Goal: Task Accomplishment & Management: Use online tool/utility

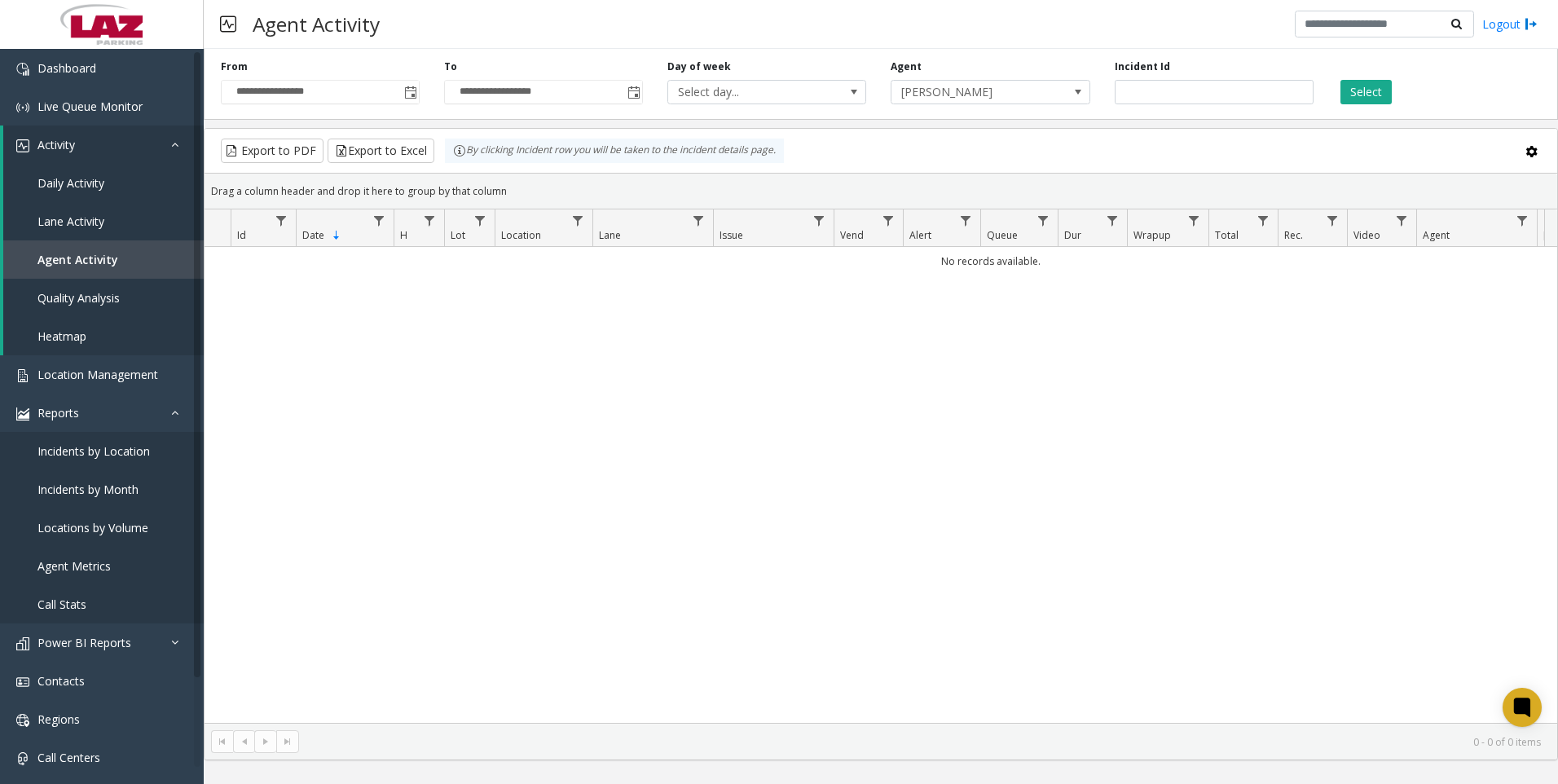
click at [420, 90] on div "**********" at bounding box center [320, 82] width 224 height 45
click at [408, 96] on span "Toggle popup" at bounding box center [411, 92] width 13 height 13
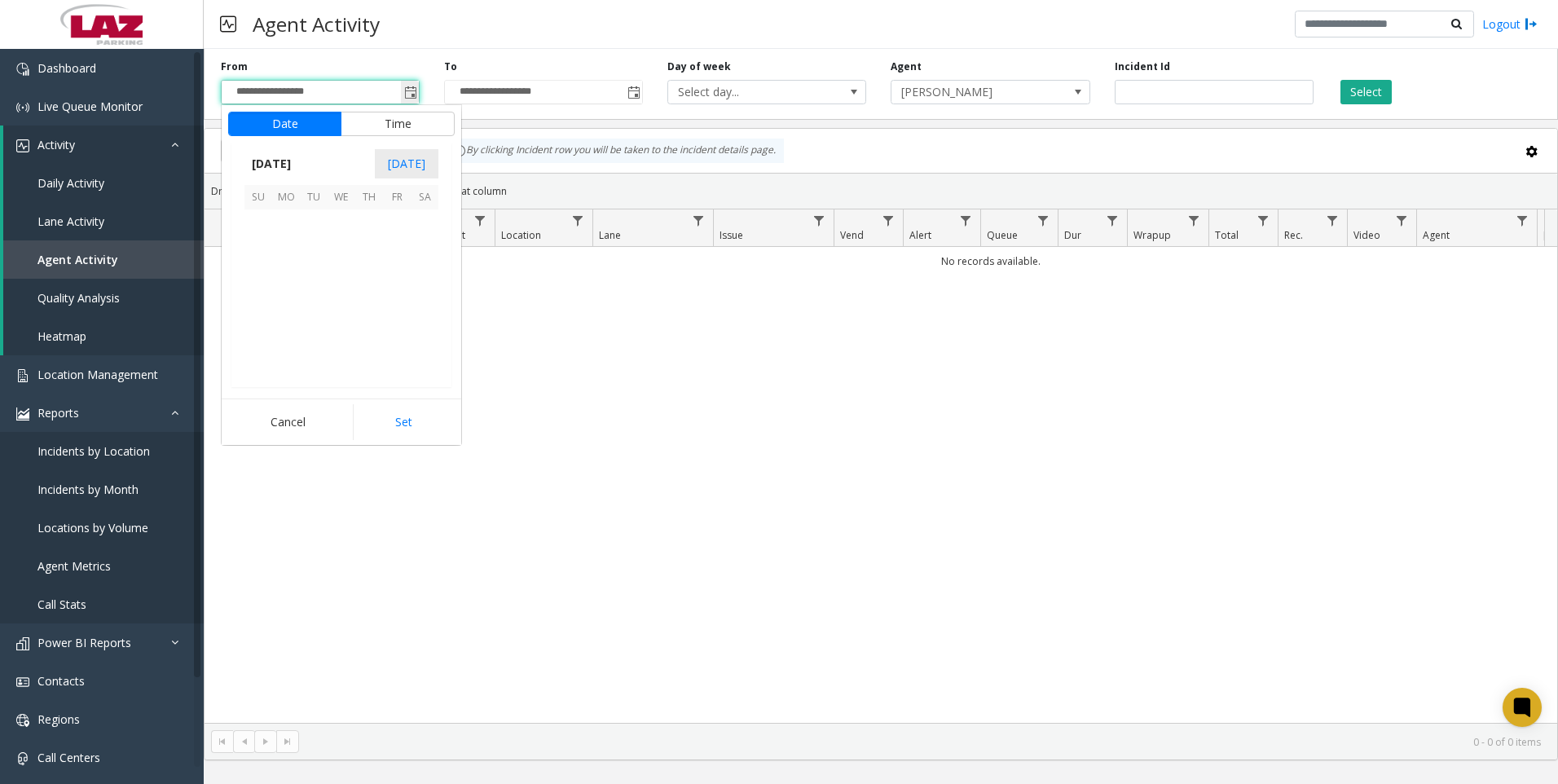
scroll to position [292378, 0]
click at [387, 260] on span "12" at bounding box center [396, 251] width 28 height 28
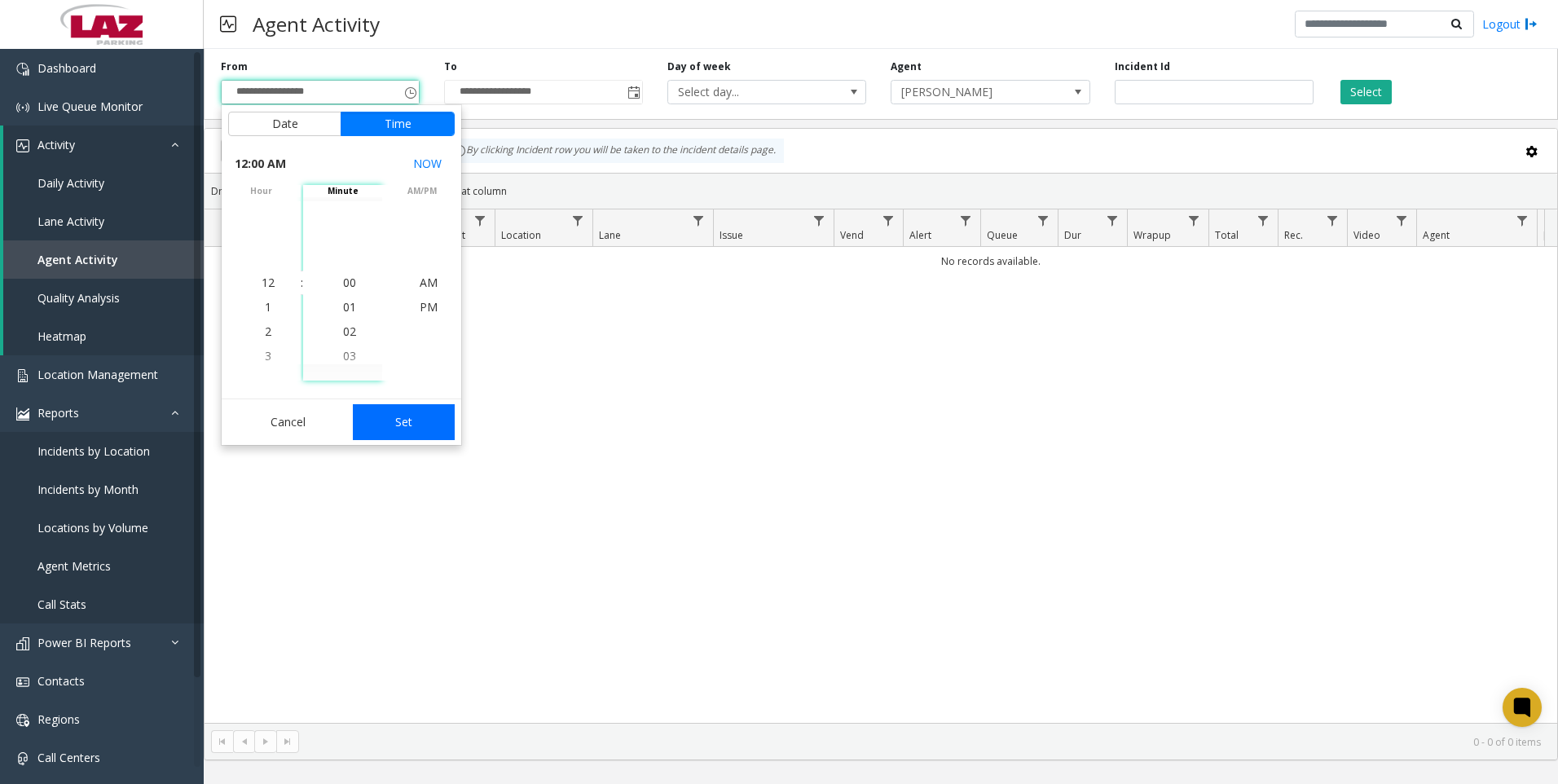
click at [389, 415] on button "Set" at bounding box center [404, 422] width 102 height 36
type input "**********"
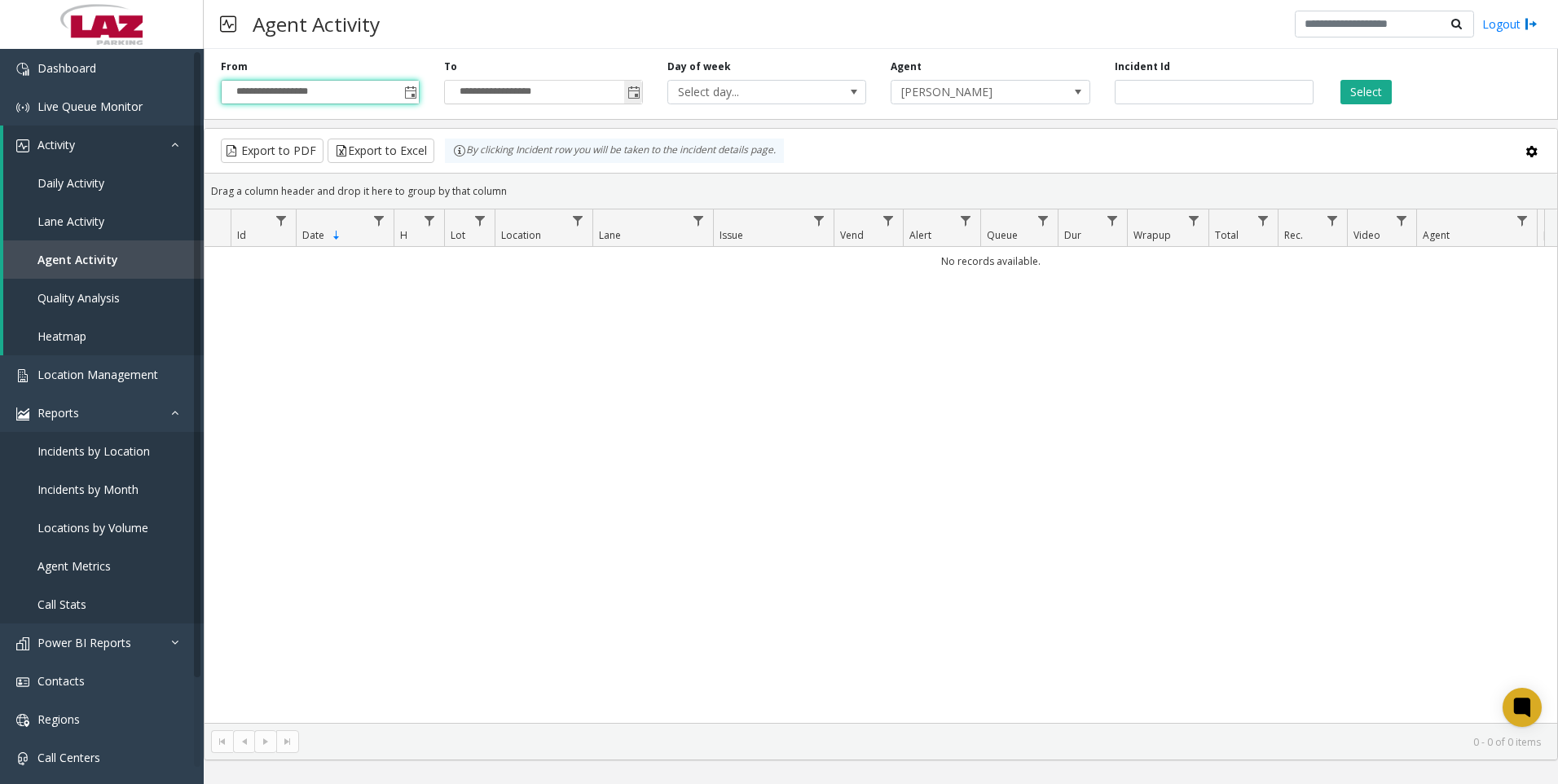
click at [642, 92] on span "Toggle popup" at bounding box center [633, 92] width 18 height 26
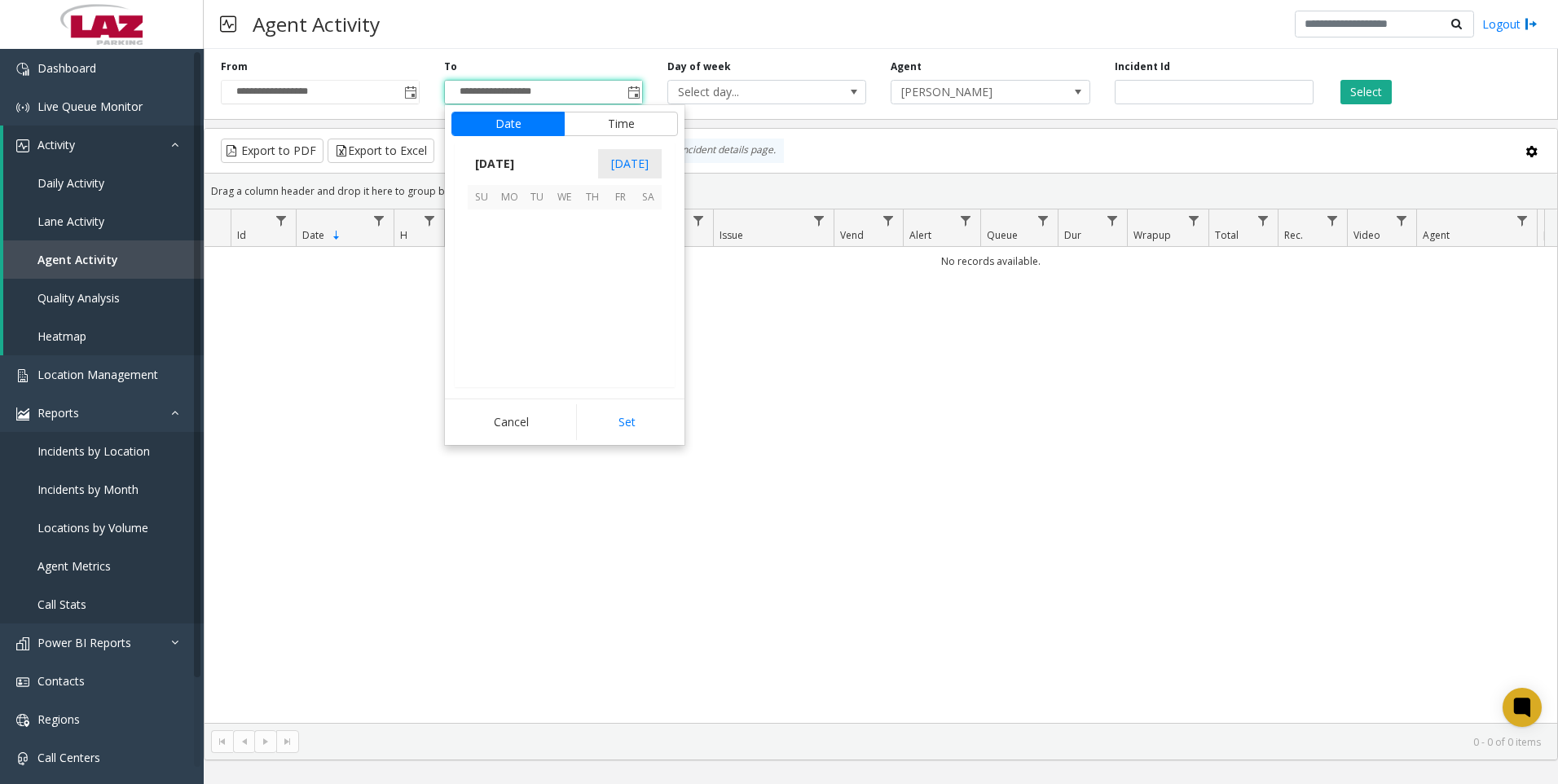
scroll to position [24, 0]
click at [538, 283] on span "16" at bounding box center [536, 278] width 28 height 28
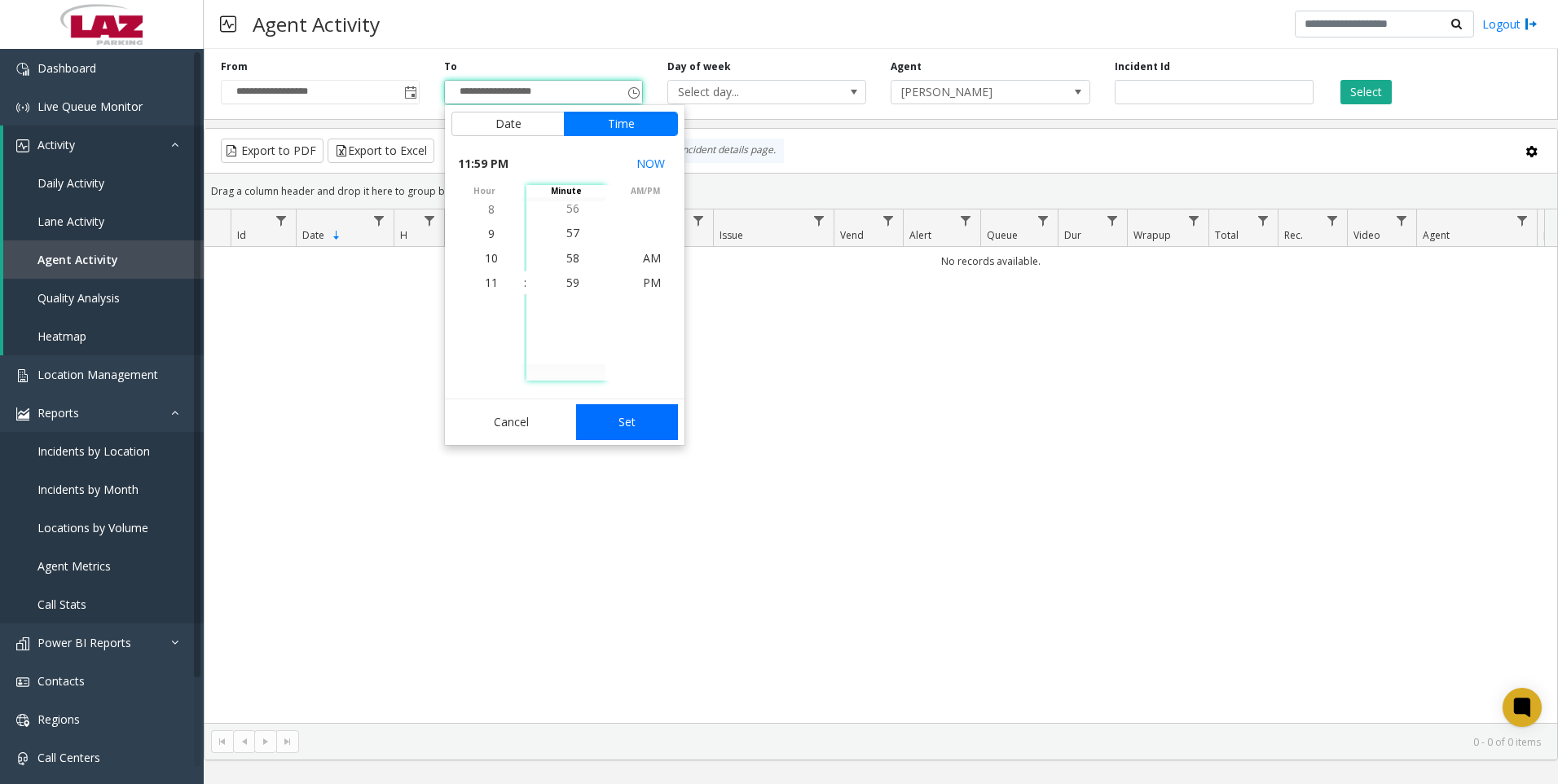
click at [620, 434] on button "Set" at bounding box center [627, 422] width 102 height 36
type input "**********"
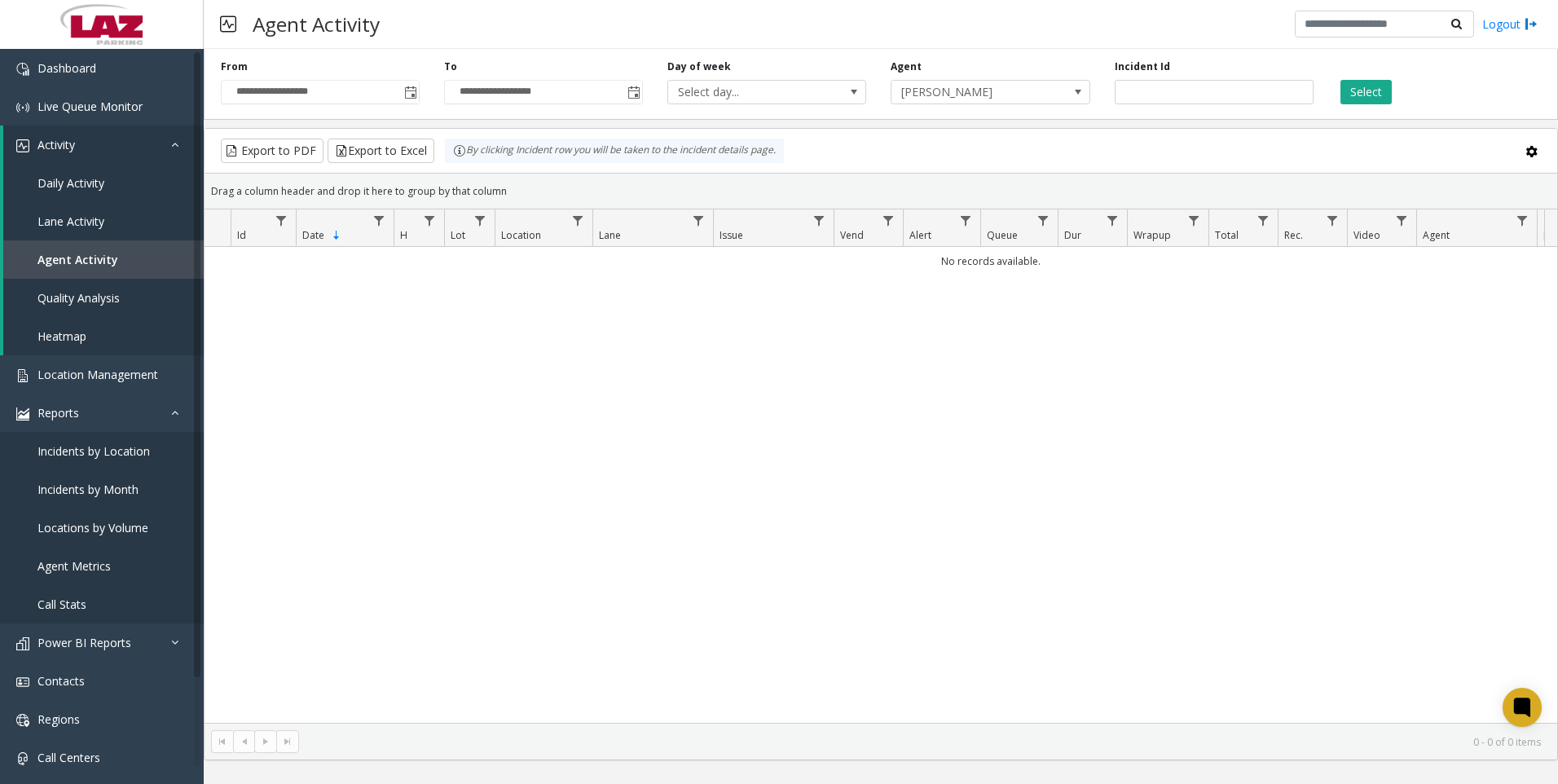
click at [1019, 75] on div "Agent Max Jimenez" at bounding box center [990, 82] width 224 height 45
click at [1014, 84] on span "[PERSON_NAME]" at bounding box center [970, 92] width 158 height 22
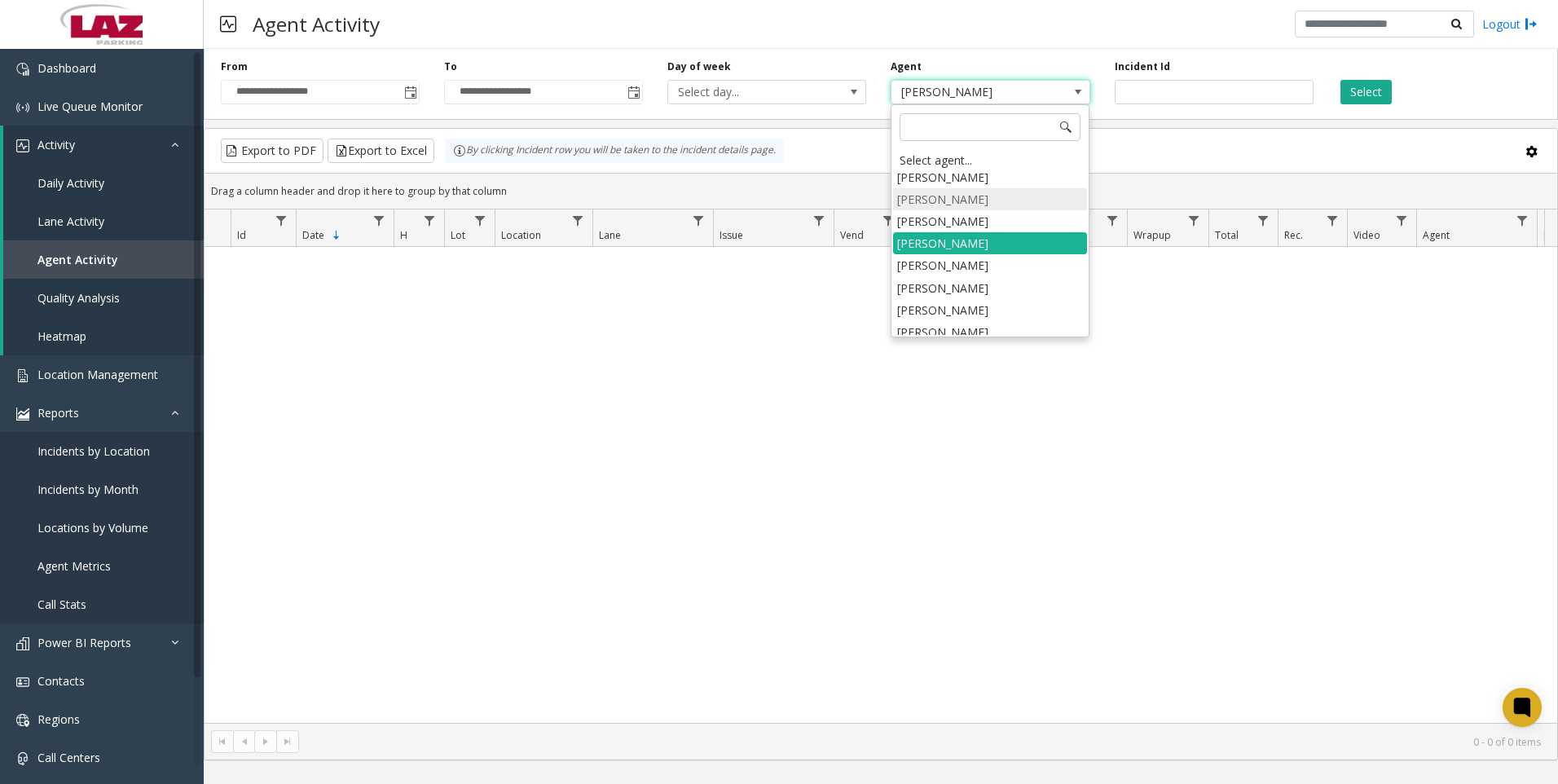
scroll to position [8398, 0]
click at [984, 342] on li "[PERSON_NAME]" at bounding box center [990, 353] width 194 height 22
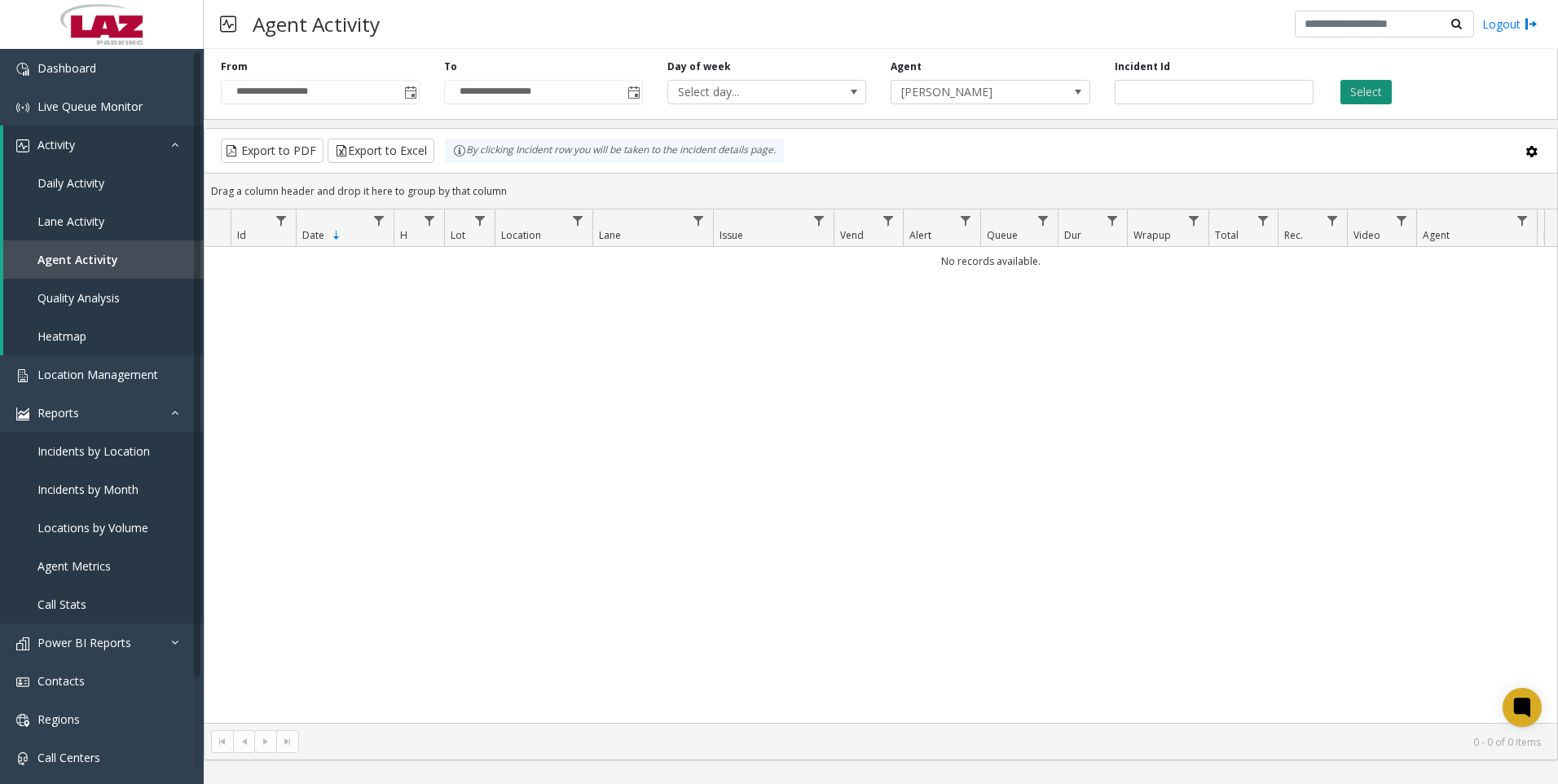
click at [1353, 93] on button "Select" at bounding box center [1366, 92] width 51 height 24
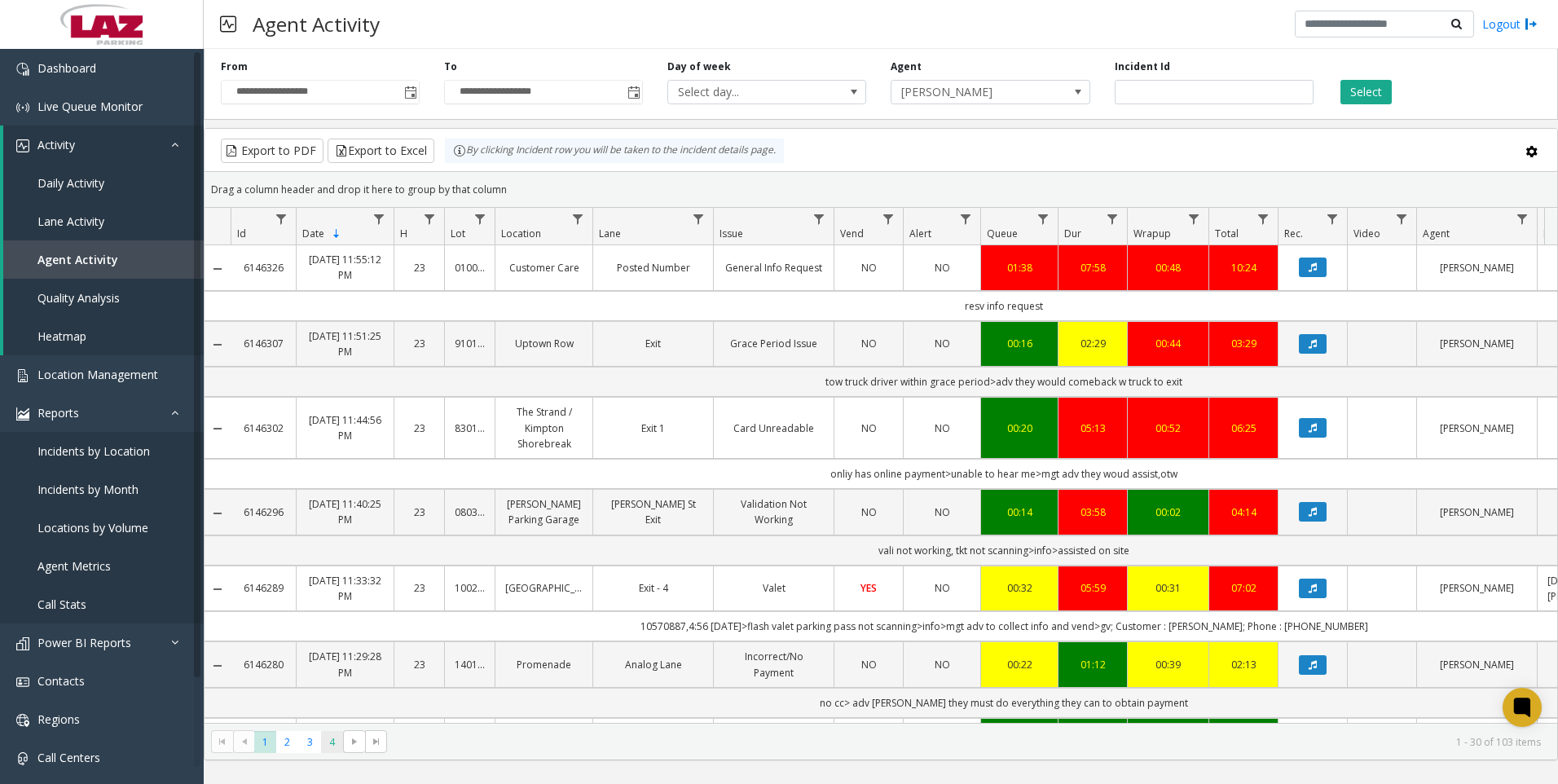
click at [337, 742] on span "4" at bounding box center [332, 742] width 22 height 22
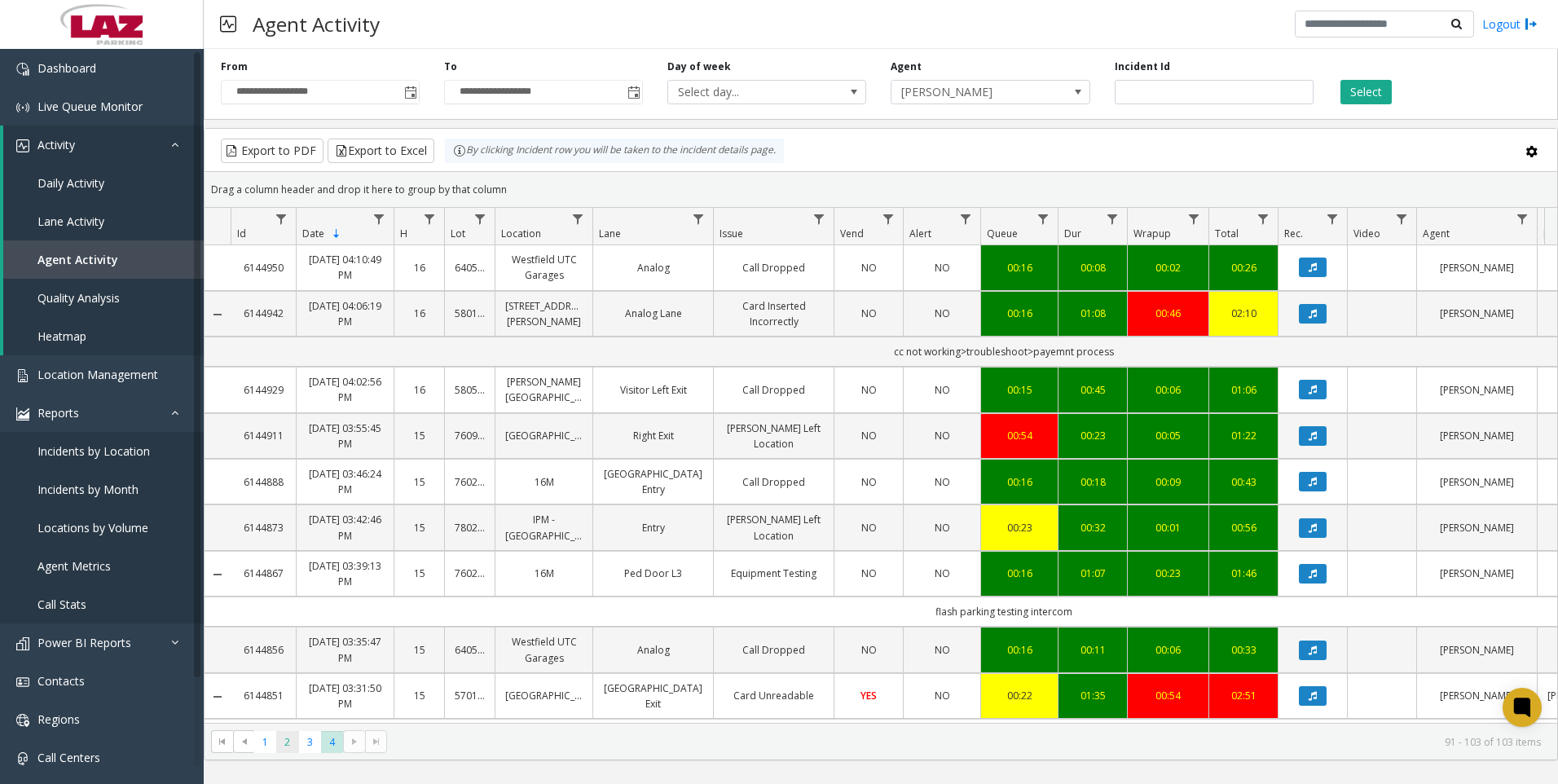
click at [298, 748] on span "2" at bounding box center [288, 742] width 22 height 22
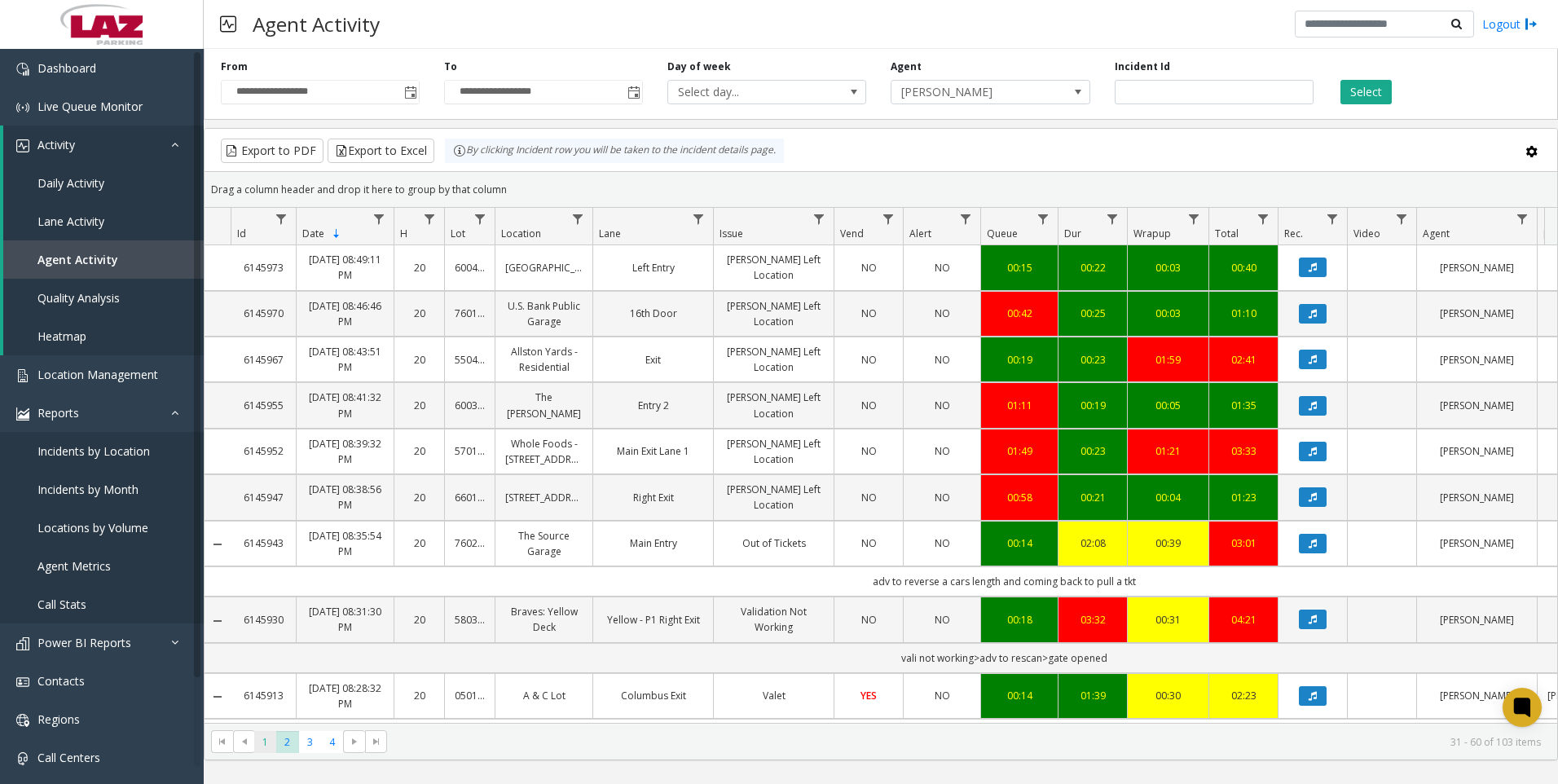
click at [274, 740] on span "1" at bounding box center [265, 742] width 22 height 22
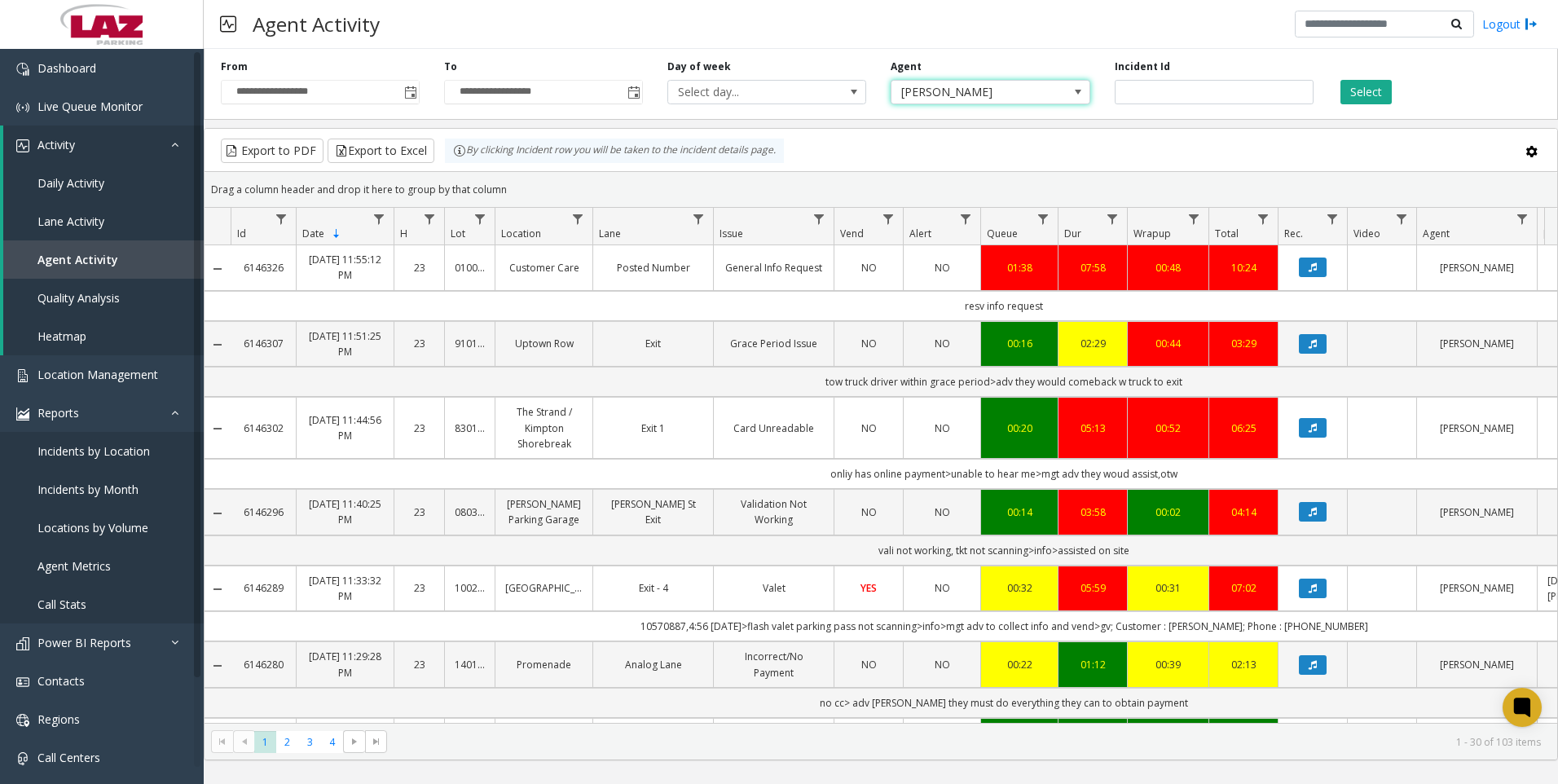
click at [1041, 90] on span "[PERSON_NAME]" at bounding box center [970, 92] width 158 height 22
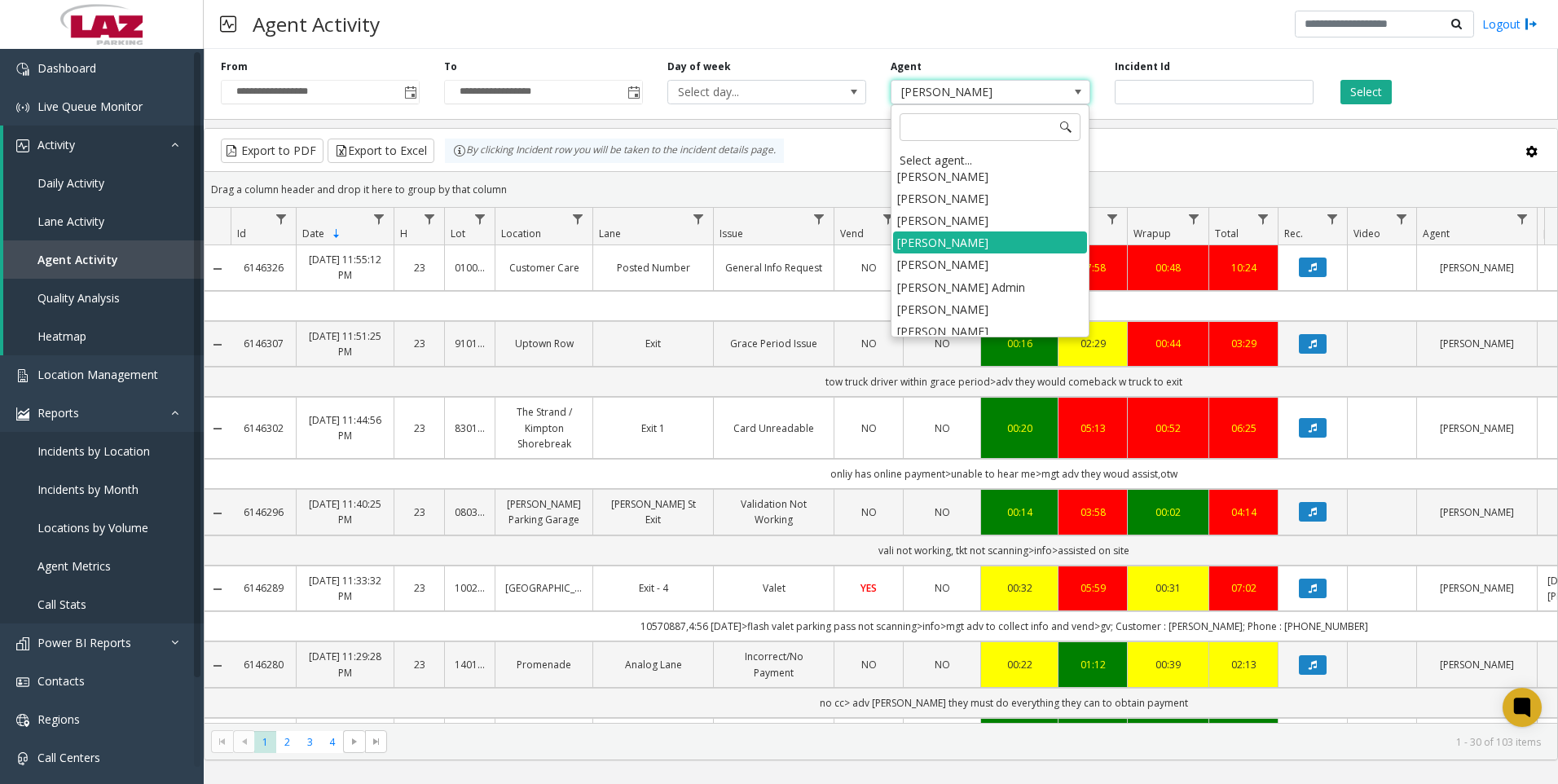
scroll to position [8590, 0]
click at [966, 372] on li "[PERSON_NAME]" at bounding box center [990, 383] width 194 height 22
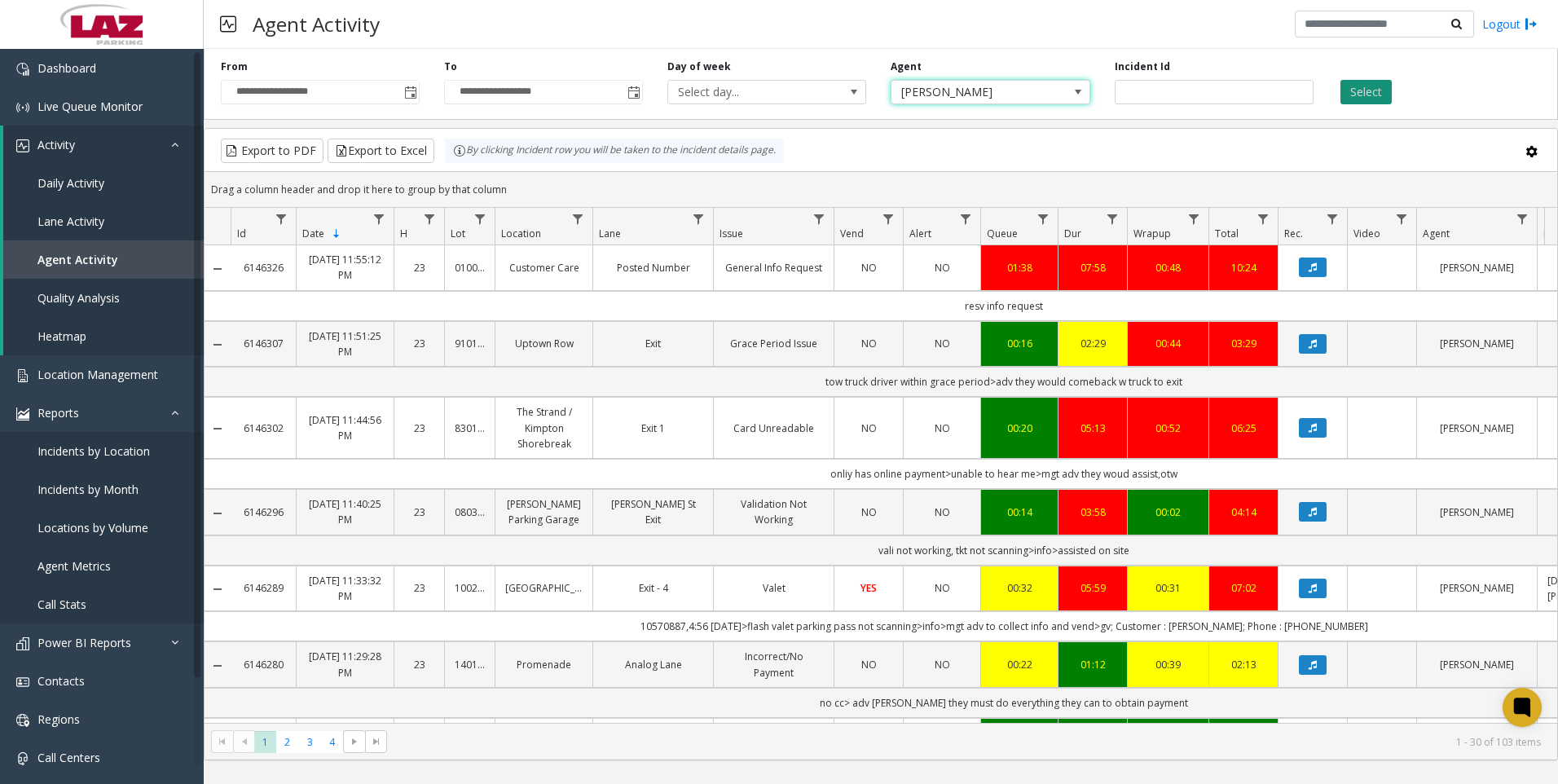
click at [1376, 91] on button "Select" at bounding box center [1366, 92] width 51 height 24
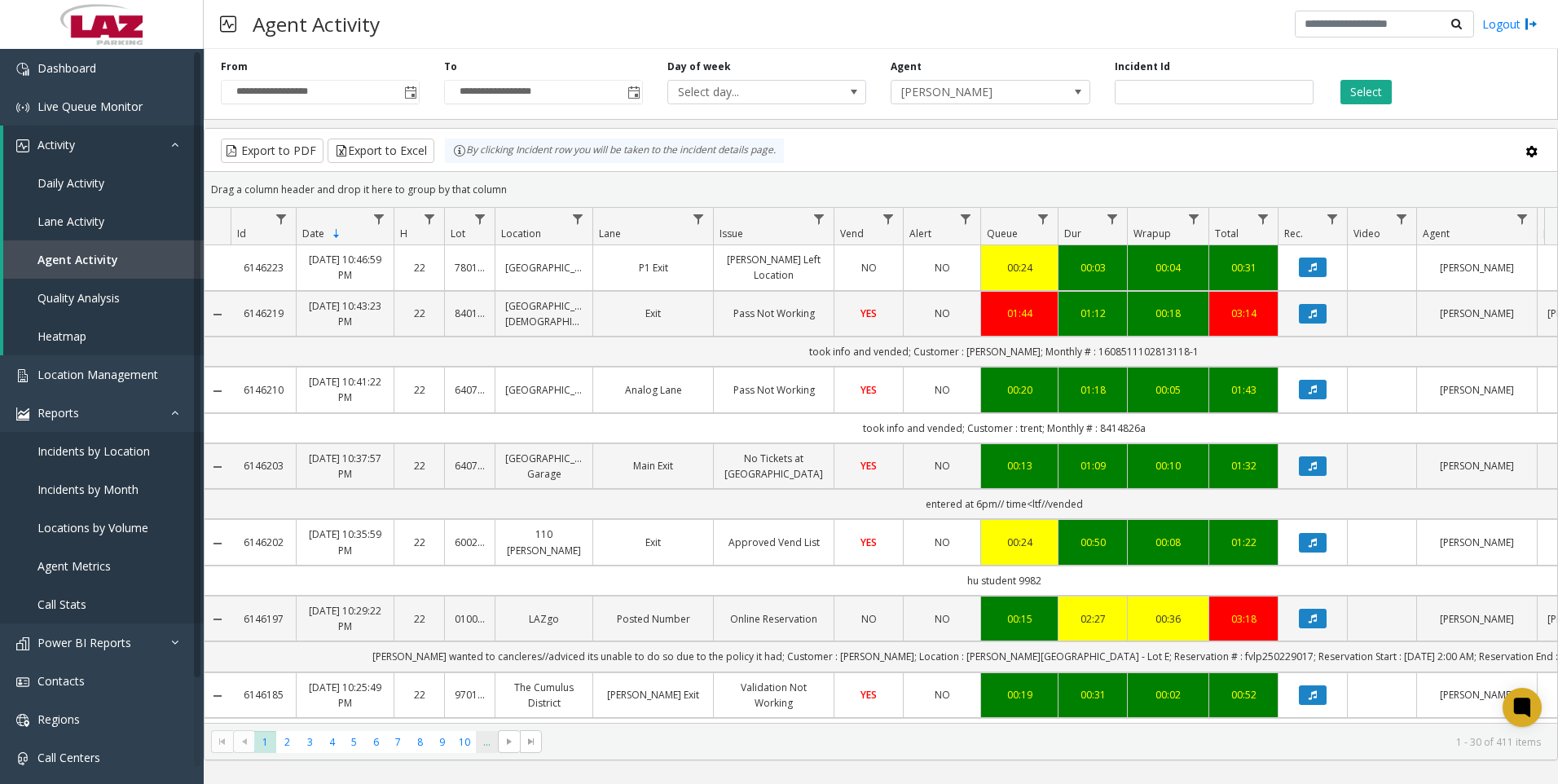
click at [494, 743] on span "..." at bounding box center [487, 742] width 22 height 22
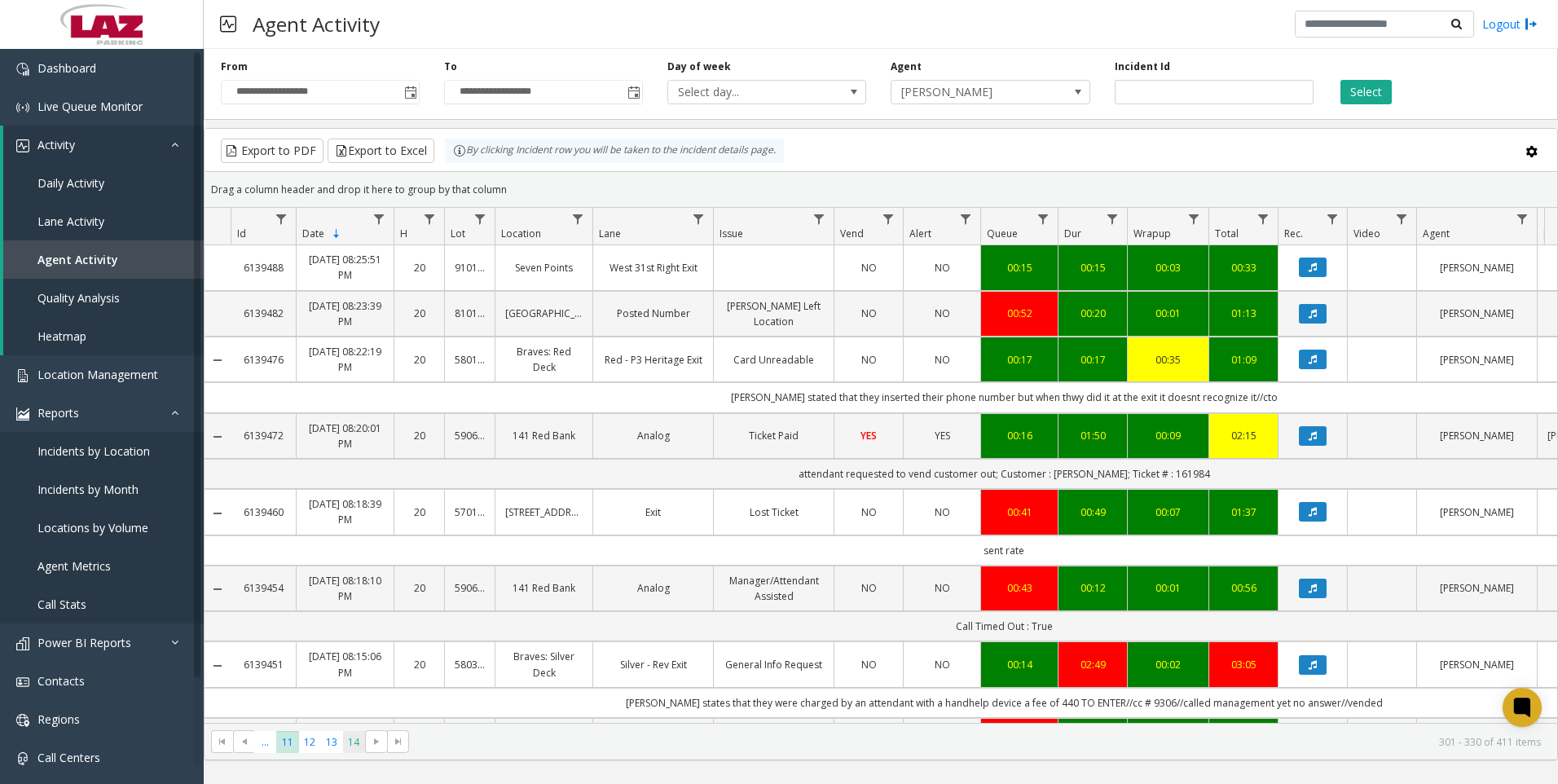
click at [343, 742] on span "14" at bounding box center [354, 742] width 22 height 22
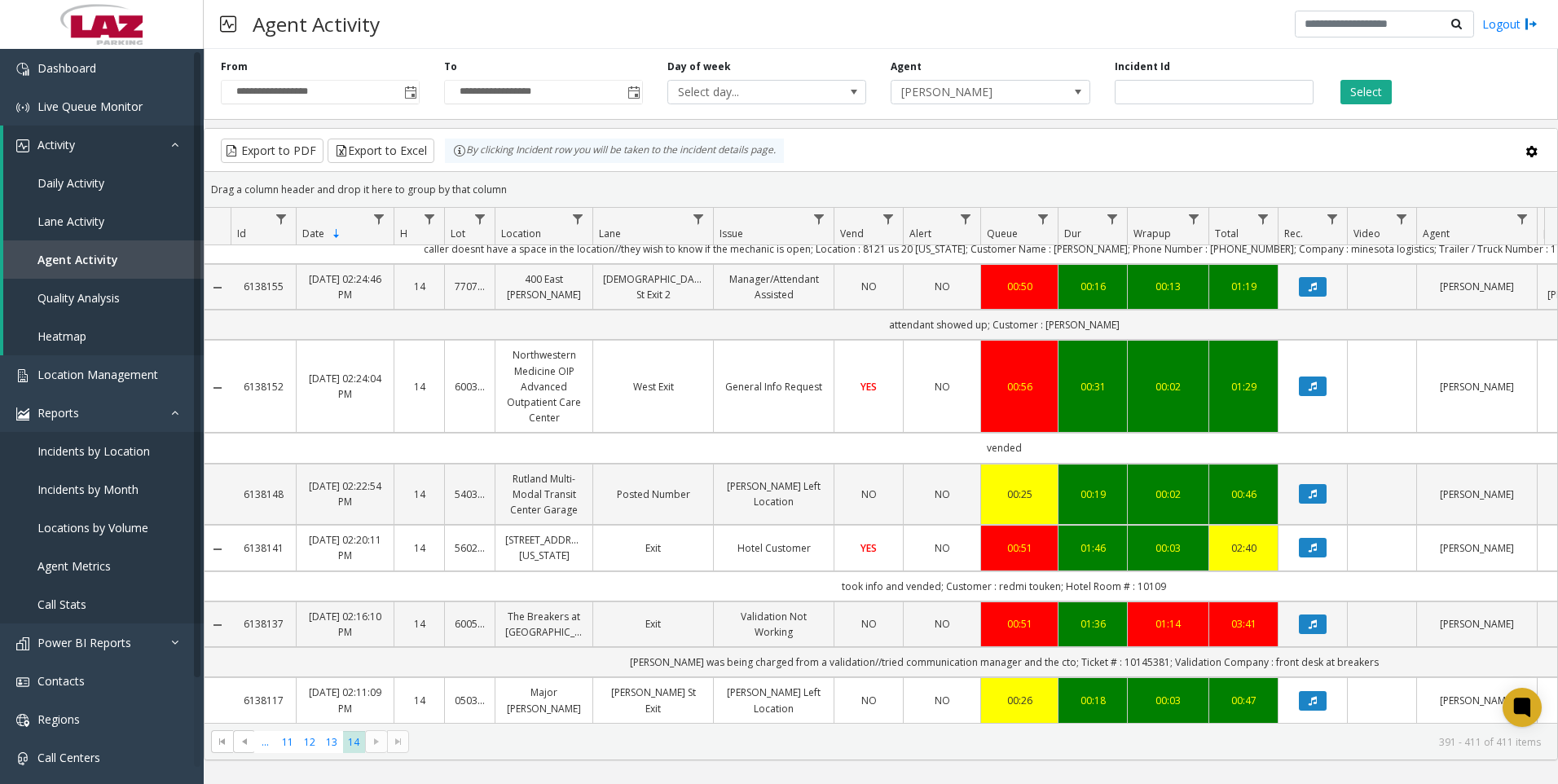
scroll to position [1048, 0]
click at [305, 736] on span "12" at bounding box center [310, 742] width 22 height 22
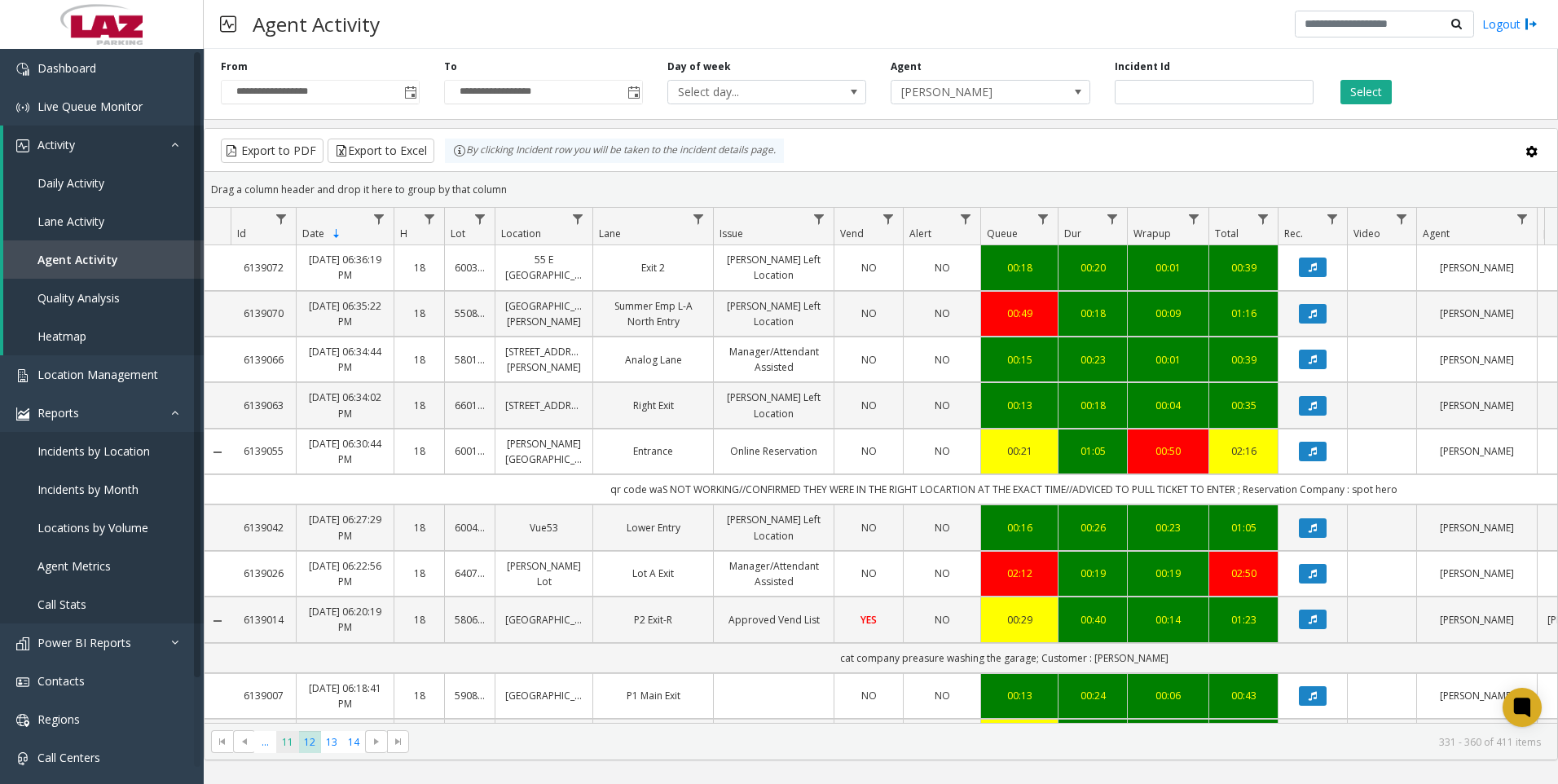
click at [296, 738] on span "11" at bounding box center [288, 742] width 22 height 22
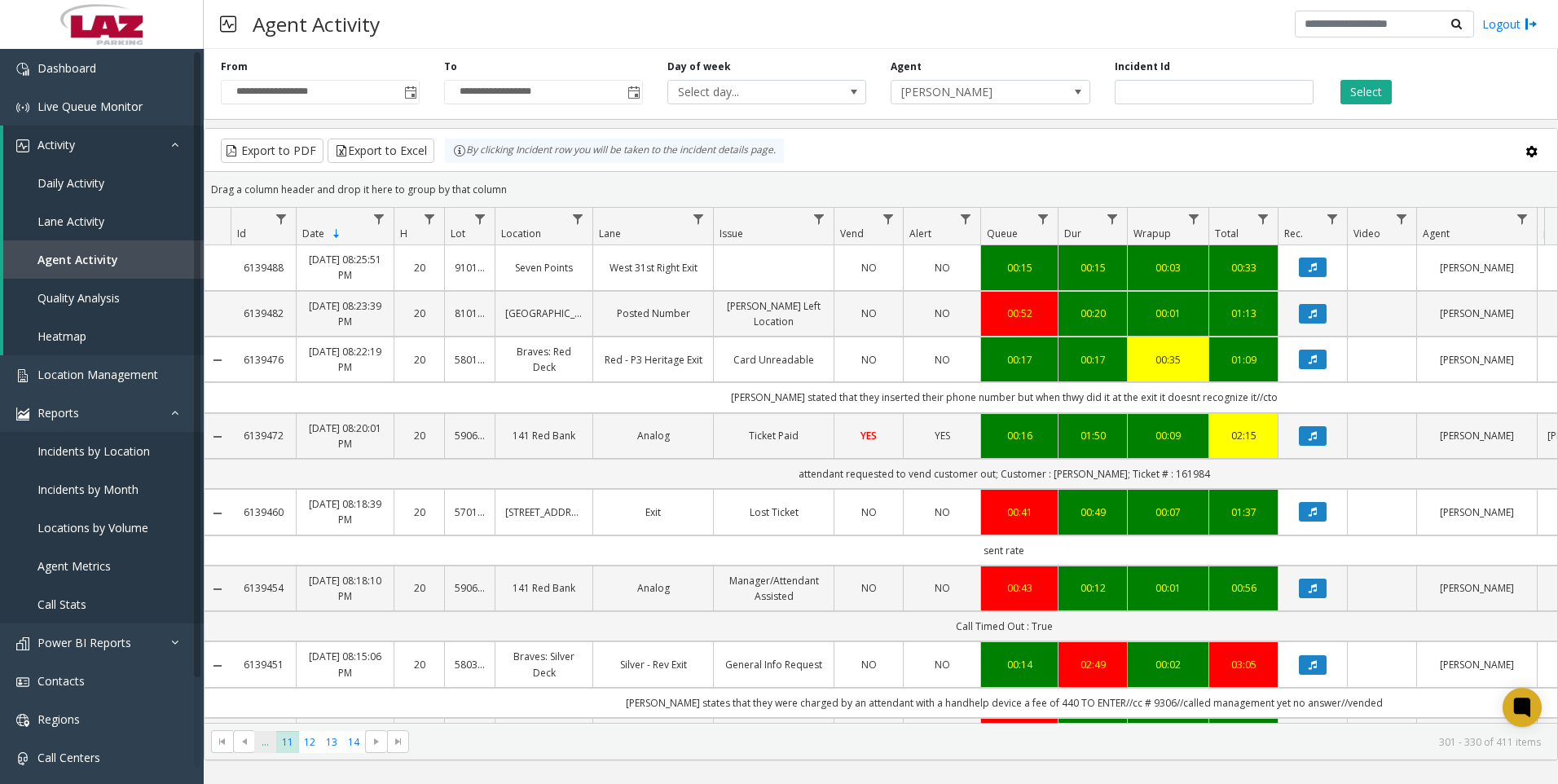
click at [270, 743] on span "..." at bounding box center [265, 742] width 22 height 22
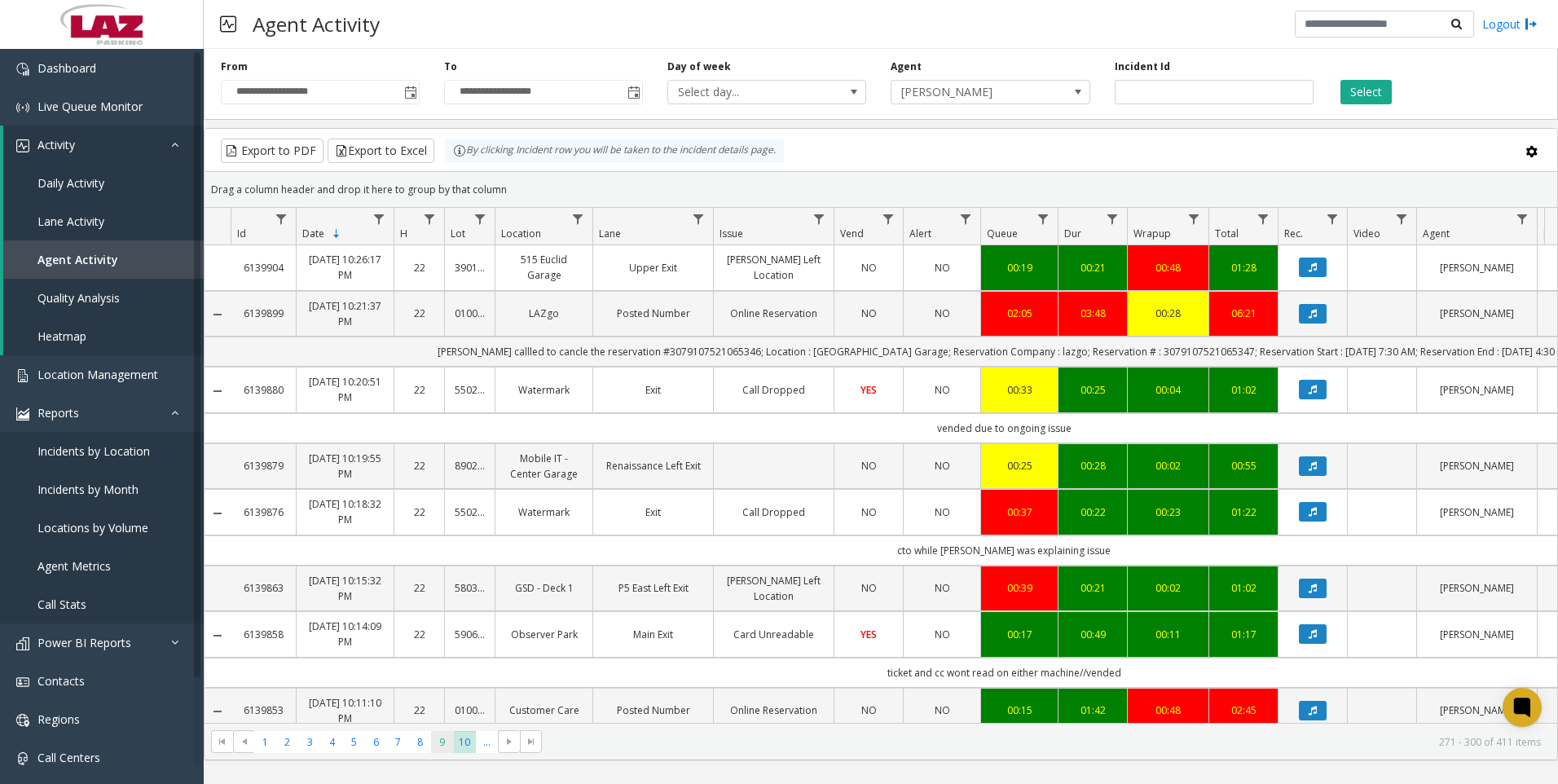
click at [440, 744] on span "9" at bounding box center [442, 742] width 22 height 22
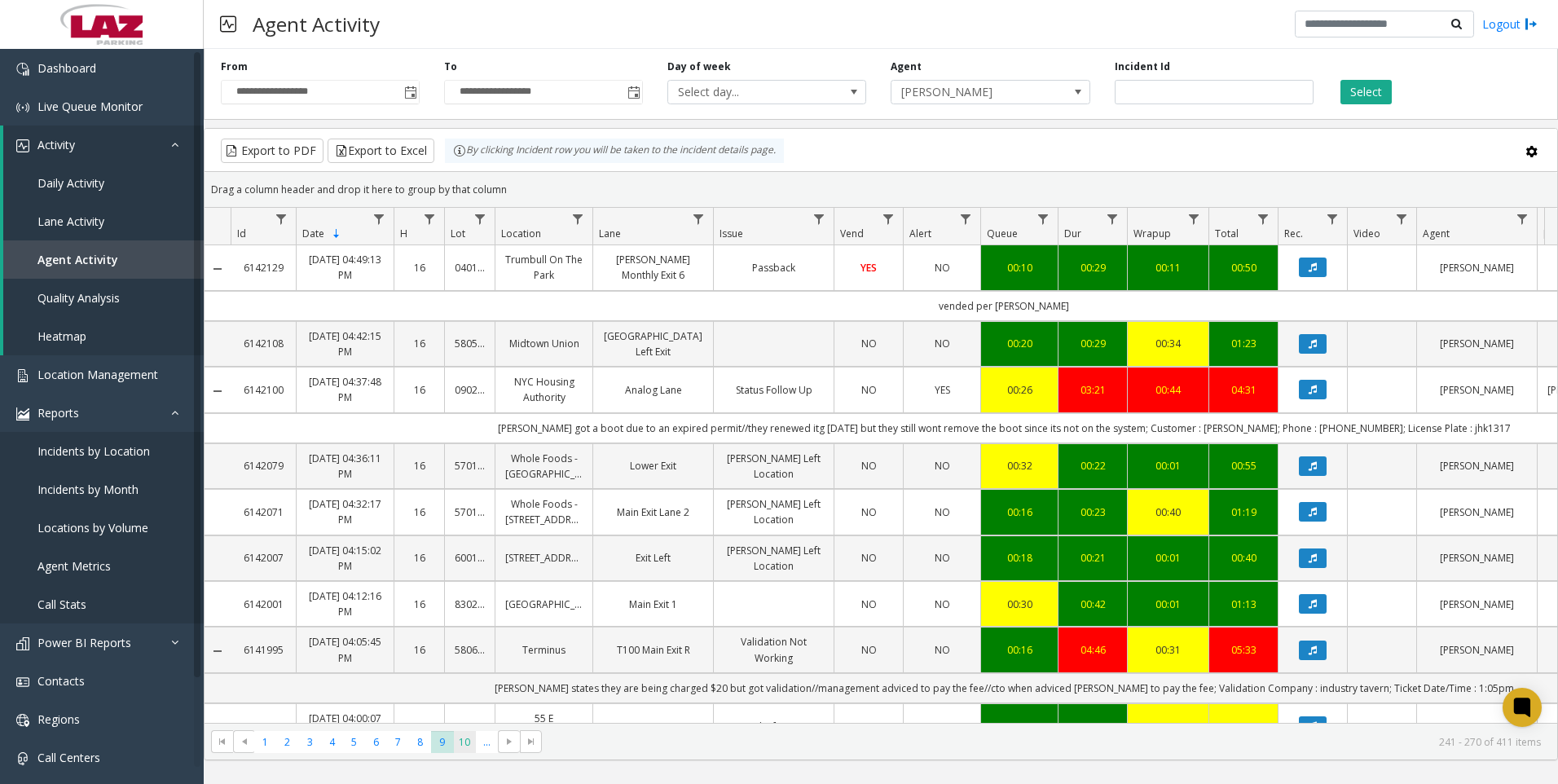
drag, startPoint x: 440, startPoint y: 744, endPoint x: 475, endPoint y: 746, distance: 35.1
click at [475, 746] on span "10" at bounding box center [465, 742] width 22 height 22
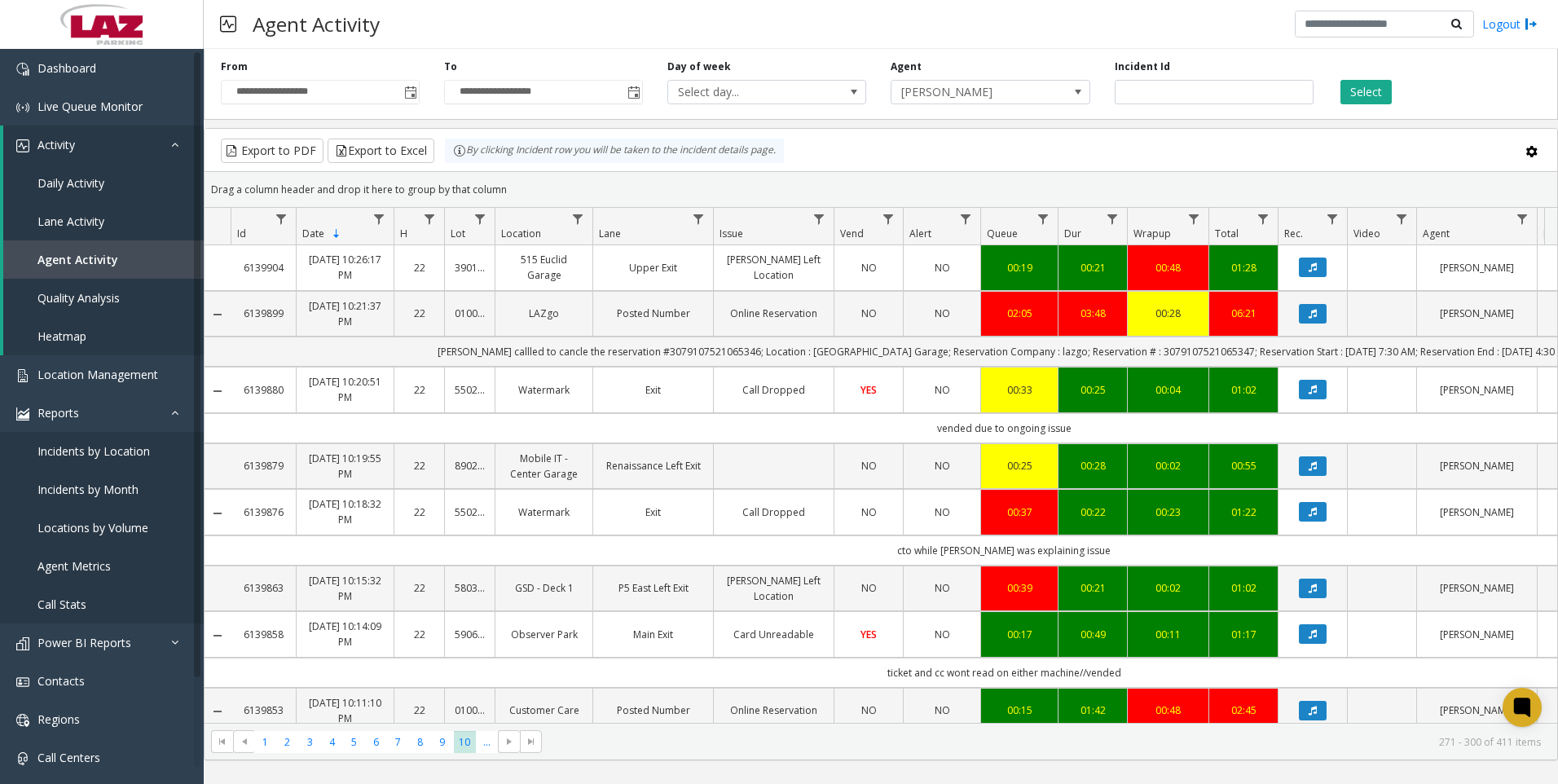
click at [662, 743] on kendo-pager-info "271 - 300 of 411 items" at bounding box center [1046, 741] width 989 height 13
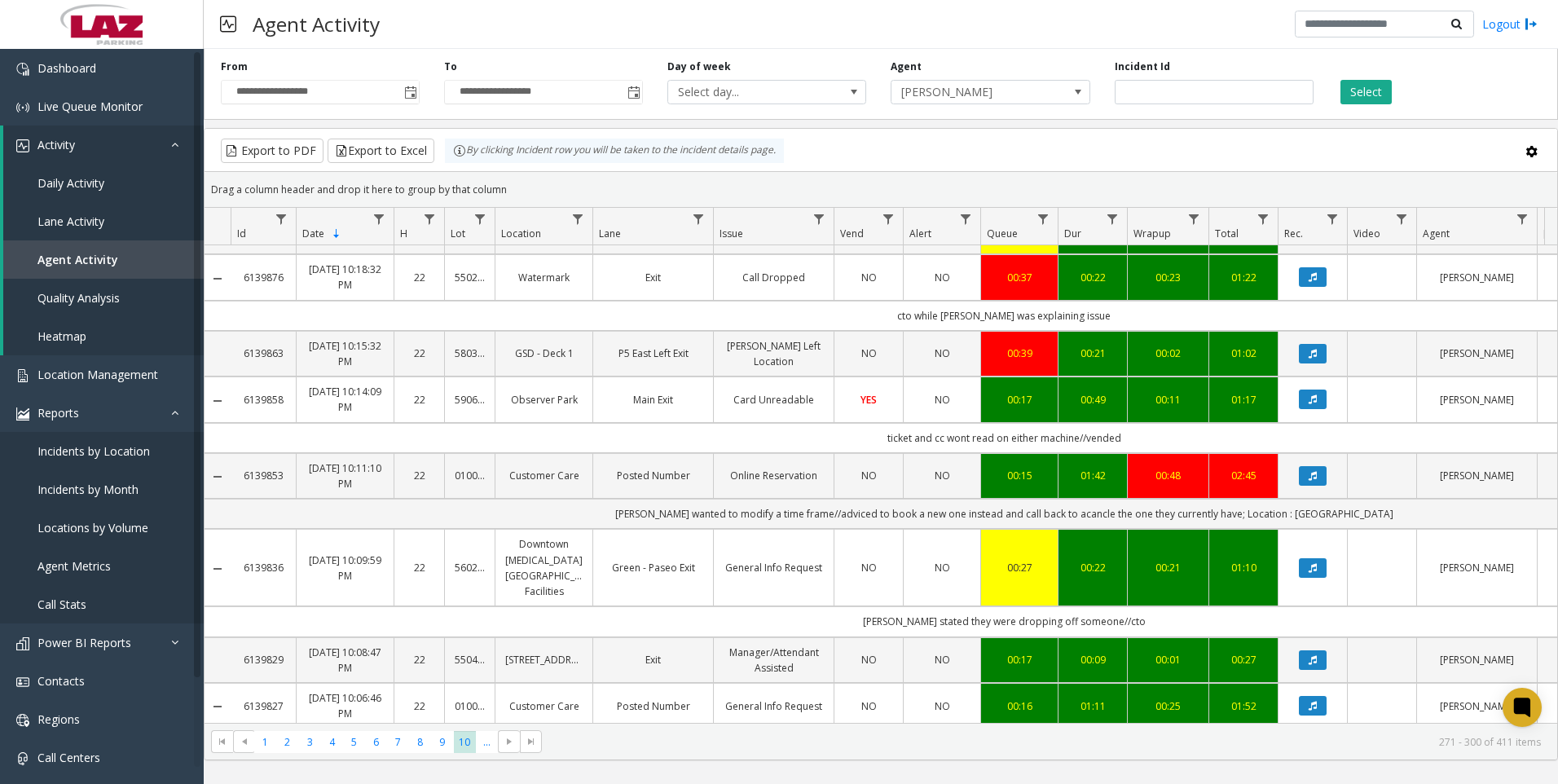
scroll to position [244, 0]
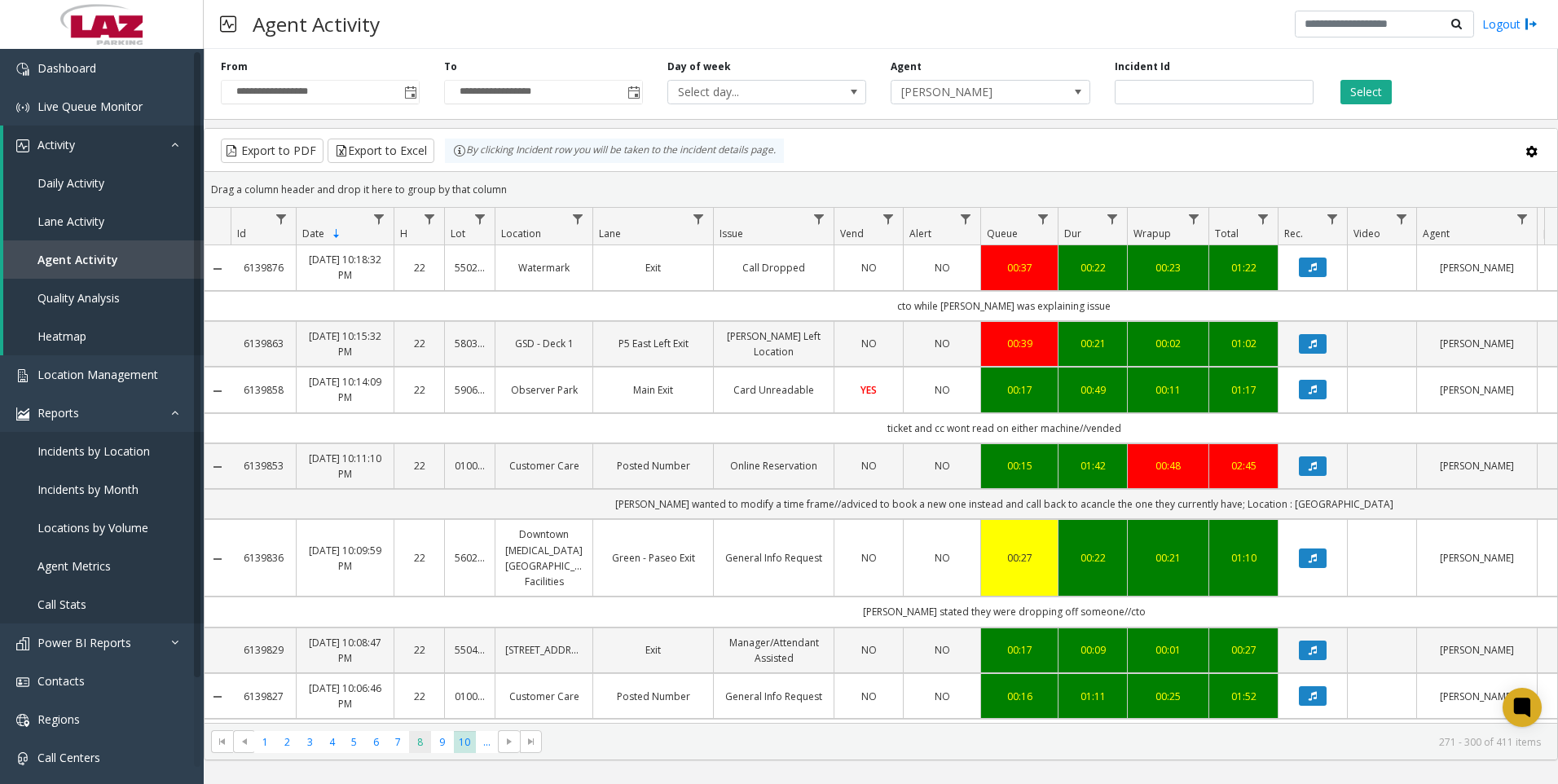
click at [425, 739] on span "8" at bounding box center [420, 742] width 22 height 22
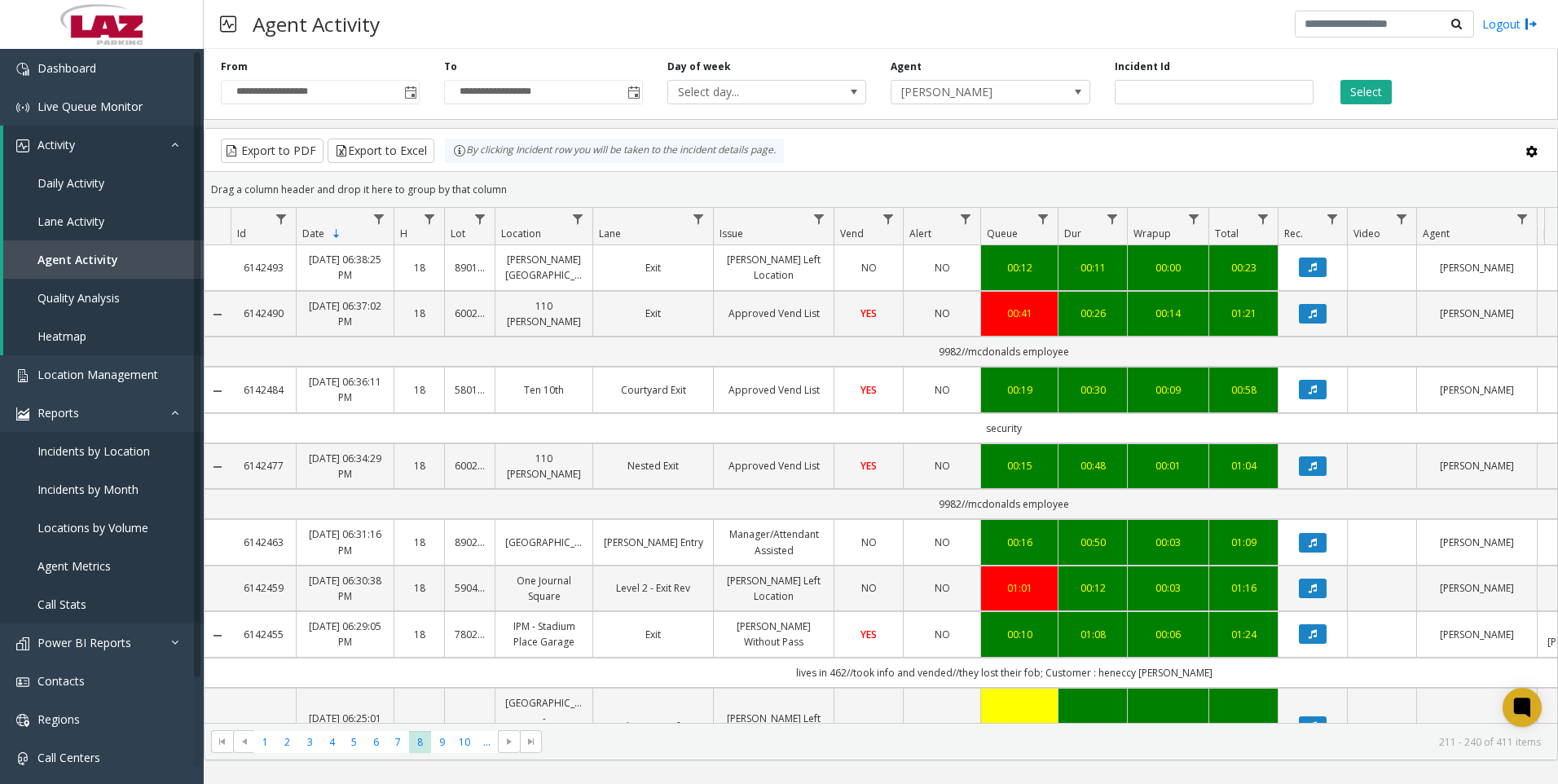
scroll to position [82, 0]
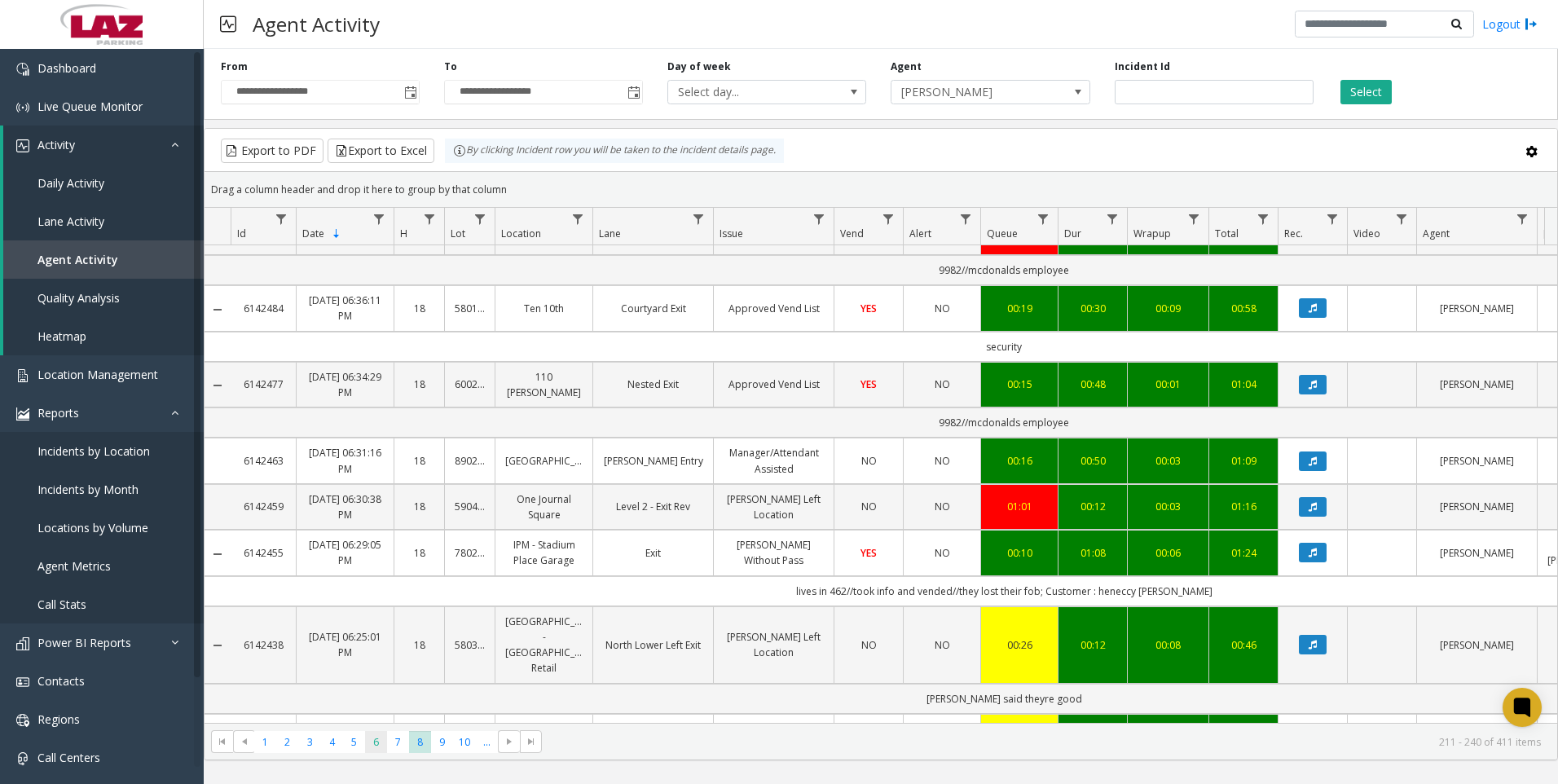
click at [375, 743] on span "6" at bounding box center [376, 742] width 22 height 22
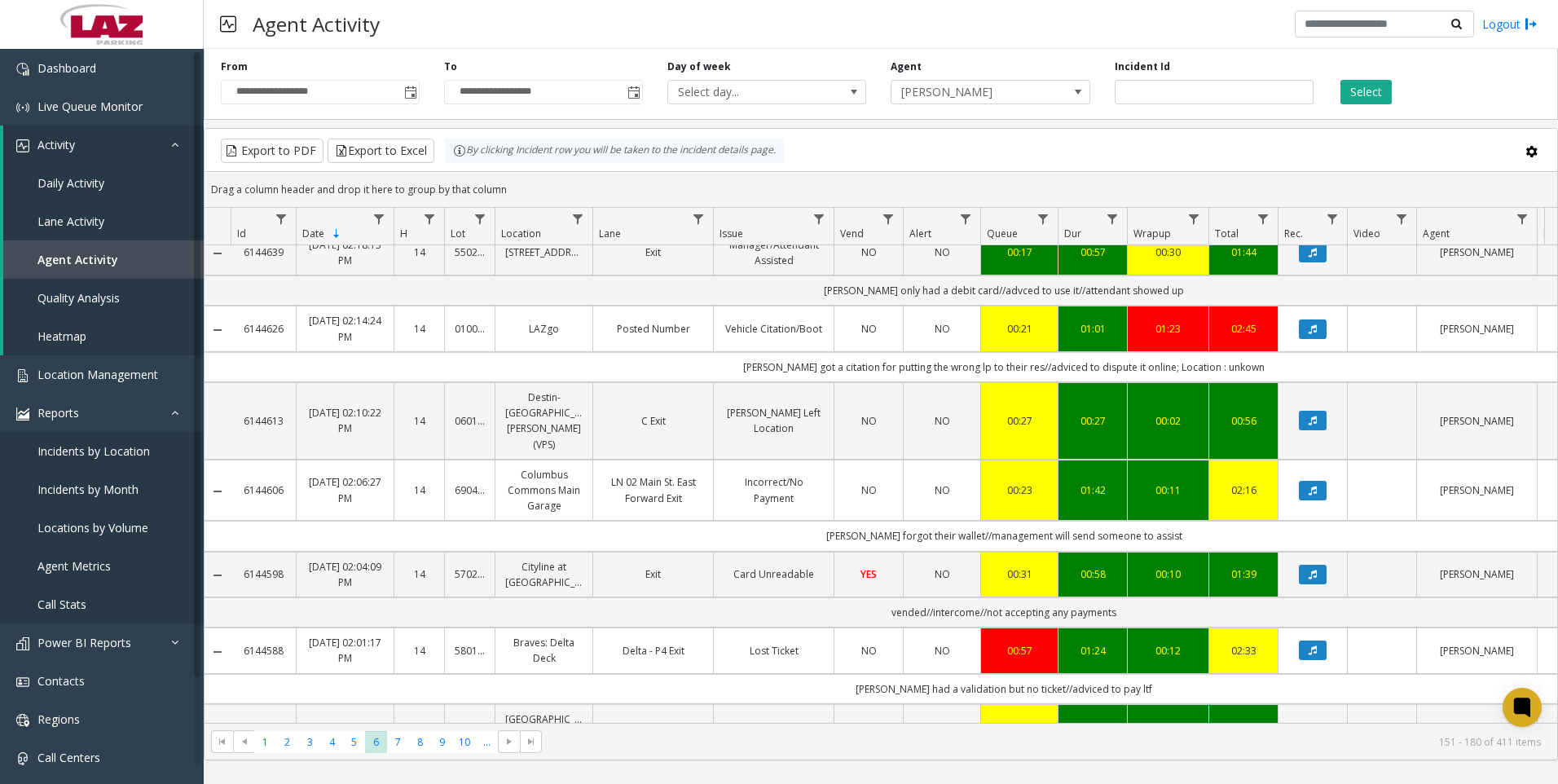
scroll to position [896, 0]
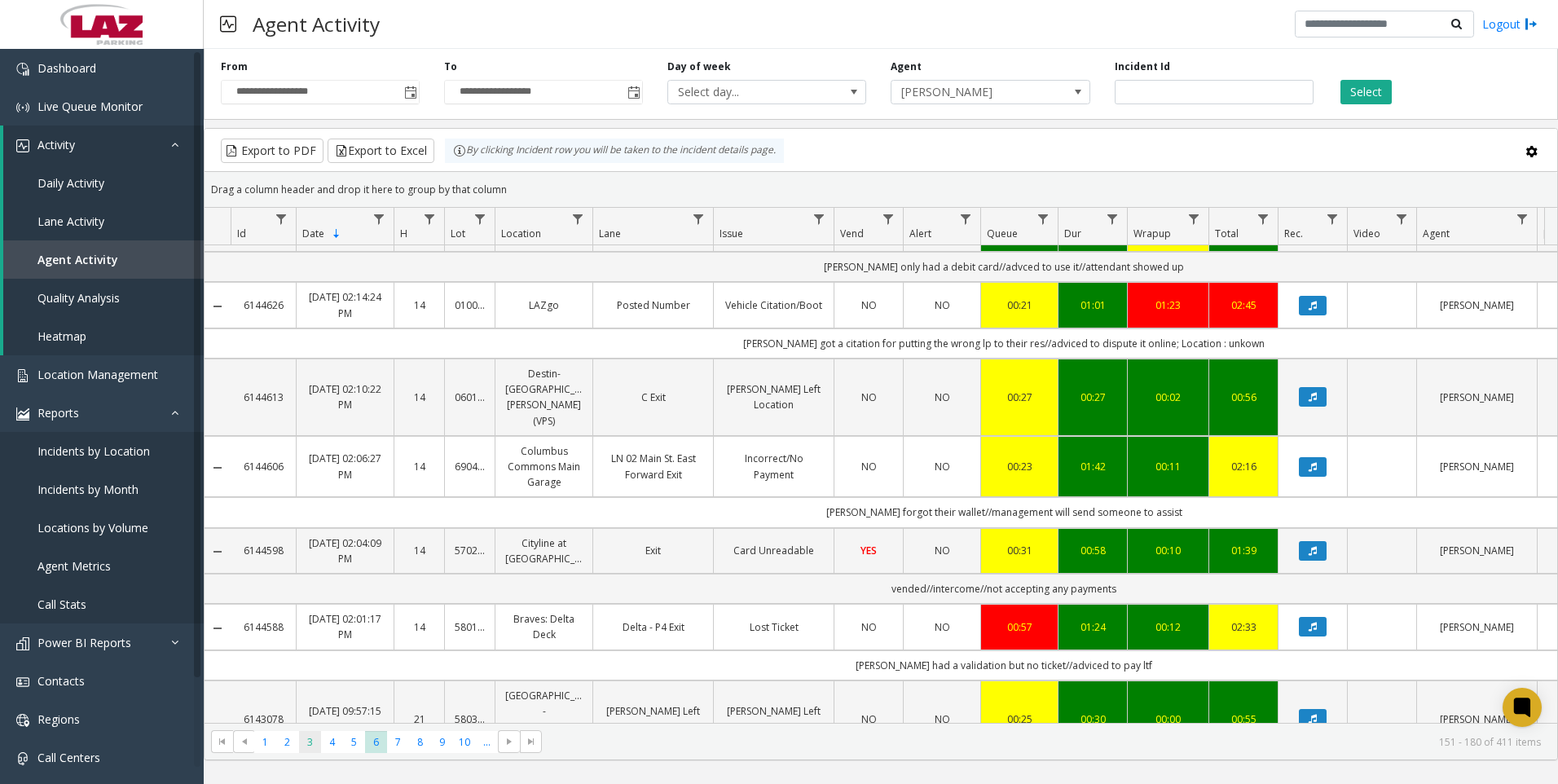
click at [300, 747] on span "3" at bounding box center [310, 742] width 22 height 22
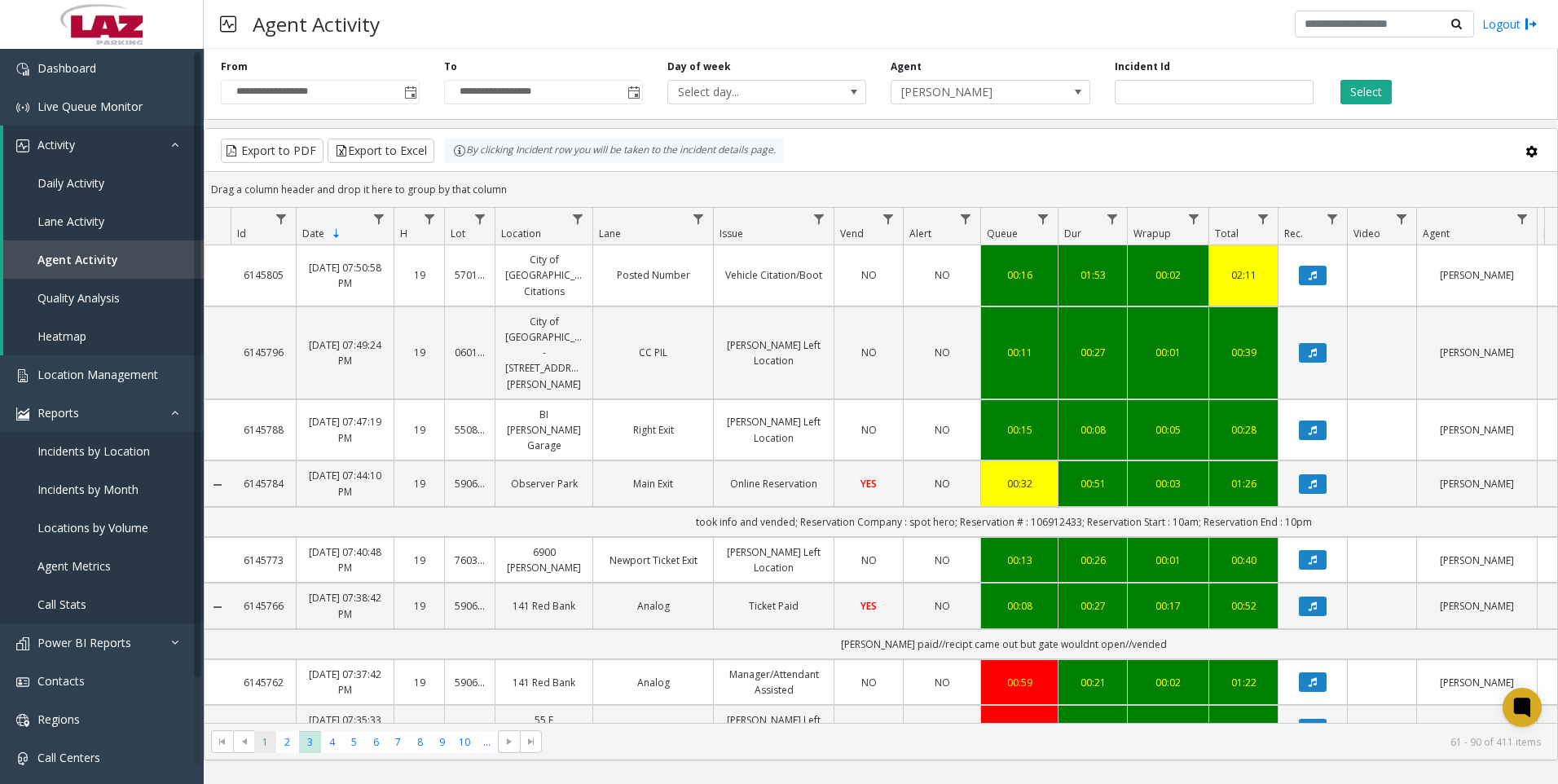
click at [273, 733] on span "1" at bounding box center [265, 742] width 22 height 22
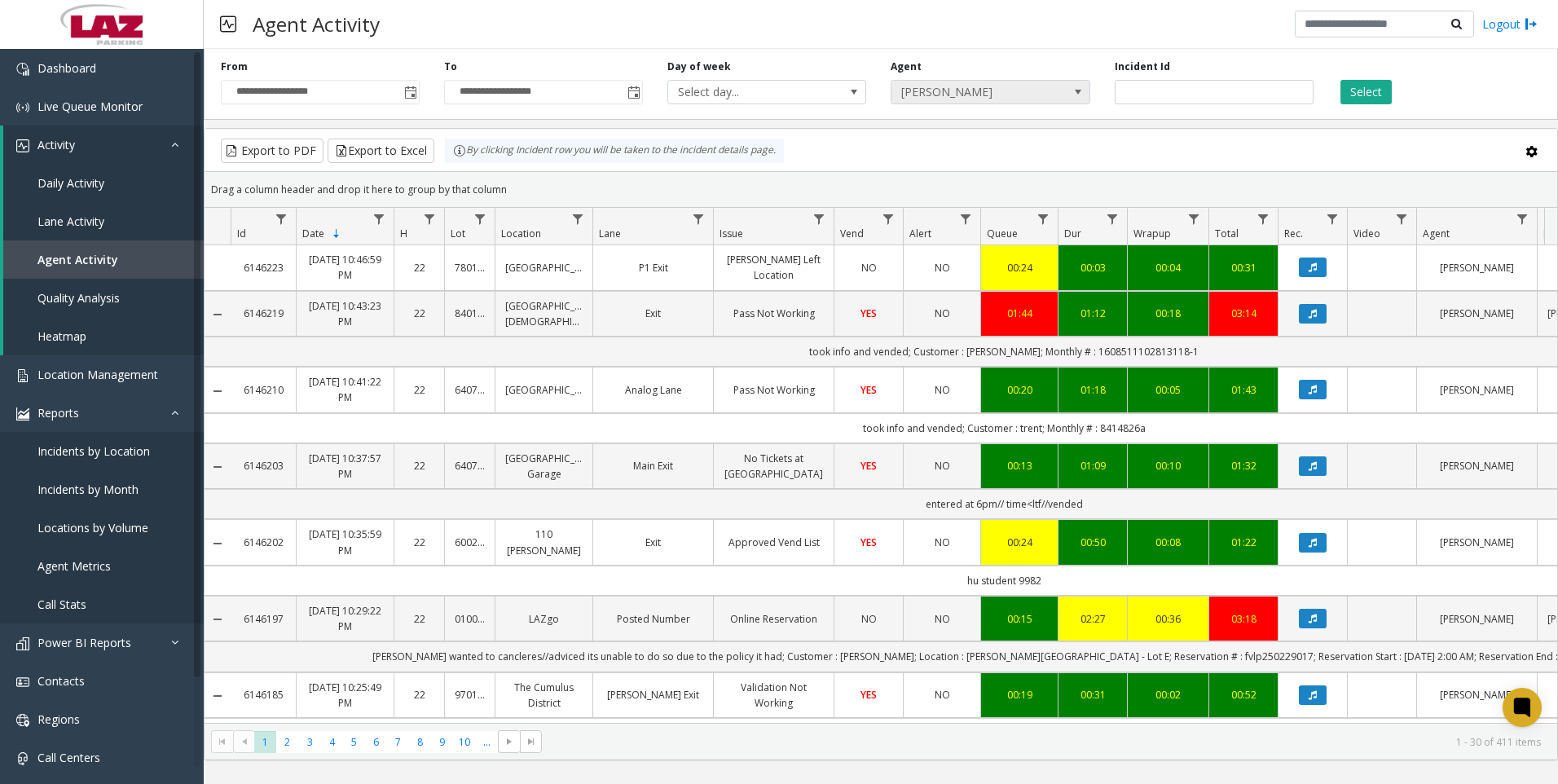
click at [1000, 92] on span "[PERSON_NAME]" at bounding box center [970, 92] width 158 height 22
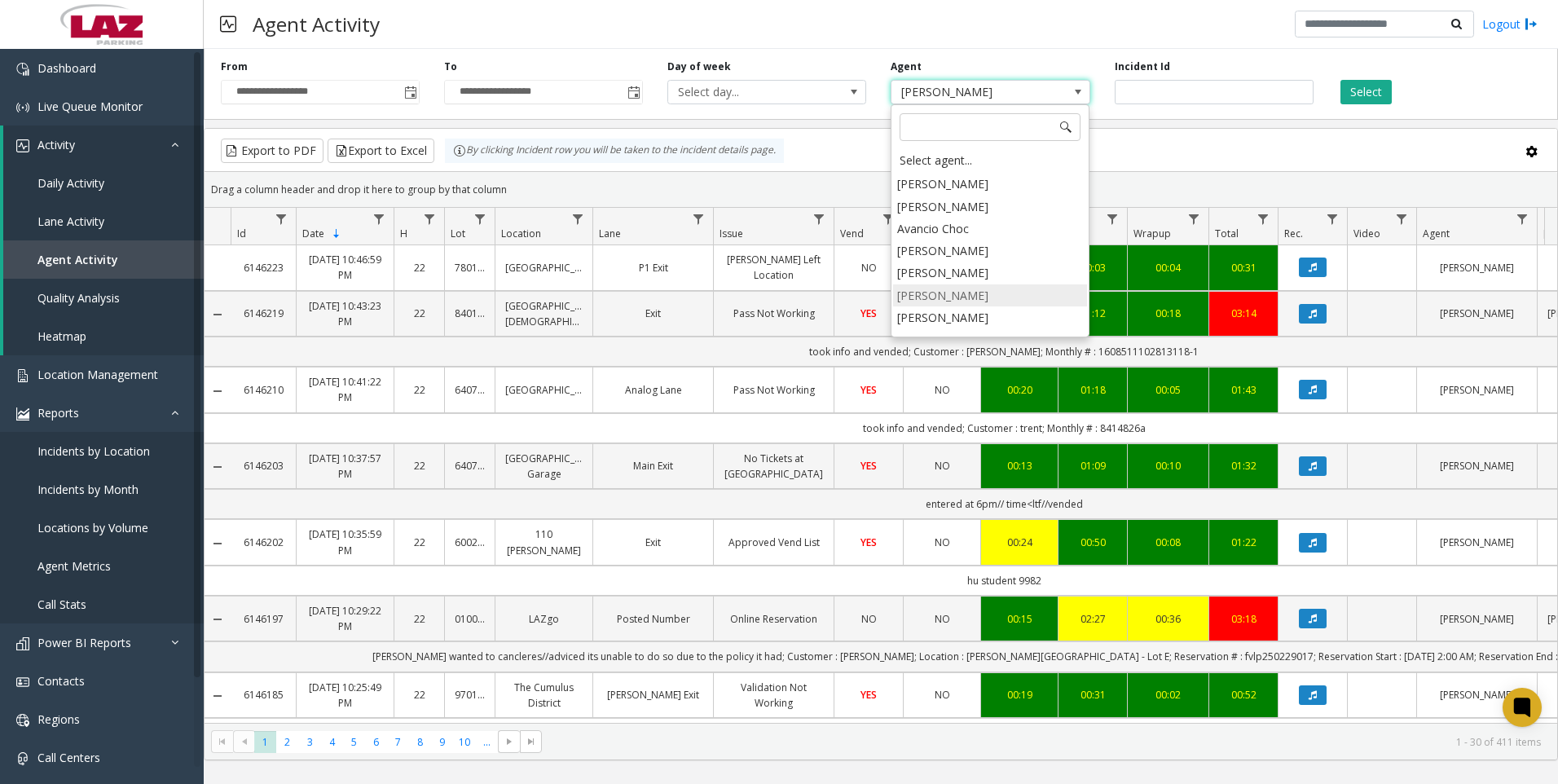
scroll to position [8951, 0]
click at [952, 321] on li "[PERSON_NAME]" at bounding box center [990, 331] width 194 height 22
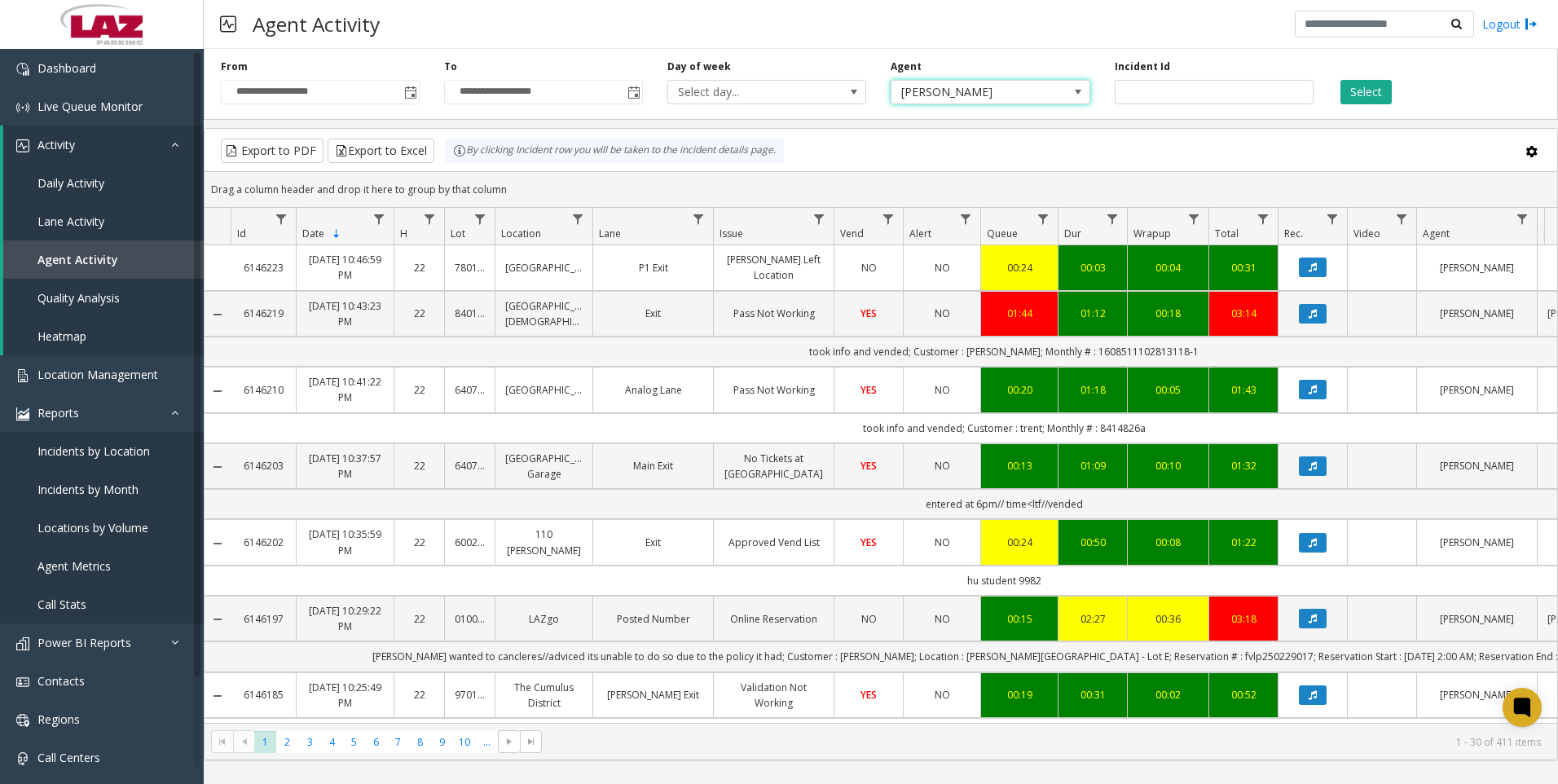
click at [1356, 105] on div "**********" at bounding box center [881, 81] width 1355 height 77
click at [1366, 75] on div "Select" at bounding box center [1438, 82] width 224 height 45
click at [1365, 104] on div "**********" at bounding box center [881, 81] width 1355 height 77
click at [1366, 90] on button "Select" at bounding box center [1366, 92] width 51 height 24
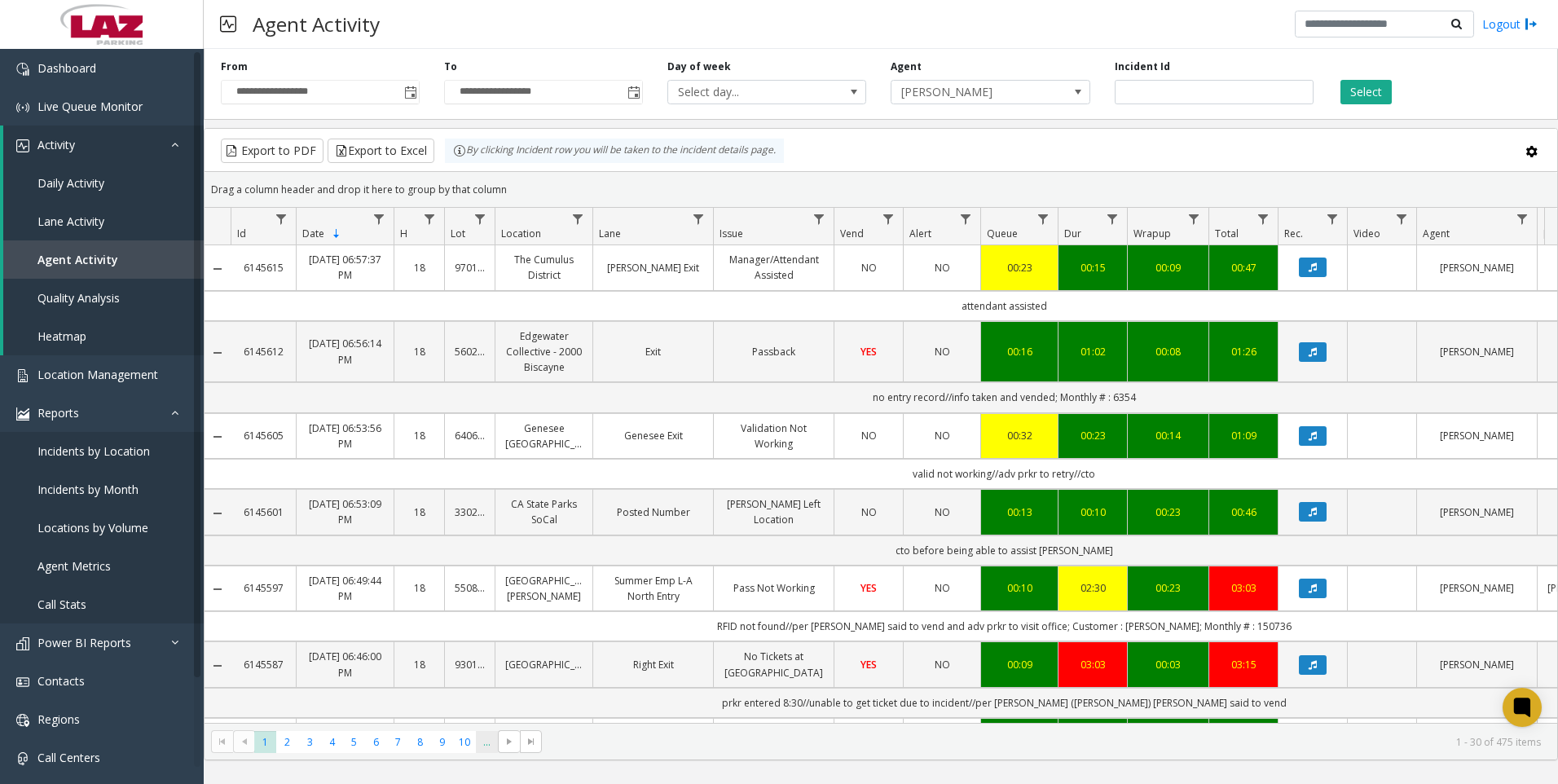
click at [485, 736] on span "..." at bounding box center [487, 742] width 22 height 22
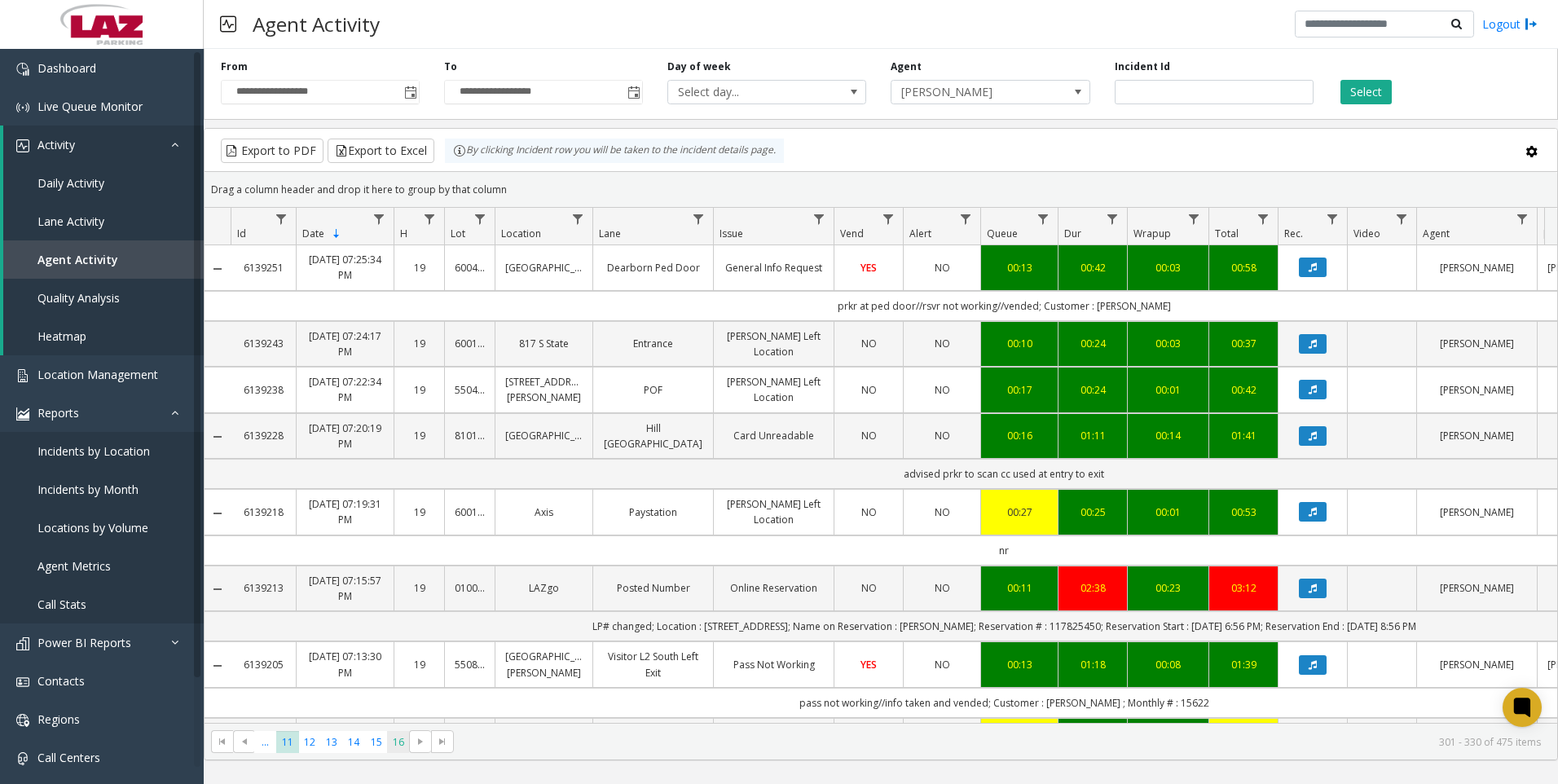
click at [402, 743] on span "16" at bounding box center [398, 742] width 22 height 22
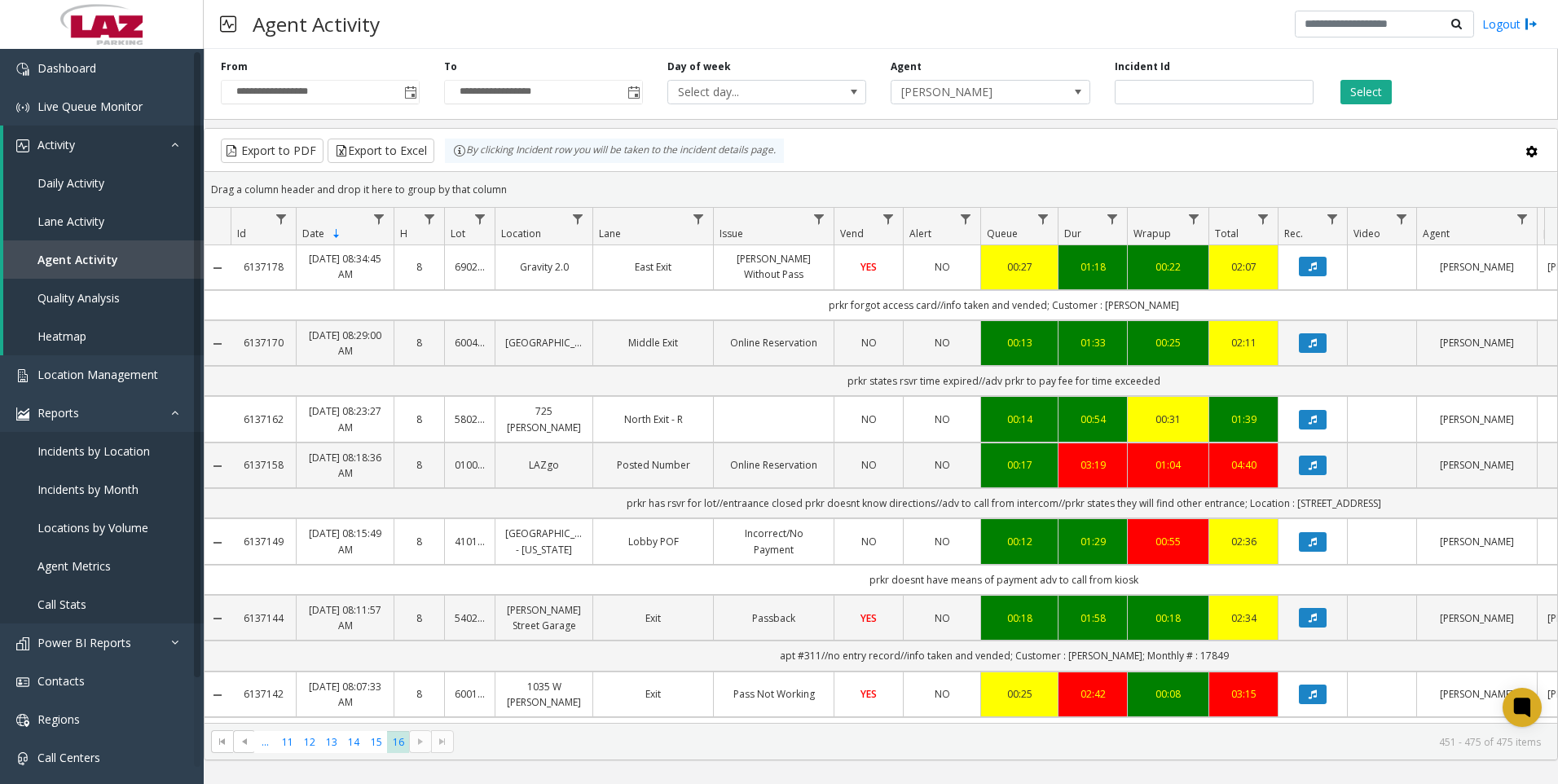
scroll to position [1259, 0]
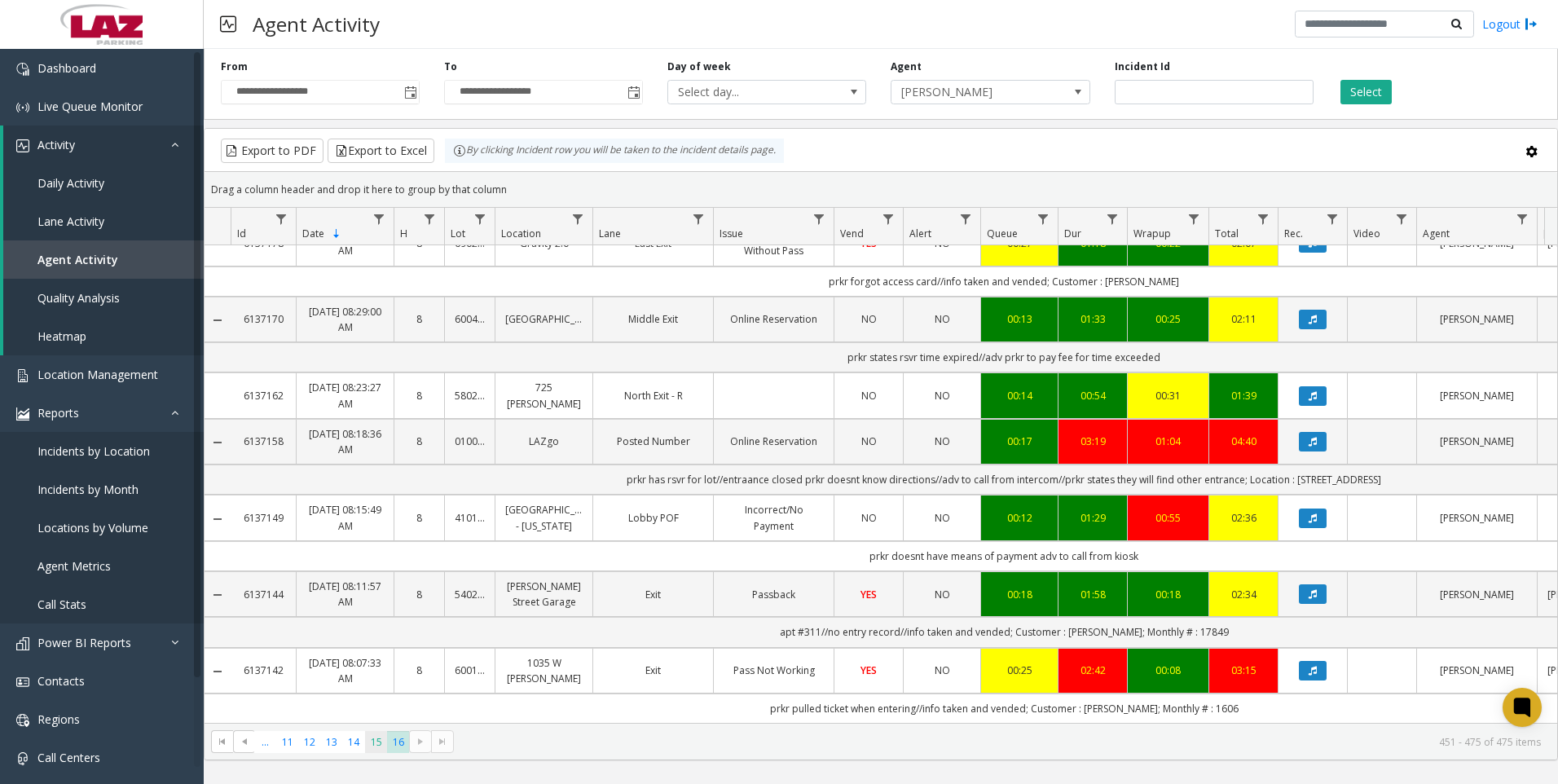
click at [376, 740] on span "15" at bounding box center [376, 742] width 22 height 22
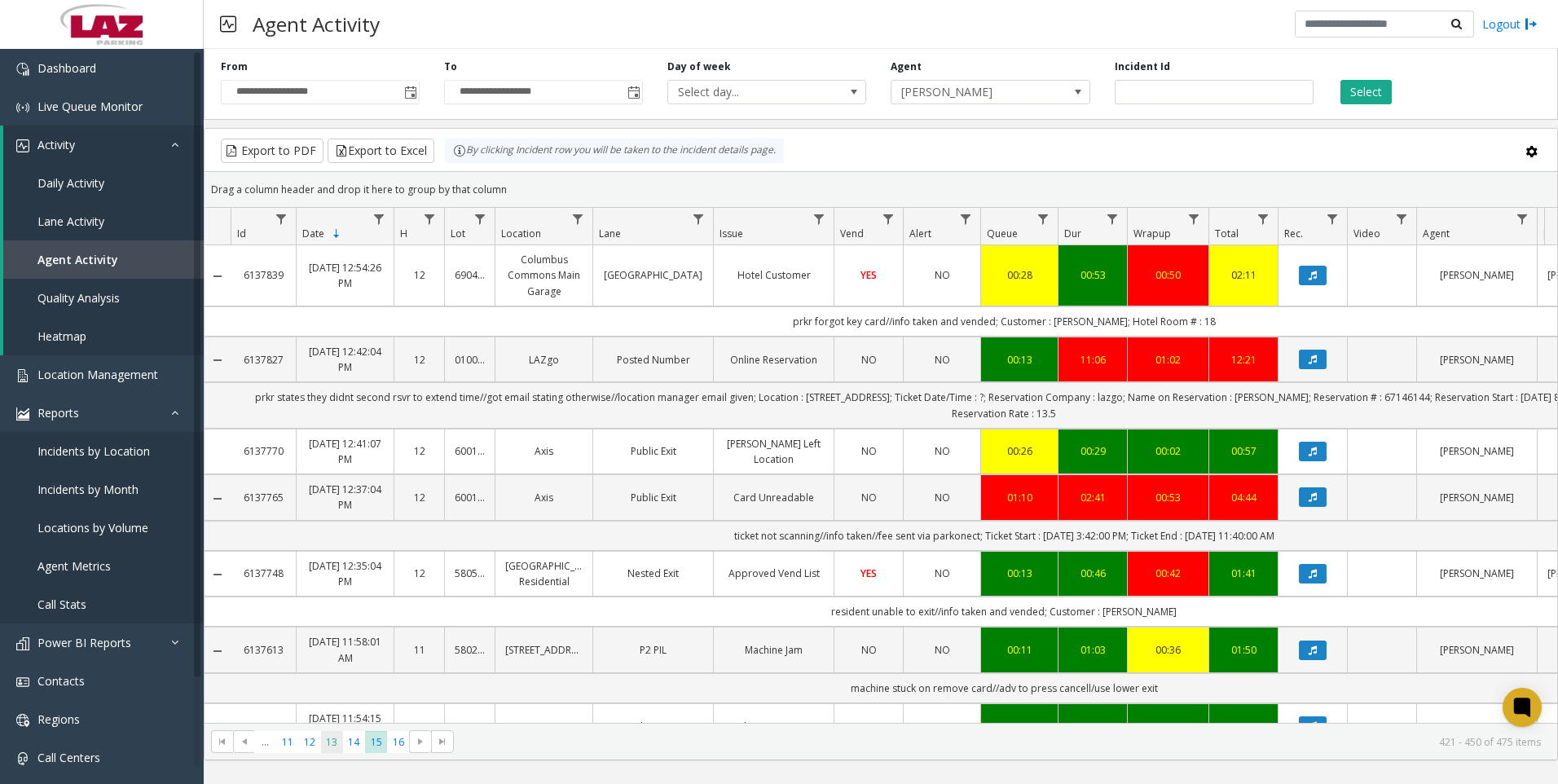
click at [321, 744] on span "13" at bounding box center [332, 742] width 22 height 22
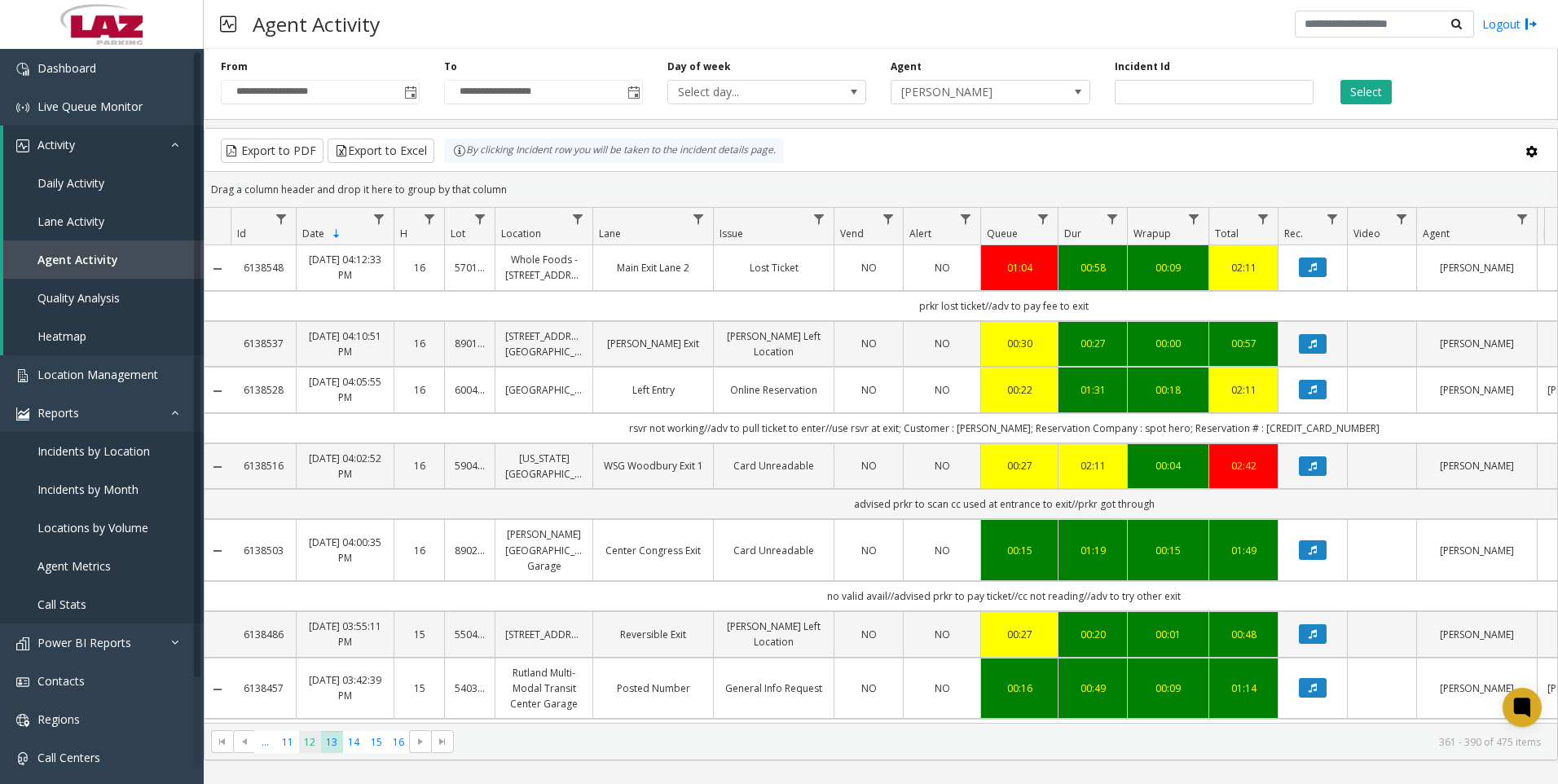
click at [304, 744] on span "12" at bounding box center [310, 742] width 22 height 22
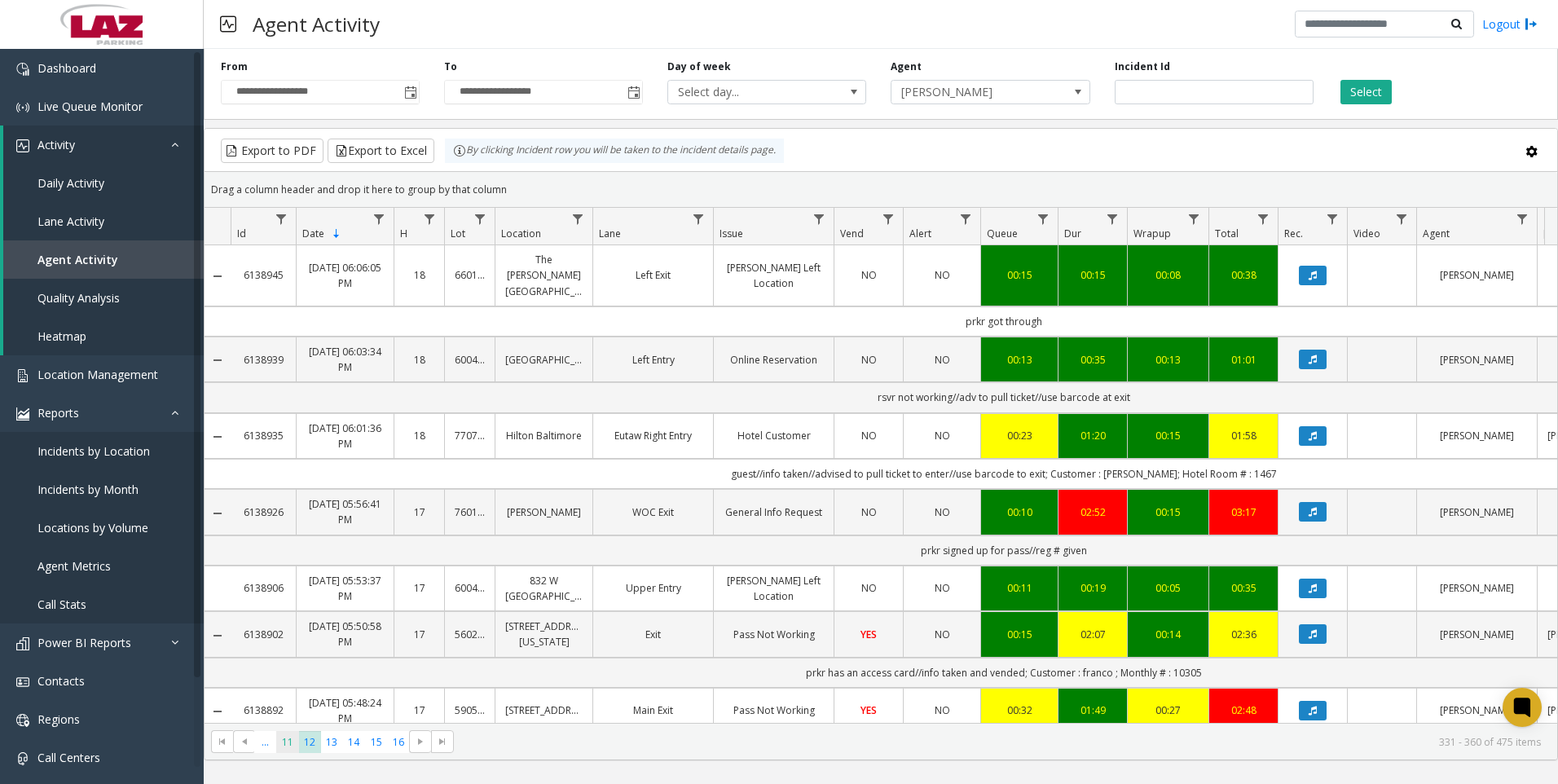
click at [282, 752] on span "11" at bounding box center [288, 742] width 22 height 22
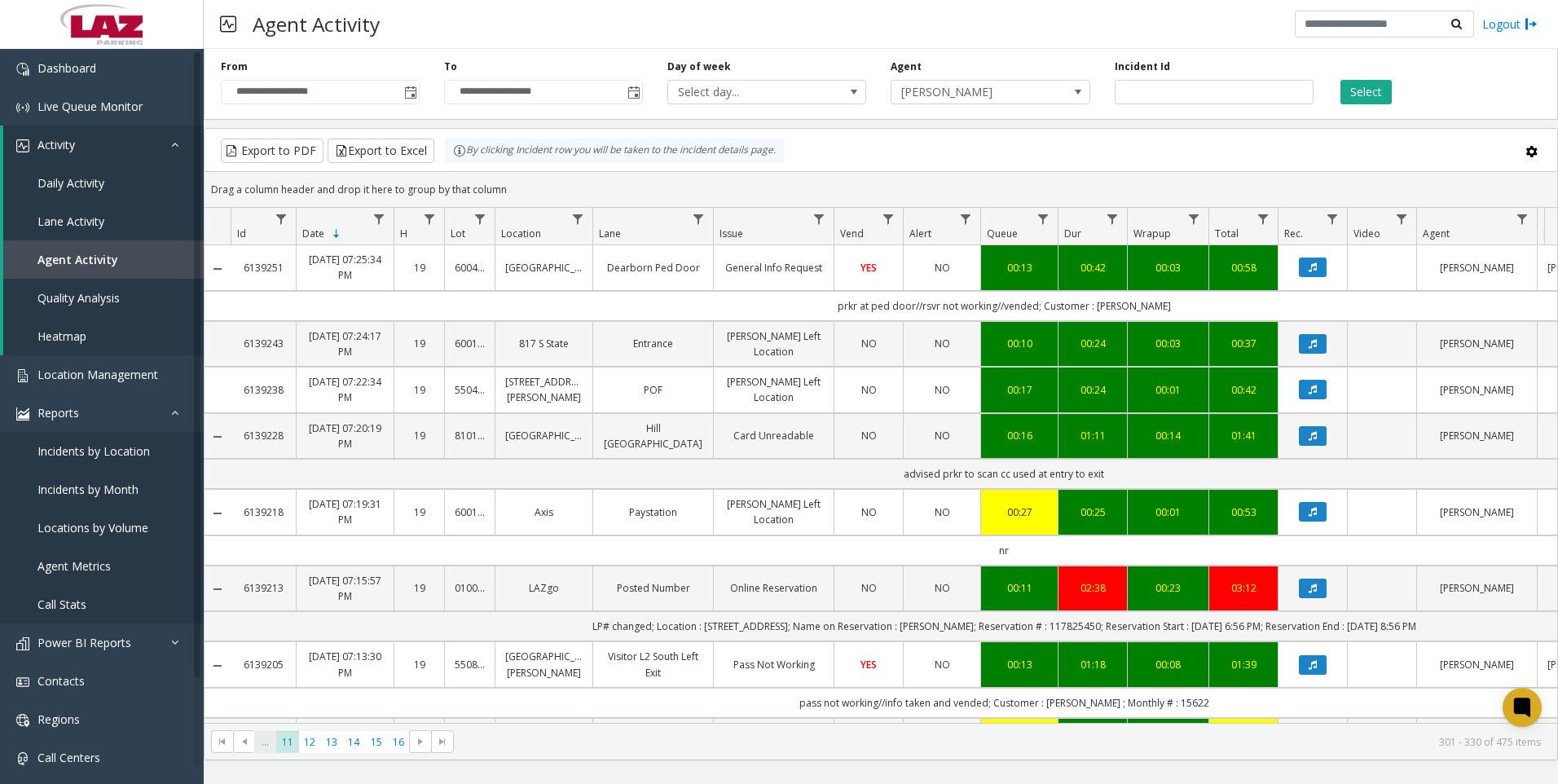
click at [264, 742] on span "..." at bounding box center [265, 742] width 22 height 22
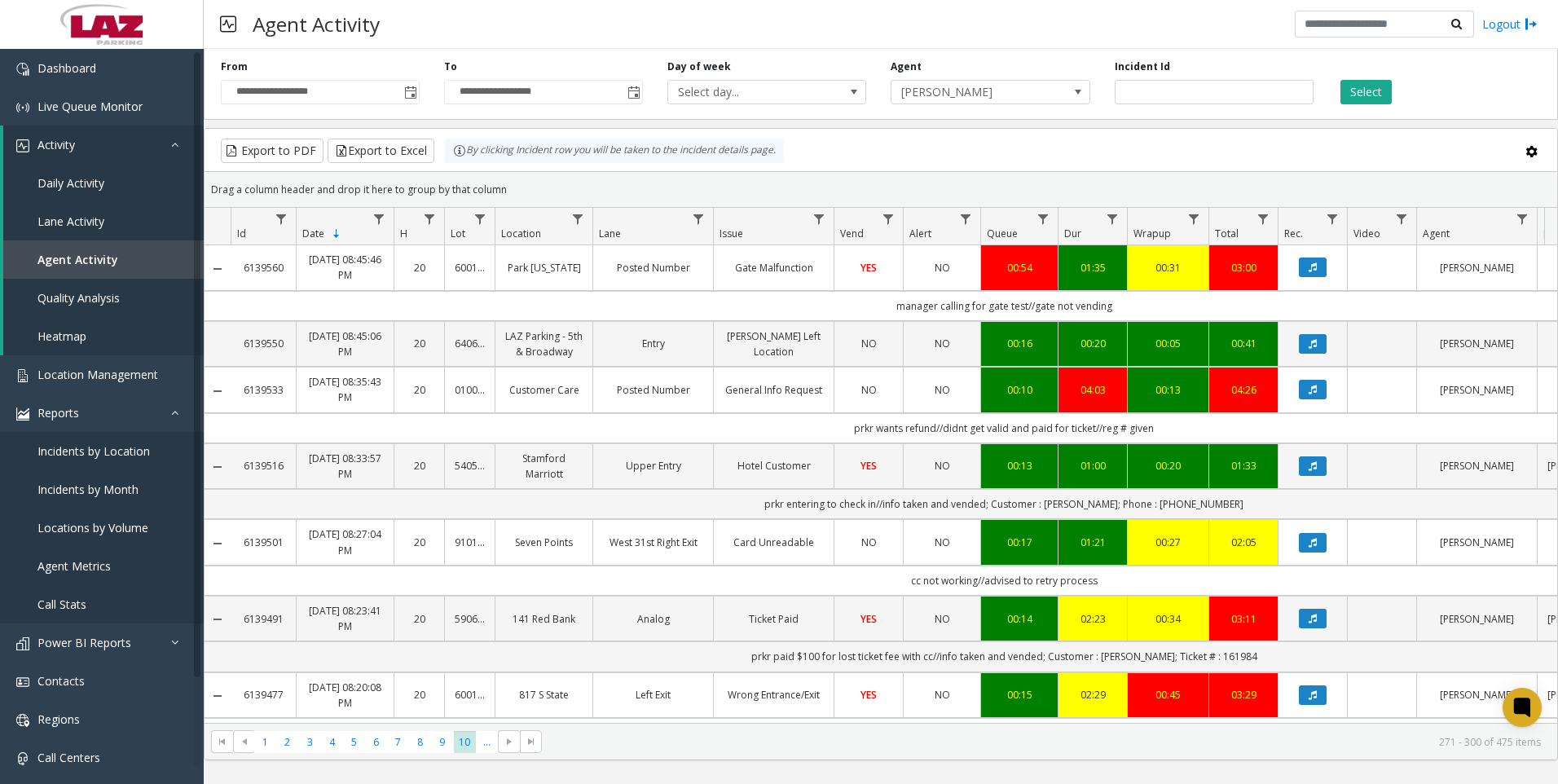
click at [443, 729] on kendo-pager "* * * * * * * * * ** *** 1 2 3 4 5 6 7 8 9 10 ... 271 - 300 of 475 items" at bounding box center [881, 741] width 1353 height 37
click at [440, 737] on span "9" at bounding box center [442, 742] width 22 height 22
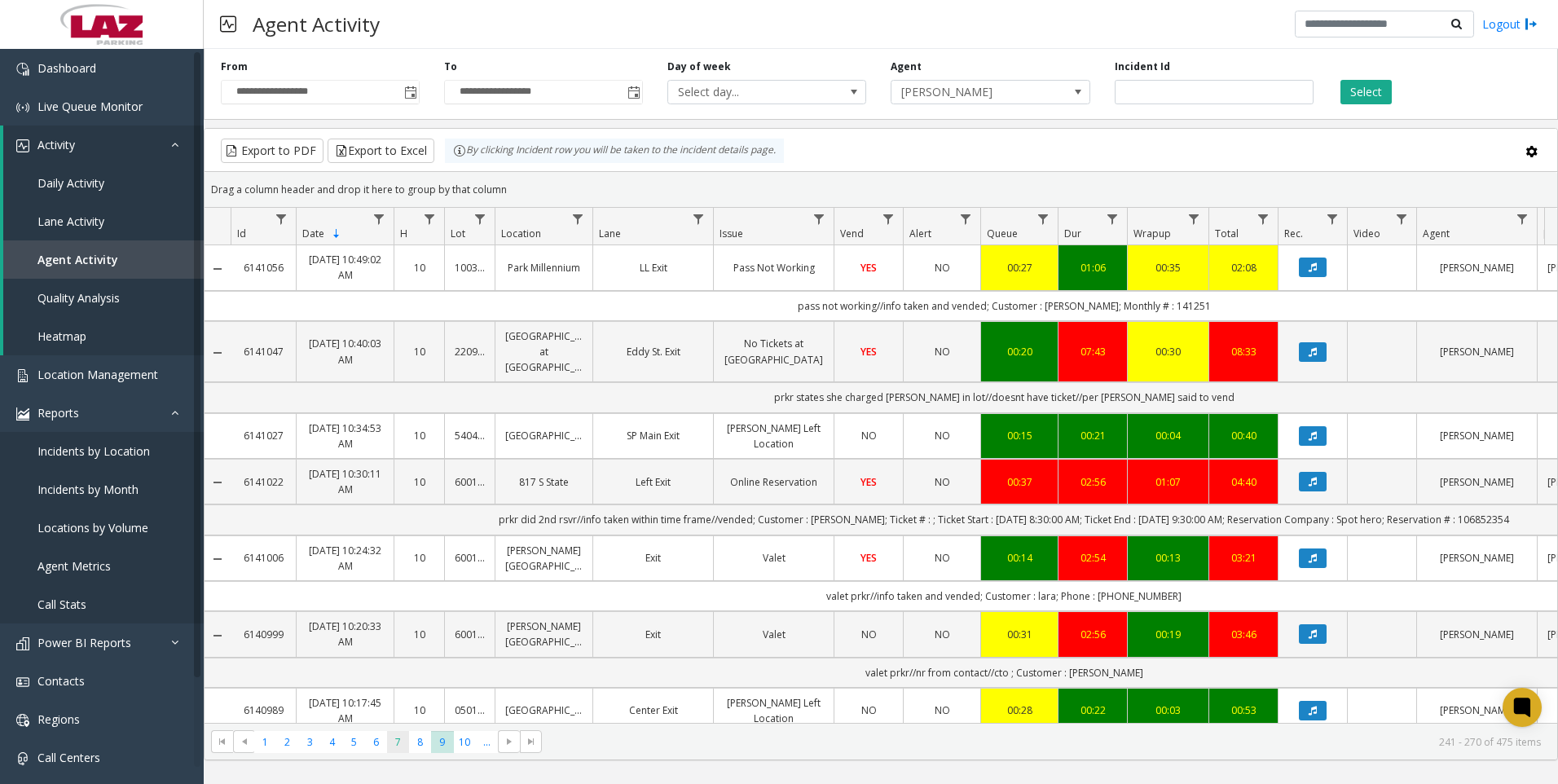
click at [391, 741] on span "7" at bounding box center [398, 742] width 22 height 22
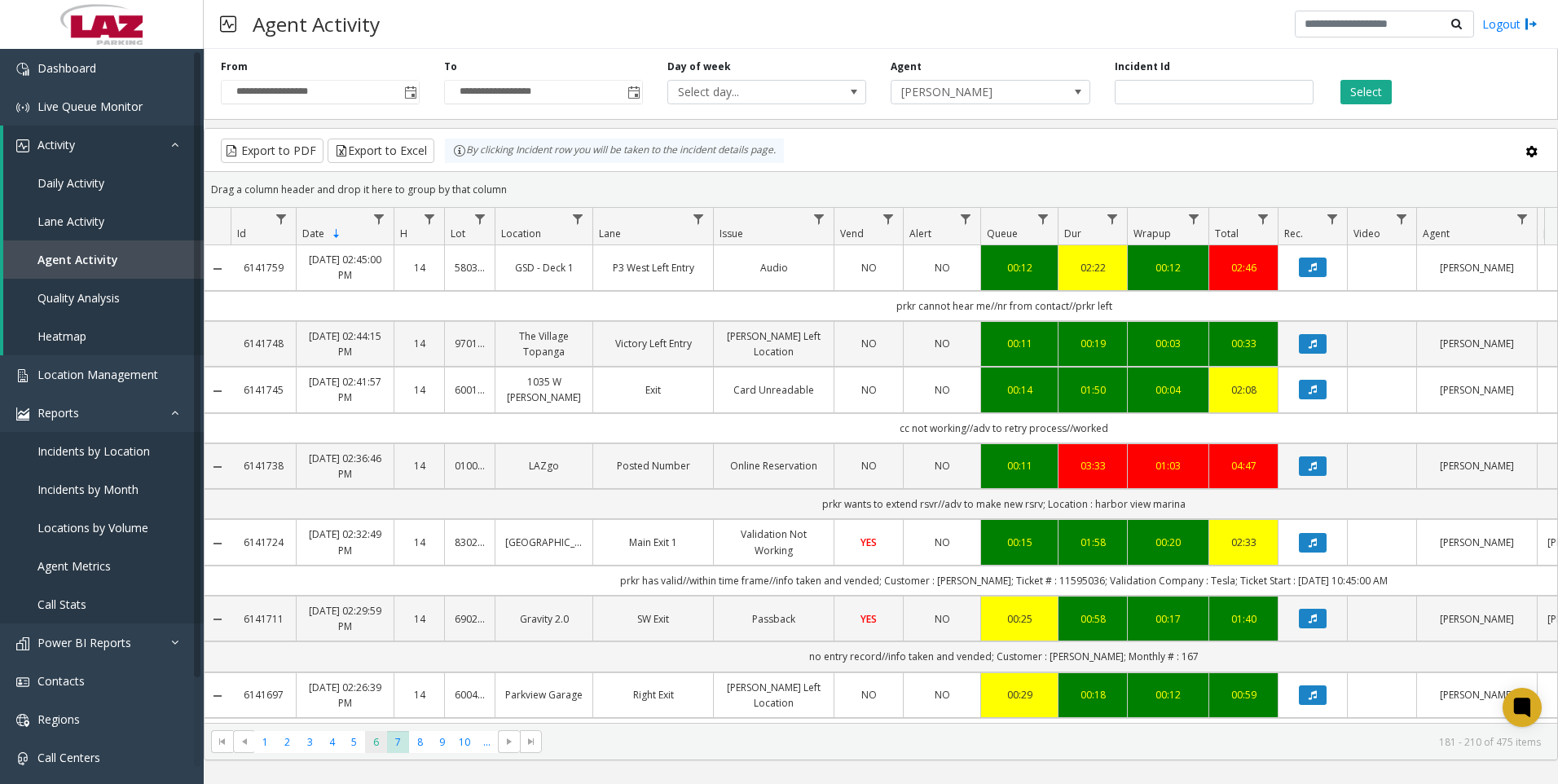
click at [376, 741] on span "6" at bounding box center [376, 742] width 22 height 22
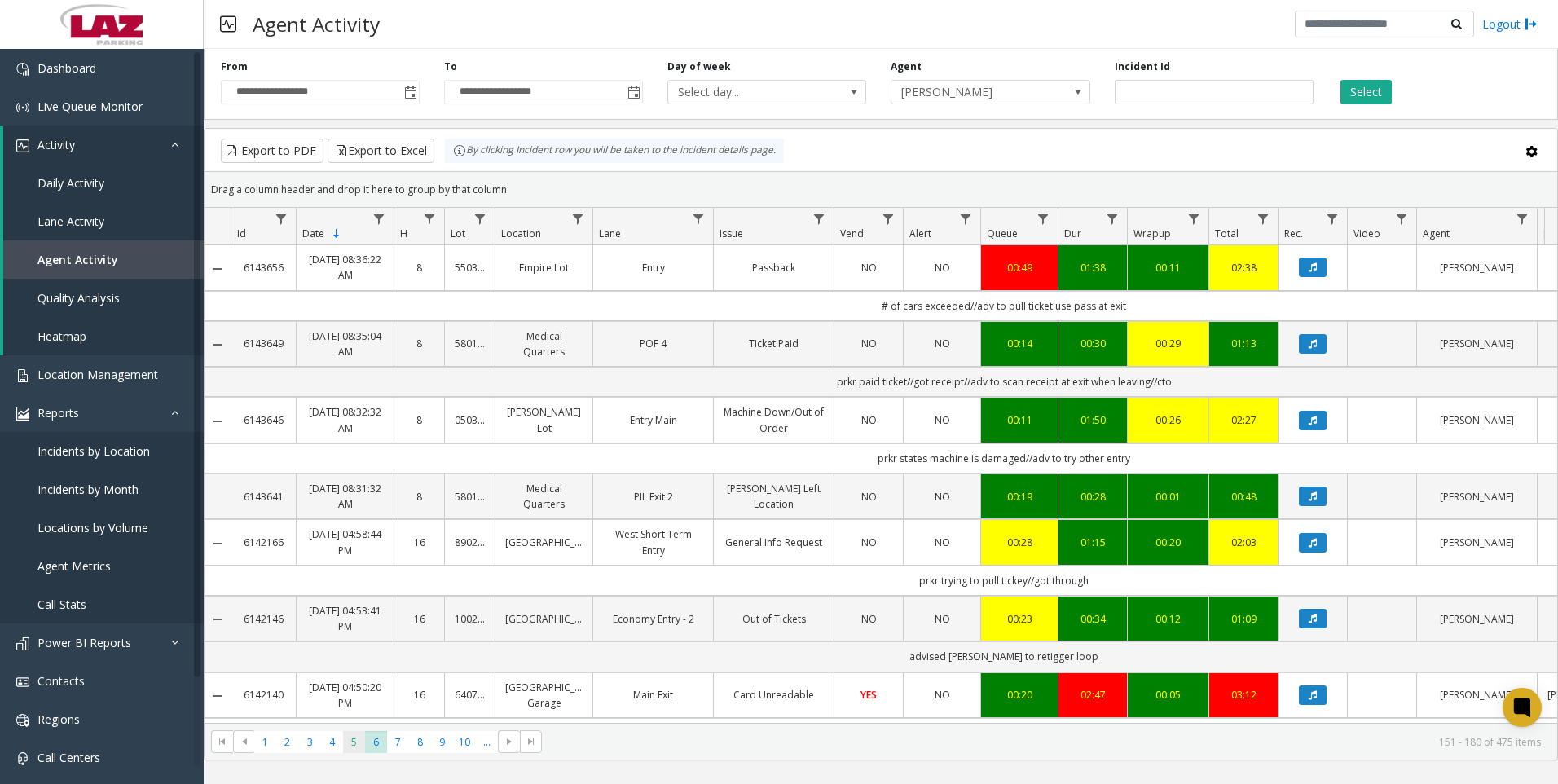
click at [354, 750] on span "5" at bounding box center [354, 742] width 22 height 22
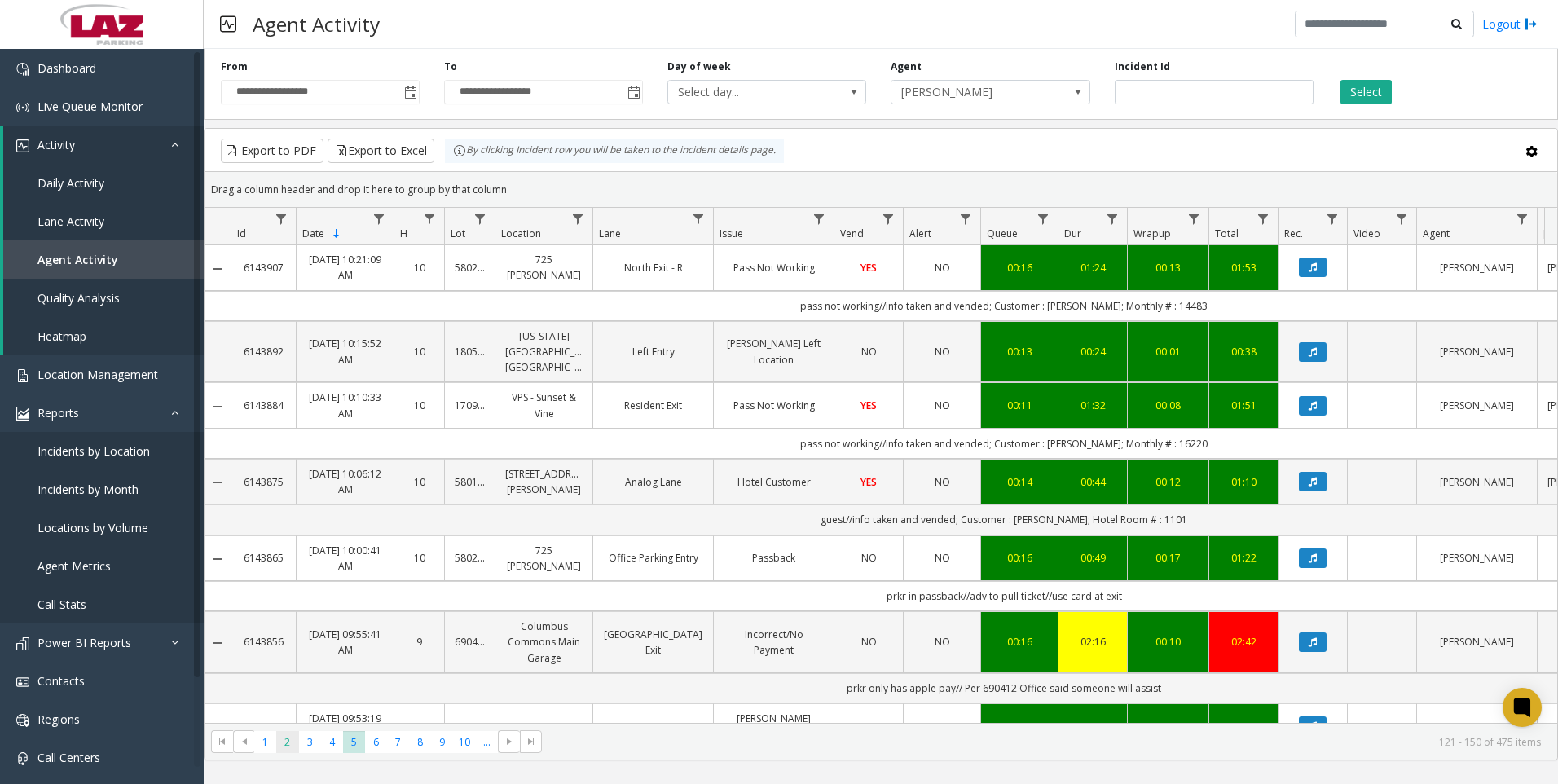
click at [297, 747] on span "2" at bounding box center [288, 742] width 22 height 22
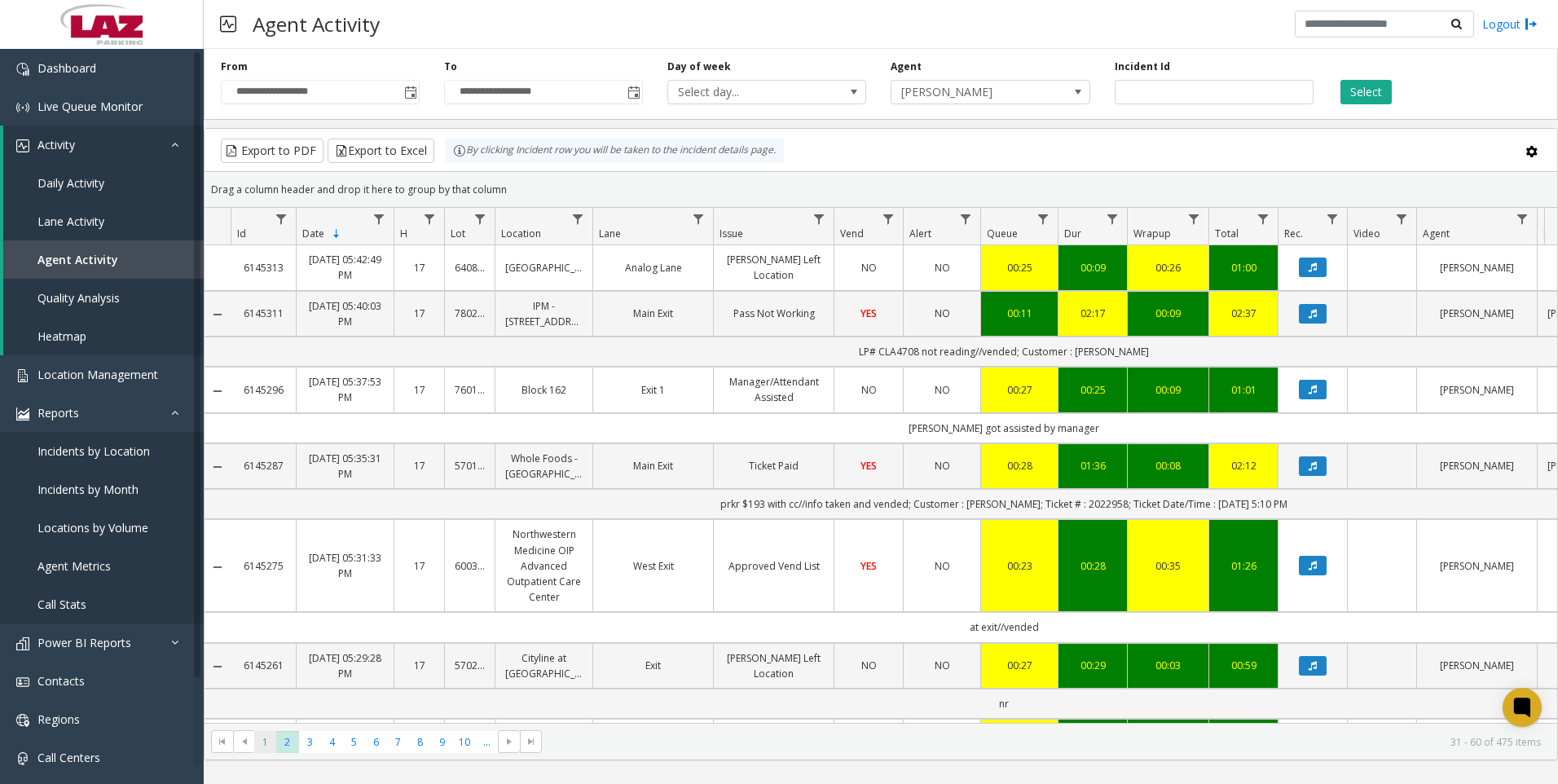
click at [268, 741] on span "1" at bounding box center [265, 742] width 22 height 22
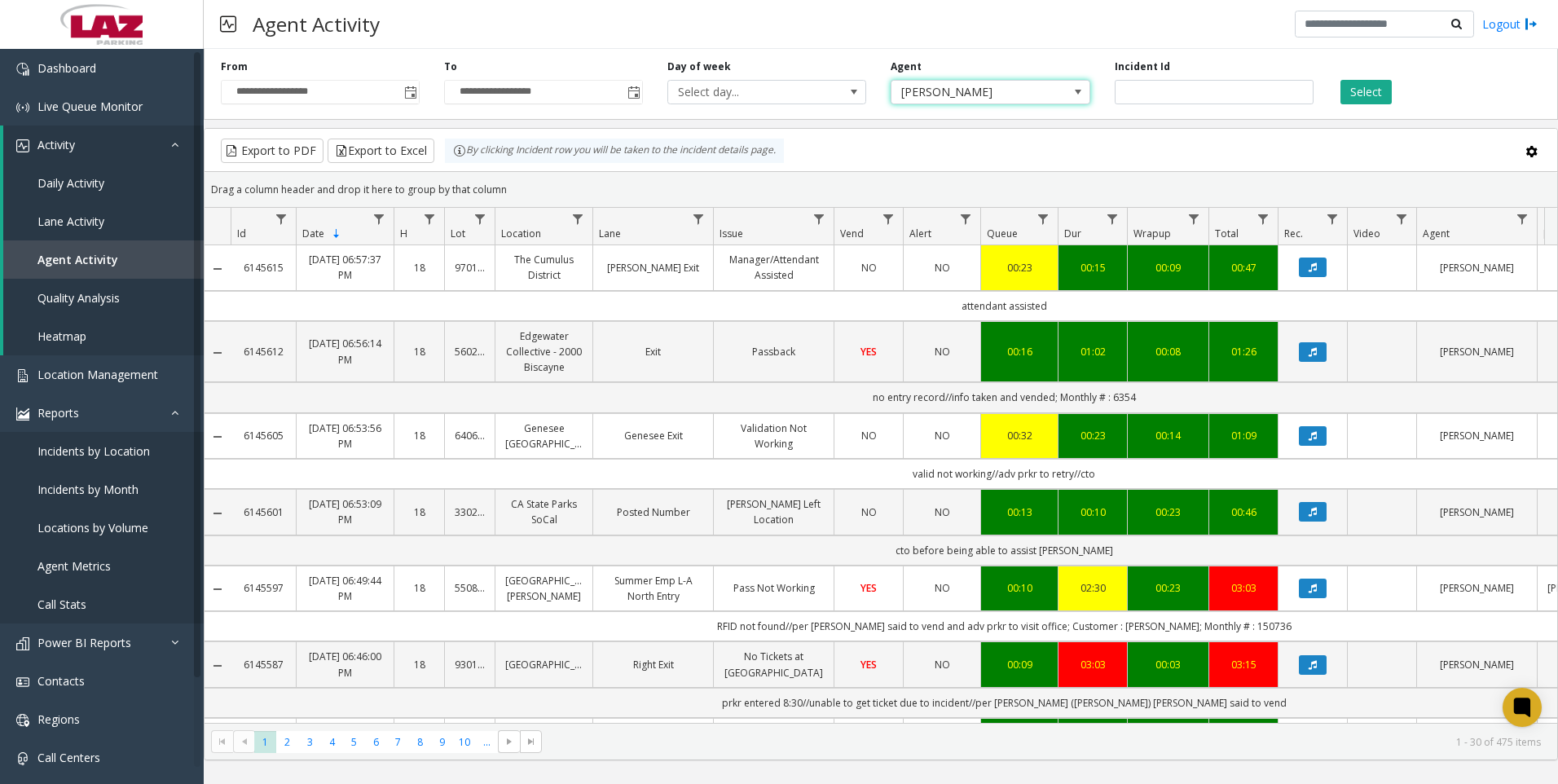
click at [950, 83] on span "[PERSON_NAME]" at bounding box center [970, 92] width 158 height 22
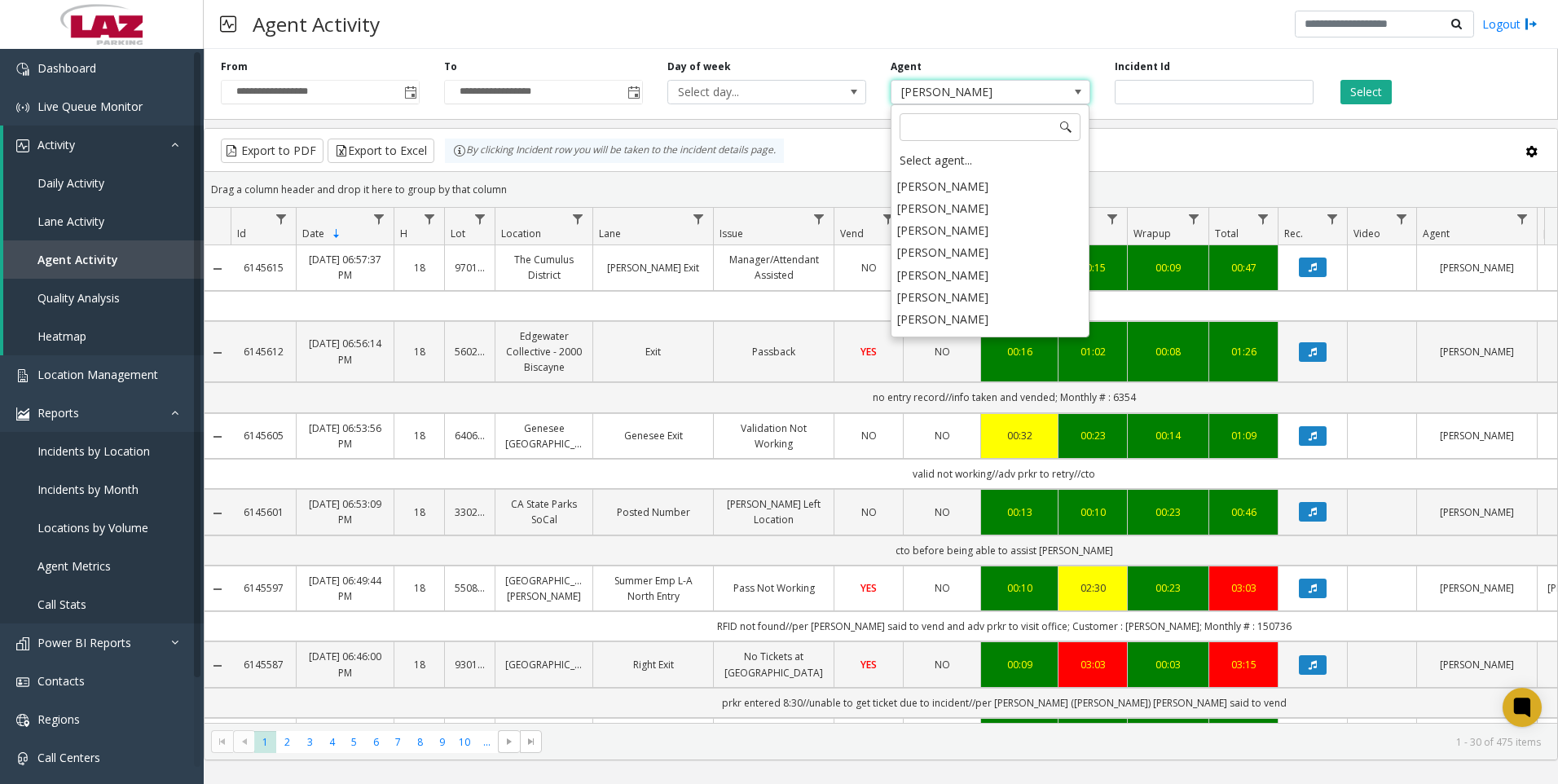
scroll to position [8217, 0]
click at [963, 278] on li "[PERSON_NAME]" at bounding box center [990, 289] width 194 height 22
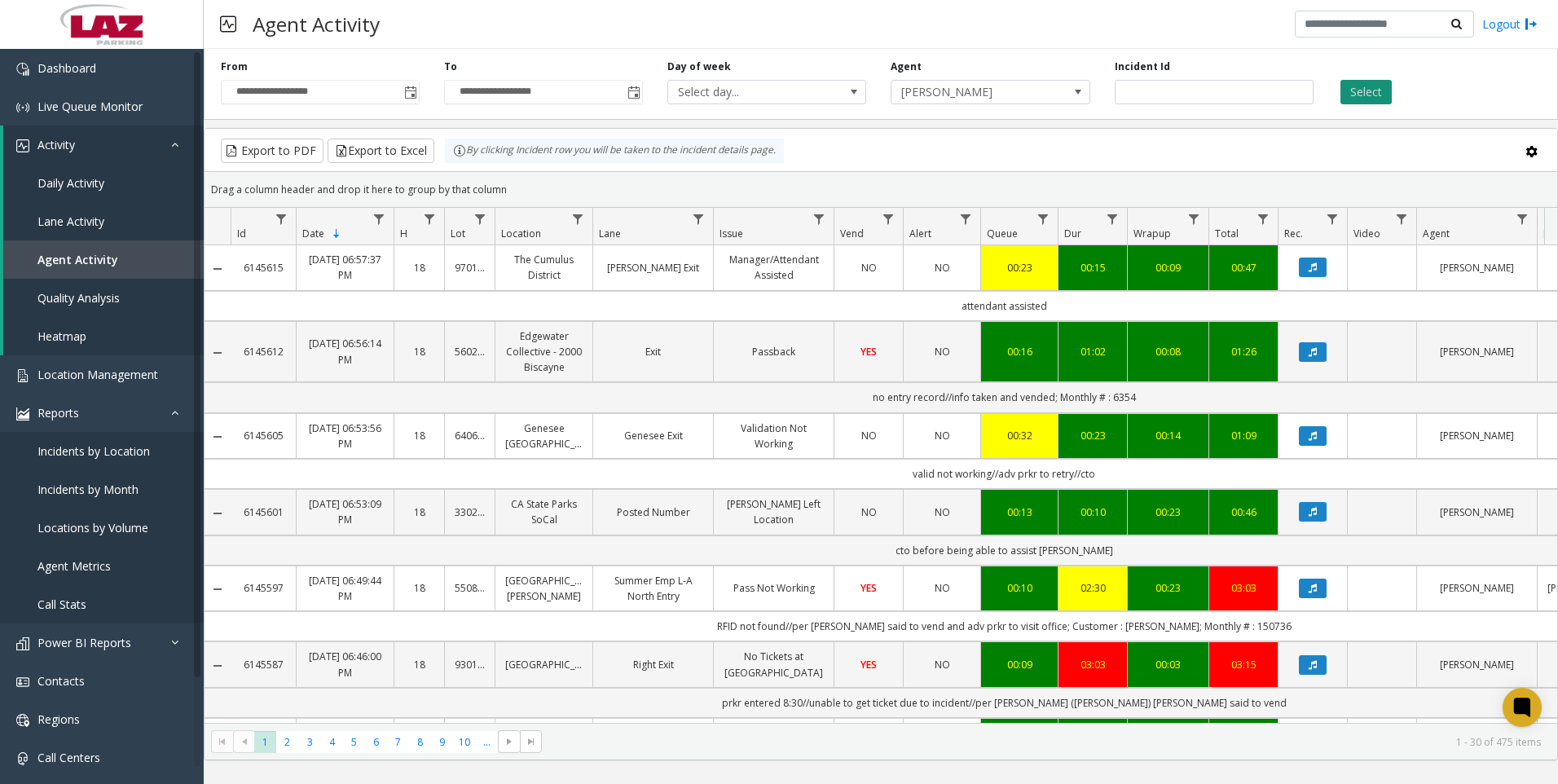
click at [1368, 89] on button "Select" at bounding box center [1366, 92] width 51 height 24
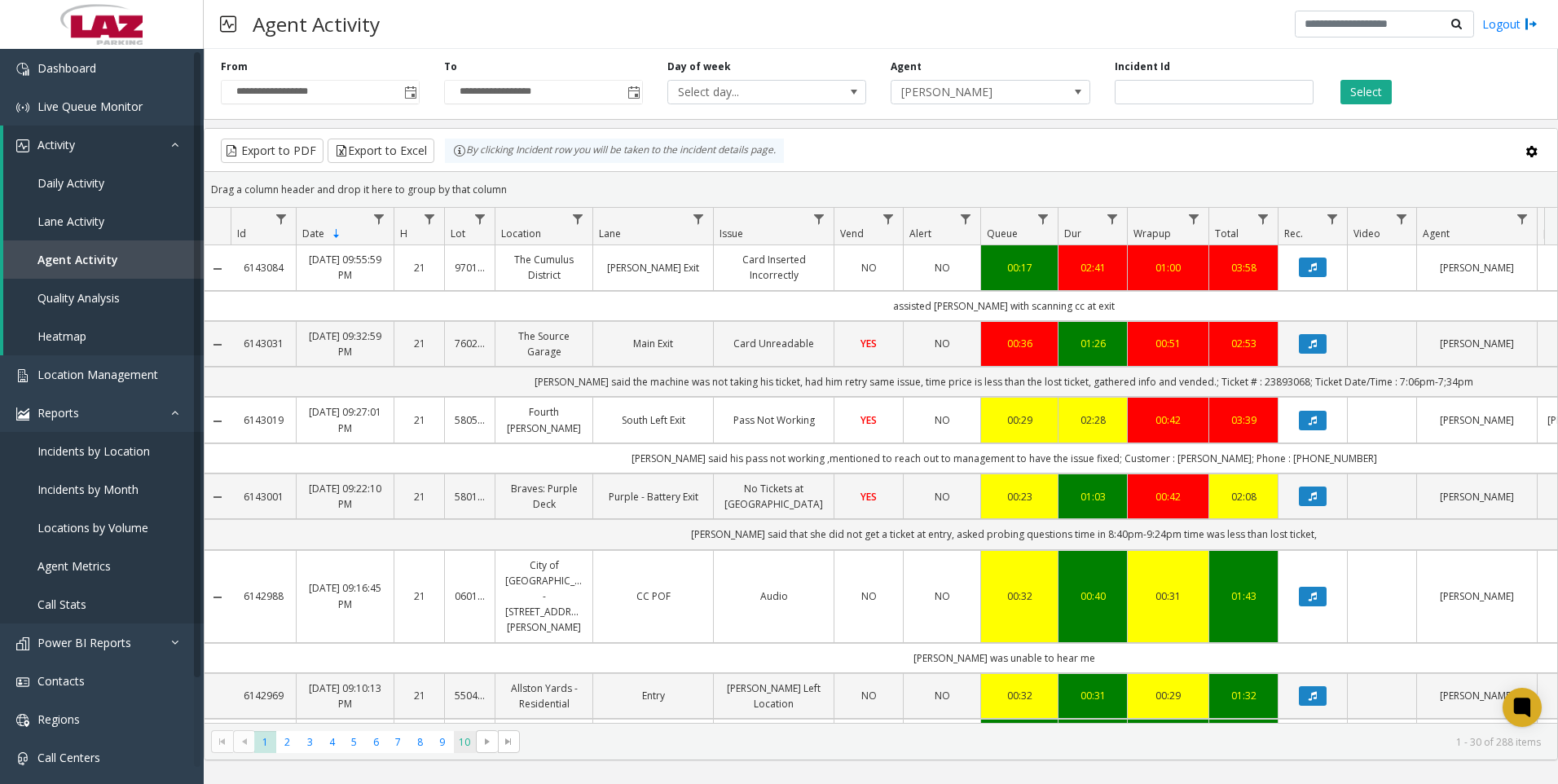
click at [474, 739] on span "10" at bounding box center [465, 742] width 22 height 22
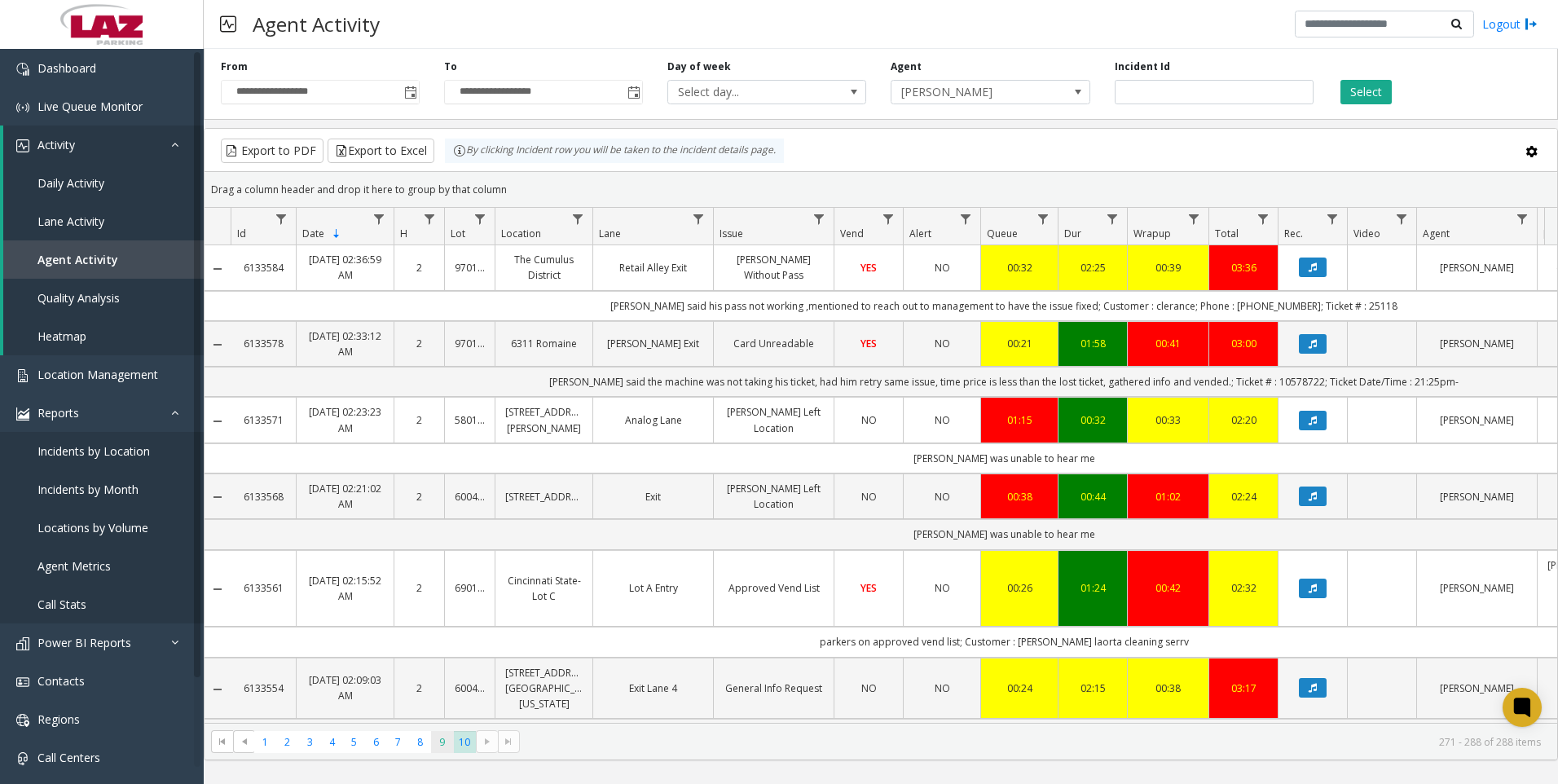
click at [437, 738] on span "9" at bounding box center [442, 742] width 22 height 22
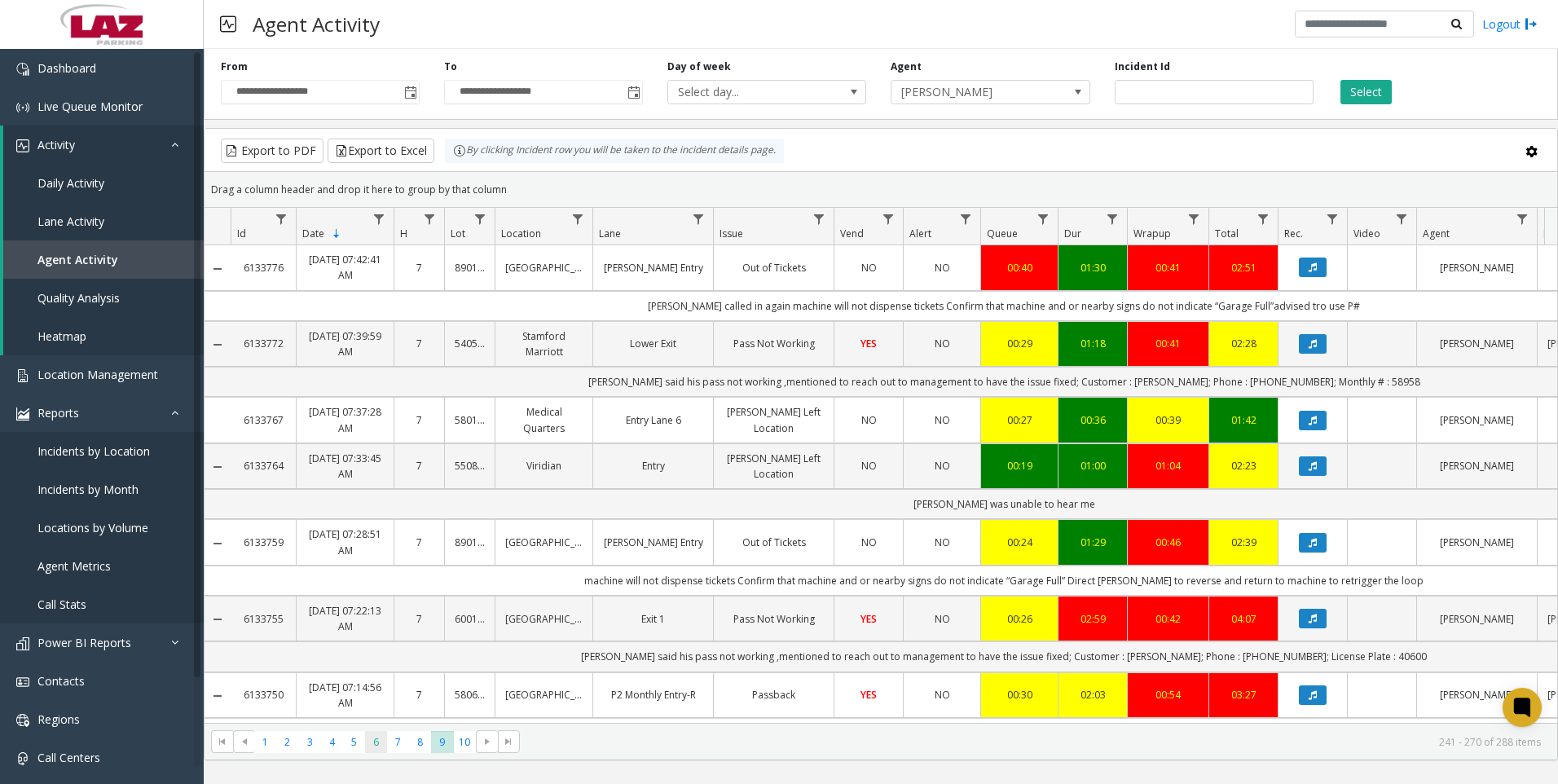
click at [380, 741] on span "6" at bounding box center [376, 742] width 22 height 22
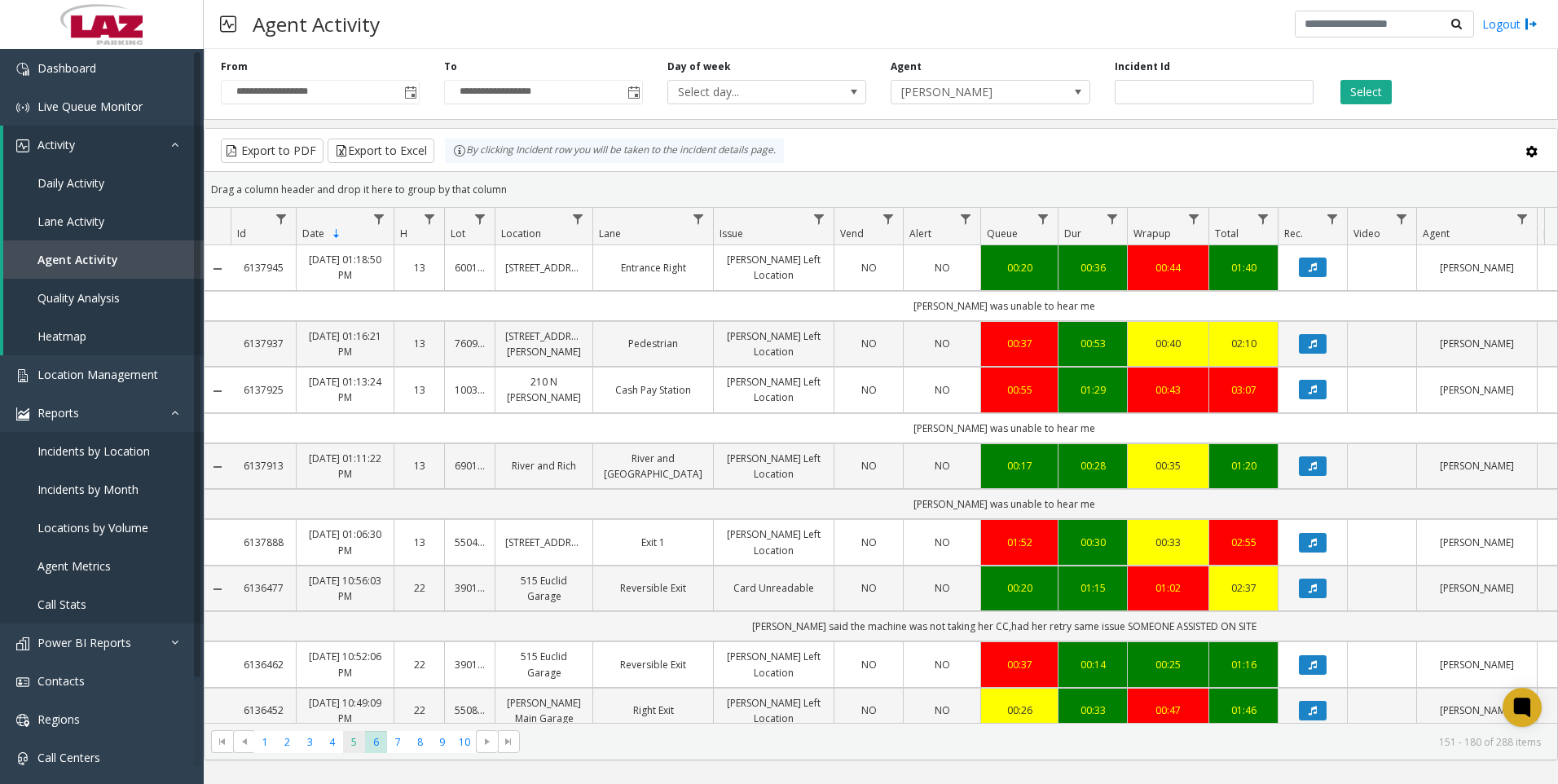
click at [356, 747] on span "5" at bounding box center [354, 742] width 22 height 22
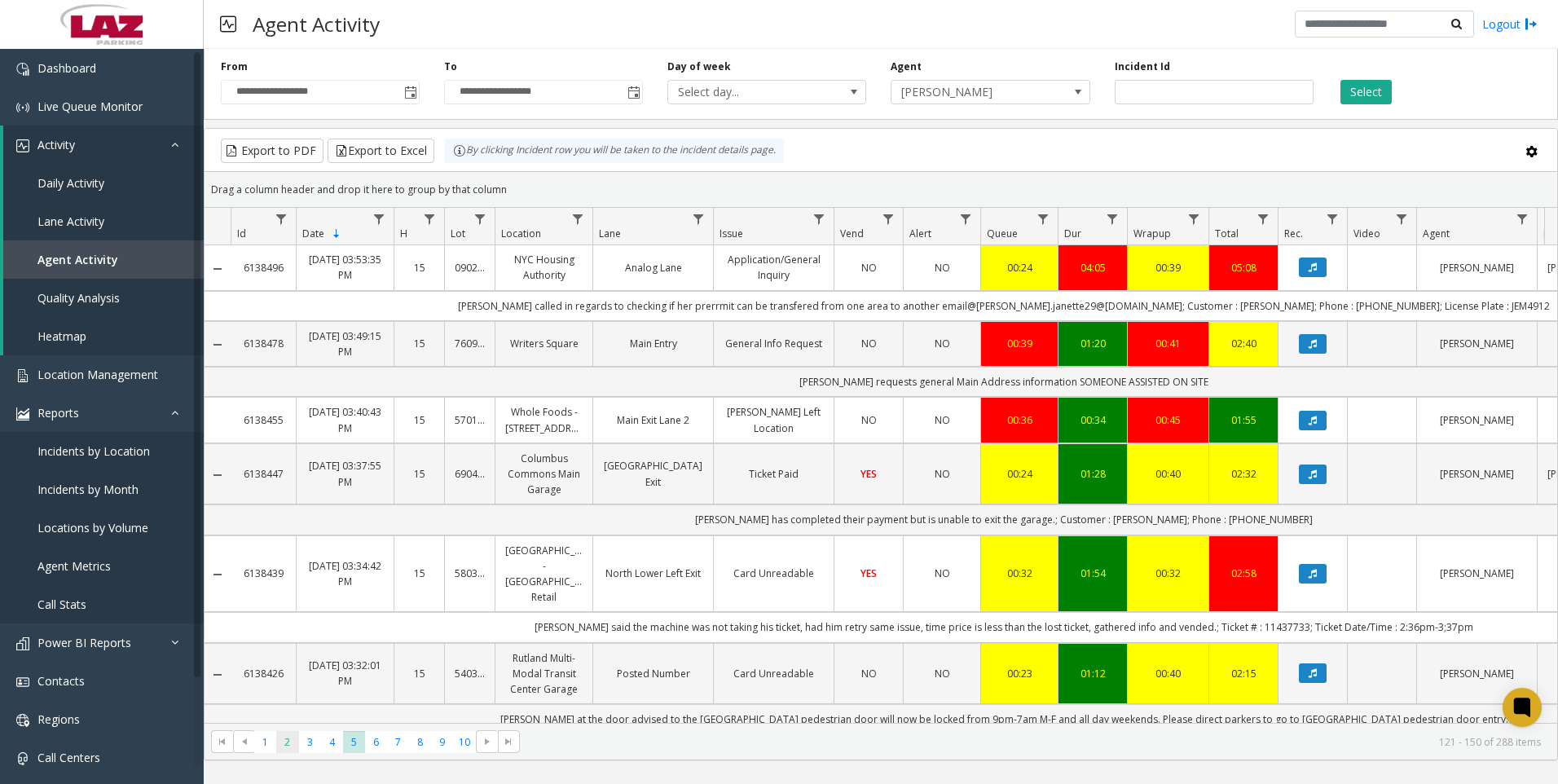
click at [289, 736] on span "2" at bounding box center [288, 742] width 22 height 22
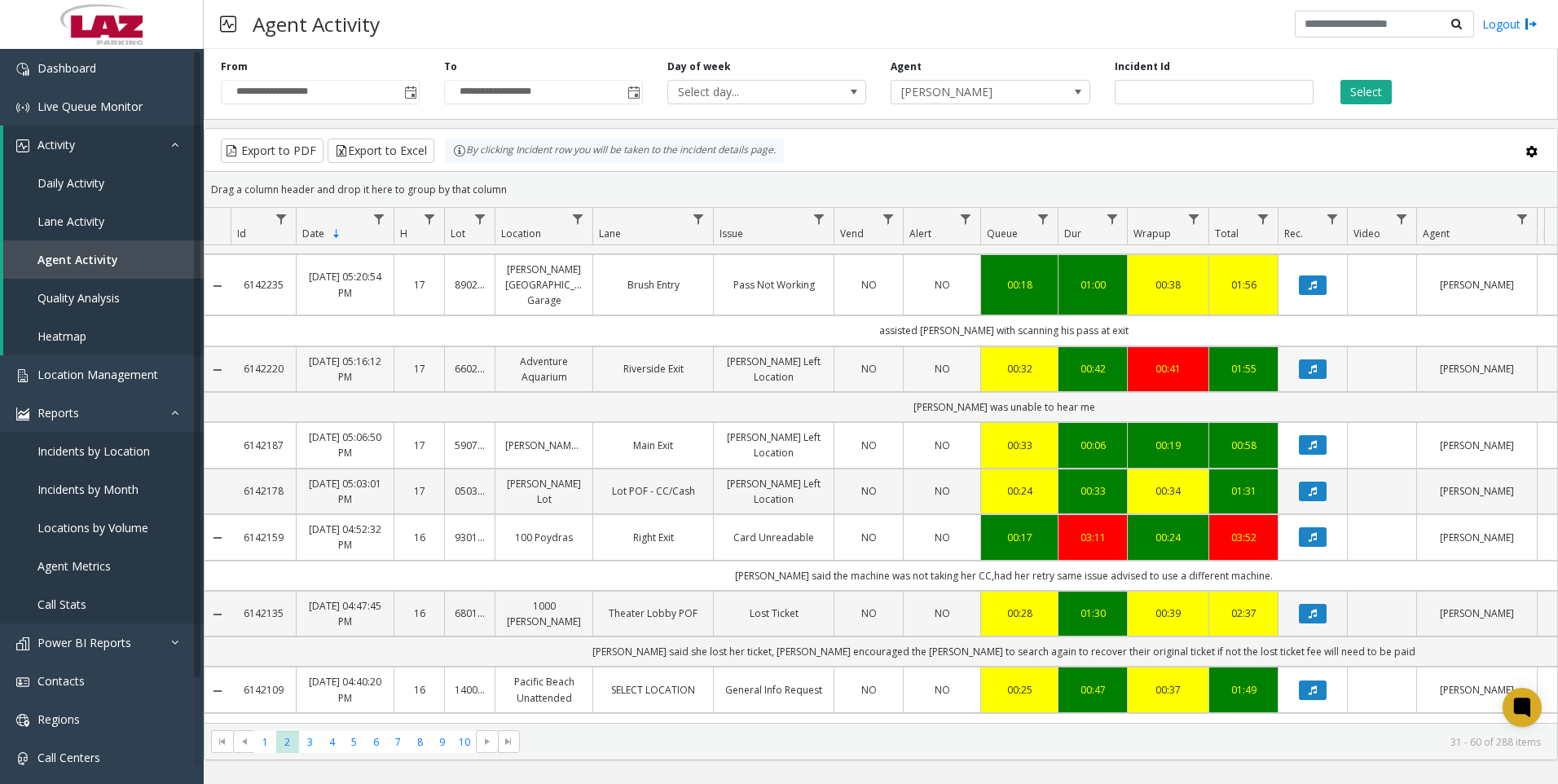
scroll to position [326, 0]
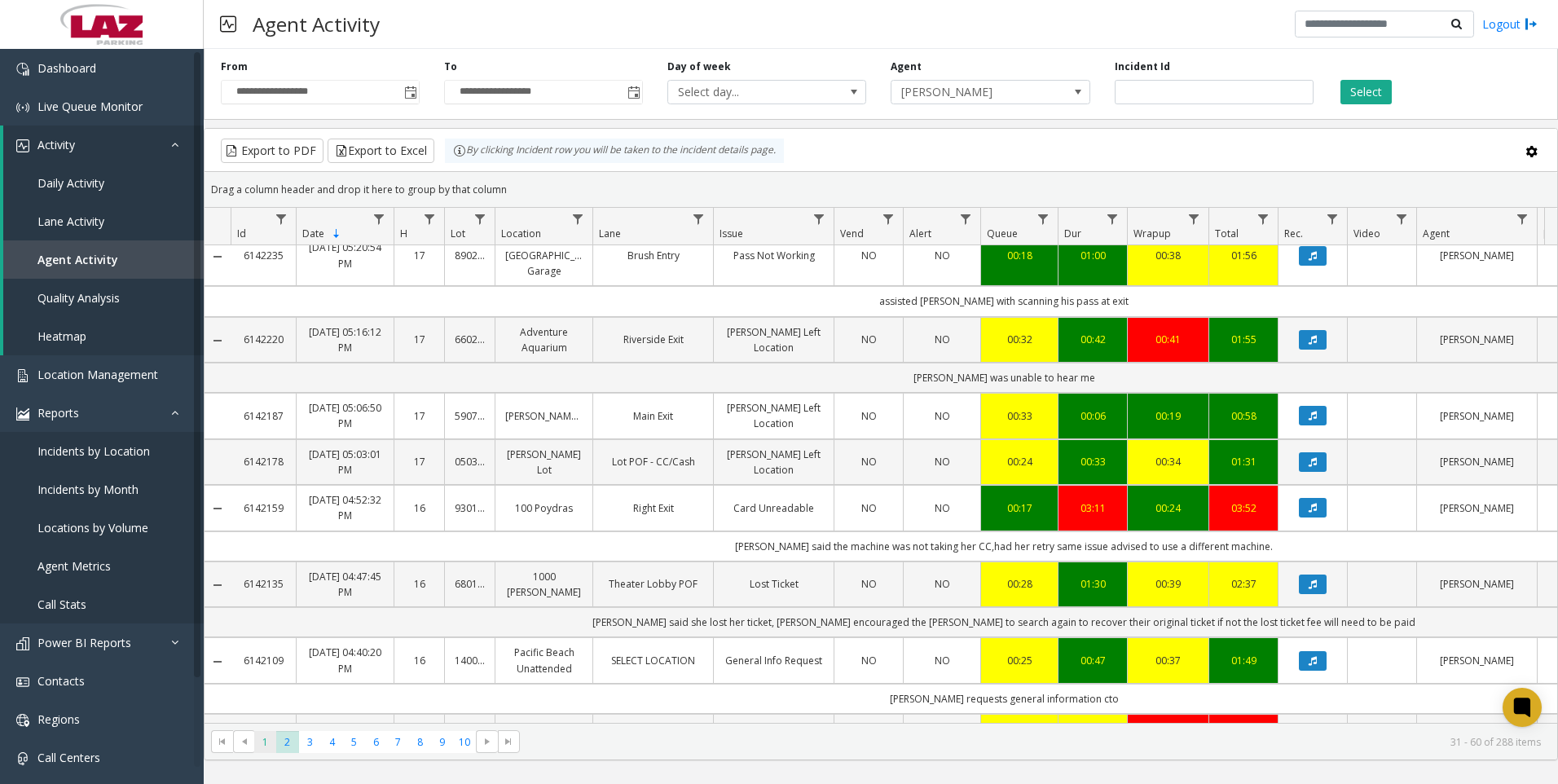
click at [271, 740] on span "1" at bounding box center [265, 742] width 22 height 22
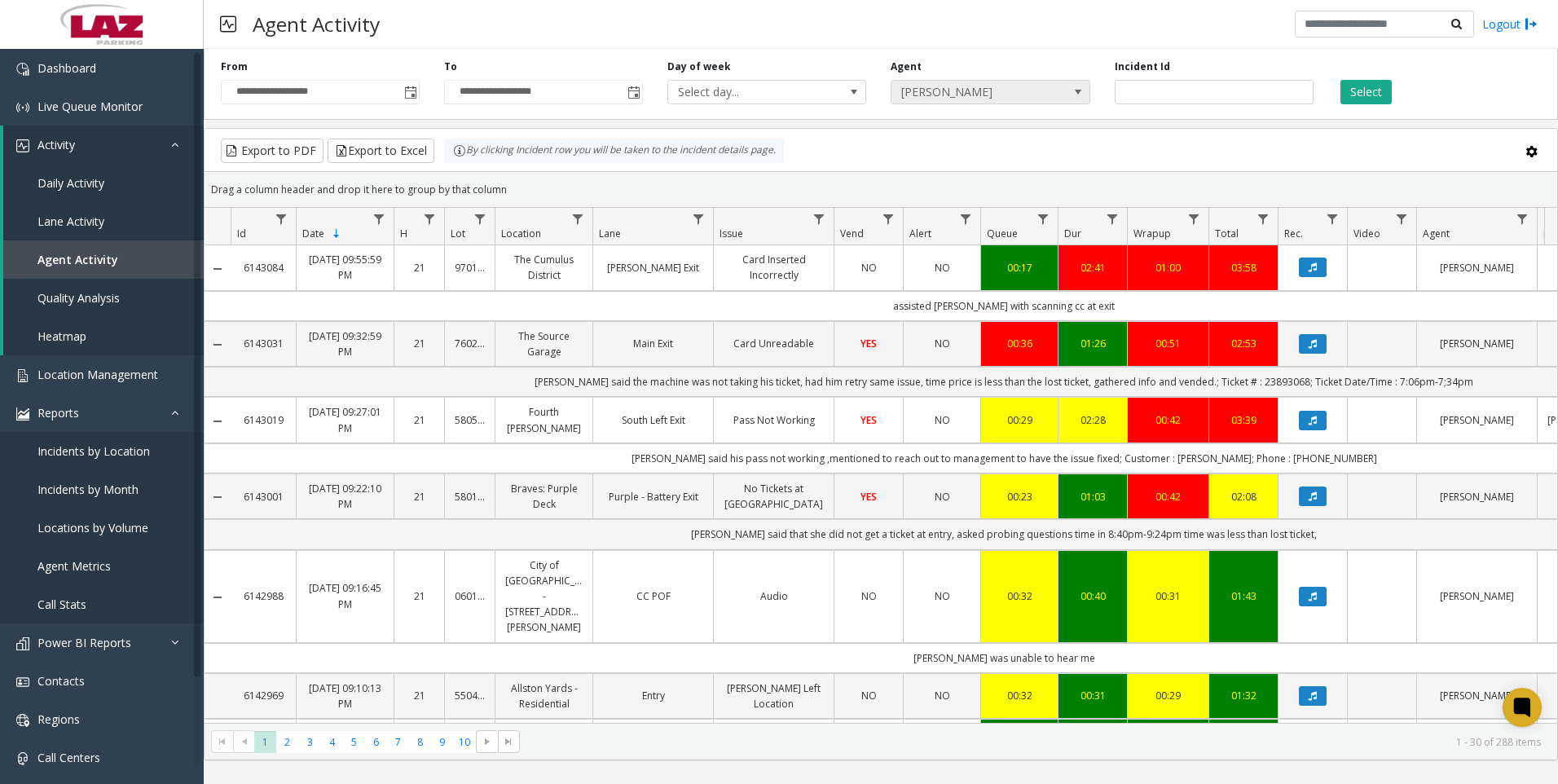
click at [934, 89] on span "[PERSON_NAME]" at bounding box center [970, 92] width 158 height 22
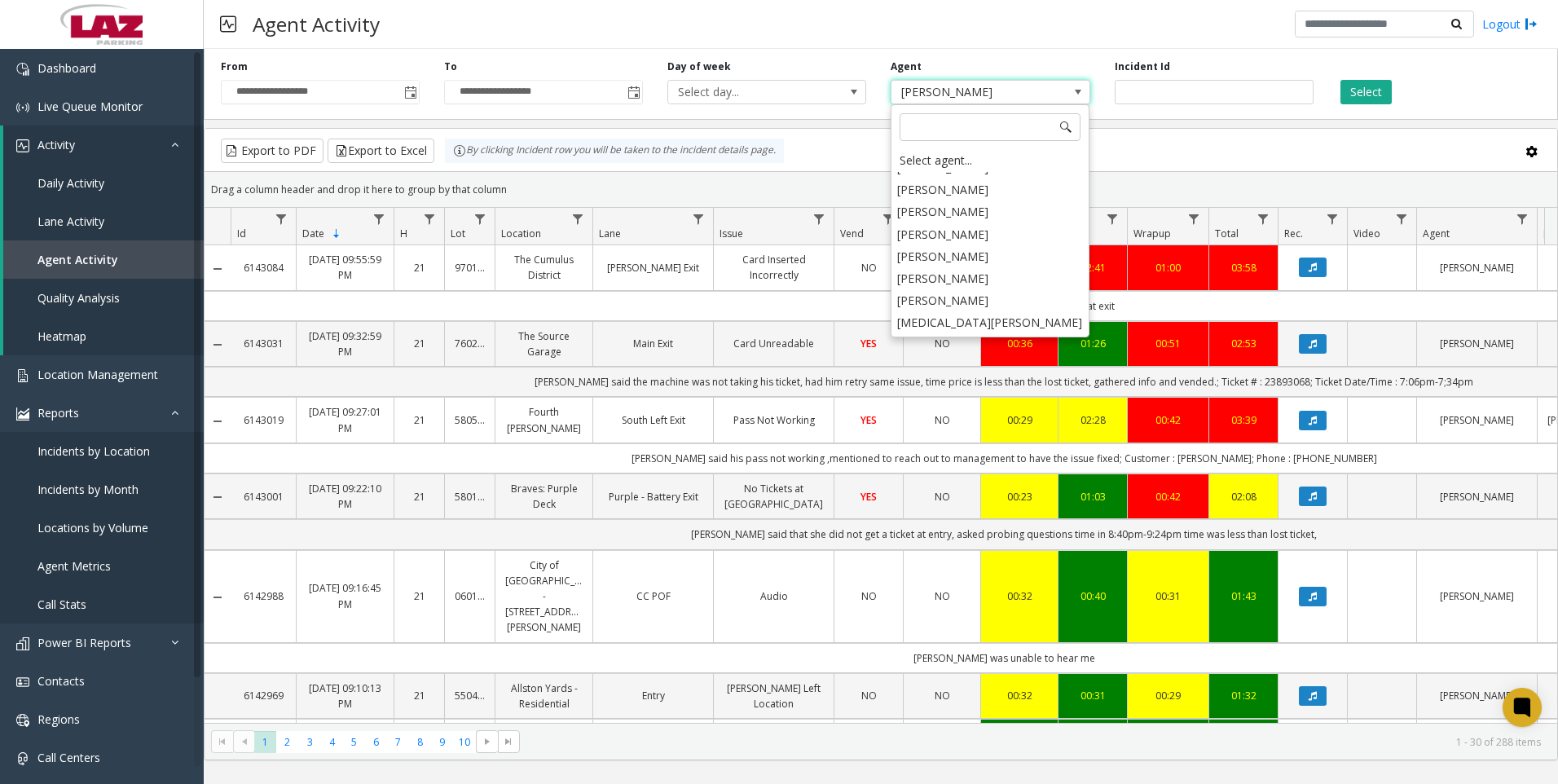
scroll to position [9032, 0]
click at [943, 329] on li "[PERSON_NAME]" at bounding box center [990, 339] width 194 height 22
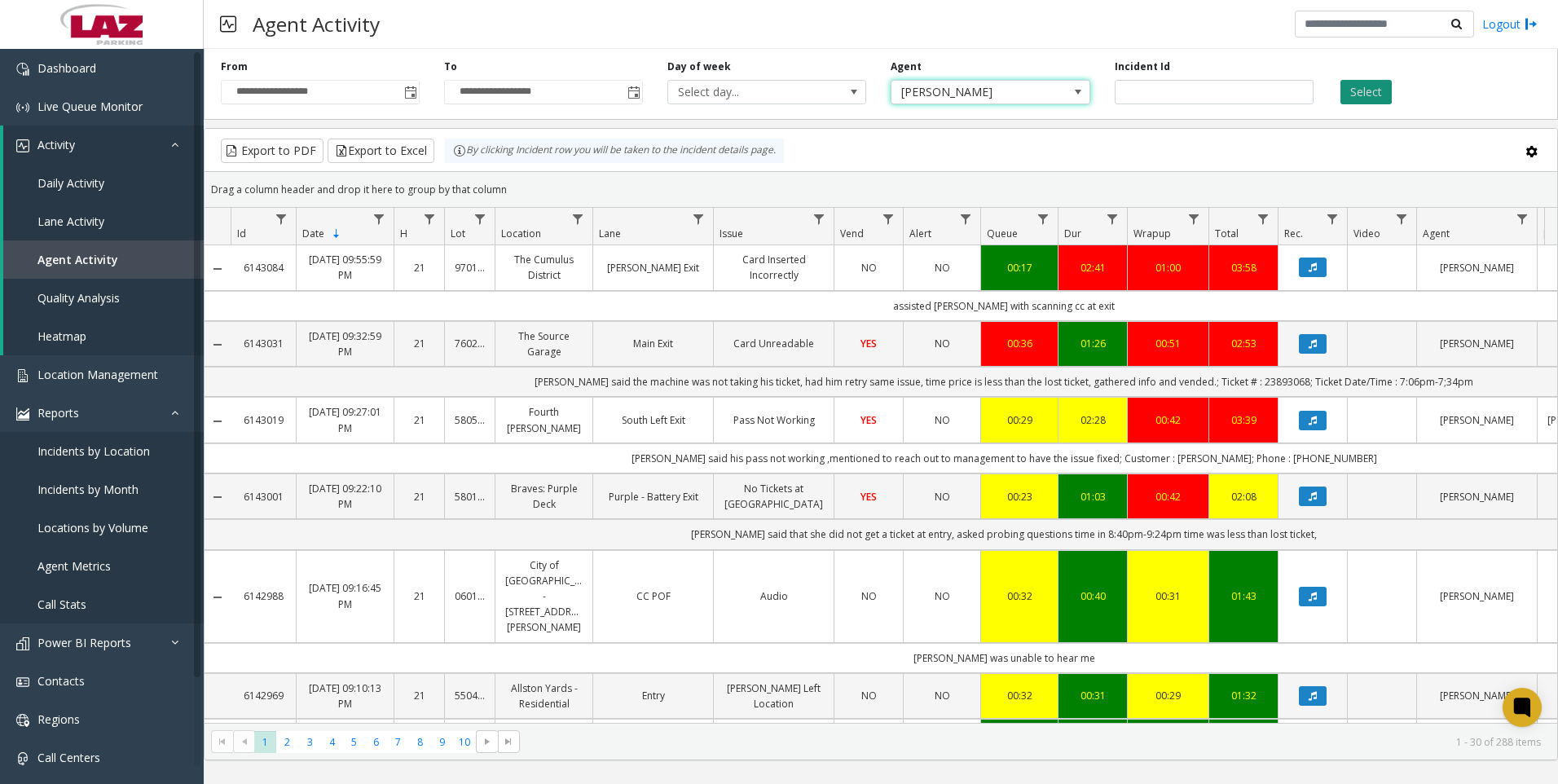
click at [1371, 89] on button "Select" at bounding box center [1366, 92] width 51 height 24
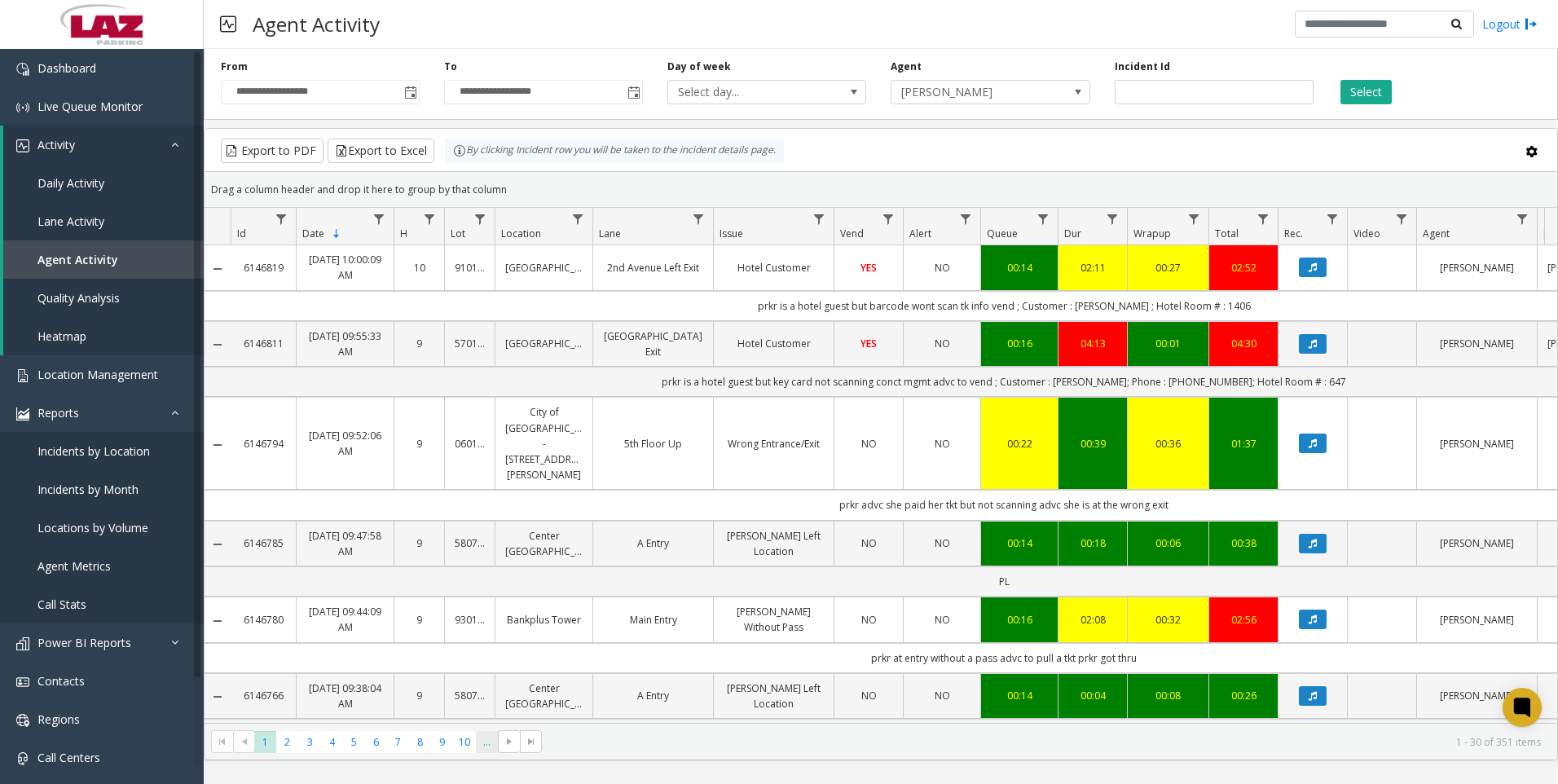
click at [486, 744] on span "..." at bounding box center [487, 742] width 22 height 22
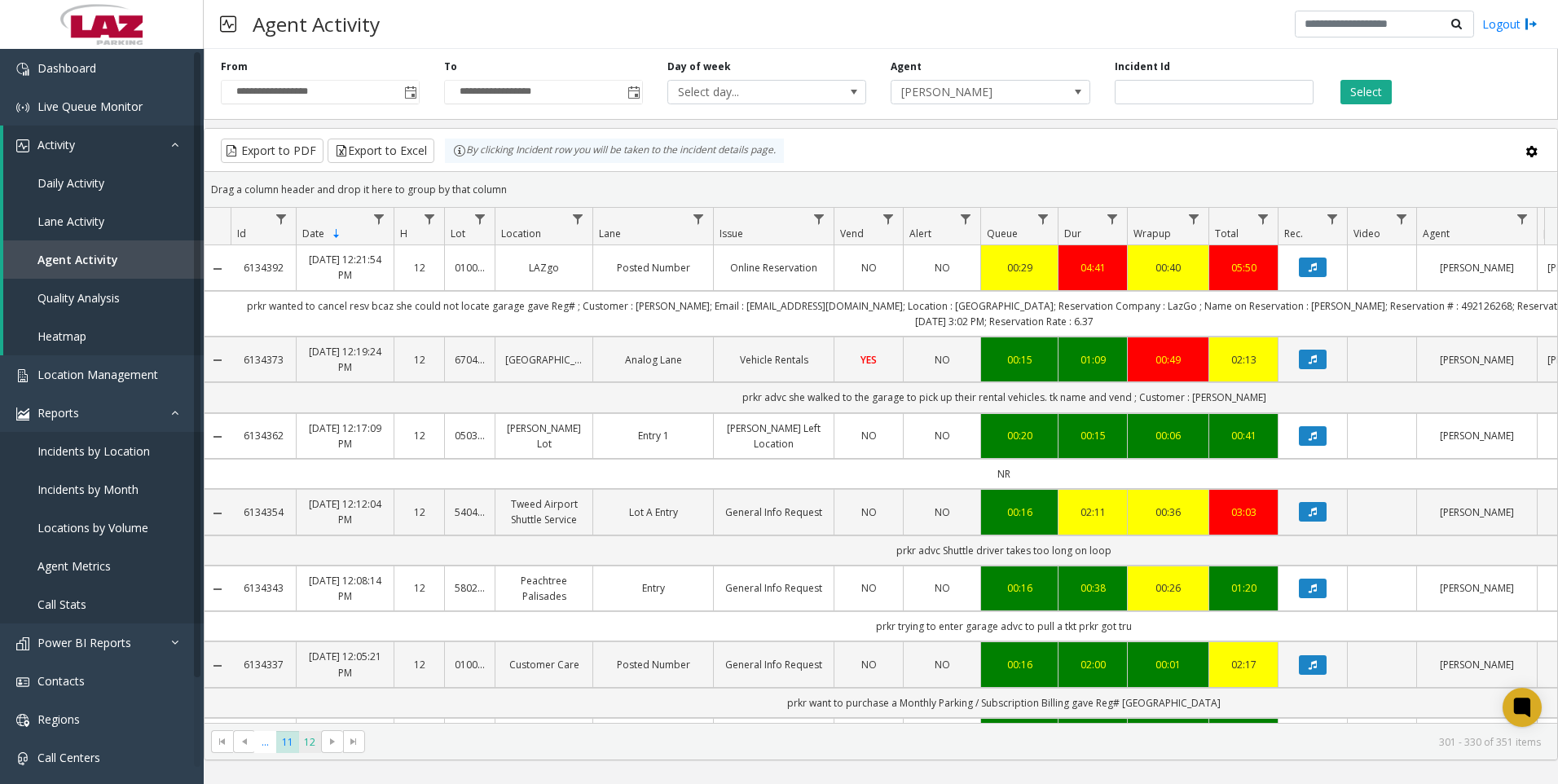
click at [313, 736] on span "12" at bounding box center [310, 742] width 22 height 22
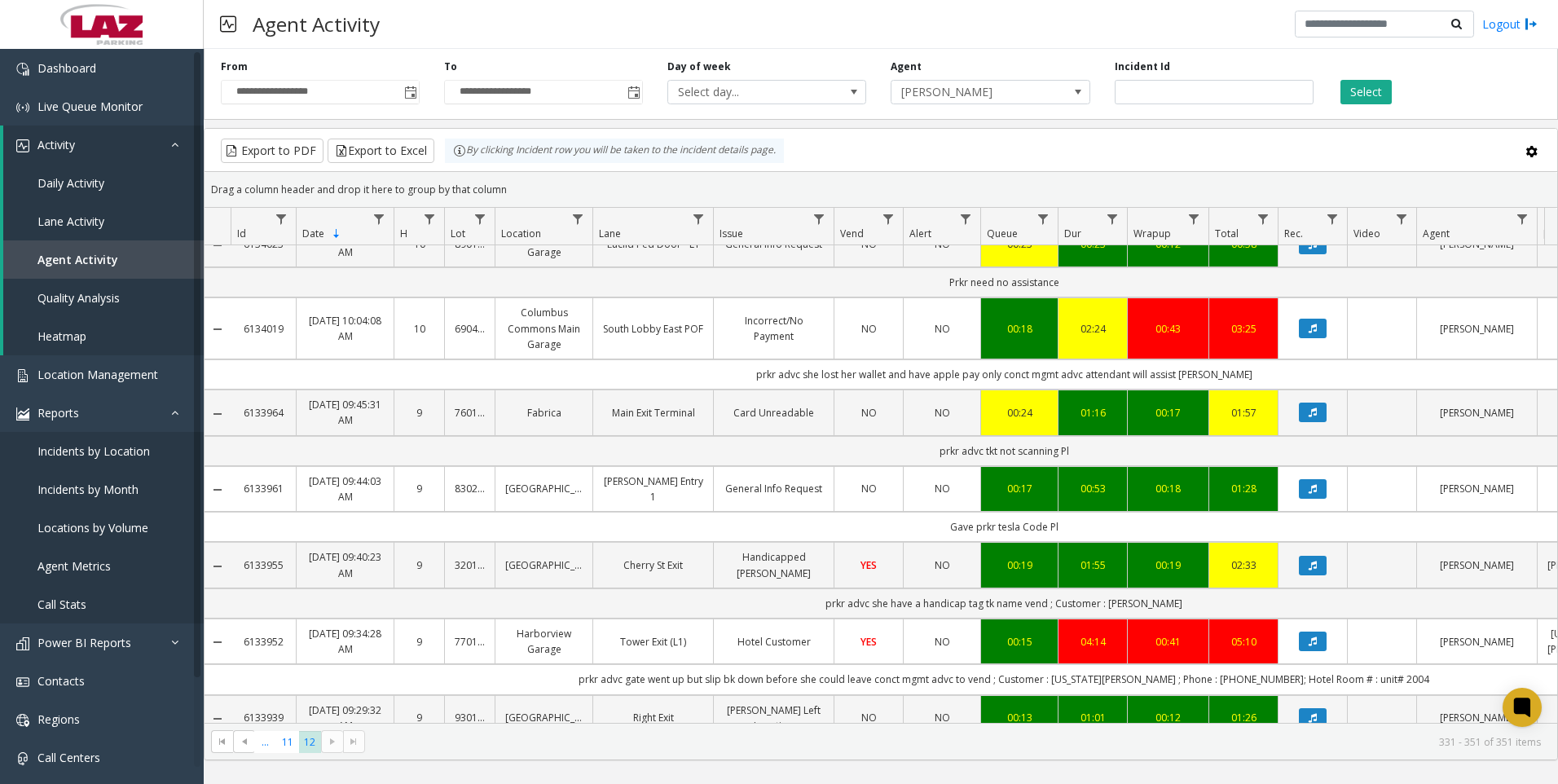
scroll to position [73, 0]
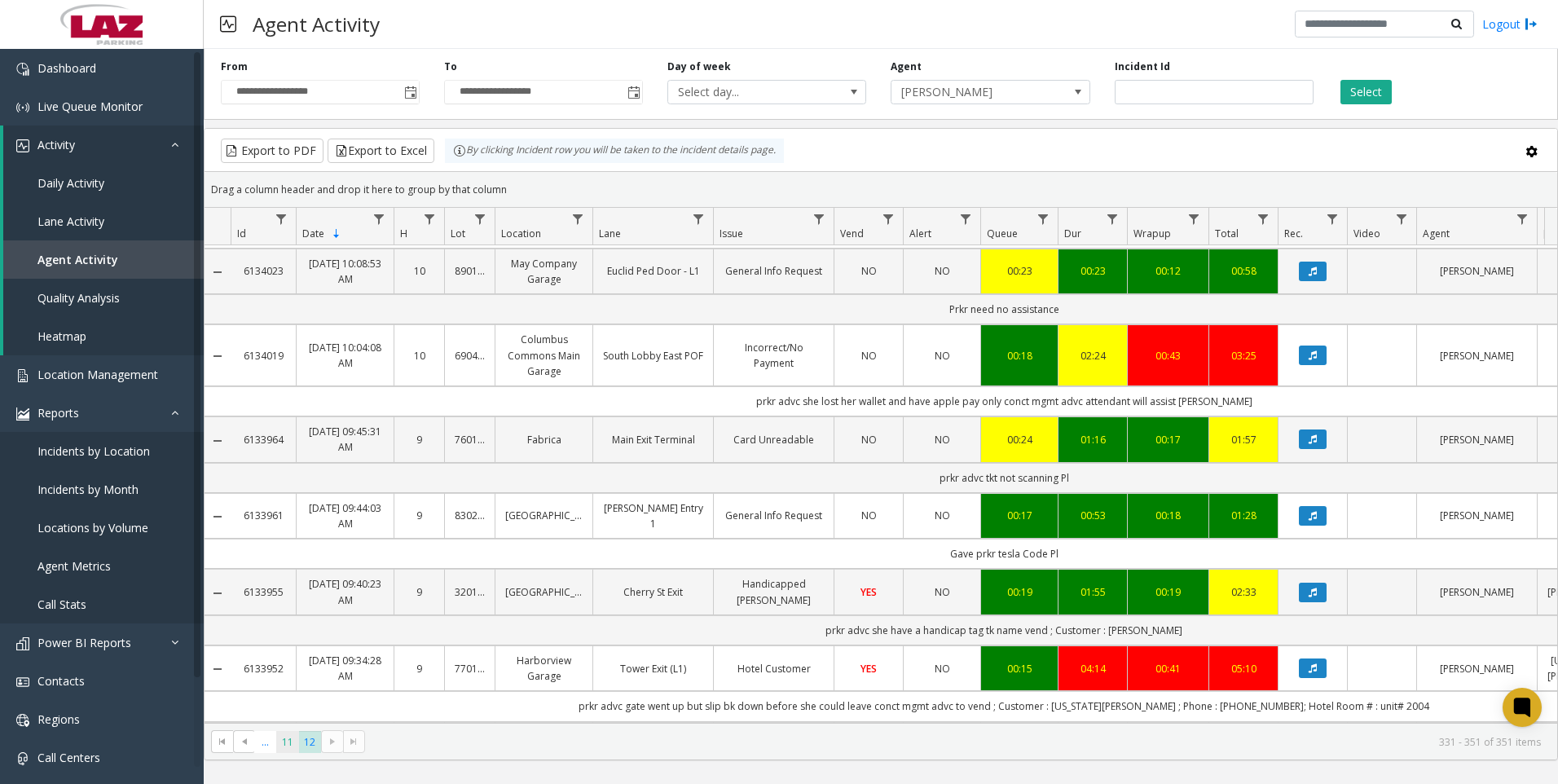
click at [286, 739] on span "11" at bounding box center [288, 742] width 22 height 22
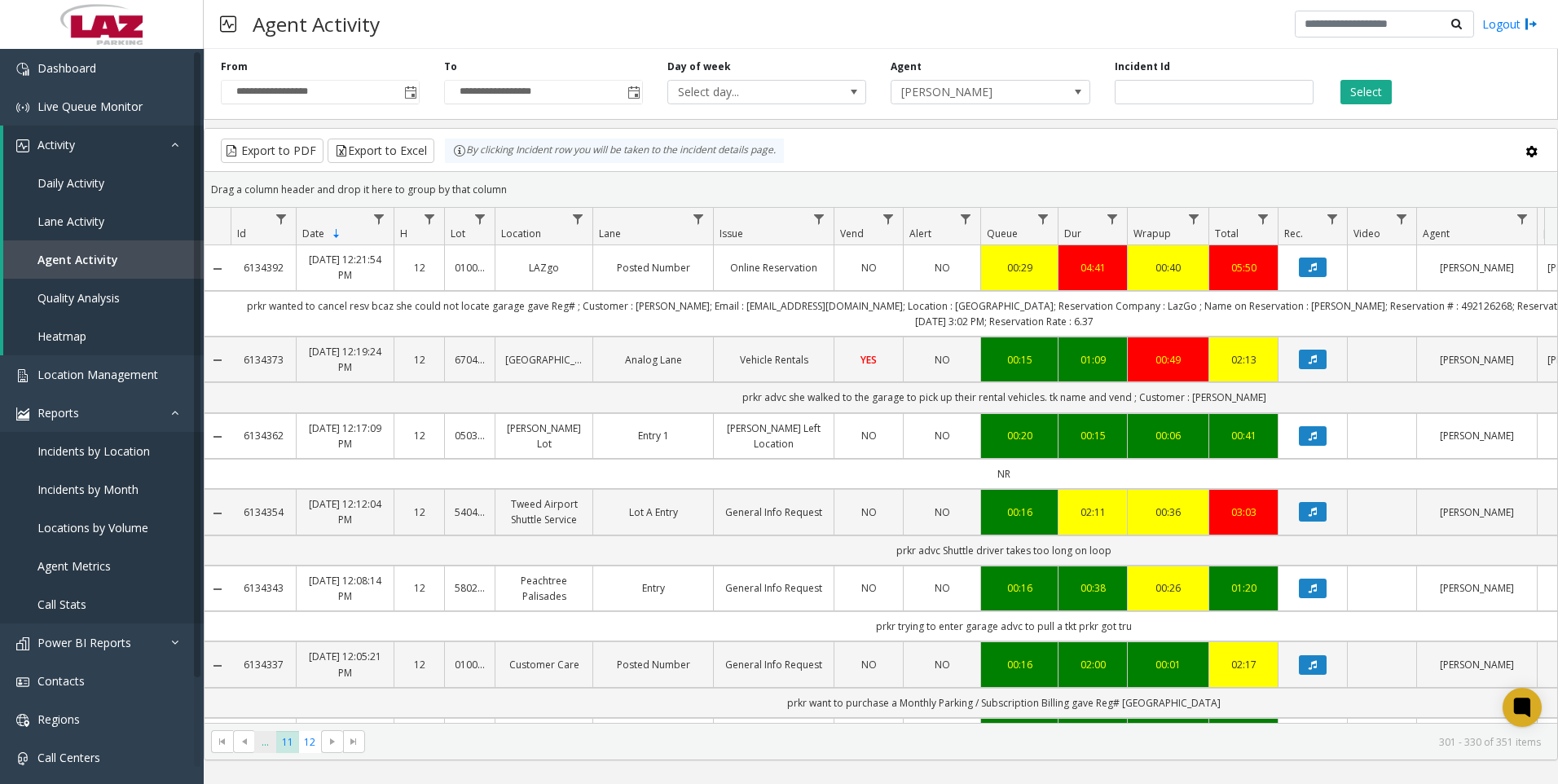
click at [268, 742] on span "..." at bounding box center [265, 742] width 22 height 22
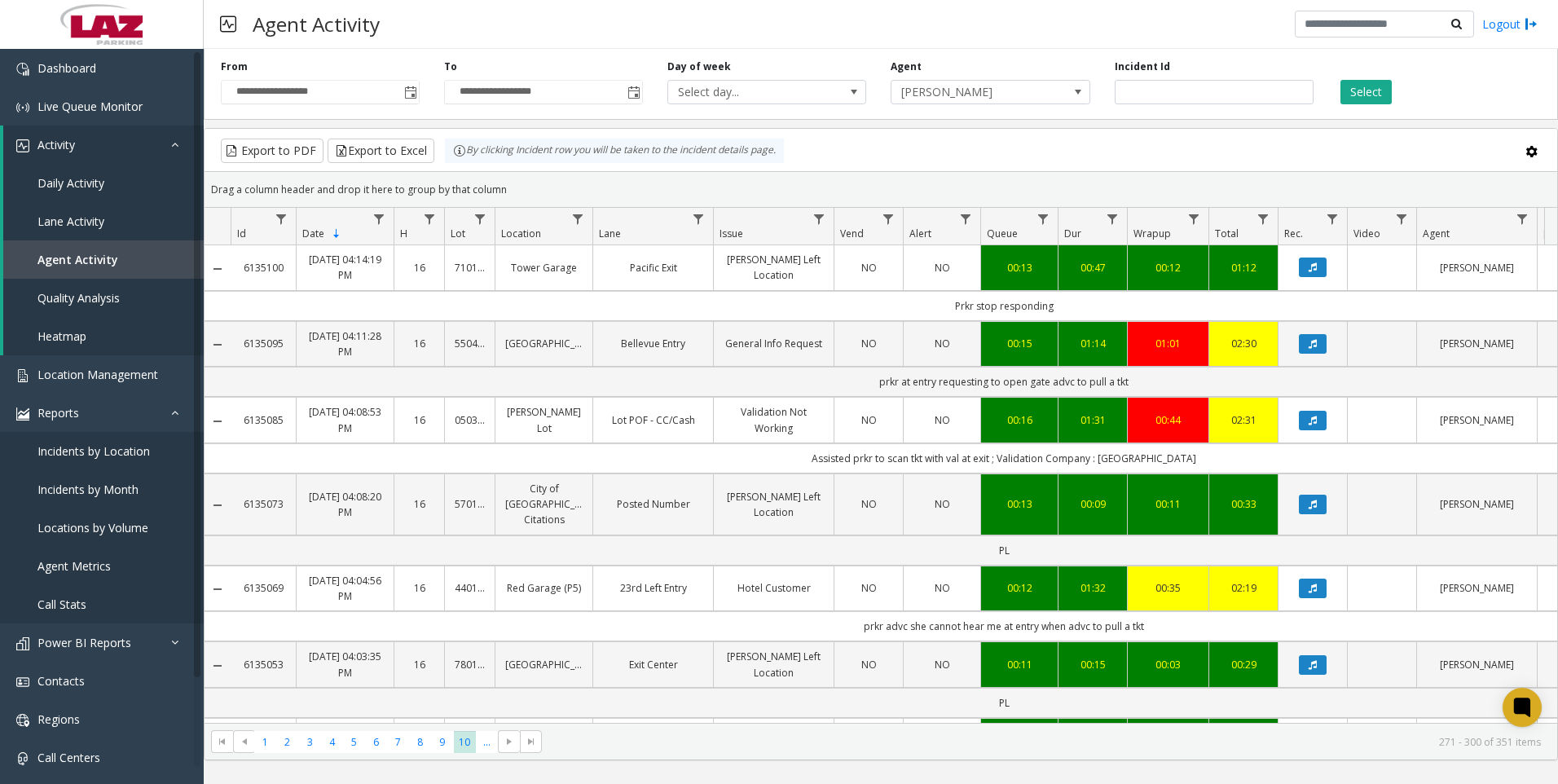
click at [438, 753] on kendo-pager "* * * * * * * * * ** *** 1 2 3 4 5 6 7 8 9 10 ... 271 - 300 of 351 items" at bounding box center [881, 741] width 1353 height 37
click at [437, 748] on span "9" at bounding box center [442, 742] width 22 height 22
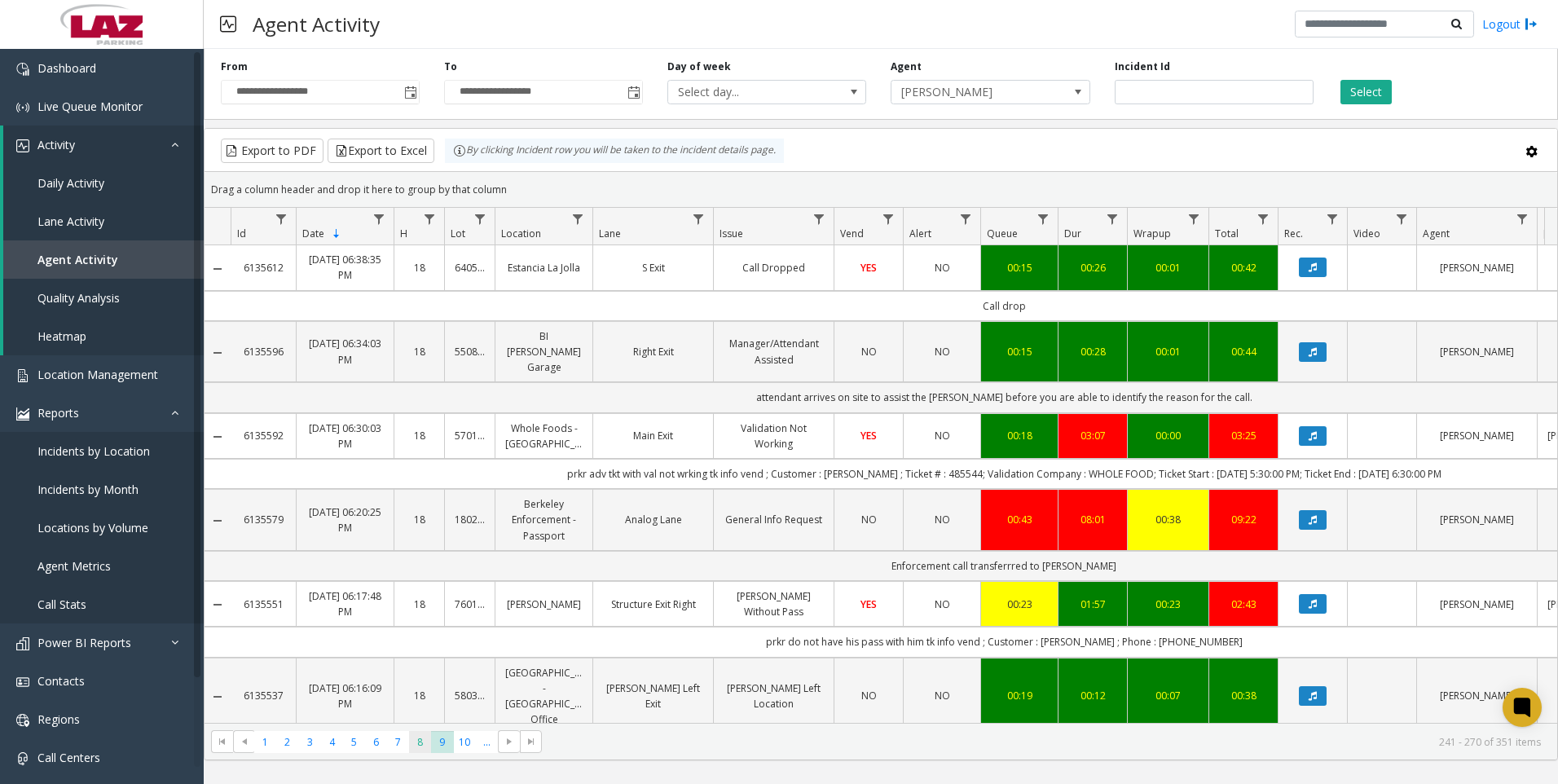
click at [418, 746] on span "8" at bounding box center [420, 742] width 22 height 22
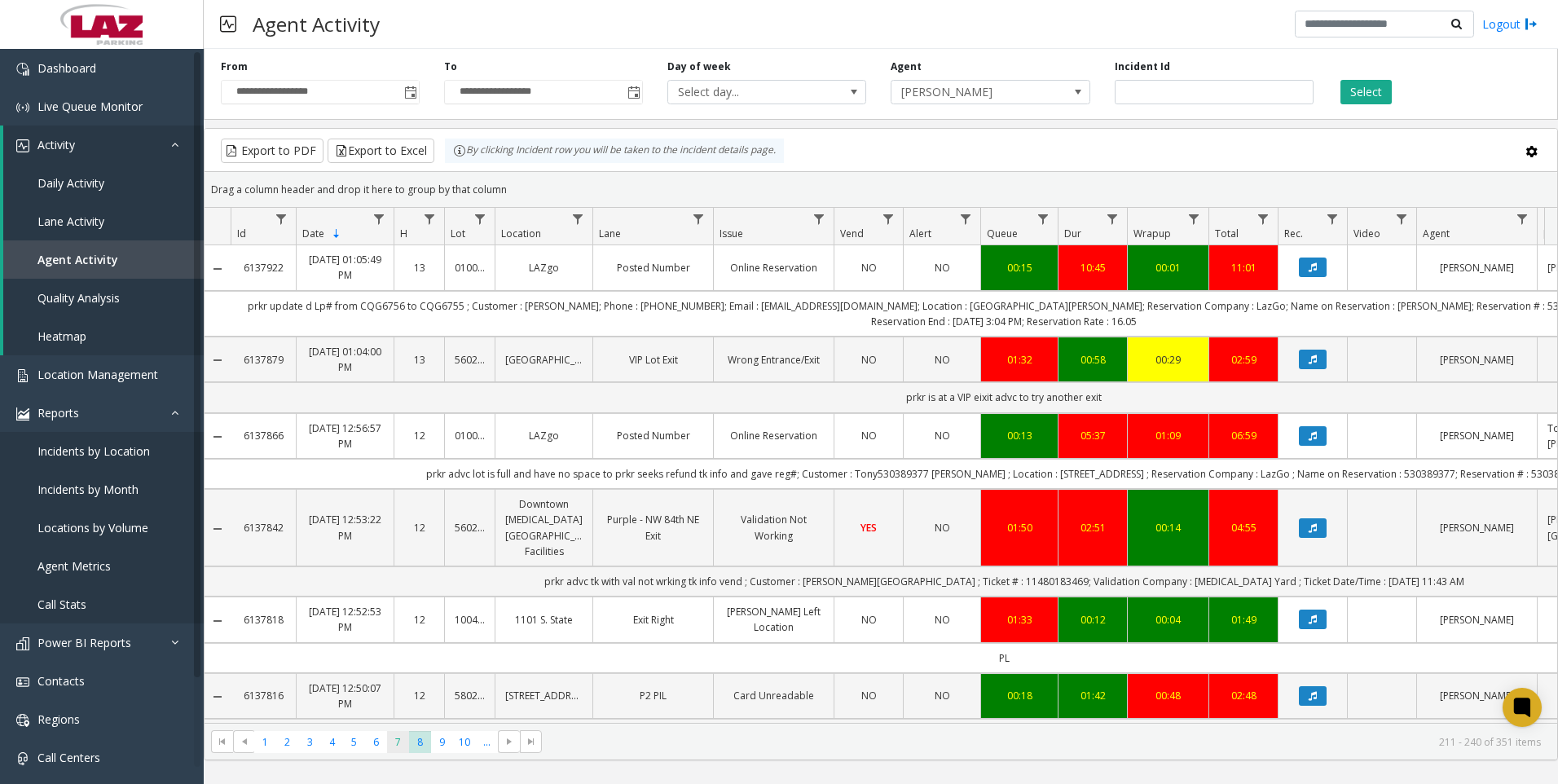
click at [401, 739] on span "7" at bounding box center [398, 742] width 22 height 22
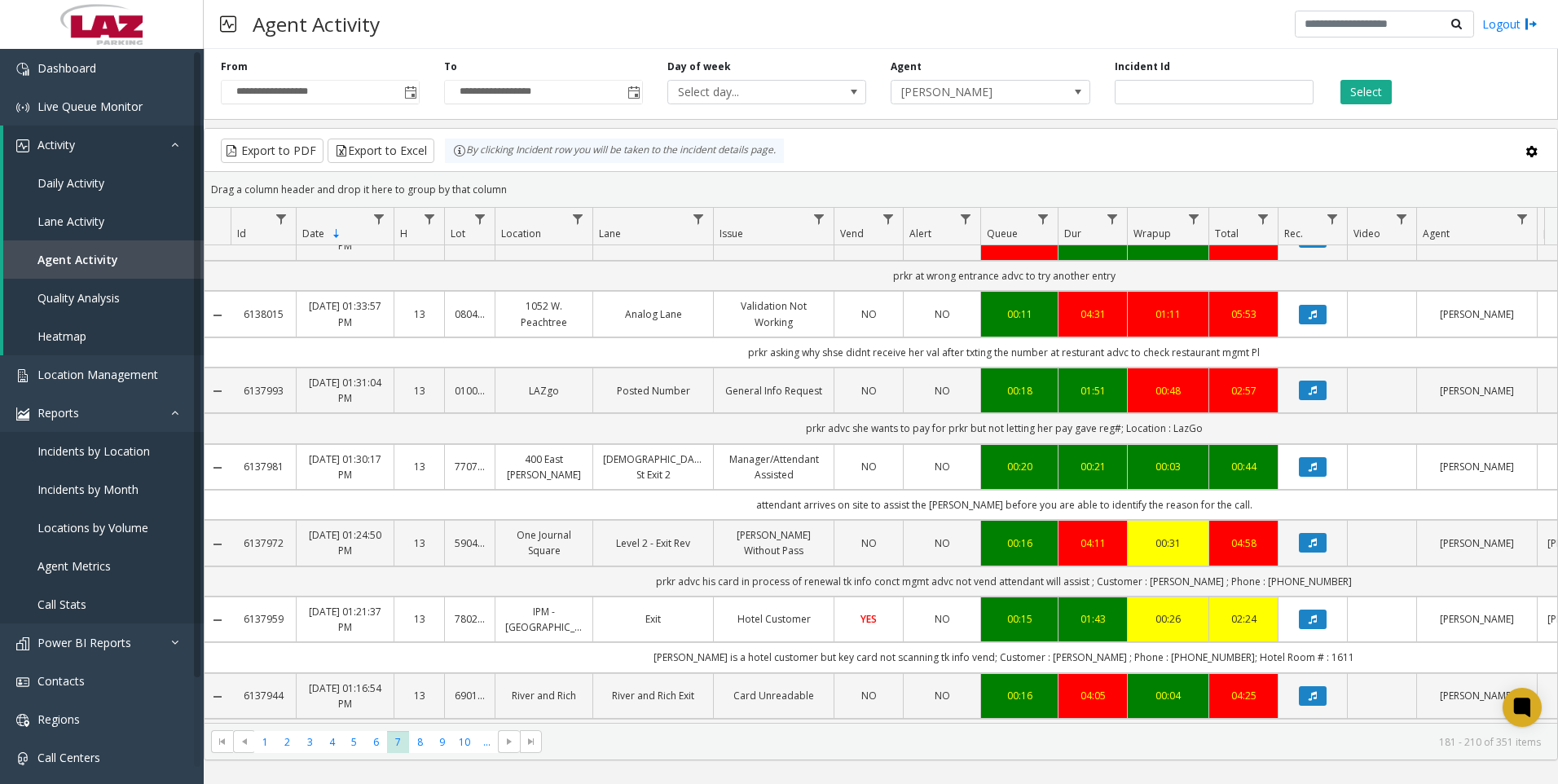
scroll to position [1868, 0]
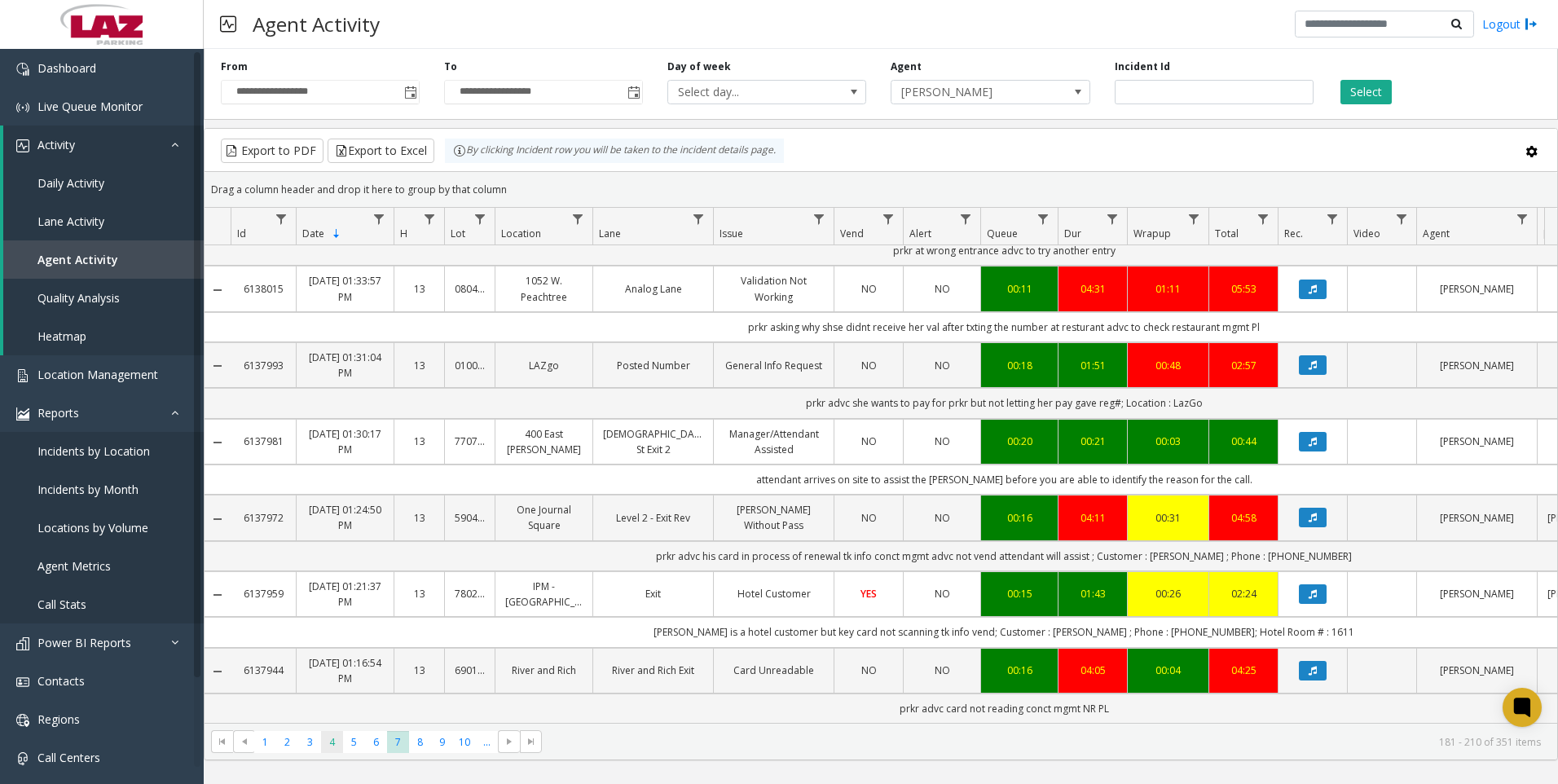
click at [334, 749] on span "4" at bounding box center [332, 742] width 22 height 22
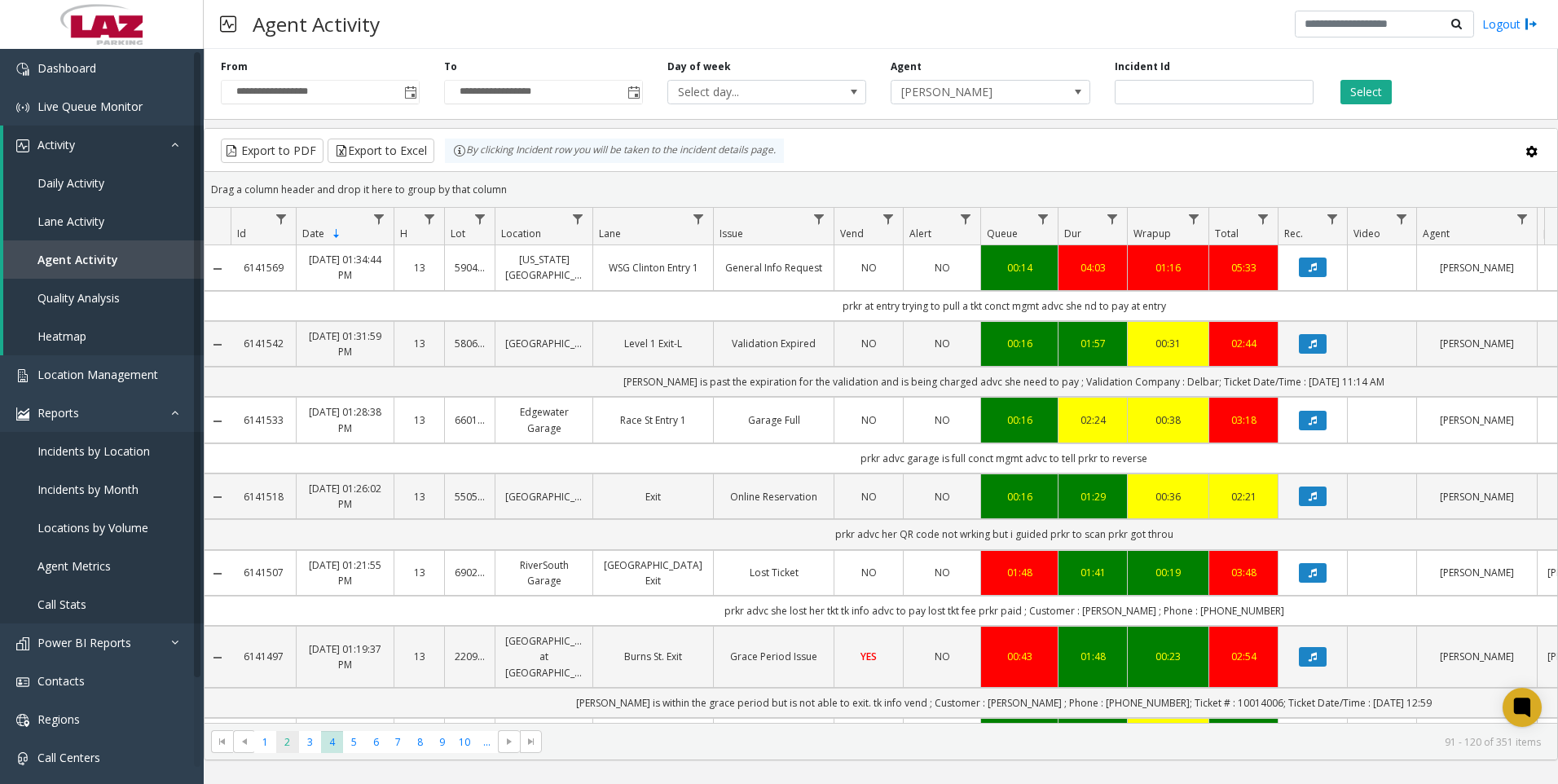
click at [294, 735] on span "2" at bounding box center [288, 742] width 22 height 22
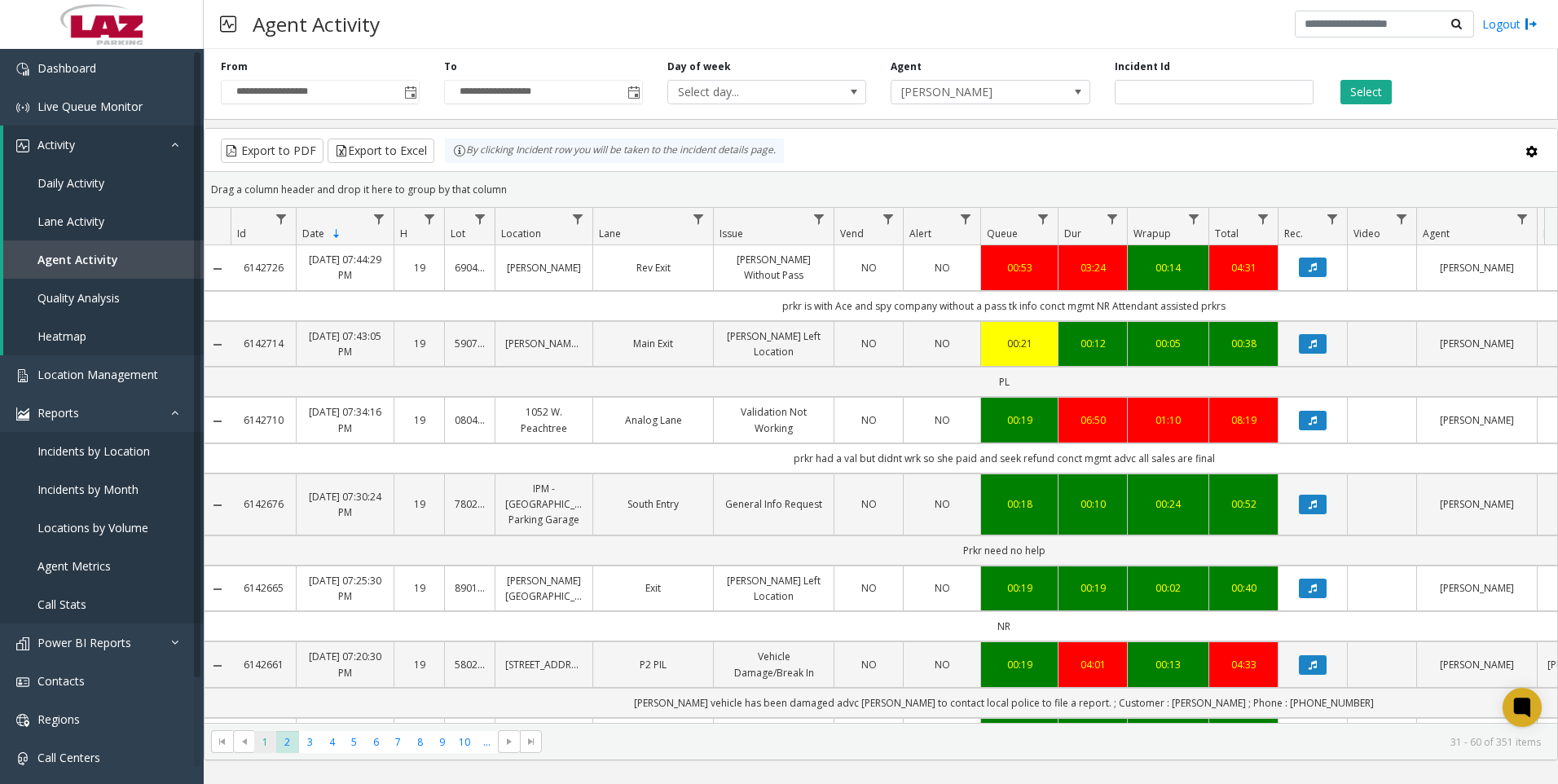
click at [270, 738] on span "1" at bounding box center [265, 742] width 22 height 22
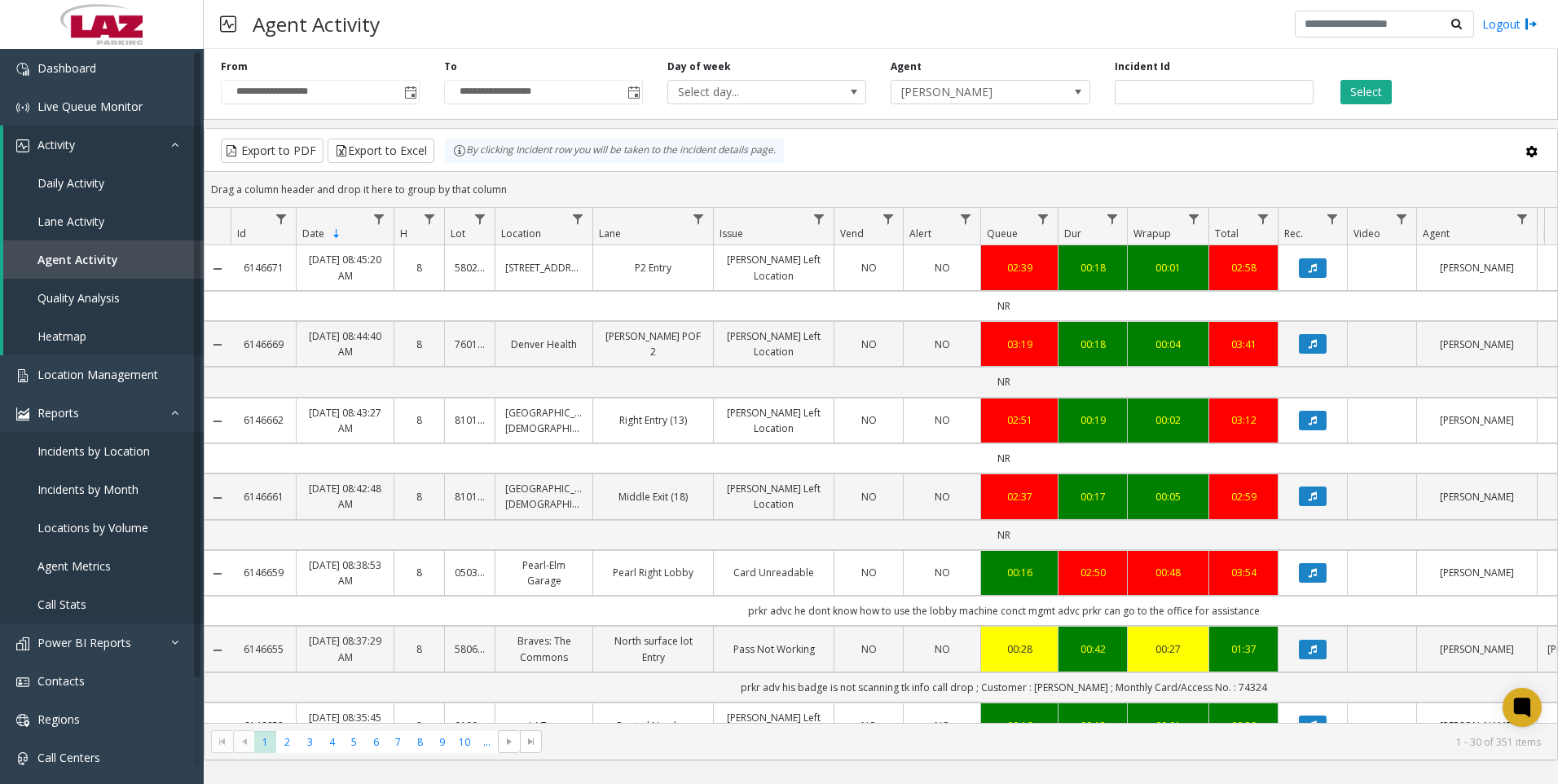
scroll to position [1548, 0]
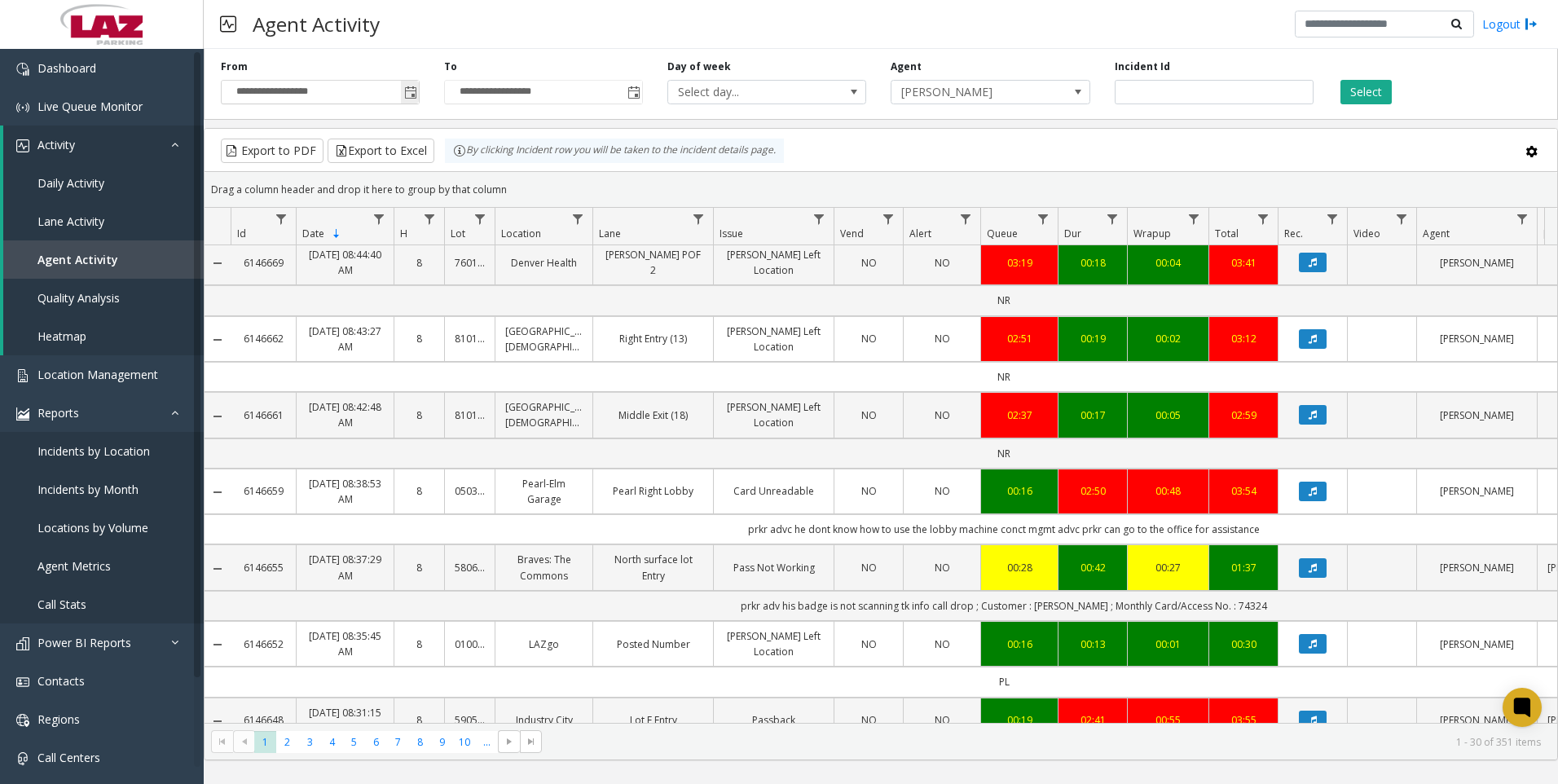
click at [406, 92] on span "Toggle popup" at bounding box center [411, 92] width 13 height 13
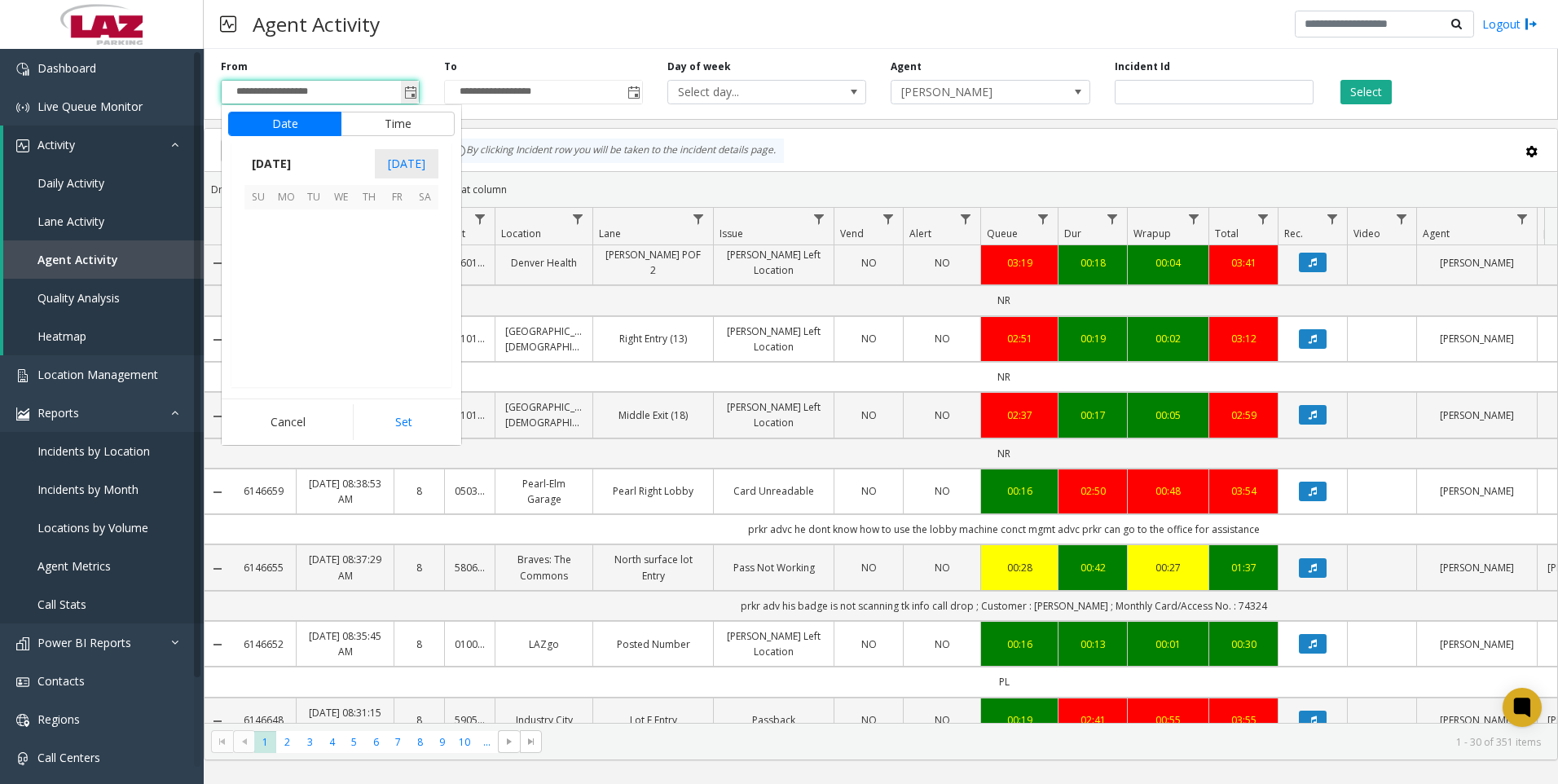
scroll to position [292378, 0]
click at [384, 229] on span "5" at bounding box center [396, 223] width 28 height 28
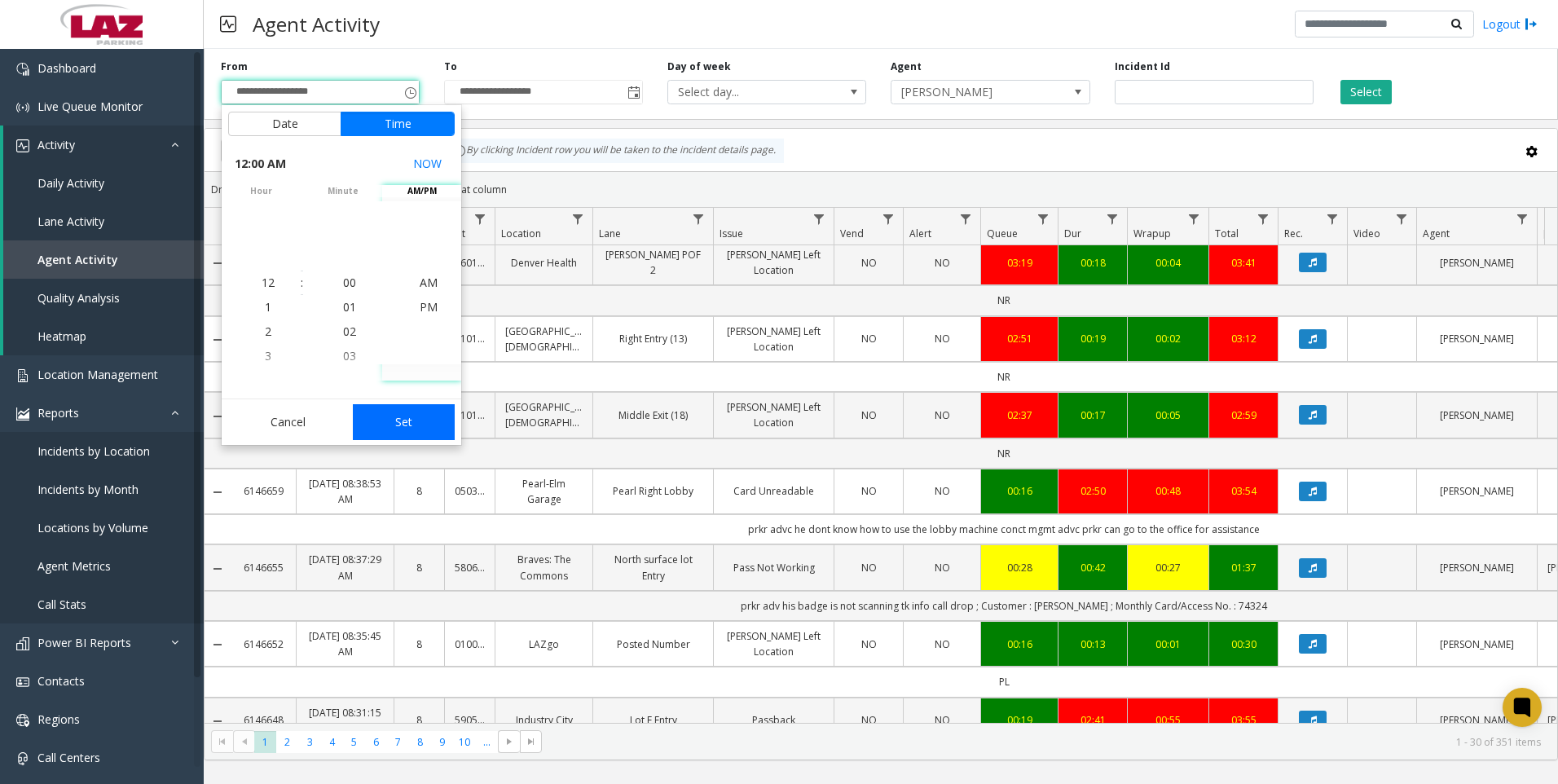
click at [436, 413] on button "Set" at bounding box center [404, 422] width 102 height 36
type input "**********"
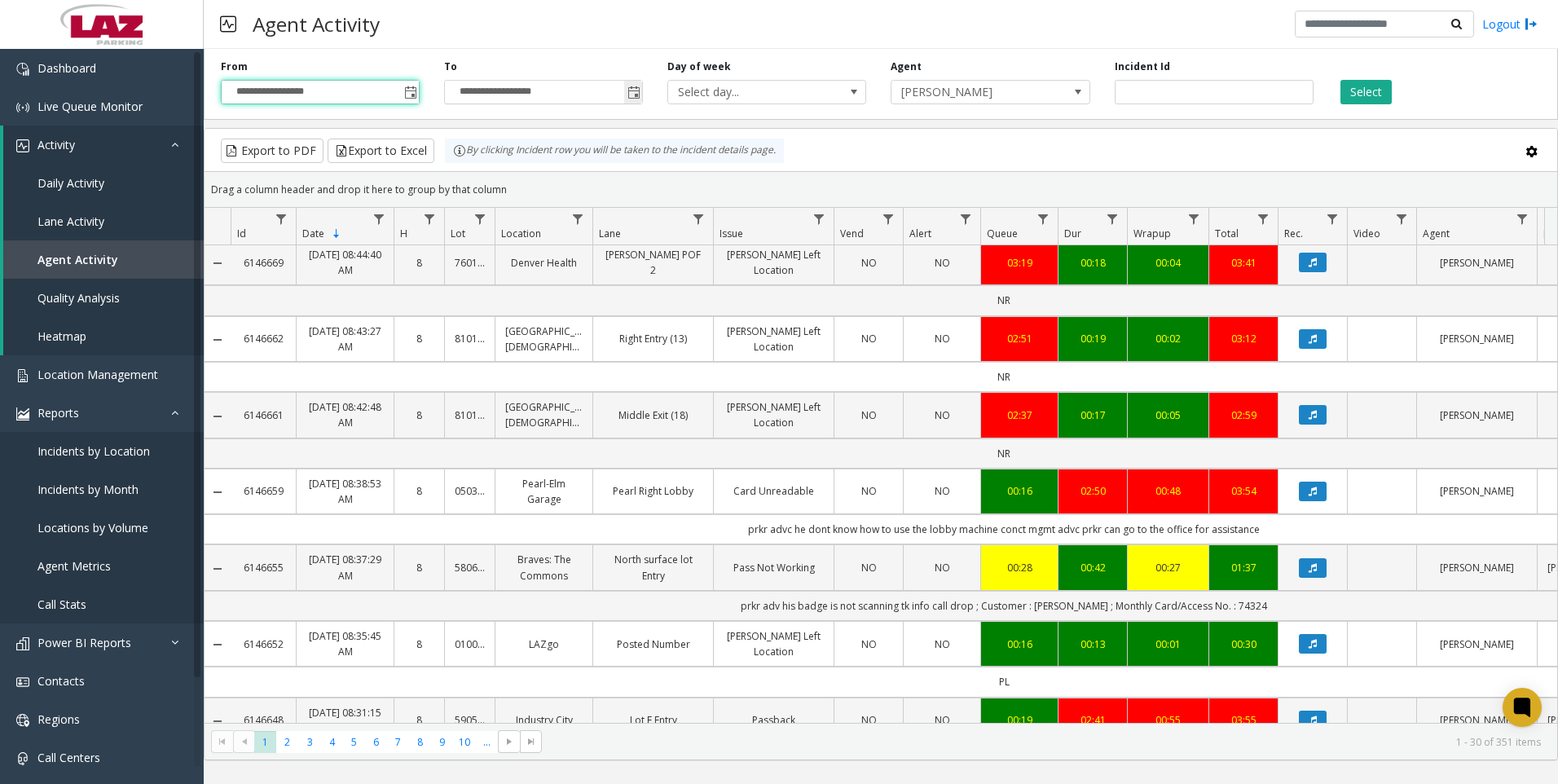
click at [634, 92] on span "Toggle popup" at bounding box center [633, 92] width 13 height 13
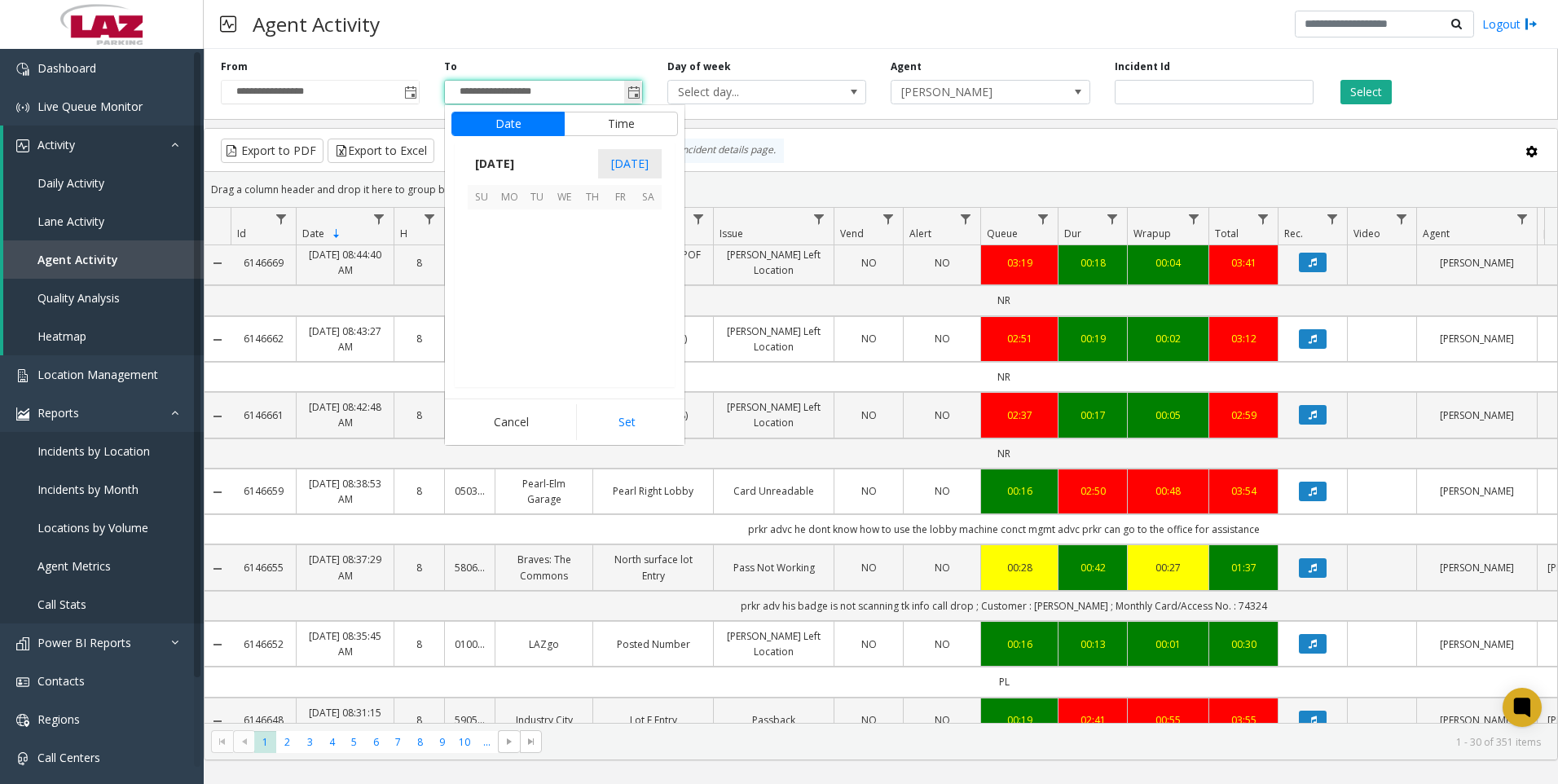
scroll to position [24, 0]
click at [563, 248] on span "10" at bounding box center [564, 251] width 28 height 28
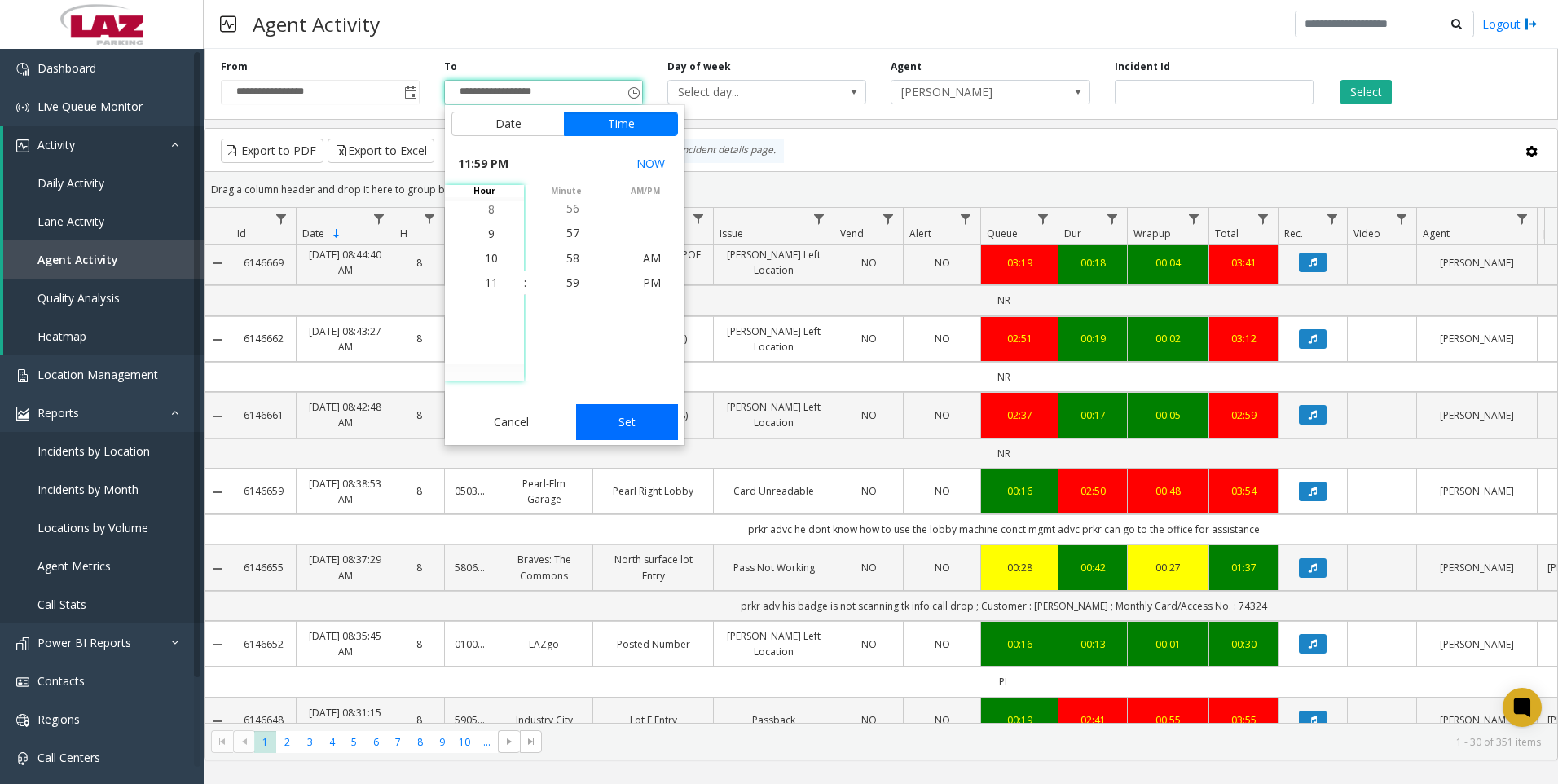
click at [642, 421] on button "Set" at bounding box center [627, 422] width 102 height 36
type input "**********"
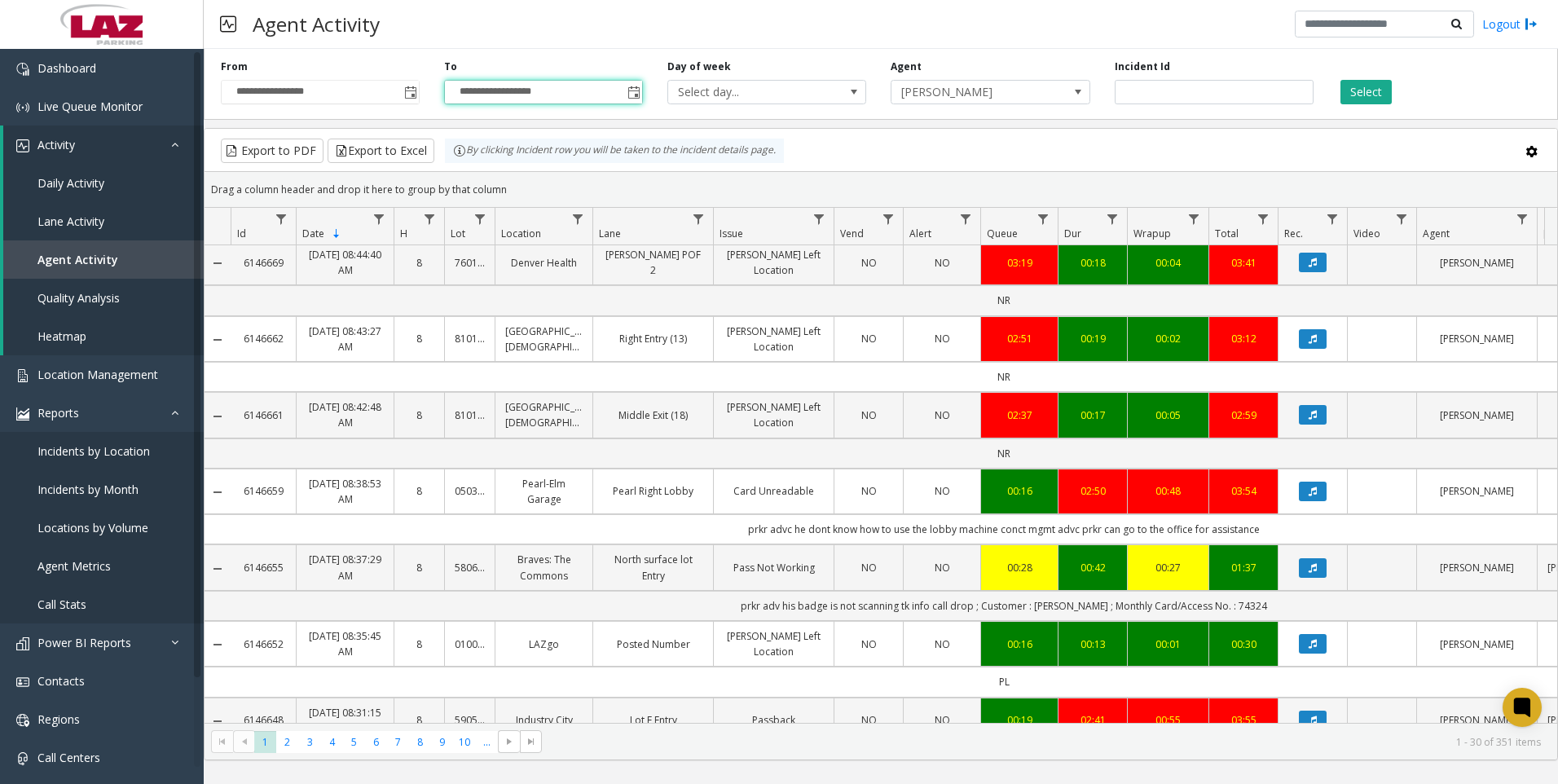
click at [1038, 104] on div "**********" at bounding box center [881, 81] width 1355 height 77
click at [1036, 94] on span "[PERSON_NAME]" at bounding box center [970, 92] width 158 height 22
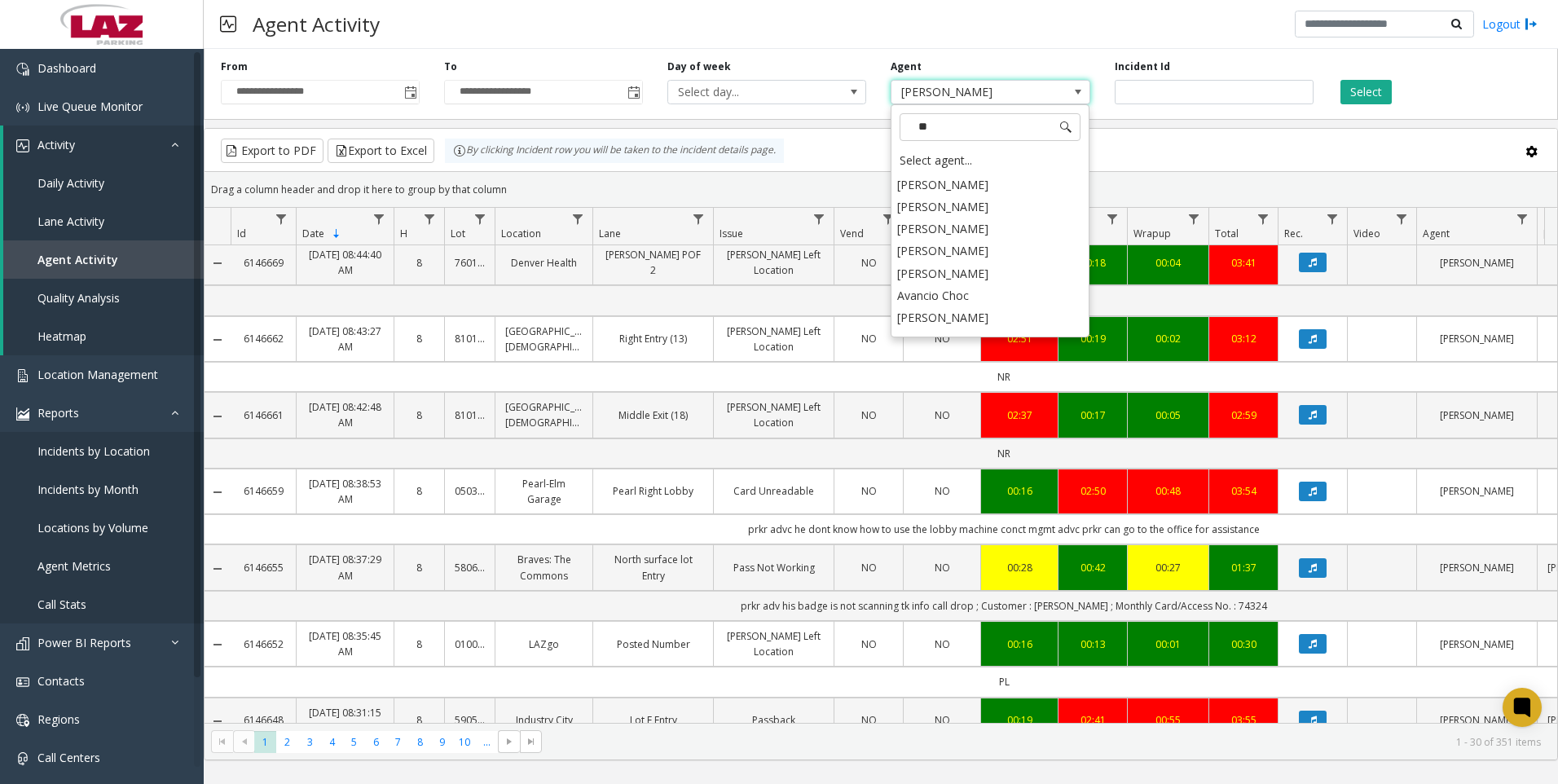
scroll to position [480, 0]
type input "***"
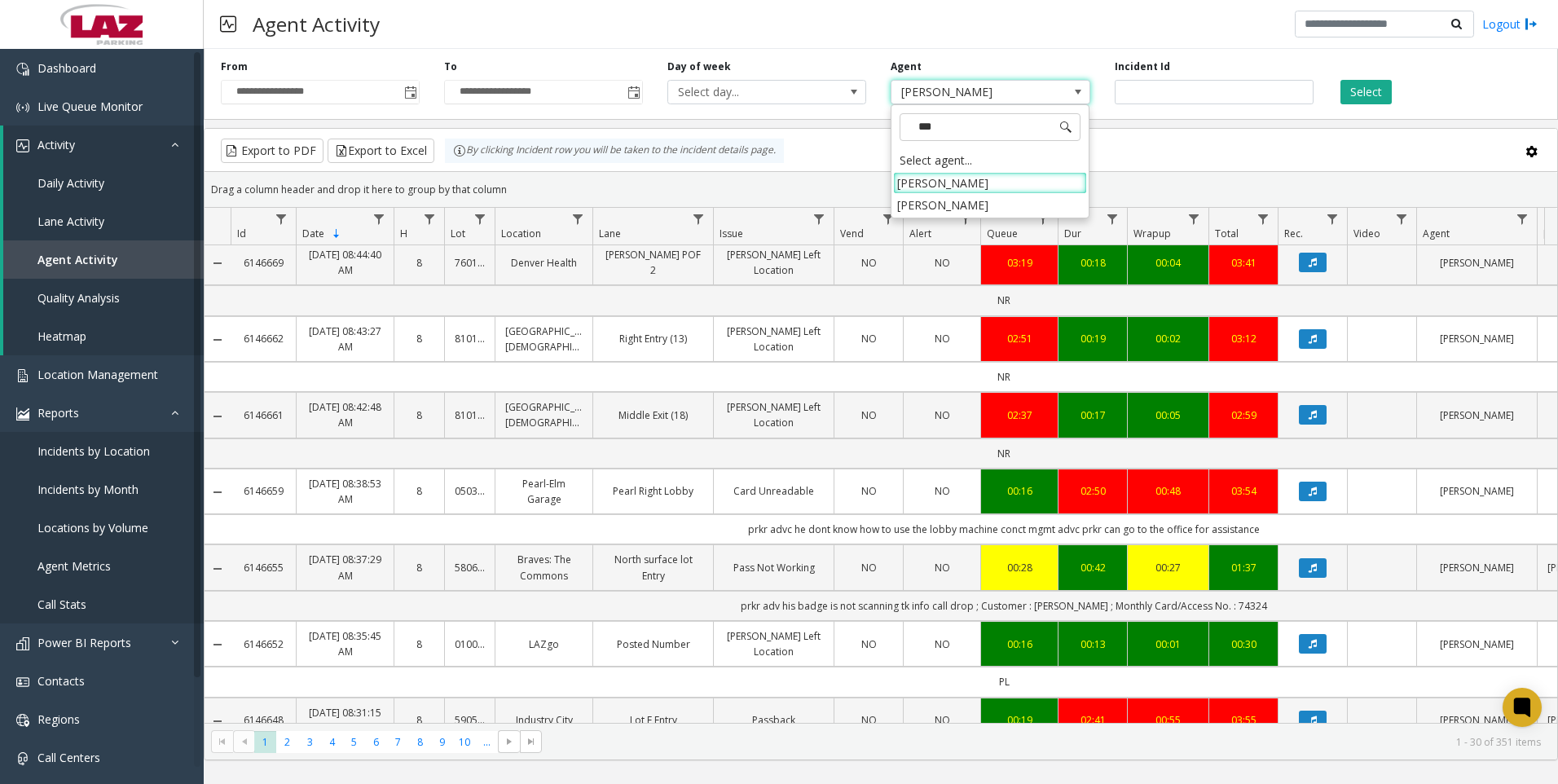
scroll to position [0, 0]
click at [987, 208] on li "[PERSON_NAME]" at bounding box center [990, 205] width 194 height 22
click at [1365, 88] on button "Select" at bounding box center [1366, 92] width 51 height 24
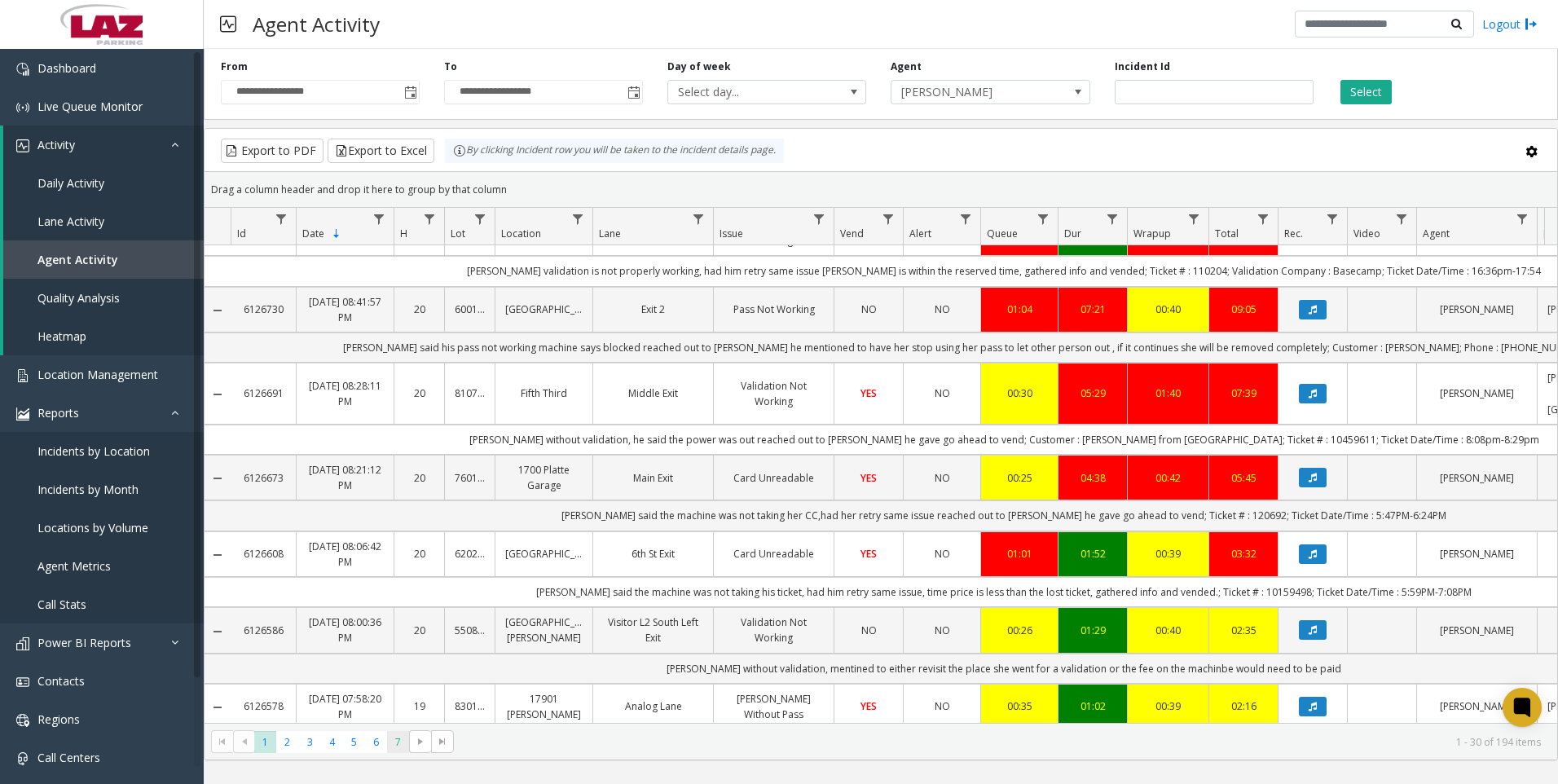
click at [387, 736] on span "7" at bounding box center [398, 742] width 22 height 22
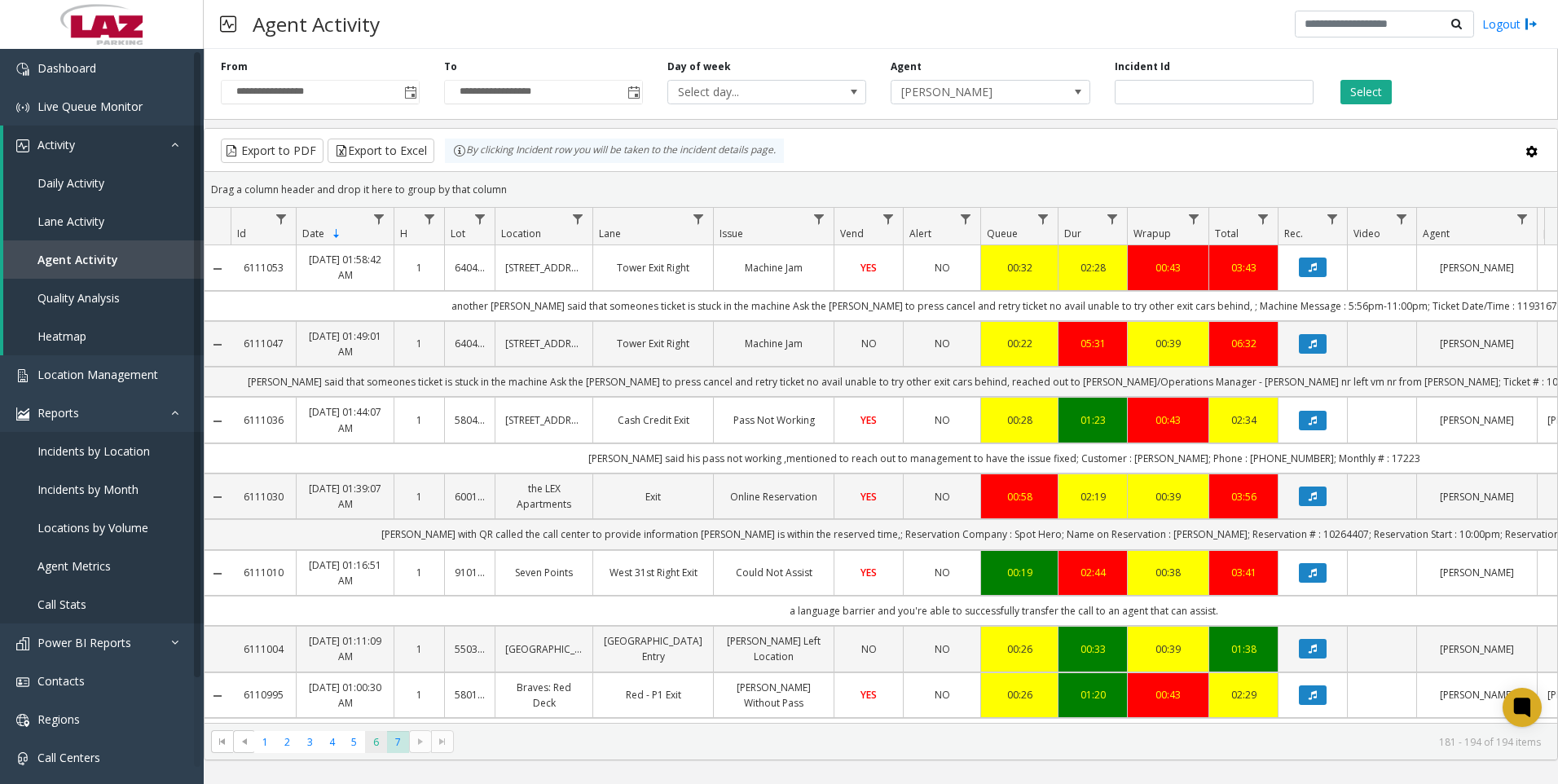
click at [371, 744] on span "6" at bounding box center [376, 742] width 22 height 22
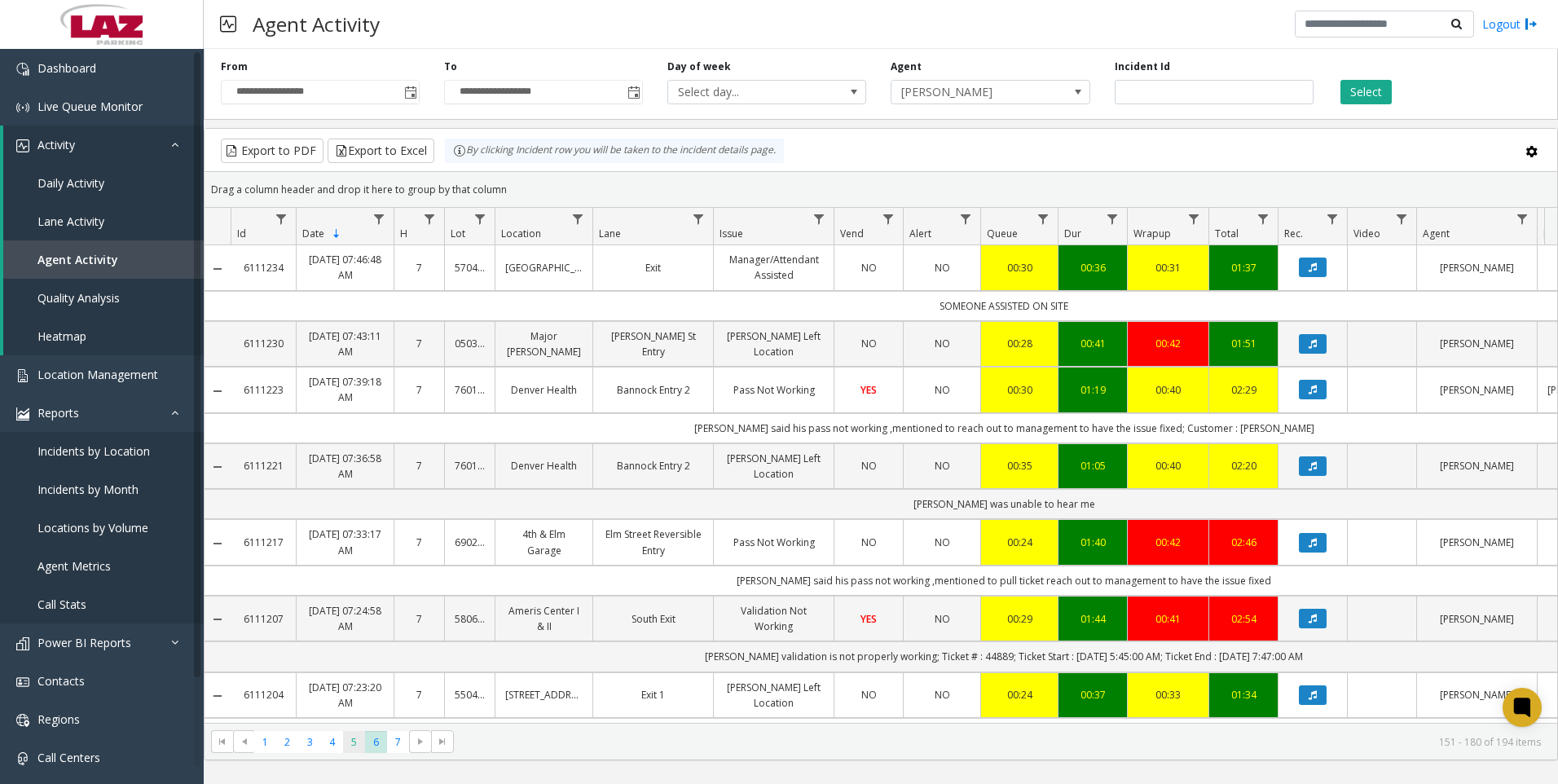
click at [356, 744] on span "5" at bounding box center [354, 742] width 22 height 22
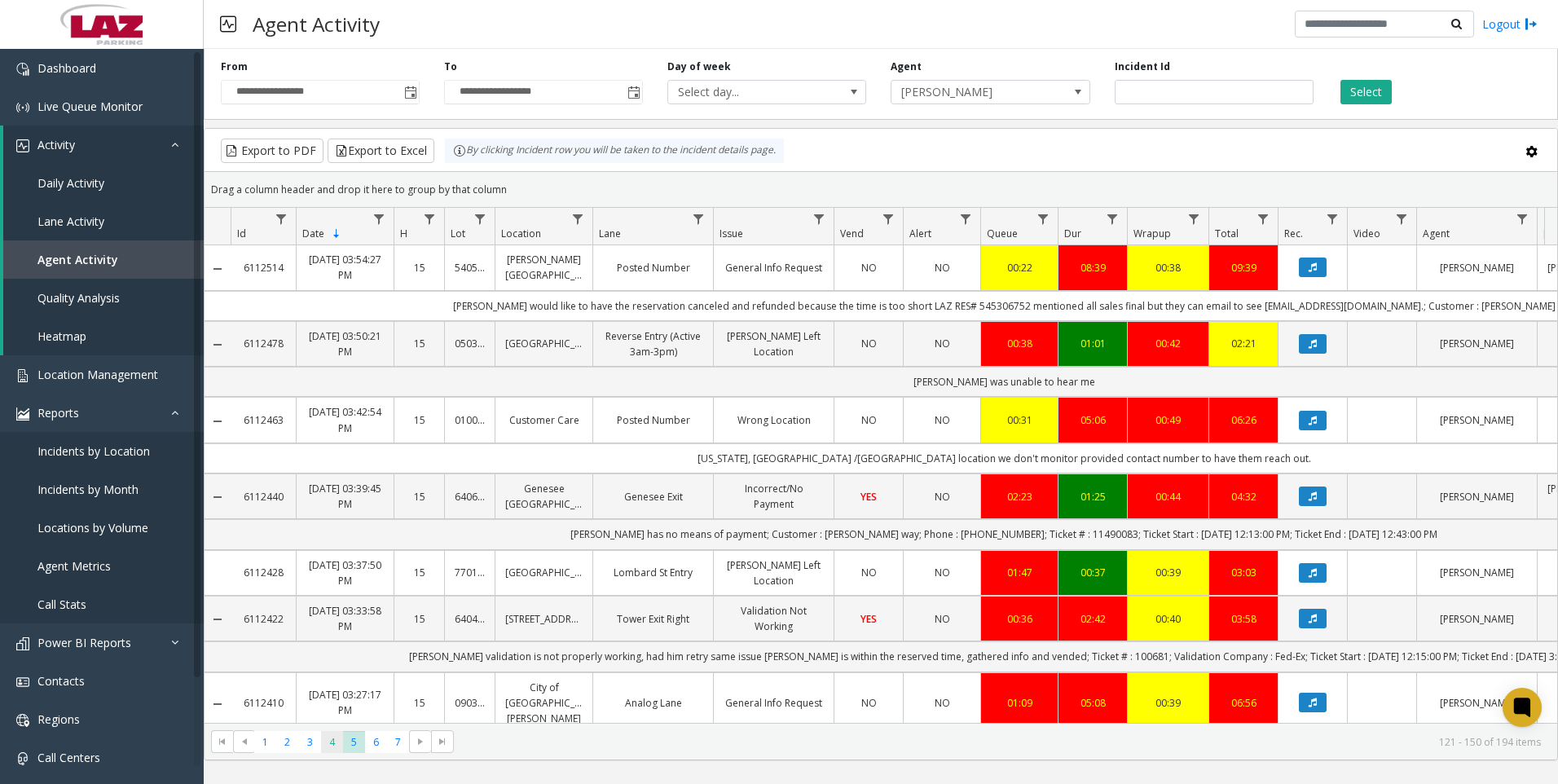
click at [328, 741] on span "4" at bounding box center [332, 742] width 22 height 22
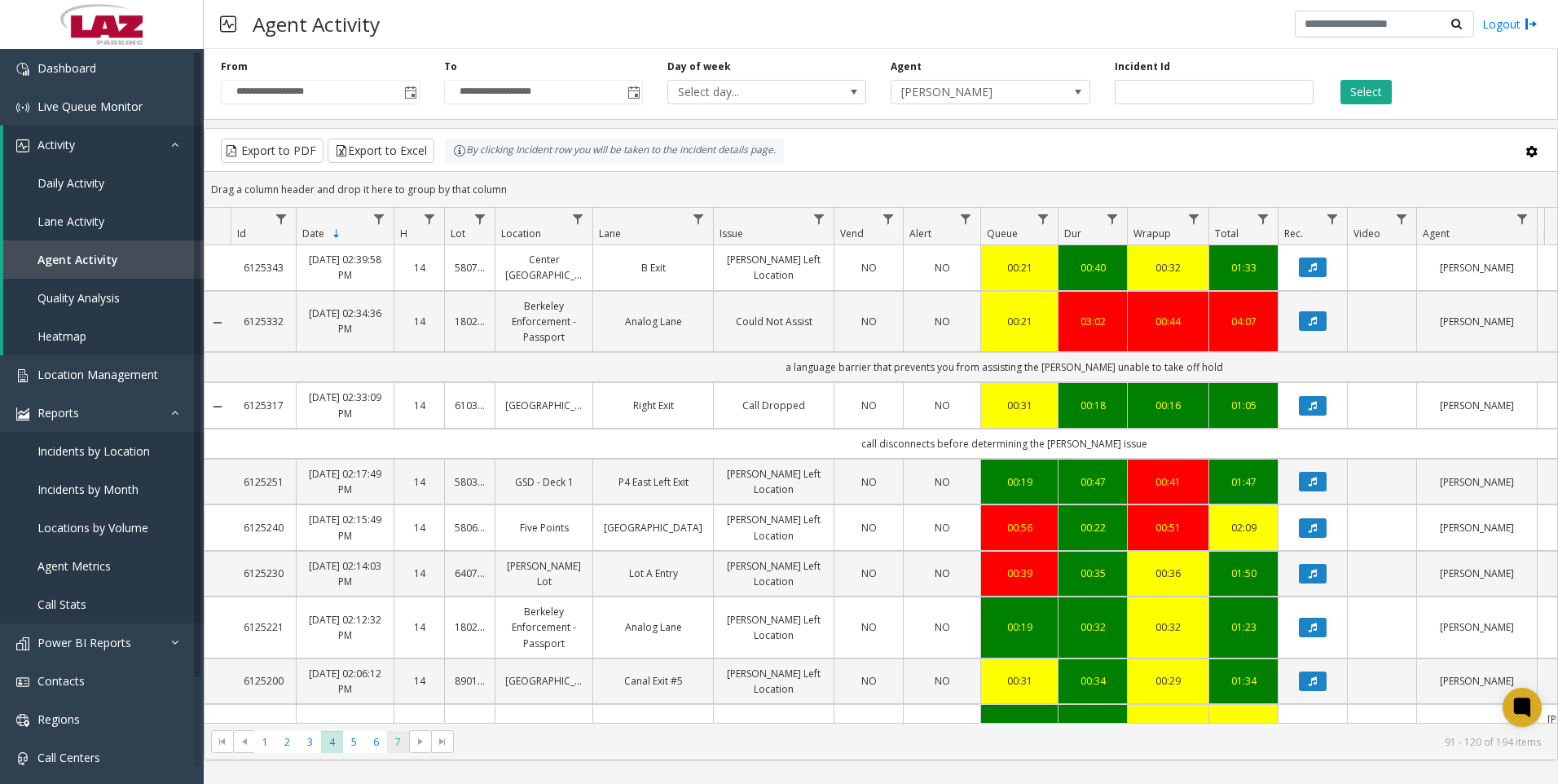
click at [394, 738] on span "7" at bounding box center [398, 742] width 22 height 22
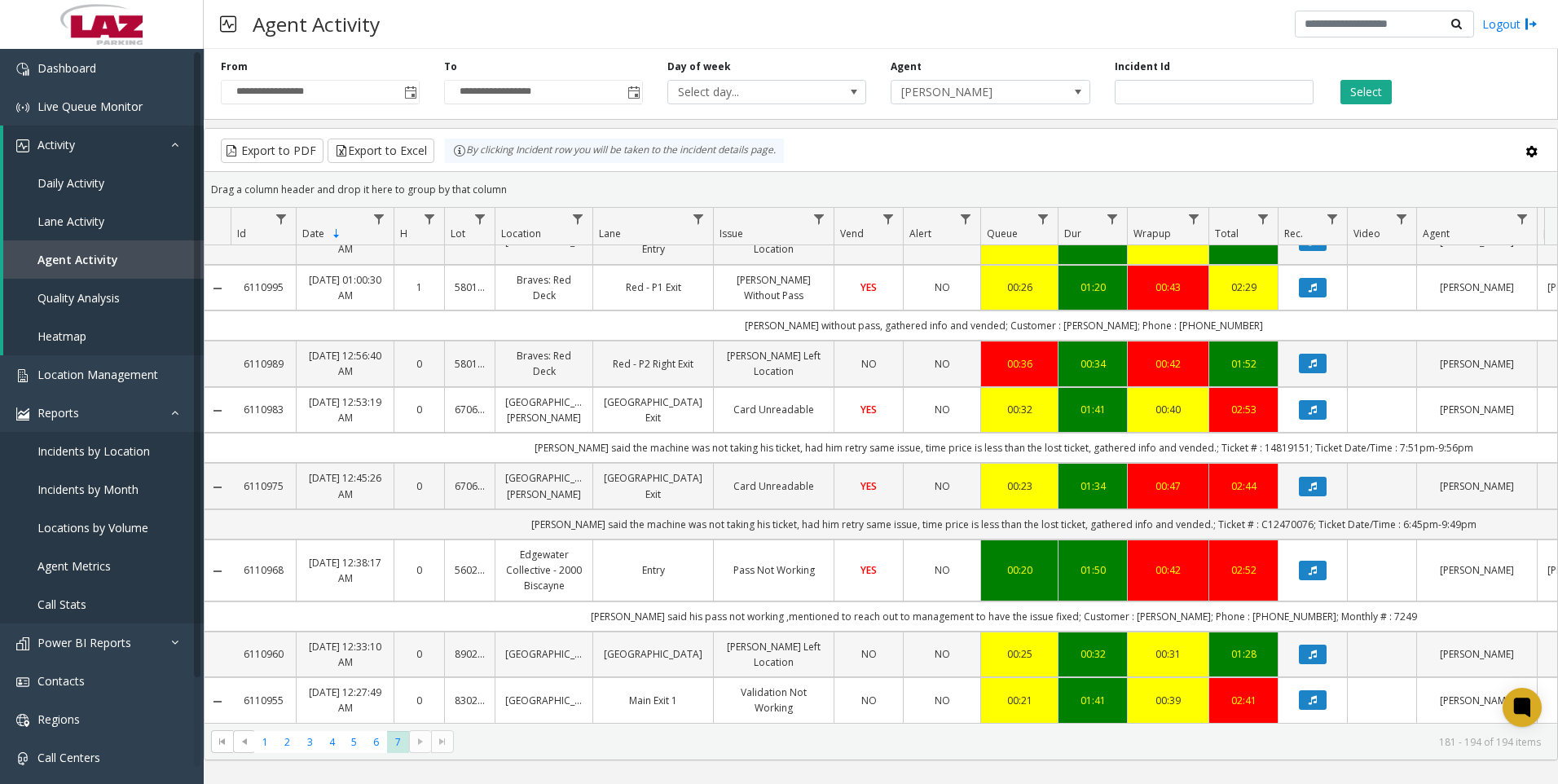
scroll to position [525, 0]
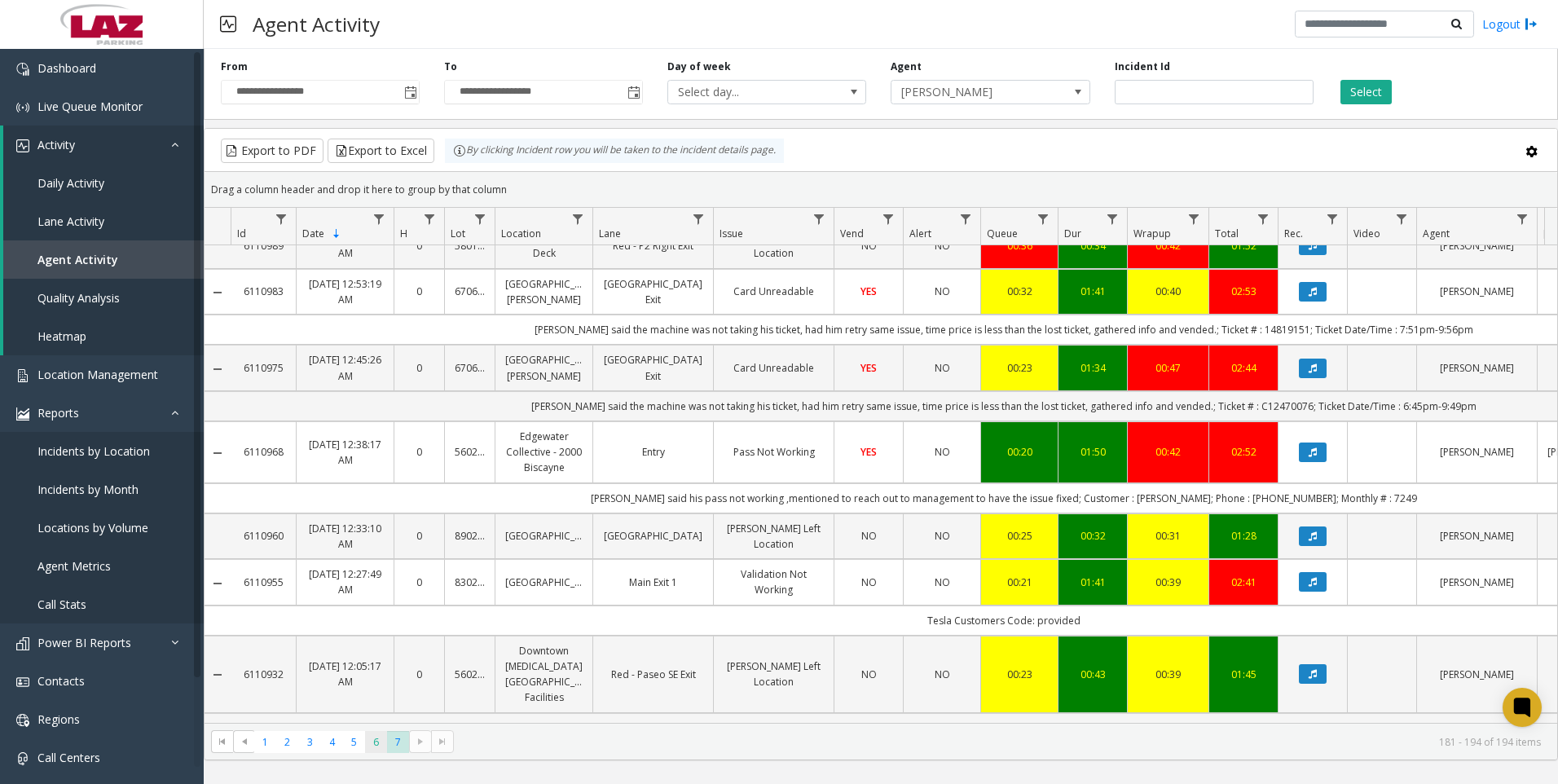
click at [379, 745] on span "6" at bounding box center [376, 742] width 22 height 22
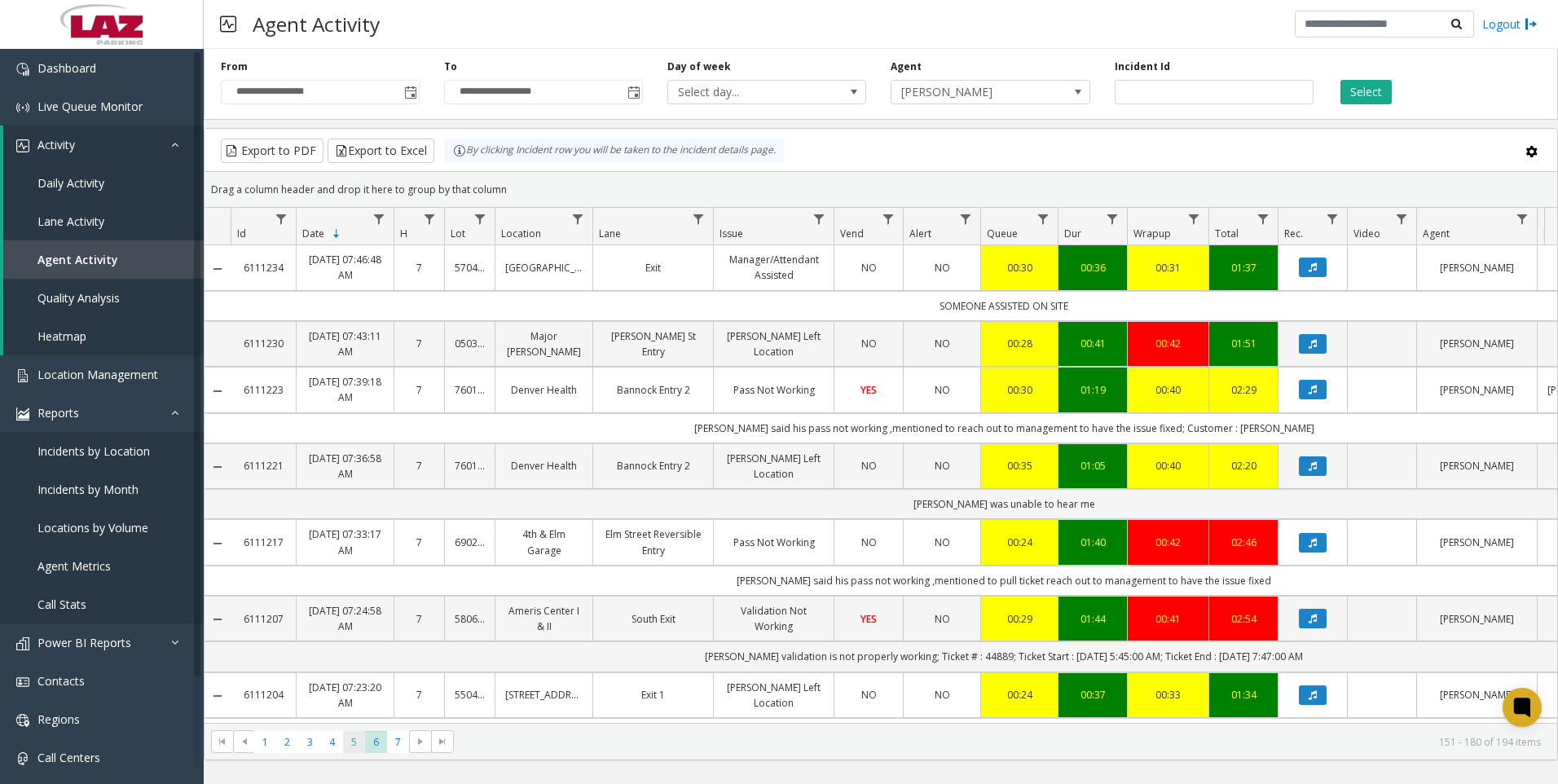
click at [357, 741] on span "5" at bounding box center [354, 742] width 22 height 22
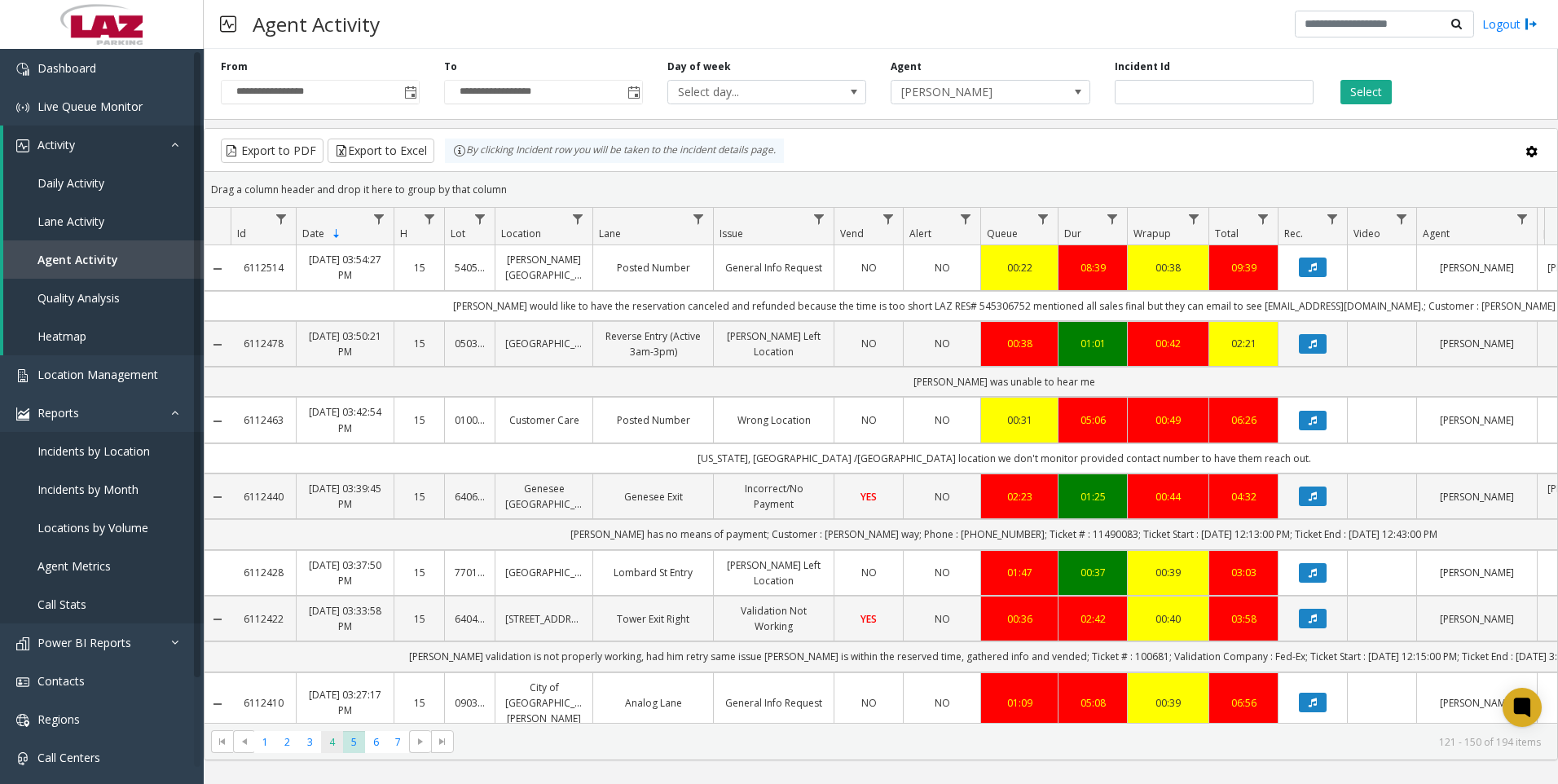
click at [331, 739] on span "4" at bounding box center [332, 742] width 22 height 22
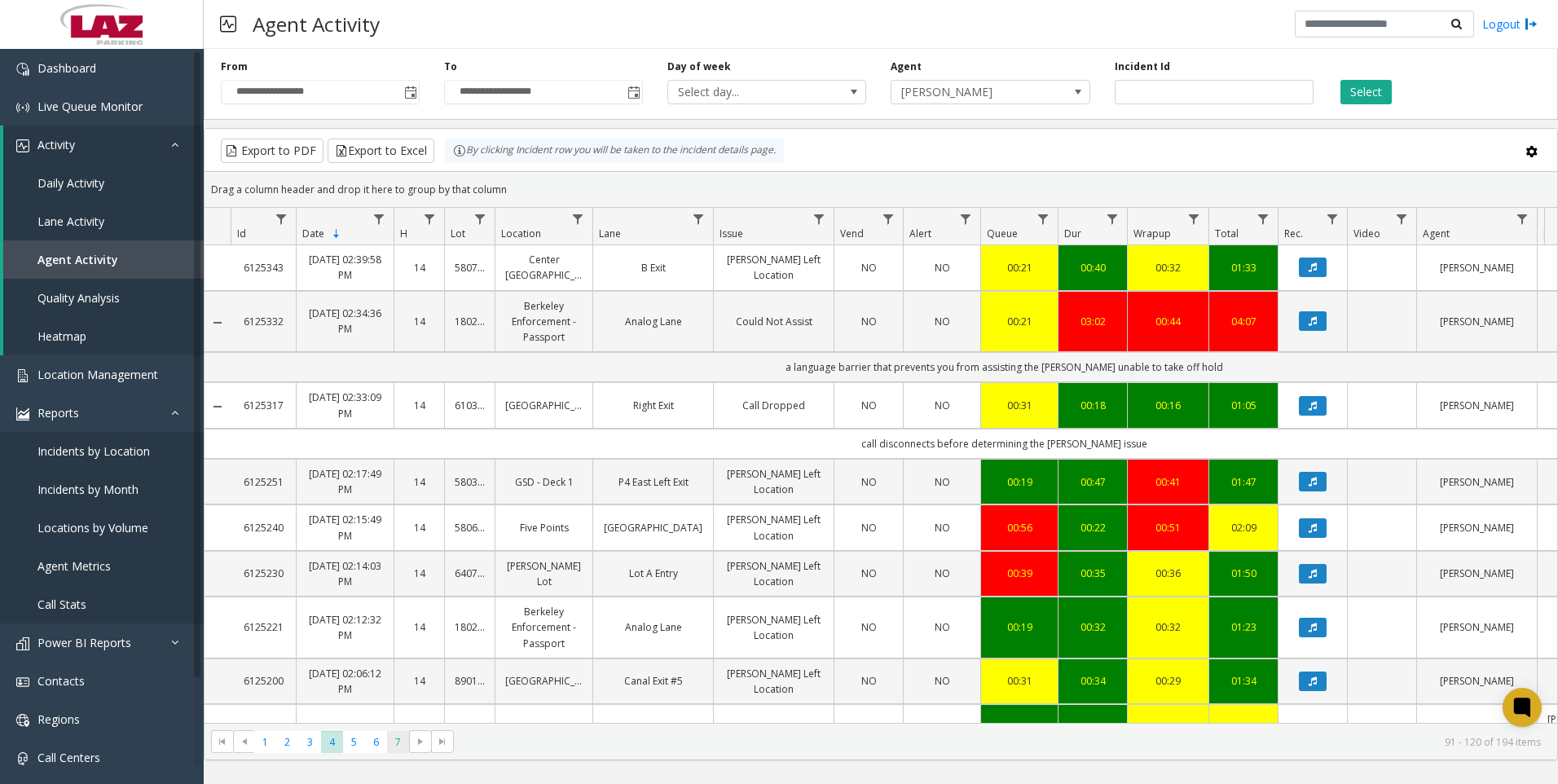
click at [399, 745] on span "7" at bounding box center [398, 742] width 22 height 22
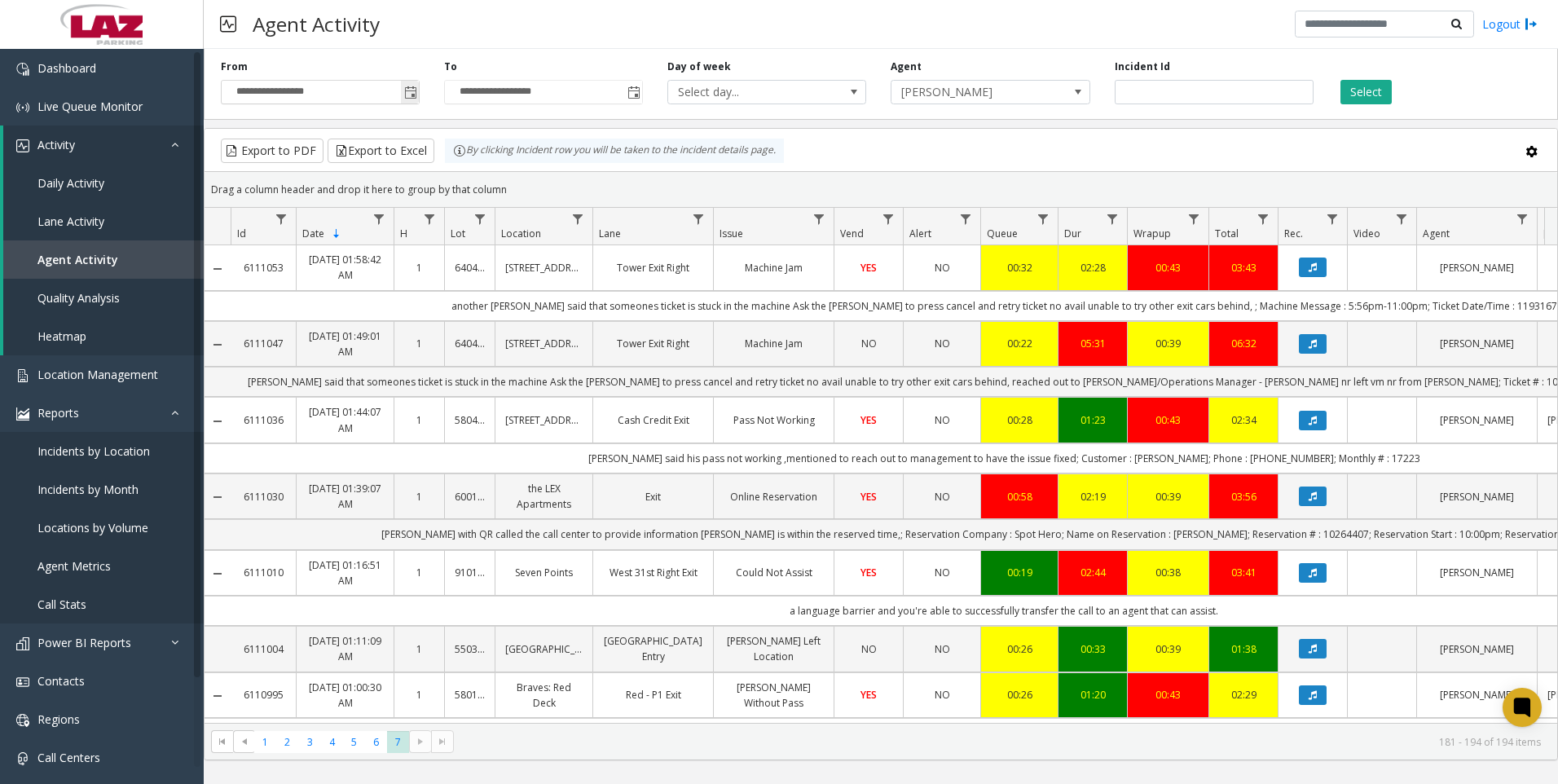
click at [412, 101] on span "Toggle popup" at bounding box center [410, 92] width 18 height 26
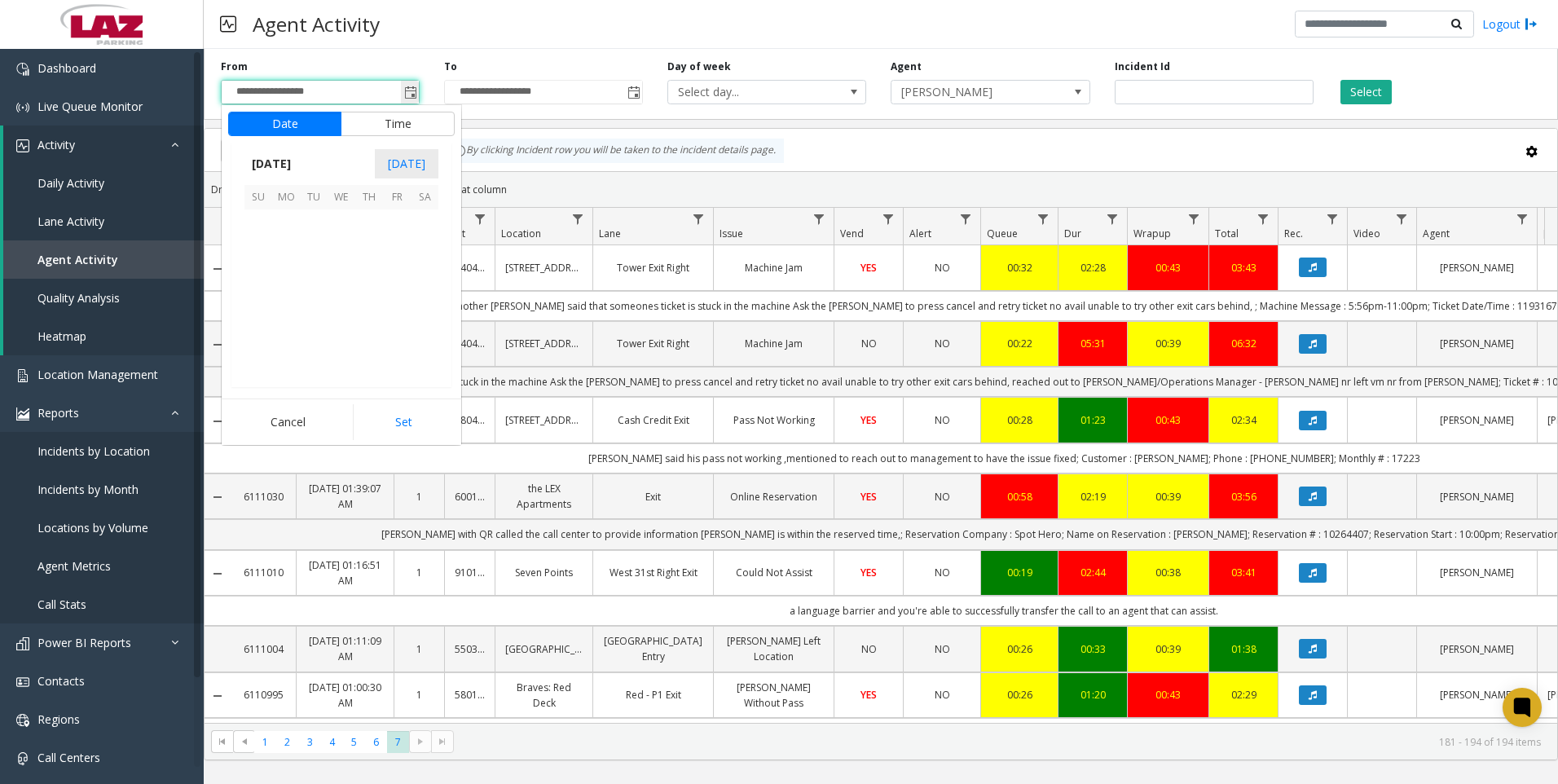
scroll to position [292378, 0]
click at [395, 249] on span "12" at bounding box center [396, 251] width 28 height 28
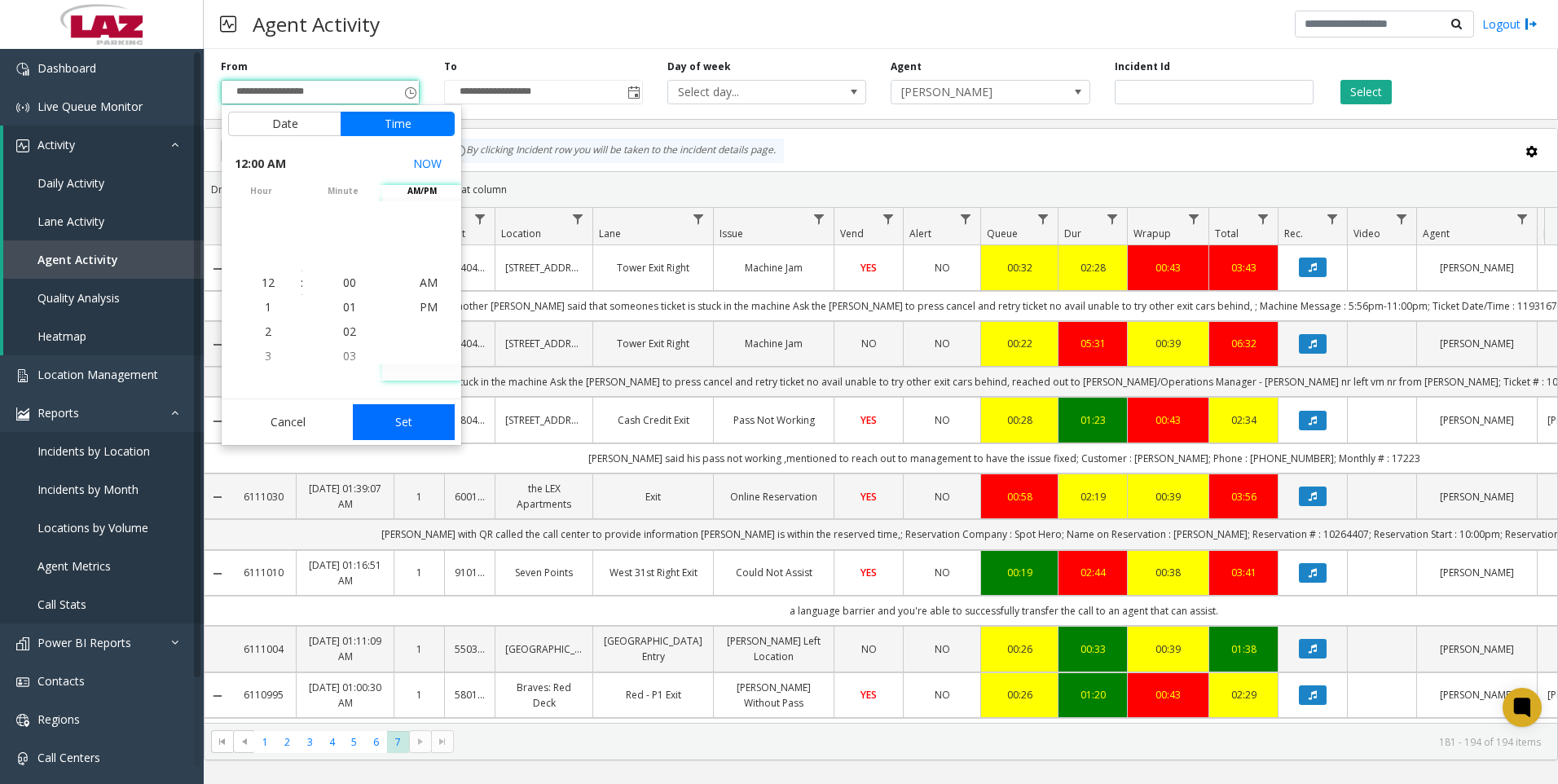
click at [433, 425] on button "Set" at bounding box center [404, 422] width 102 height 36
type input "**********"
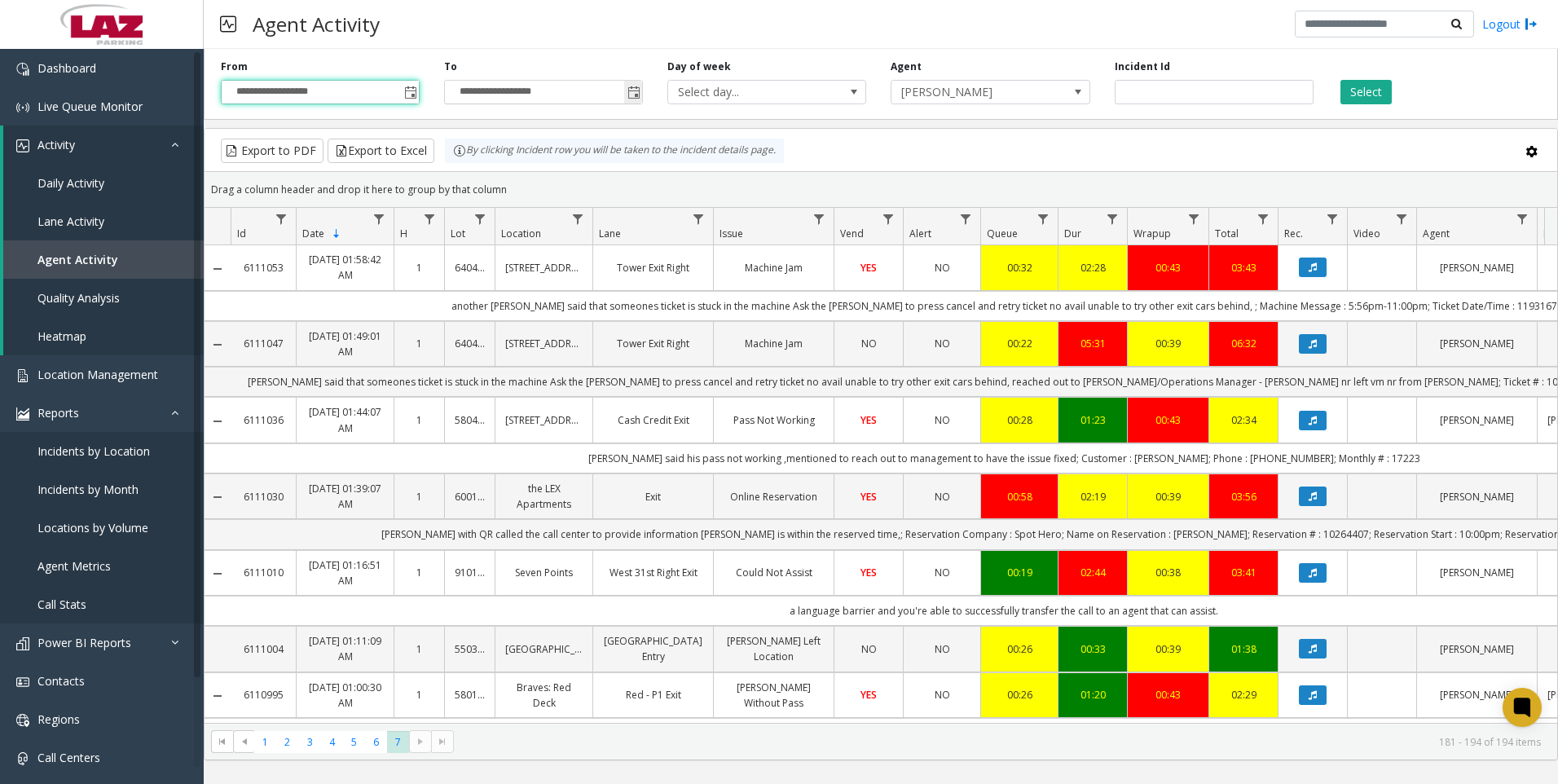
click at [634, 92] on span "Toggle popup" at bounding box center [633, 92] width 13 height 13
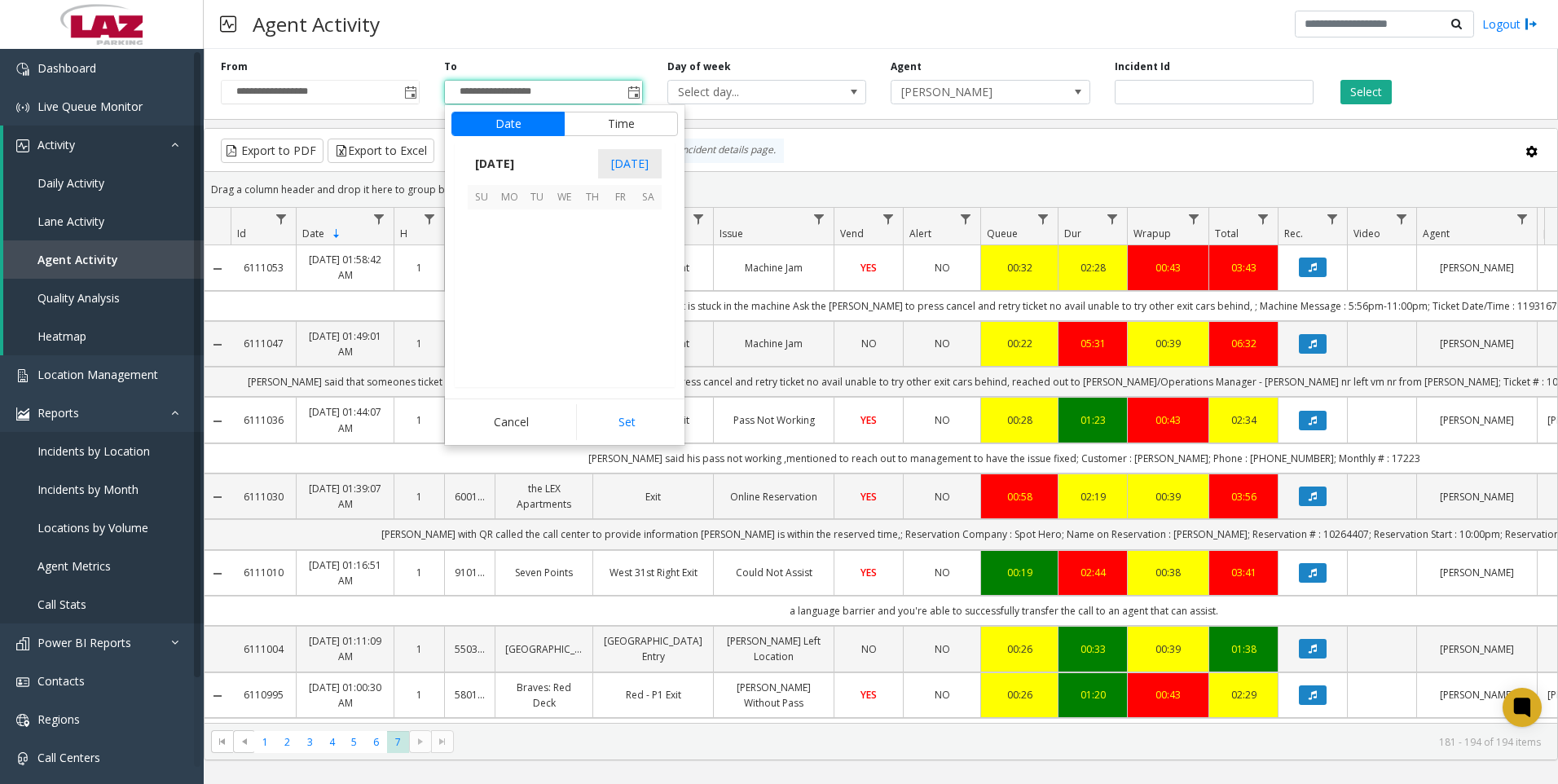
scroll to position [24, 0]
click at [536, 274] on span "16" at bounding box center [536, 278] width 28 height 28
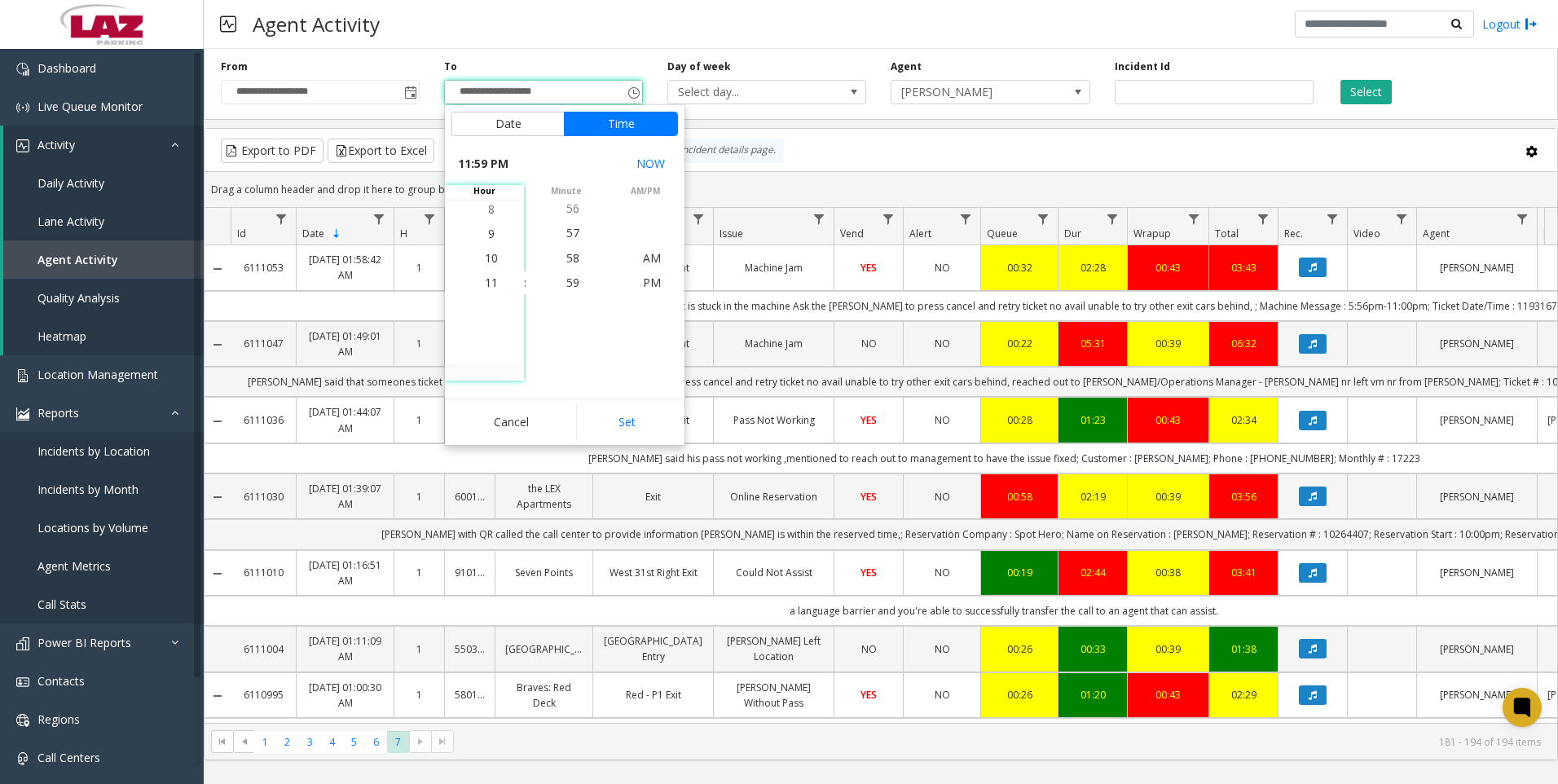
click at [680, 445] on td "Parker said his pass not working ,mentioned to reach out to management to have …" at bounding box center [1005, 458] width 1547 height 31
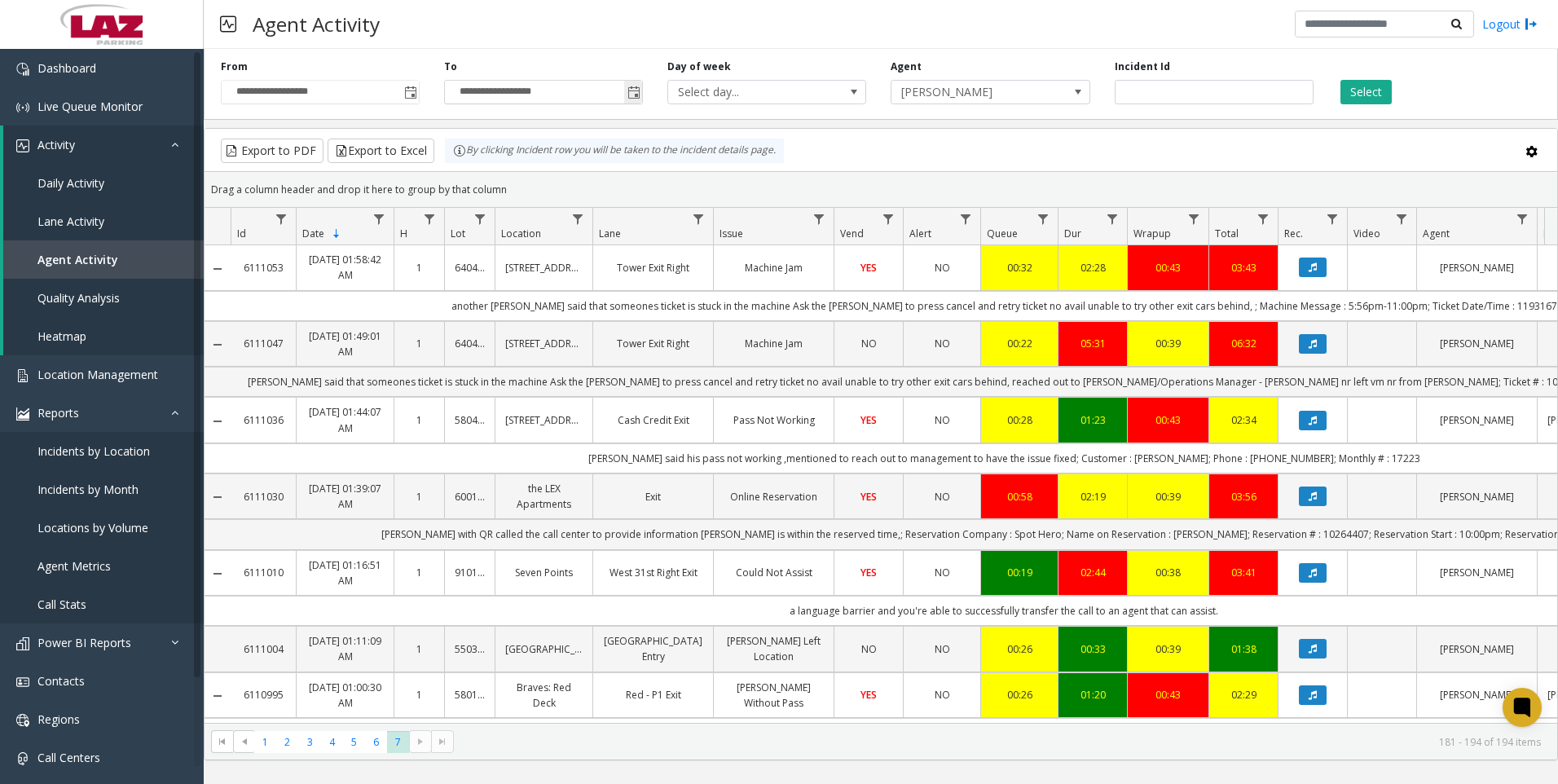
click at [635, 95] on span "Toggle popup" at bounding box center [633, 92] width 13 height 13
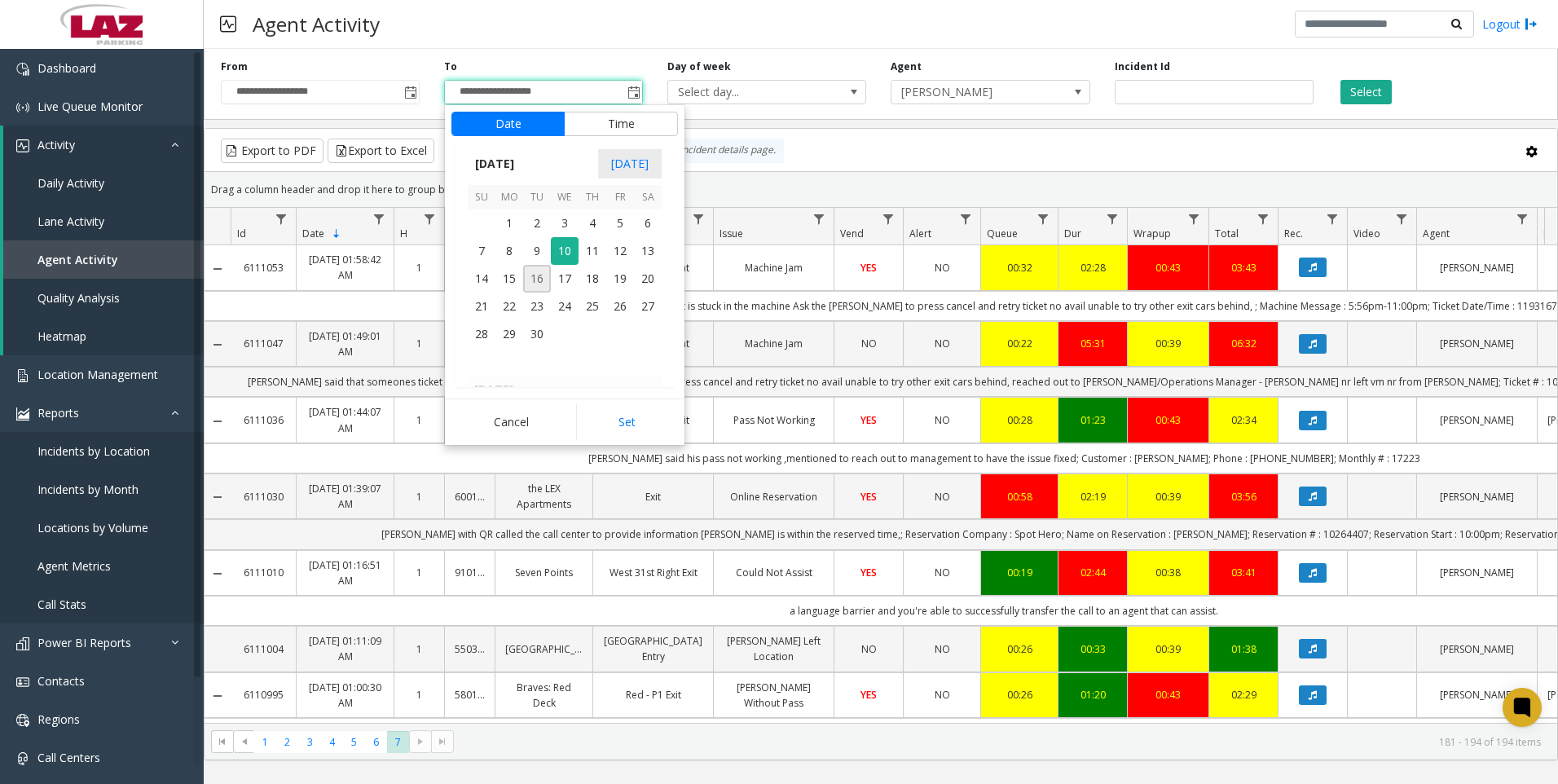
click at [548, 277] on span "16" at bounding box center [536, 278] width 28 height 28
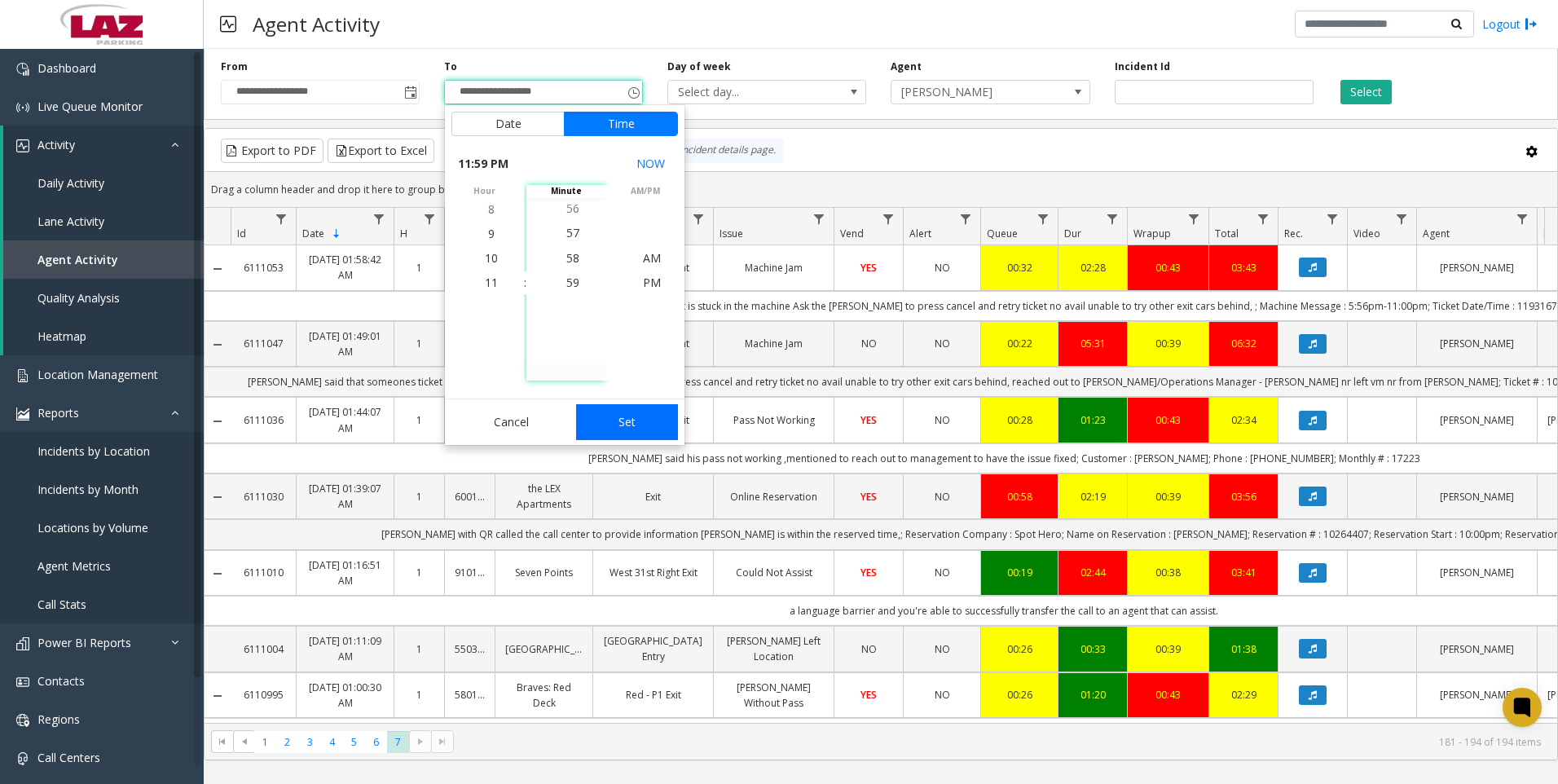
click at [619, 423] on button "Set" at bounding box center [627, 422] width 102 height 36
type input "**********"
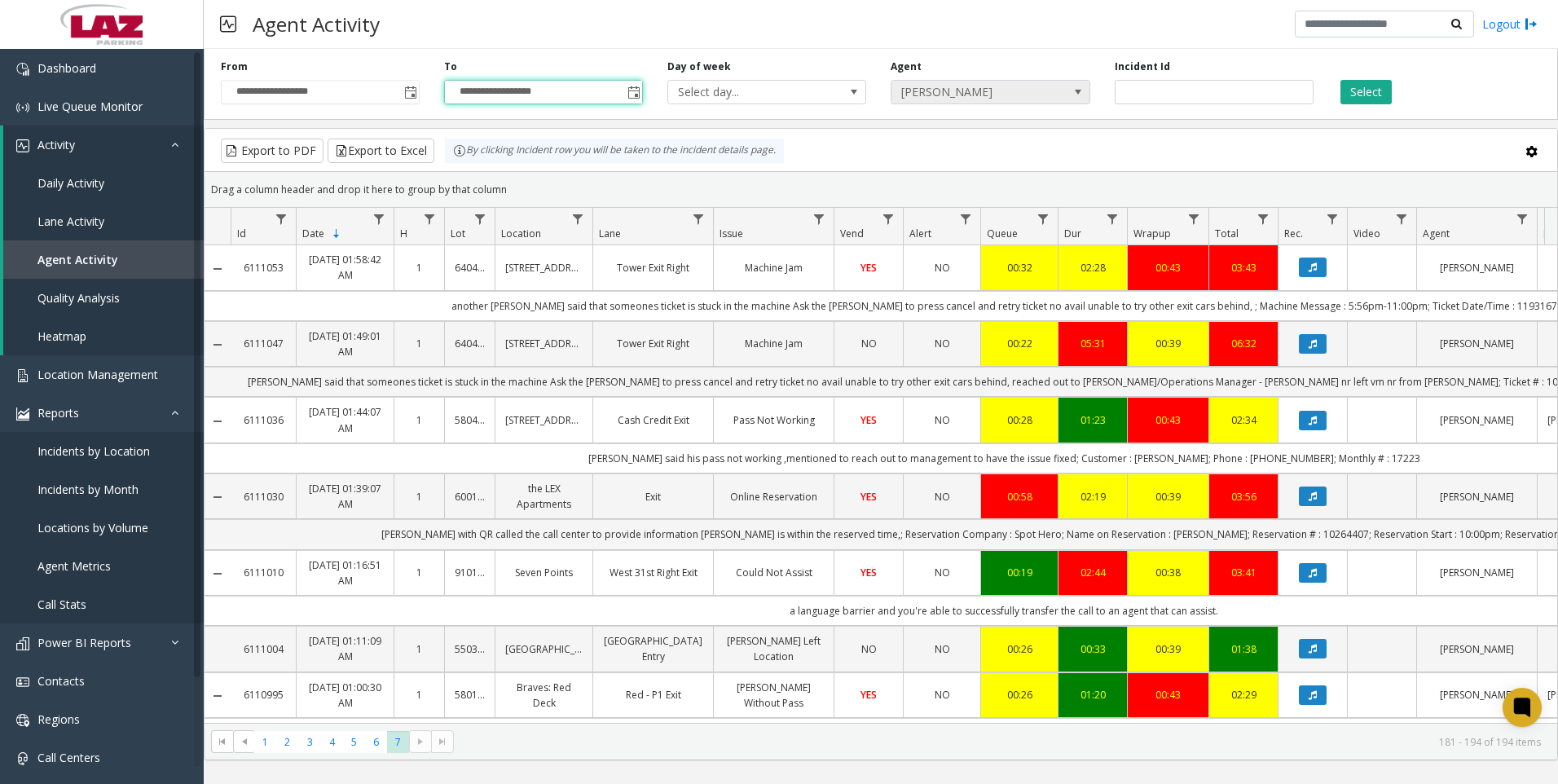
click at [996, 92] on span "[PERSON_NAME]" at bounding box center [970, 92] width 158 height 22
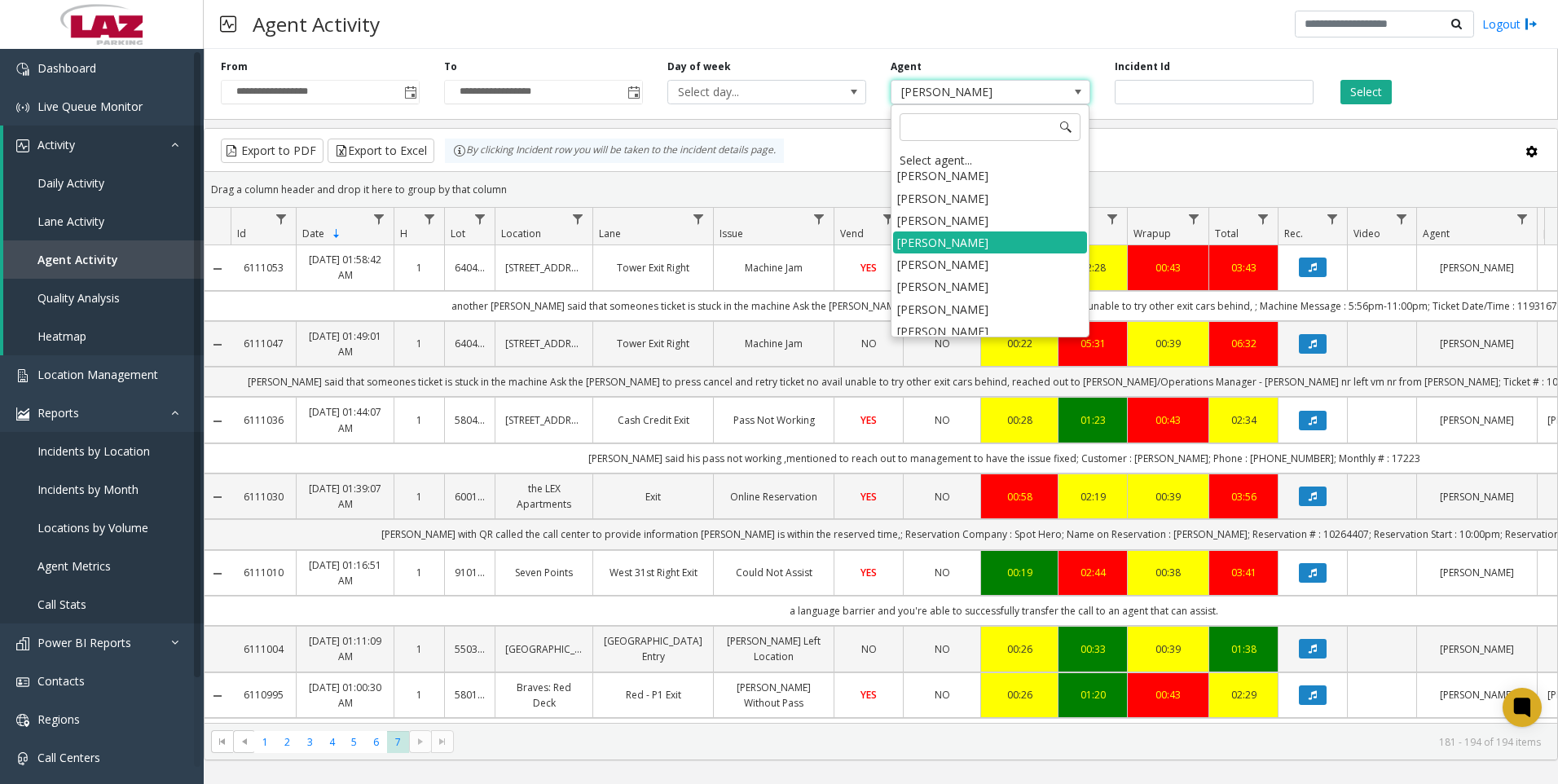
scroll to position [8346, 0]
click at [972, 328] on li "[PERSON_NAME]" at bounding box center [990, 339] width 194 height 22
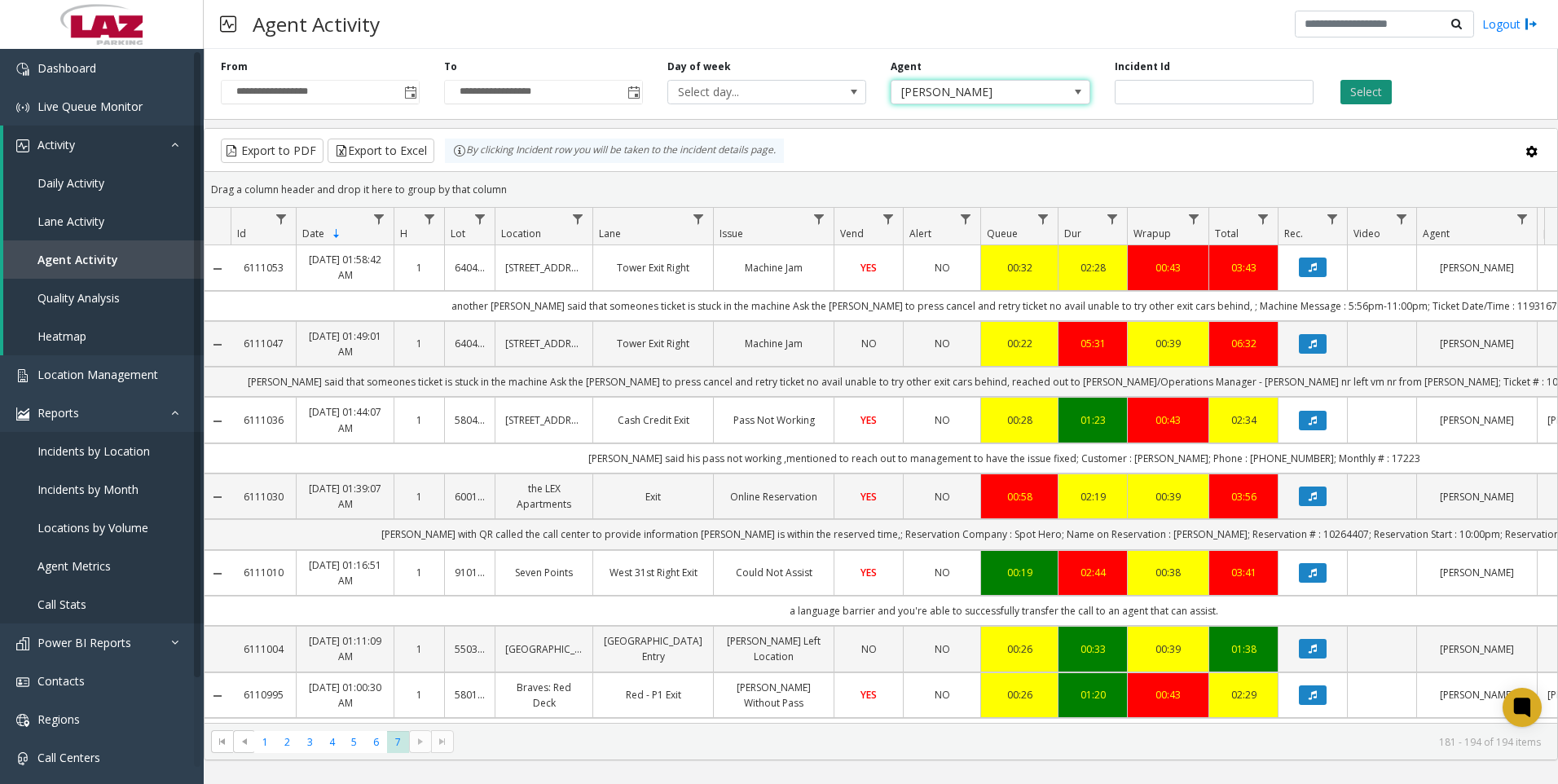
click at [1357, 86] on button "Select" at bounding box center [1366, 92] width 51 height 24
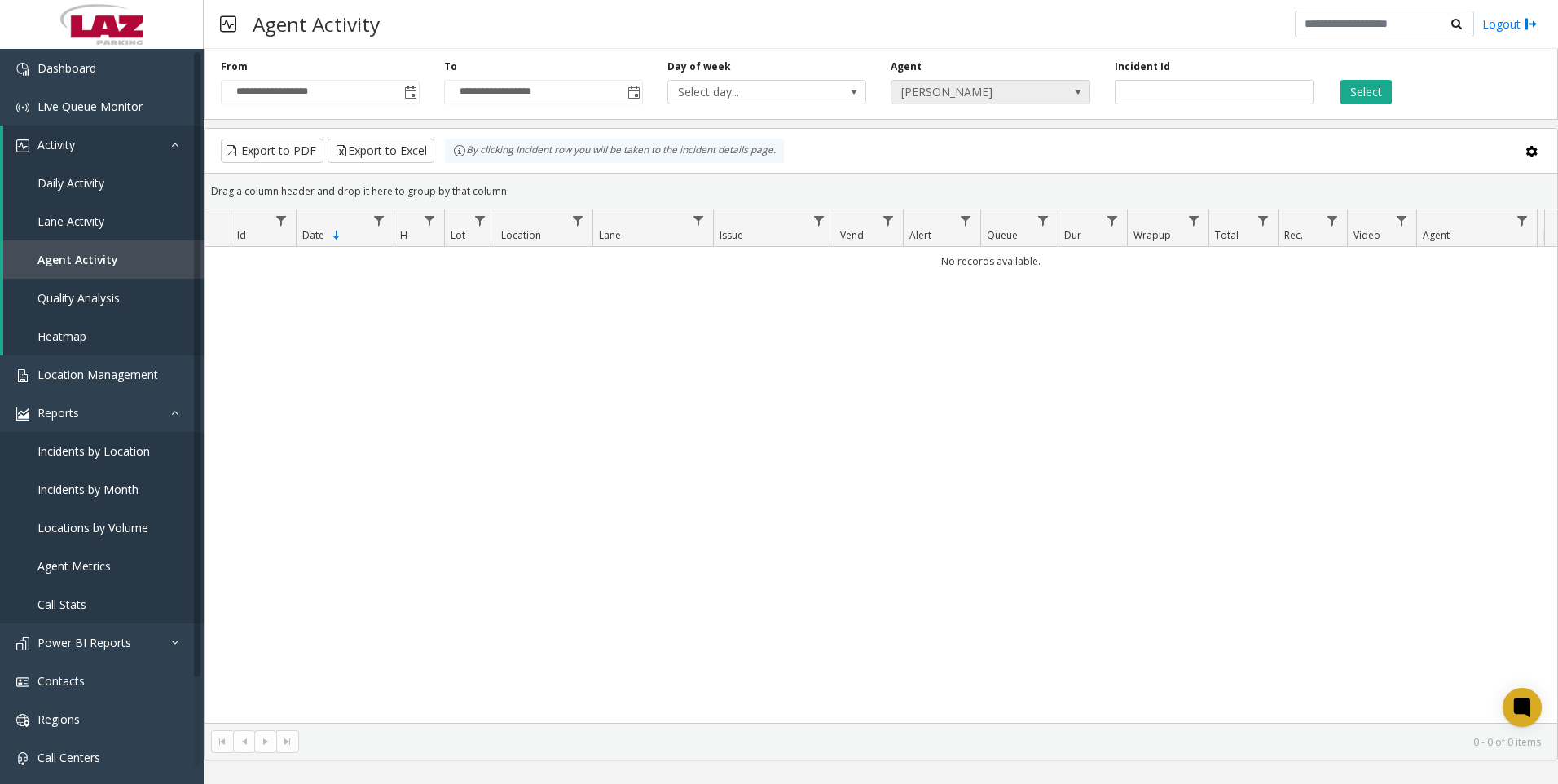
click at [947, 96] on span "[PERSON_NAME]" at bounding box center [970, 92] width 158 height 22
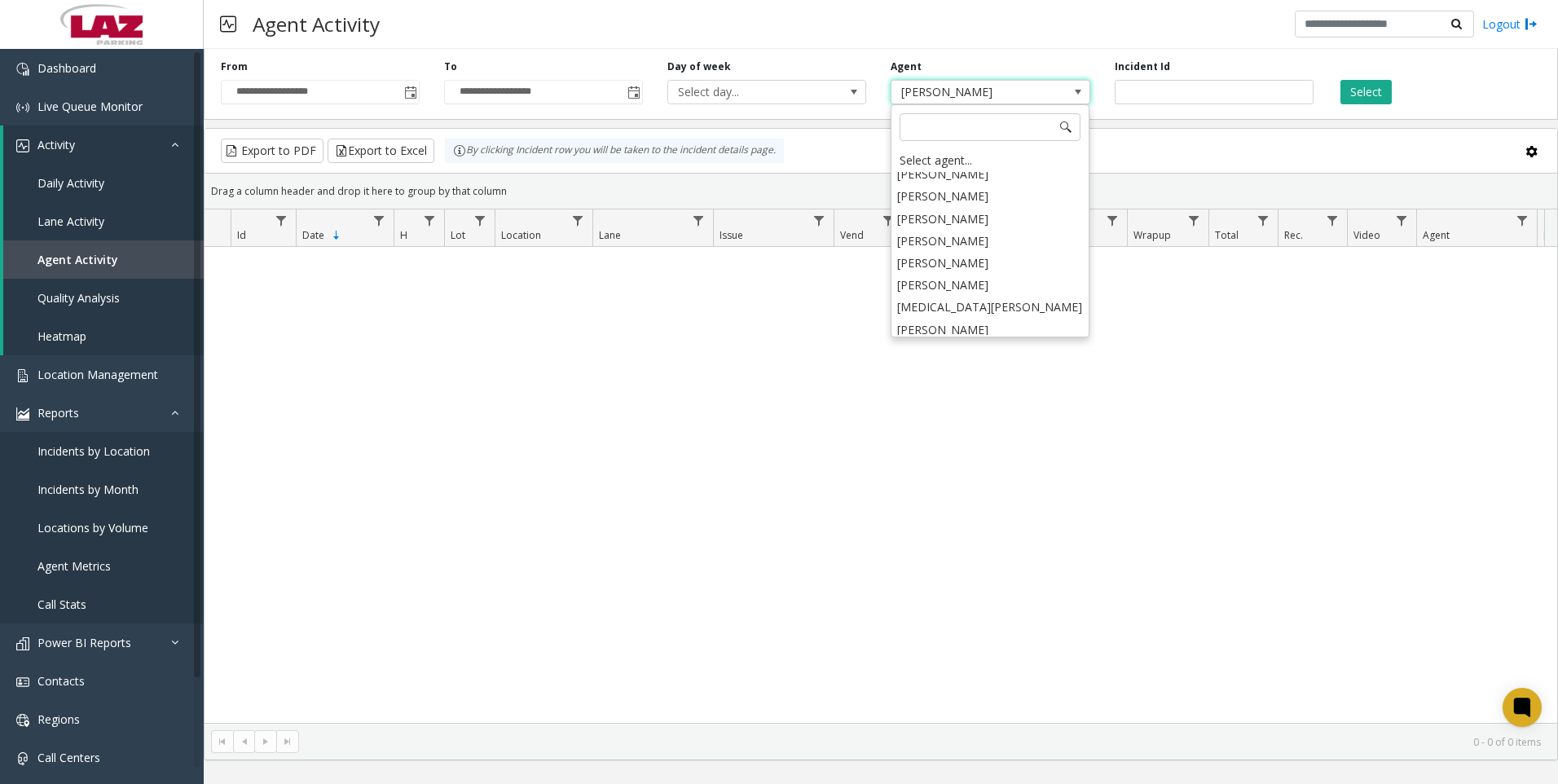
scroll to position [8767, 0]
click at [979, 327] on li "[PERSON_NAME]" at bounding box center [990, 338] width 194 height 22
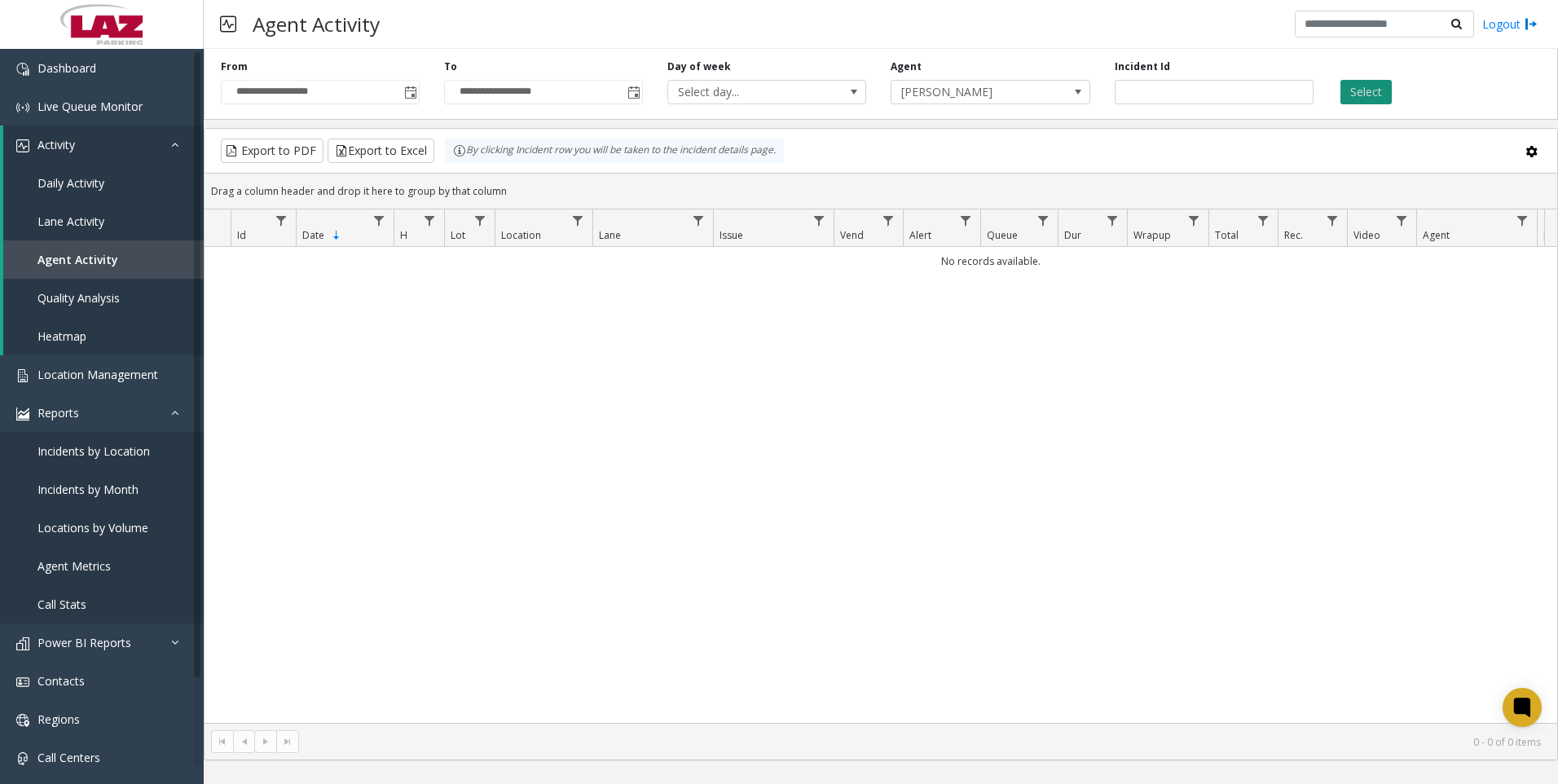
click at [1377, 93] on button "Select" at bounding box center [1366, 92] width 51 height 24
click at [971, 86] on span "[PERSON_NAME]" at bounding box center [970, 92] width 158 height 22
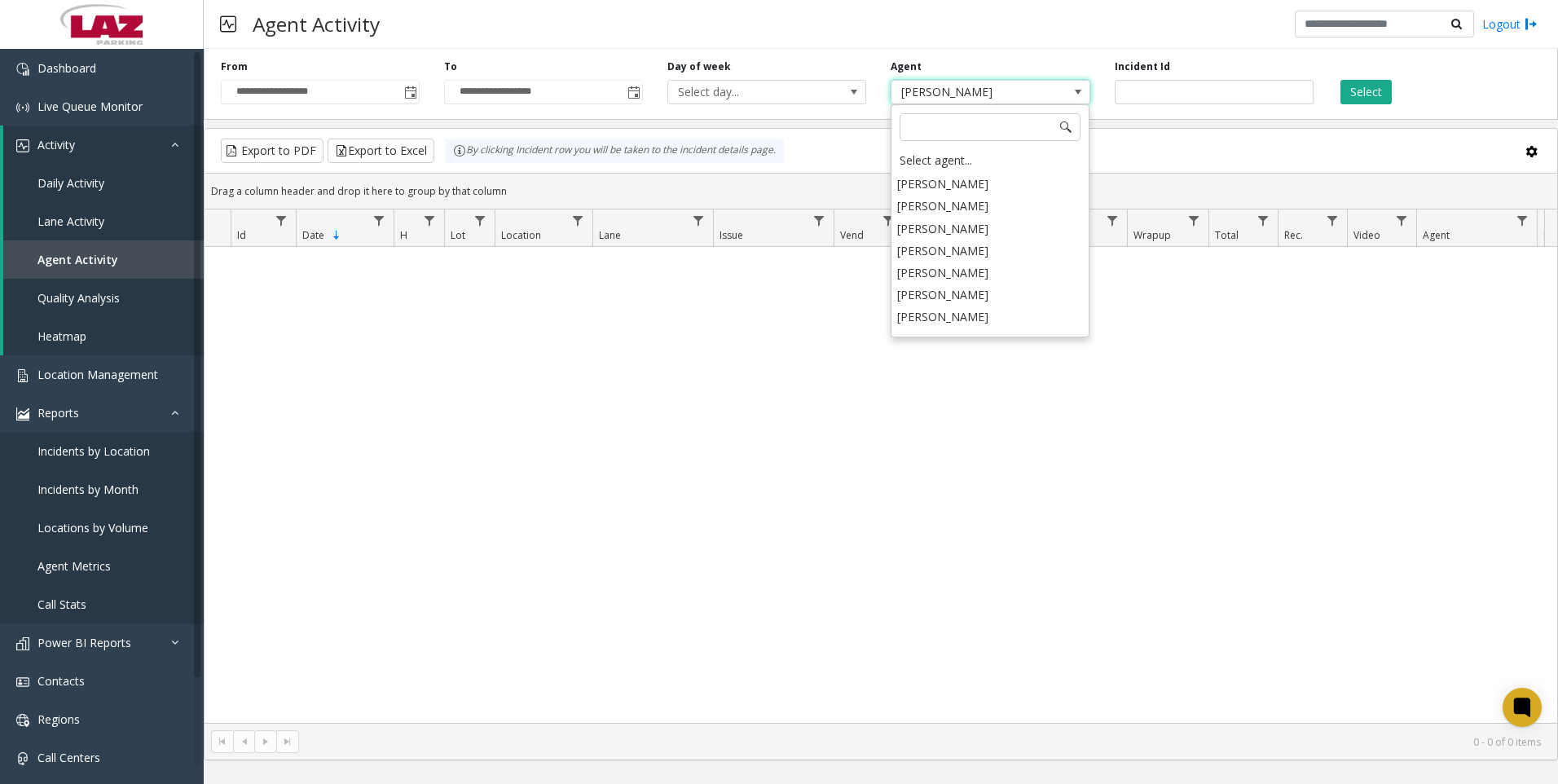
scroll to position [8455, 0]
click at [978, 373] on li "[PERSON_NAME]" at bounding box center [990, 383] width 194 height 22
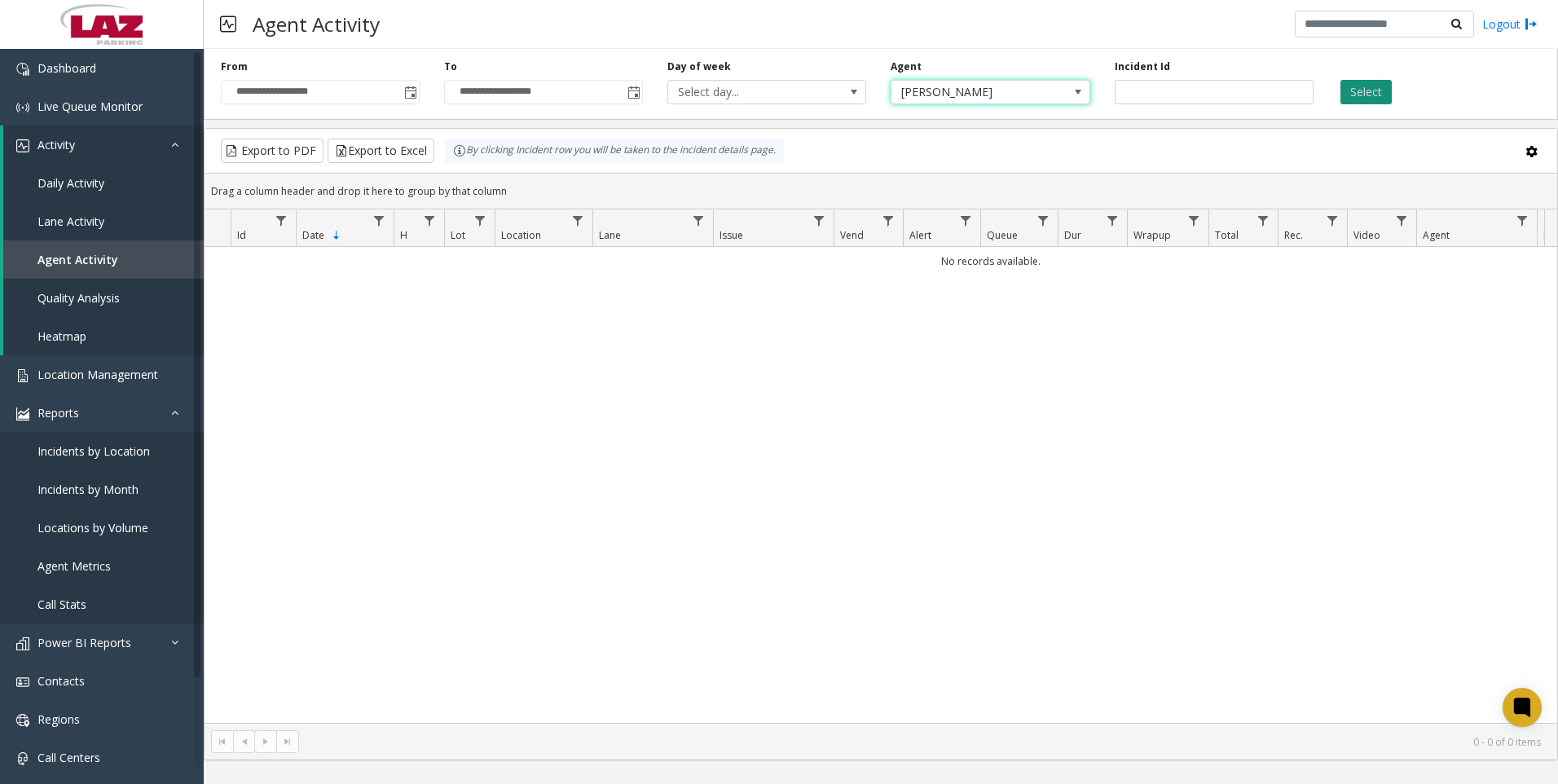
click at [1350, 89] on button "Select" at bounding box center [1366, 92] width 51 height 24
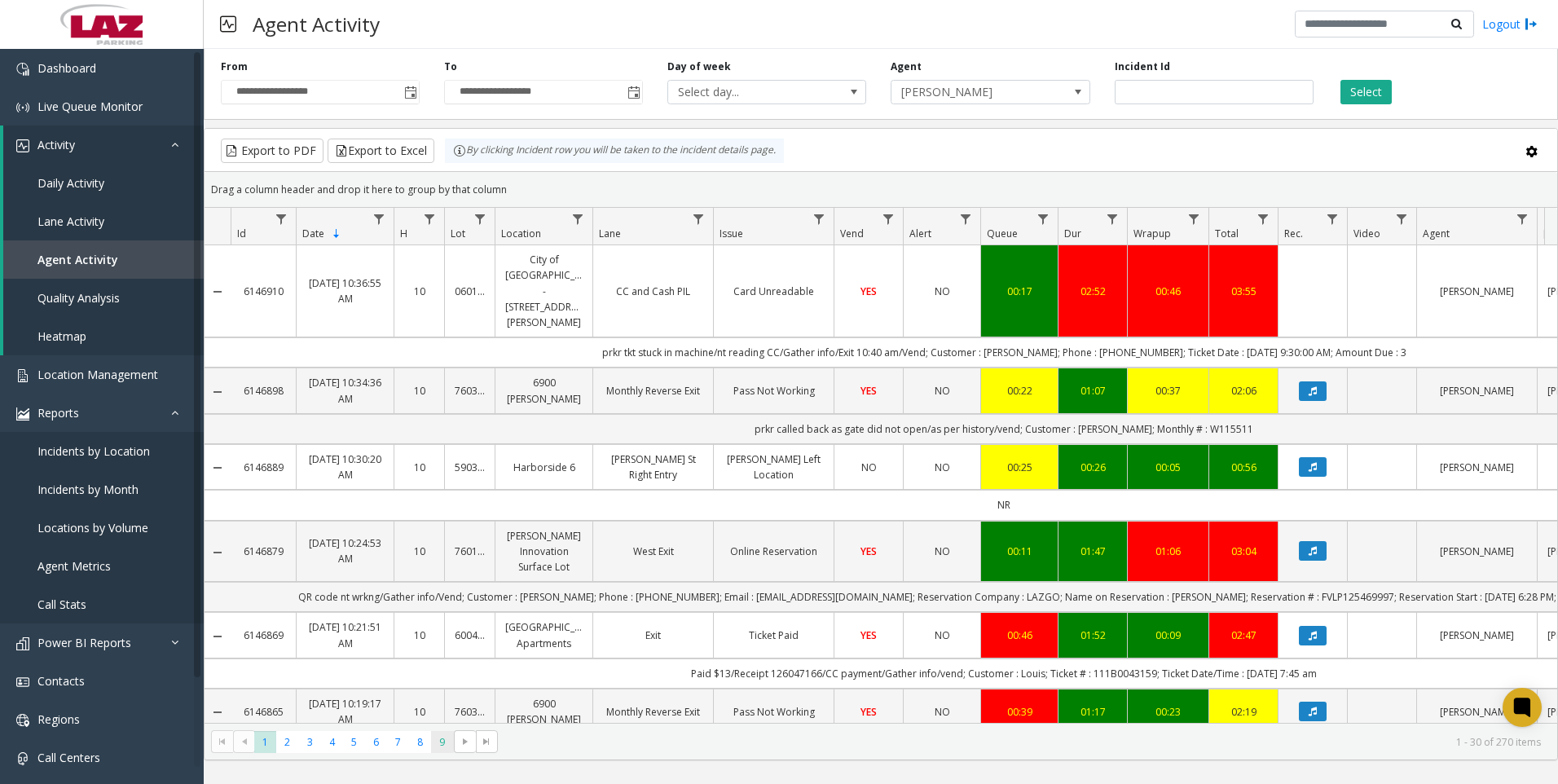
click at [436, 744] on span "9" at bounding box center [442, 742] width 22 height 22
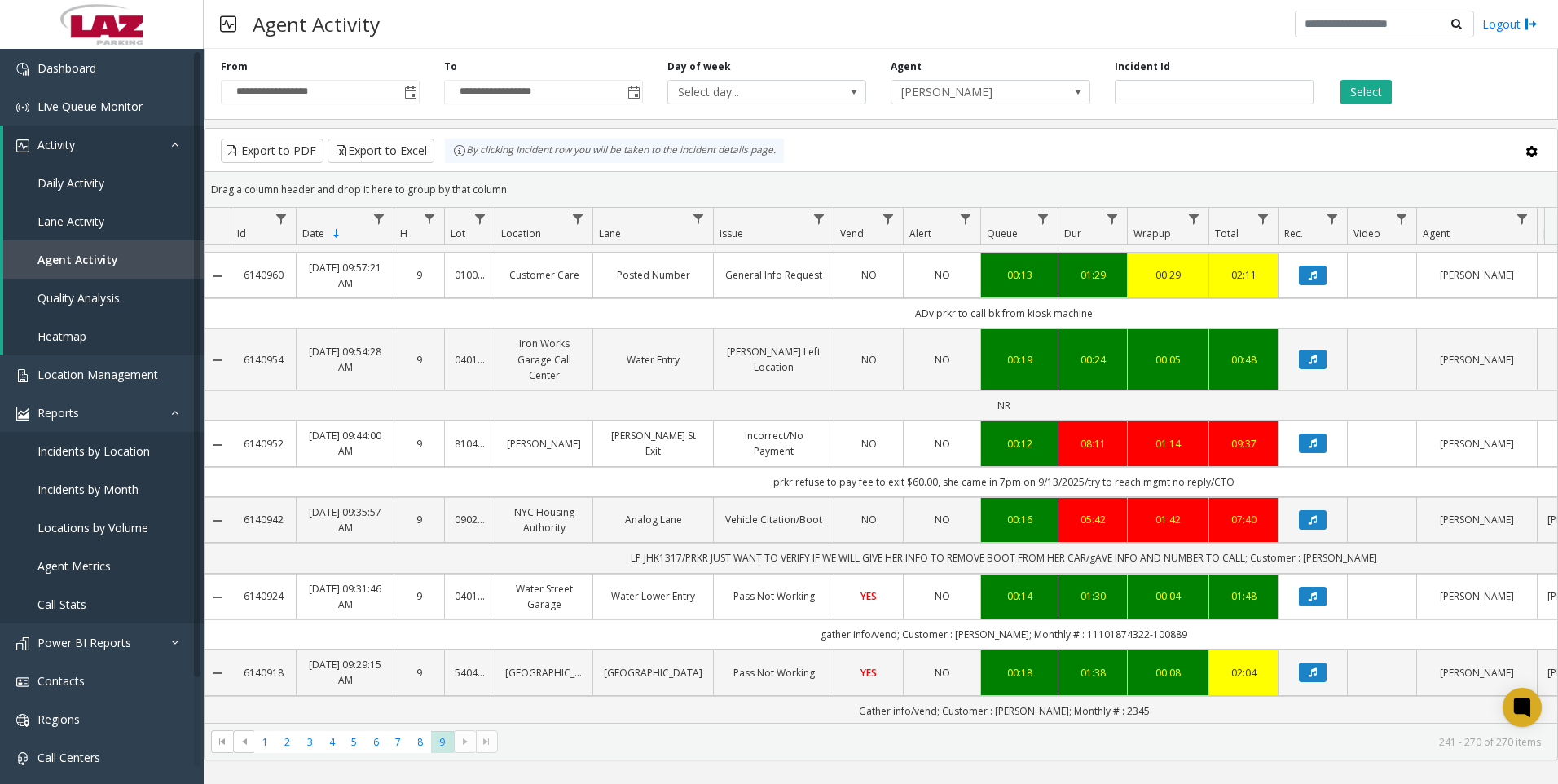
scroll to position [1916, 0]
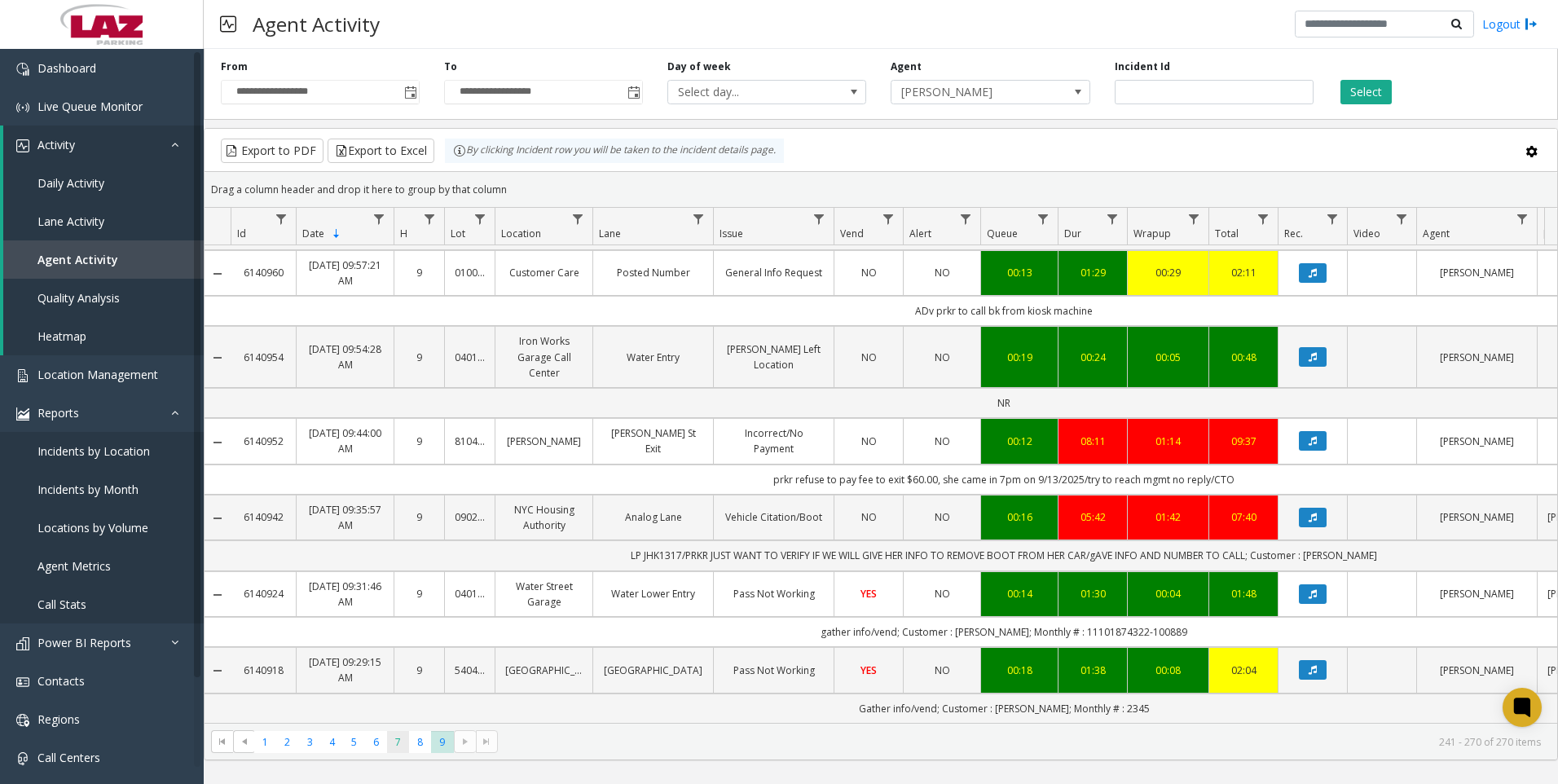
click at [398, 742] on span "7" at bounding box center [398, 742] width 22 height 22
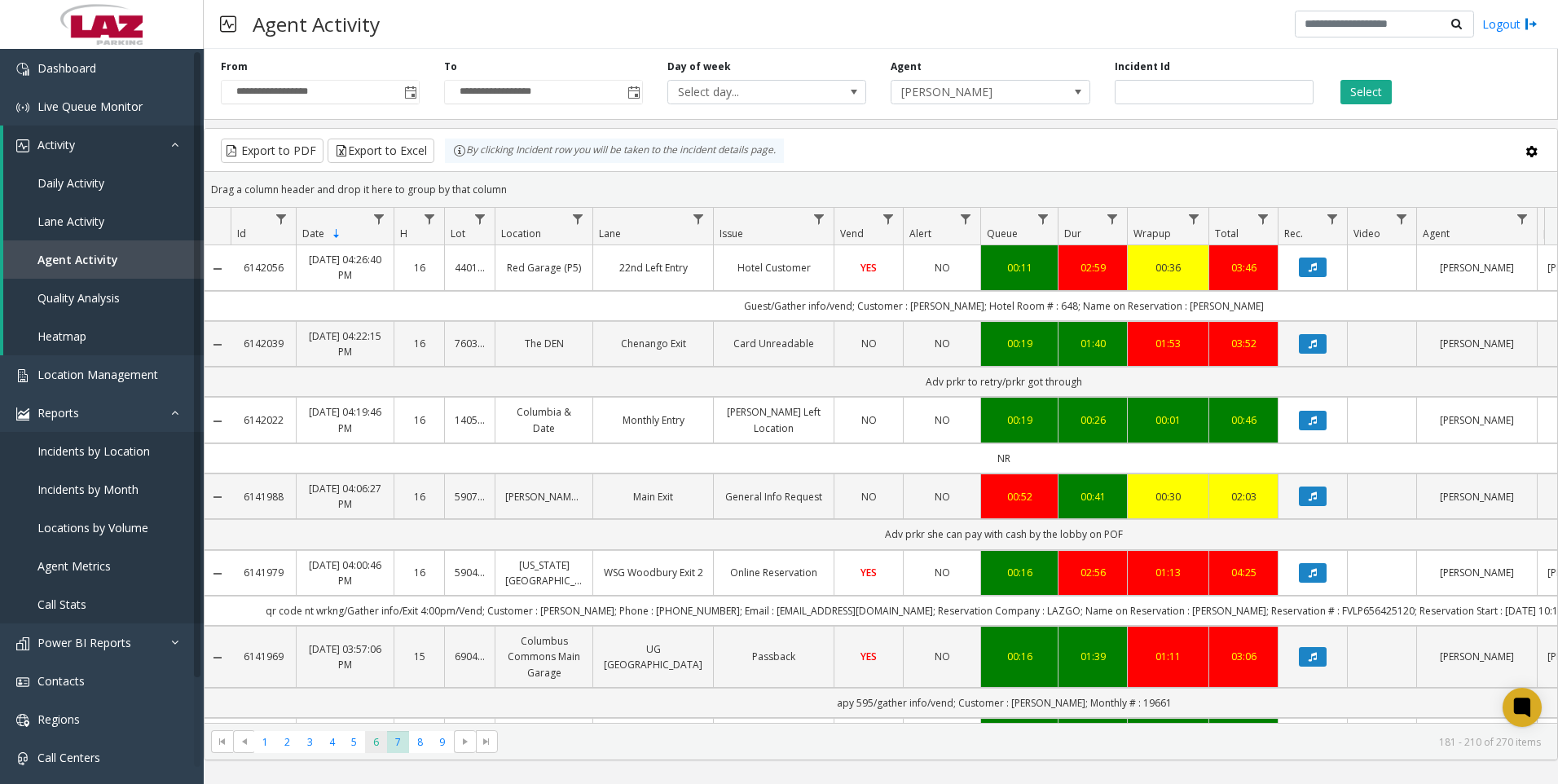
click at [380, 749] on span "6" at bounding box center [376, 742] width 22 height 22
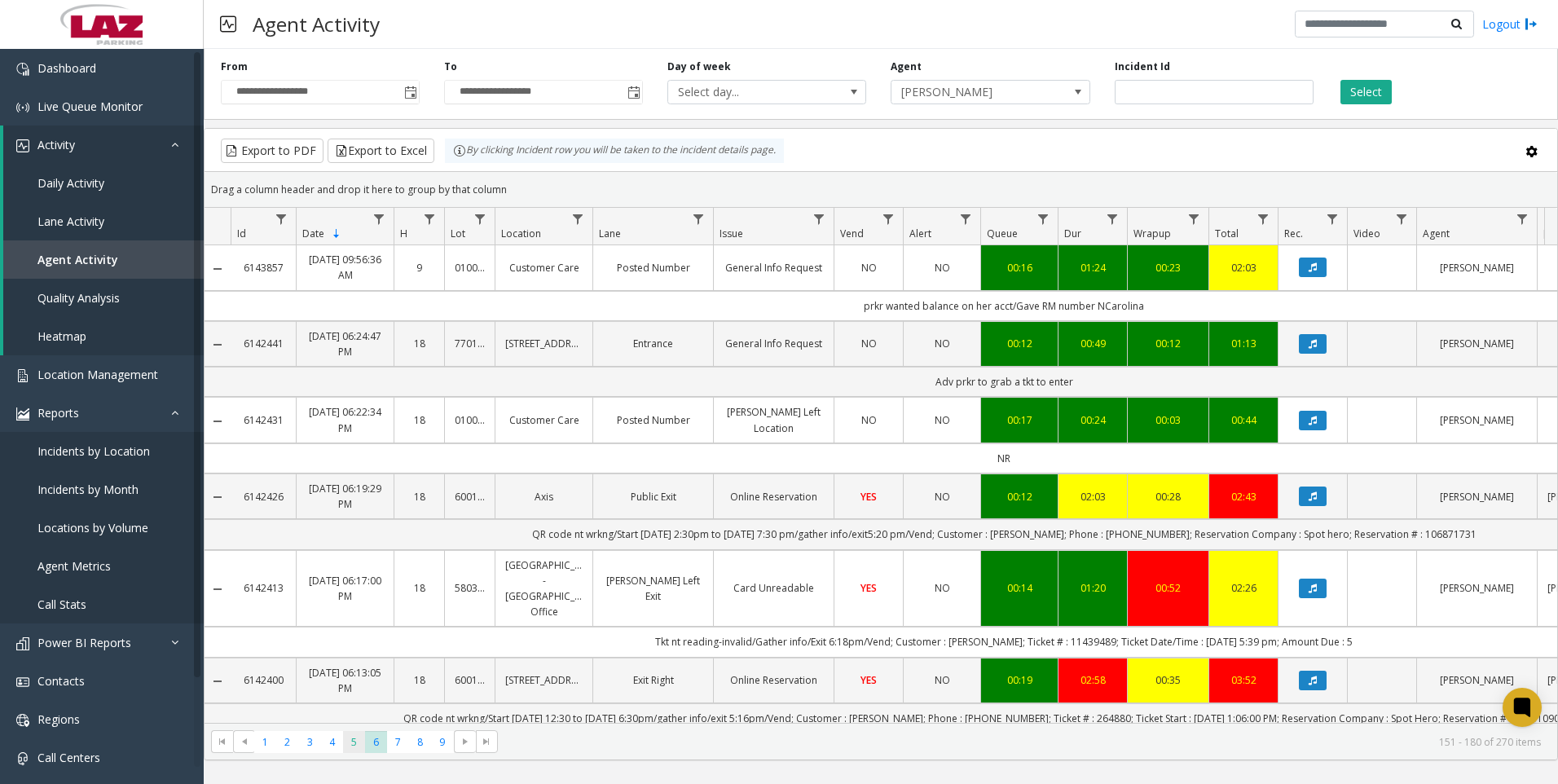
click at [349, 744] on span "5" at bounding box center [354, 742] width 22 height 22
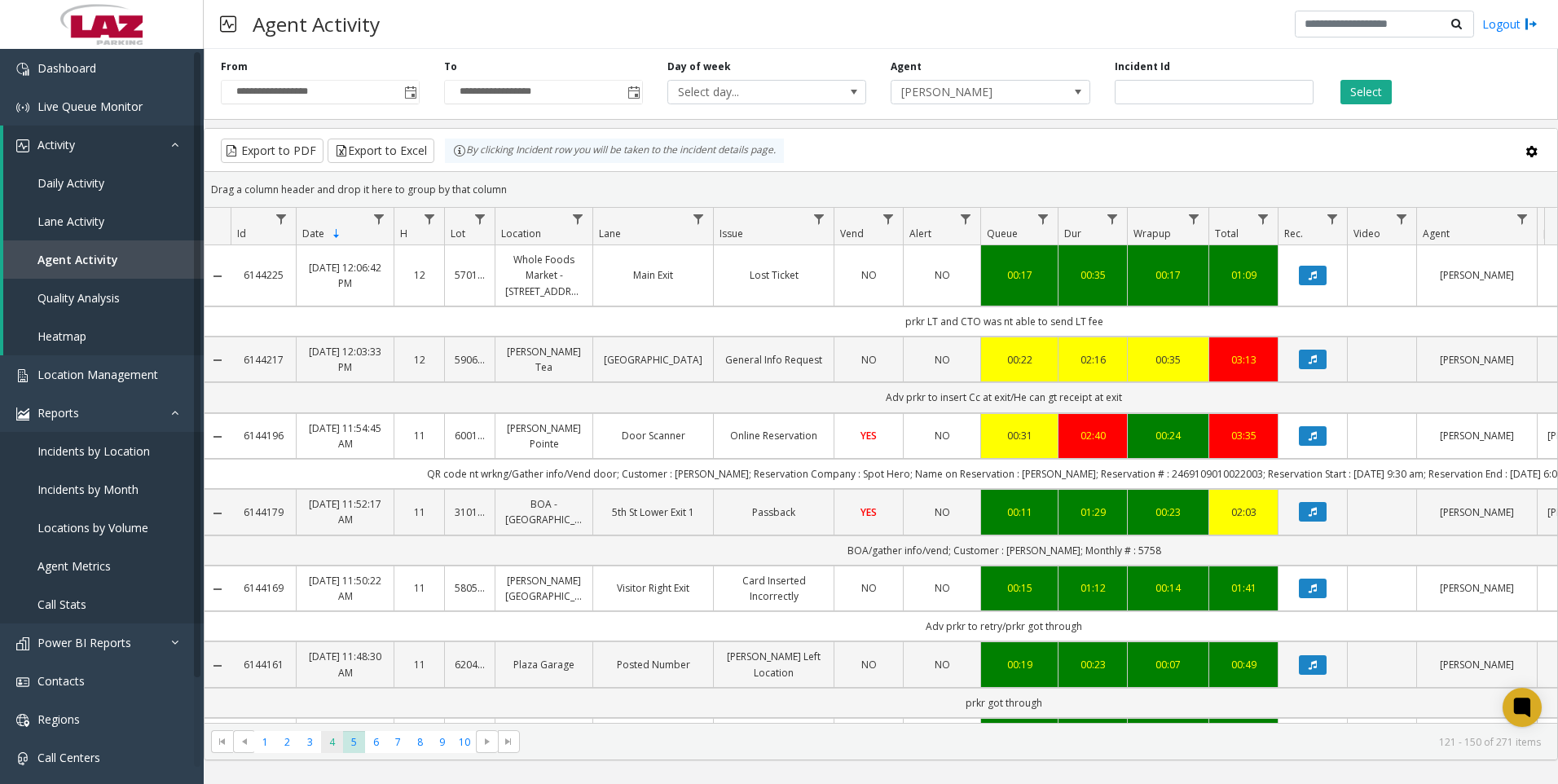
click at [329, 743] on span "4" at bounding box center [332, 742] width 22 height 22
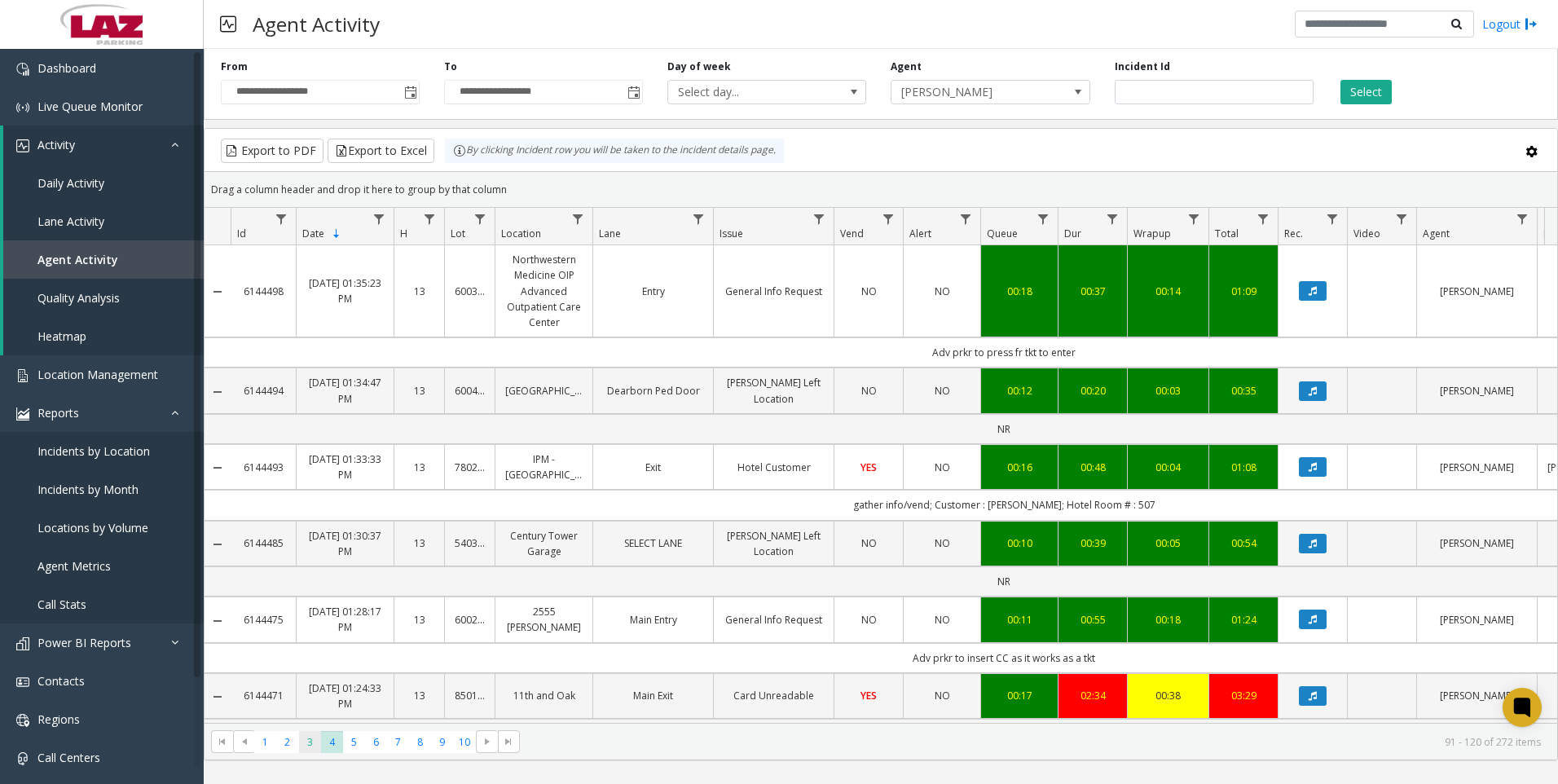
click at [312, 743] on span "3" at bounding box center [310, 742] width 22 height 22
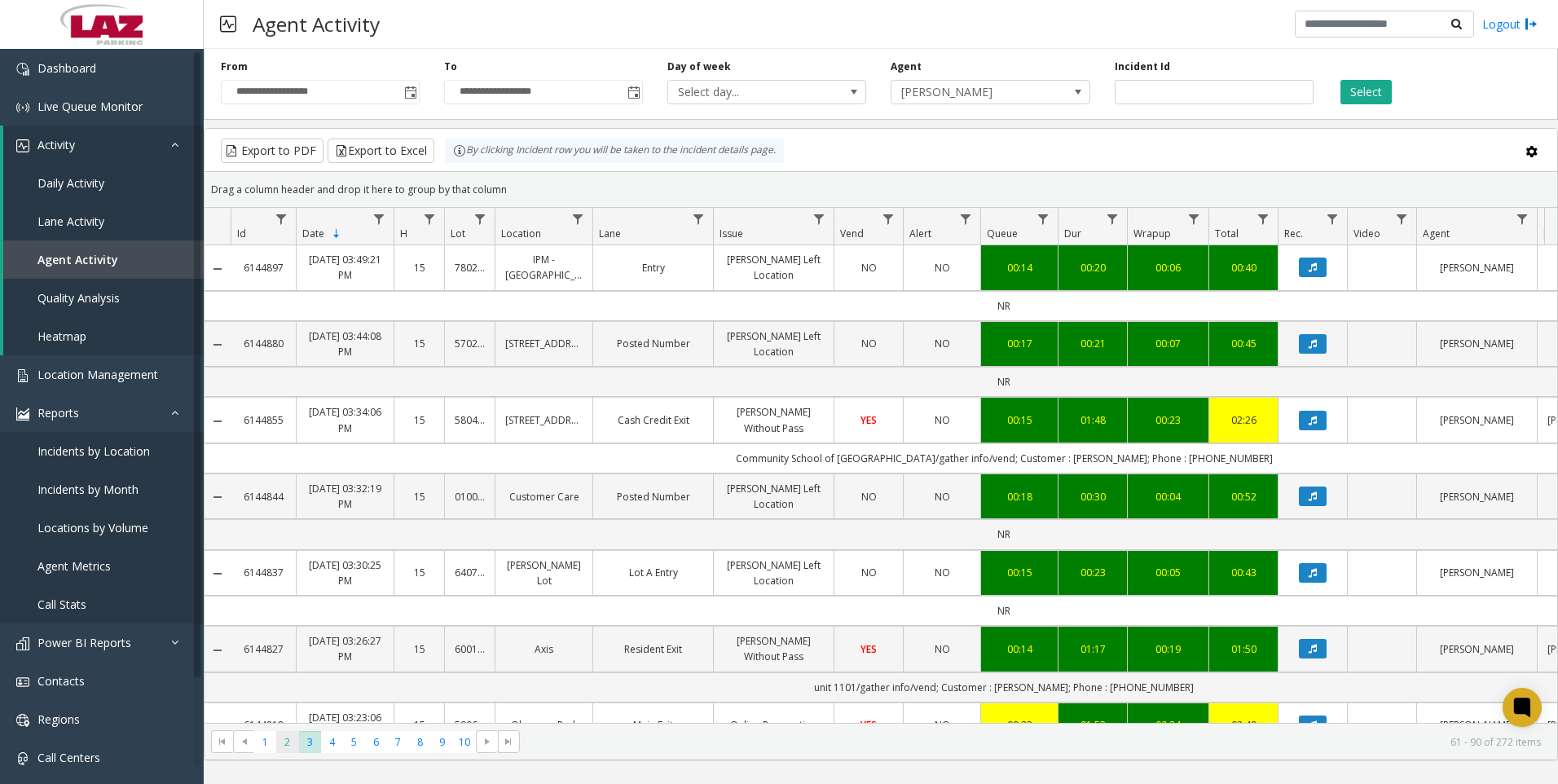
click at [285, 742] on span "2" at bounding box center [288, 742] width 22 height 22
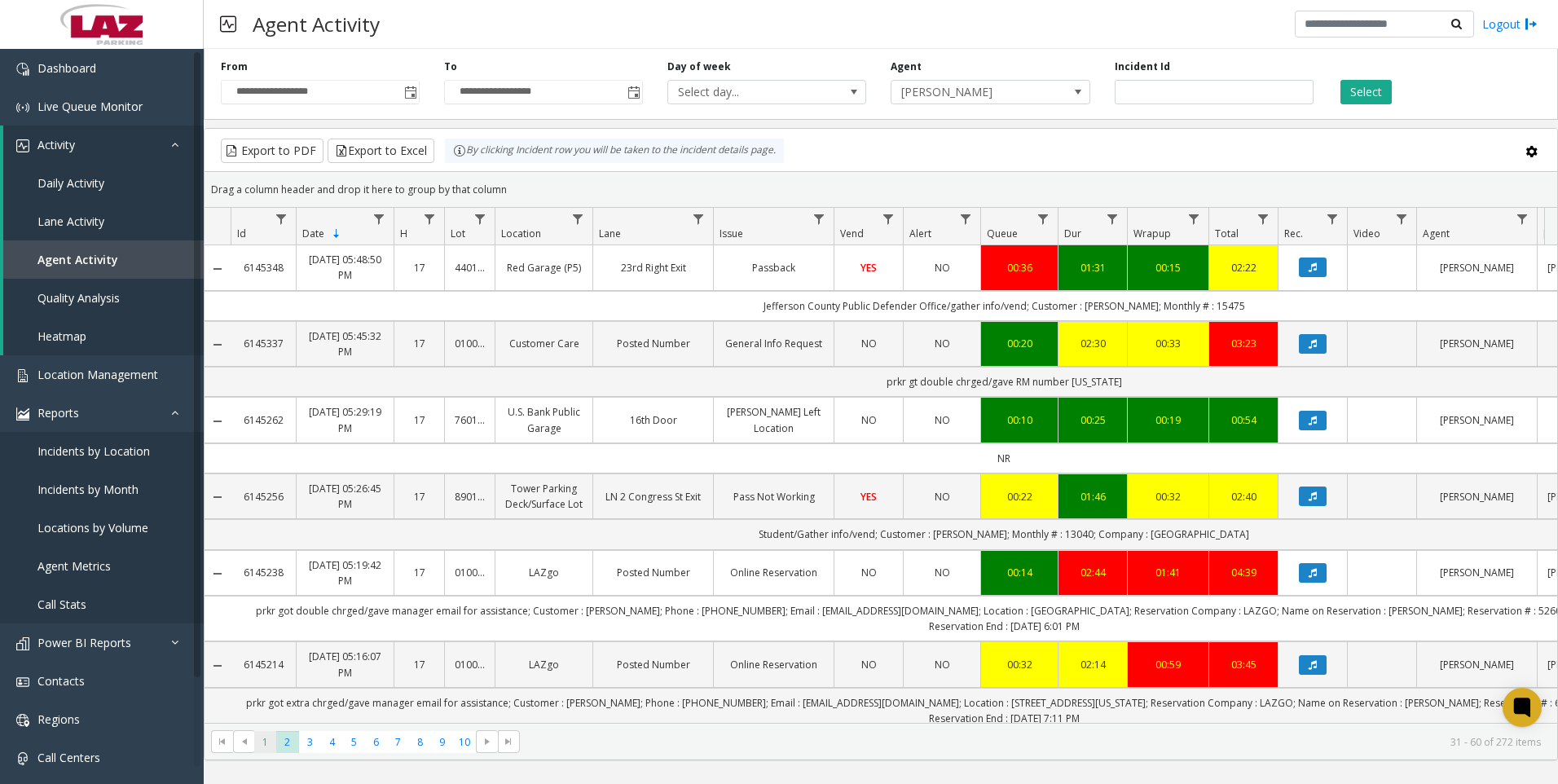
click at [276, 744] on span "1" at bounding box center [265, 742] width 22 height 22
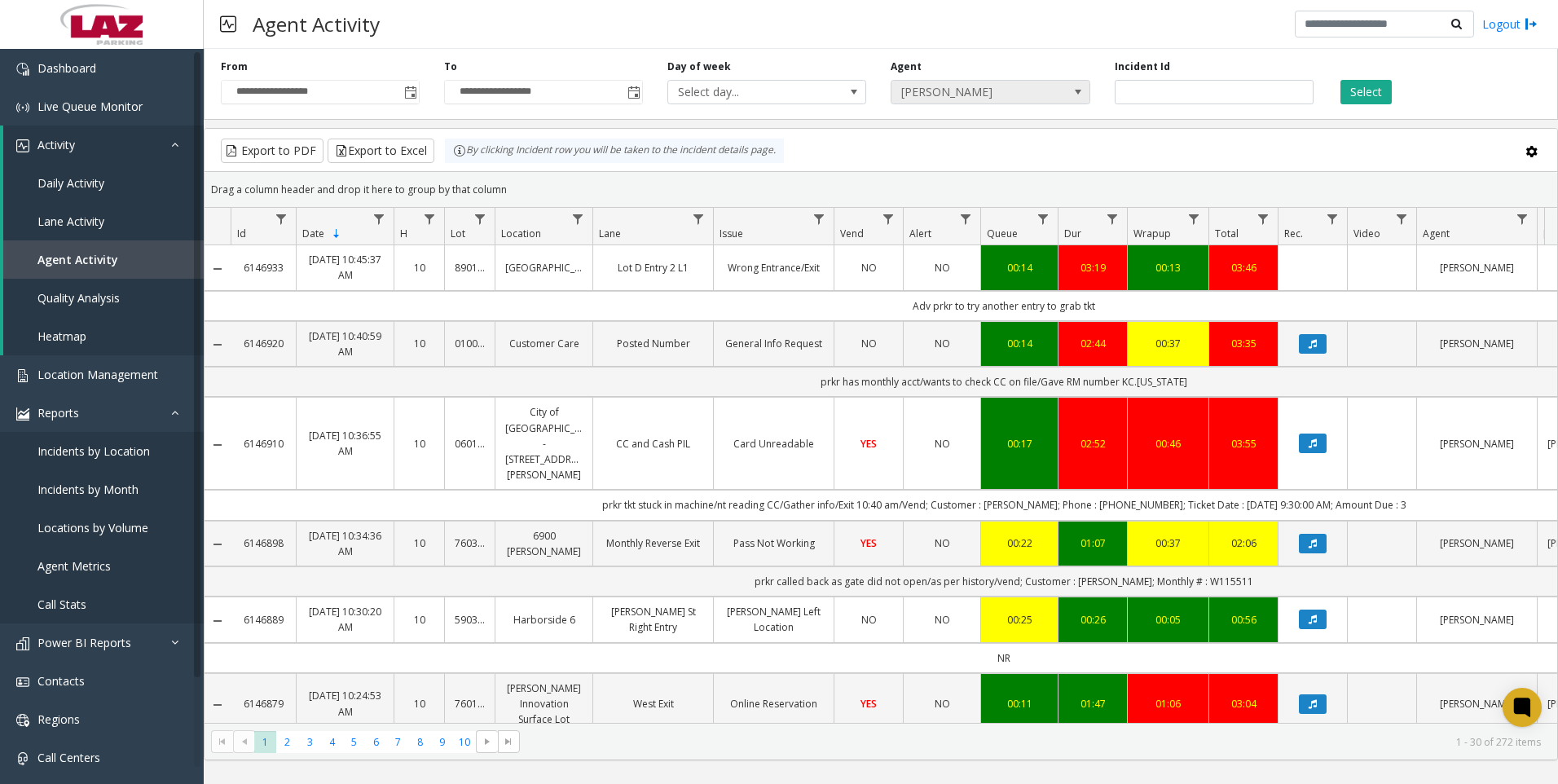
click at [996, 88] on span "[PERSON_NAME]" at bounding box center [970, 92] width 158 height 22
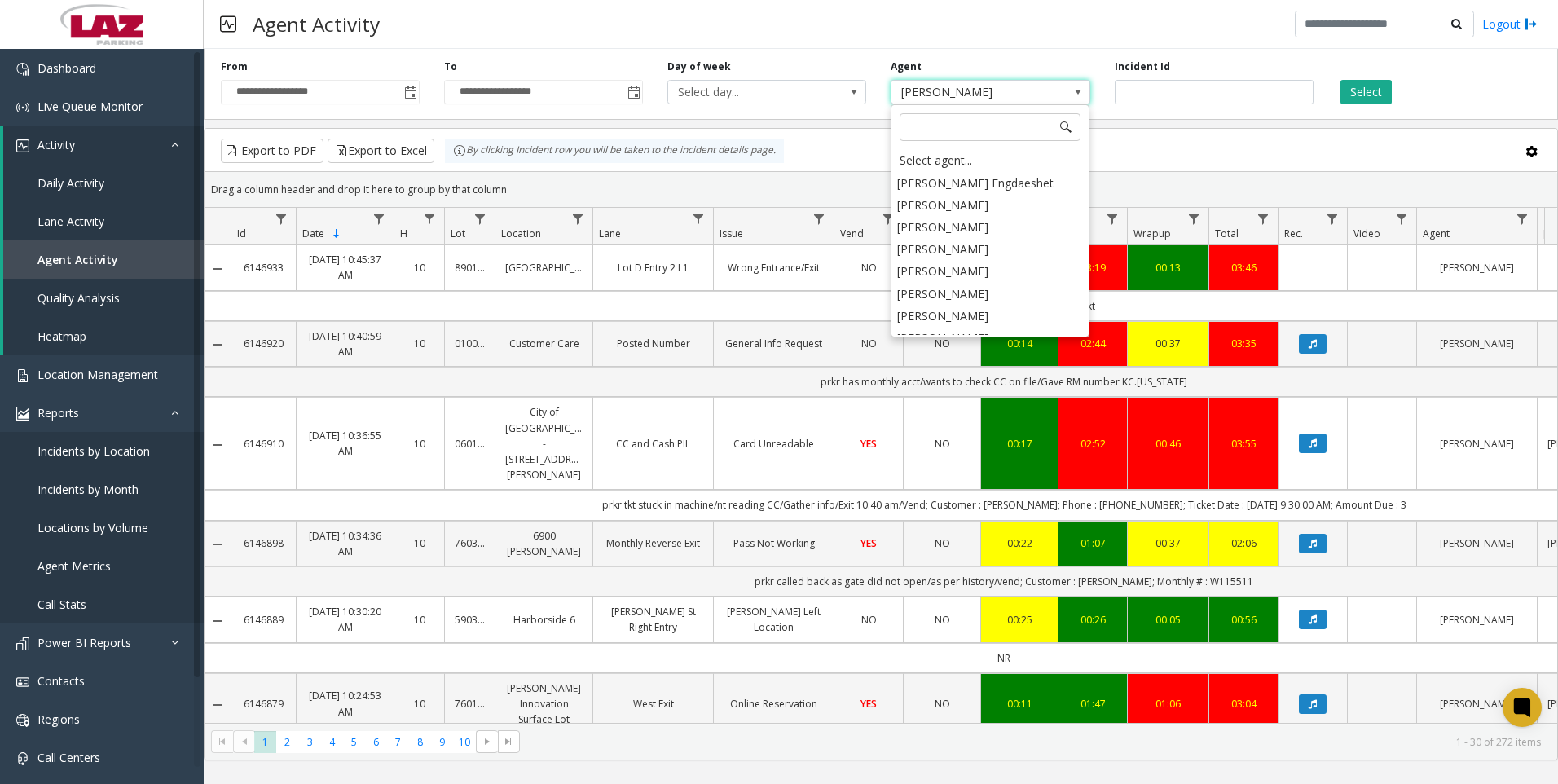
scroll to position [8434, 0]
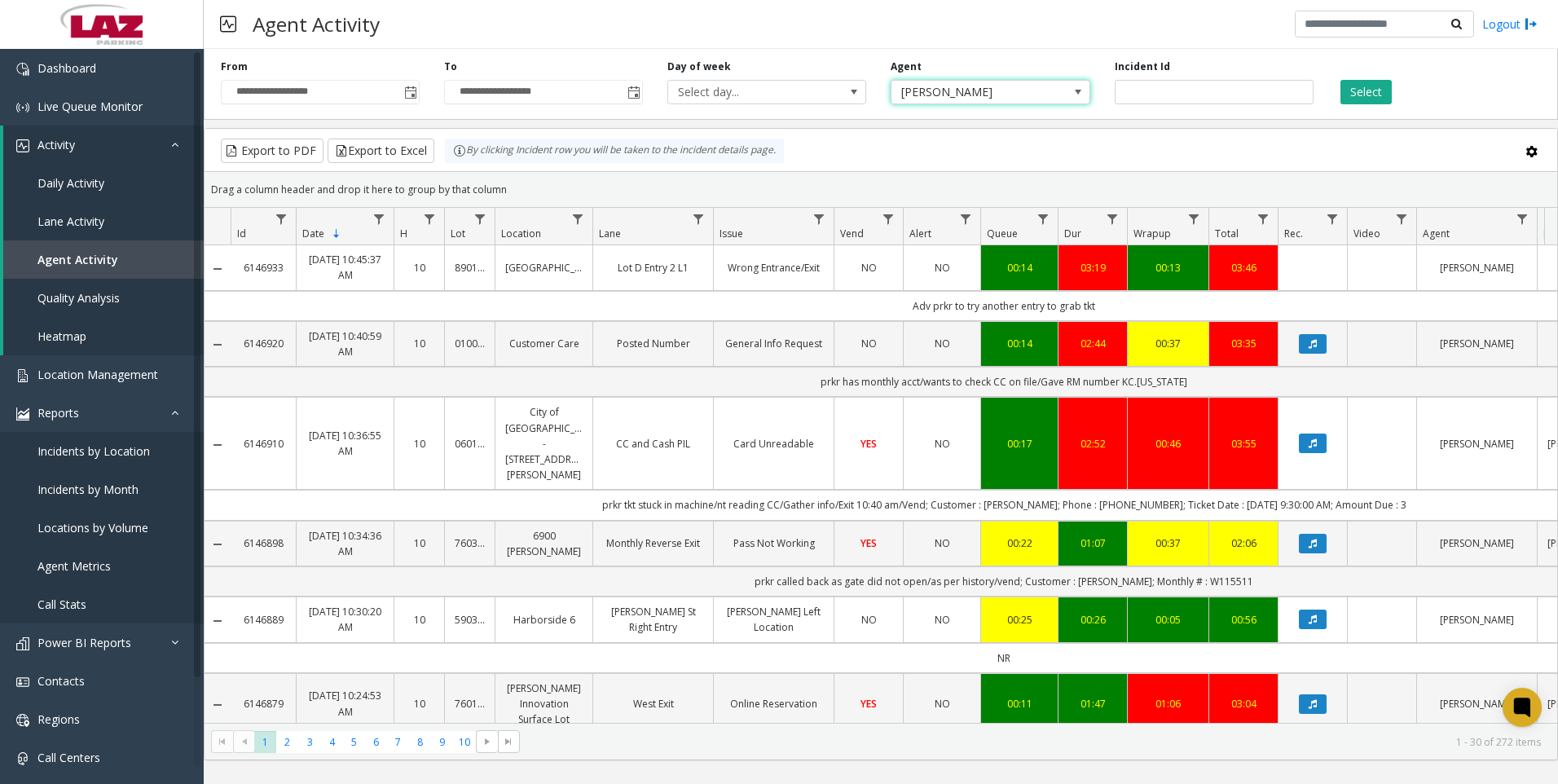
click at [1051, 101] on span "[PERSON_NAME]" at bounding box center [989, 92] width 199 height 24
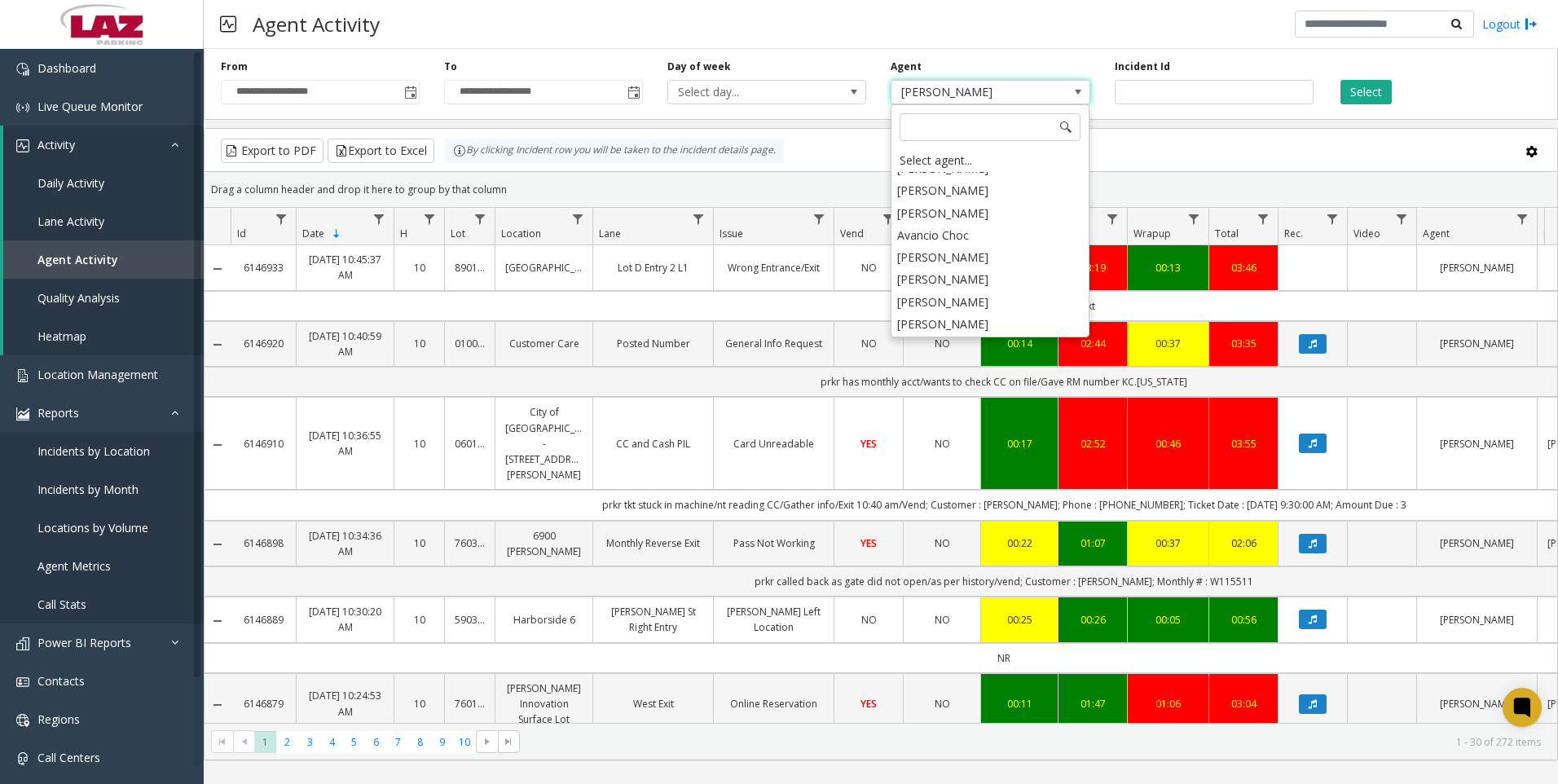
scroll to position [9032, 0]
click at [979, 350] on li "[PERSON_NAME]" at bounding box center [990, 361] width 194 height 22
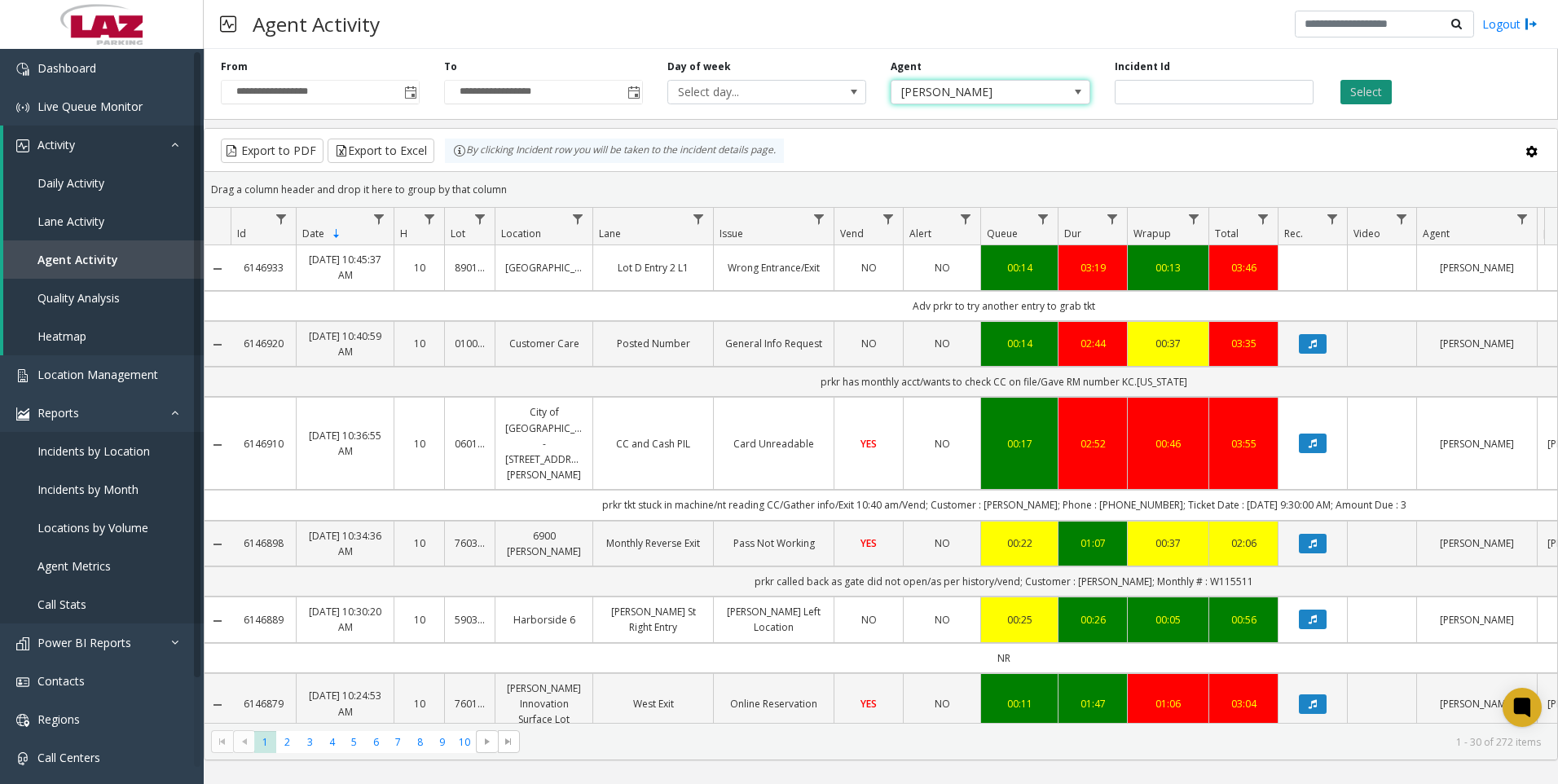
click at [1354, 98] on button "Select" at bounding box center [1366, 92] width 51 height 24
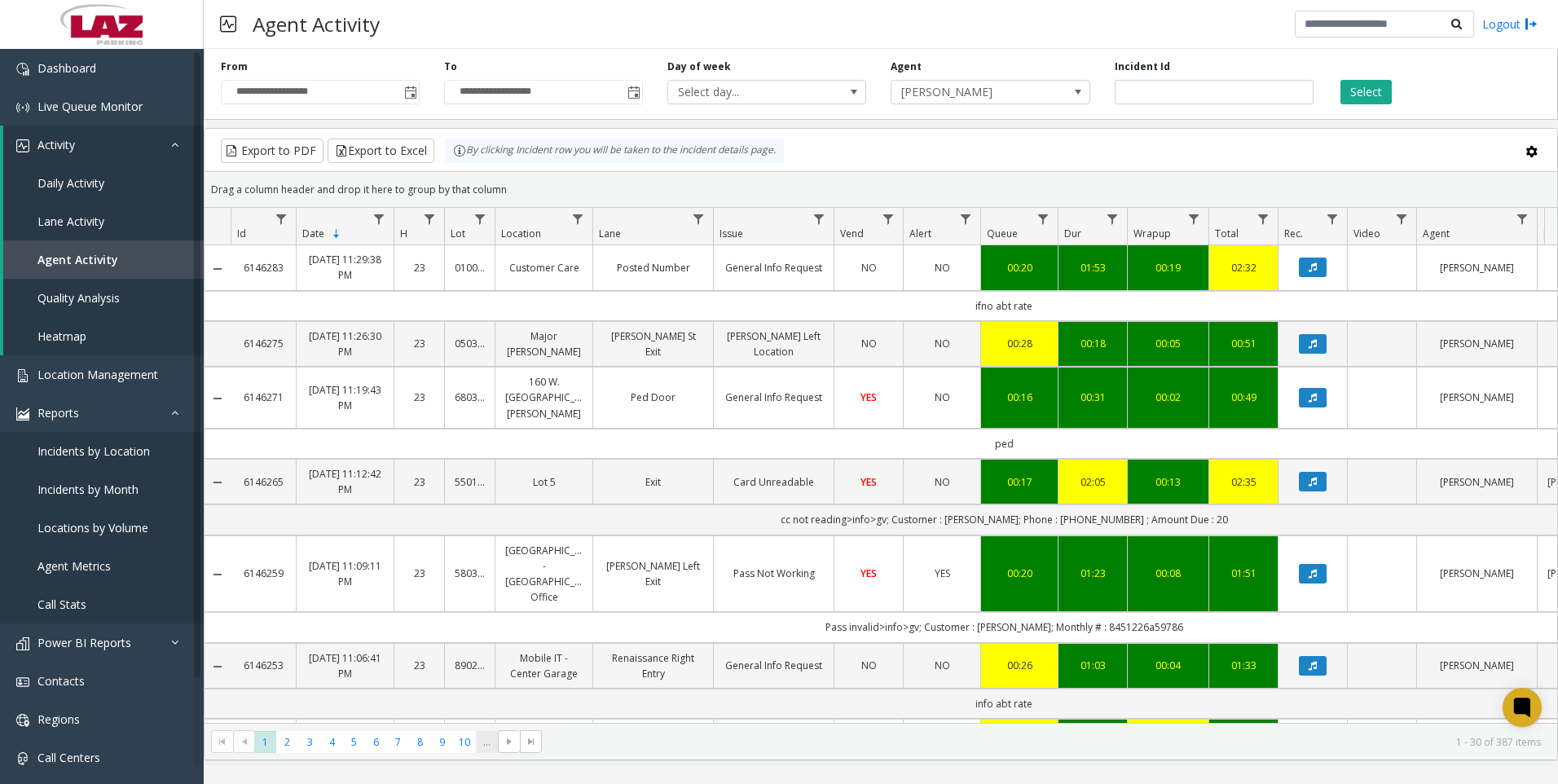
click at [483, 745] on span "..." at bounding box center [487, 742] width 22 height 22
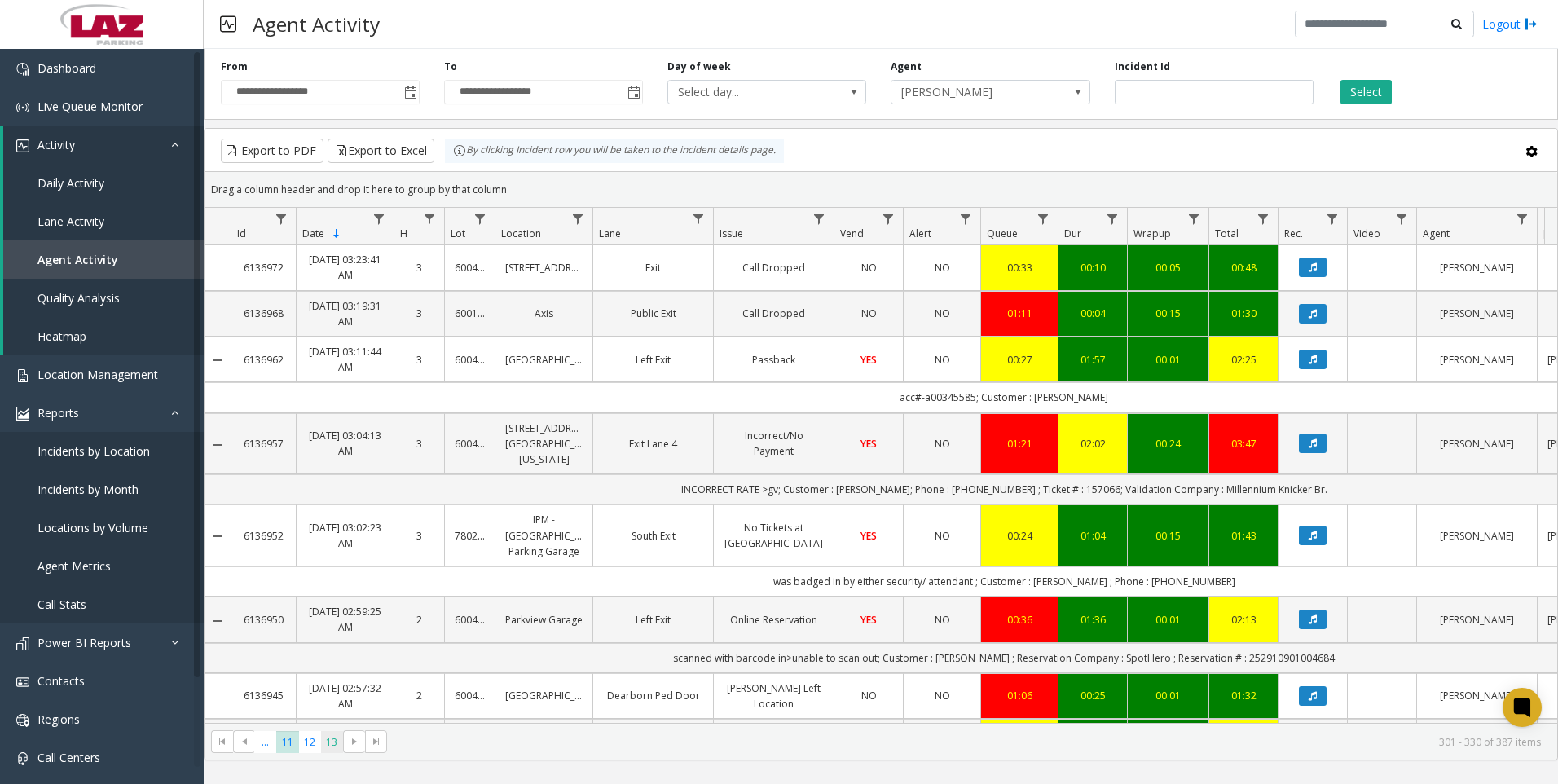
click at [338, 749] on span "13" at bounding box center [332, 742] width 22 height 22
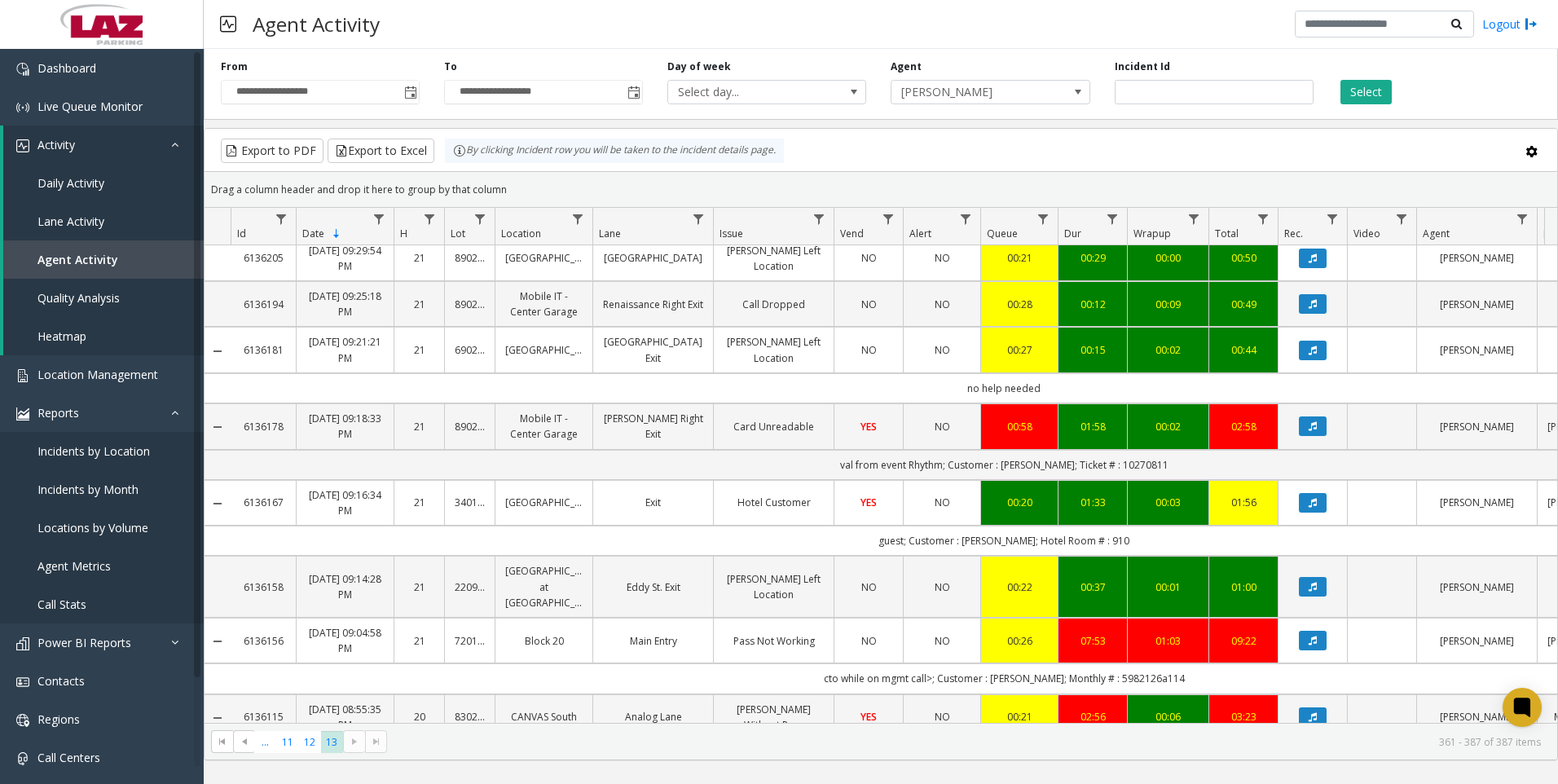
scroll to position [408, 0]
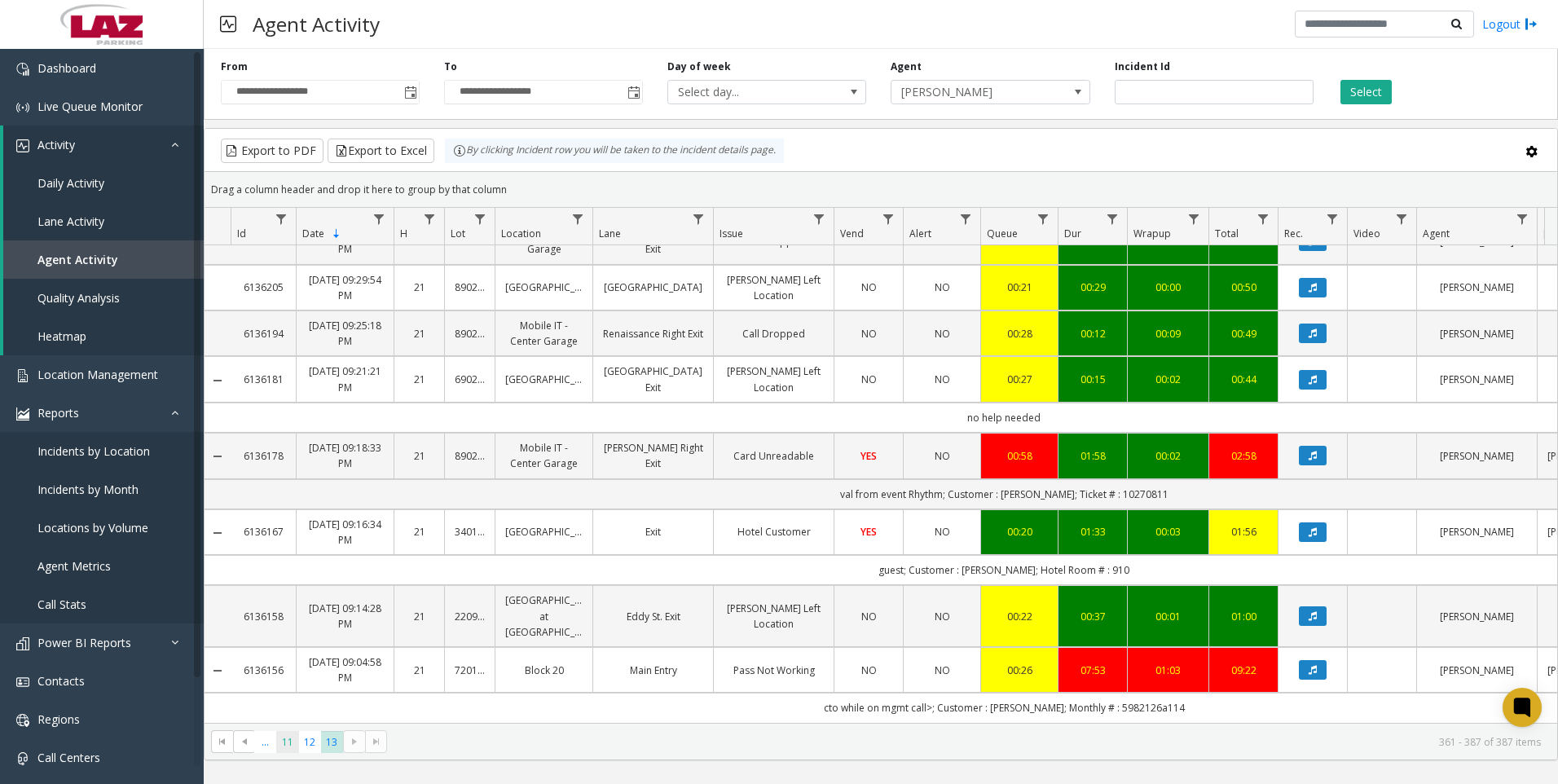
click at [293, 743] on span "11" at bounding box center [288, 742] width 22 height 22
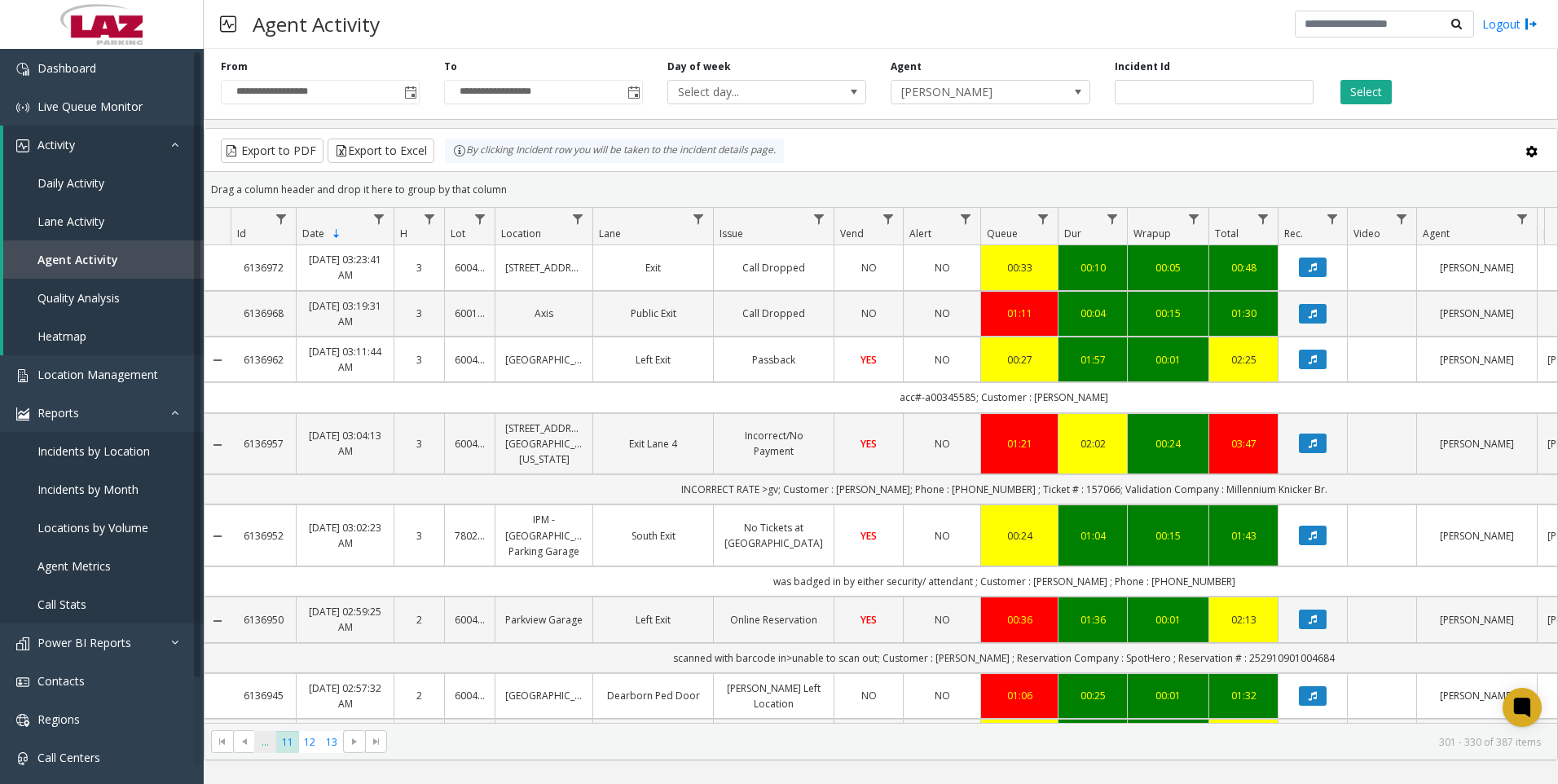
click at [263, 744] on span "..." at bounding box center [265, 742] width 22 height 22
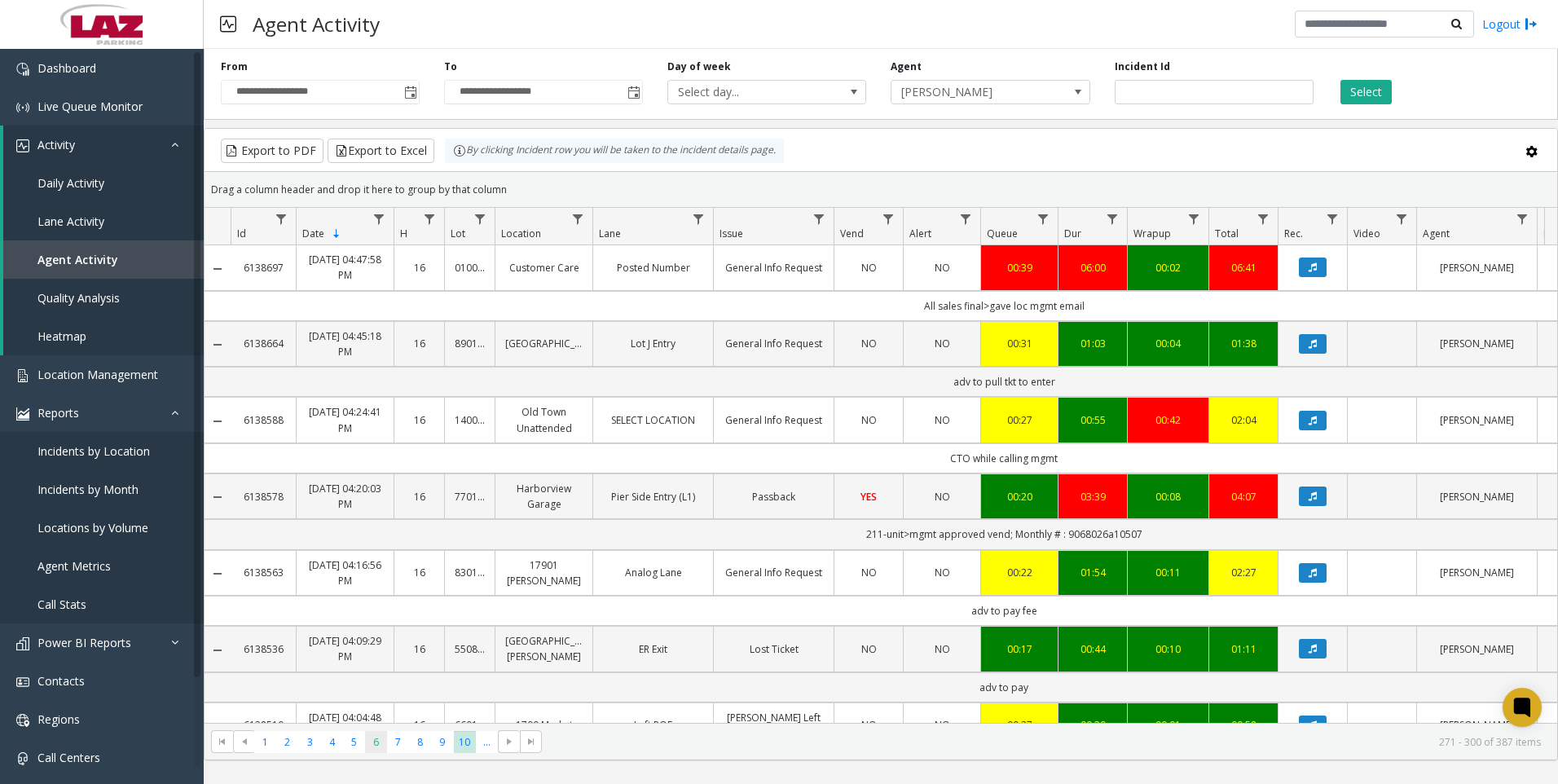
click at [383, 744] on span "6" at bounding box center [376, 742] width 22 height 22
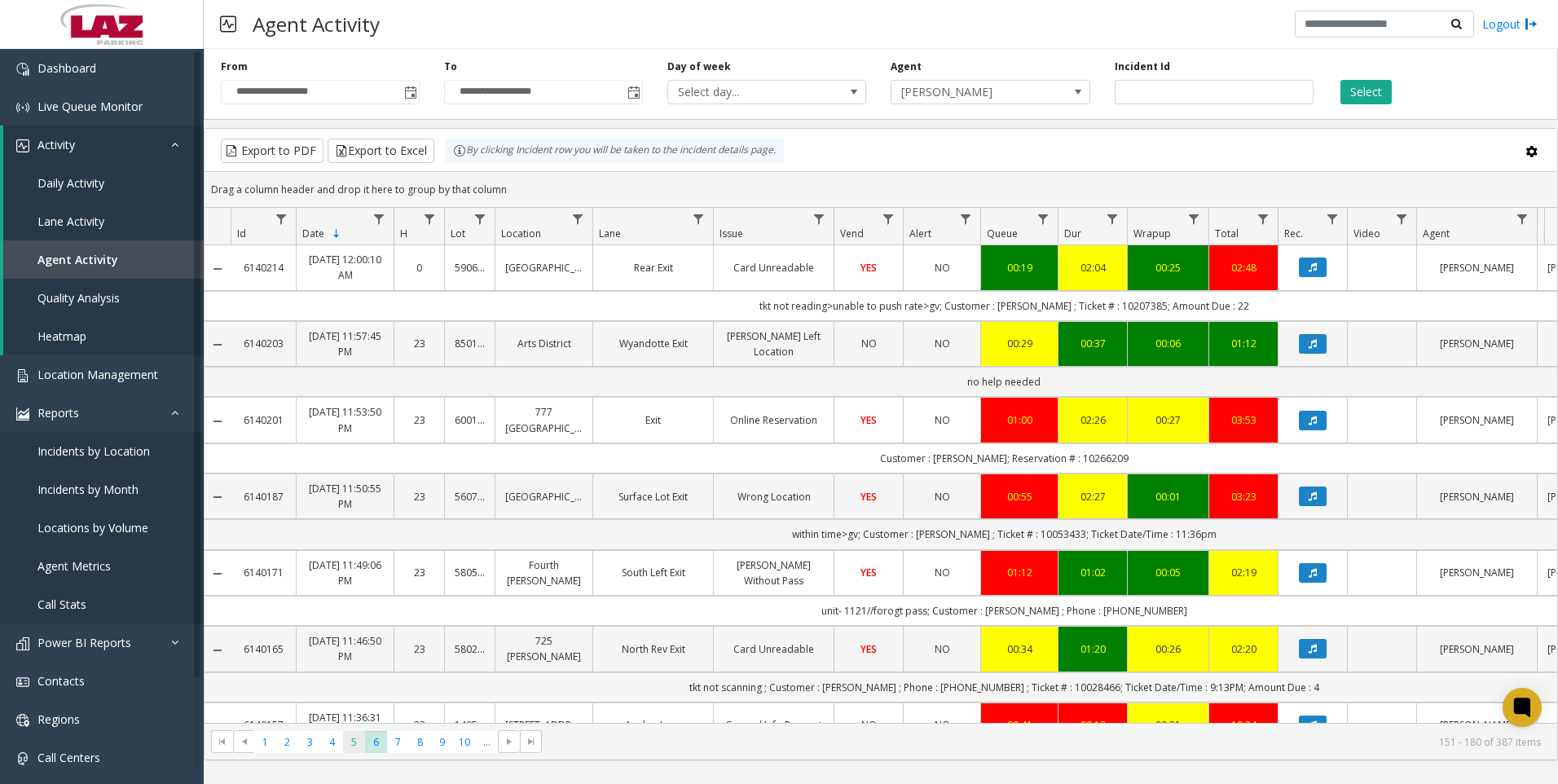
click at [358, 742] on span "5" at bounding box center [354, 742] width 22 height 22
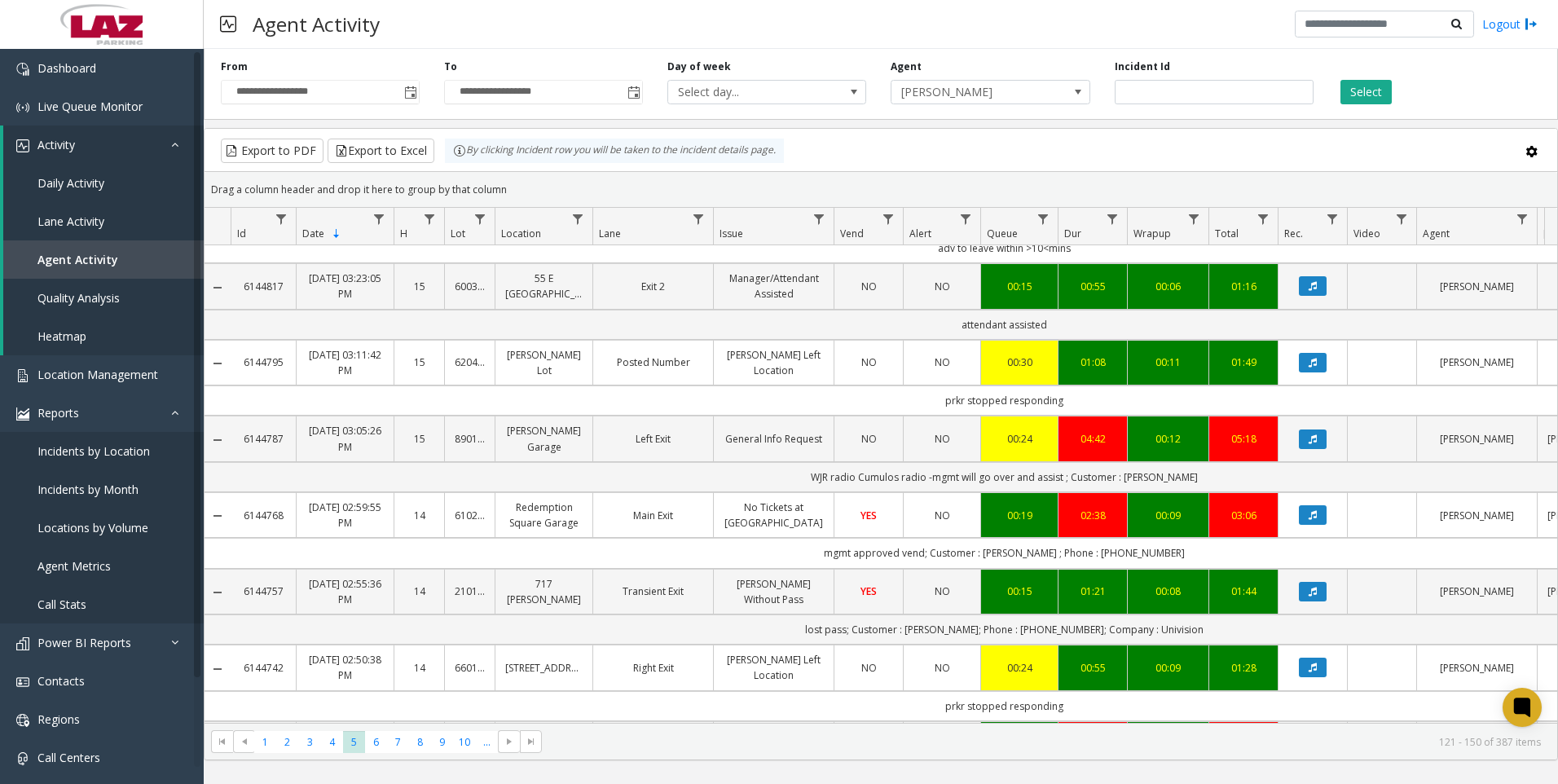
scroll to position [1521, 0]
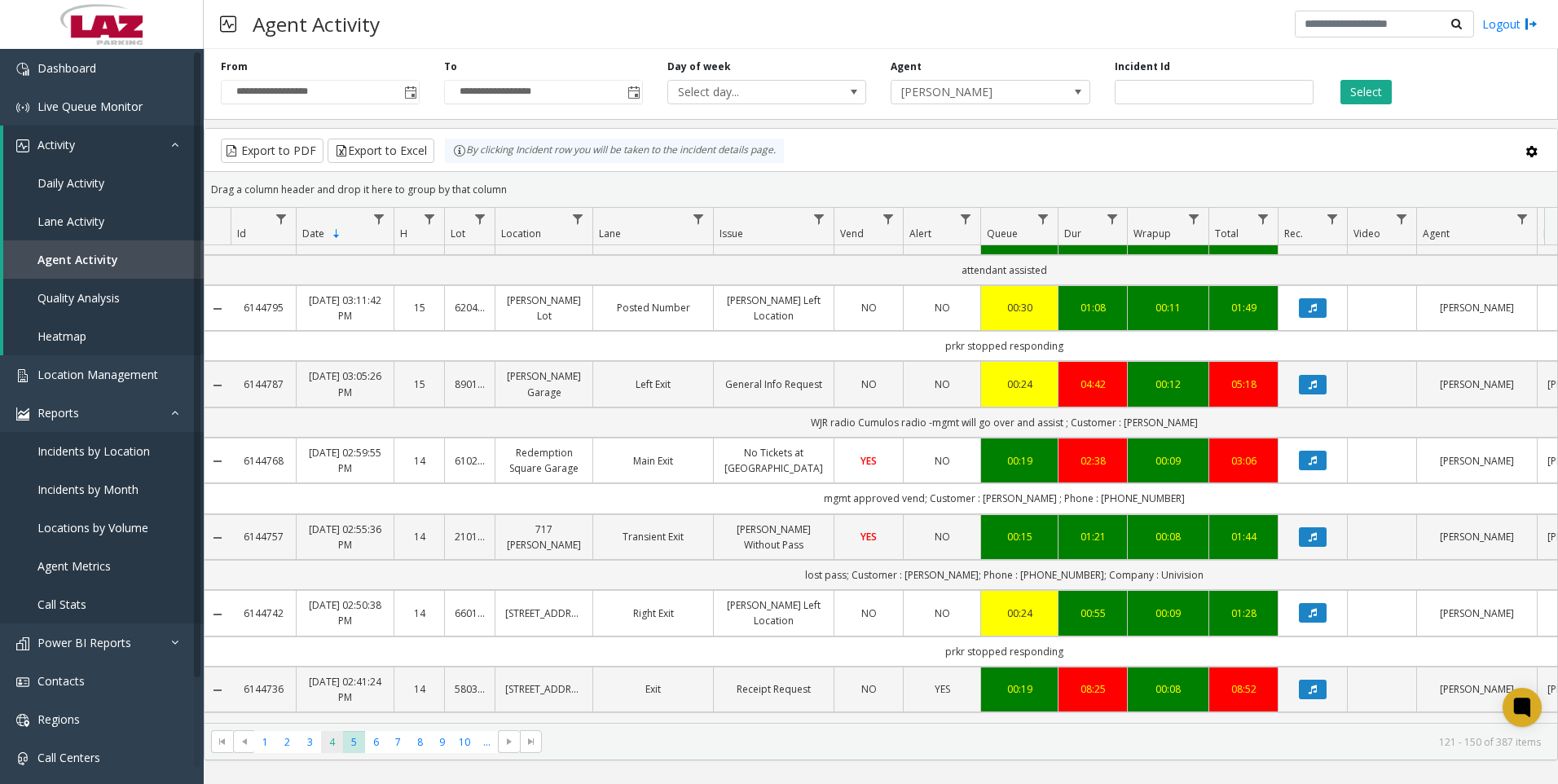
click at [333, 735] on span "4" at bounding box center [332, 742] width 22 height 22
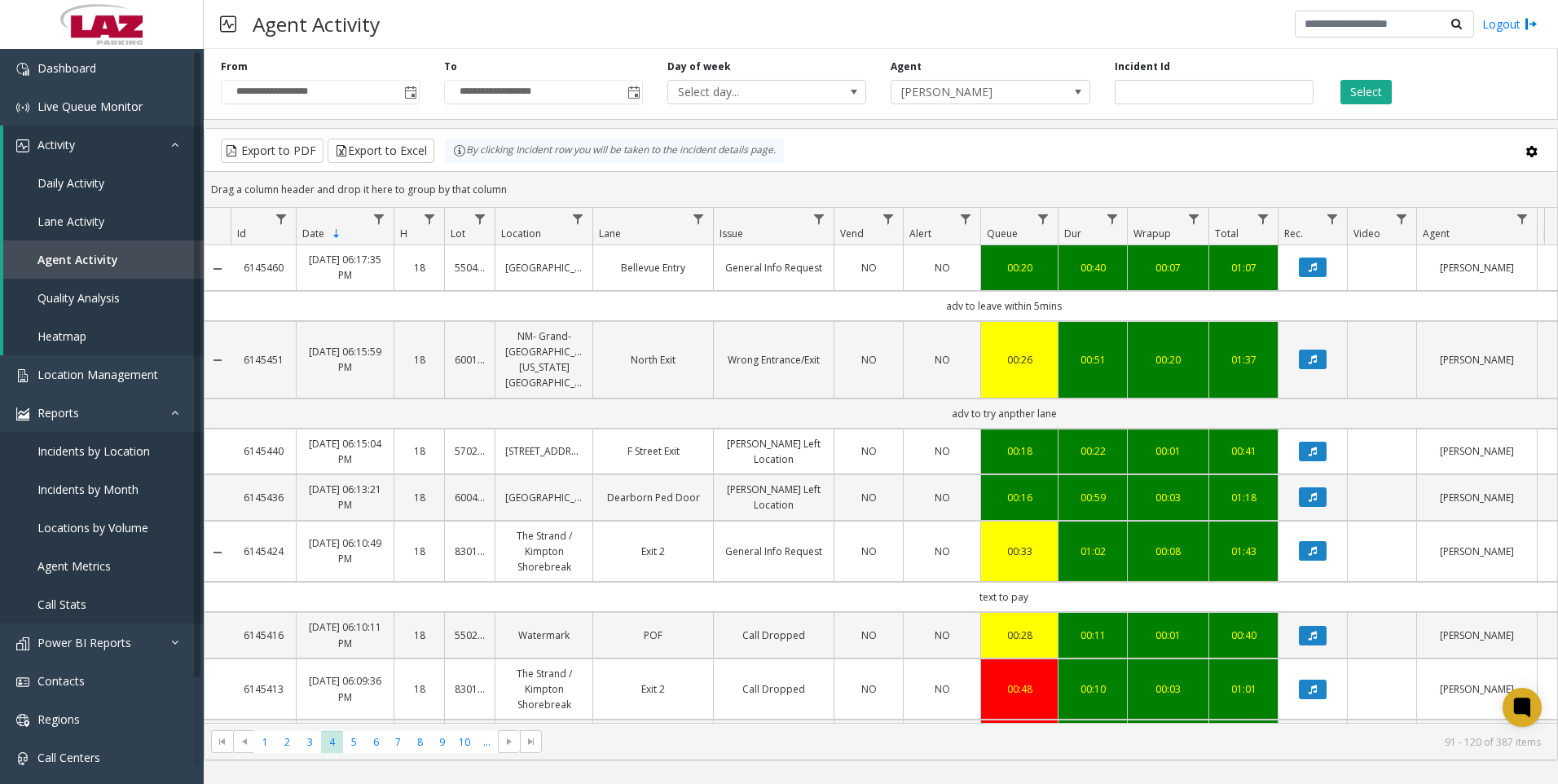
scroll to position [82, 0]
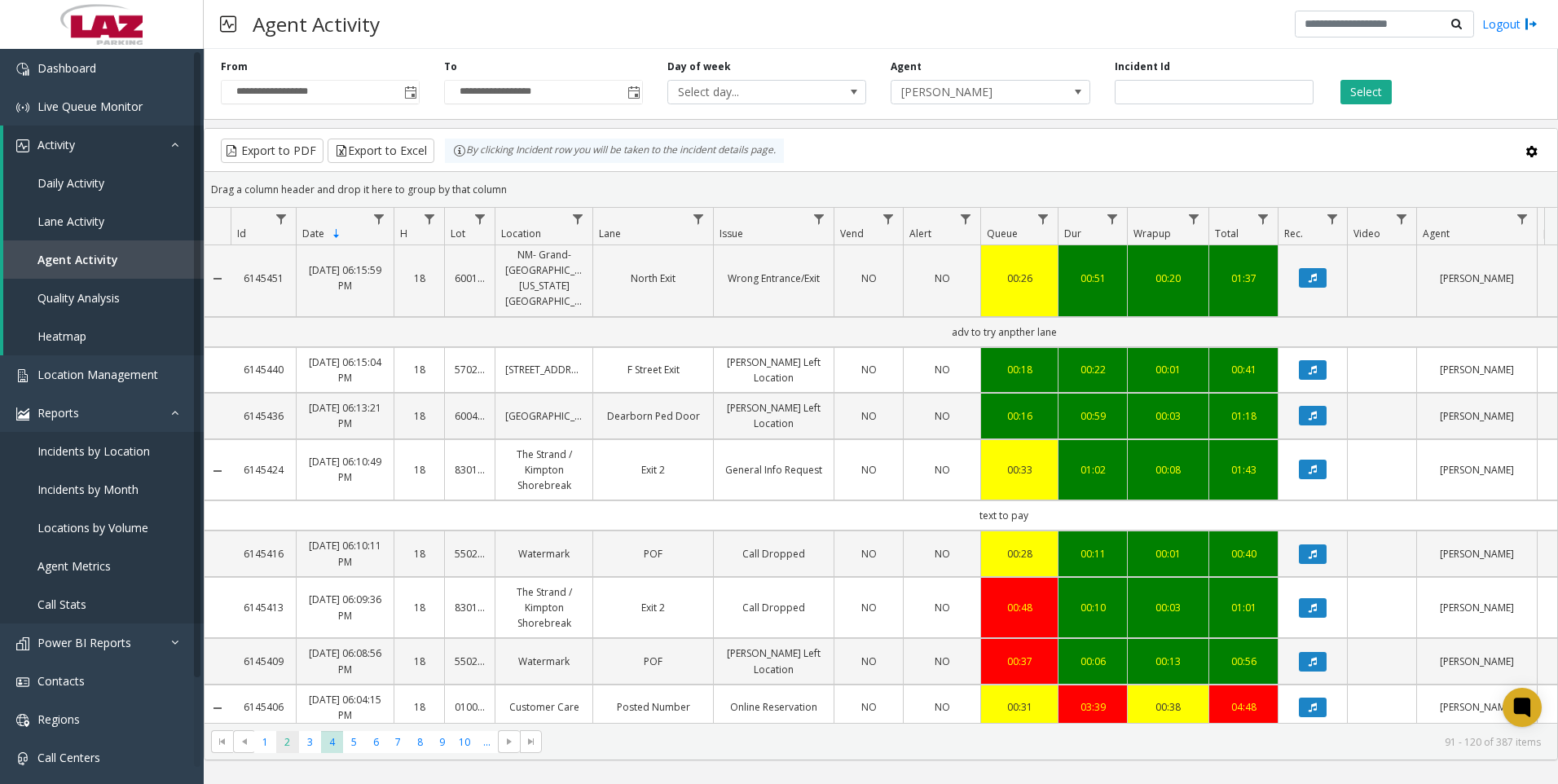
click at [277, 739] on span "2" at bounding box center [288, 742] width 22 height 22
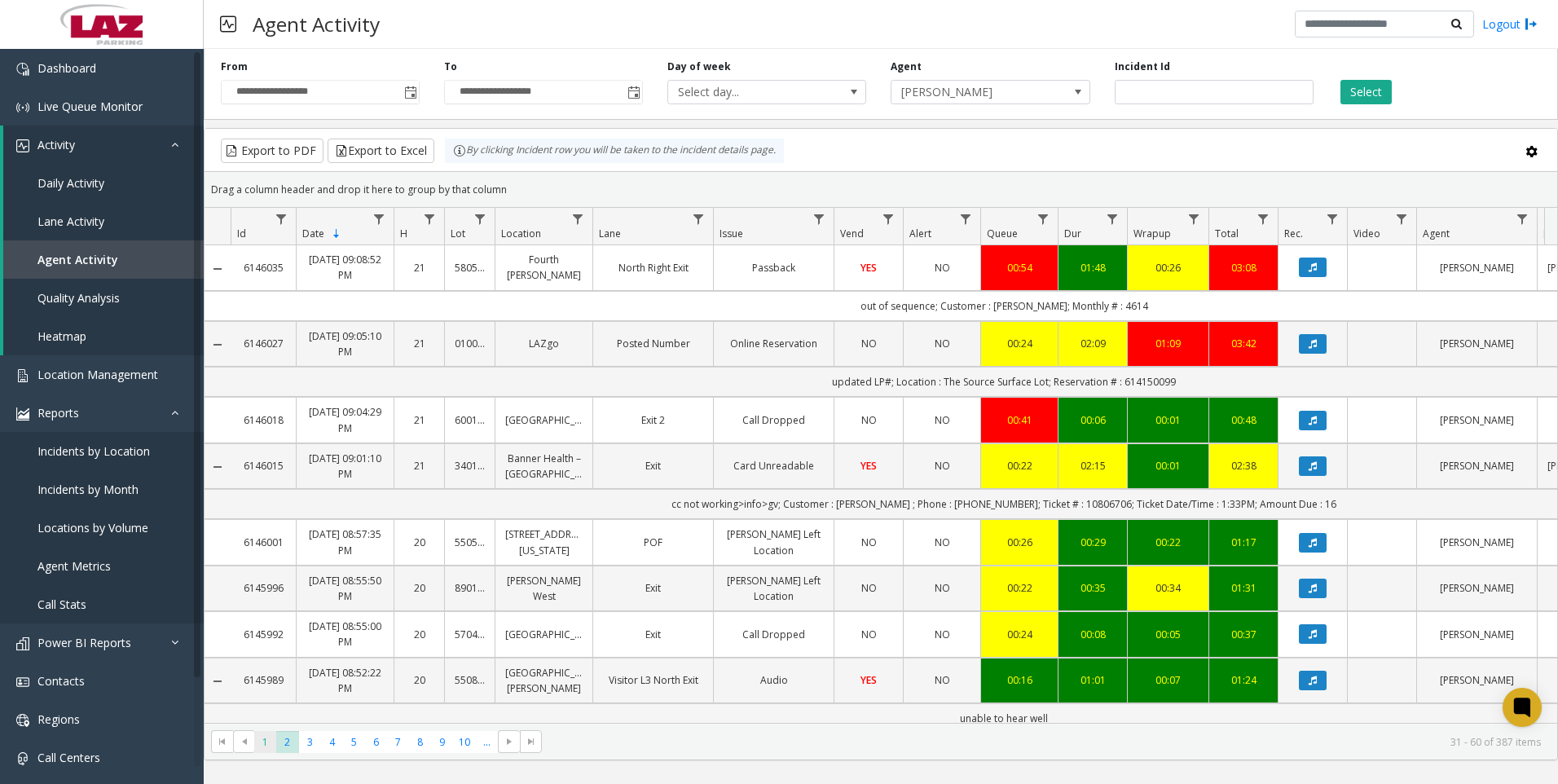
click at [258, 746] on span "1" at bounding box center [265, 742] width 22 height 22
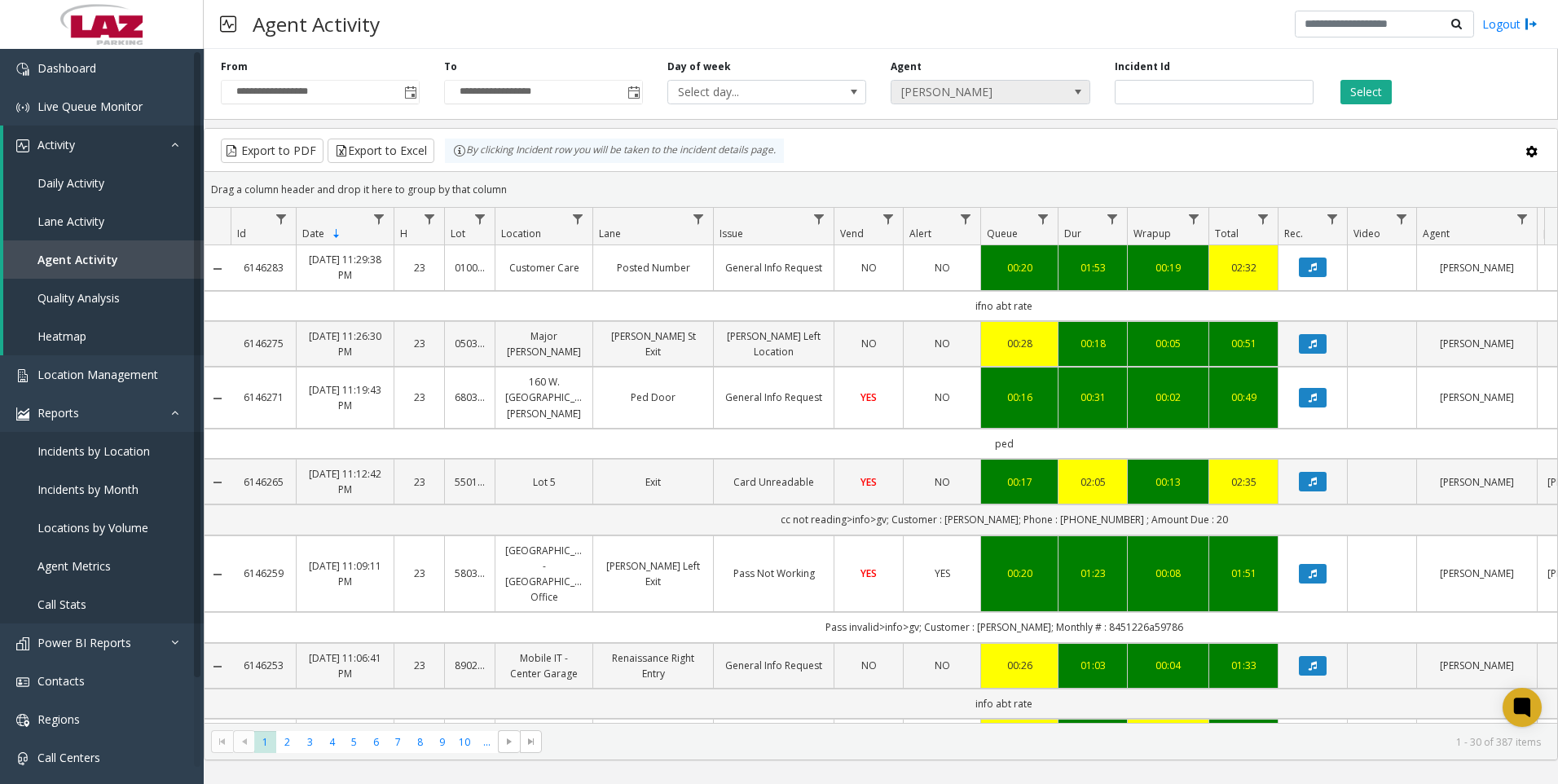
click at [1026, 89] on span "[PERSON_NAME]" at bounding box center [970, 92] width 158 height 22
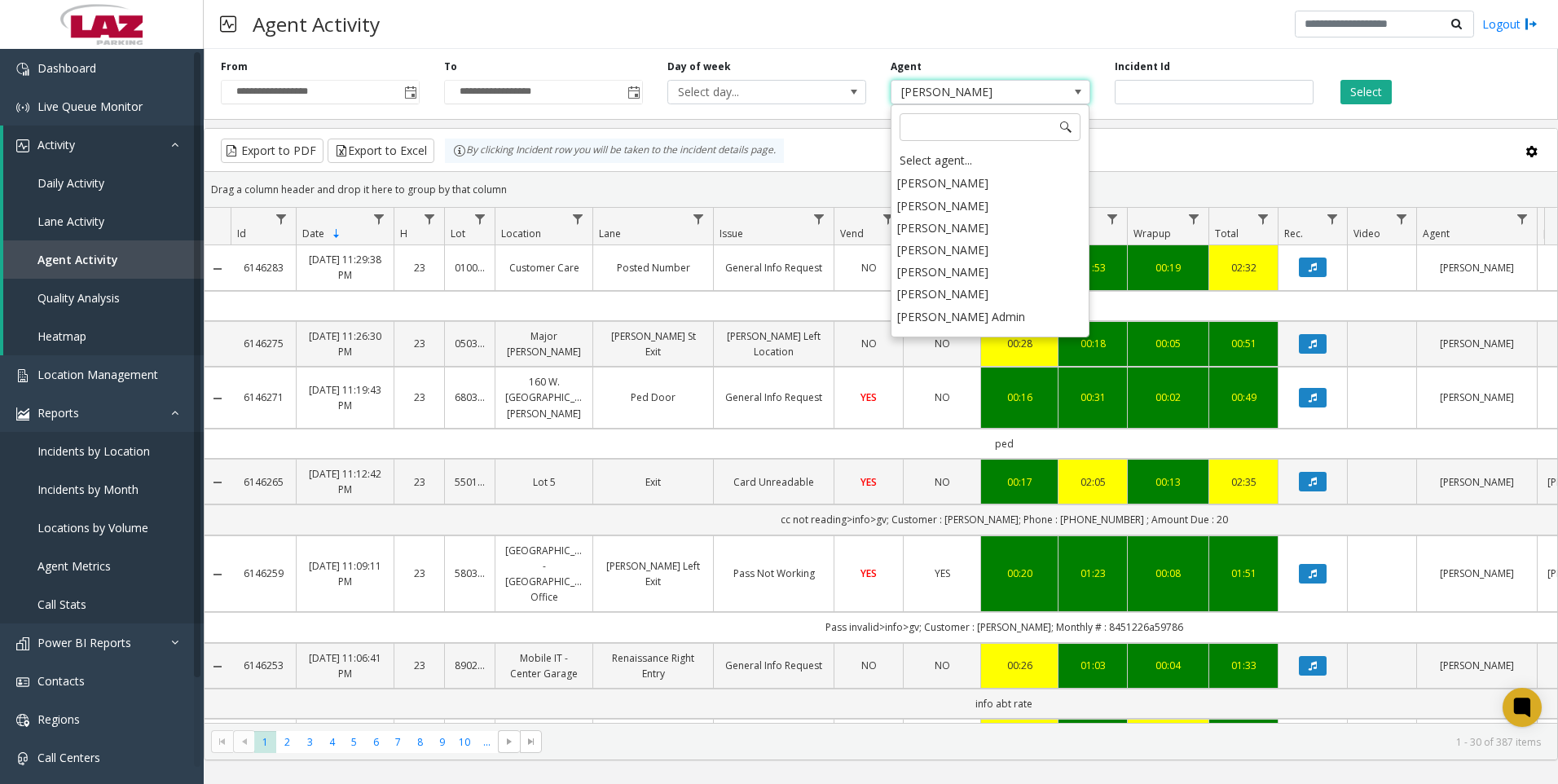
scroll to position [8381, 0]
click at [978, 315] on li "[PERSON_NAME]" at bounding box center [990, 326] width 194 height 22
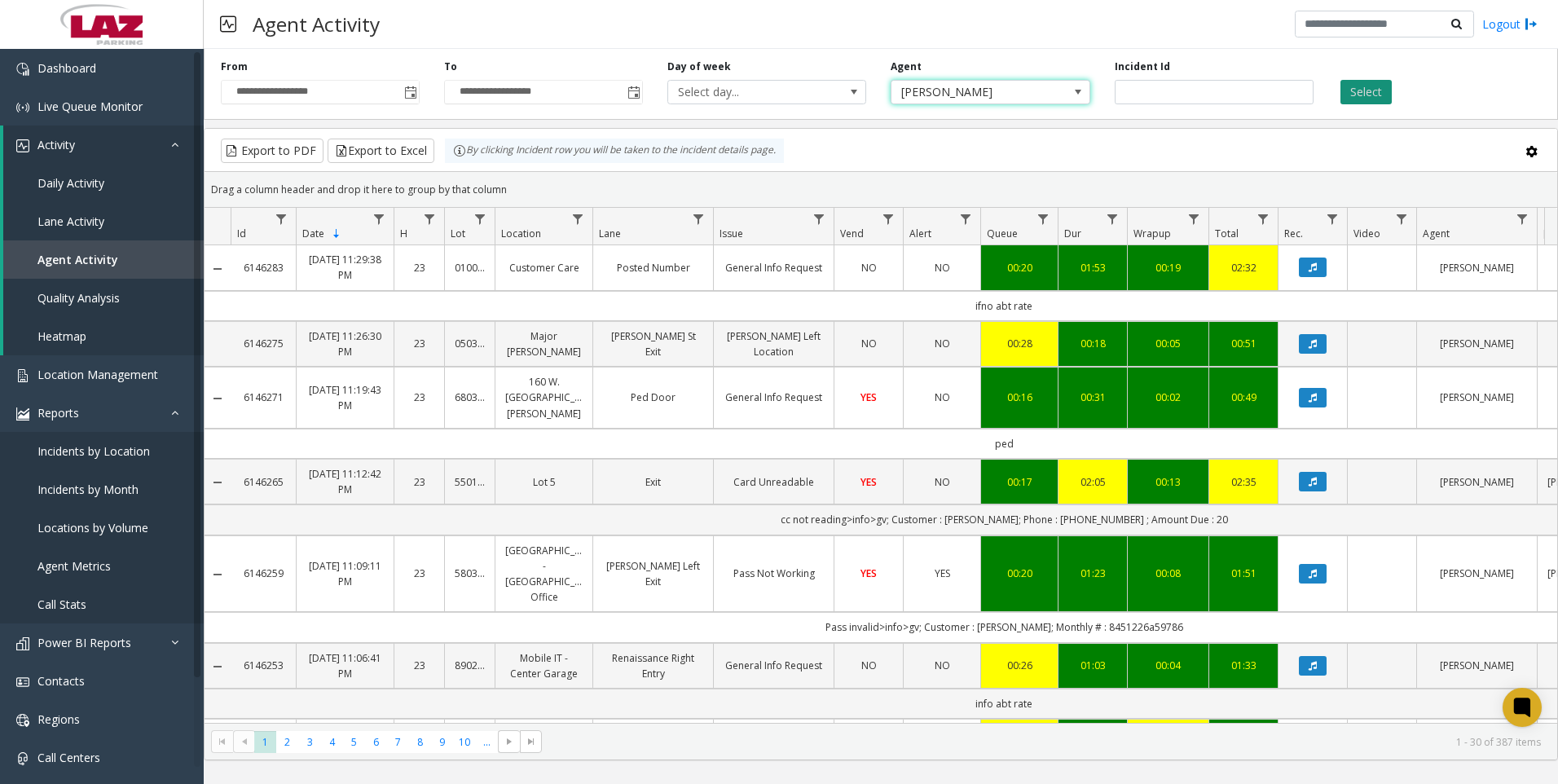
click at [1367, 86] on button "Select" at bounding box center [1366, 92] width 51 height 24
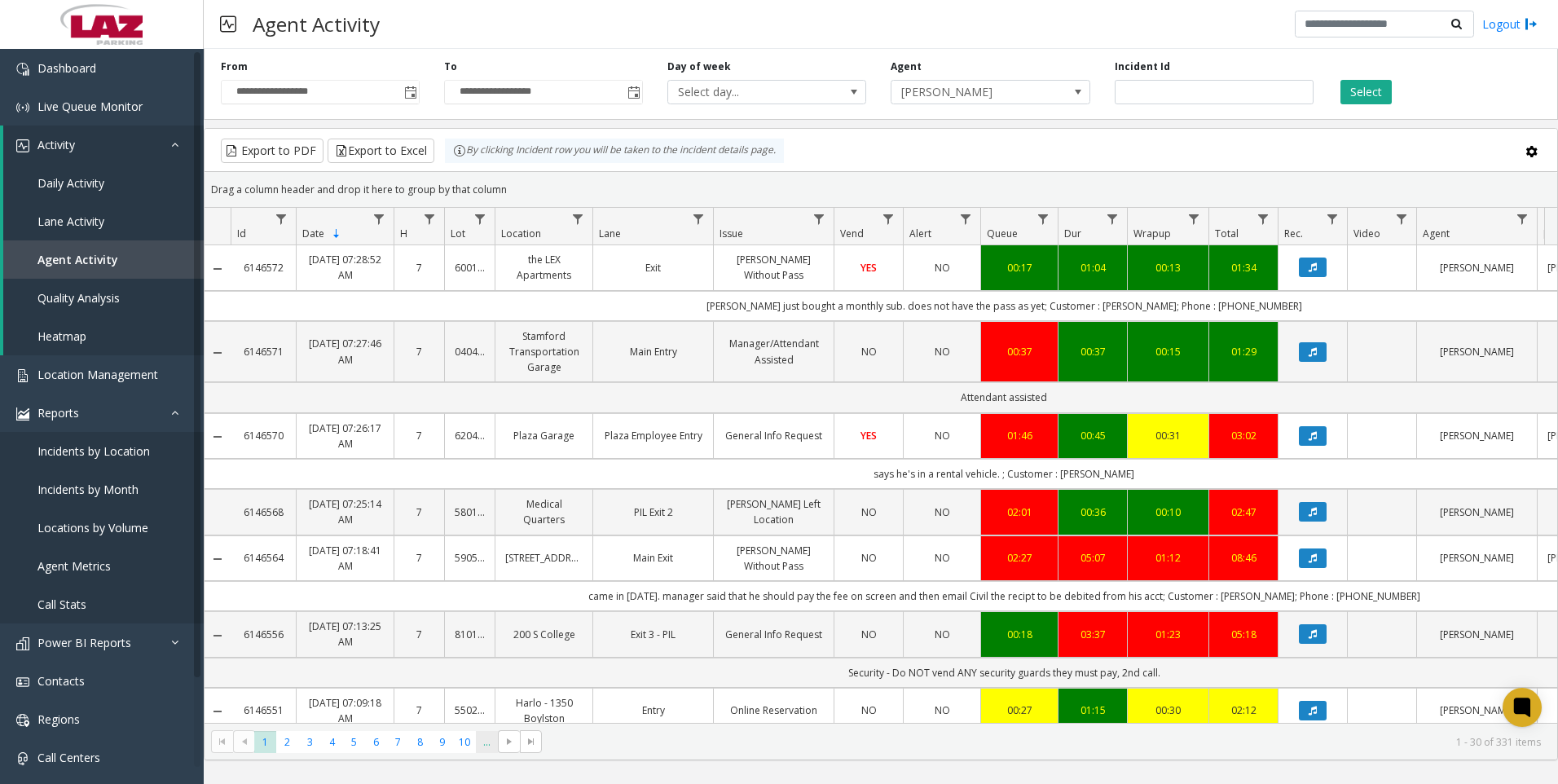
click at [479, 747] on span "..." at bounding box center [487, 742] width 22 height 22
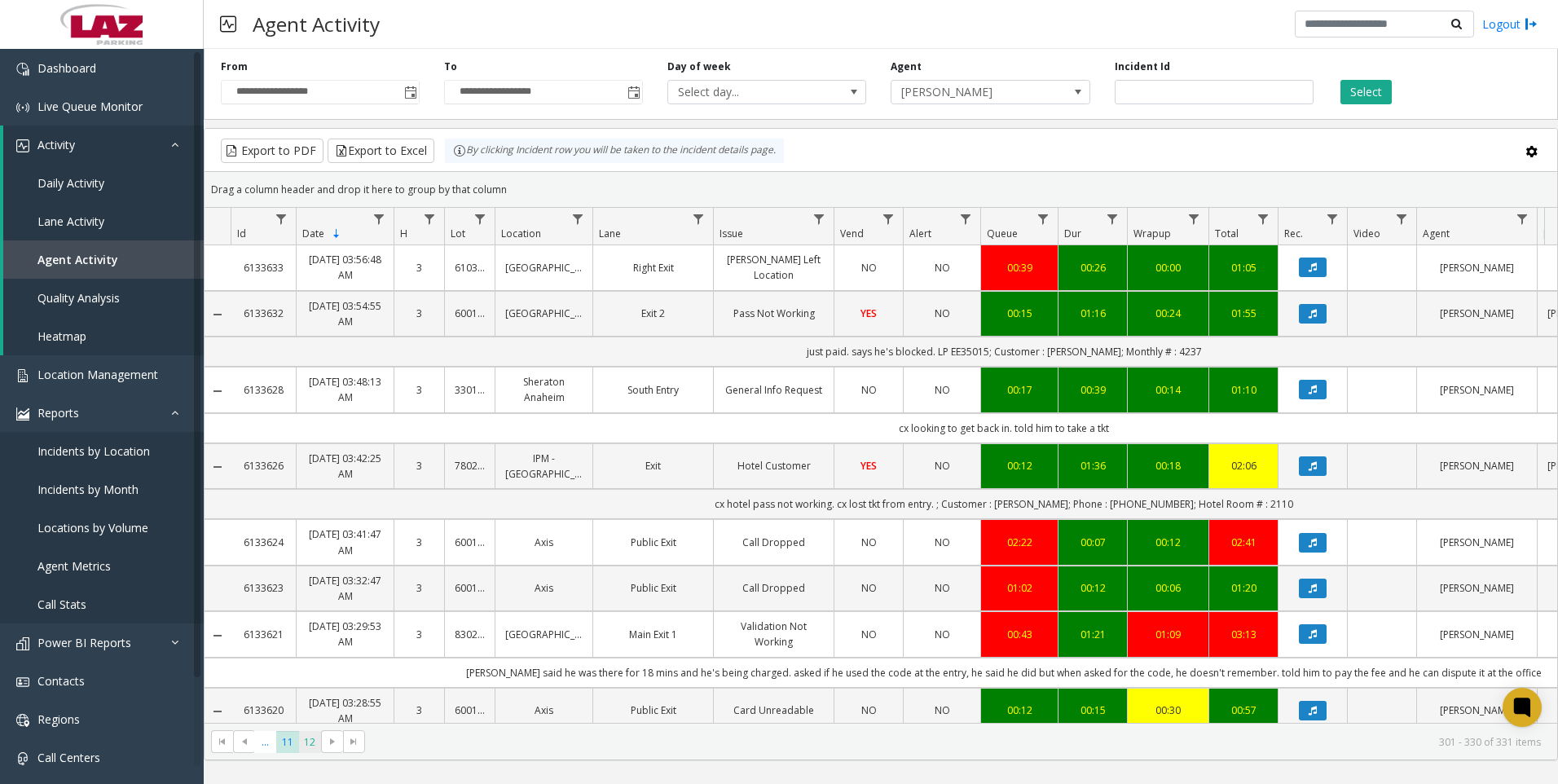
click at [317, 734] on span "12" at bounding box center [310, 742] width 22 height 22
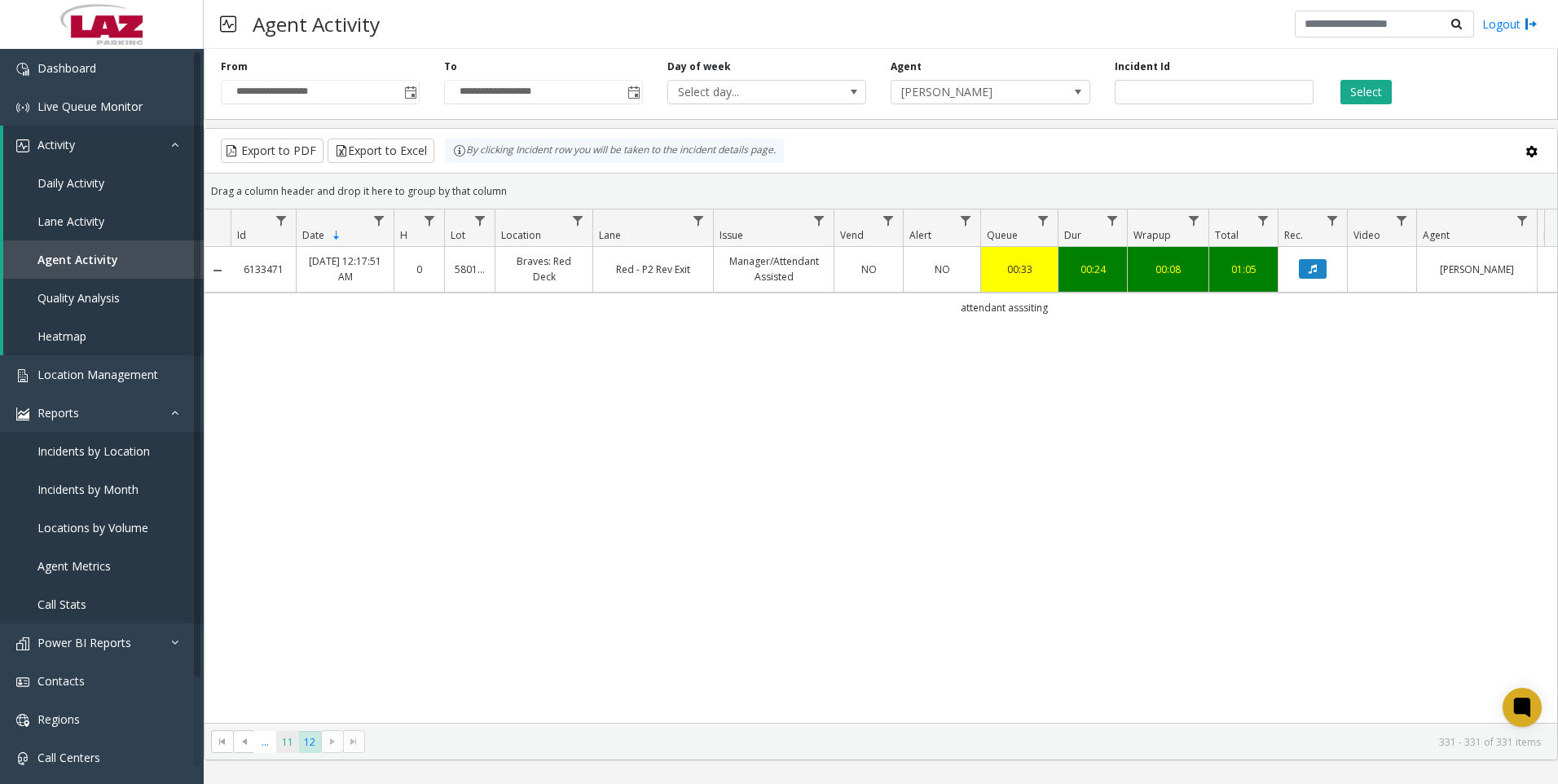
click at [286, 735] on span "11" at bounding box center [288, 742] width 22 height 22
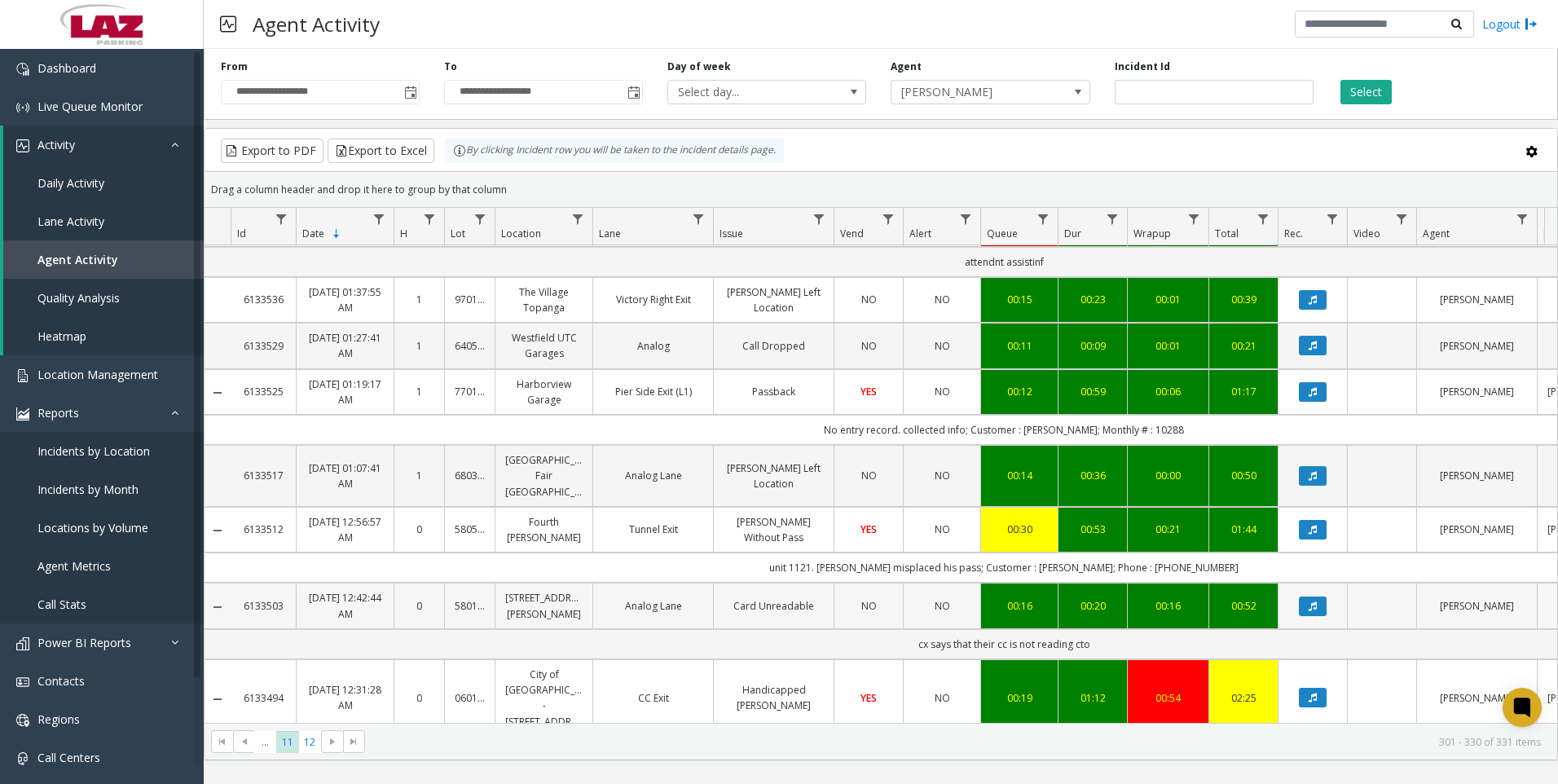
scroll to position [1437, 0]
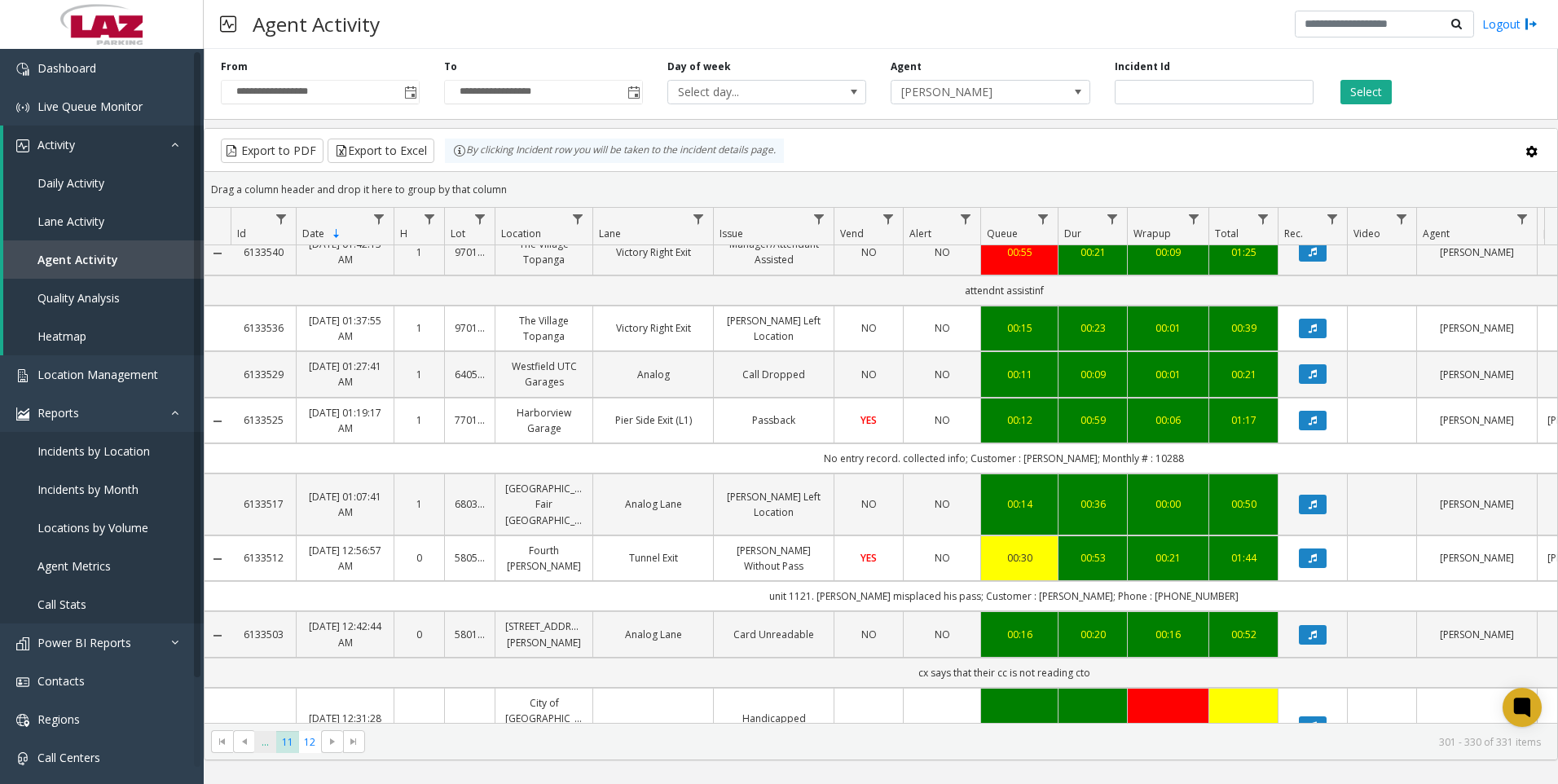
click at [260, 749] on span "..." at bounding box center [265, 742] width 22 height 22
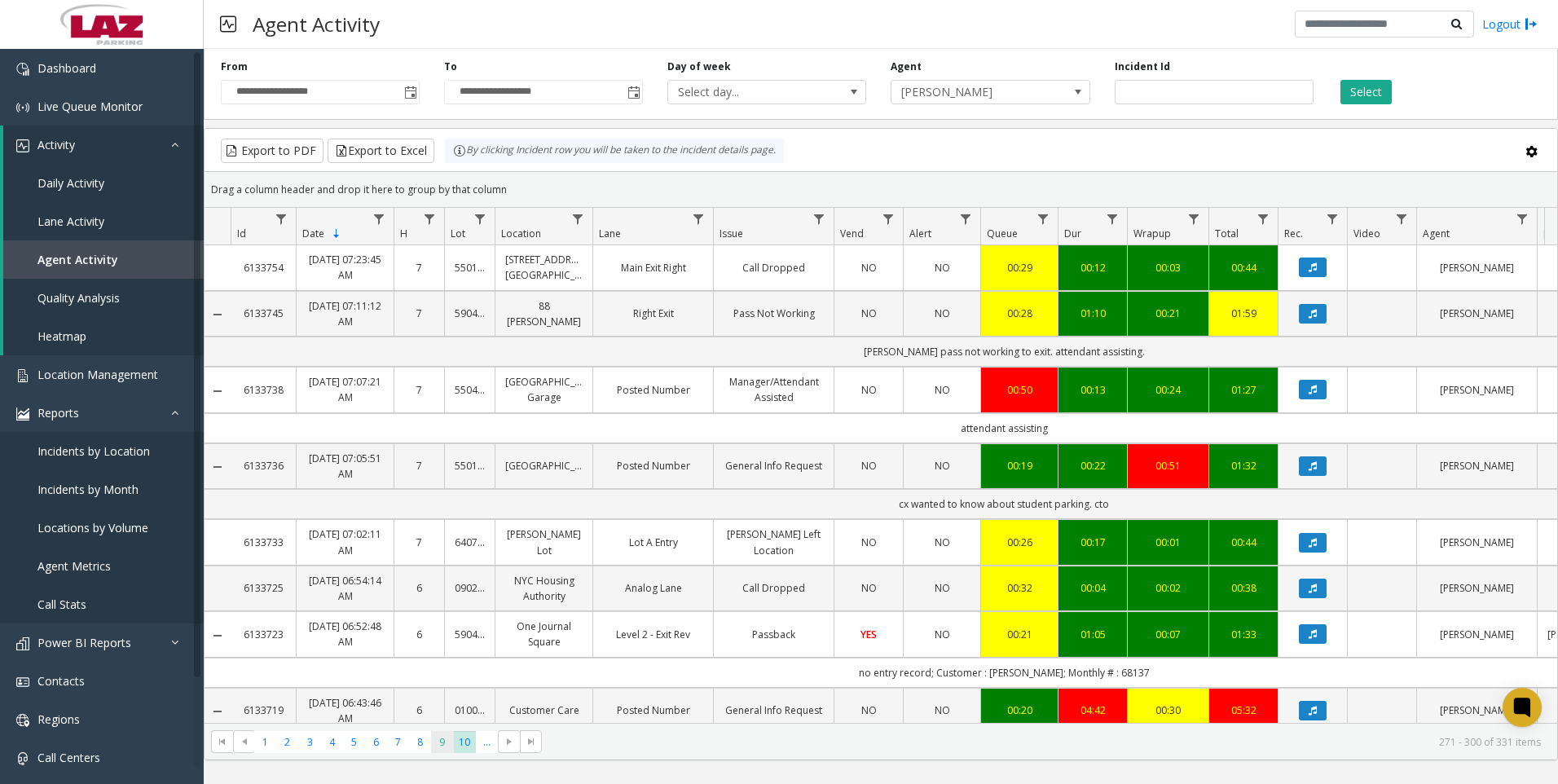
click at [444, 738] on span "9" at bounding box center [442, 742] width 22 height 22
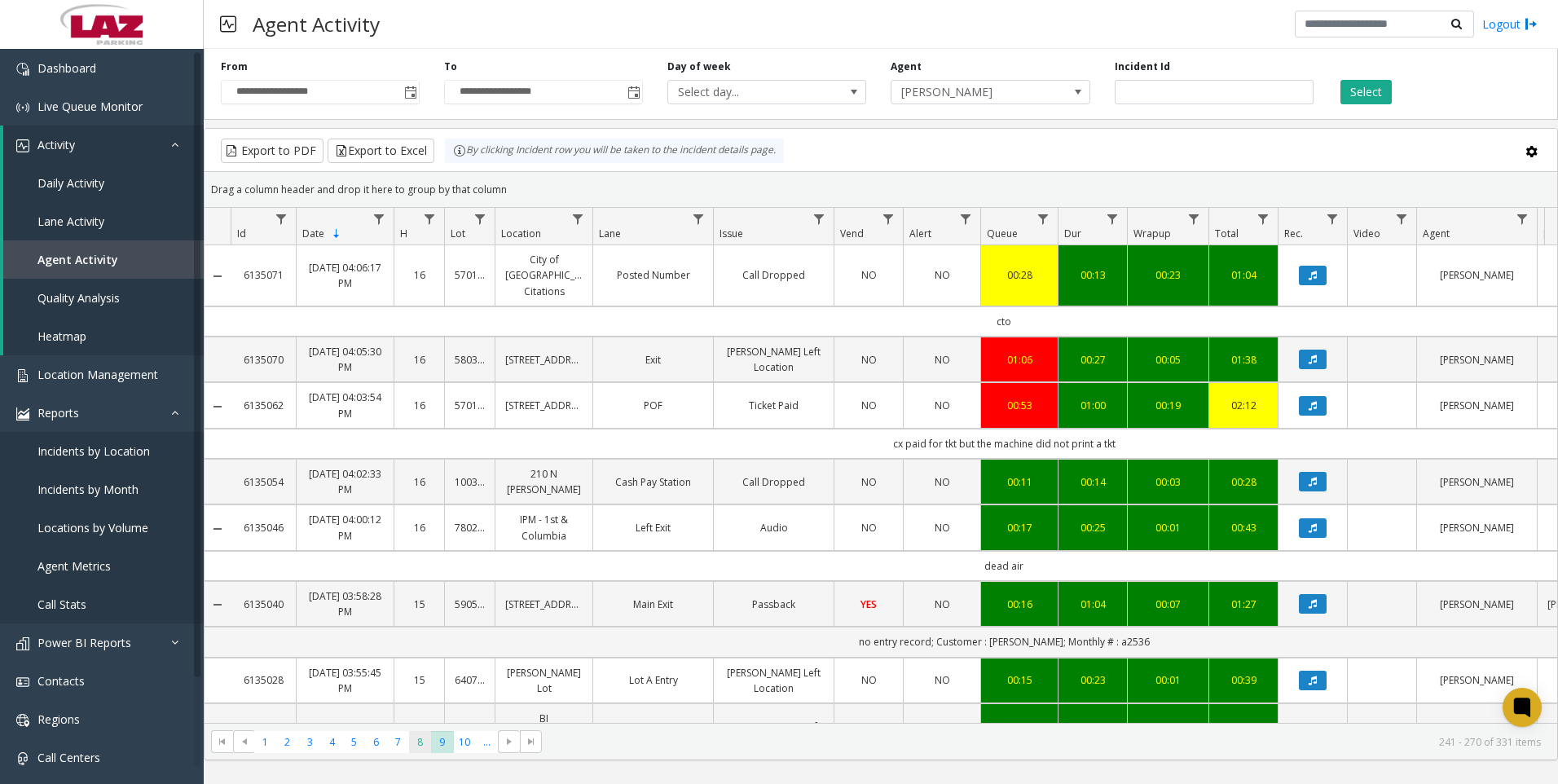
click at [426, 738] on span "8" at bounding box center [420, 742] width 22 height 22
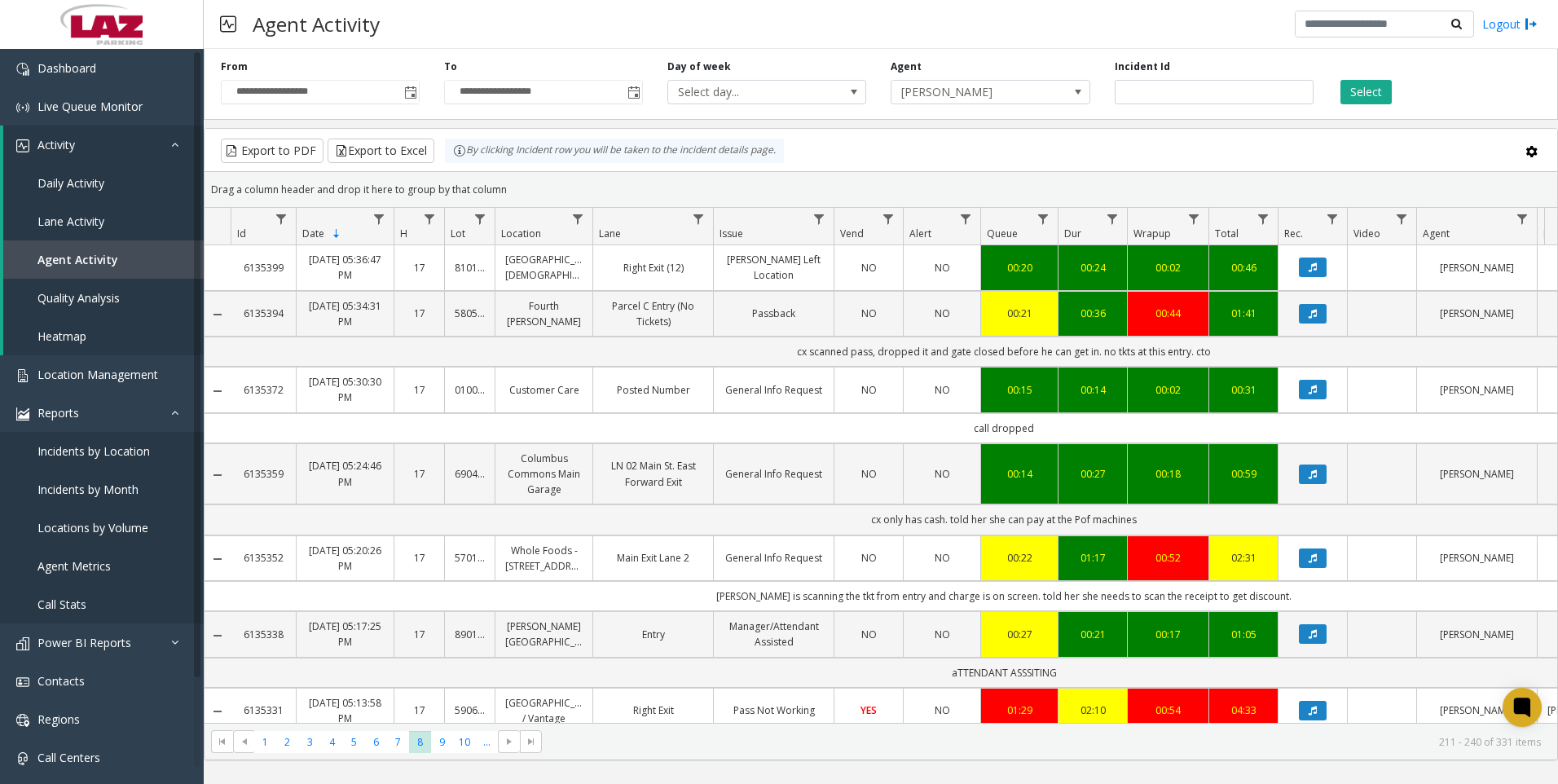
click at [403, 729] on kendo-pager "* * * * * * * * * ** *** 1 2 3 4 5 6 7 8 9 10 ... 211 - 240 of 331 items" at bounding box center [881, 741] width 1353 height 37
click at [403, 739] on span "7" at bounding box center [398, 742] width 22 height 22
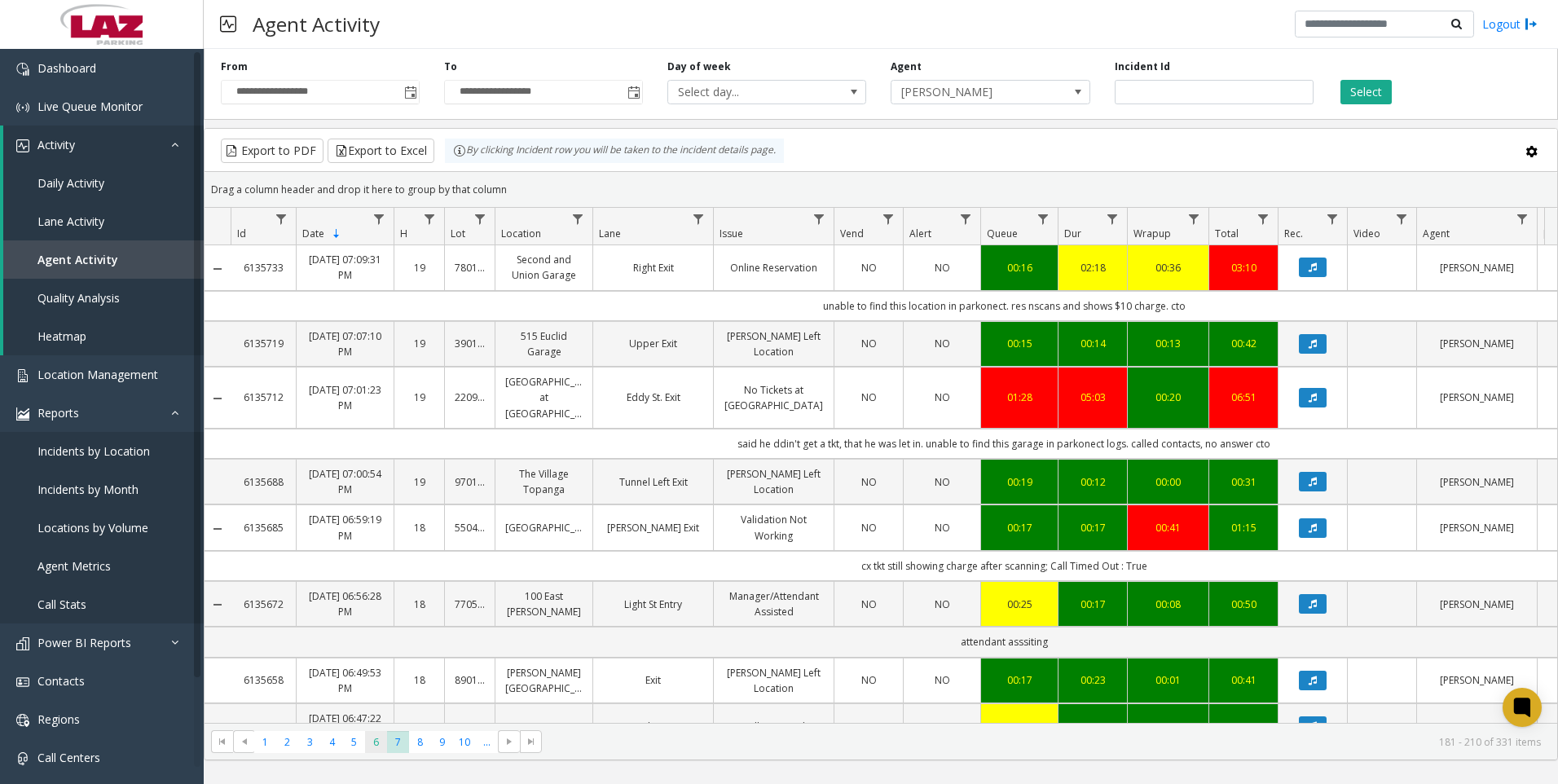
click at [374, 736] on span "6" at bounding box center [376, 742] width 22 height 22
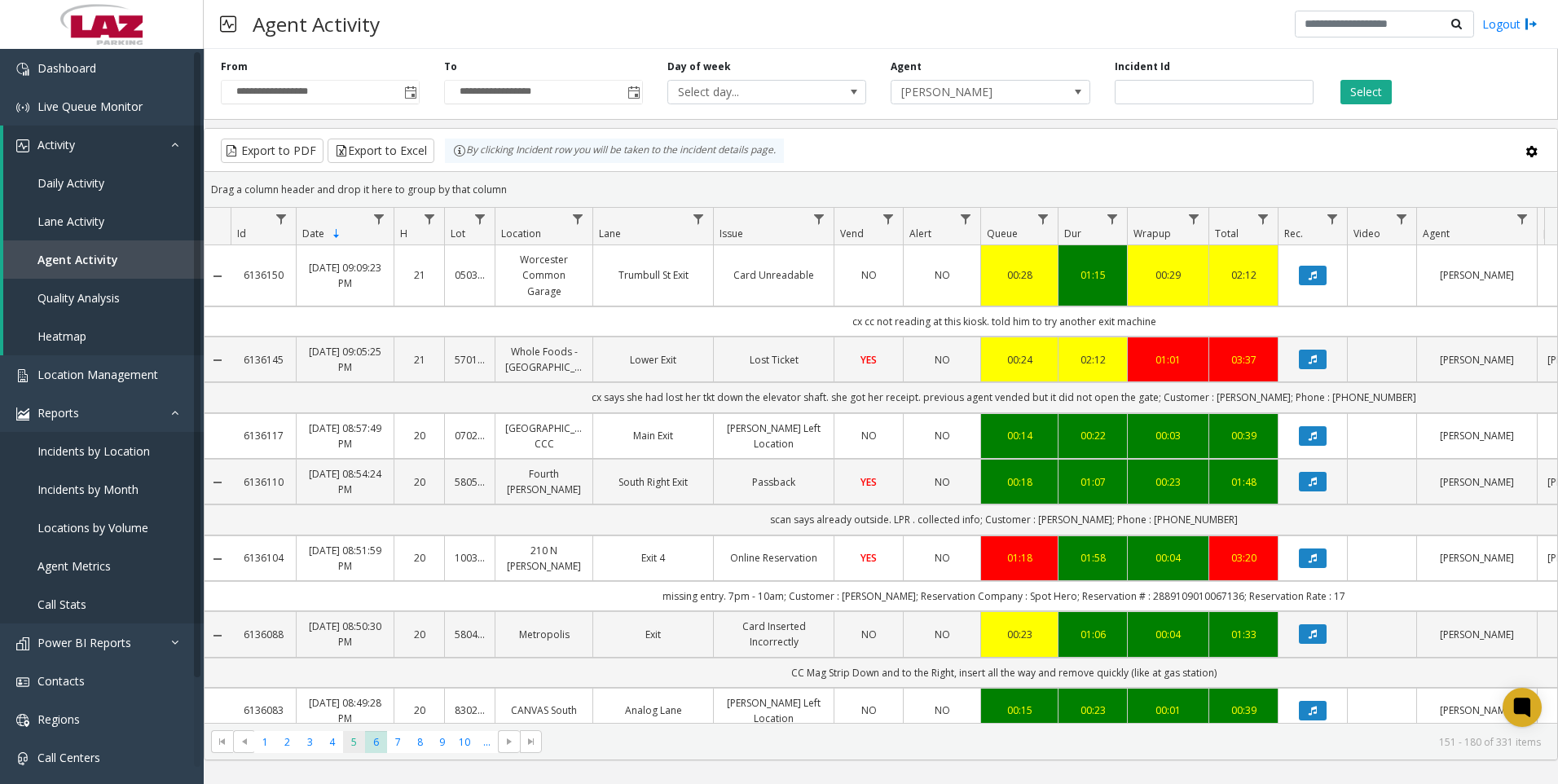
click at [350, 741] on span "5" at bounding box center [354, 742] width 22 height 22
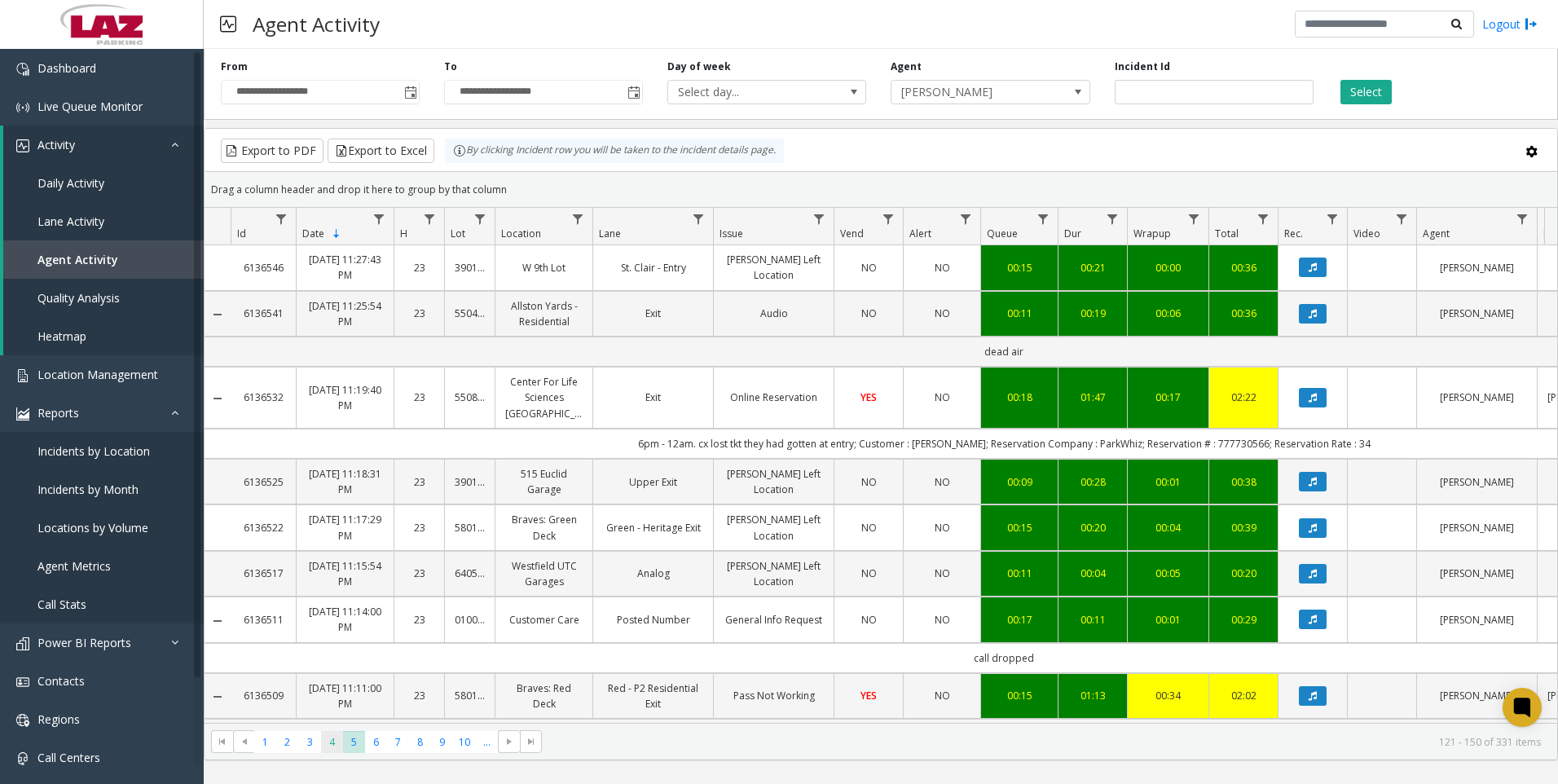
click at [333, 740] on span "4" at bounding box center [332, 742] width 22 height 22
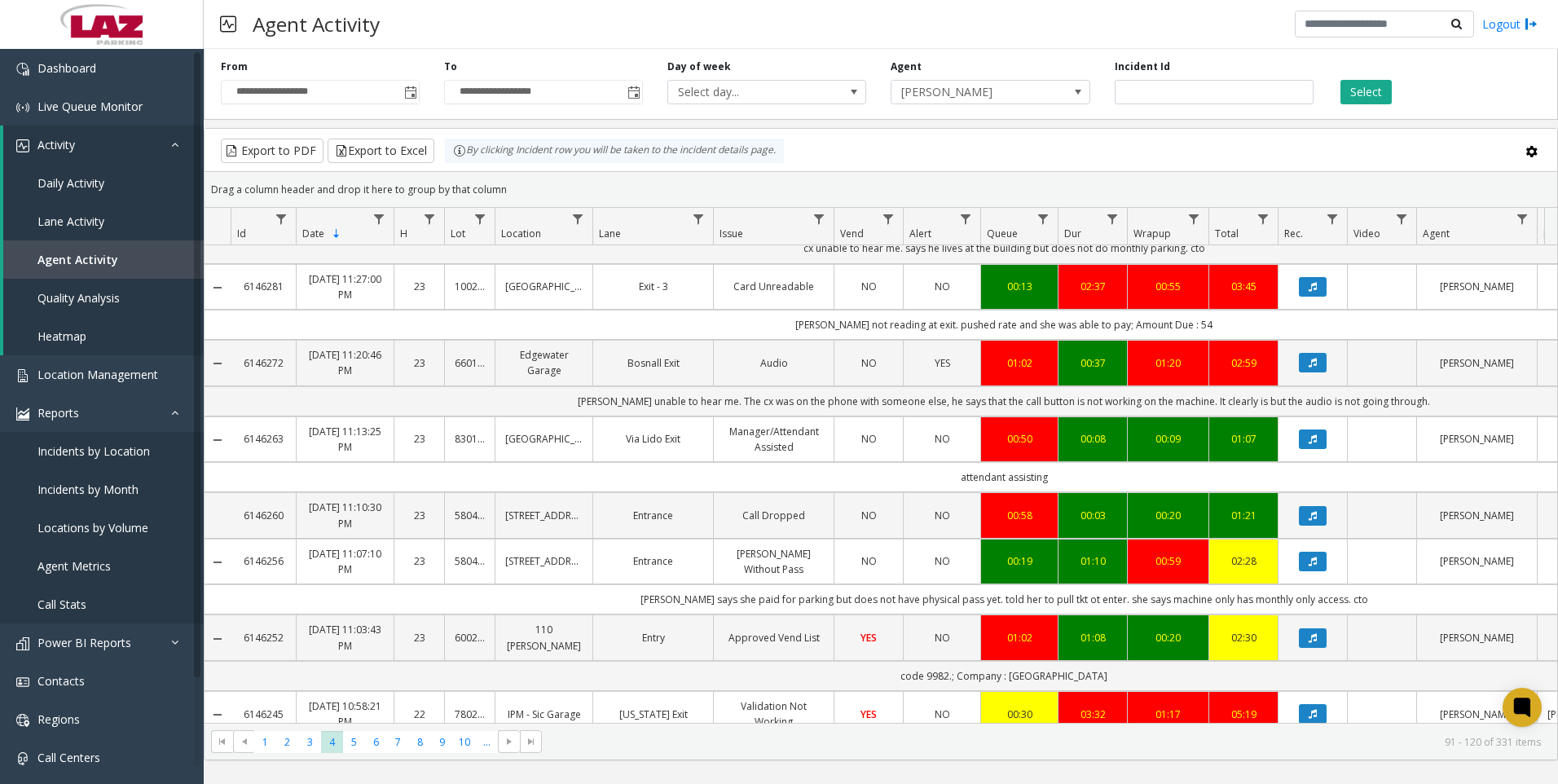
scroll to position [652, 0]
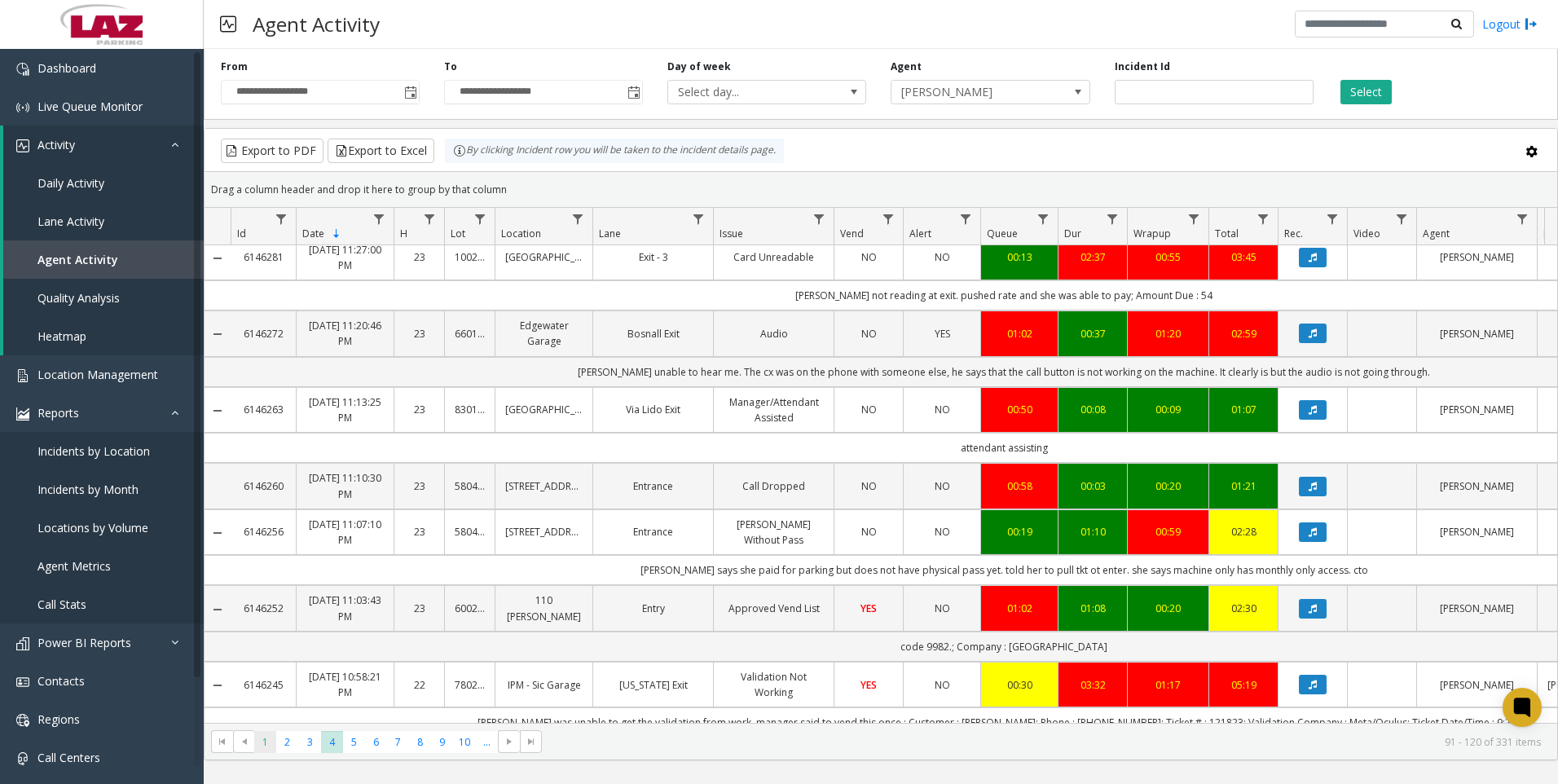
click at [259, 751] on span "1" at bounding box center [265, 742] width 22 height 22
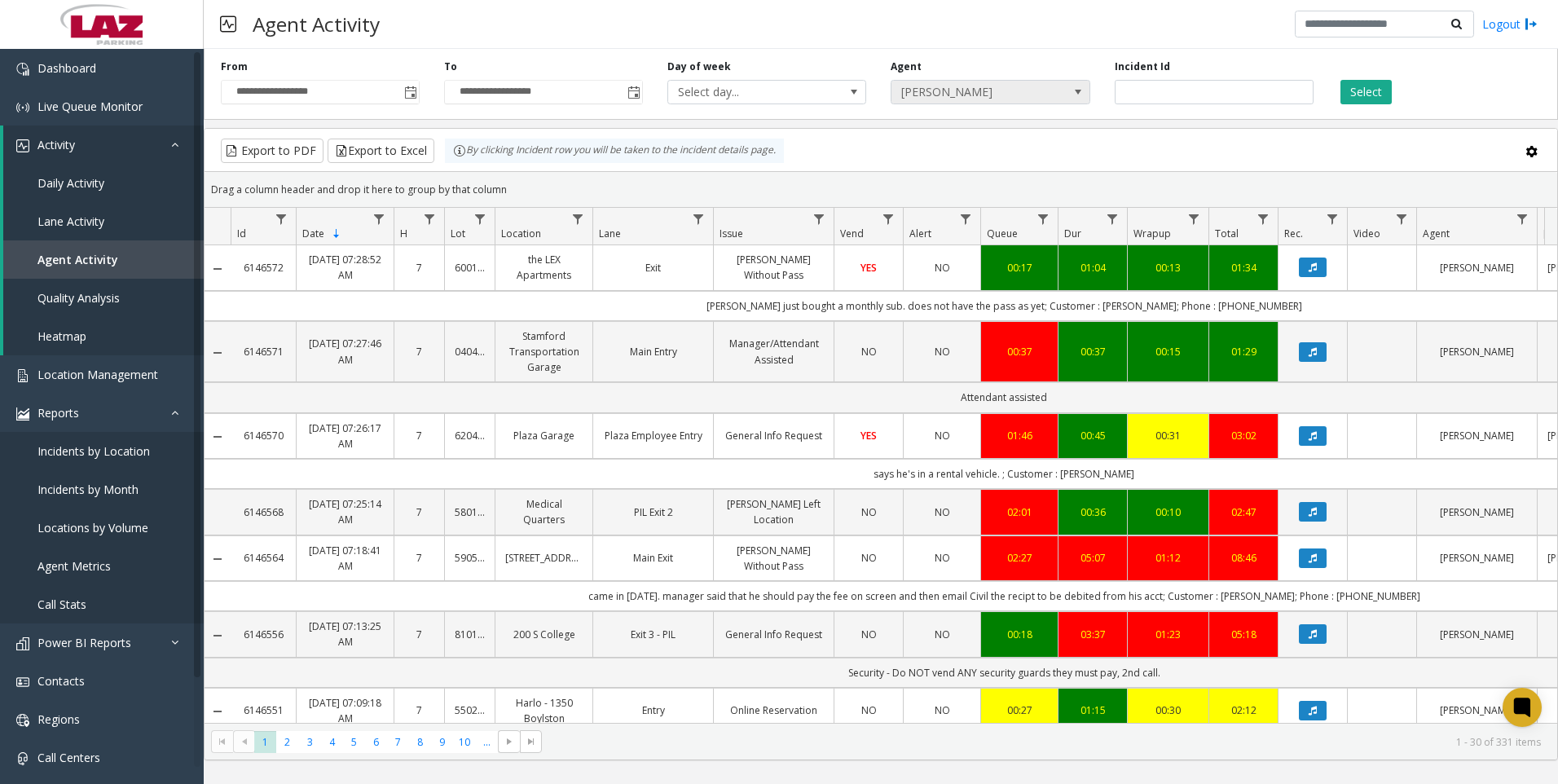
click at [987, 97] on span "[PERSON_NAME]" at bounding box center [970, 92] width 158 height 22
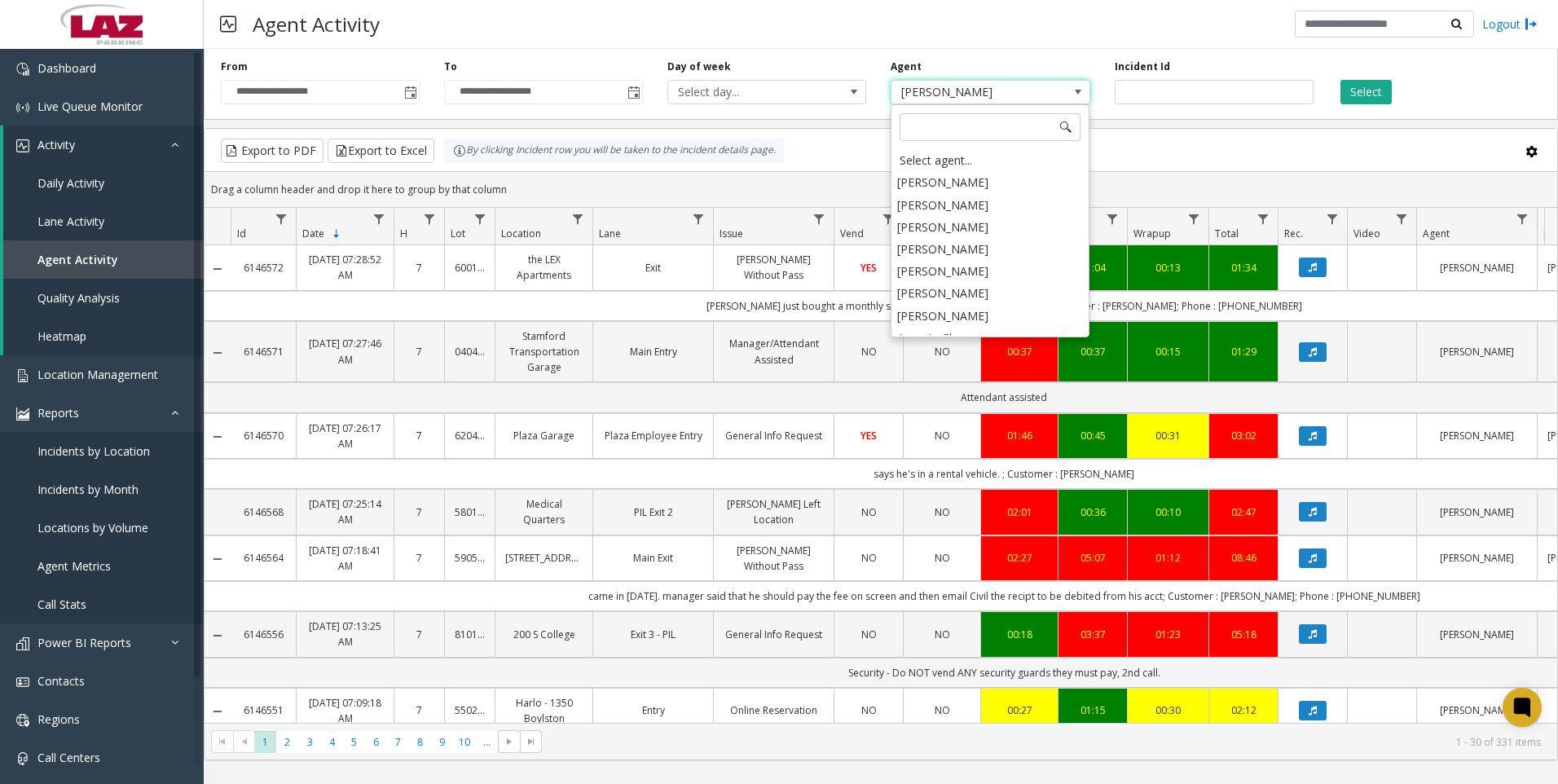
scroll to position [8952, 0]
click at [989, 386] on li "[PERSON_NAME]" at bounding box center [990, 397] width 194 height 22
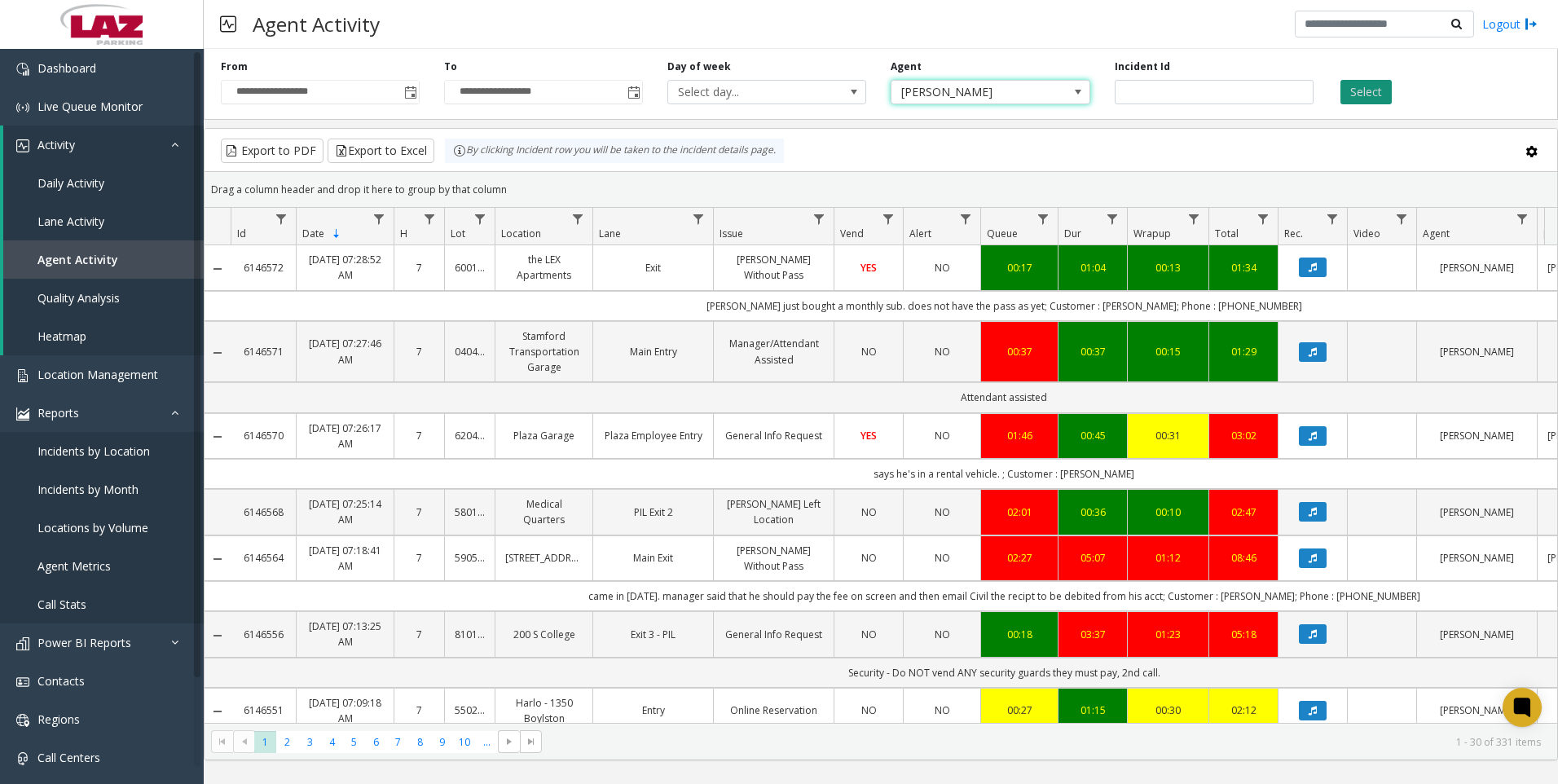
drag, startPoint x: 1362, startPoint y: 109, endPoint x: 1362, endPoint y: 92, distance: 17.0
click at [1362, 101] on div "**********" at bounding box center [881, 81] width 1355 height 77
click at [1363, 92] on button "Select" at bounding box center [1366, 92] width 51 height 24
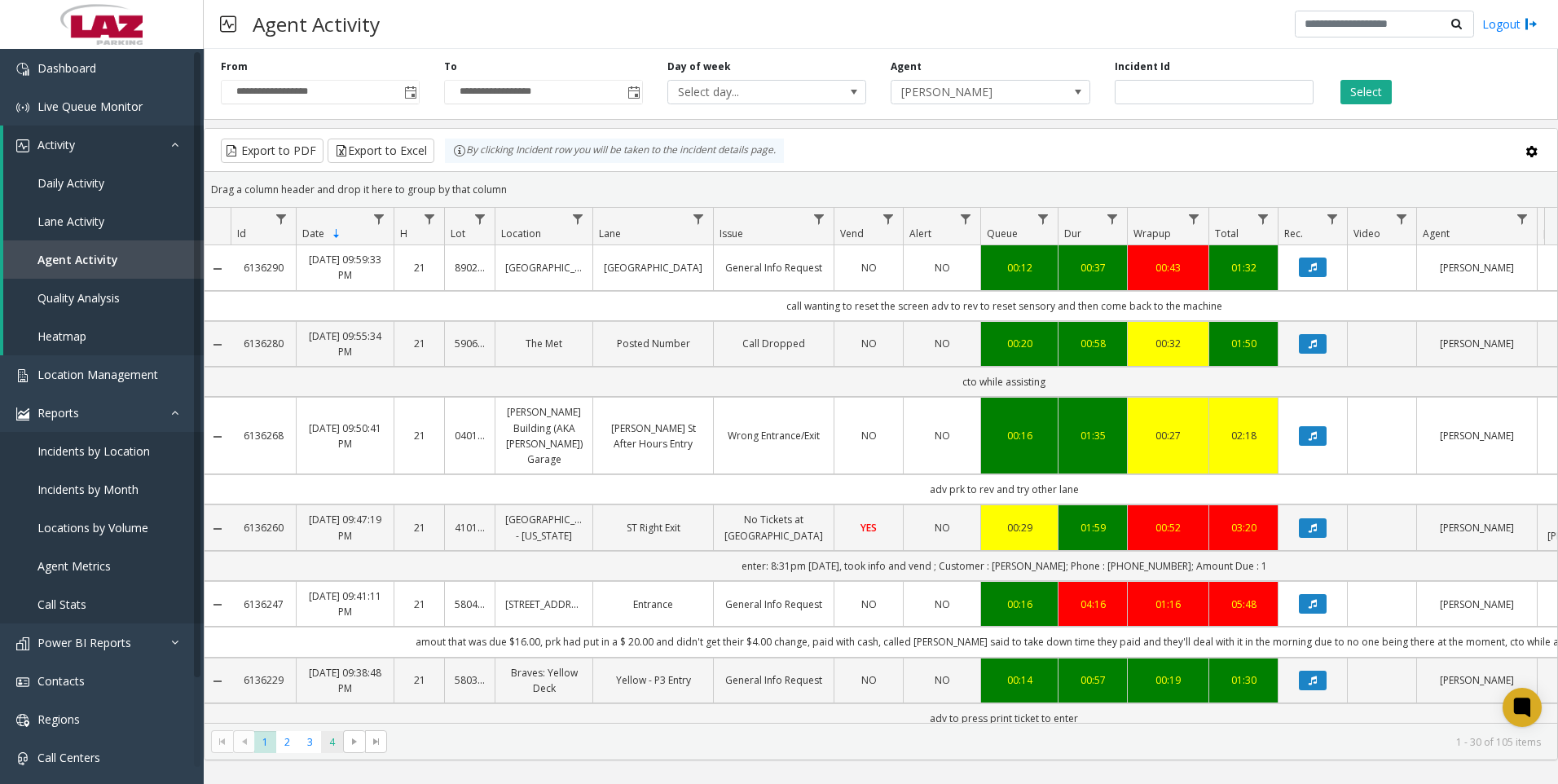
click at [332, 740] on span "4" at bounding box center [332, 742] width 22 height 22
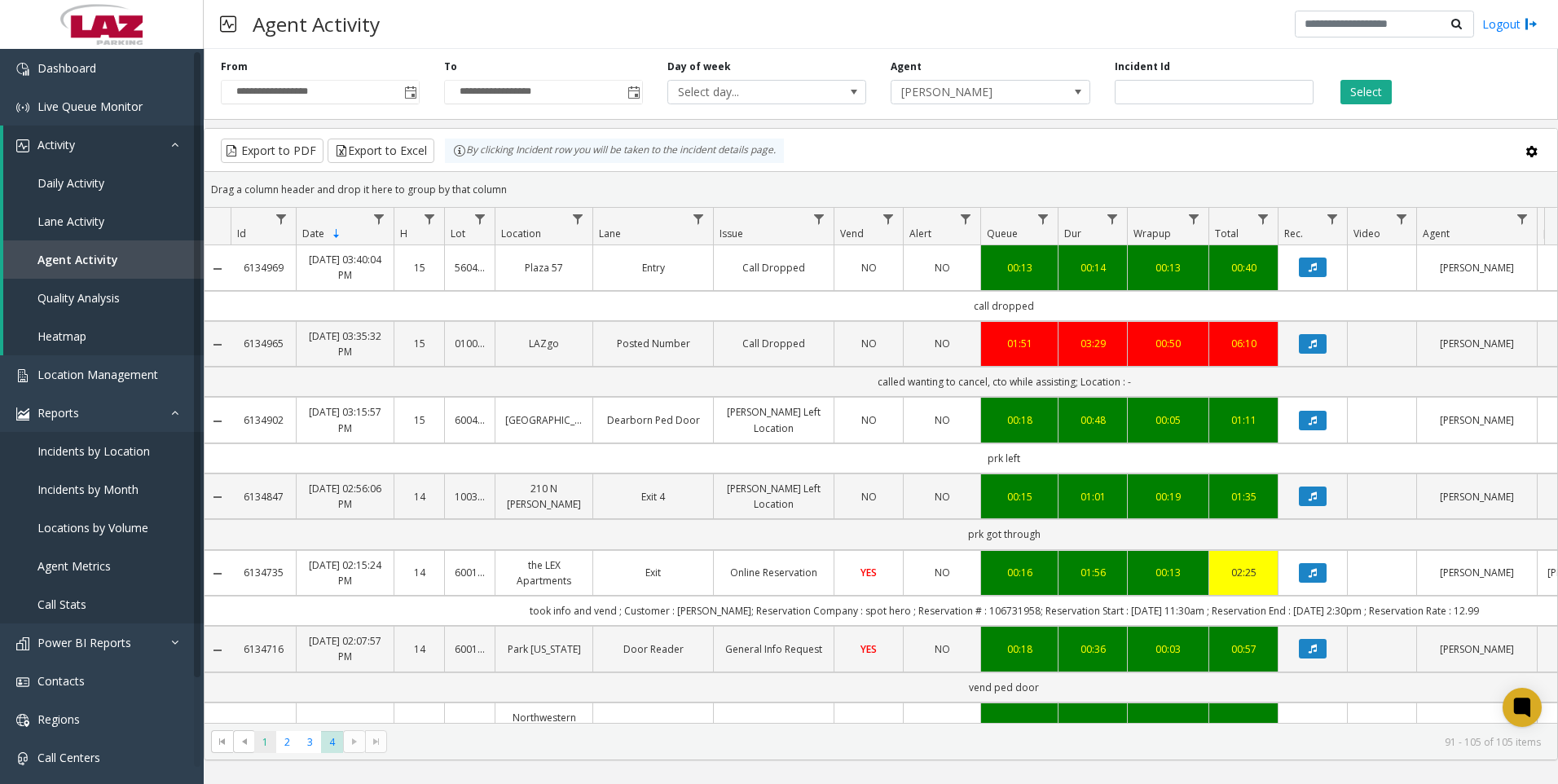
click at [275, 743] on span "1" at bounding box center [265, 742] width 22 height 22
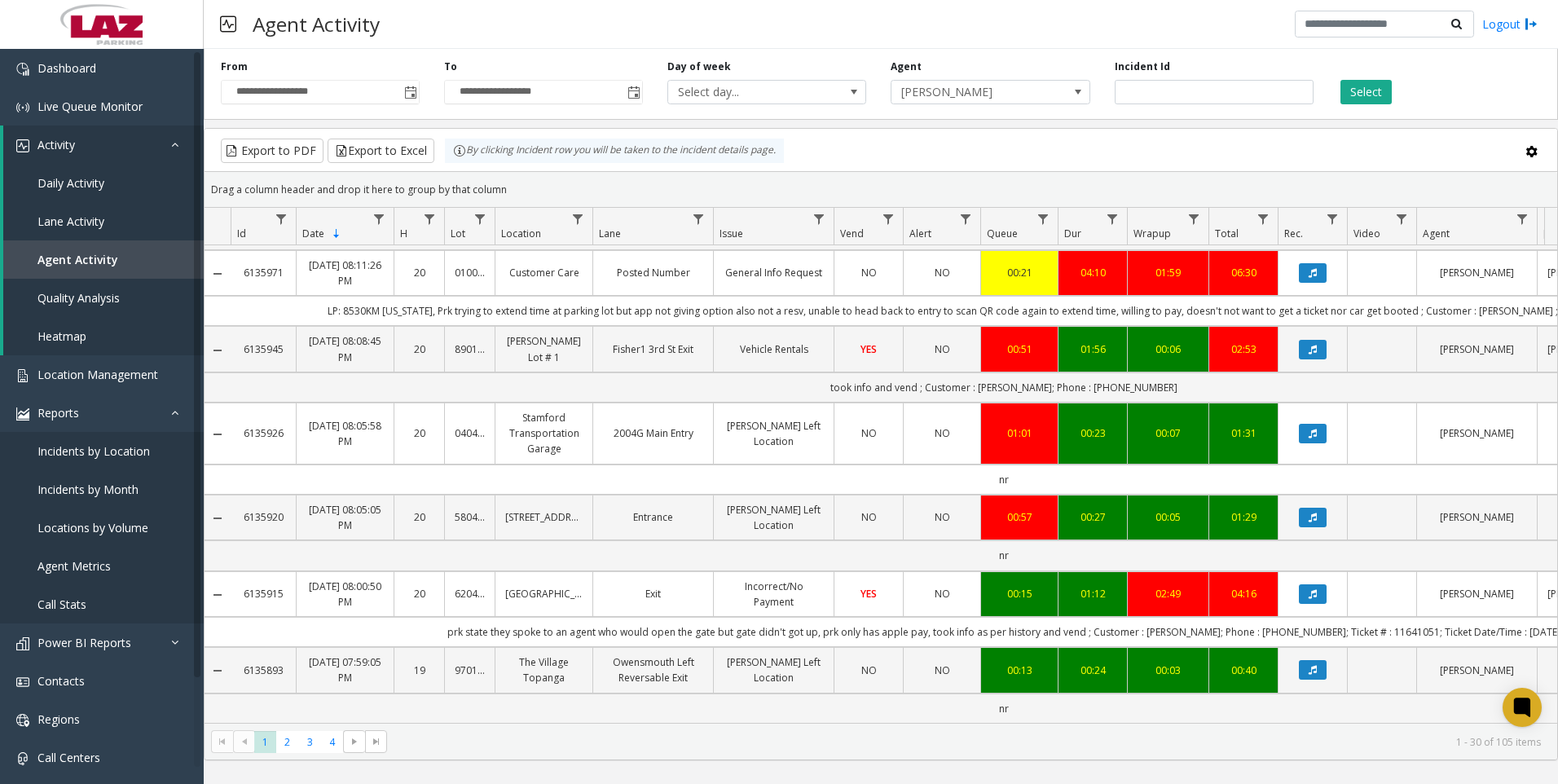
scroll to position [1931, 0]
click at [1019, 92] on span "[PERSON_NAME]" at bounding box center [970, 92] width 158 height 22
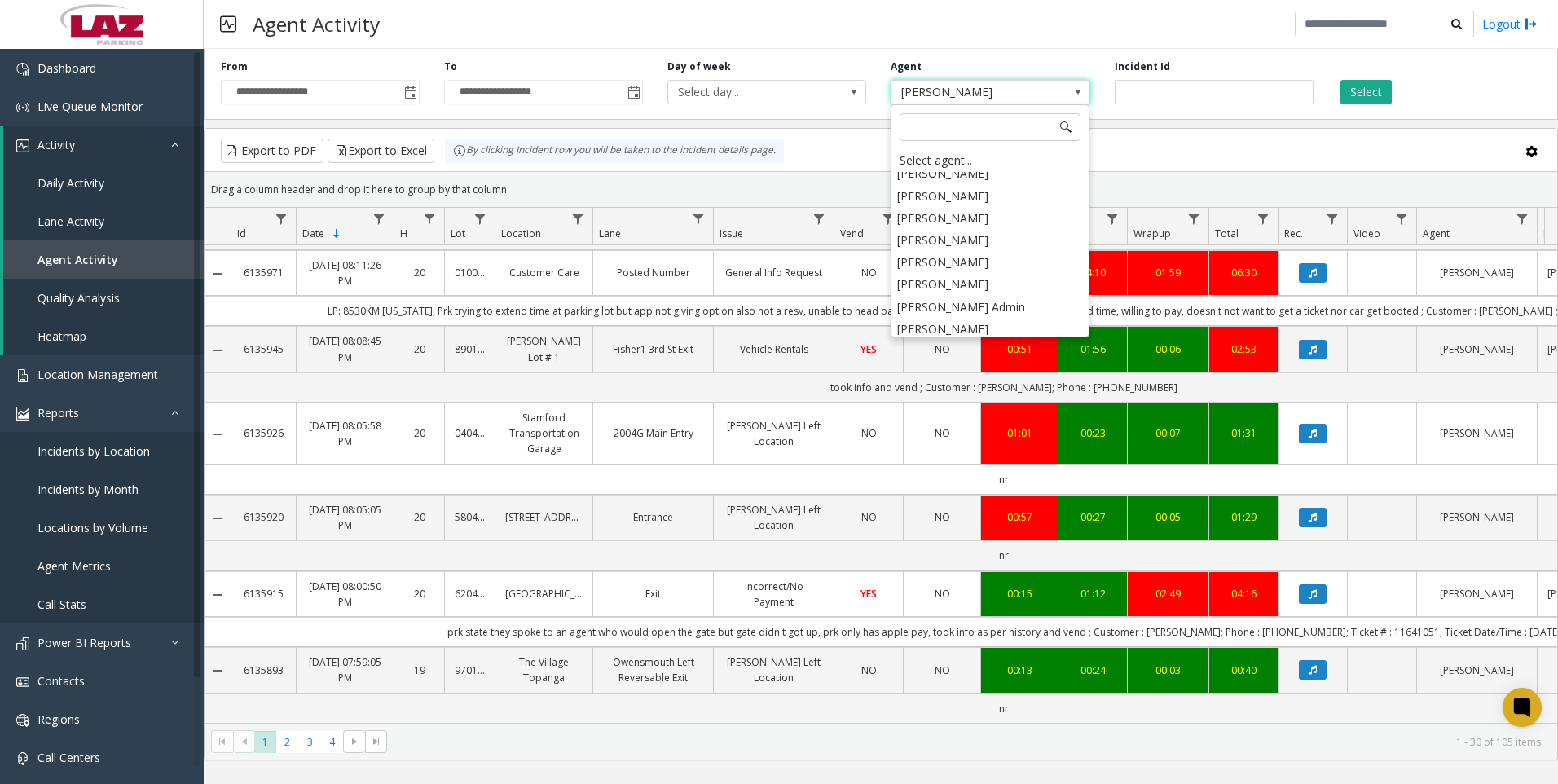
scroll to position [8461, 0]
click at [968, 389] on li "[PERSON_NAME]" at bounding box center [990, 400] width 194 height 22
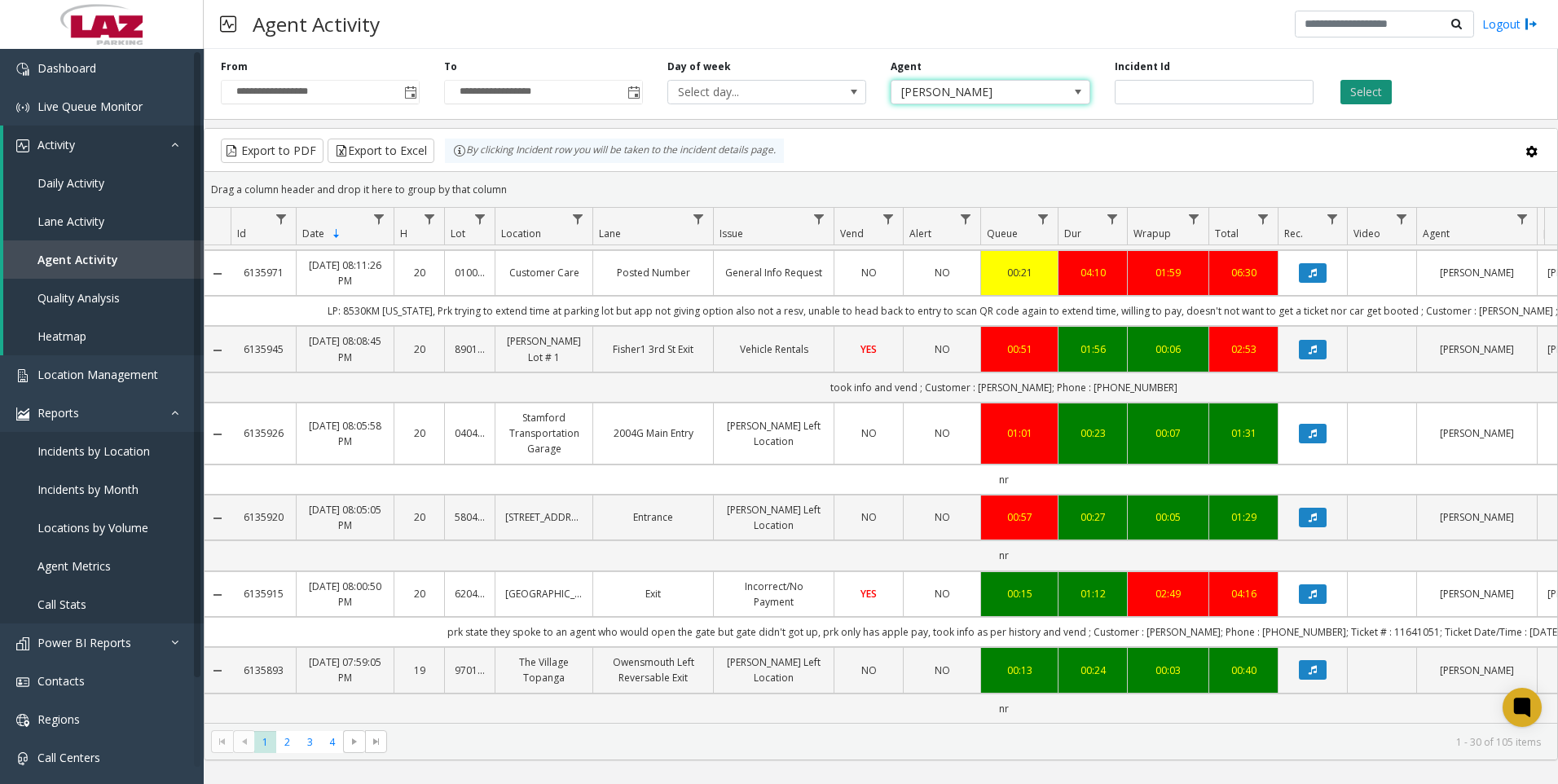
click at [1373, 84] on button "Select" at bounding box center [1366, 92] width 51 height 24
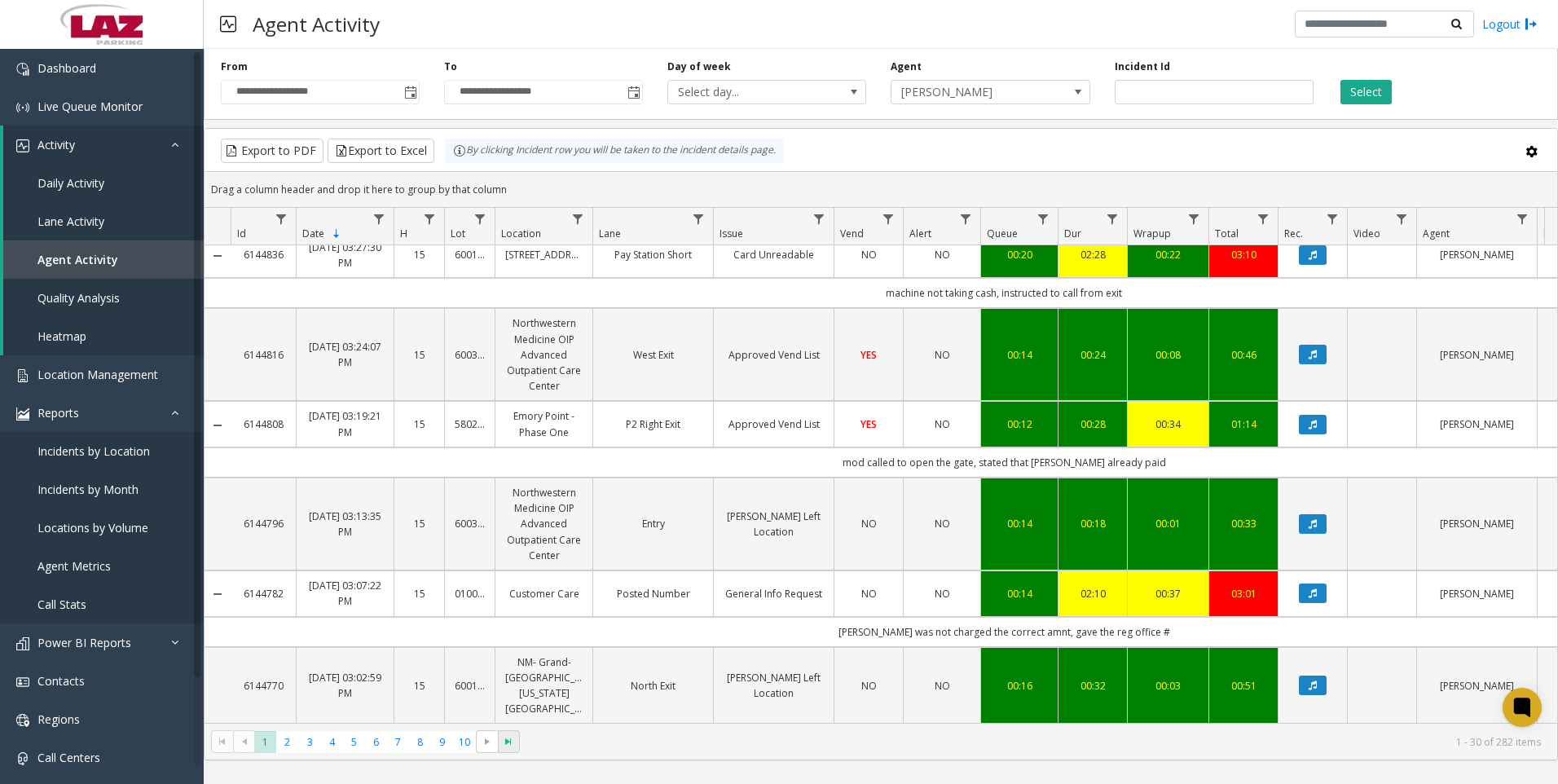
scroll to position [1722, 0]
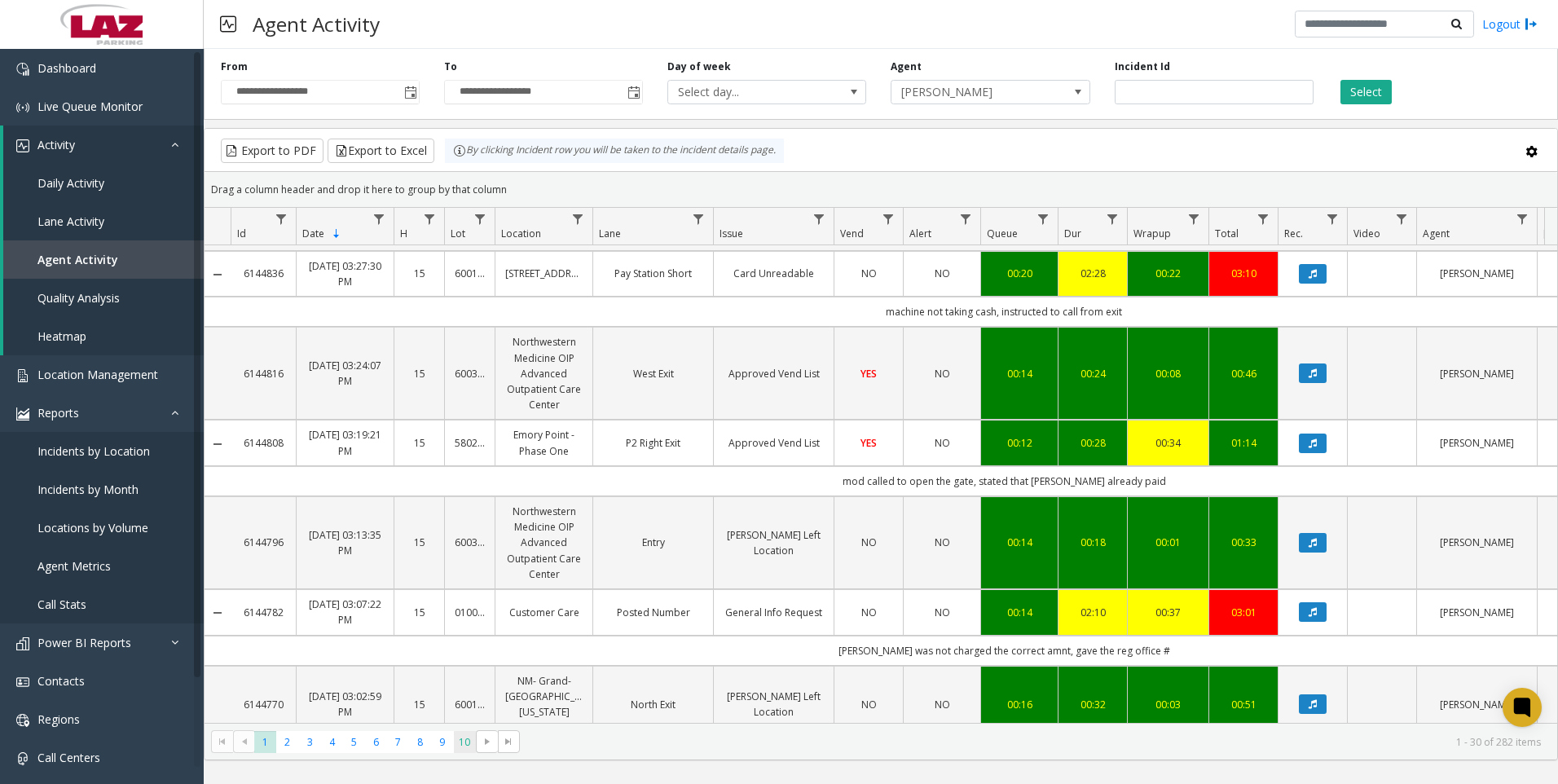
click at [458, 747] on span "10" at bounding box center [465, 742] width 22 height 22
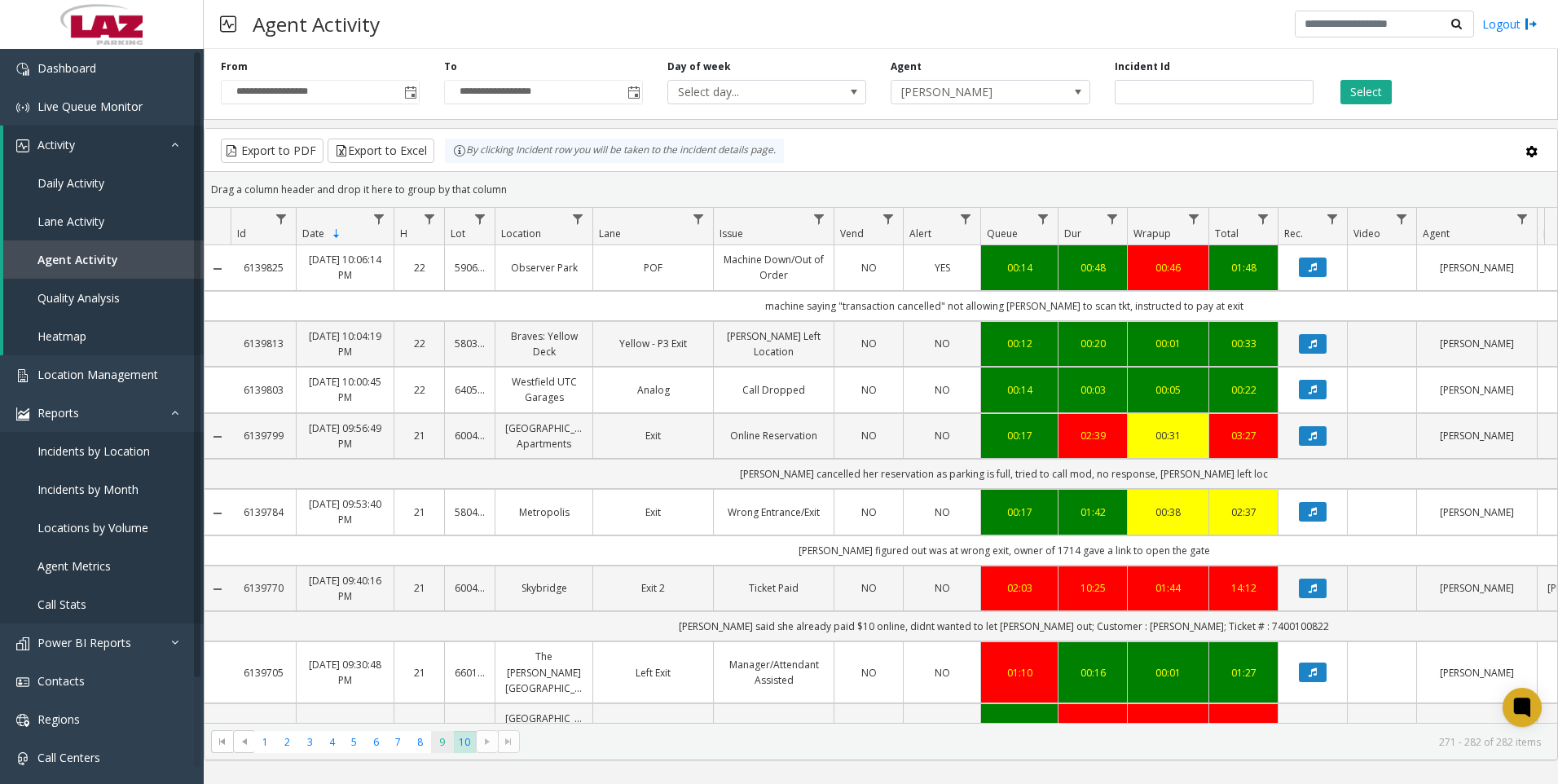
click at [450, 744] on span "9" at bounding box center [442, 742] width 22 height 22
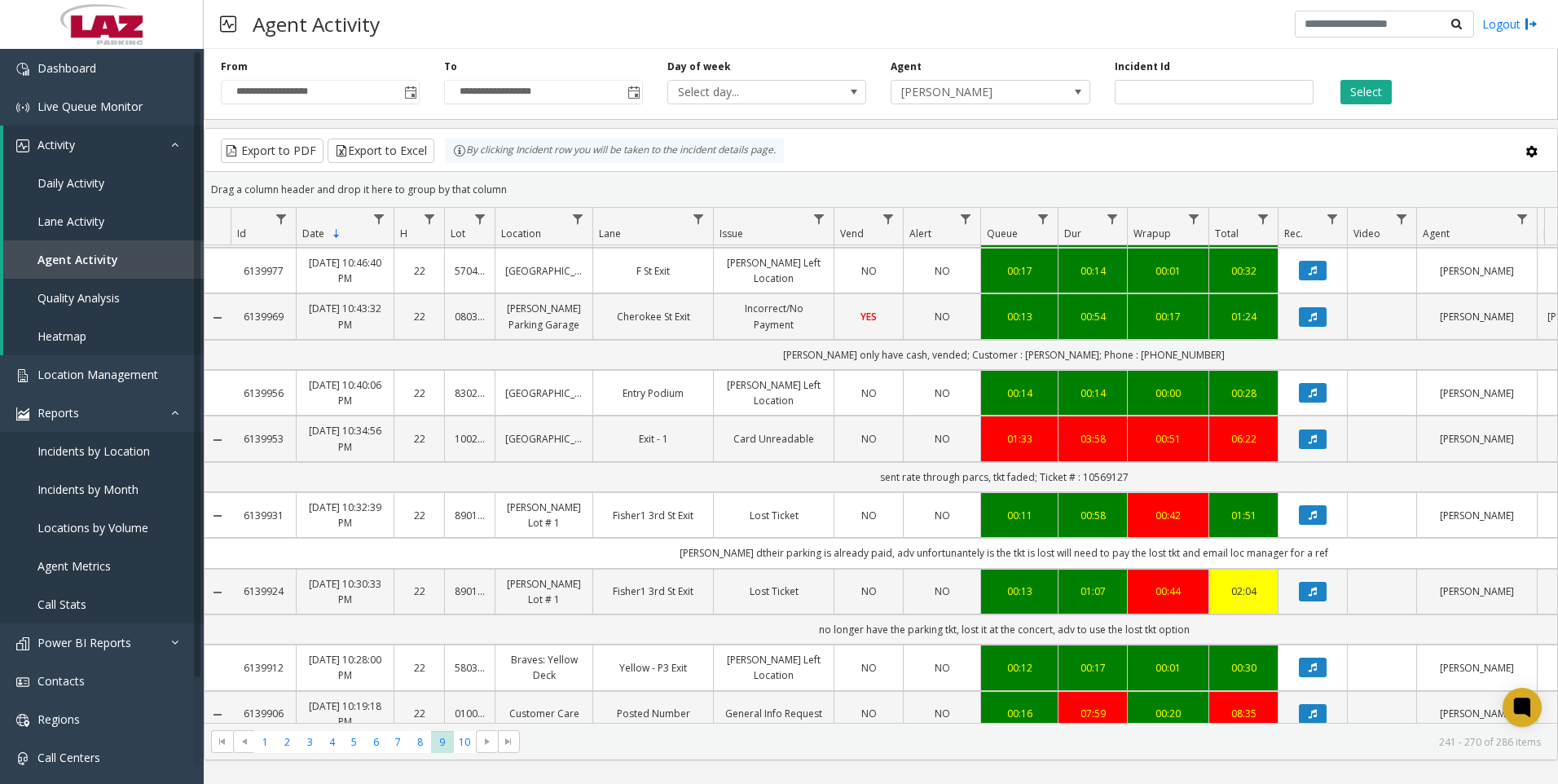
scroll to position [1548, 0]
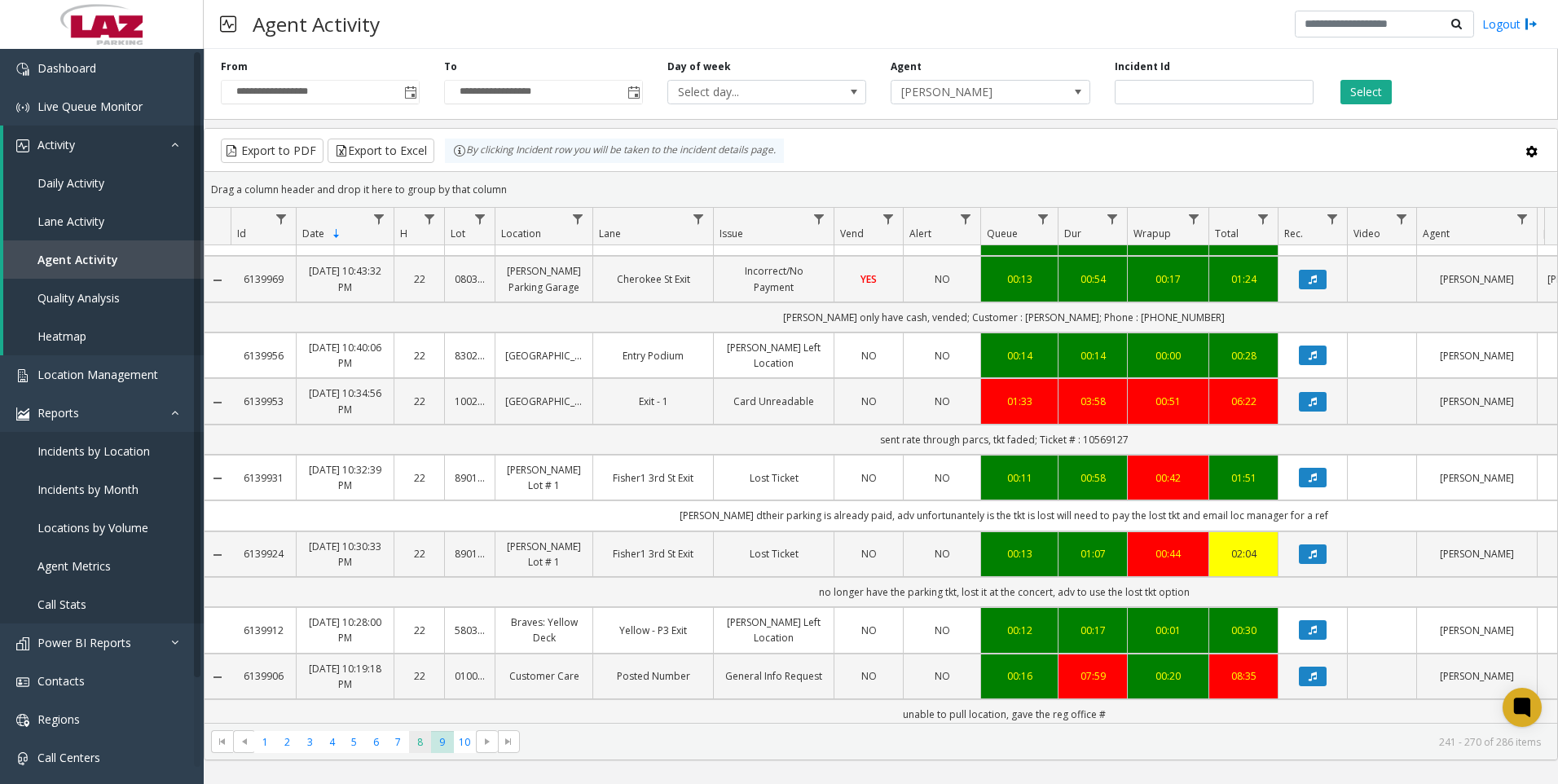
click at [416, 733] on span "8" at bounding box center [420, 742] width 22 height 22
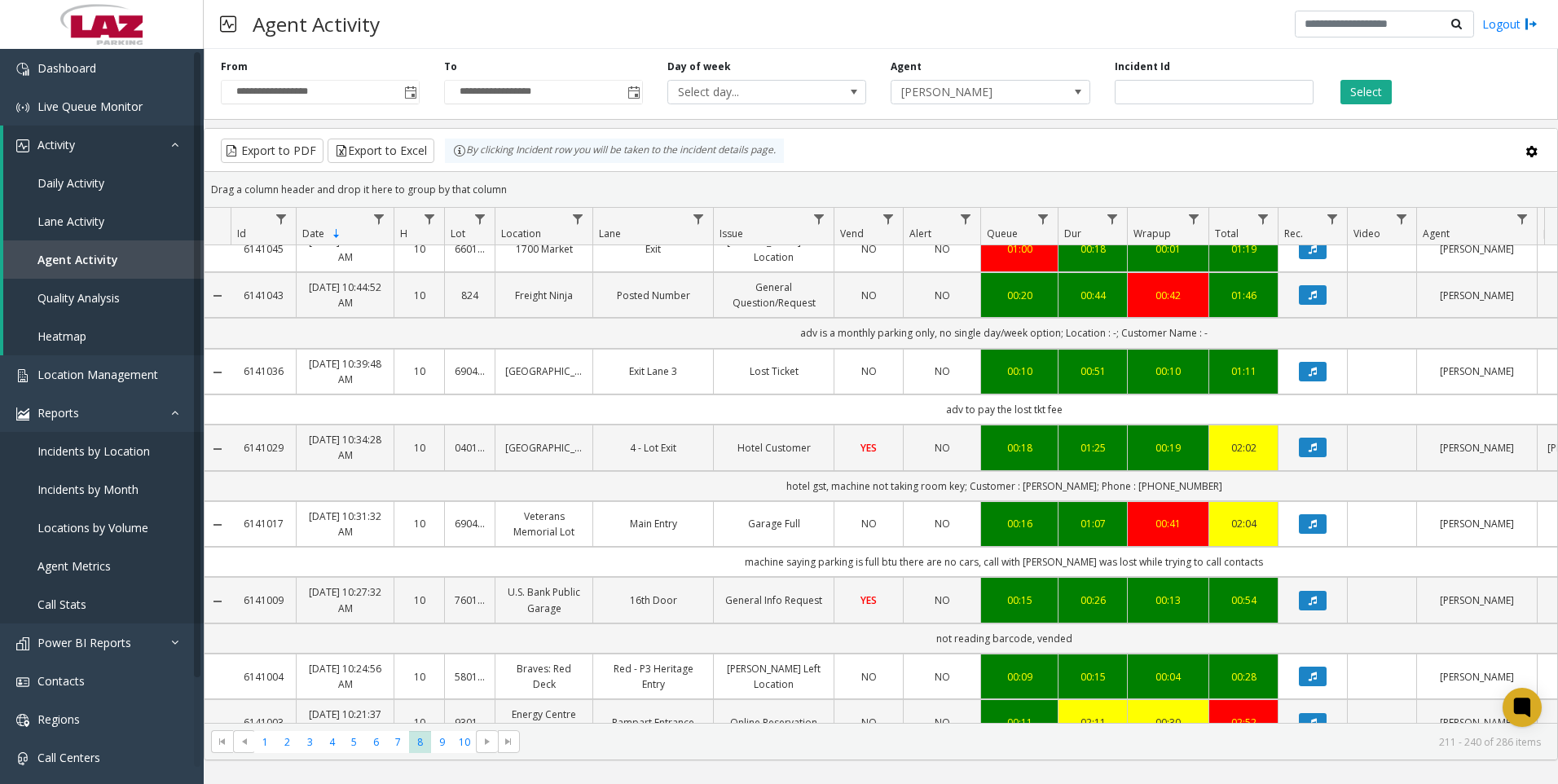
scroll to position [1117, 0]
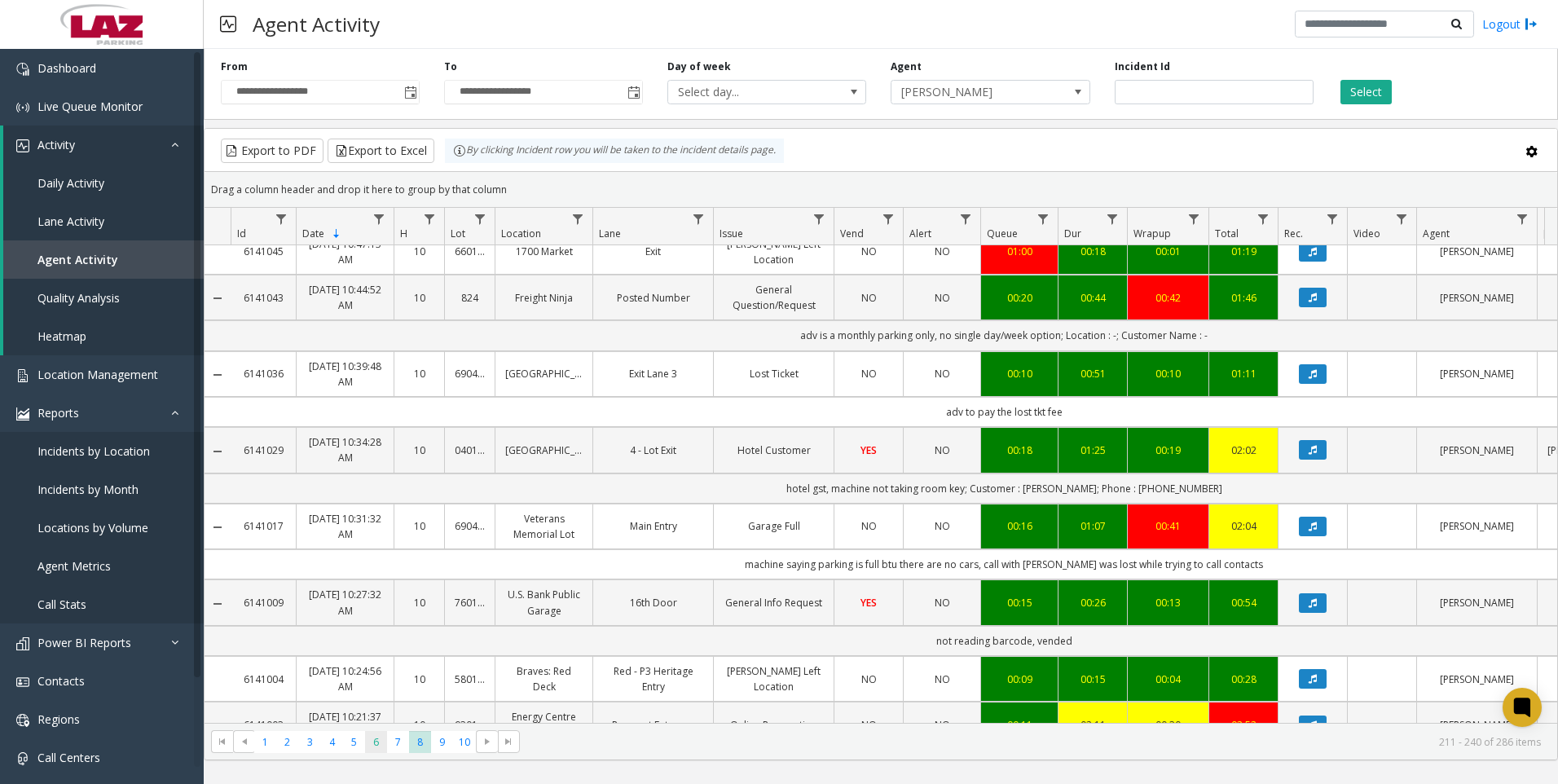
click at [376, 736] on span "6" at bounding box center [376, 742] width 22 height 22
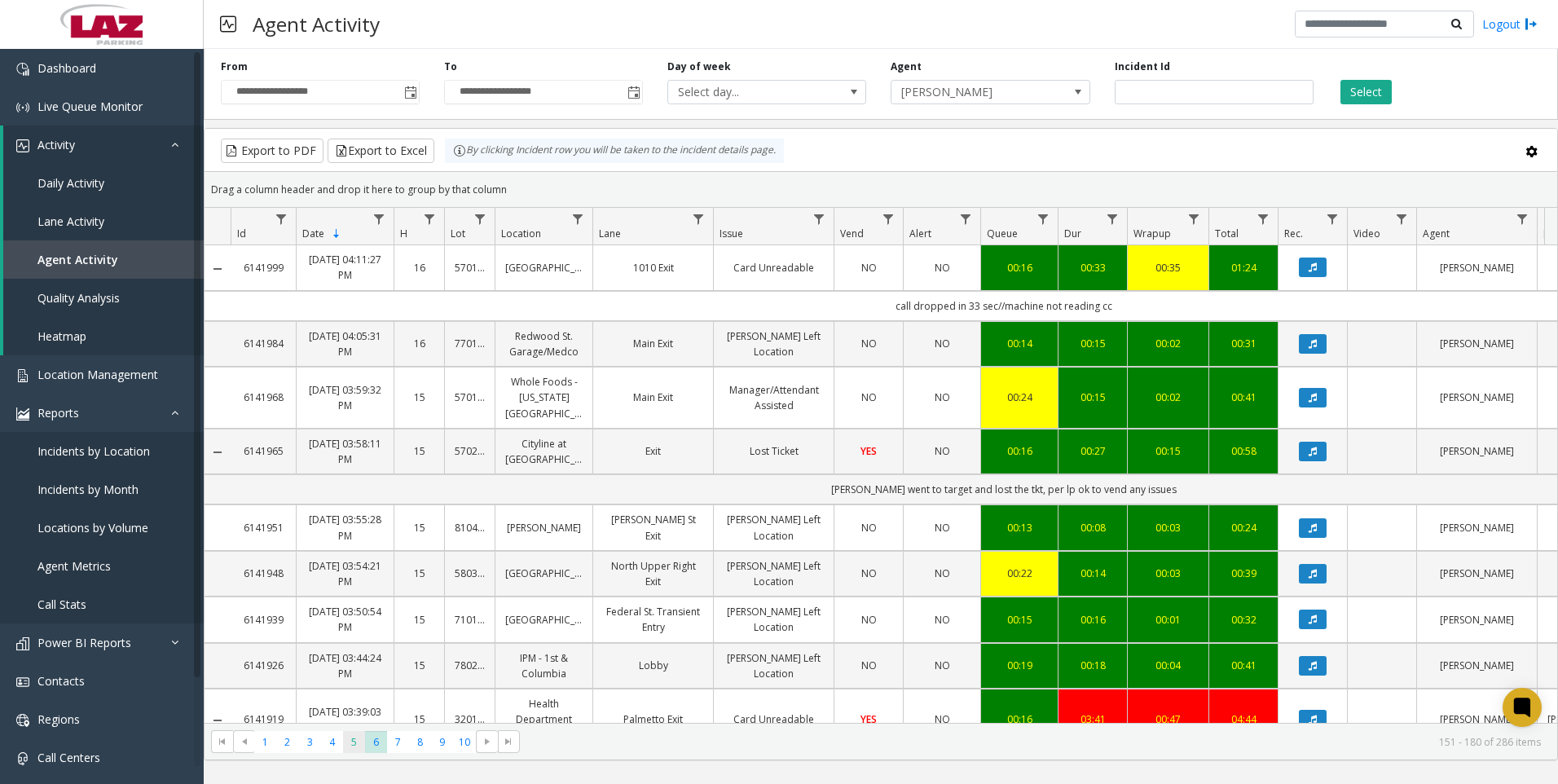
click at [358, 741] on span "5" at bounding box center [354, 742] width 22 height 22
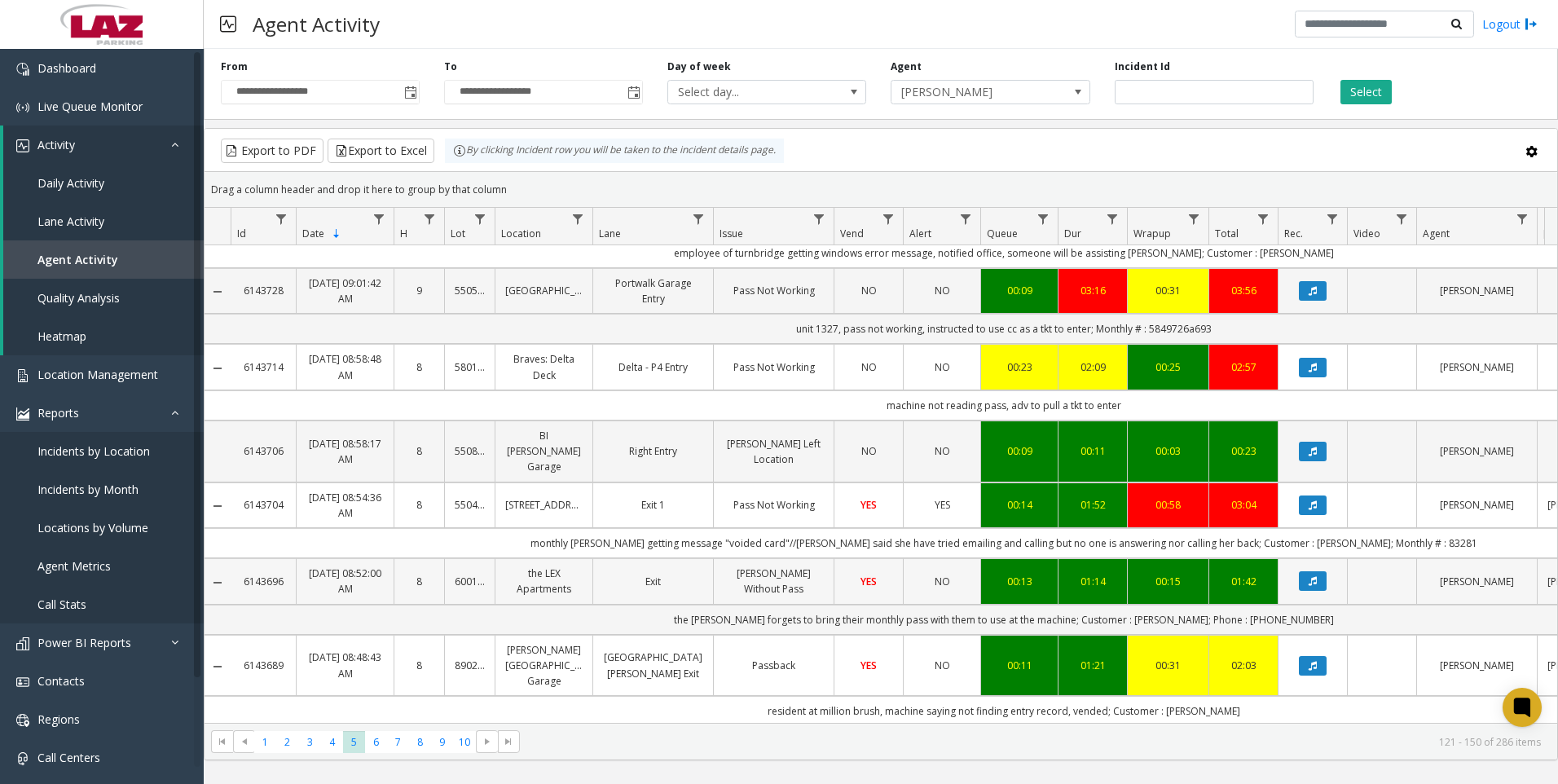
scroll to position [82, 0]
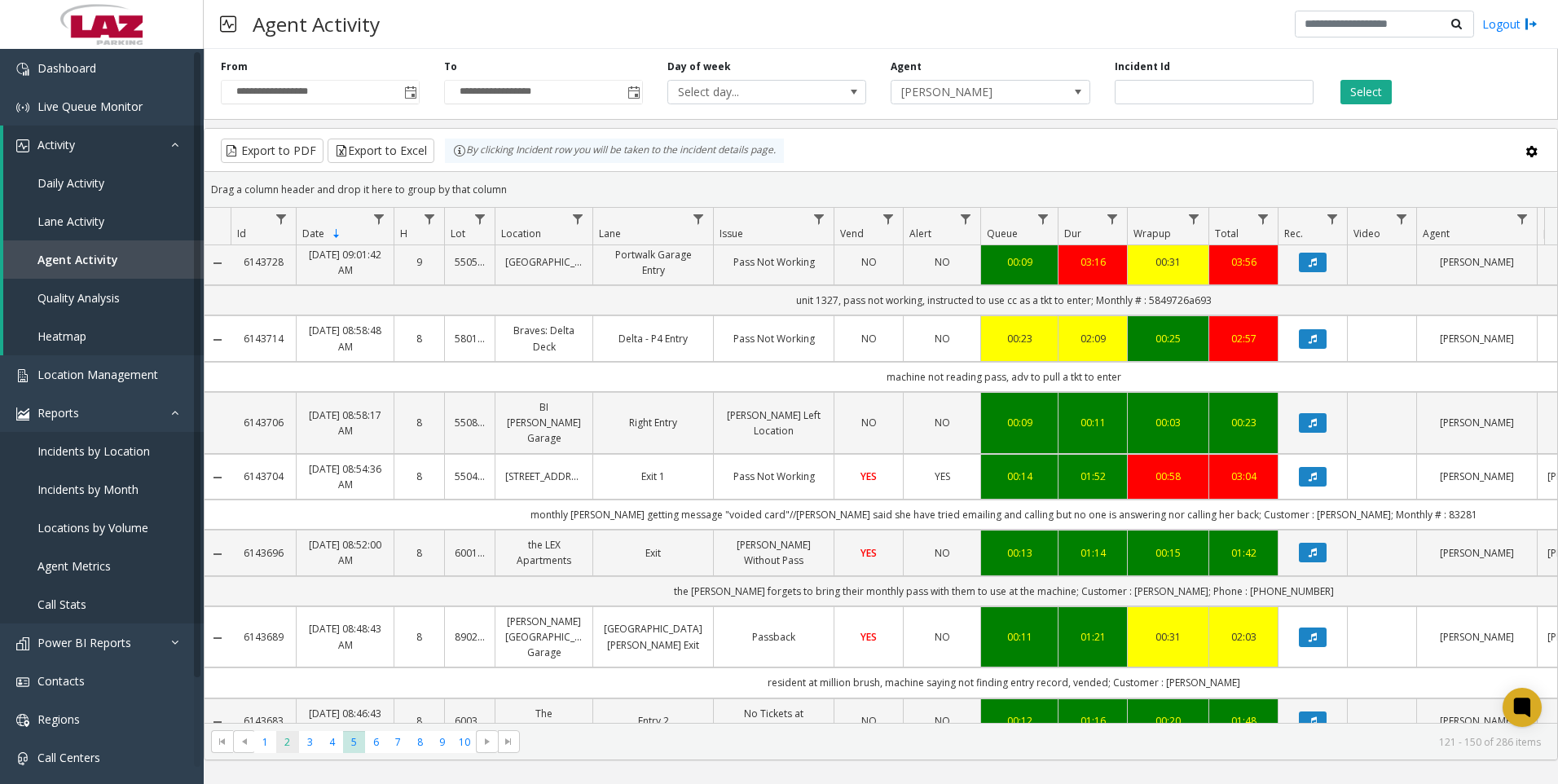
click at [294, 738] on span "2" at bounding box center [288, 742] width 22 height 22
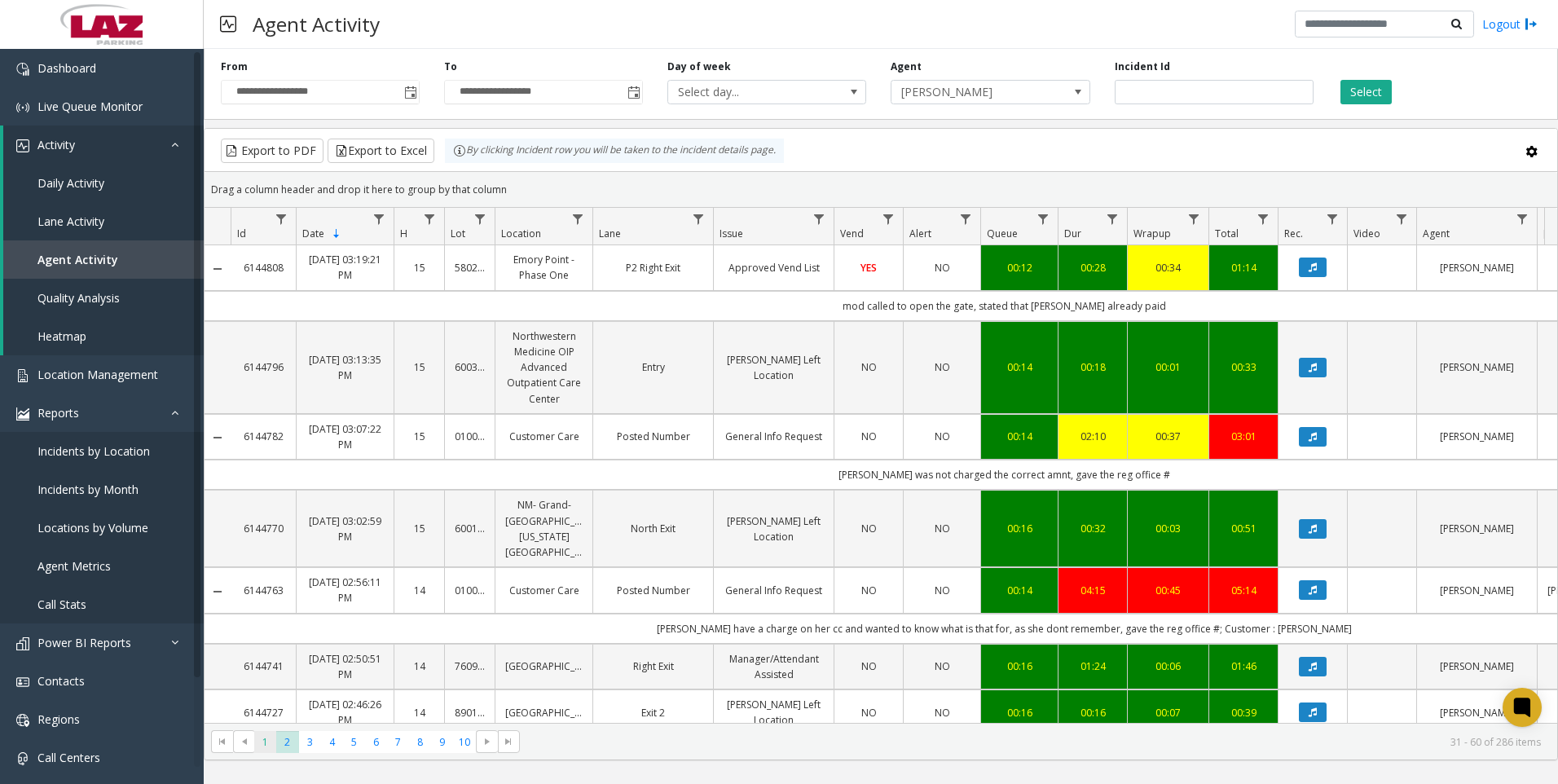
click at [271, 749] on span "1" at bounding box center [265, 742] width 22 height 22
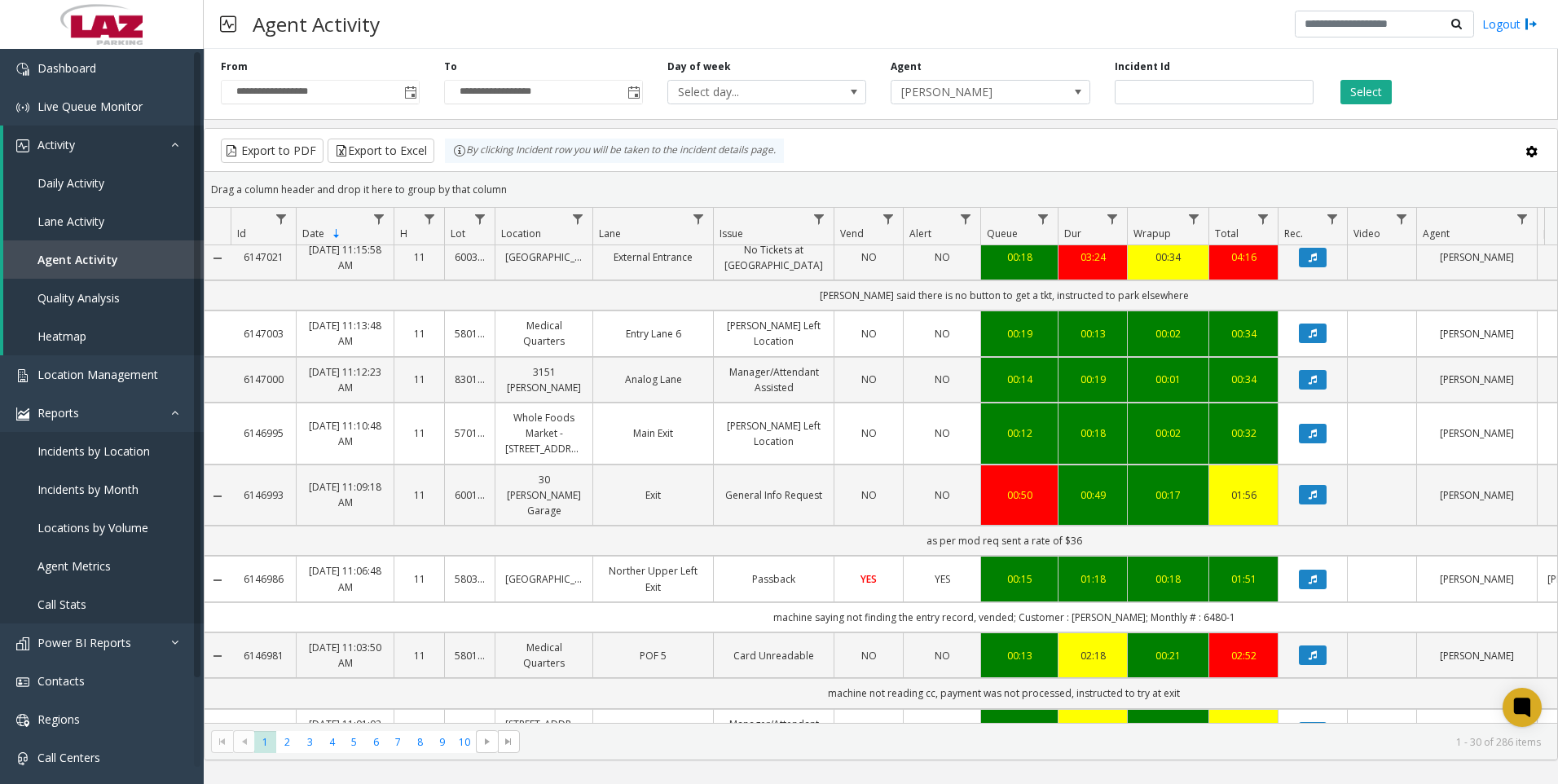
scroll to position [82, 0]
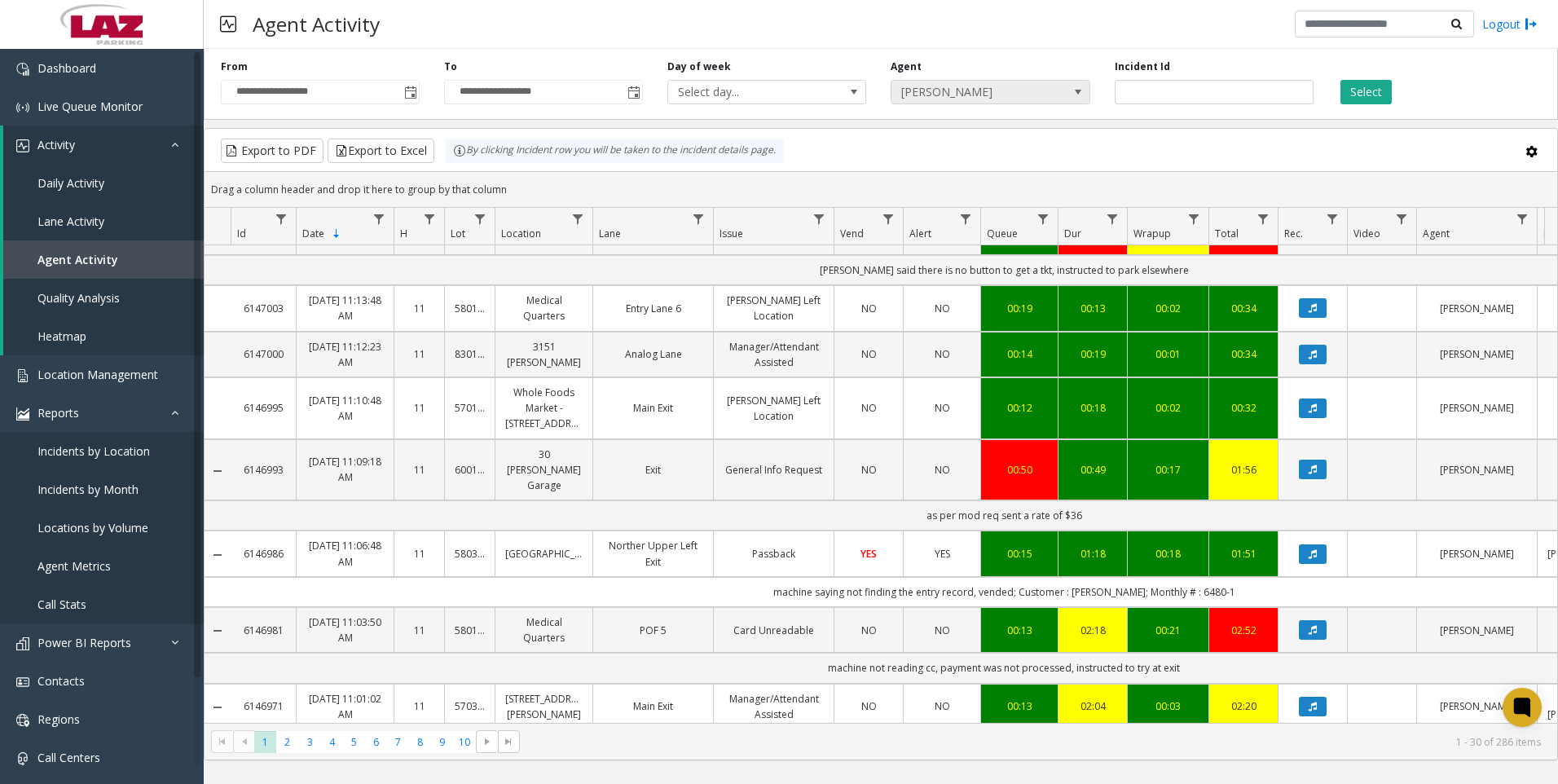
click at [971, 99] on span "[PERSON_NAME]" at bounding box center [970, 92] width 158 height 22
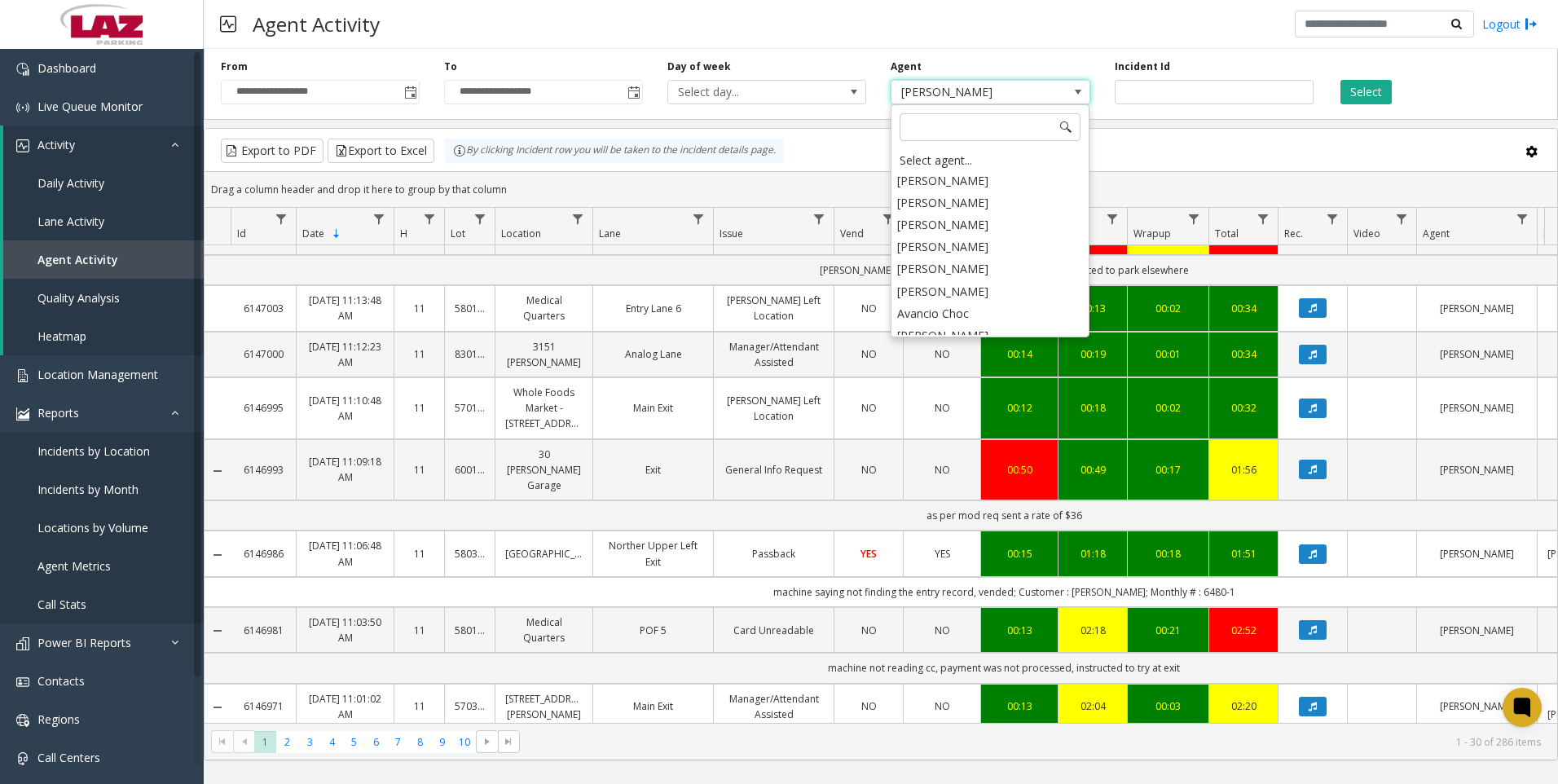
scroll to position [9026, 0]
click at [952, 290] on li "[PERSON_NAME]" at bounding box center [990, 301] width 194 height 22
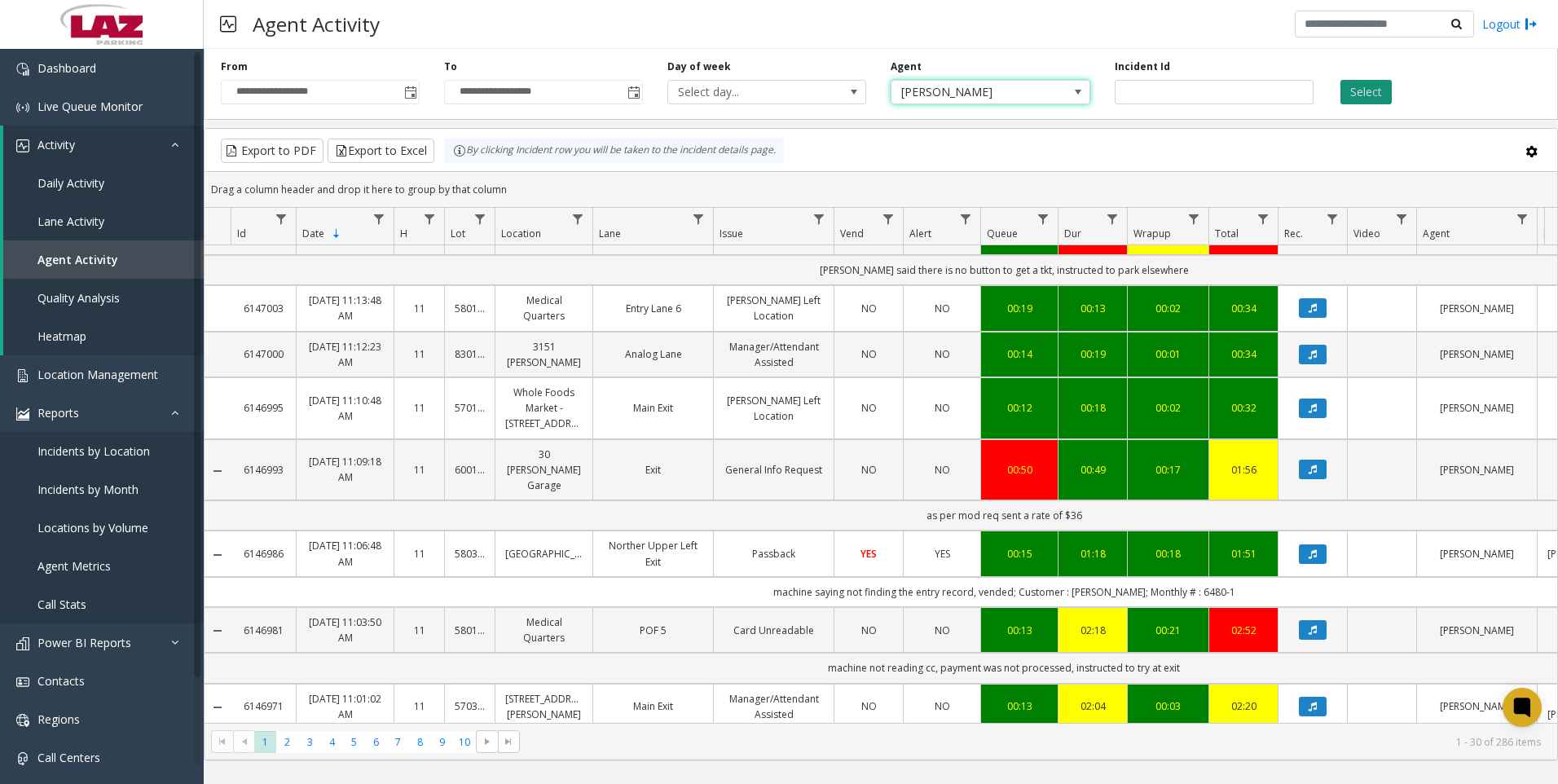
click at [1350, 98] on button "Select" at bounding box center [1366, 92] width 51 height 24
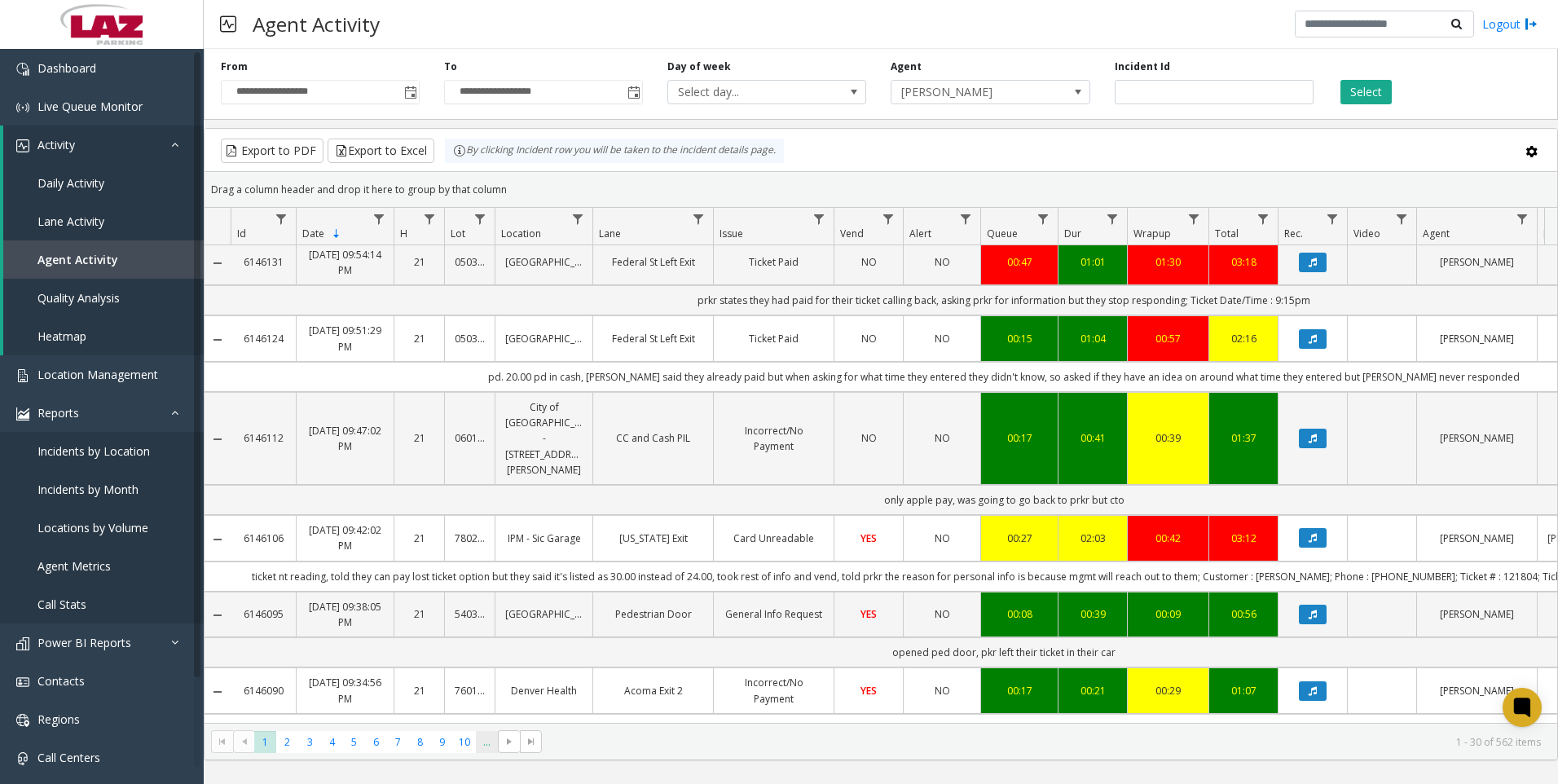
click at [486, 736] on span "..." at bounding box center [487, 742] width 22 height 22
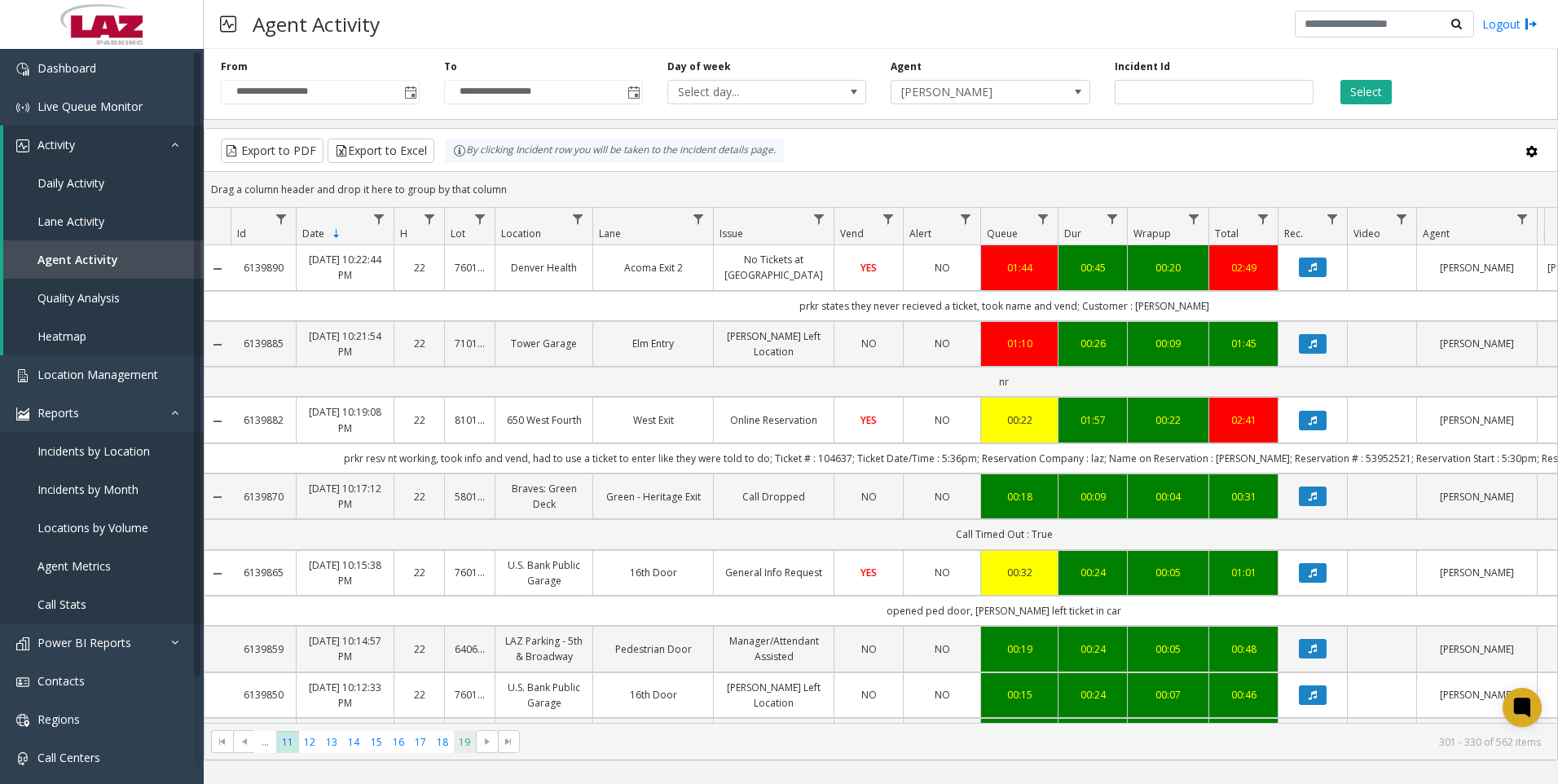
click at [467, 741] on span "19" at bounding box center [465, 742] width 22 height 22
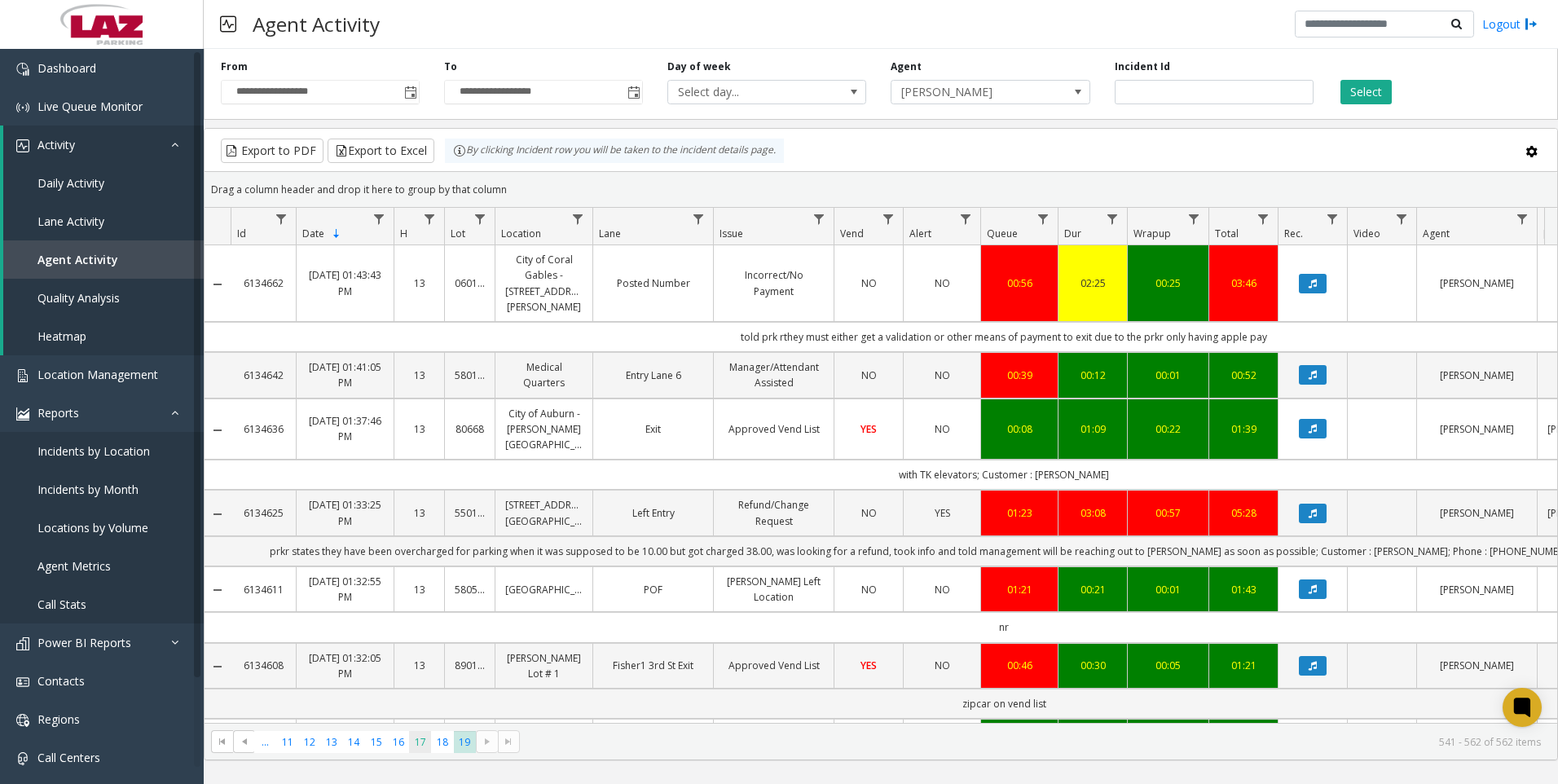
click at [422, 745] on span "17" at bounding box center [420, 742] width 22 height 22
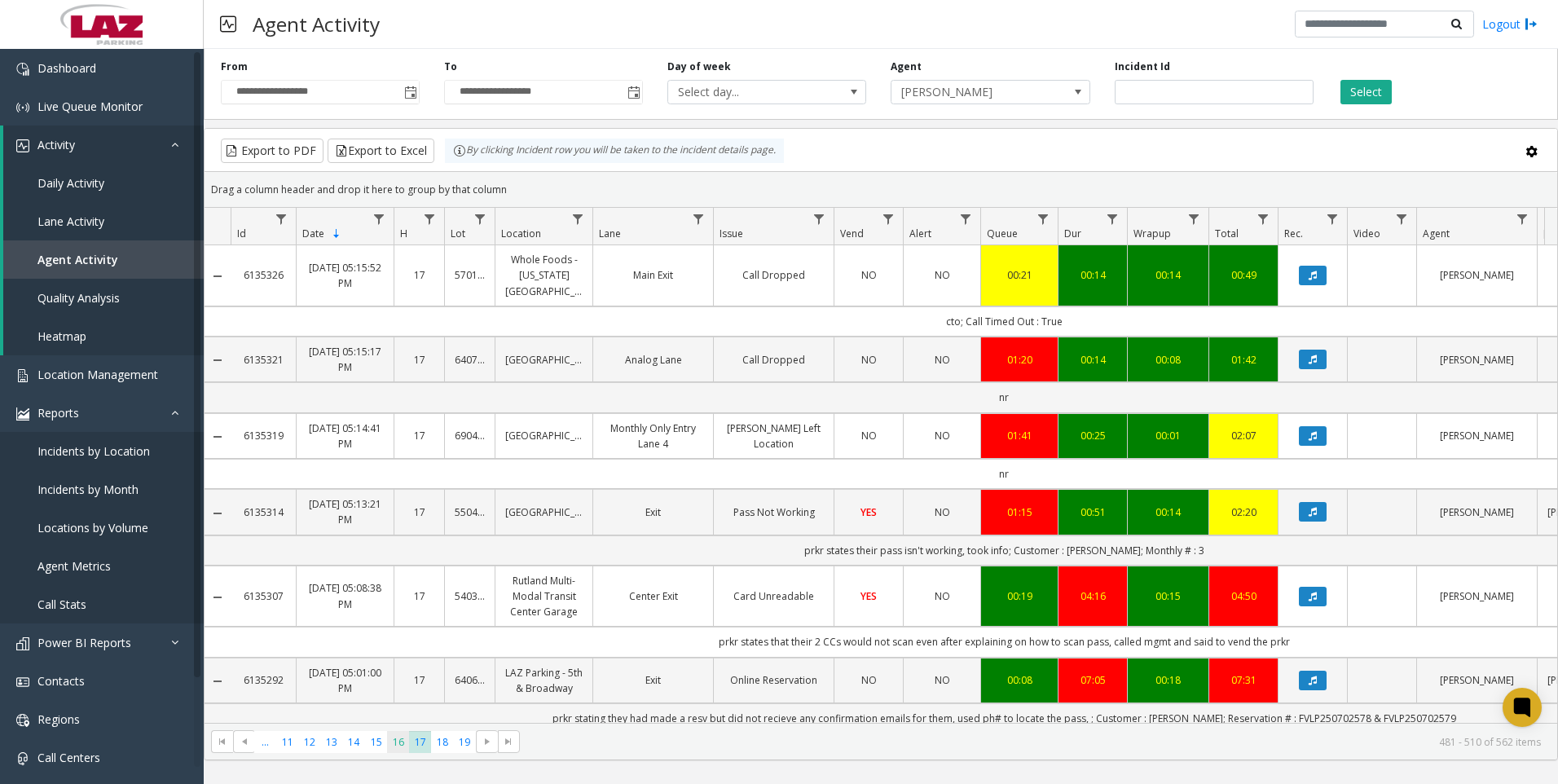
click at [398, 745] on span "16" at bounding box center [398, 742] width 22 height 22
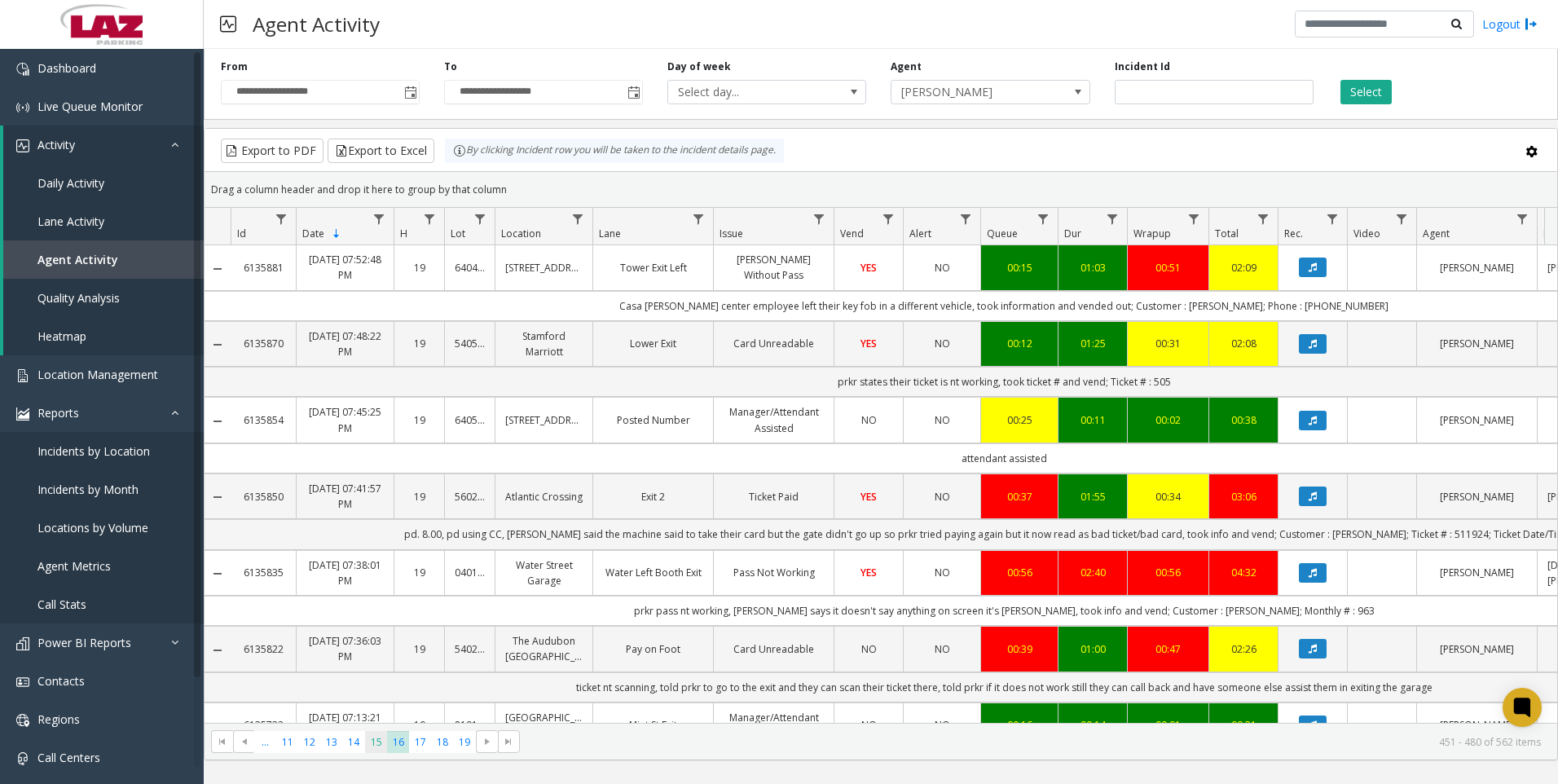
click at [378, 742] on span "15" at bounding box center [376, 742] width 22 height 22
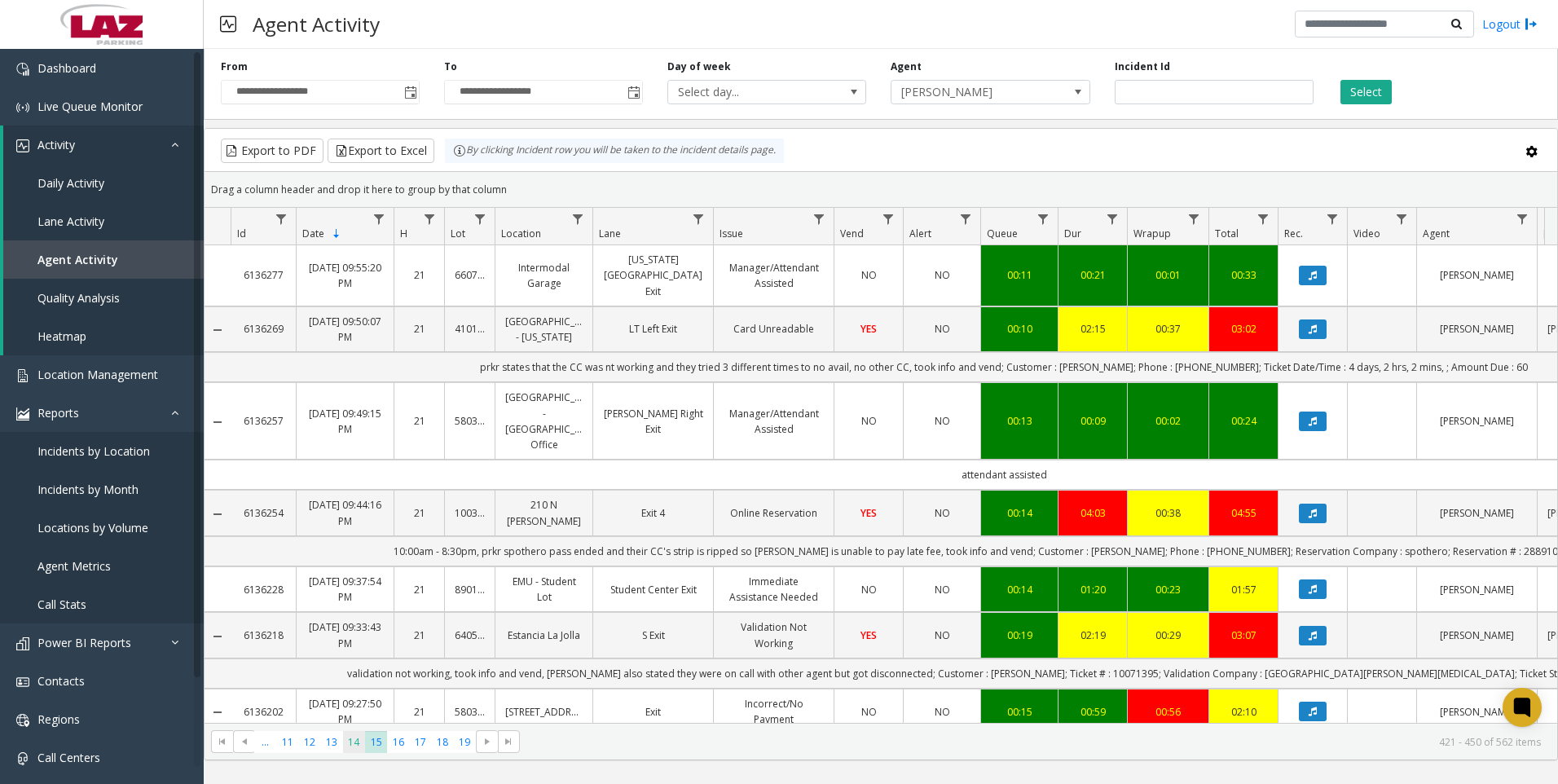
click at [364, 742] on span "14" at bounding box center [354, 742] width 22 height 22
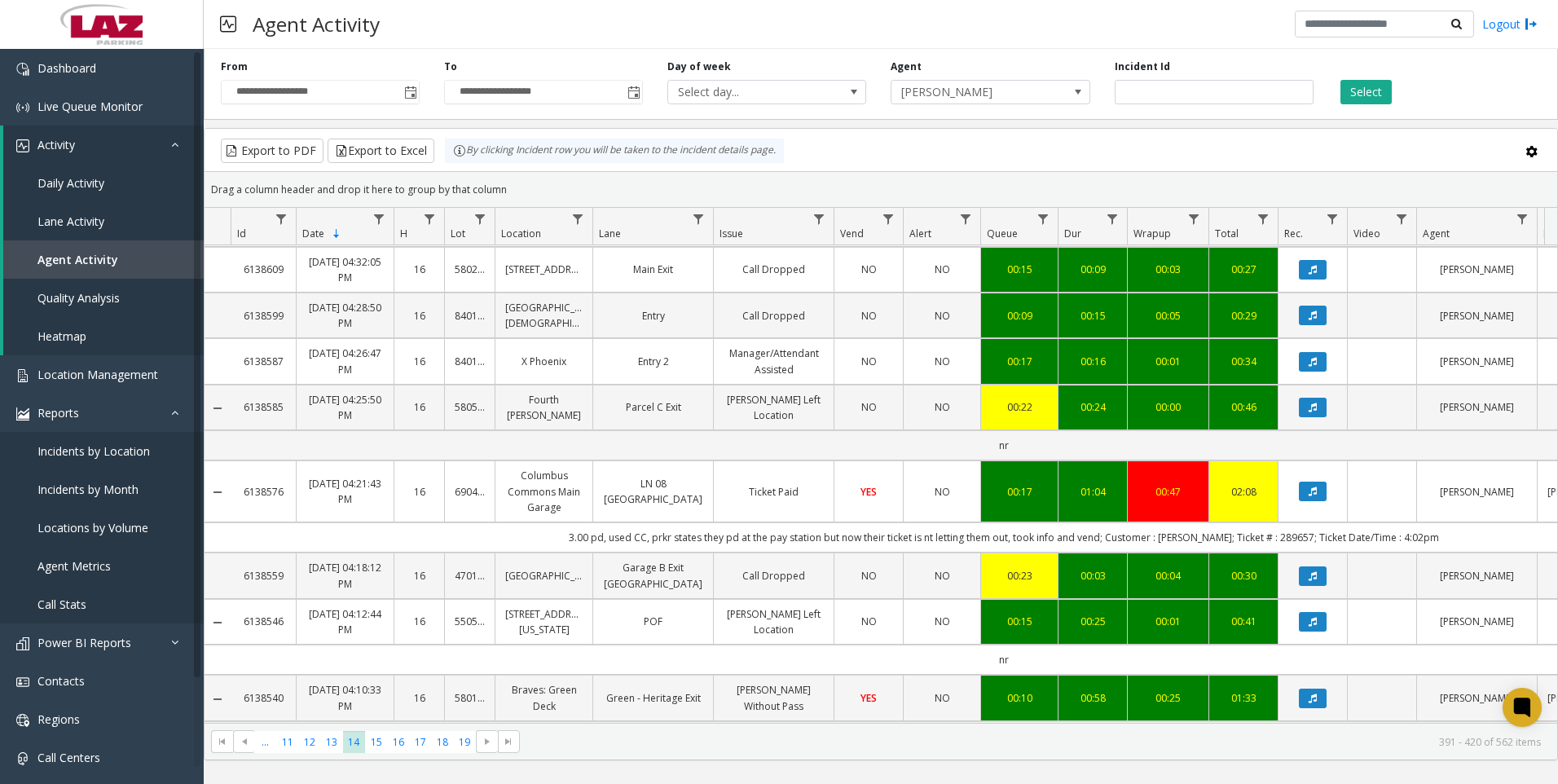
scroll to position [326, 0]
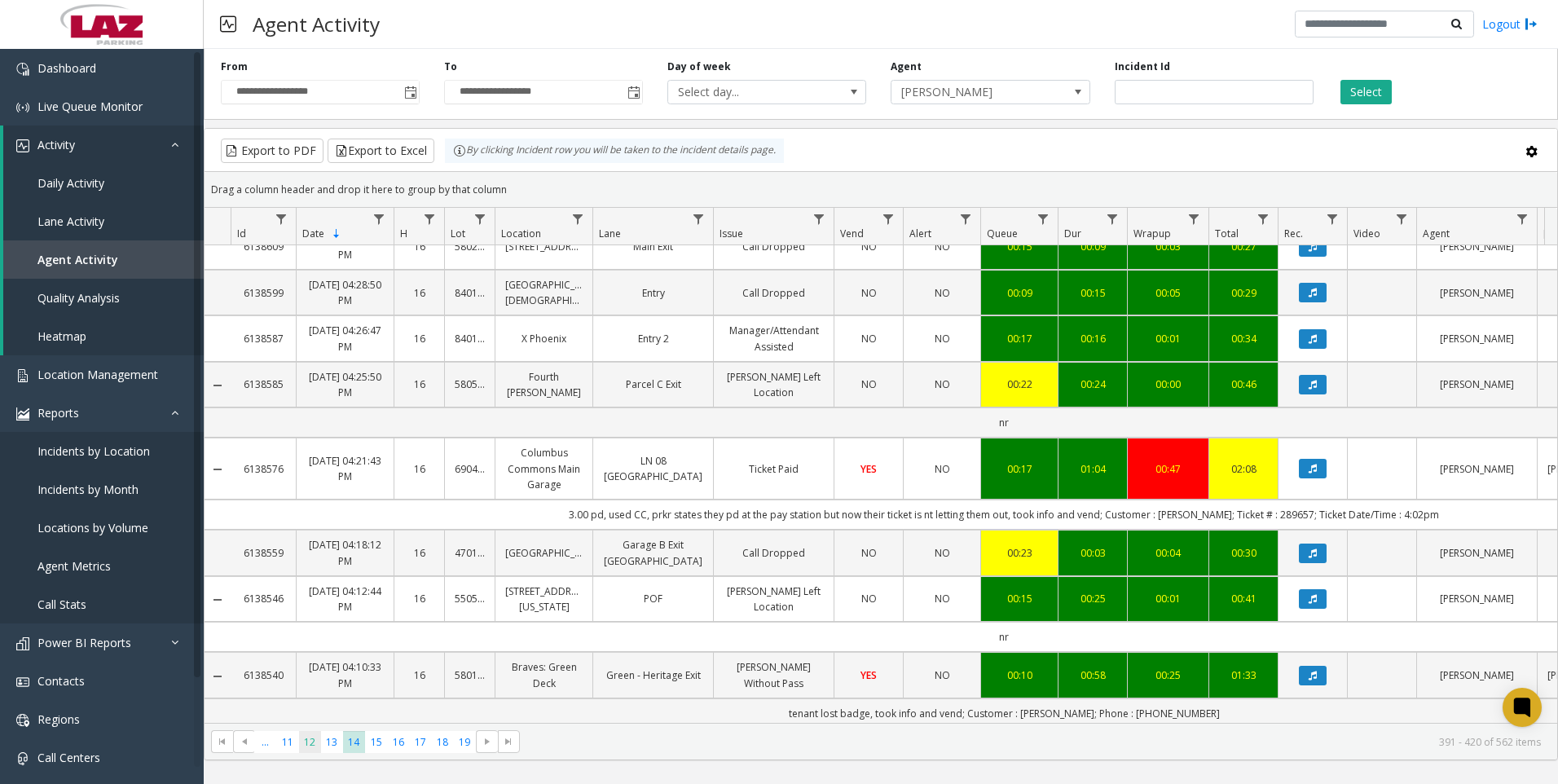
click at [306, 749] on span "12" at bounding box center [310, 742] width 22 height 22
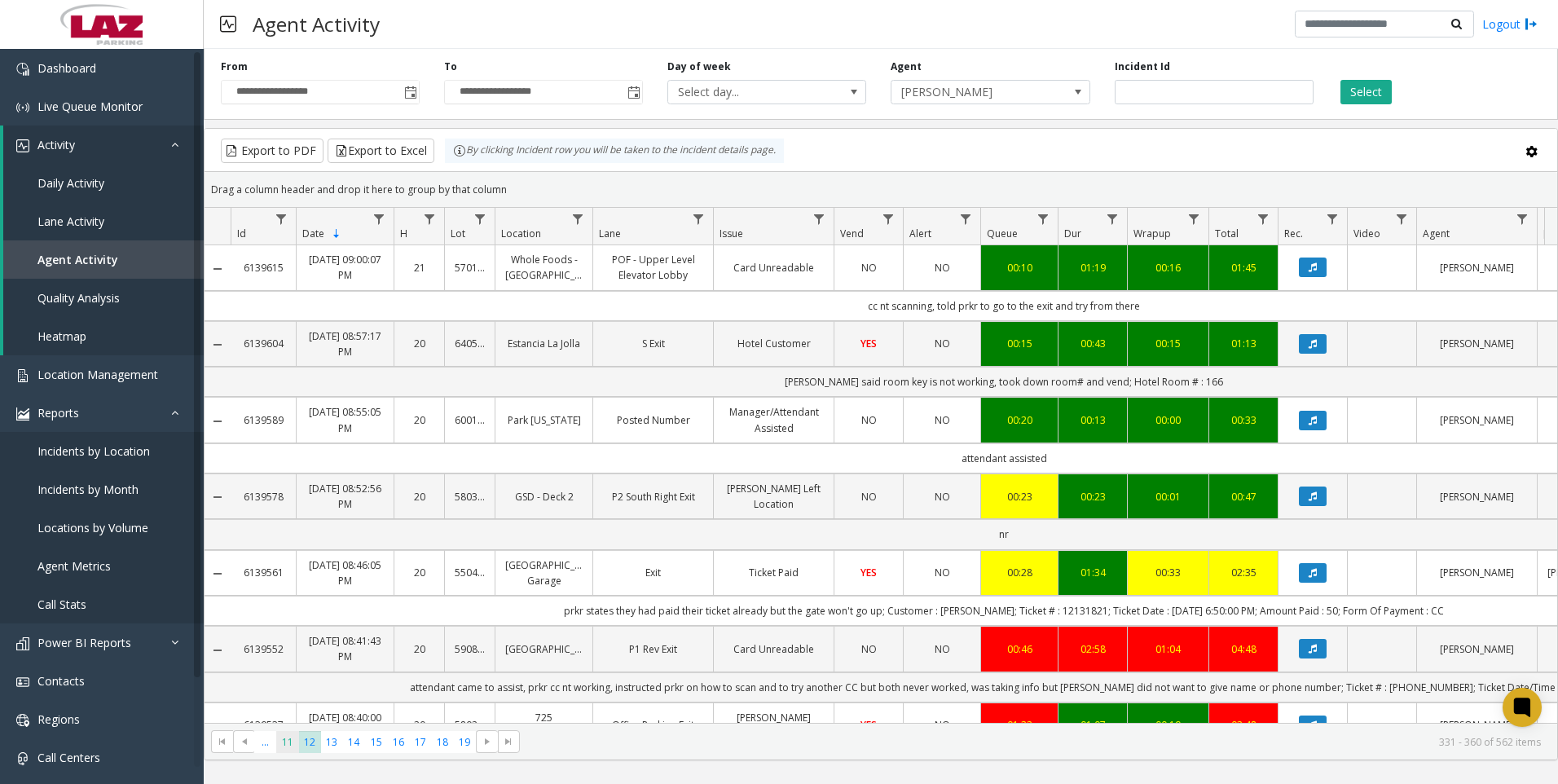
click at [294, 741] on span "11" at bounding box center [288, 742] width 22 height 22
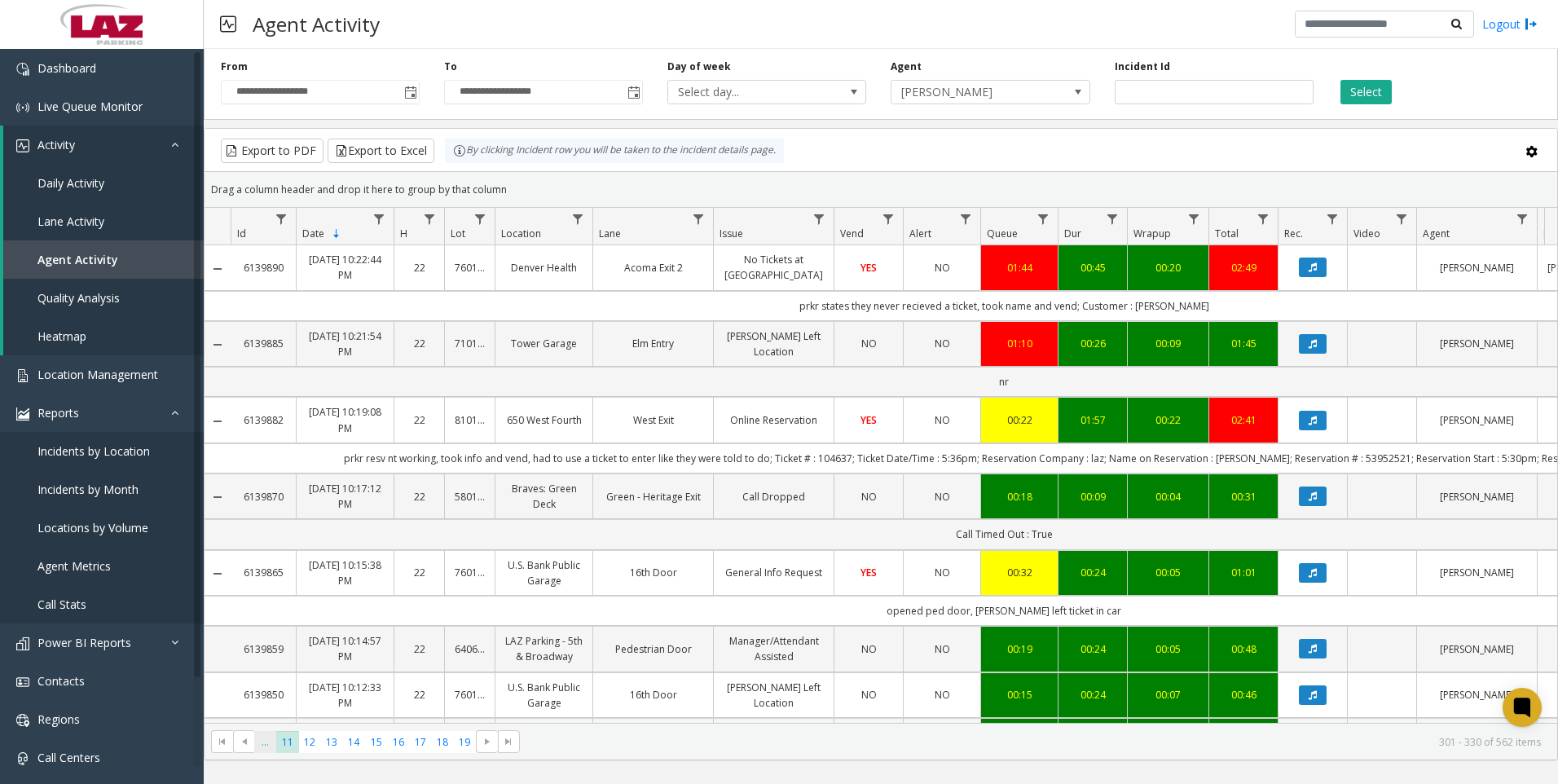
click at [274, 747] on span "..." at bounding box center [265, 742] width 22 height 22
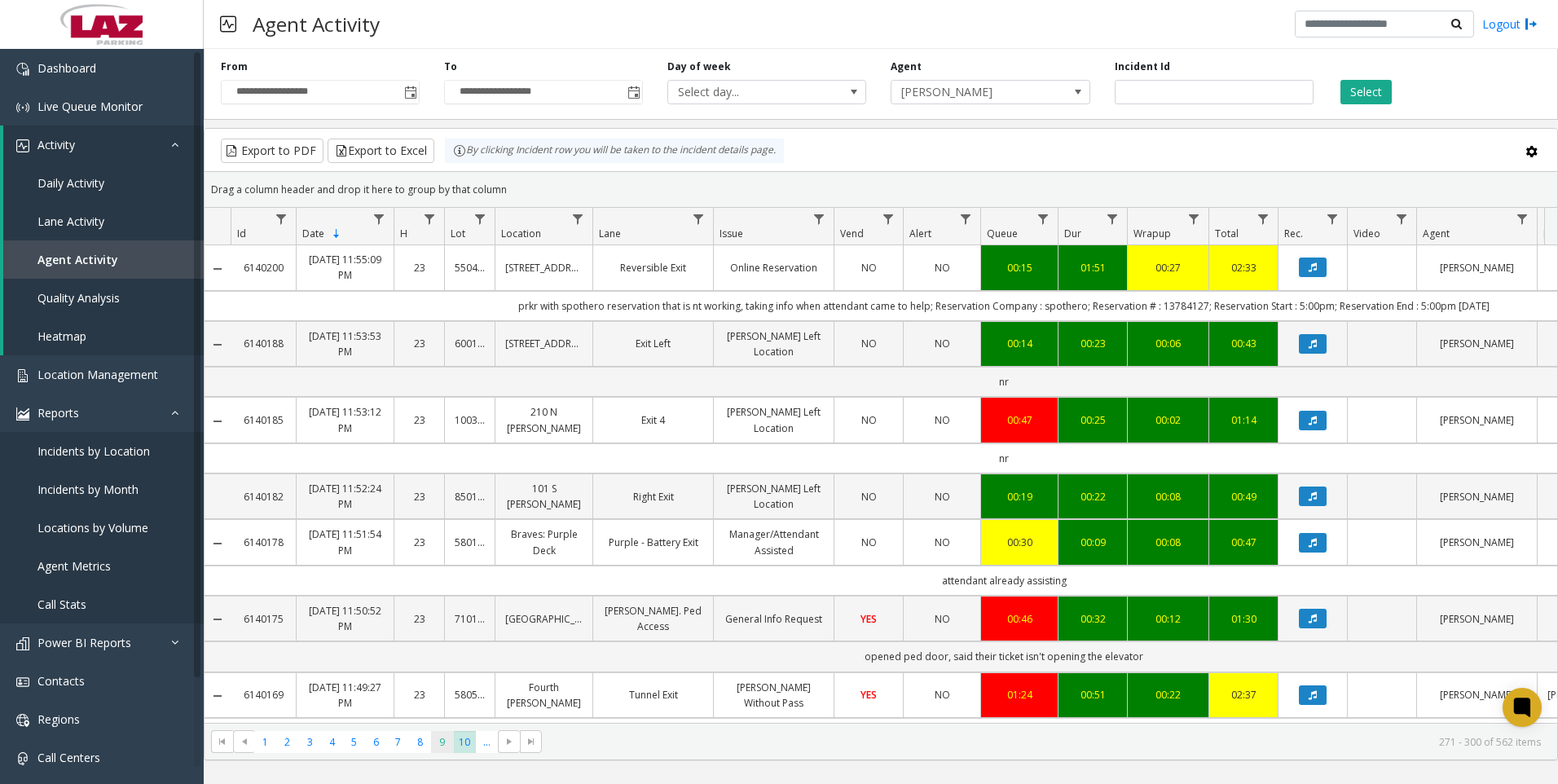
click at [447, 744] on span "9" at bounding box center [442, 742] width 22 height 22
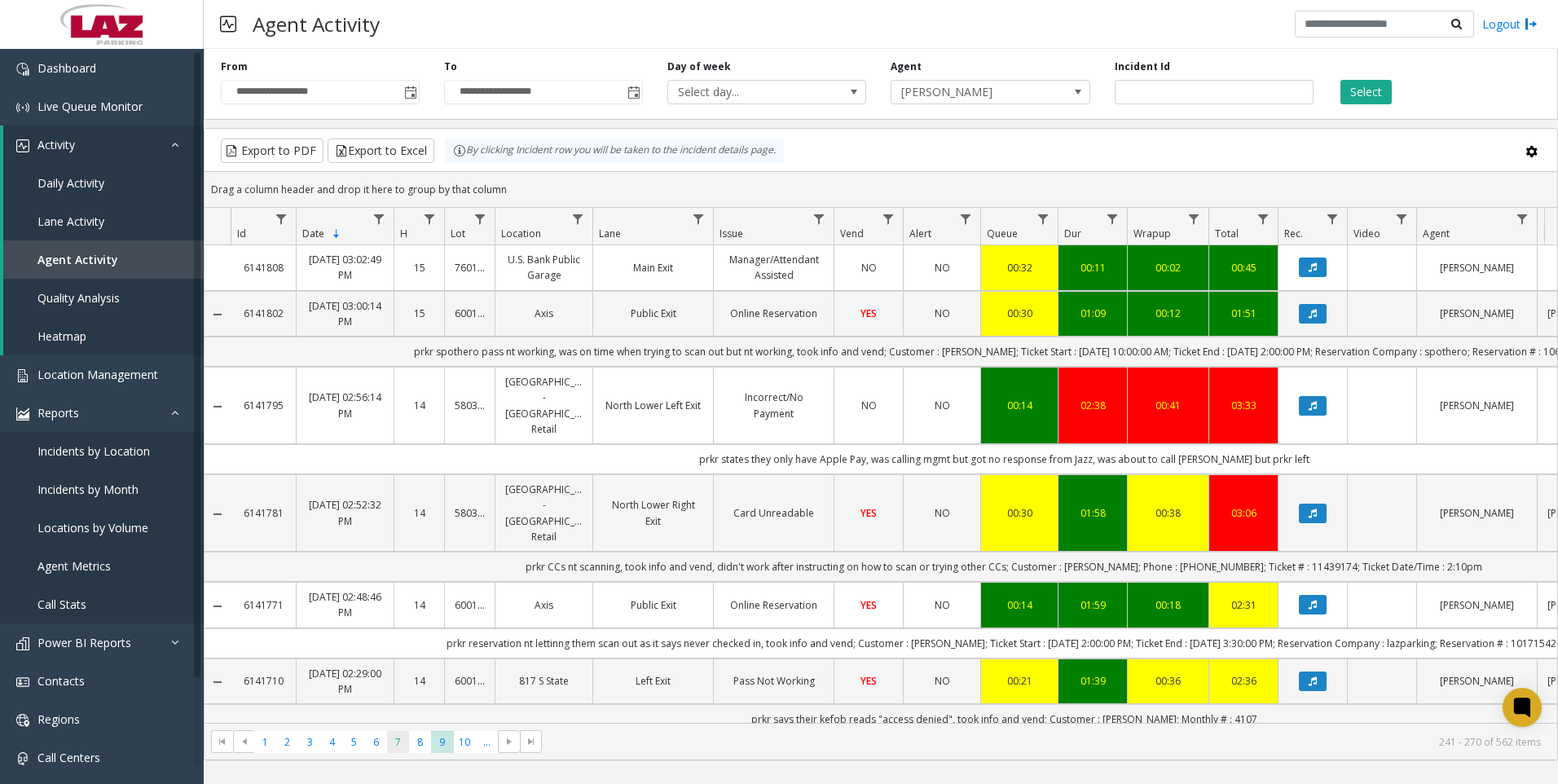
click at [398, 747] on span "7" at bounding box center [398, 742] width 22 height 22
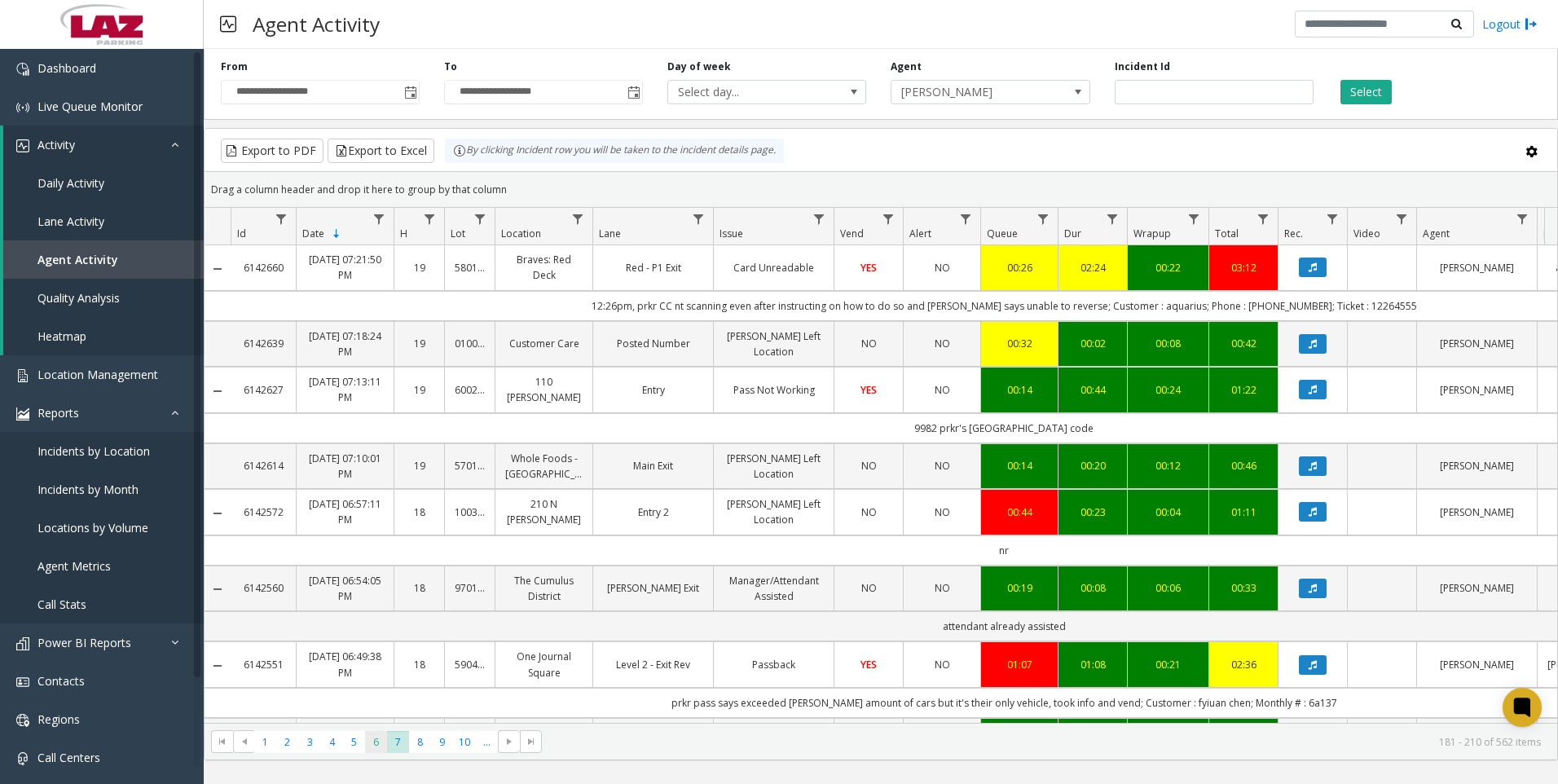
click at [366, 742] on span "6" at bounding box center [376, 742] width 22 height 22
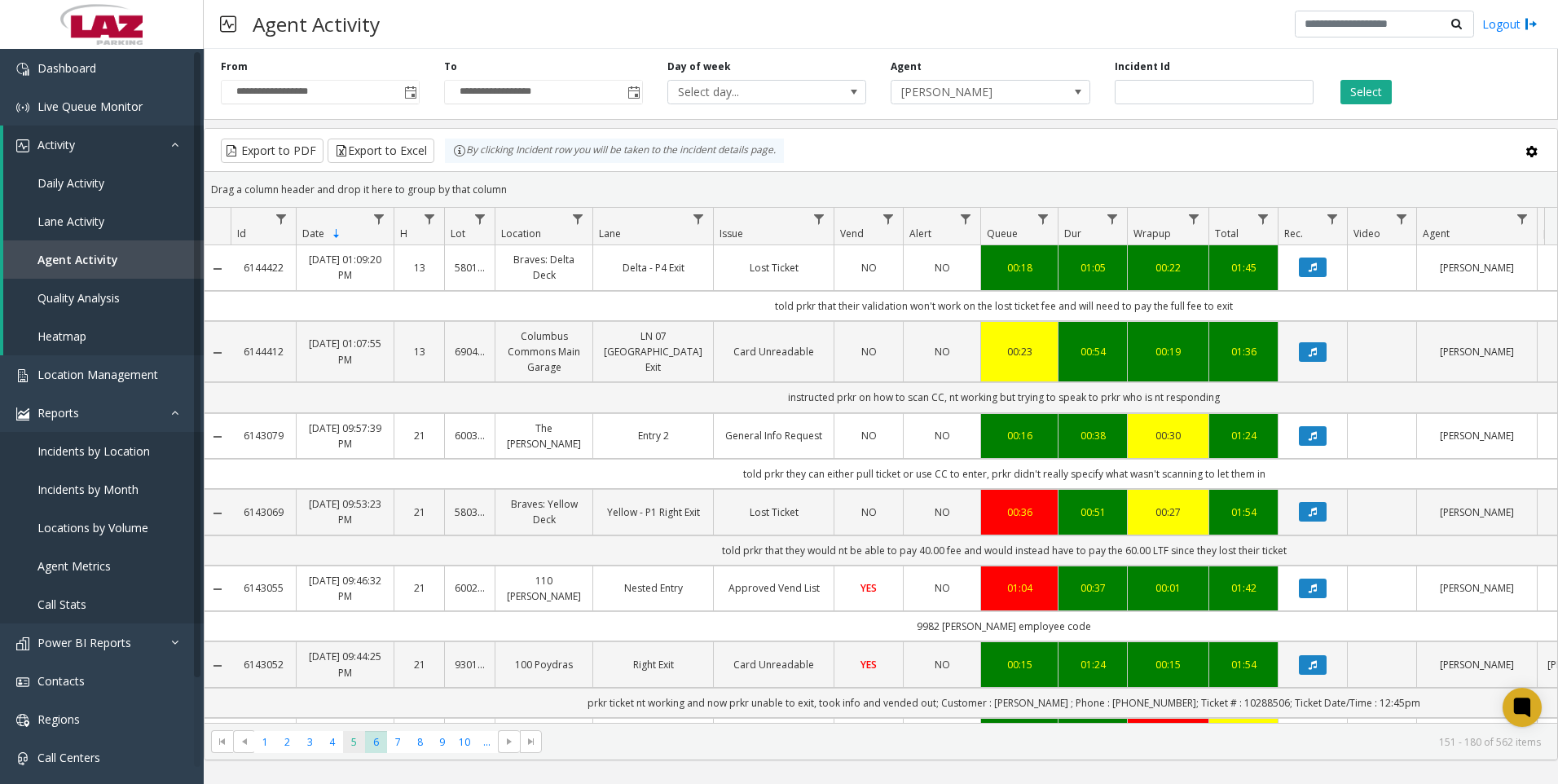
click at [343, 742] on span "5" at bounding box center [354, 742] width 22 height 22
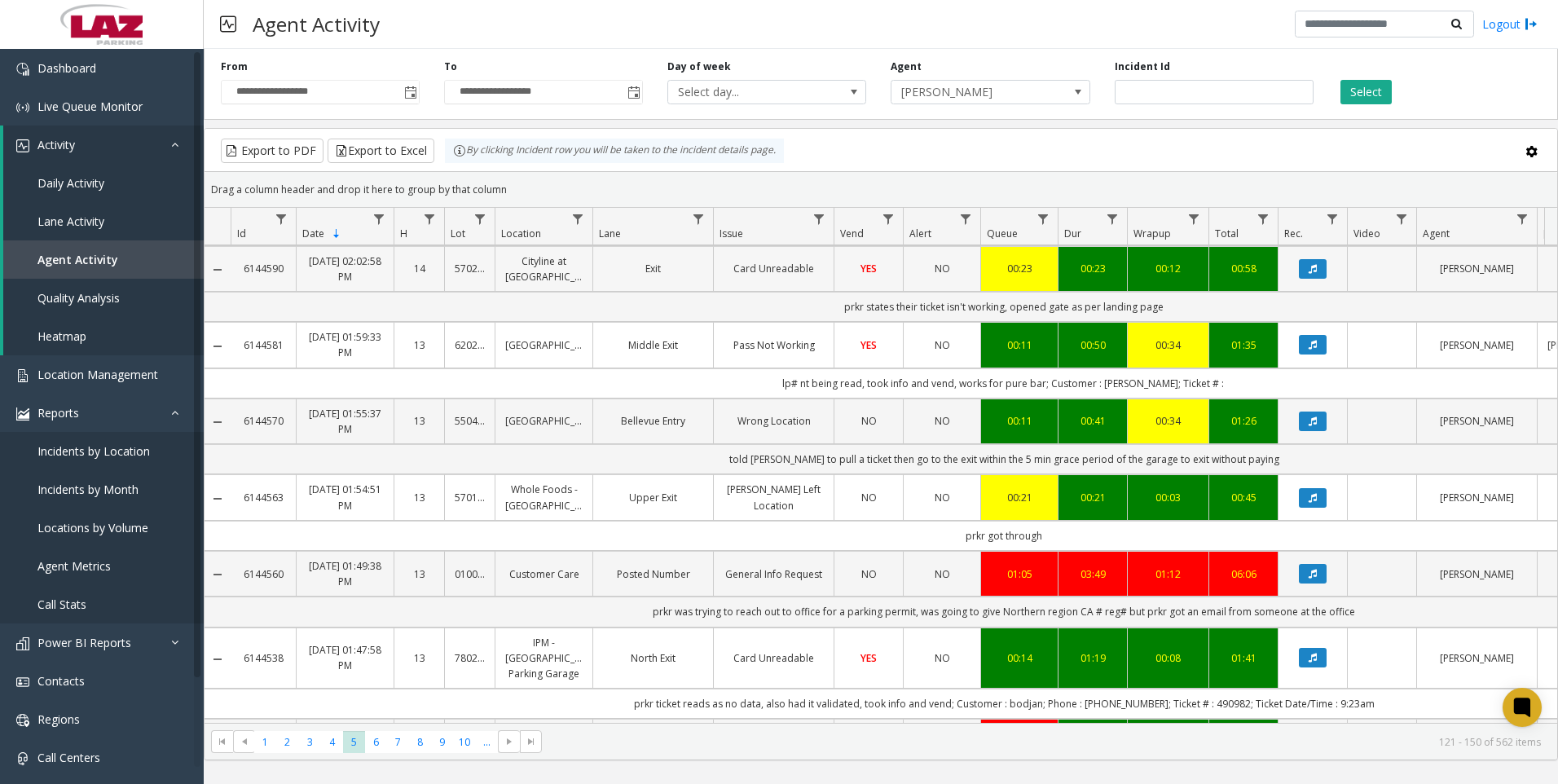
scroll to position [815, 0]
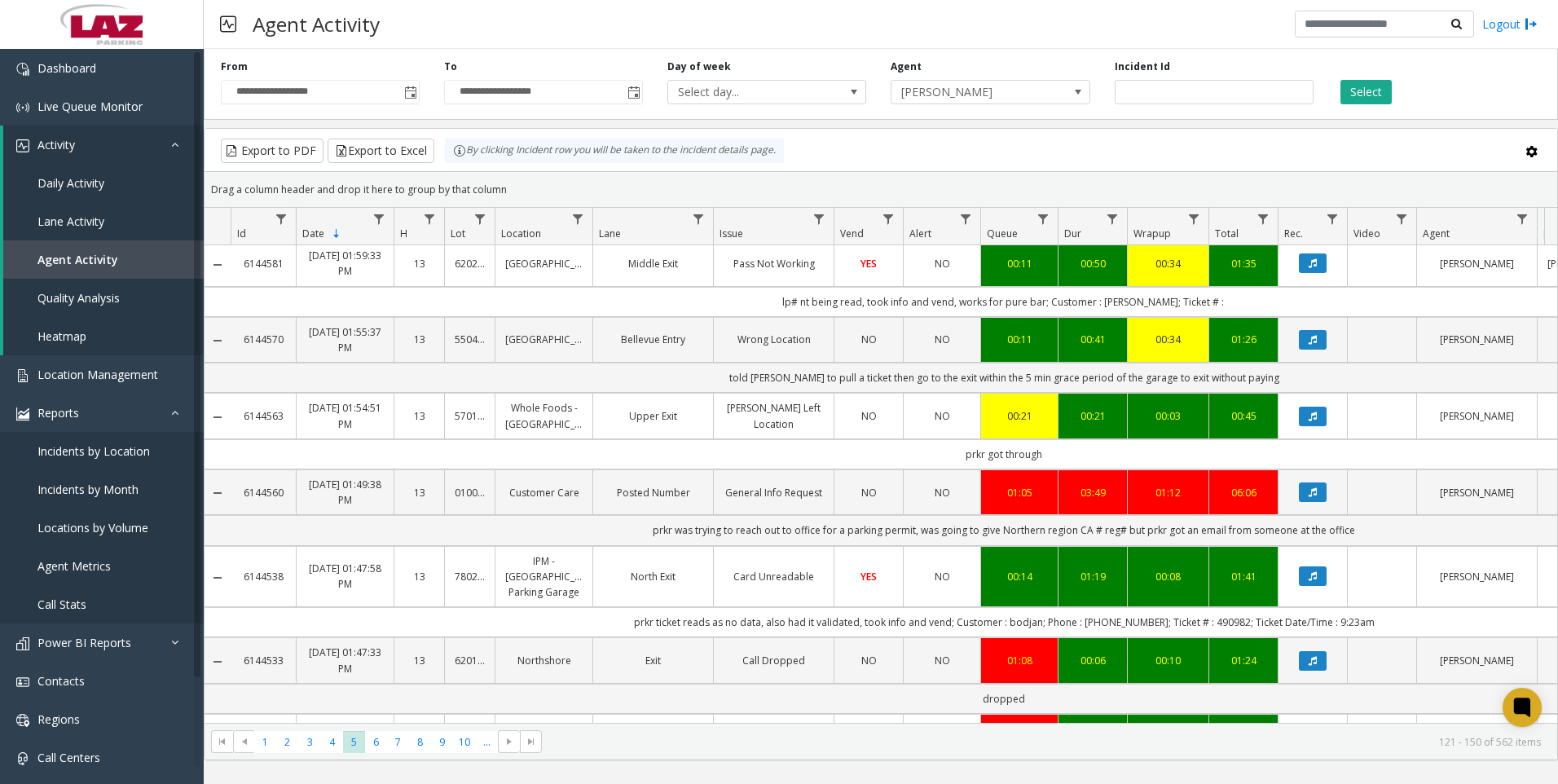
click at [932, 105] on div "**********" at bounding box center [881, 81] width 1355 height 77
click at [944, 82] on span "[PERSON_NAME]" at bounding box center [970, 92] width 158 height 22
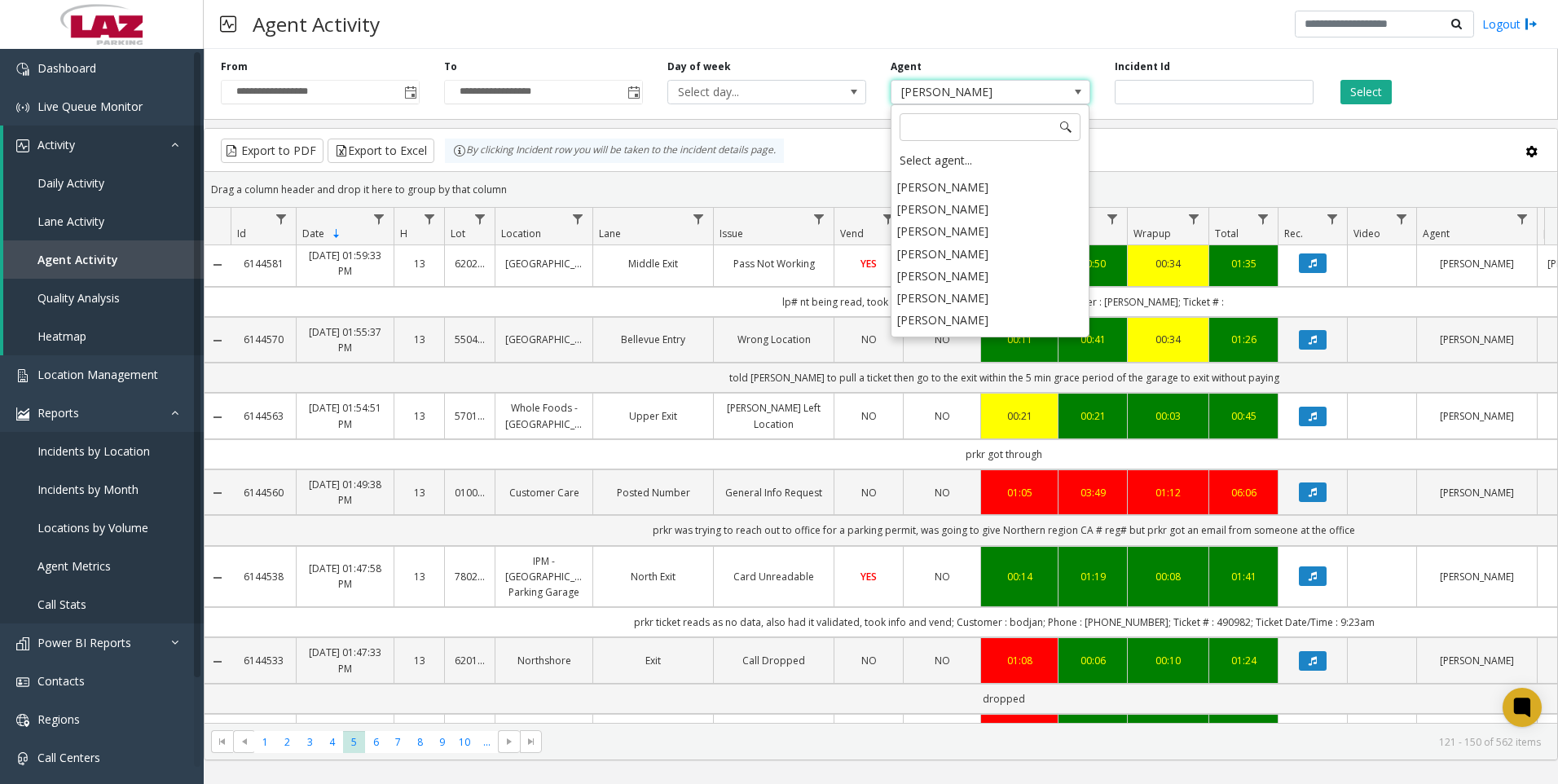
scroll to position [8625, 0]
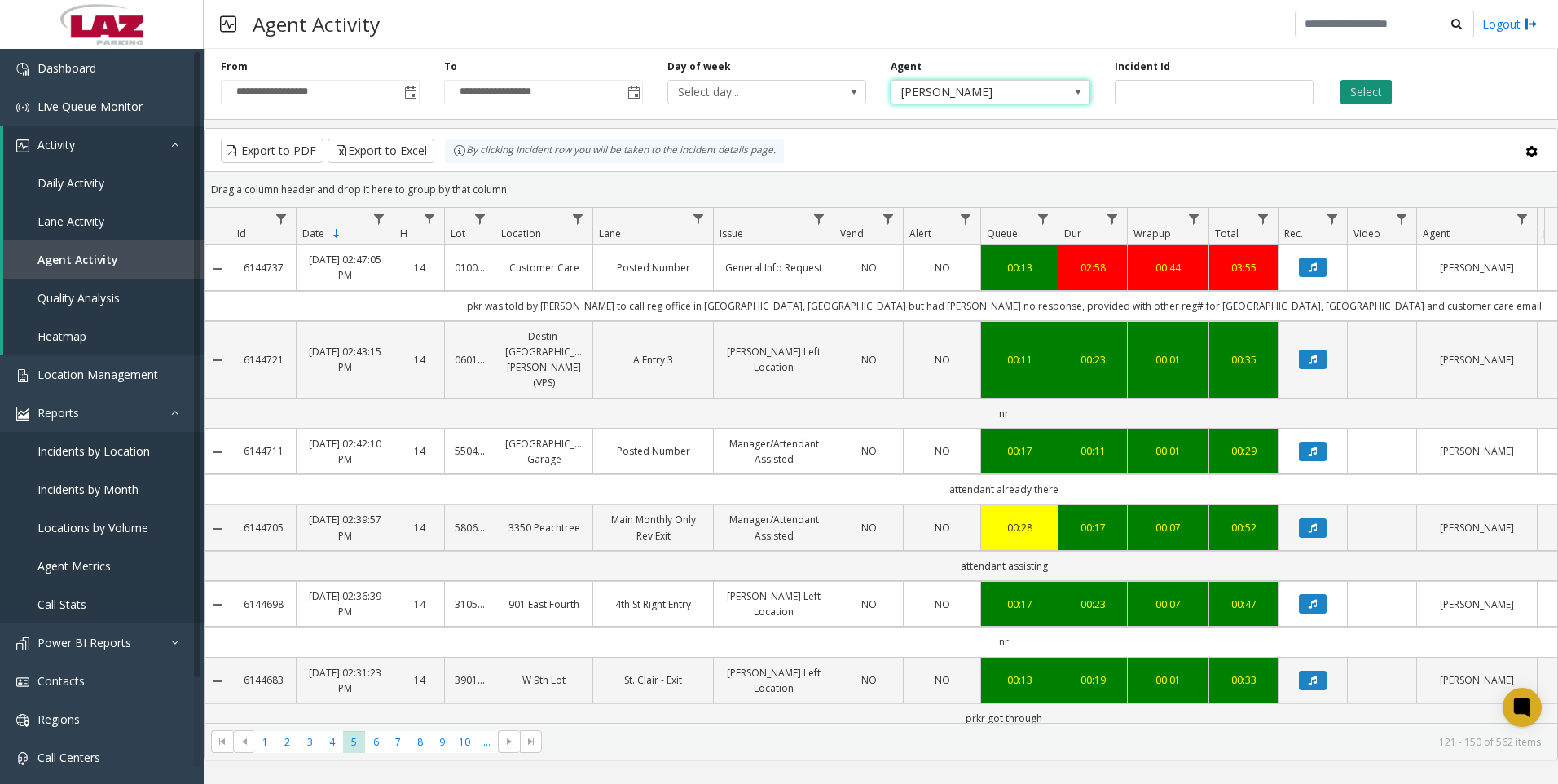
scroll to position [815, 0]
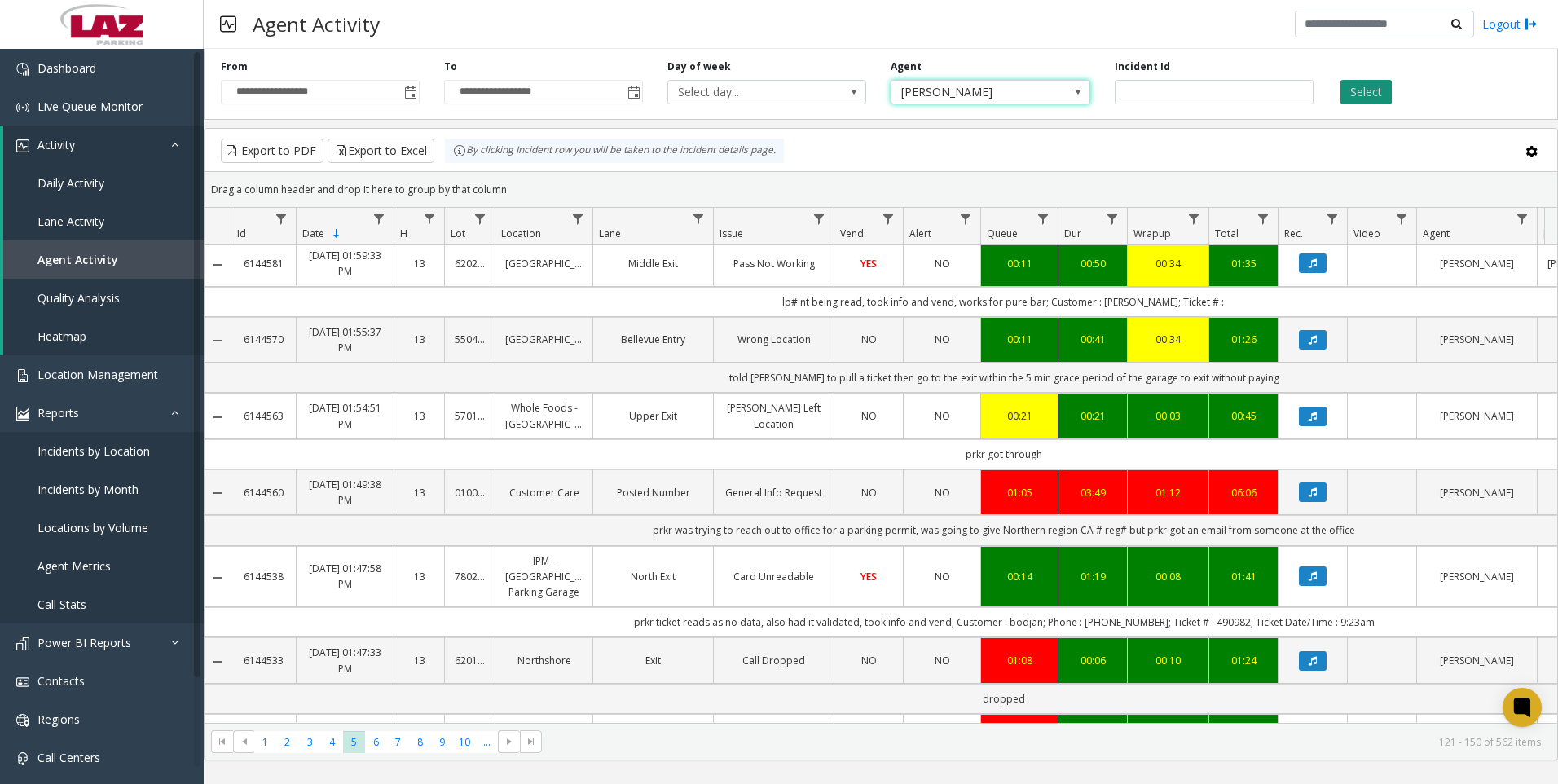
click at [1359, 92] on button "Select" at bounding box center [1366, 92] width 51 height 24
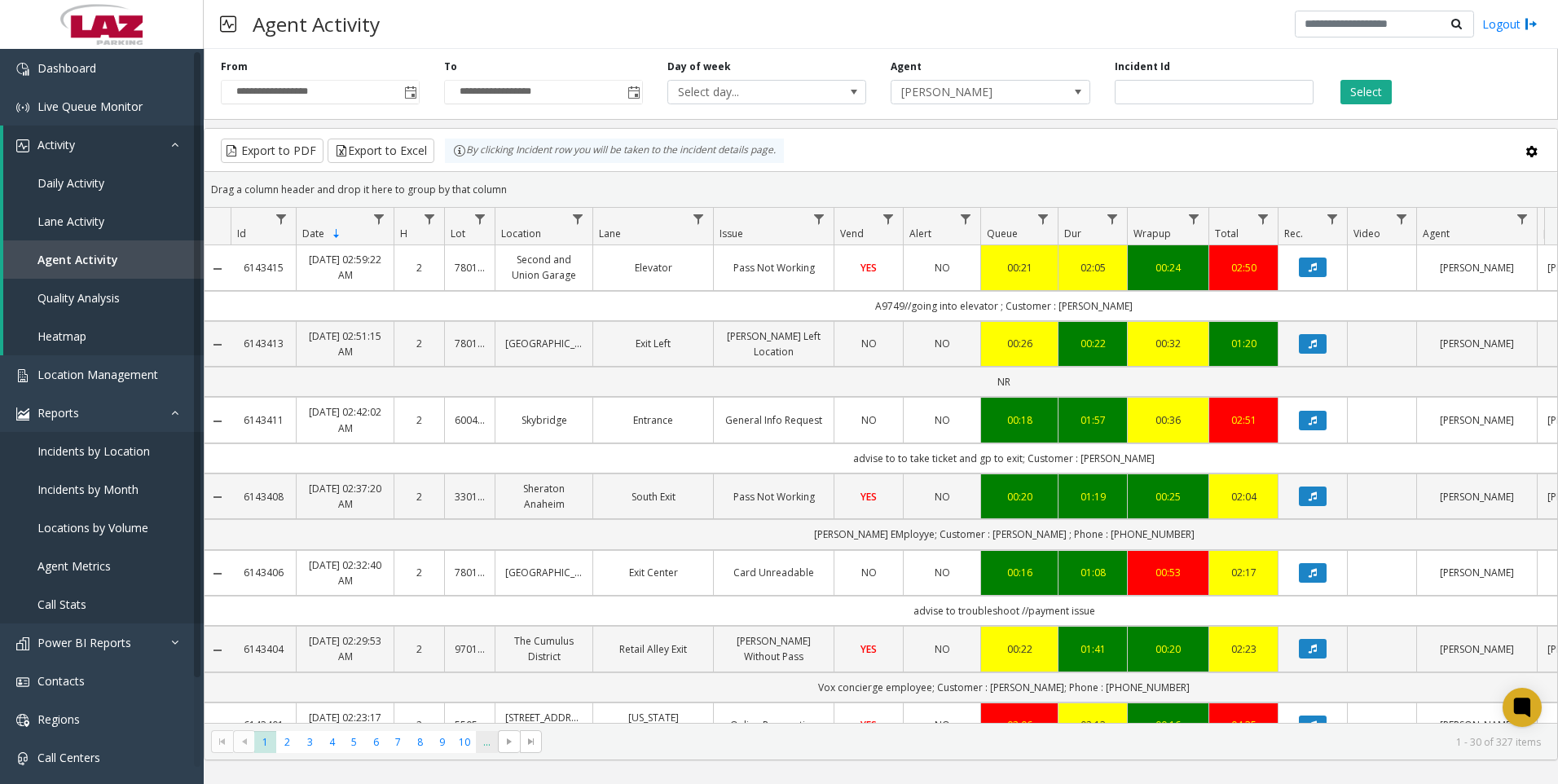
click at [479, 741] on span "..." at bounding box center [487, 742] width 22 height 22
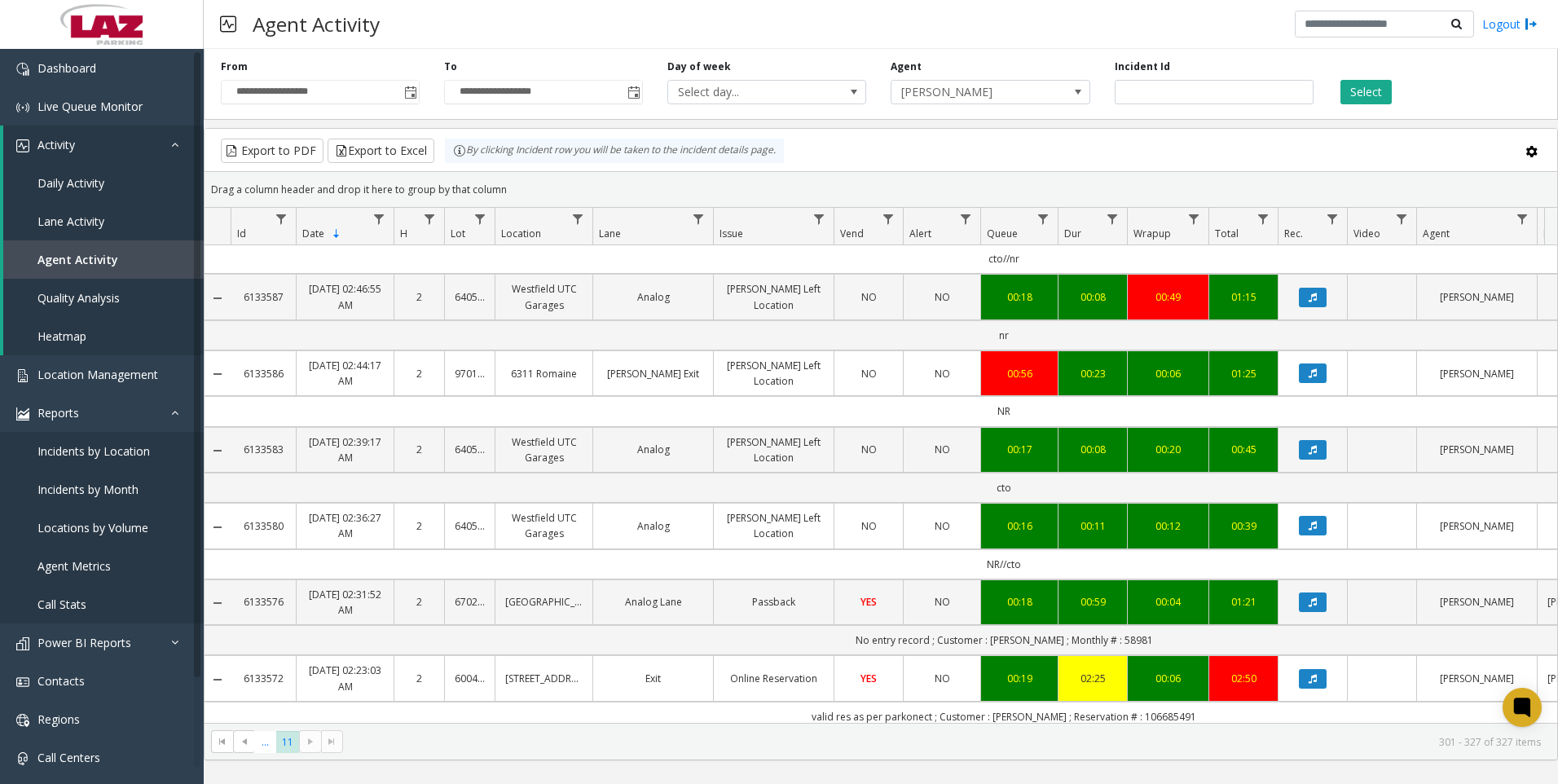
scroll to position [733, 0]
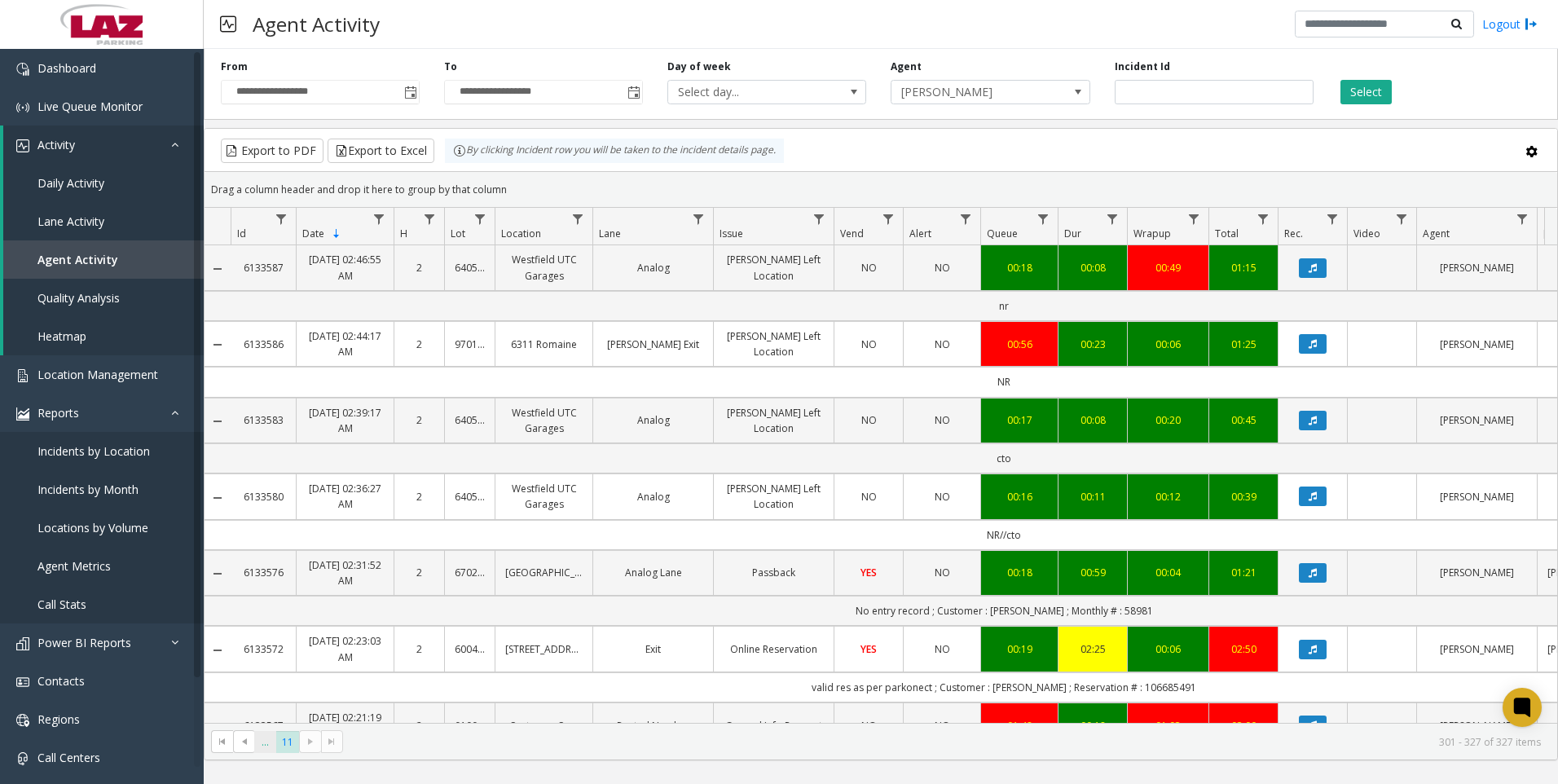
click at [269, 741] on span "..." at bounding box center [265, 742] width 22 height 22
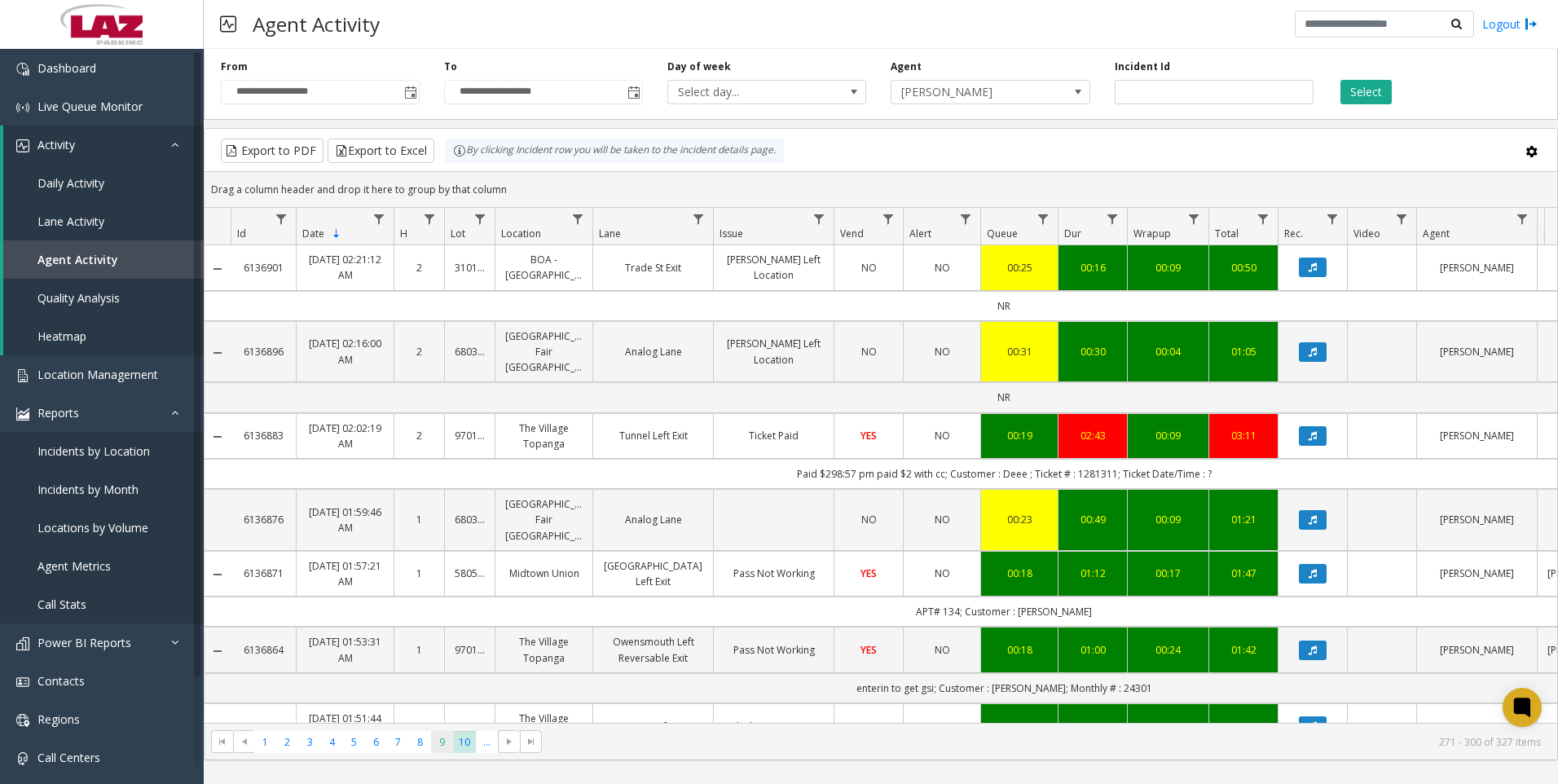
click at [434, 746] on span "9" at bounding box center [442, 742] width 22 height 22
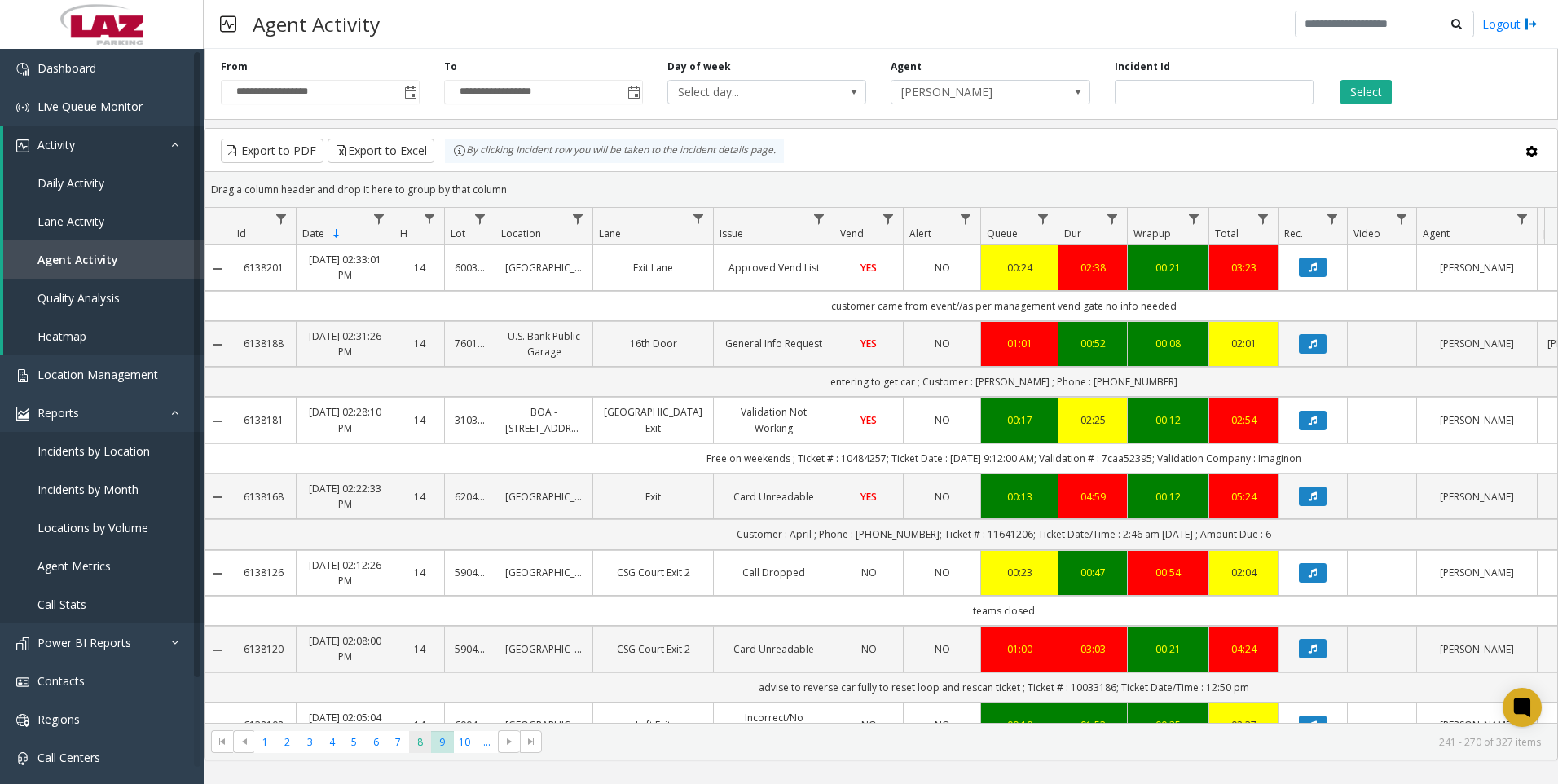
click at [426, 742] on span "8" at bounding box center [420, 742] width 22 height 22
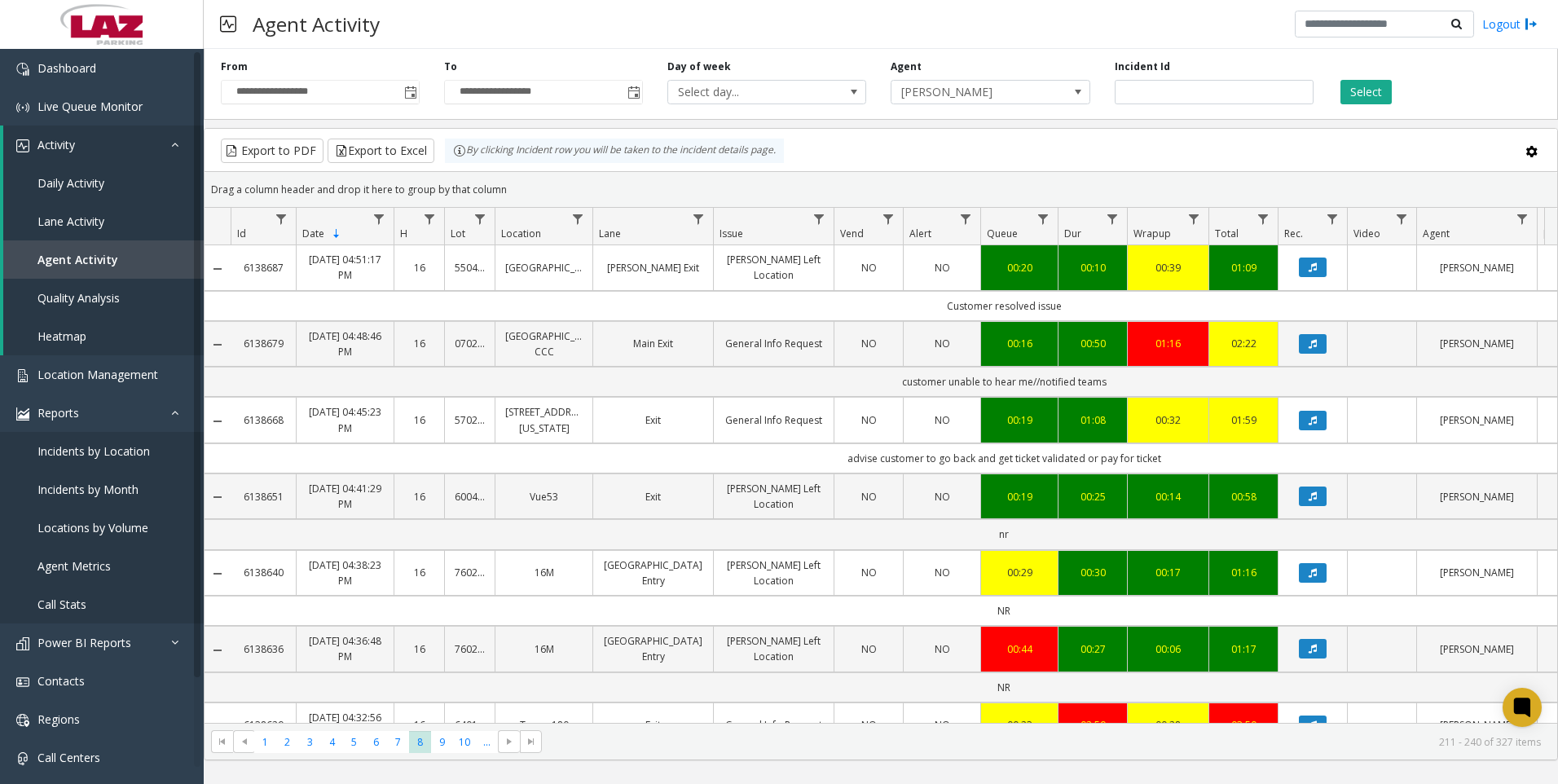
click at [391, 753] on kendo-pager "* * * * * * * * * ** *** 1 2 3 4 5 6 7 8 9 10 ... 211 - 240 of 327 items" at bounding box center [881, 741] width 1353 height 37
click at [395, 746] on span "7" at bounding box center [398, 742] width 22 height 22
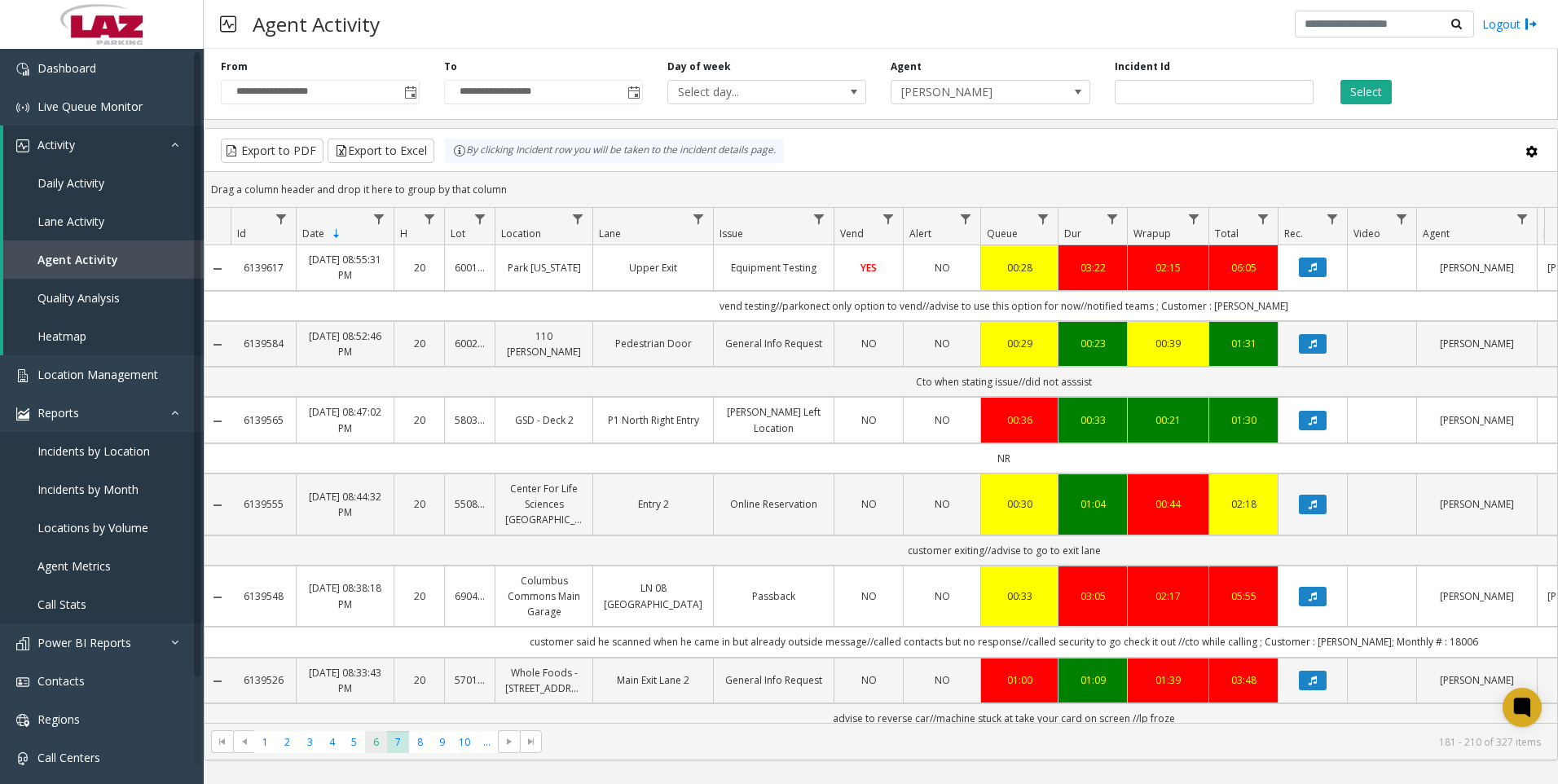
click at [378, 742] on span "6" at bounding box center [376, 742] width 22 height 22
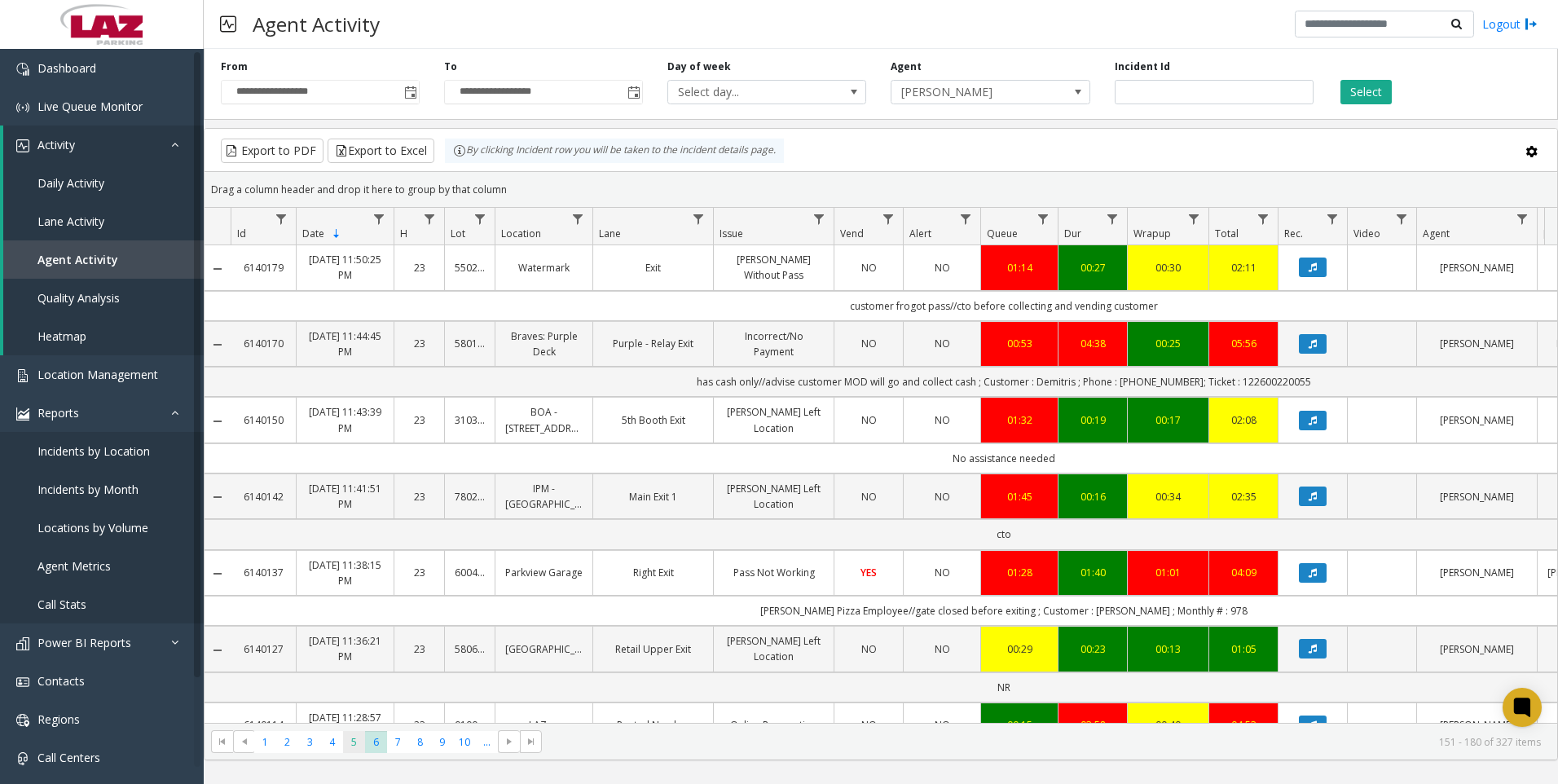
click at [358, 742] on span "5" at bounding box center [354, 742] width 22 height 22
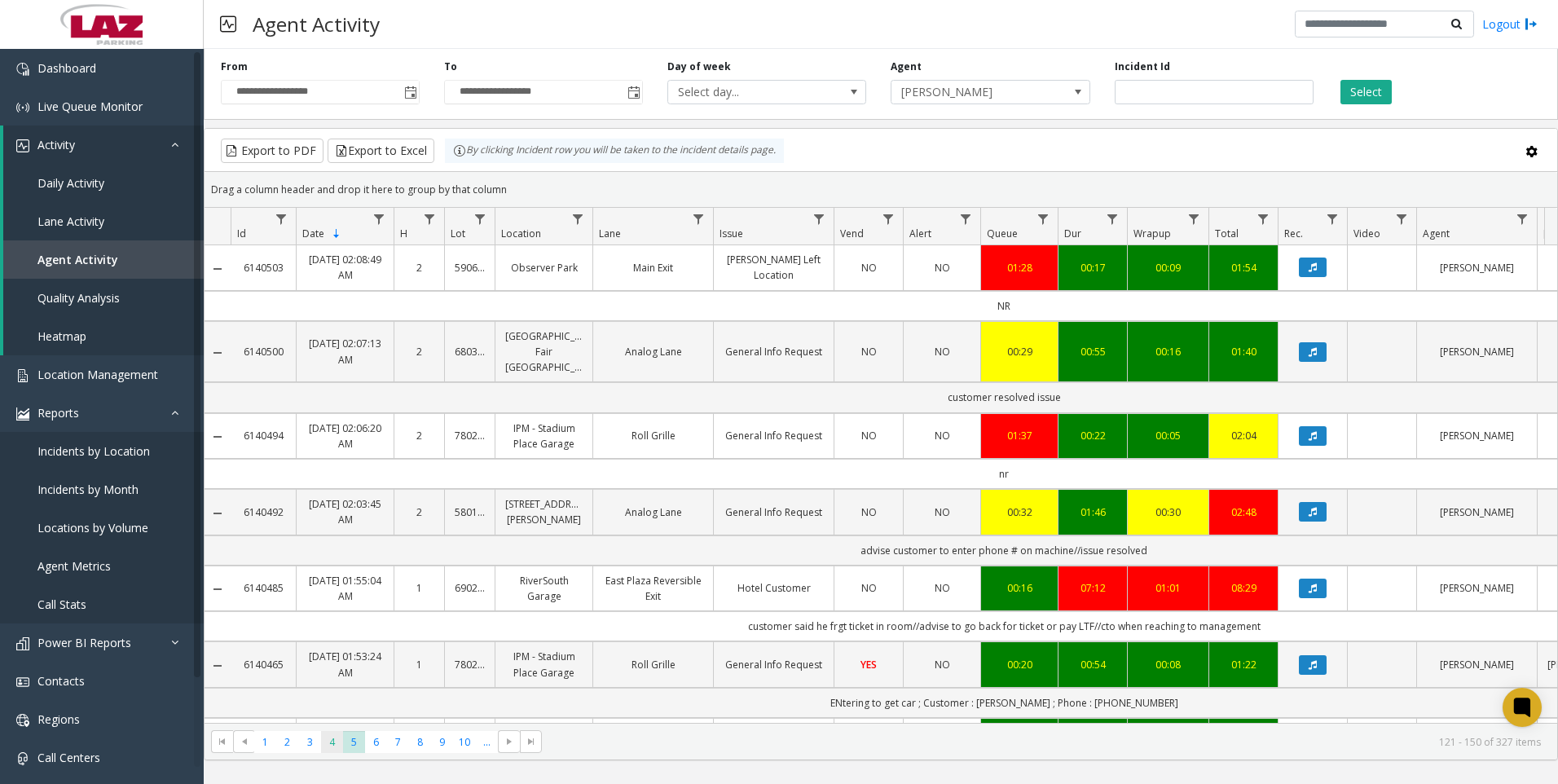
click at [323, 747] on span "4" at bounding box center [332, 742] width 22 height 22
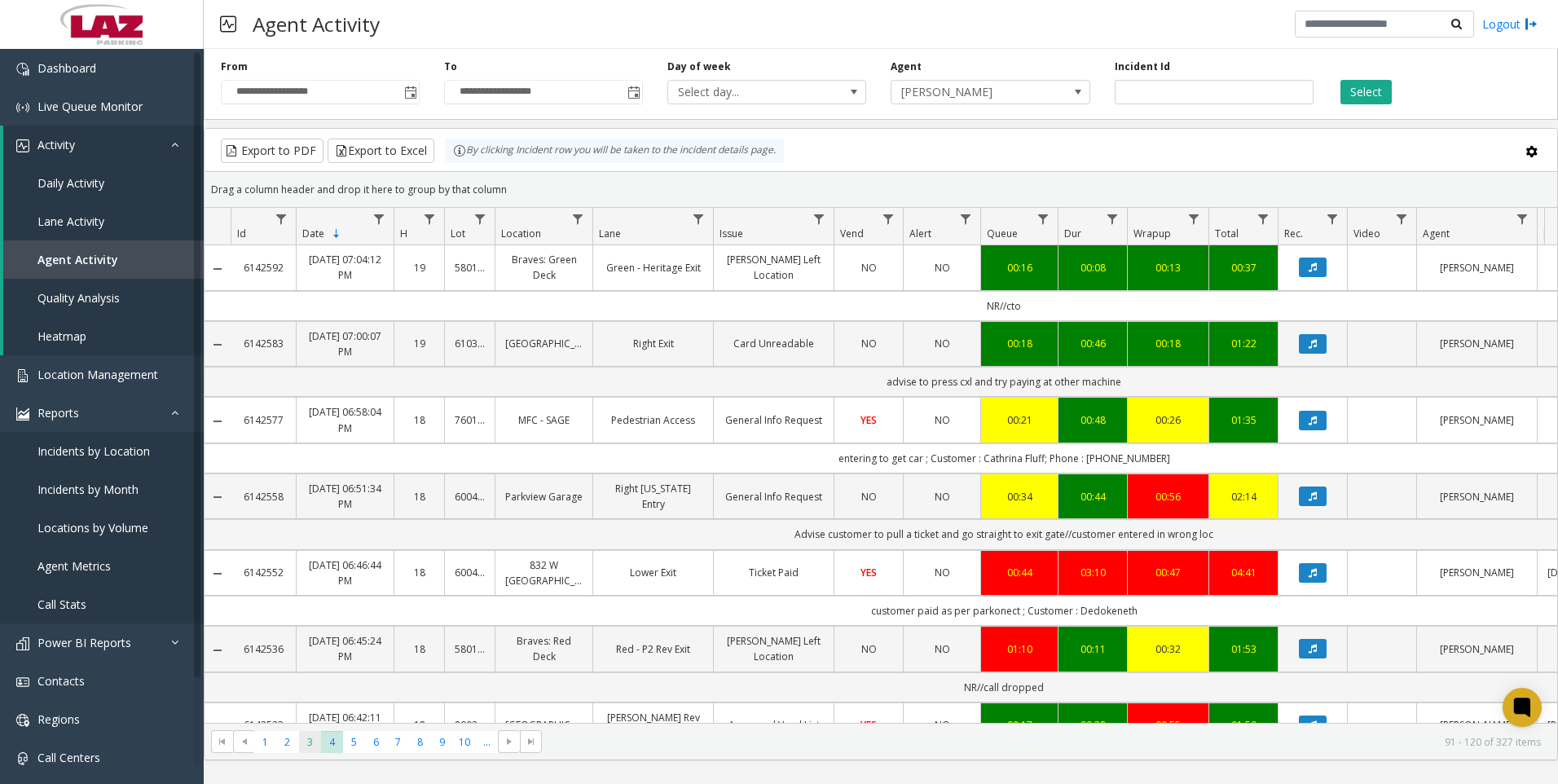
click at [305, 740] on span "3" at bounding box center [310, 742] width 22 height 22
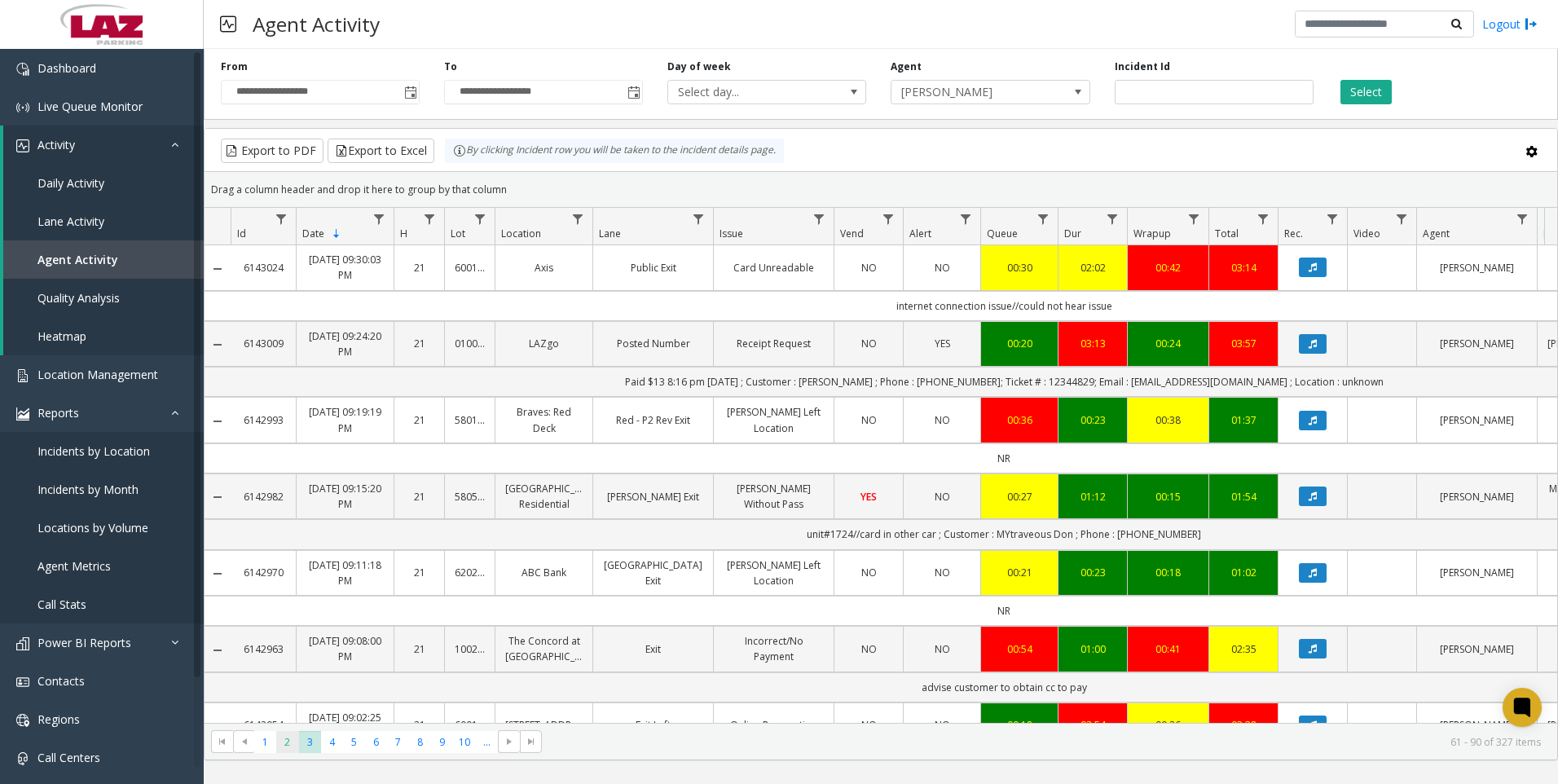
click at [291, 739] on span "2" at bounding box center [288, 742] width 22 height 22
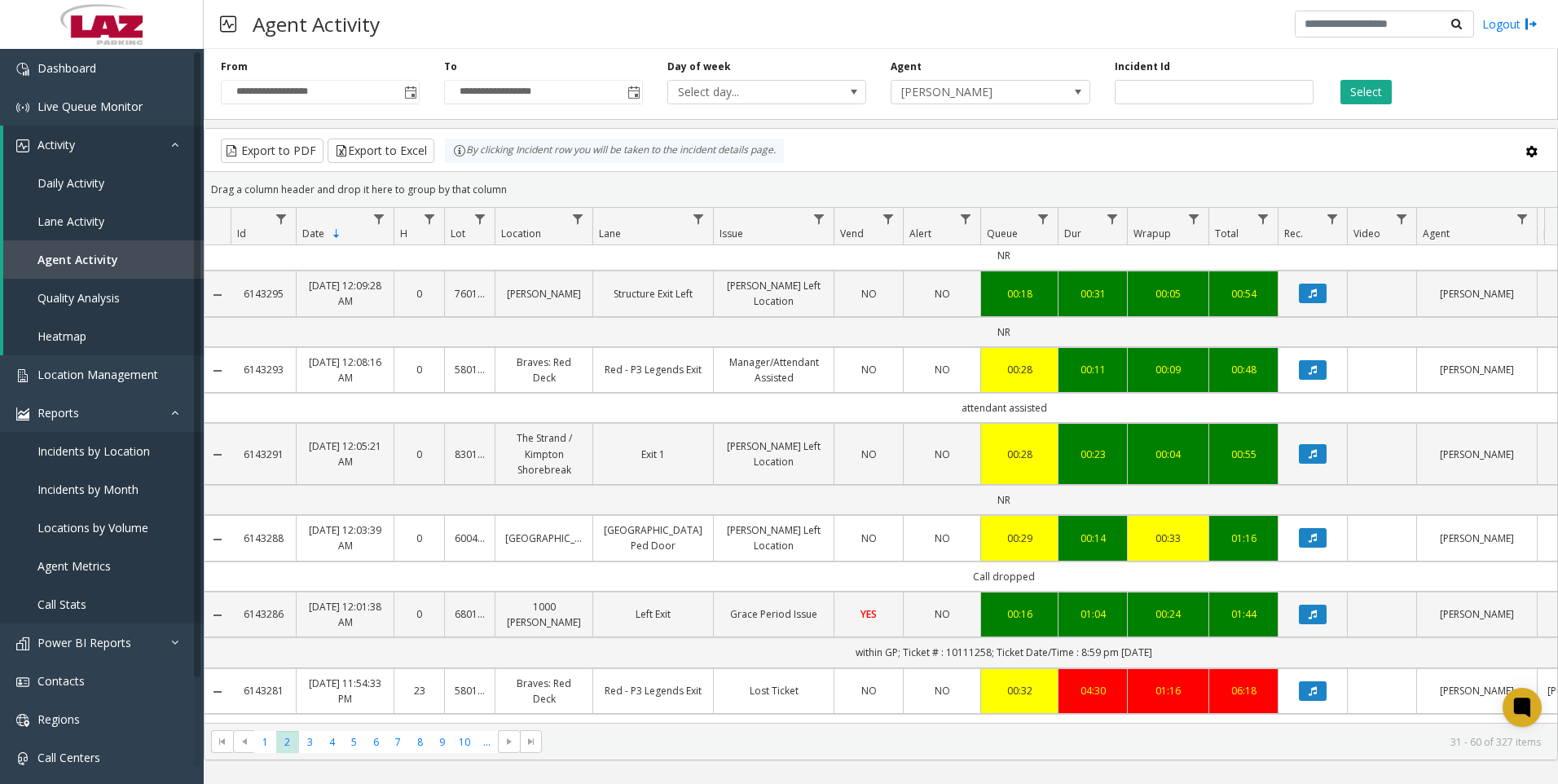
scroll to position [244, 0]
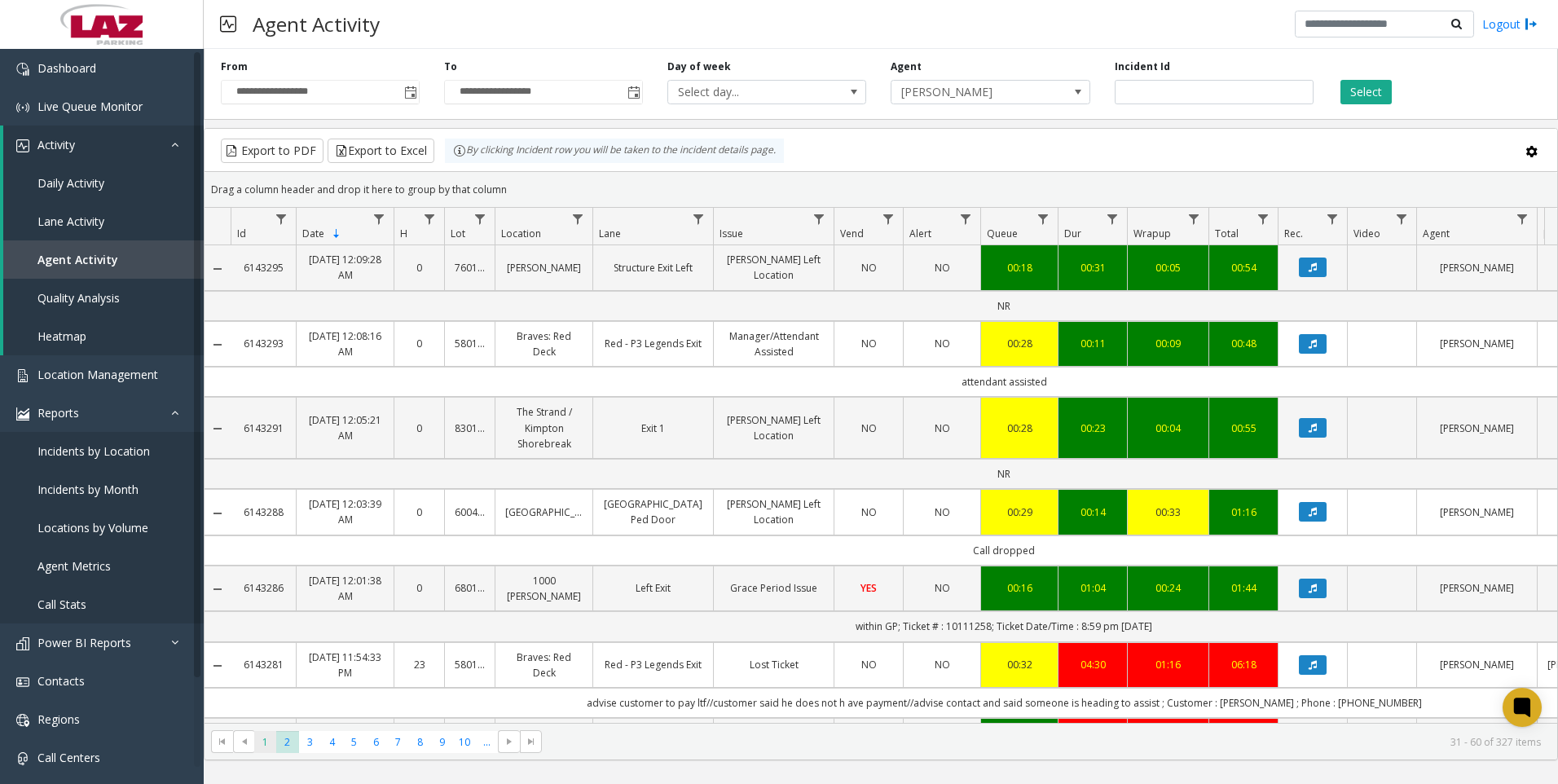
click at [262, 749] on span "1" at bounding box center [265, 742] width 22 height 22
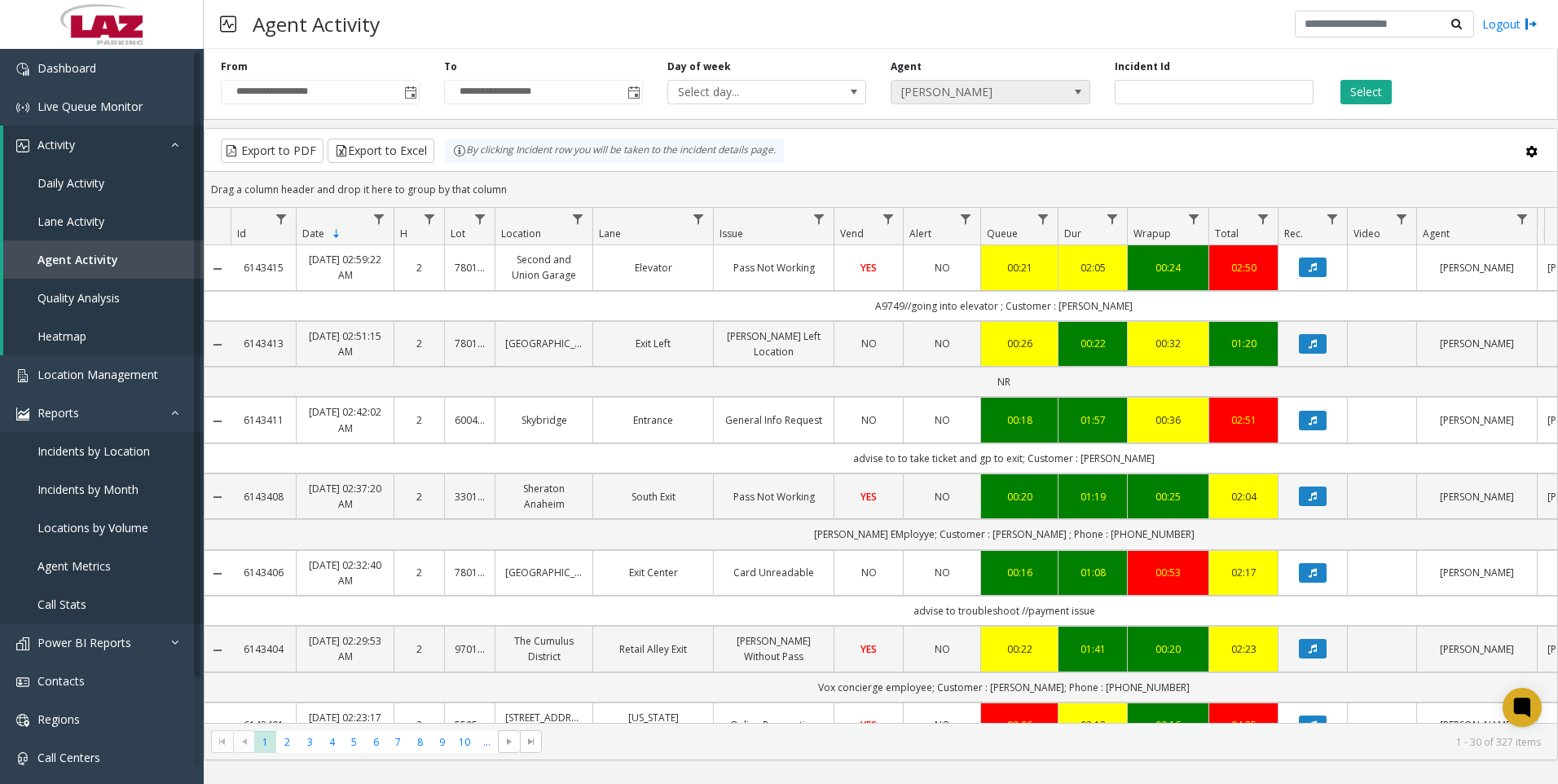
drag, startPoint x: 925, startPoint y: 107, endPoint x: 928, endPoint y: 86, distance: 21.2
click at [927, 98] on div "**********" at bounding box center [881, 81] width 1355 height 77
click at [928, 84] on span "[PERSON_NAME]" at bounding box center [970, 92] width 158 height 22
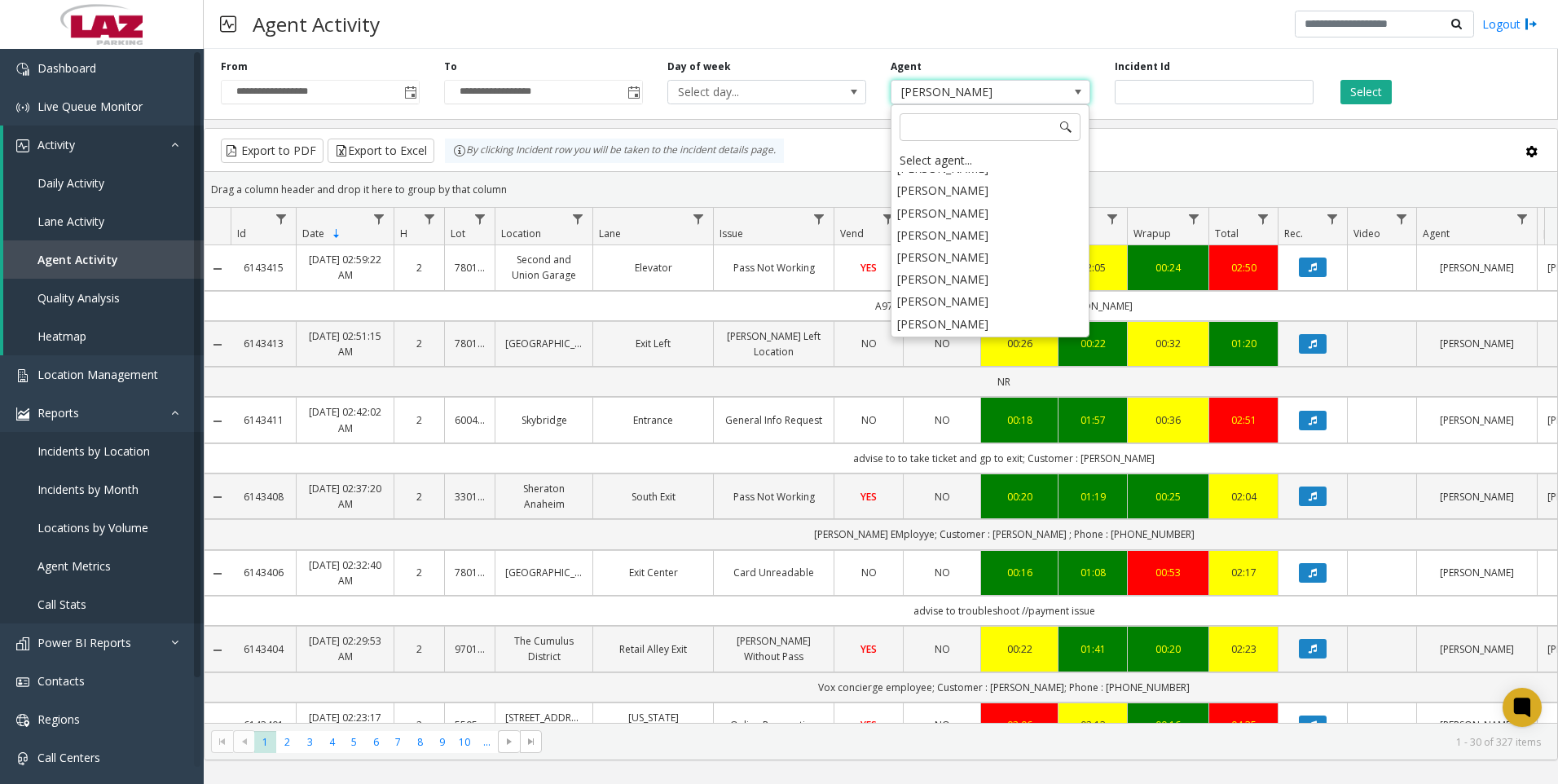
scroll to position [8337, 0]
click at [952, 292] on li "[PERSON_NAME]" at bounding box center [990, 303] width 194 height 22
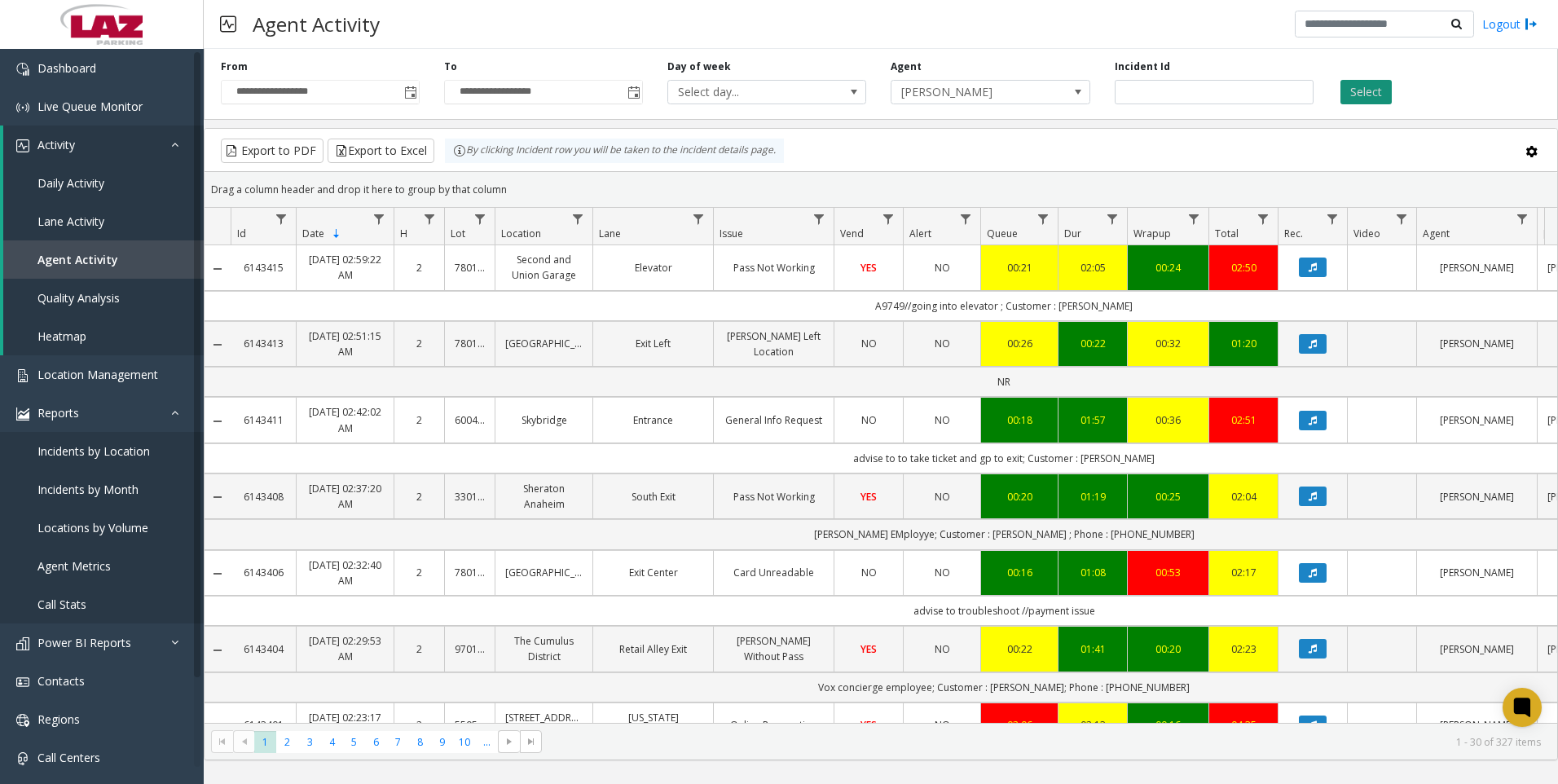
click at [1351, 96] on button "Select" at bounding box center [1366, 92] width 51 height 24
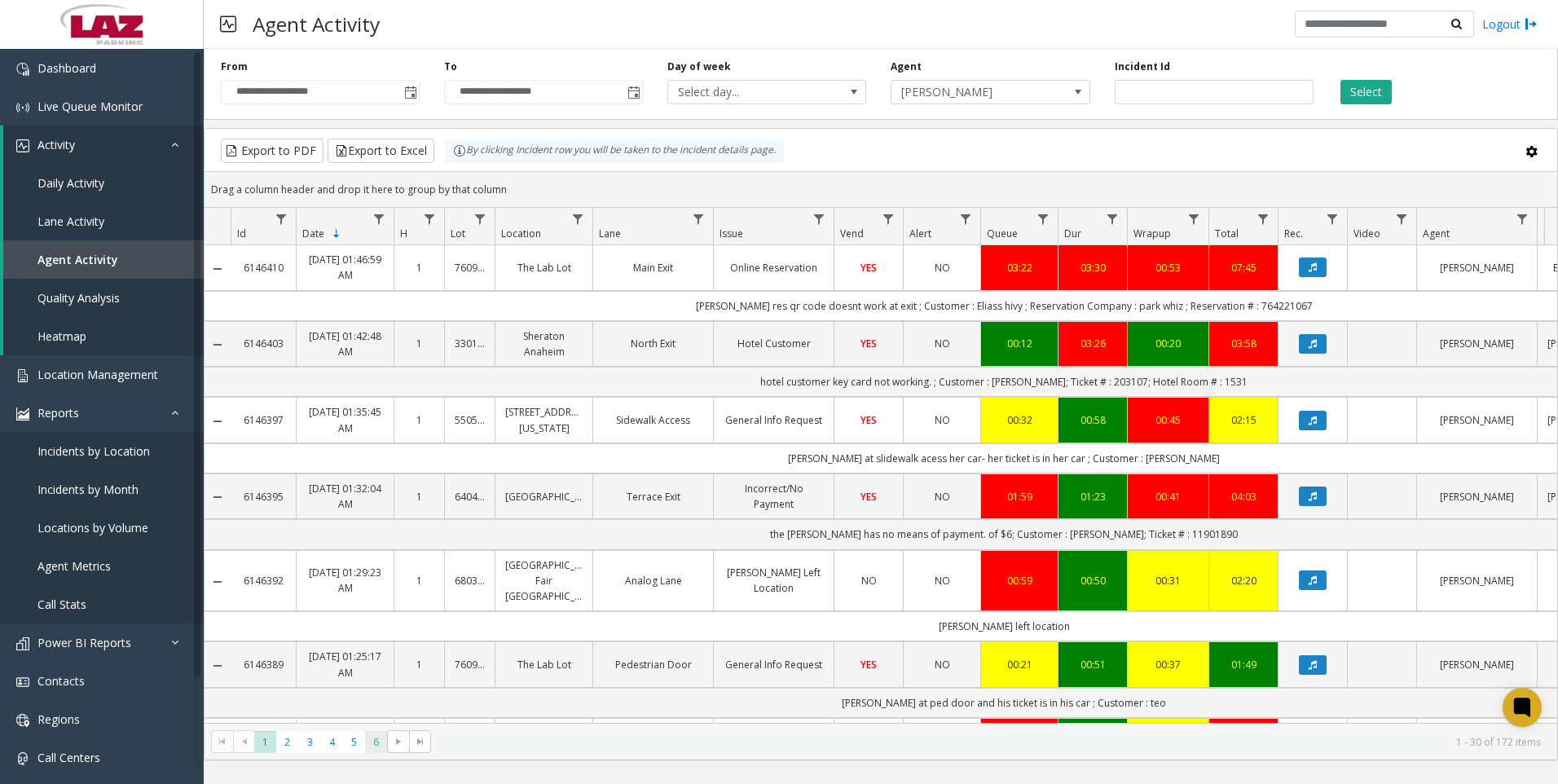
click at [382, 741] on span "6" at bounding box center [376, 742] width 22 height 22
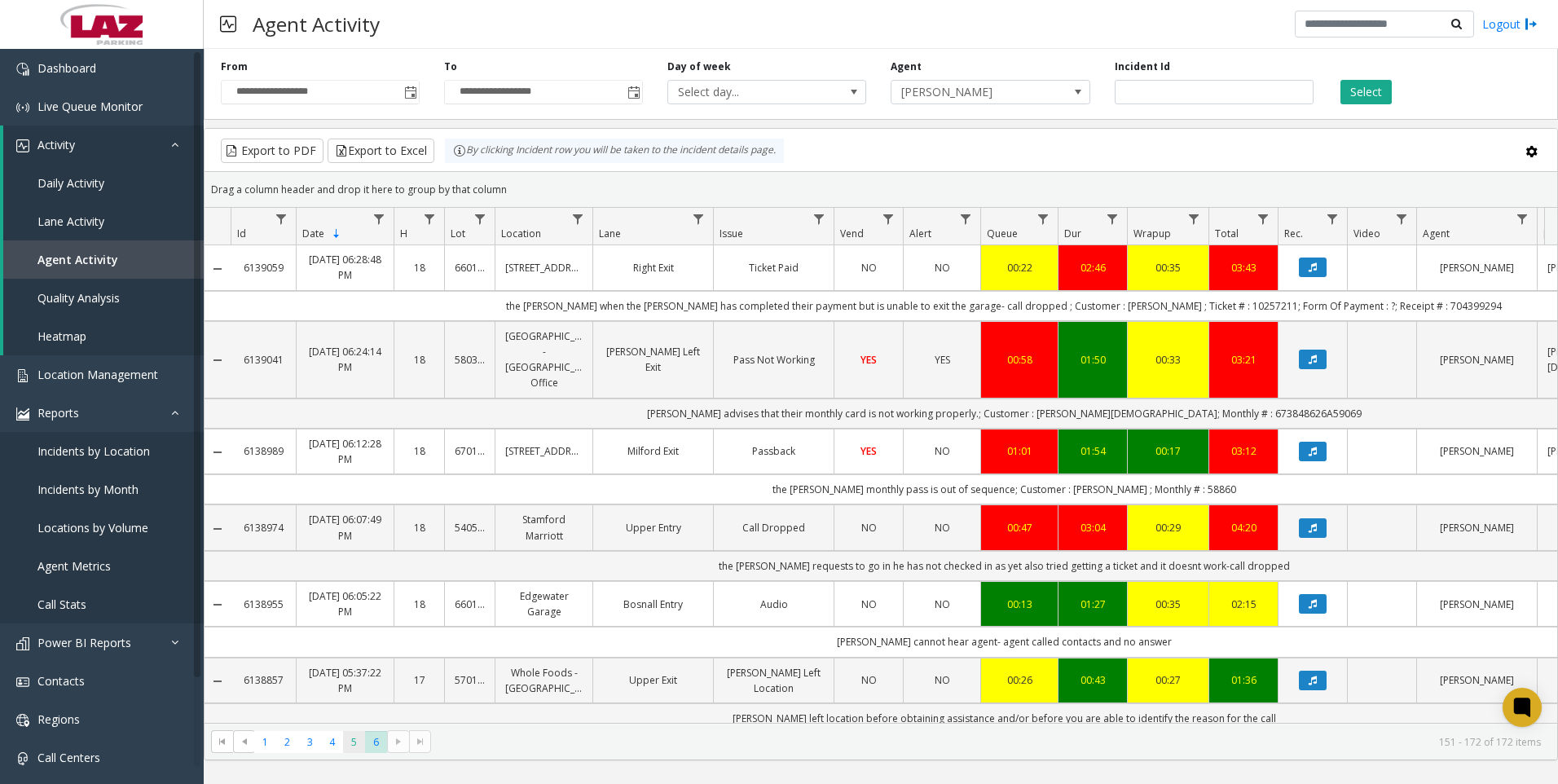
click at [357, 740] on span "5" at bounding box center [354, 742] width 22 height 22
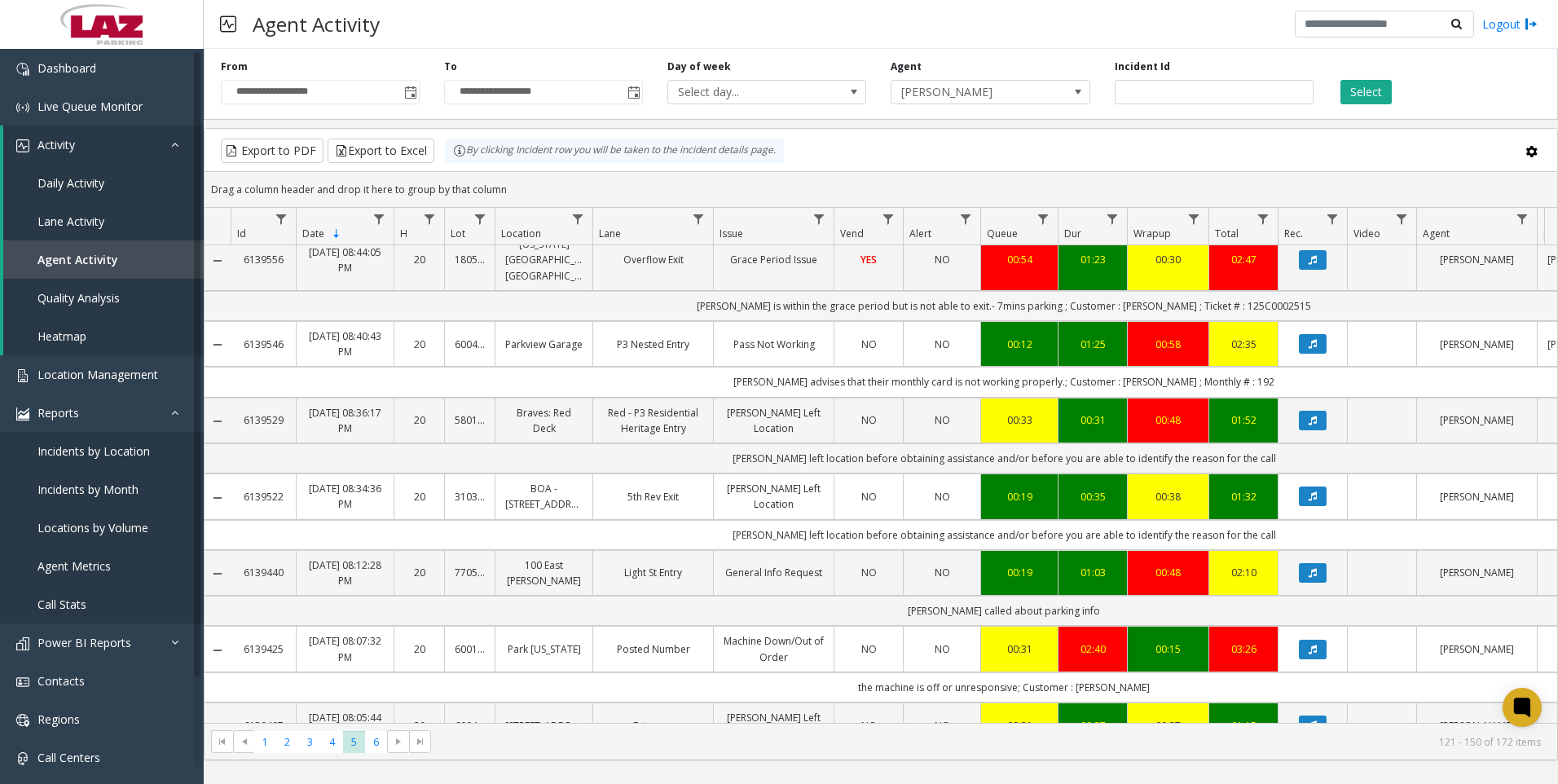
scroll to position [815, 0]
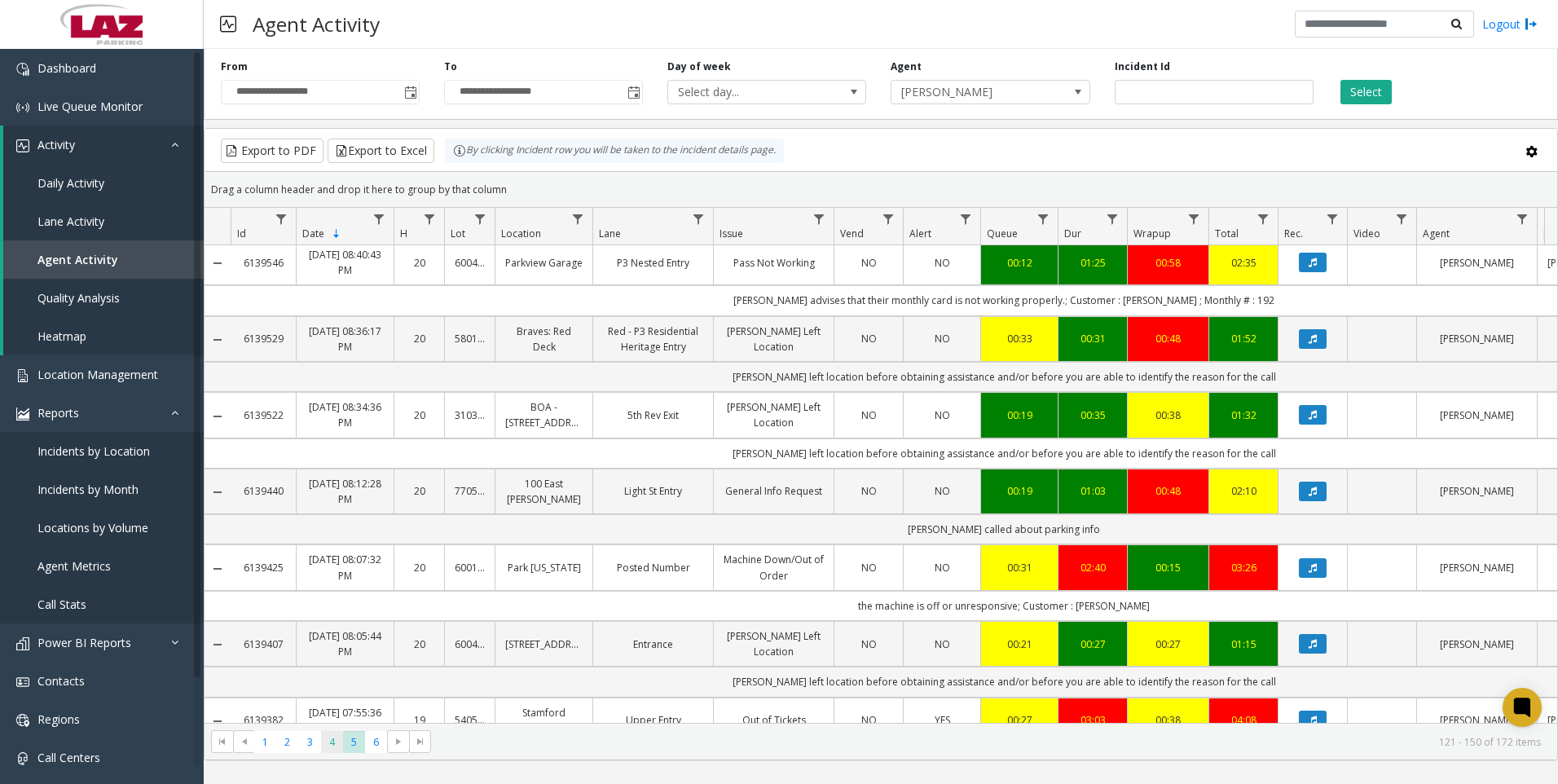
click at [323, 737] on span "4" at bounding box center [332, 742] width 22 height 22
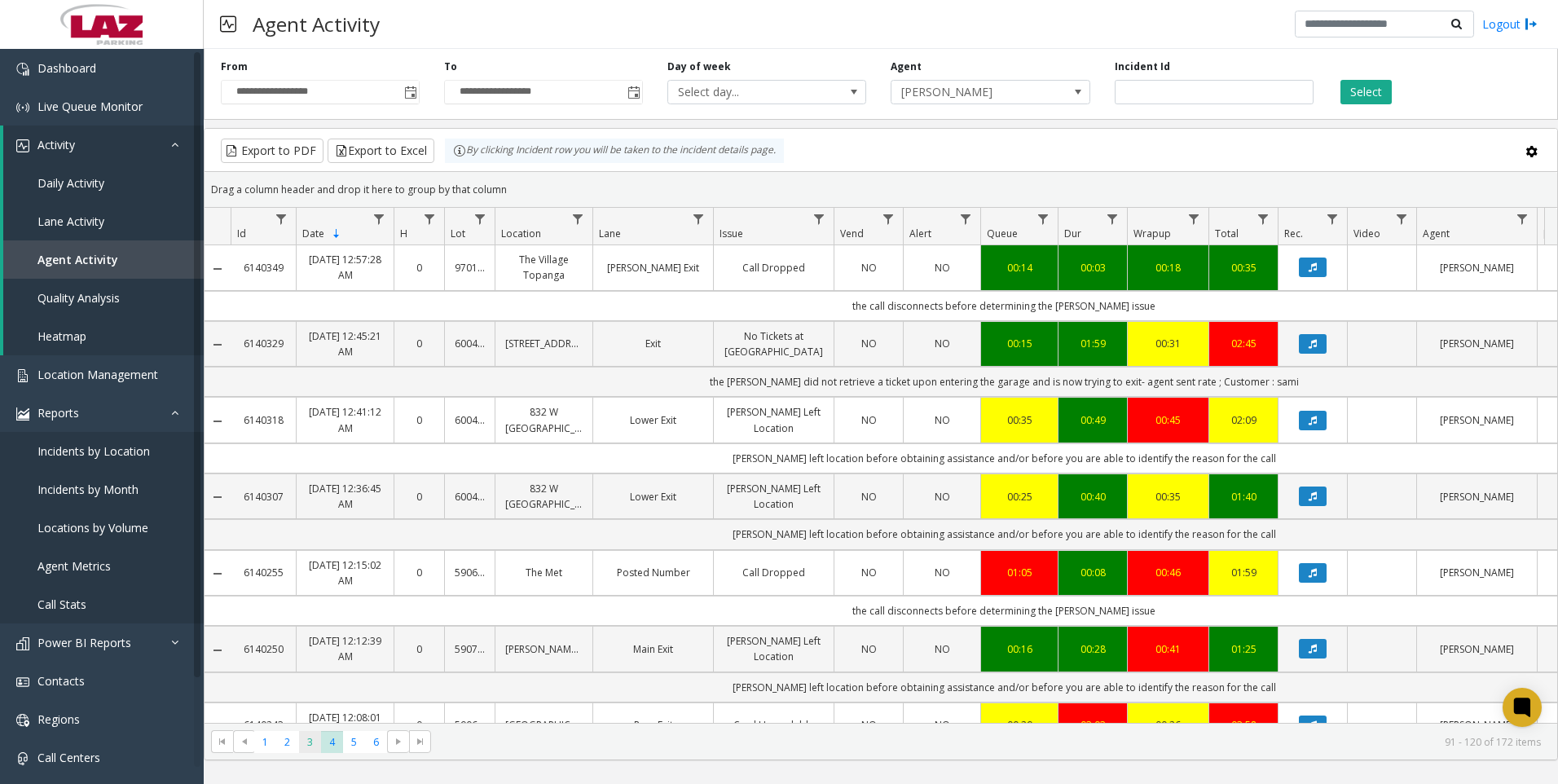
click at [311, 745] on span "3" at bounding box center [310, 742] width 22 height 22
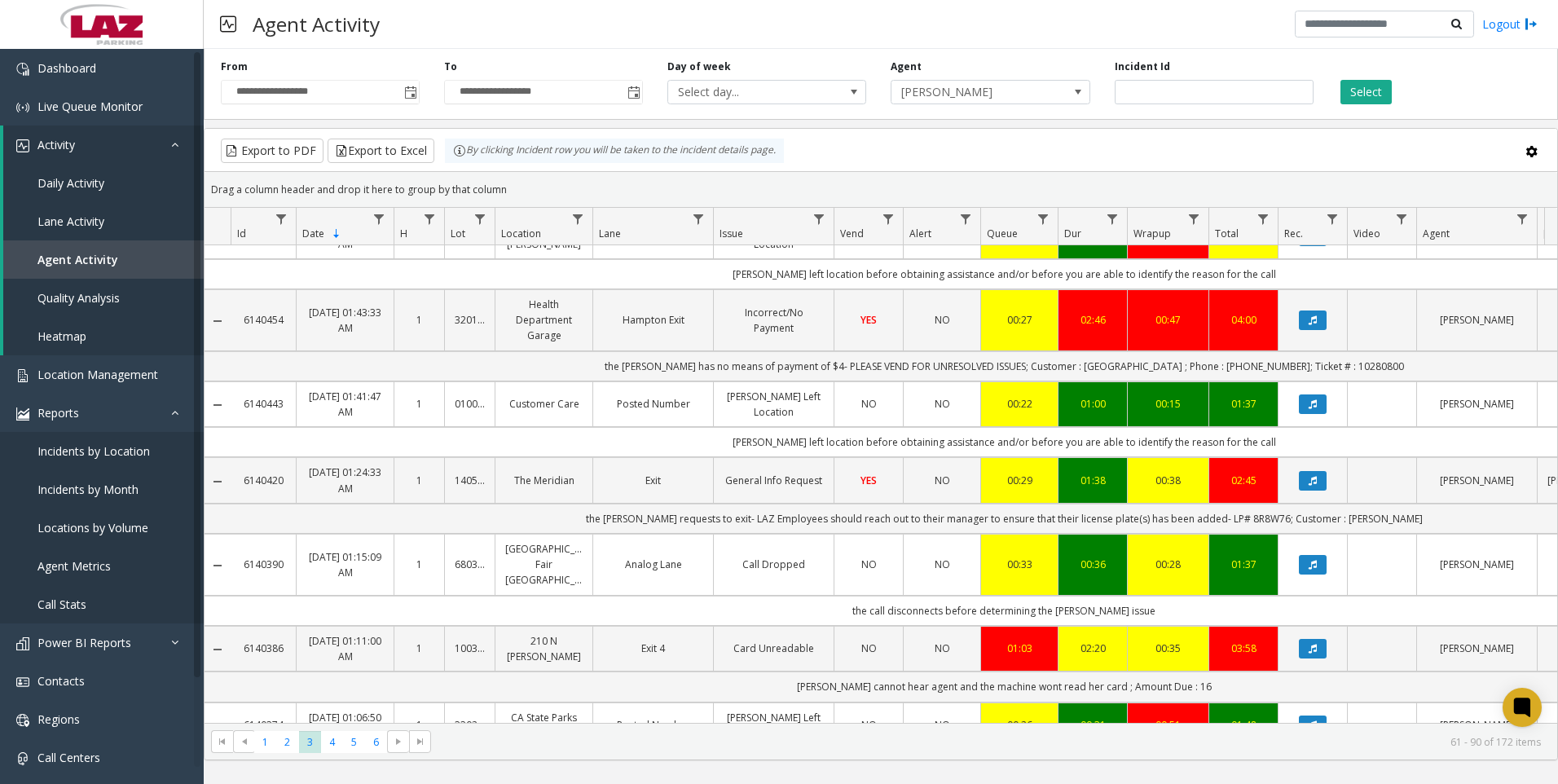
scroll to position [1736, 0]
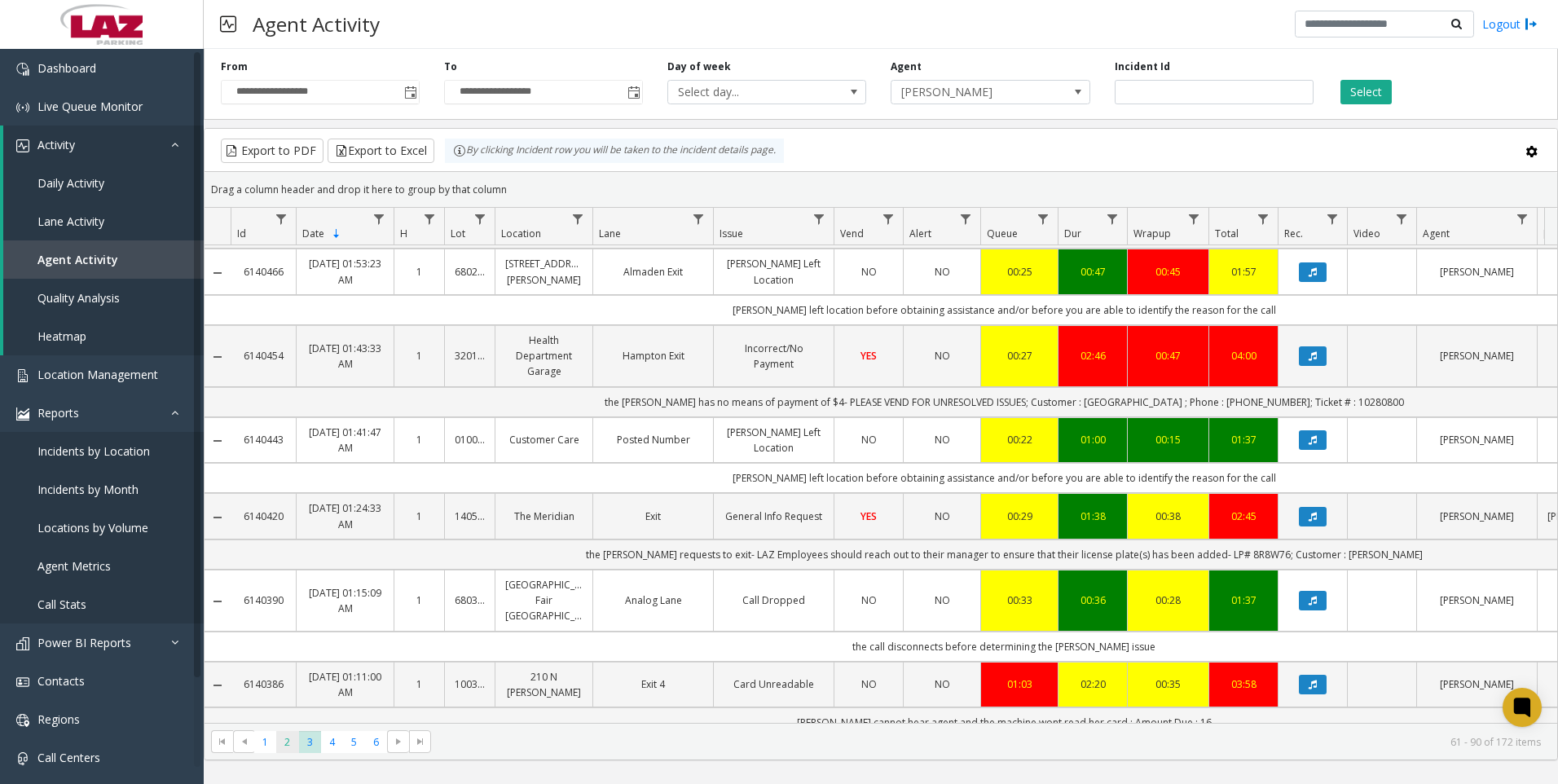
click at [288, 749] on span "2" at bounding box center [288, 742] width 22 height 22
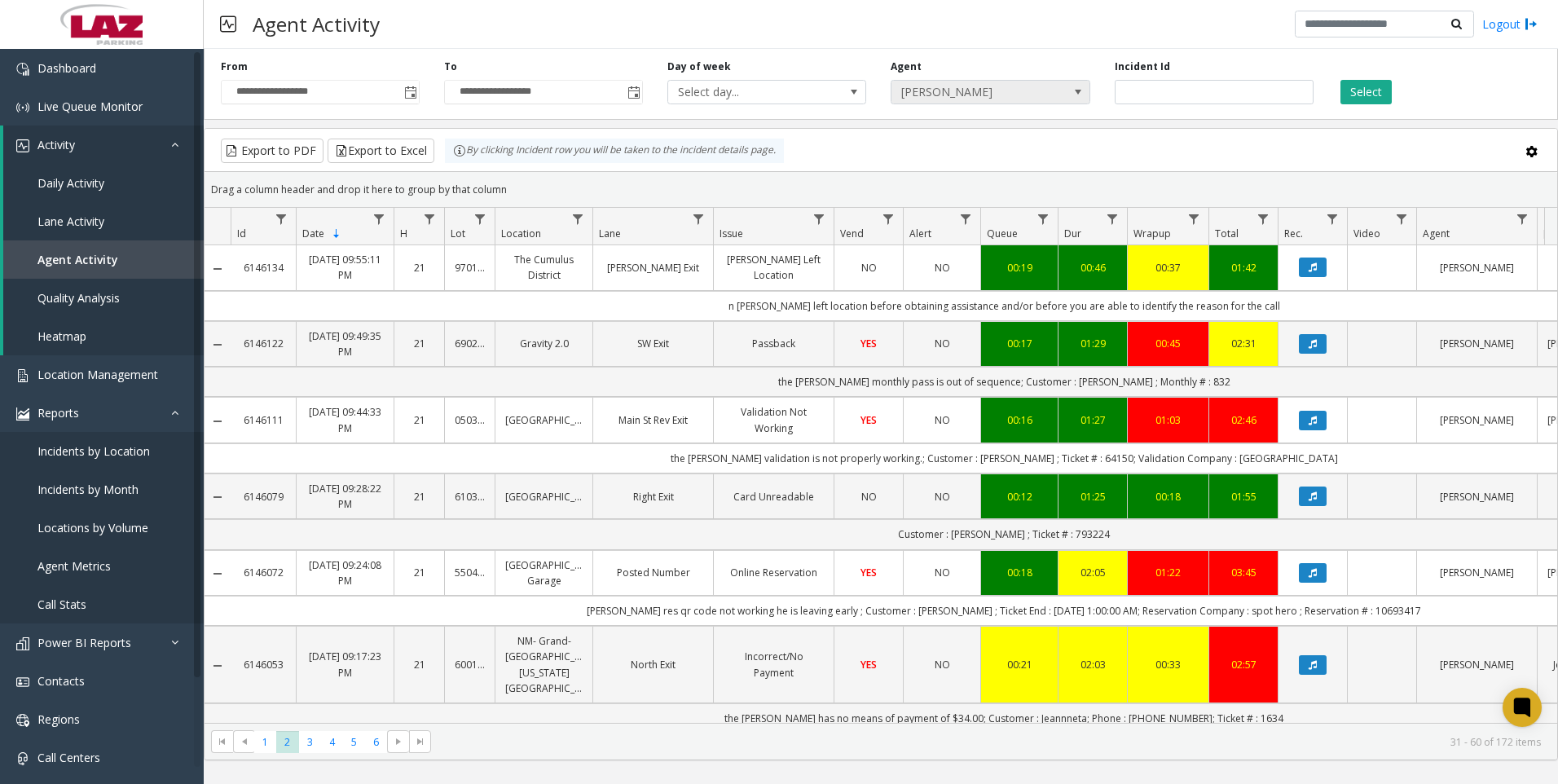
click at [1024, 95] on span "[PERSON_NAME]" at bounding box center [970, 92] width 158 height 22
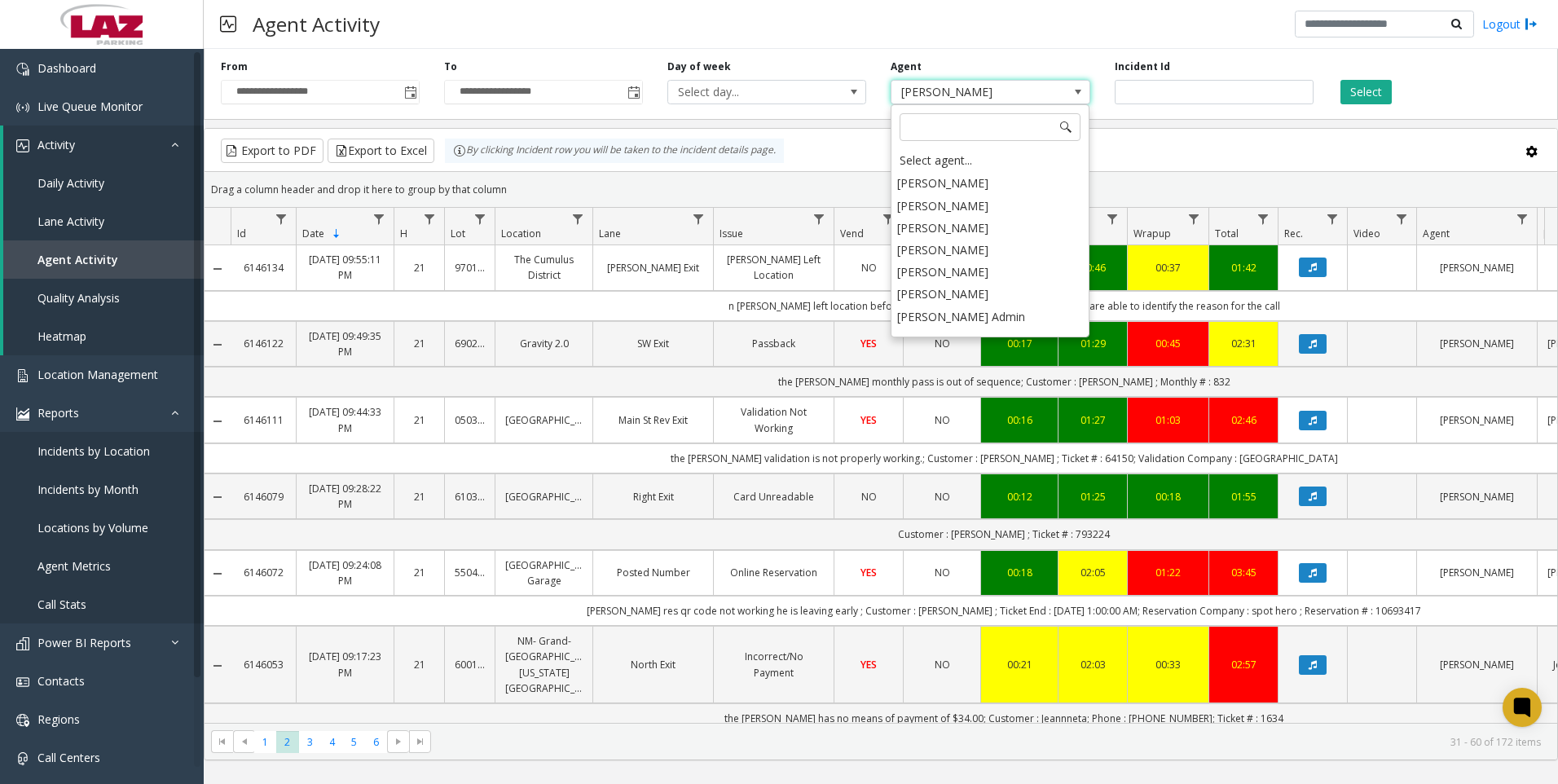
scroll to position [8560, 0]
click at [953, 379] on li "[PERSON_NAME]" at bounding box center [990, 390] width 194 height 22
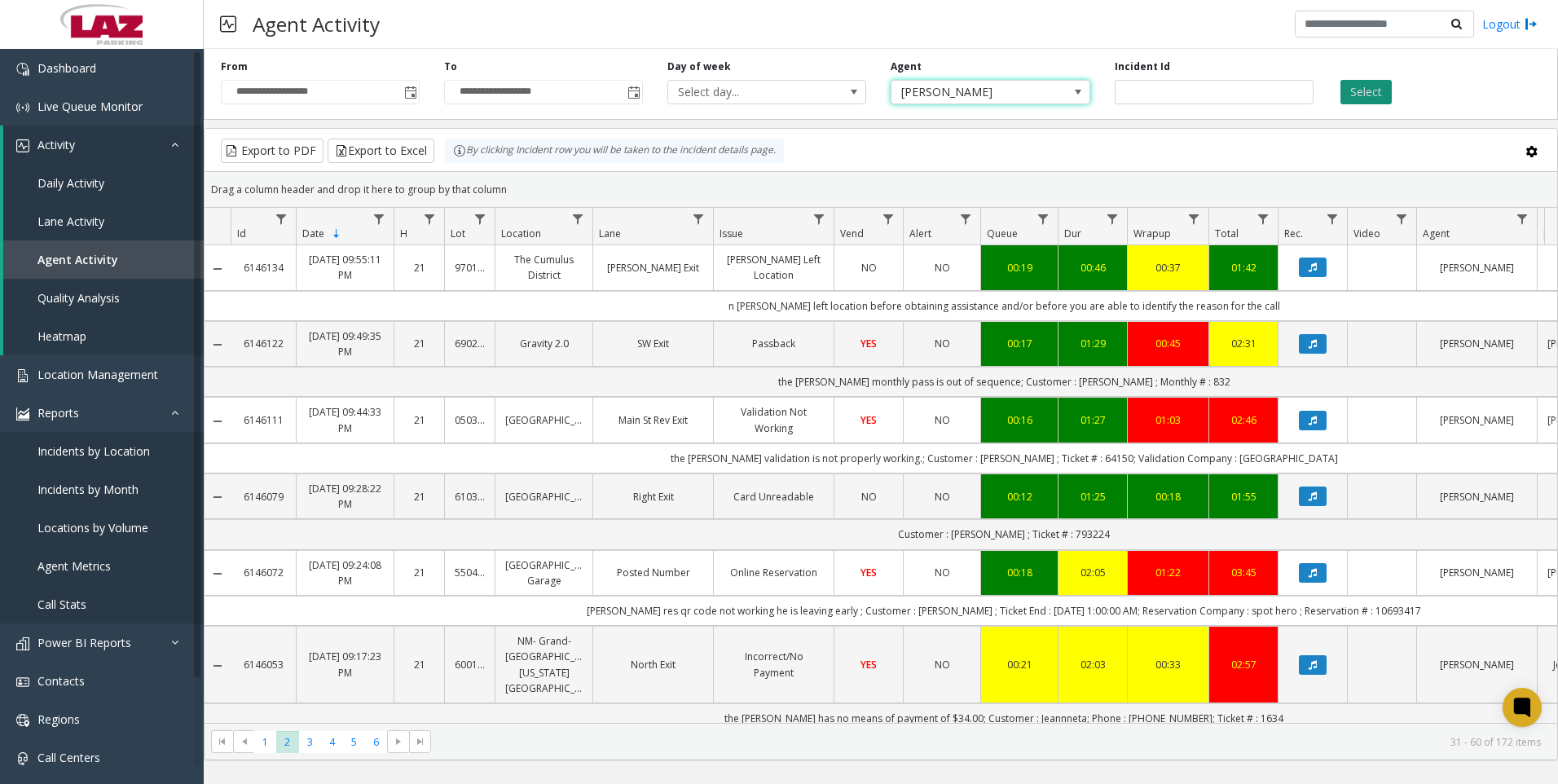
click at [1345, 89] on button "Select" at bounding box center [1366, 92] width 51 height 24
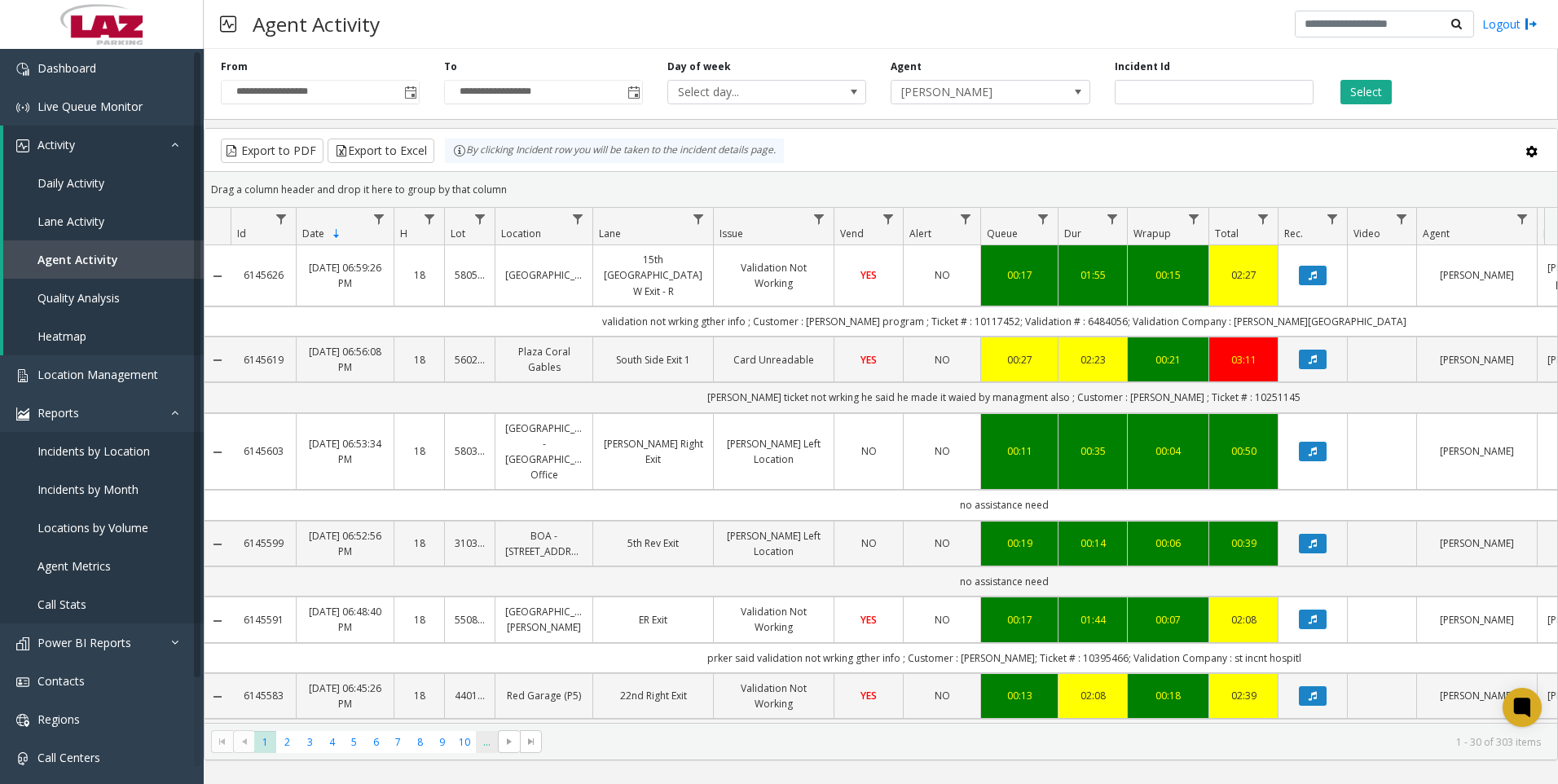
click at [487, 744] on span "..." at bounding box center [487, 742] width 22 height 22
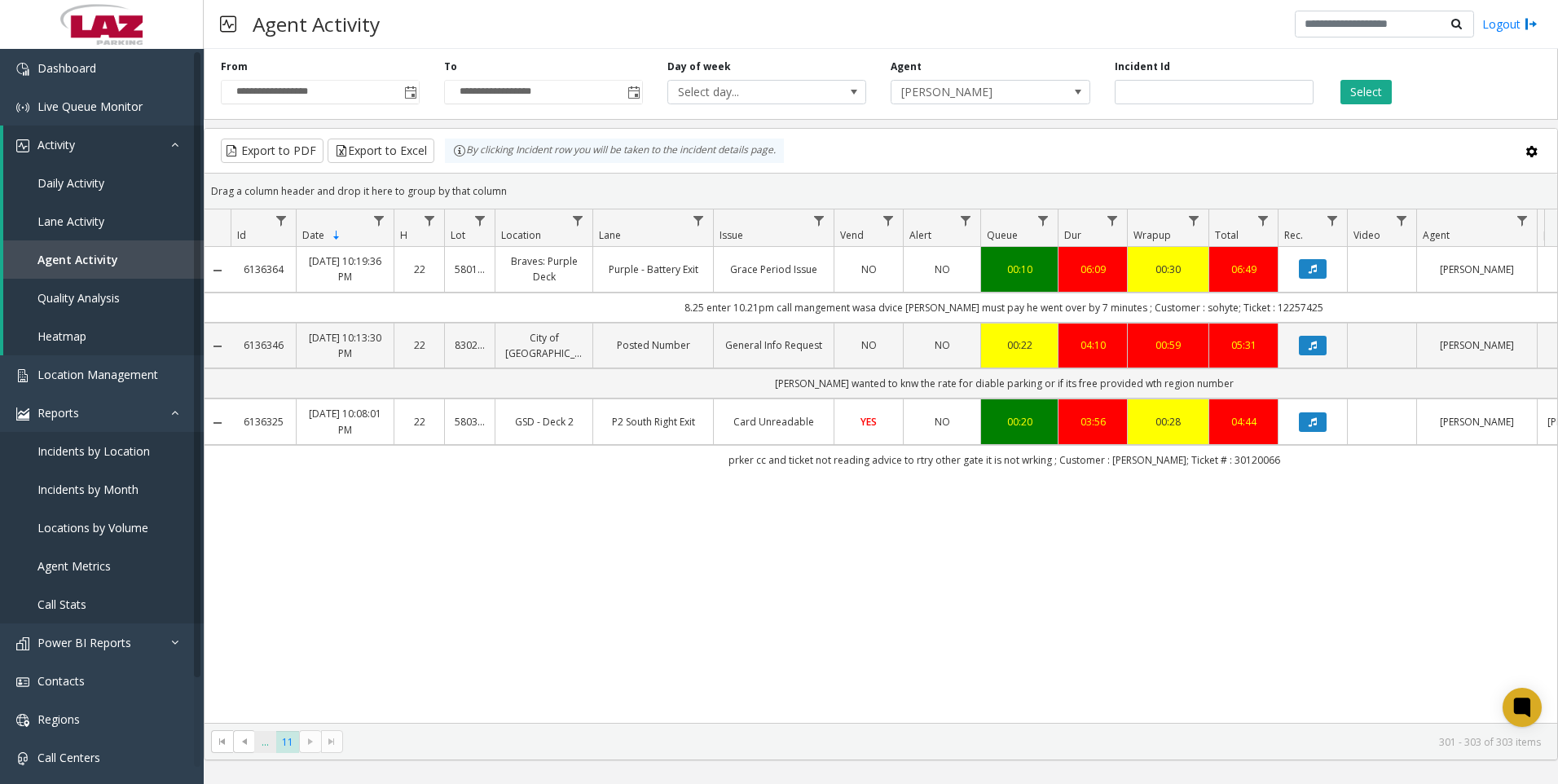
click at [275, 747] on span "..." at bounding box center [265, 742] width 22 height 22
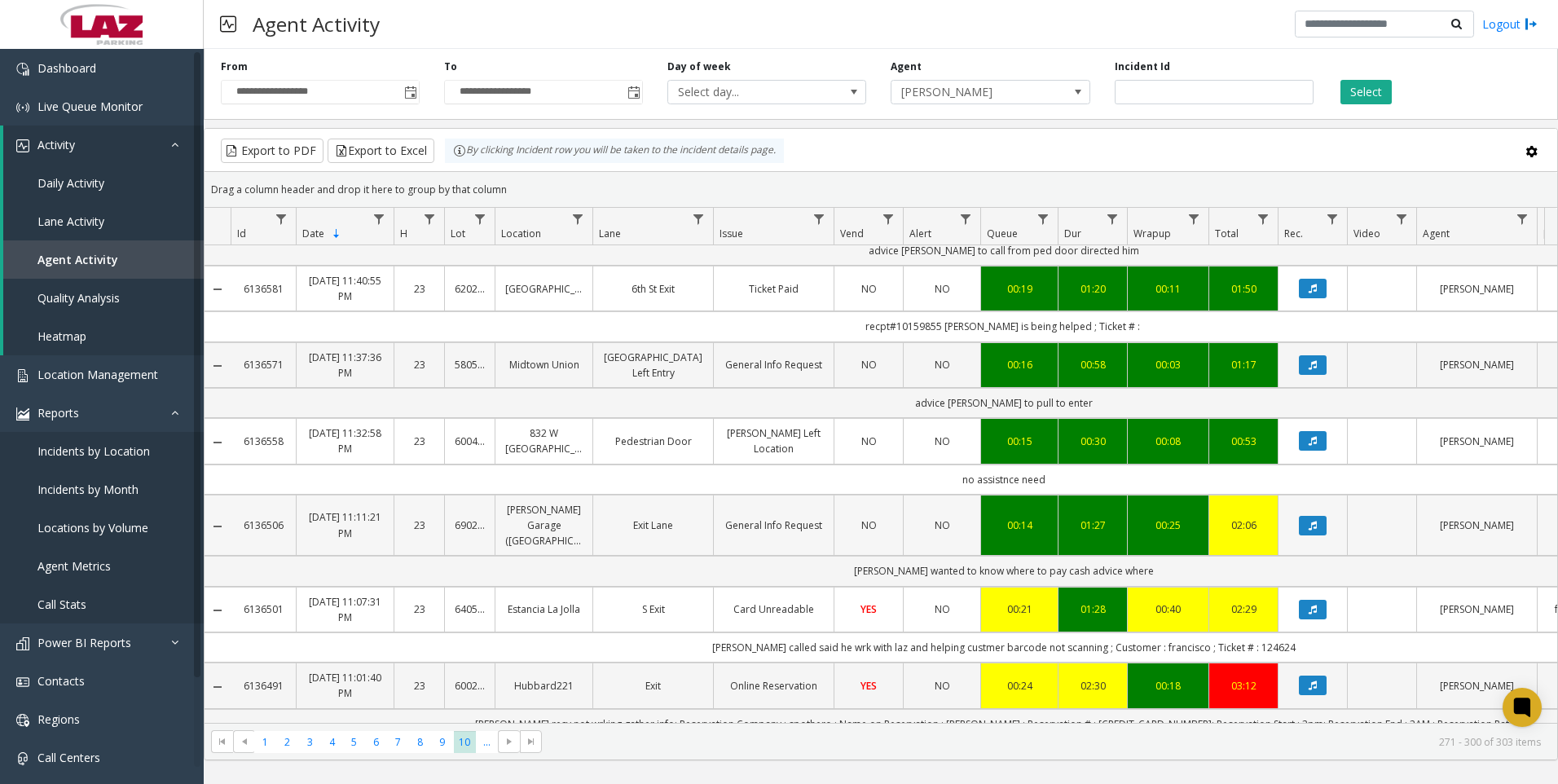
scroll to position [1222, 0]
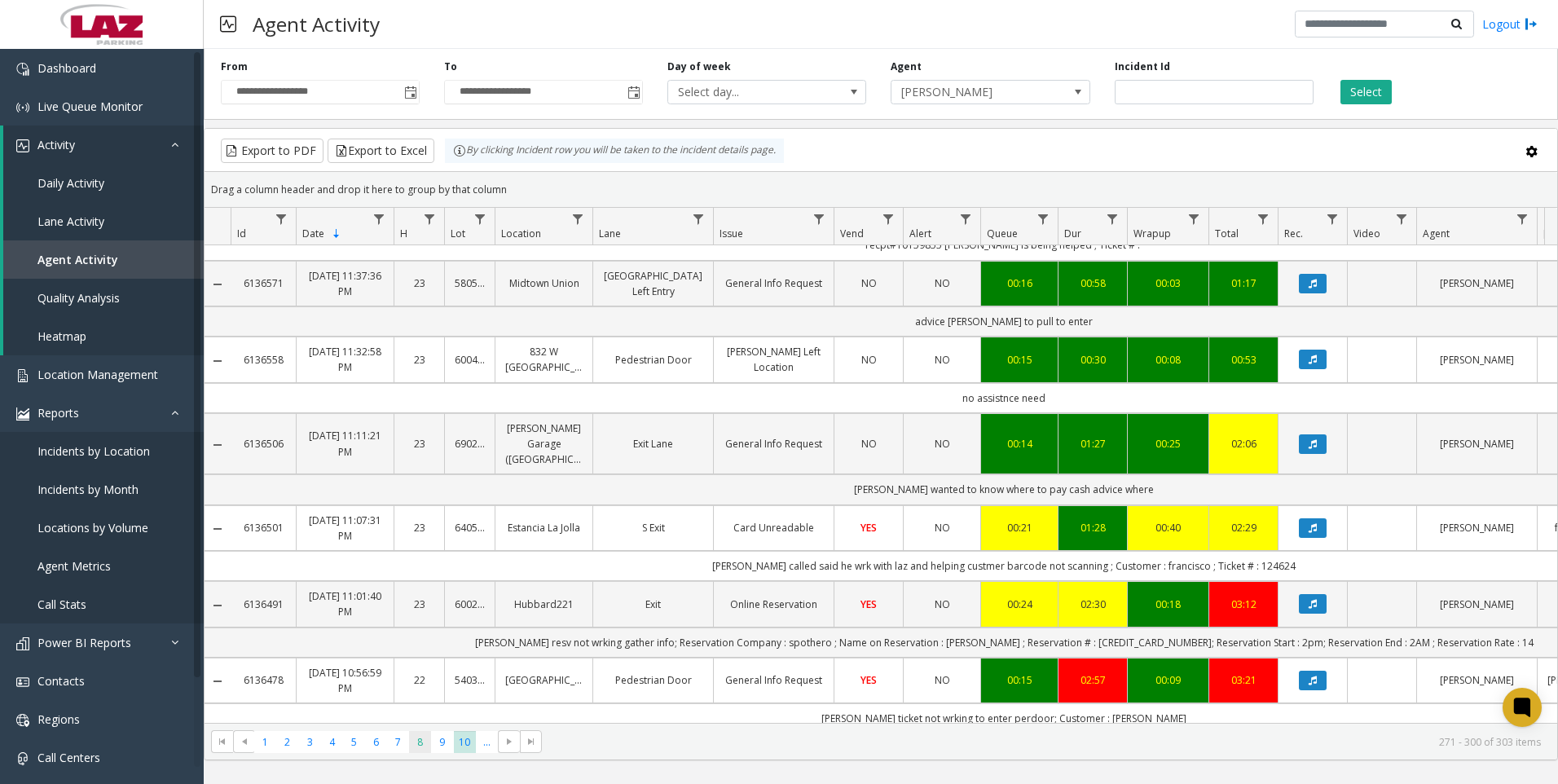
click at [420, 735] on span "8" at bounding box center [420, 742] width 22 height 22
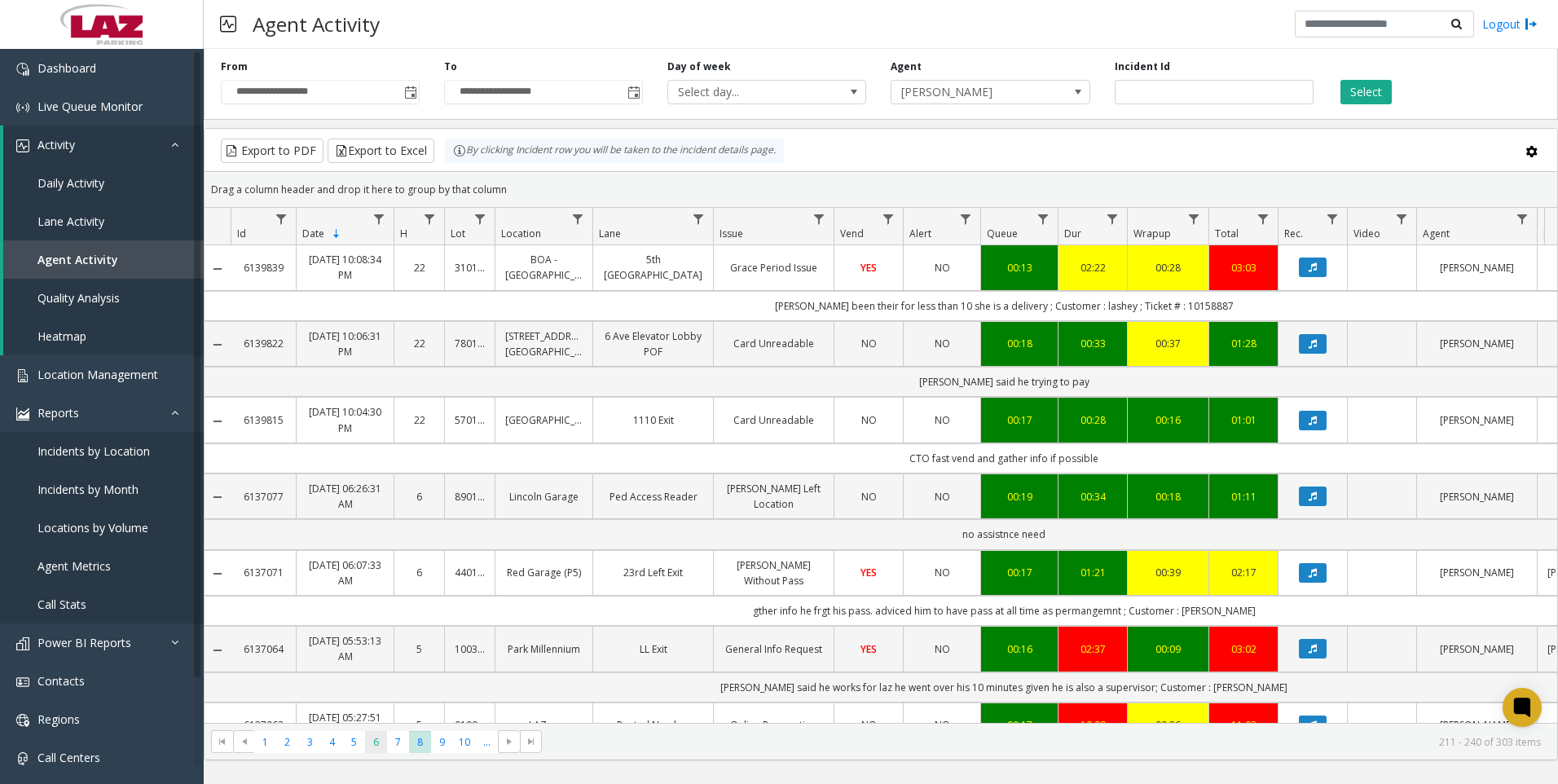
click at [382, 740] on span "6" at bounding box center [376, 742] width 22 height 22
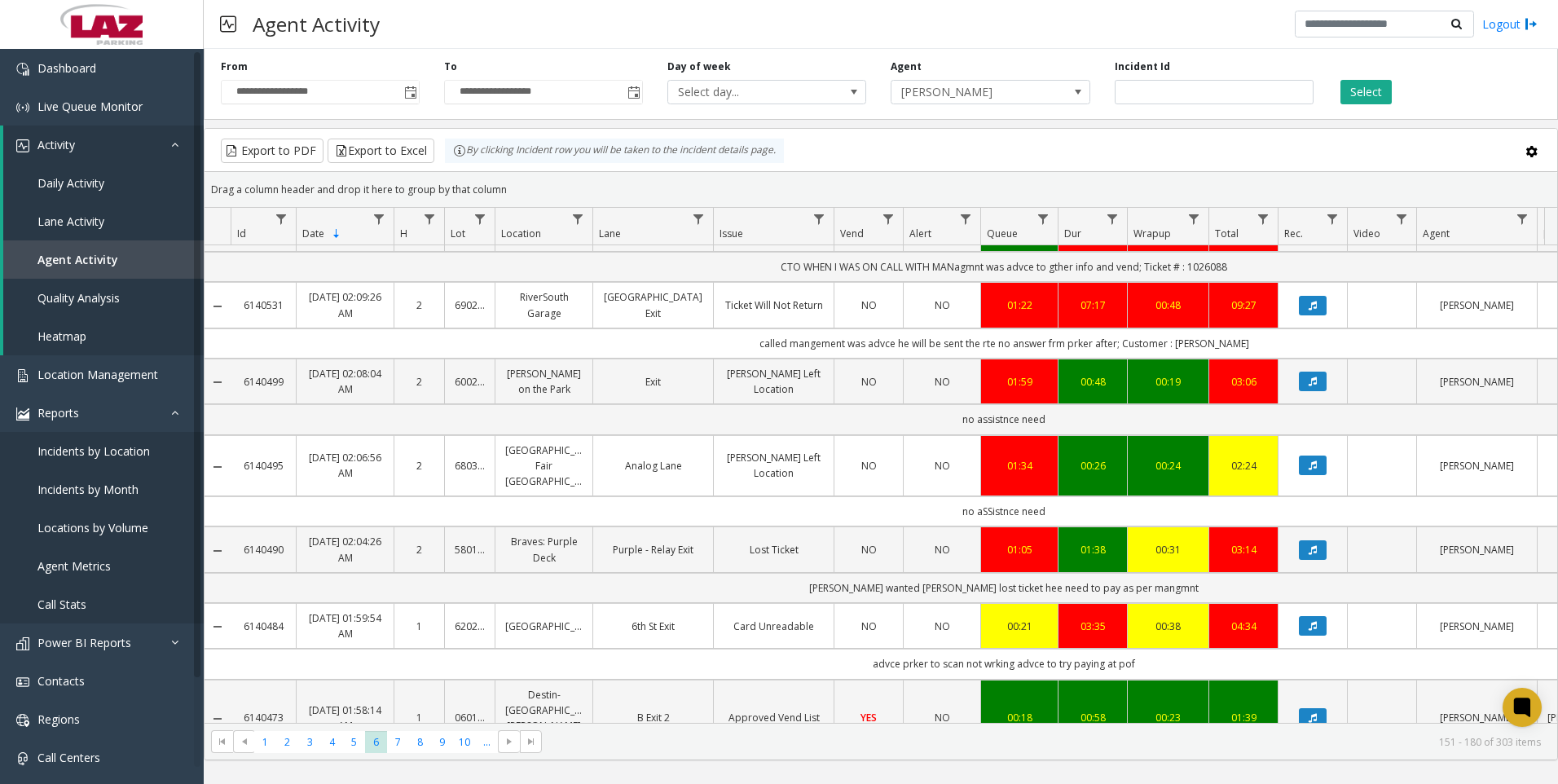
scroll to position [163, 0]
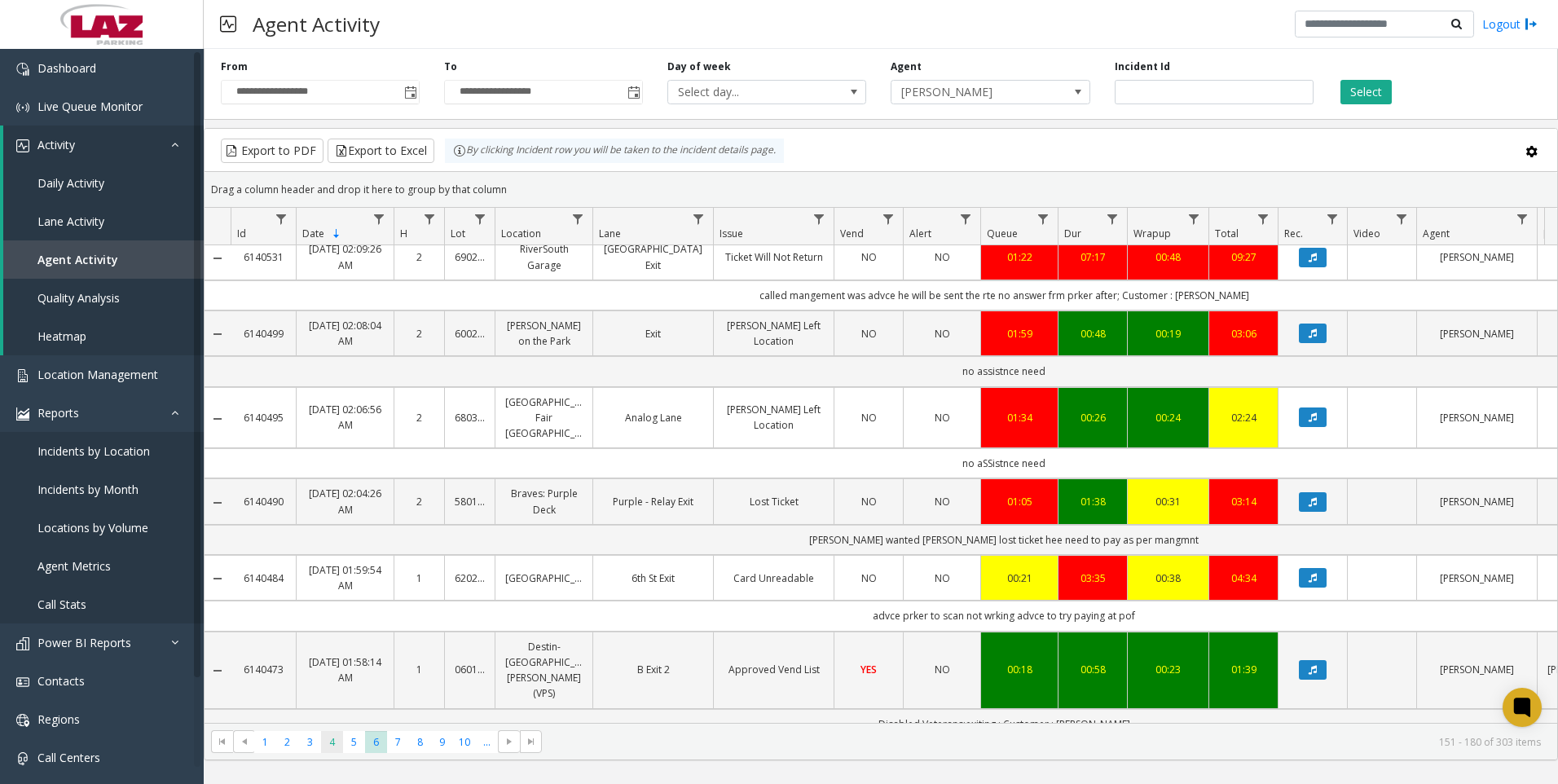
click at [327, 738] on span "4" at bounding box center [332, 742] width 22 height 22
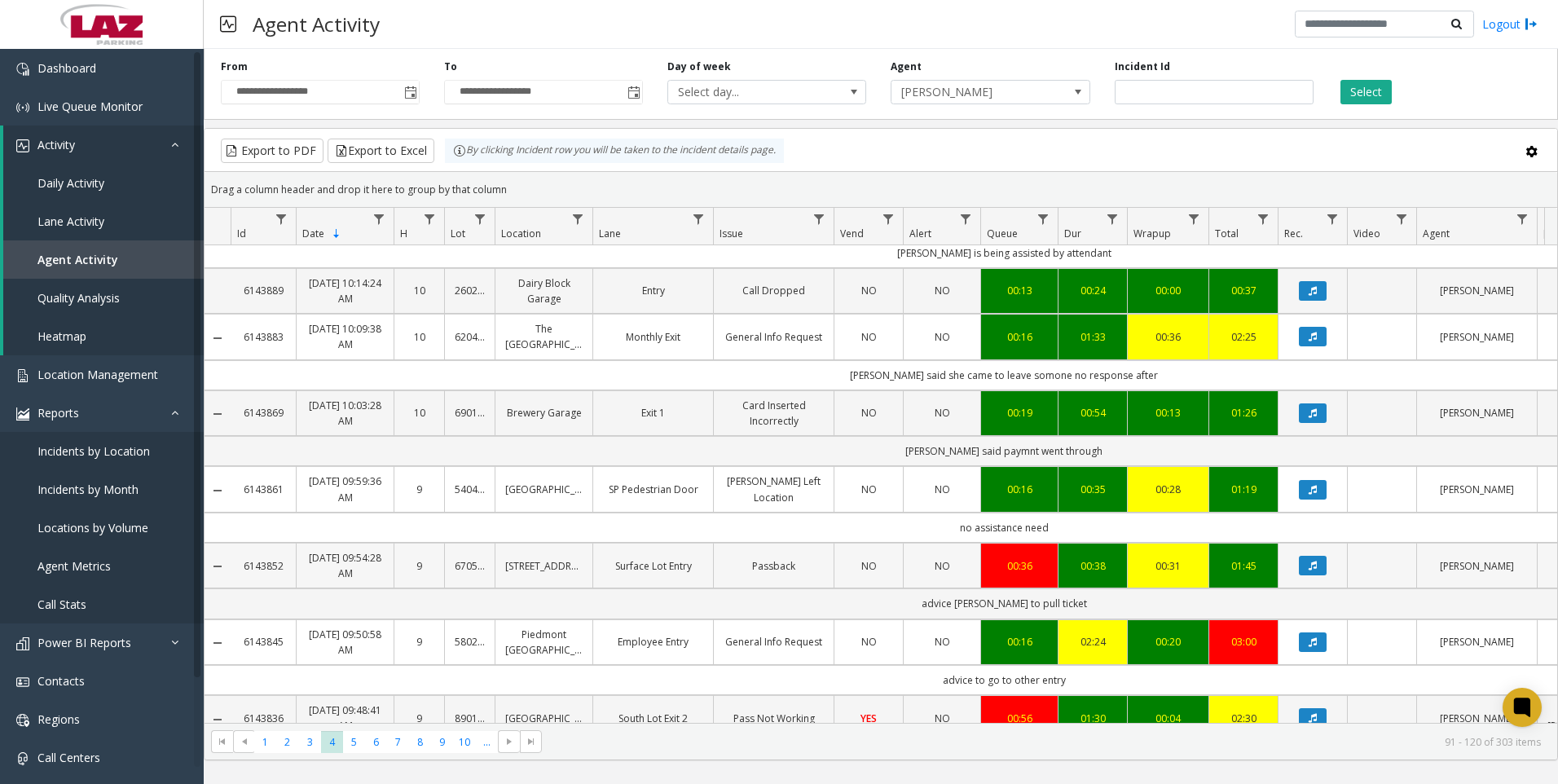
scroll to position [82, 0]
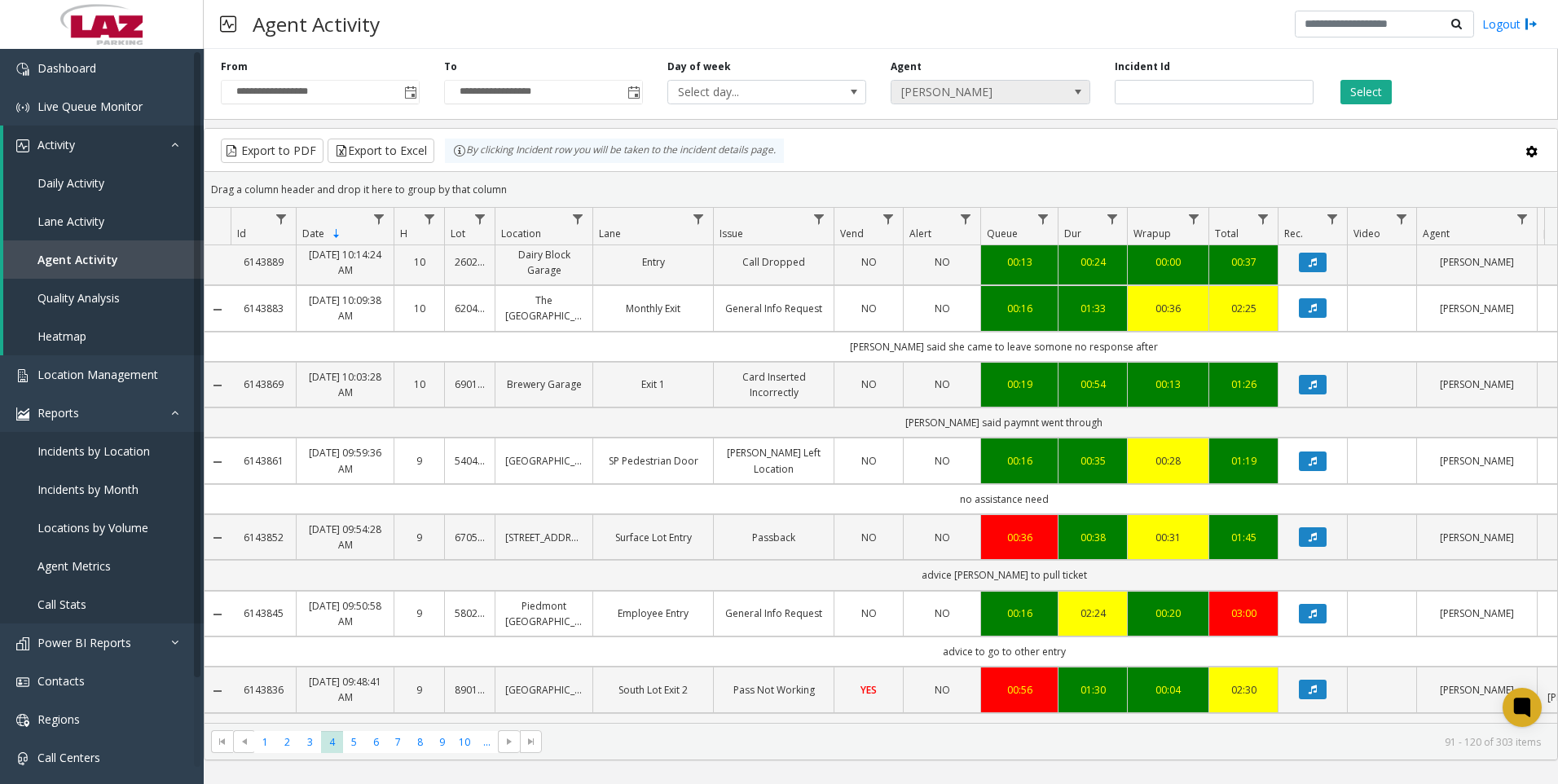
click at [1046, 92] on span "[PERSON_NAME]" at bounding box center [970, 92] width 158 height 22
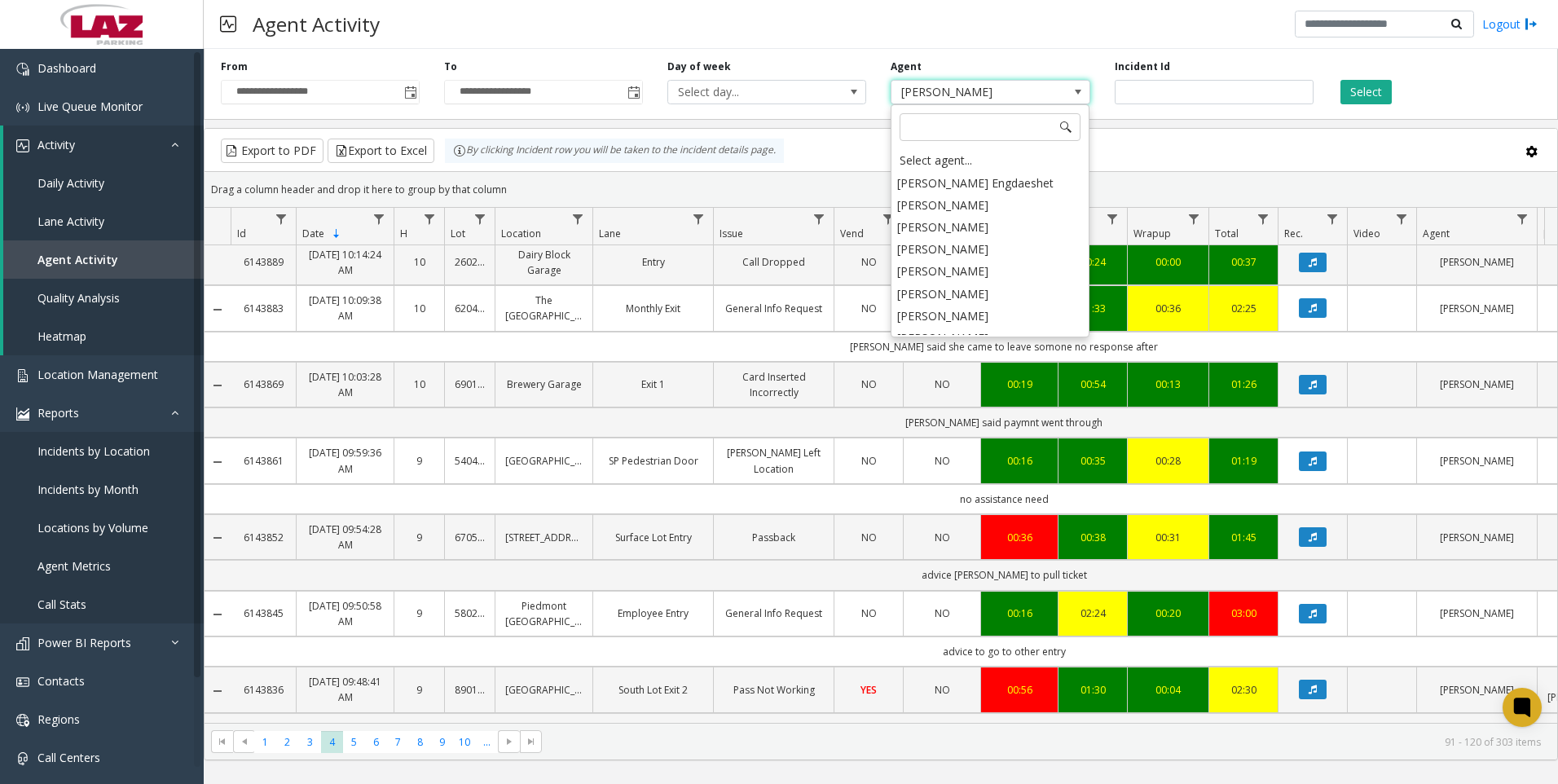
scroll to position [8545, 0]
click at [989, 373] on li "[PERSON_NAME]" at bounding box center [990, 383] width 194 height 22
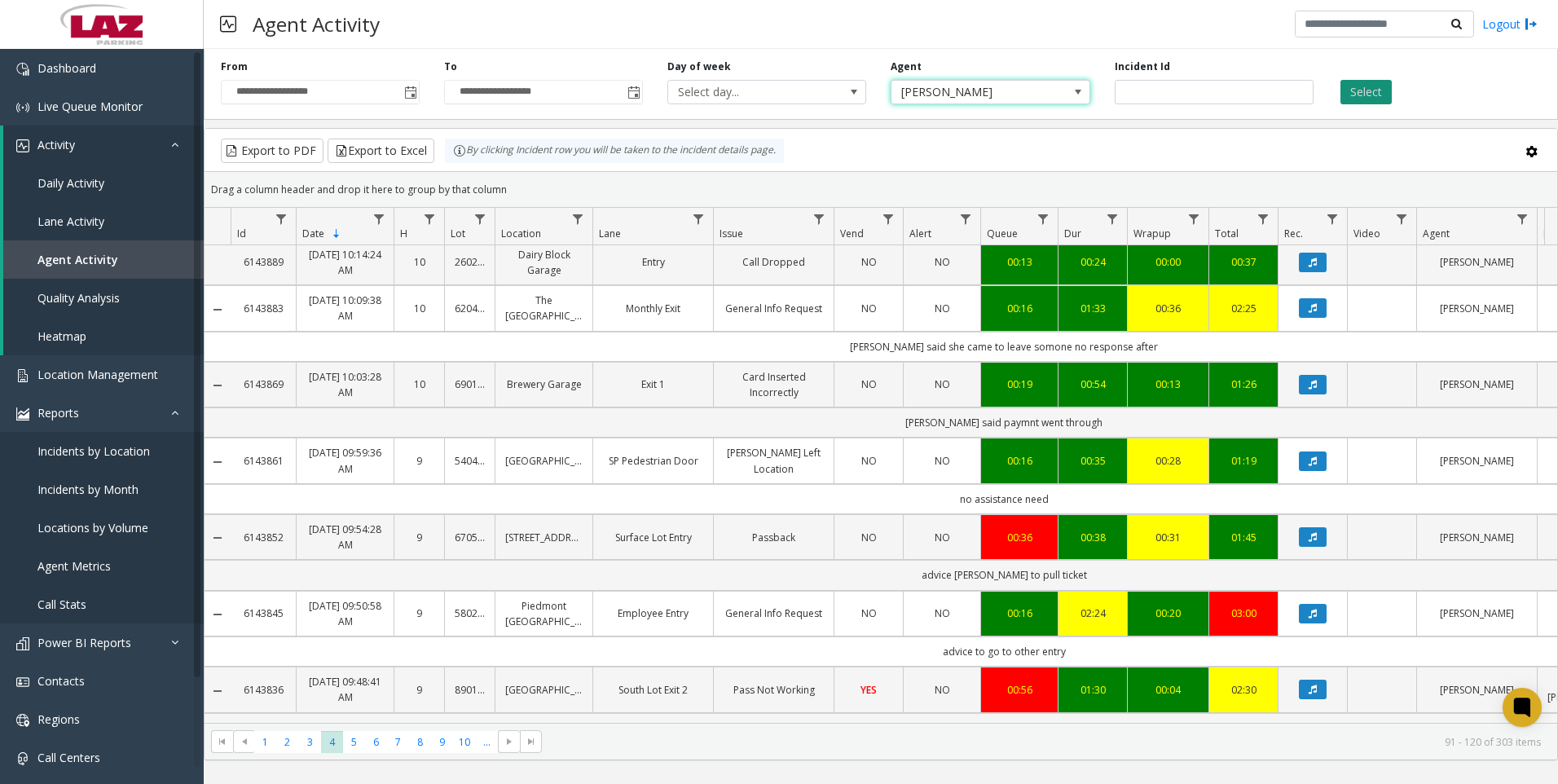
click at [1363, 97] on button "Select" at bounding box center [1366, 92] width 51 height 24
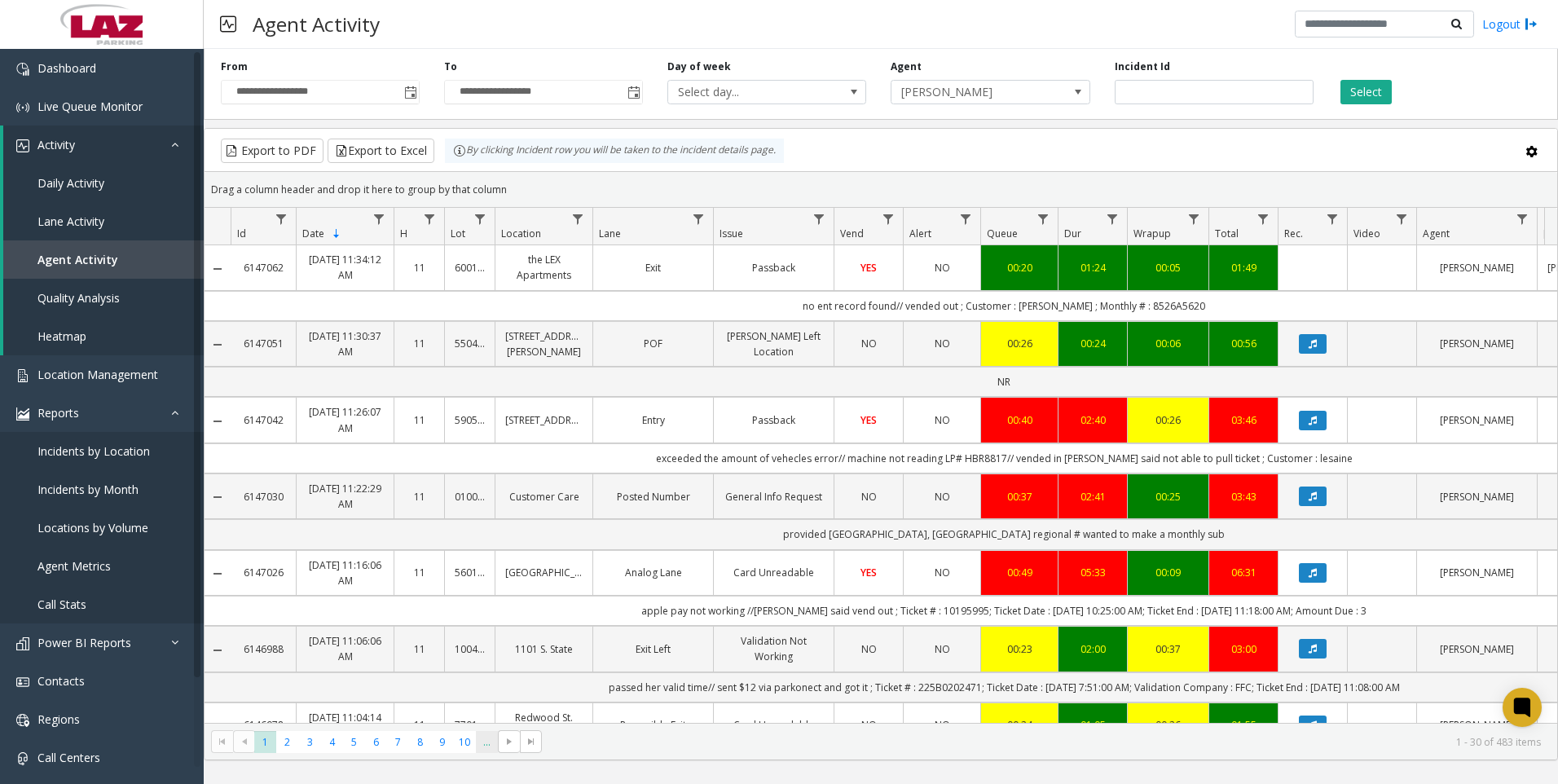
click at [485, 752] on span "..." at bounding box center [487, 742] width 22 height 22
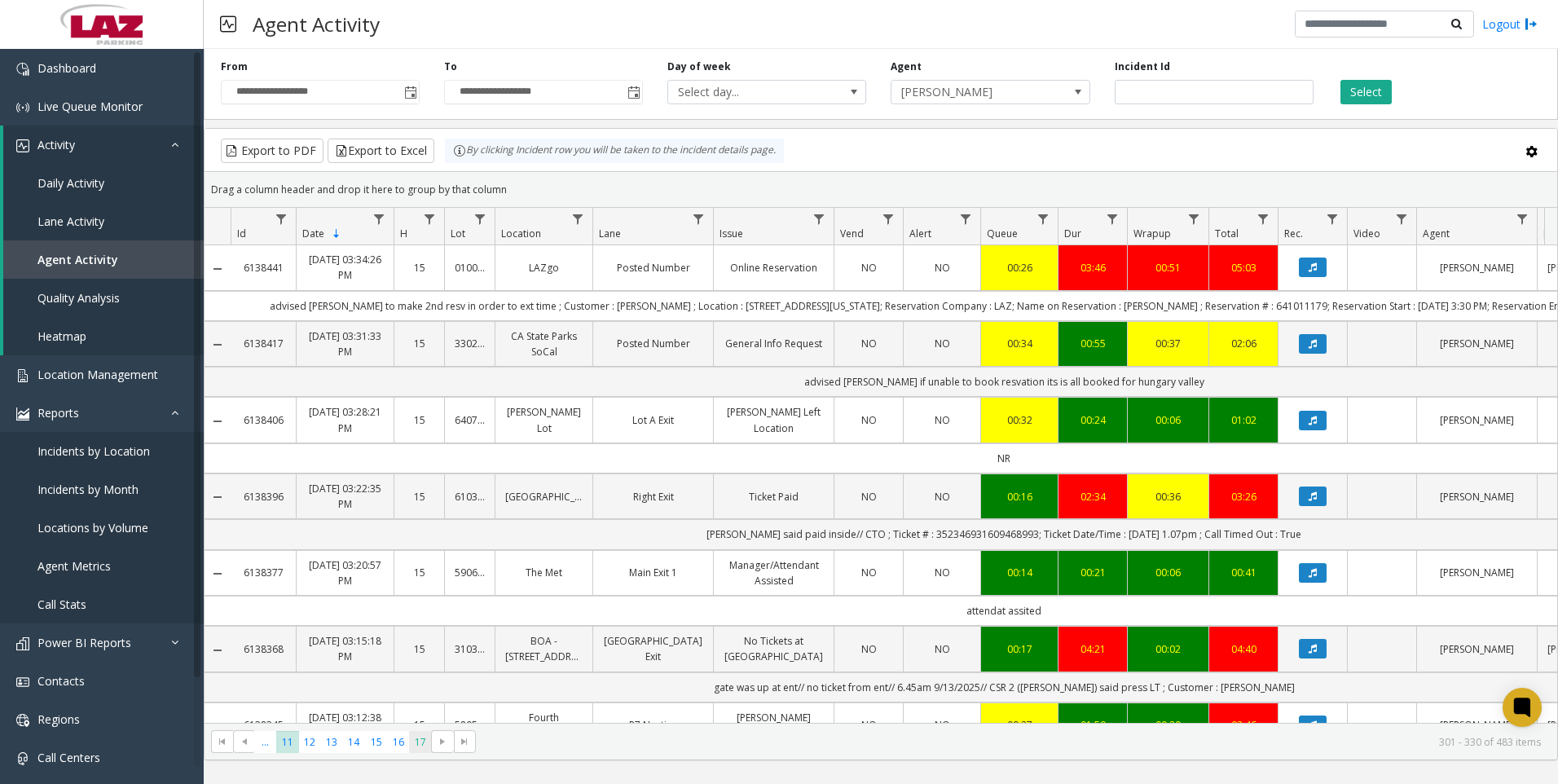
click at [421, 740] on span "17" at bounding box center [420, 742] width 22 height 22
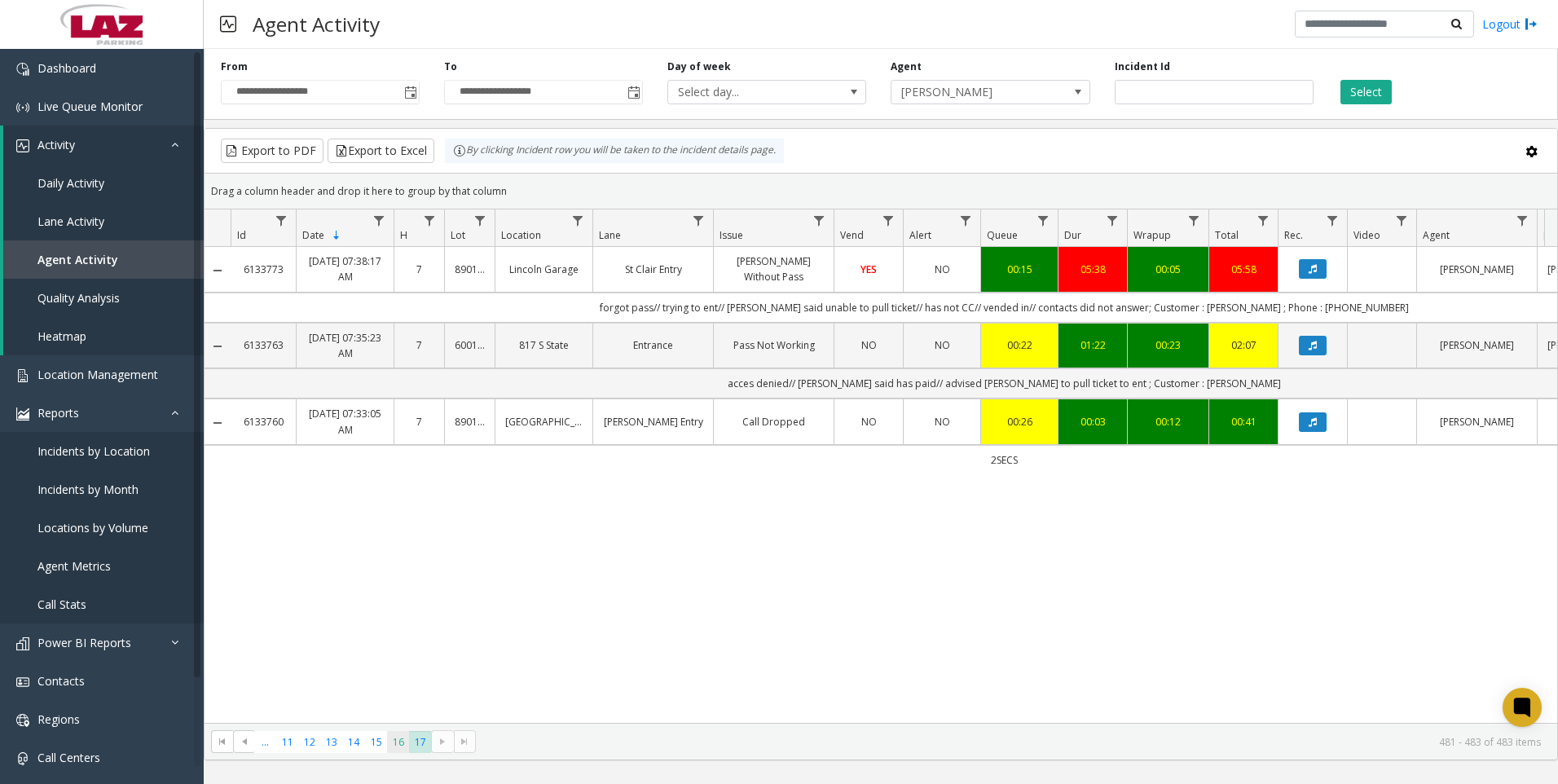
click at [408, 746] on span "16" at bounding box center [398, 742] width 22 height 22
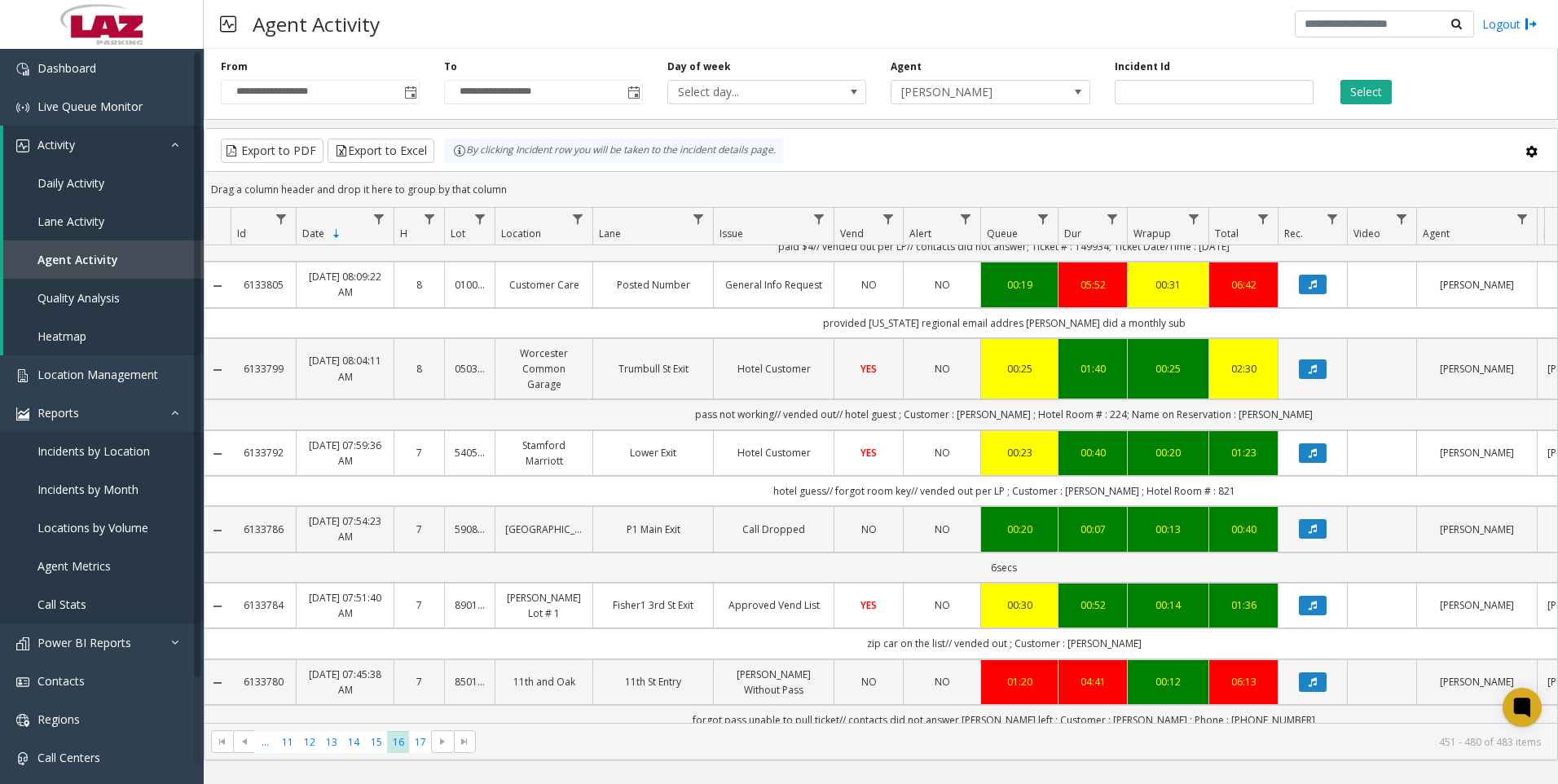
scroll to position [1853, 0]
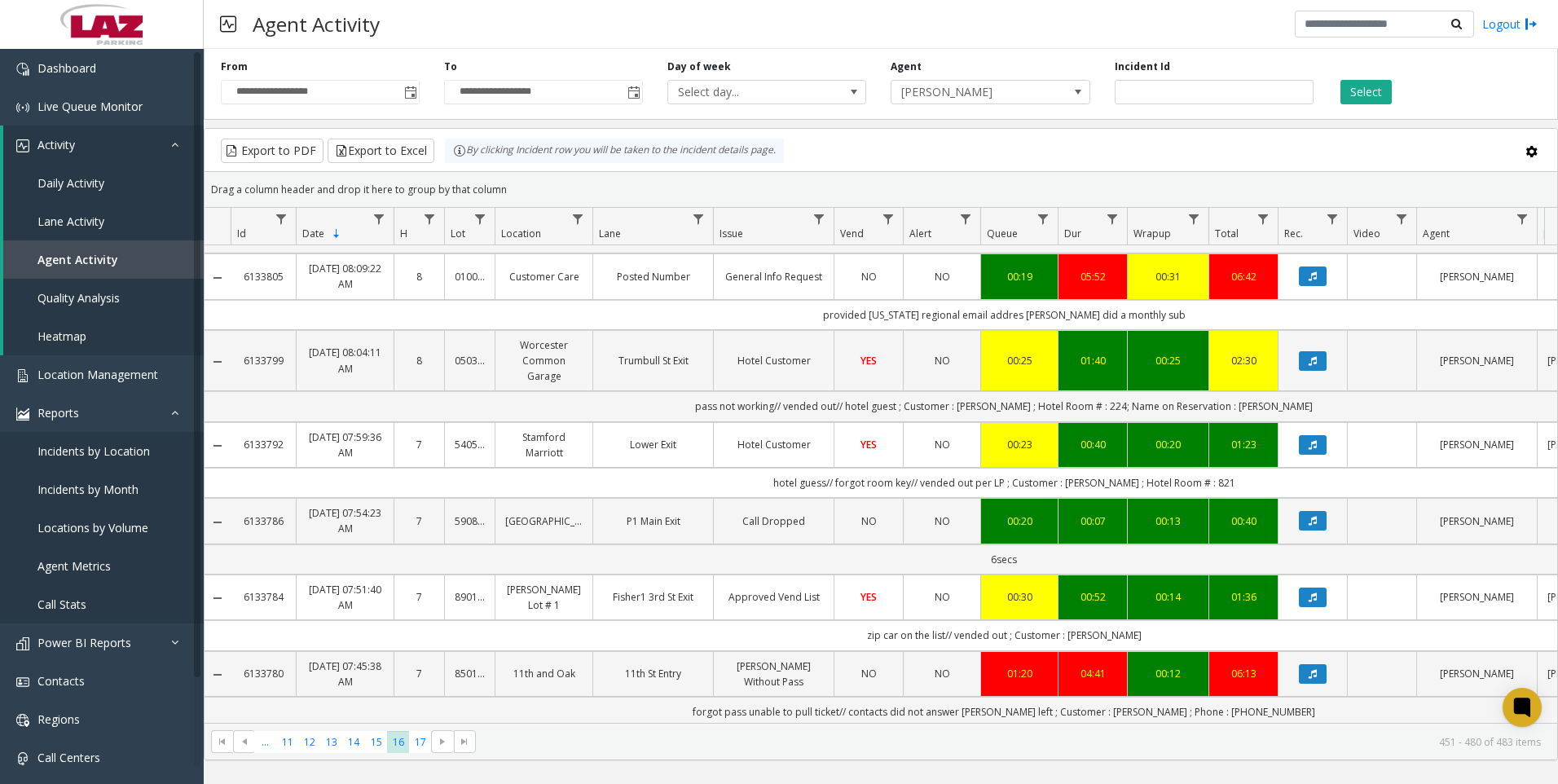
click at [700, 783] on div "**********" at bounding box center [881, 416] width 1355 height 735
click at [372, 741] on span "15" at bounding box center [376, 742] width 22 height 22
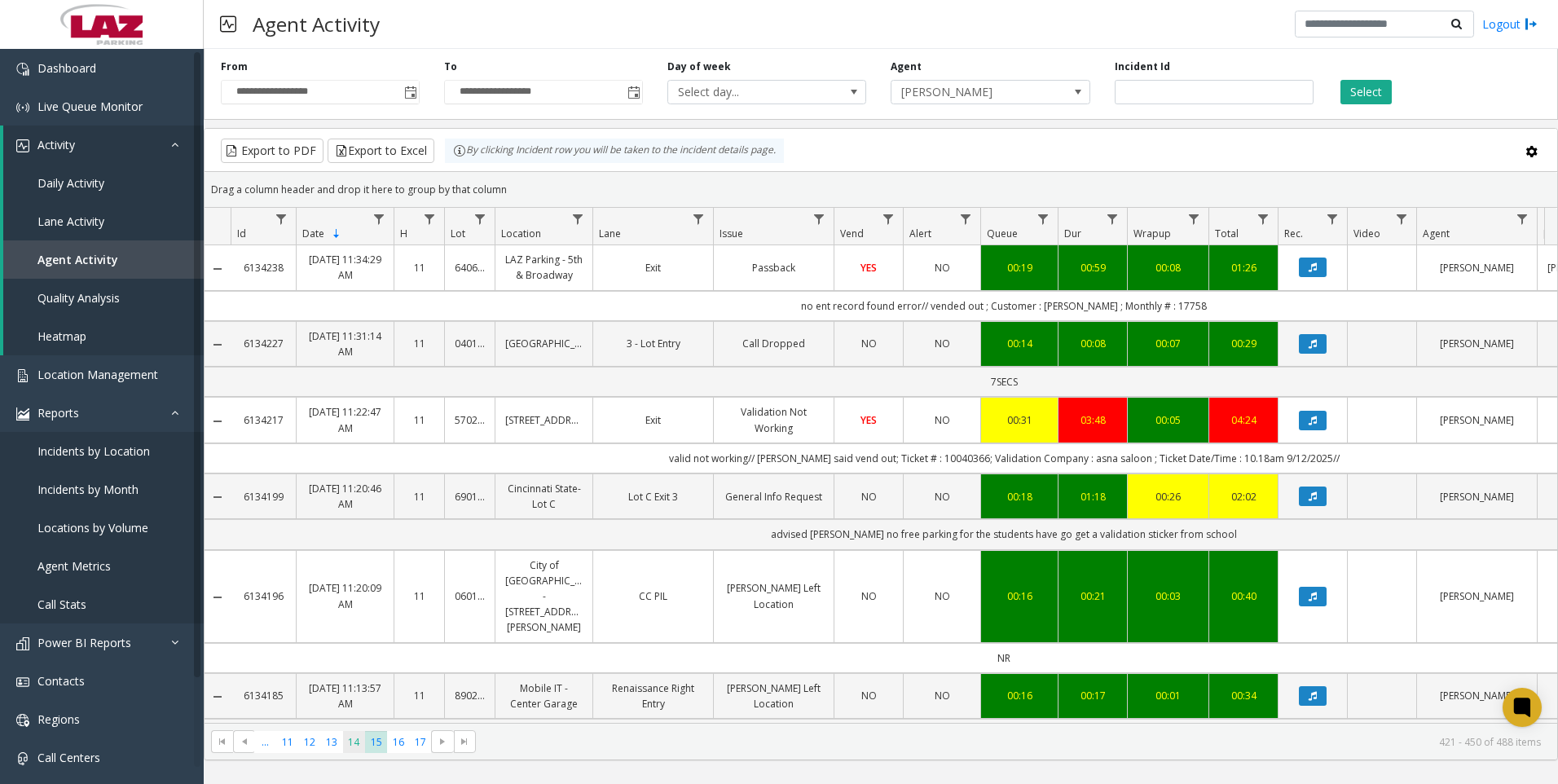
click at [359, 741] on span "14" at bounding box center [354, 742] width 22 height 22
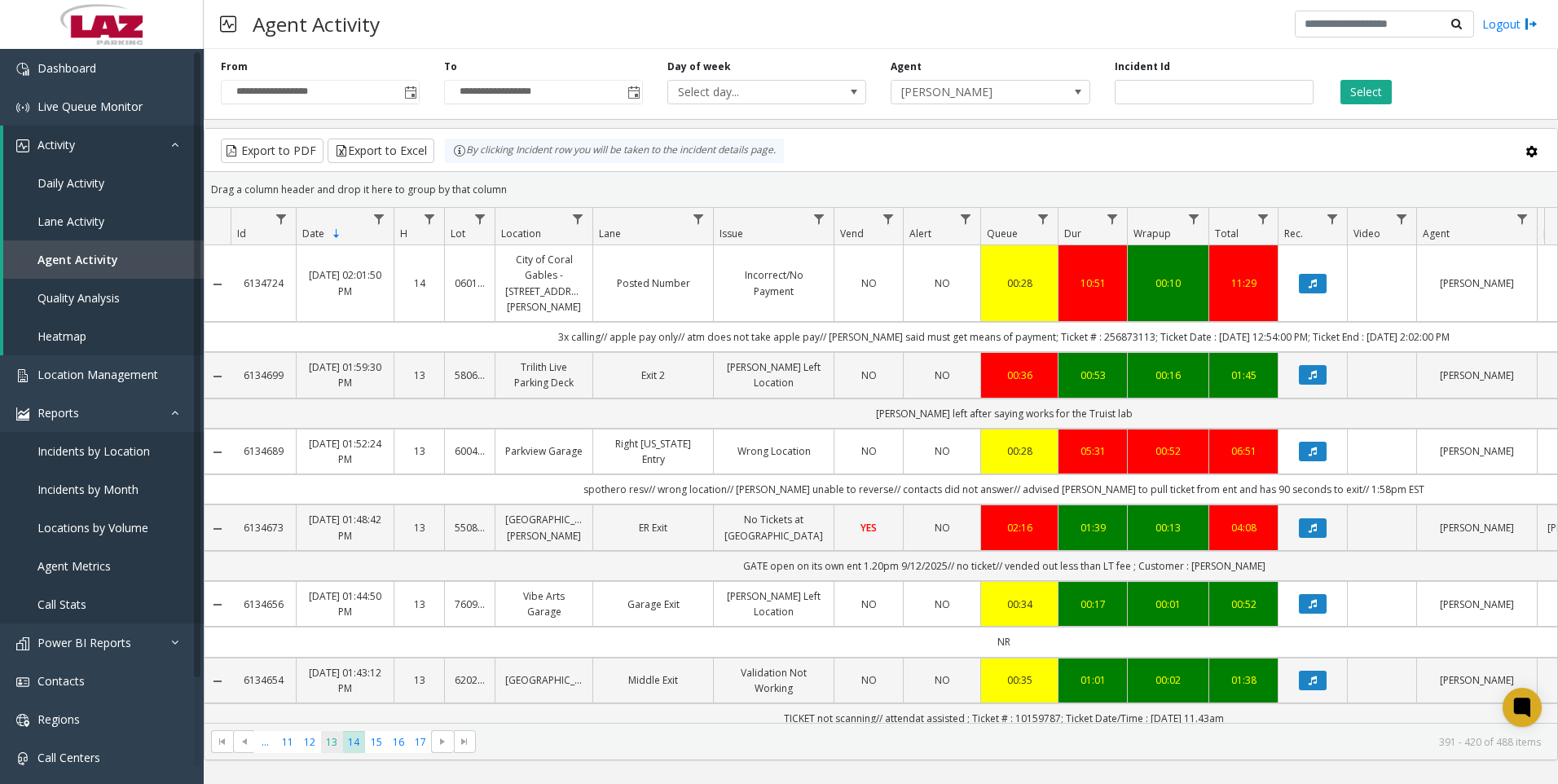
click at [333, 748] on span "13" at bounding box center [332, 742] width 22 height 22
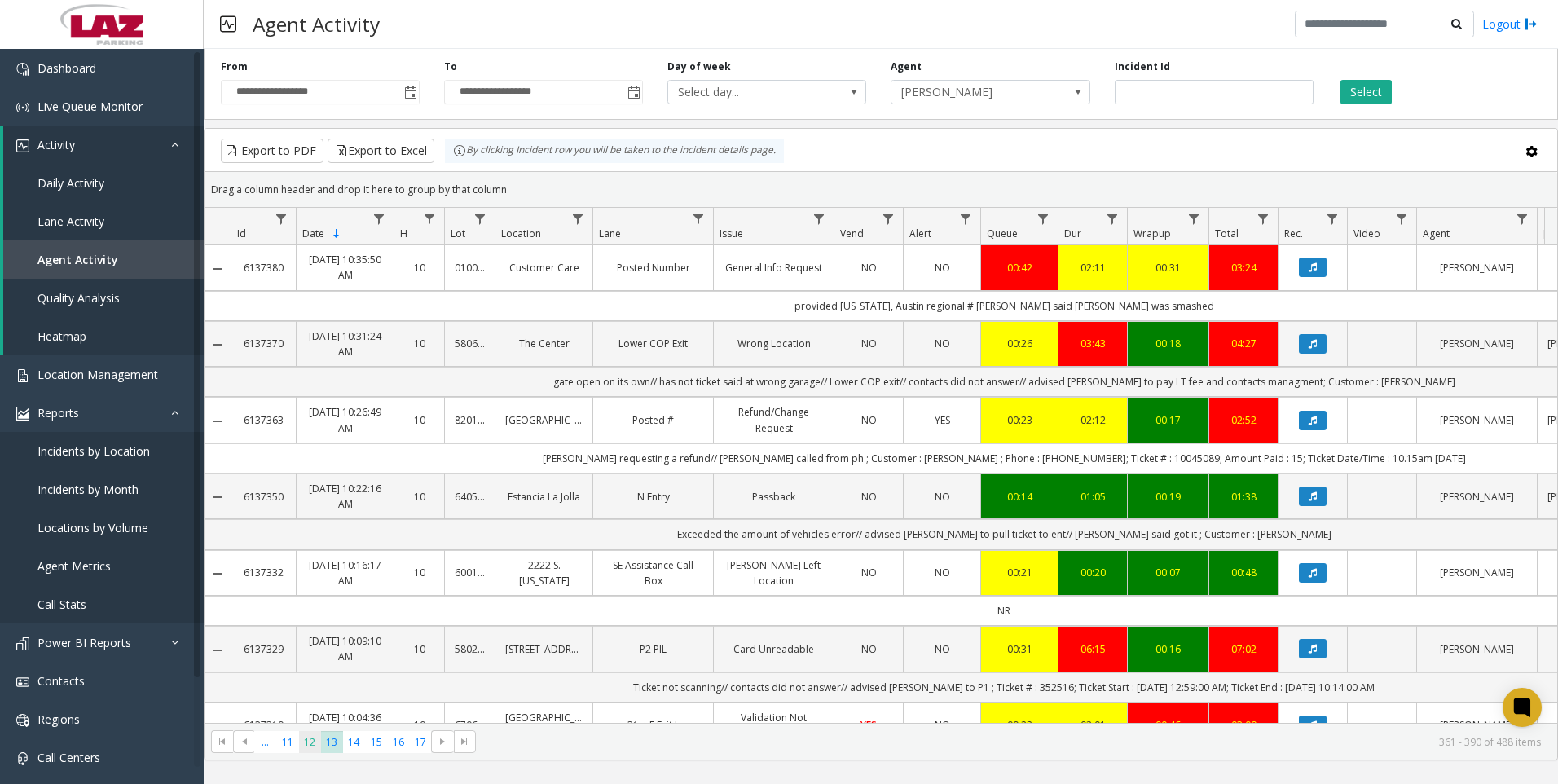
click at [310, 751] on span "12" at bounding box center [310, 742] width 22 height 22
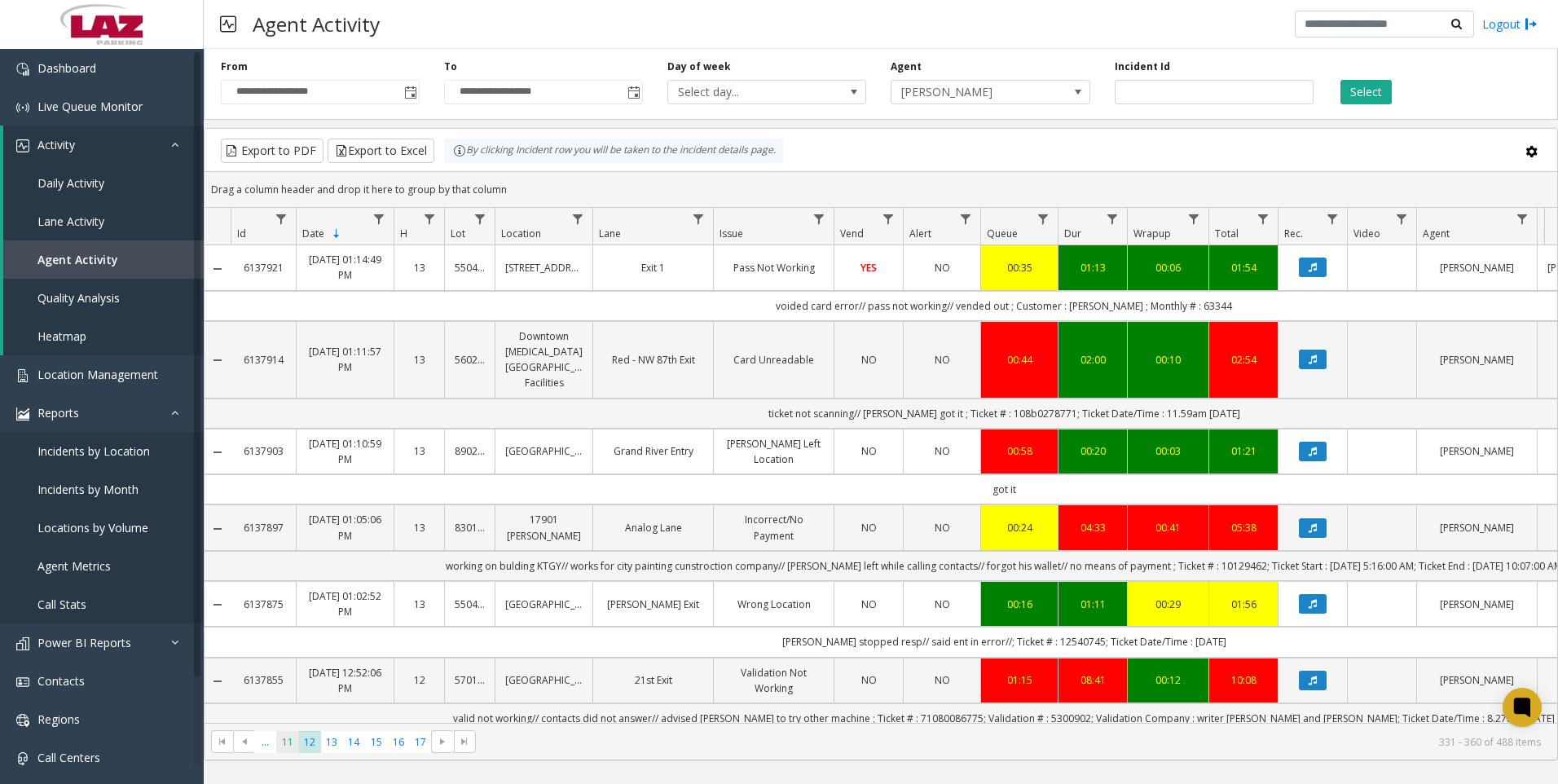
click at [287, 743] on span "11" at bounding box center [288, 742] width 22 height 22
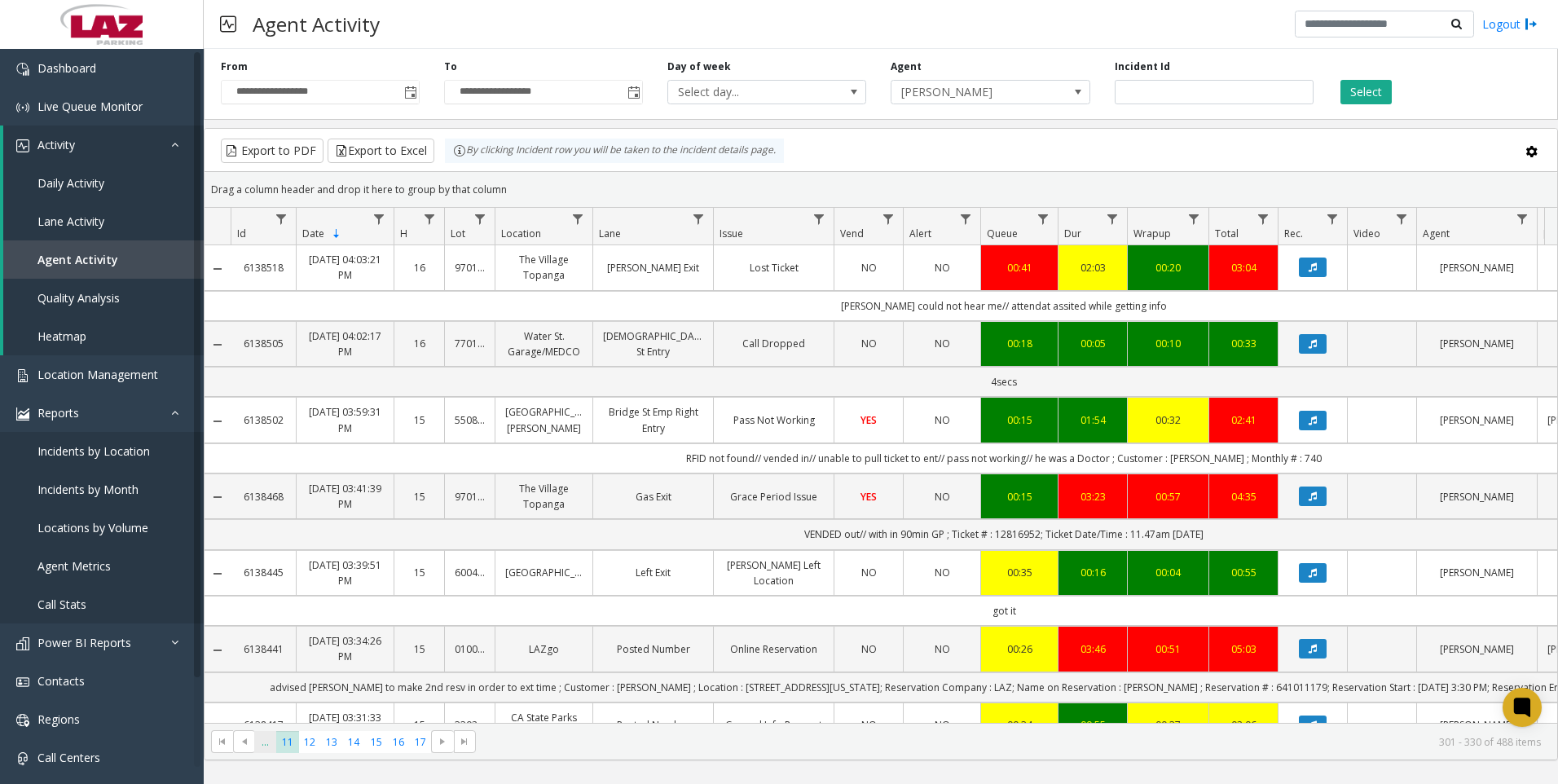
click at [263, 734] on span "..." at bounding box center [265, 742] width 22 height 22
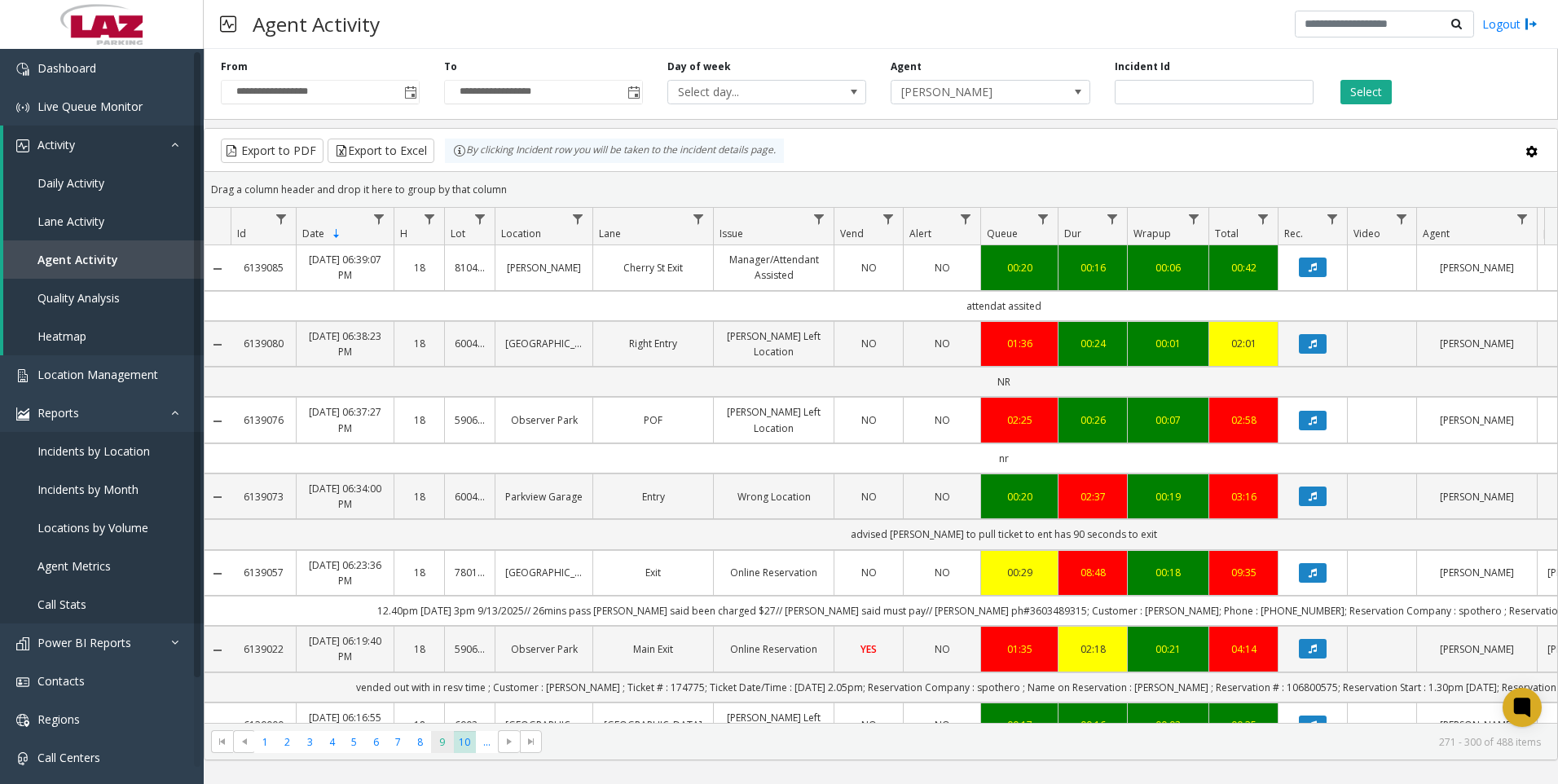
click at [452, 744] on span "9" at bounding box center [442, 742] width 22 height 22
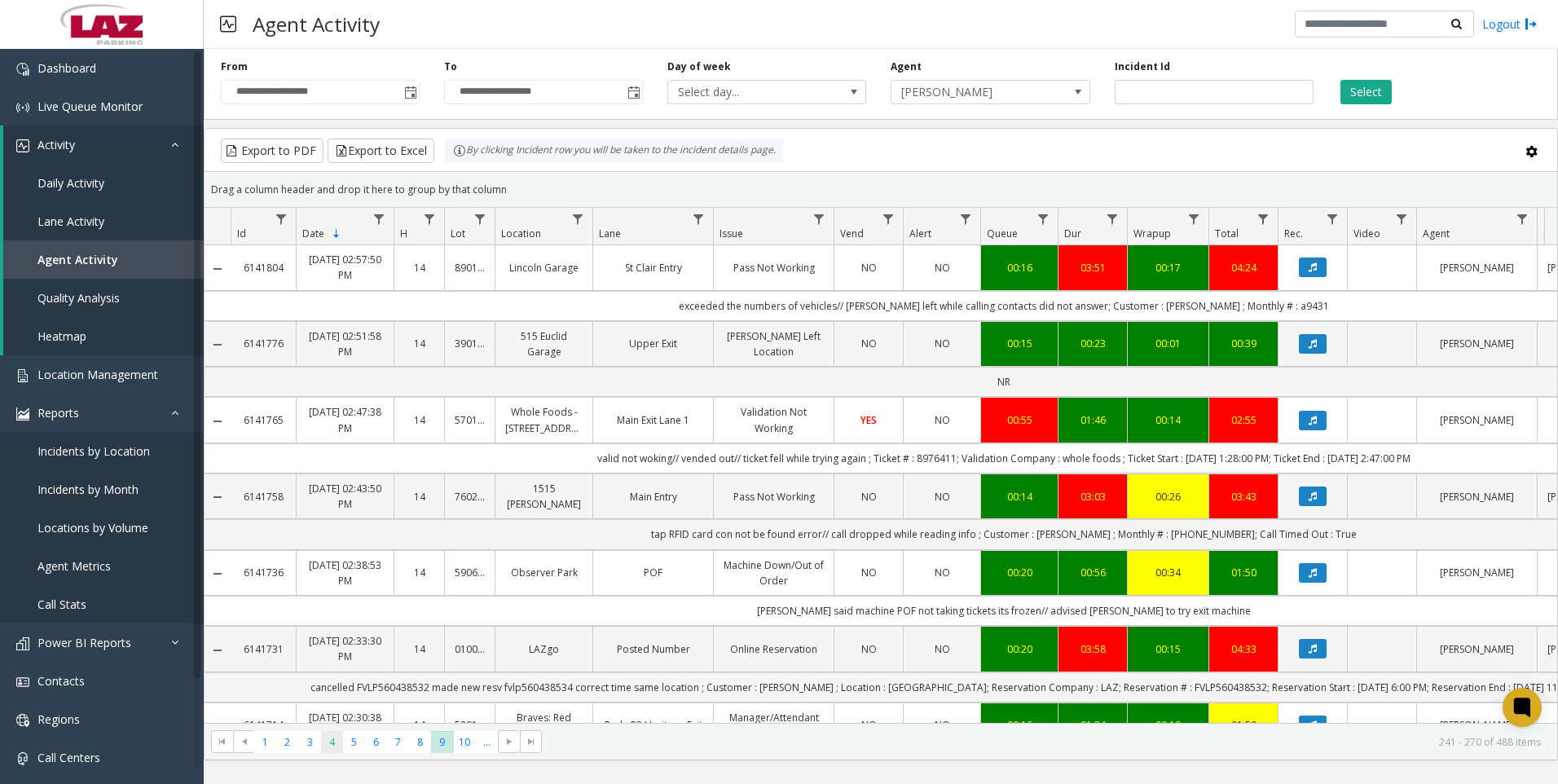
click at [337, 737] on span "4" at bounding box center [332, 742] width 22 height 22
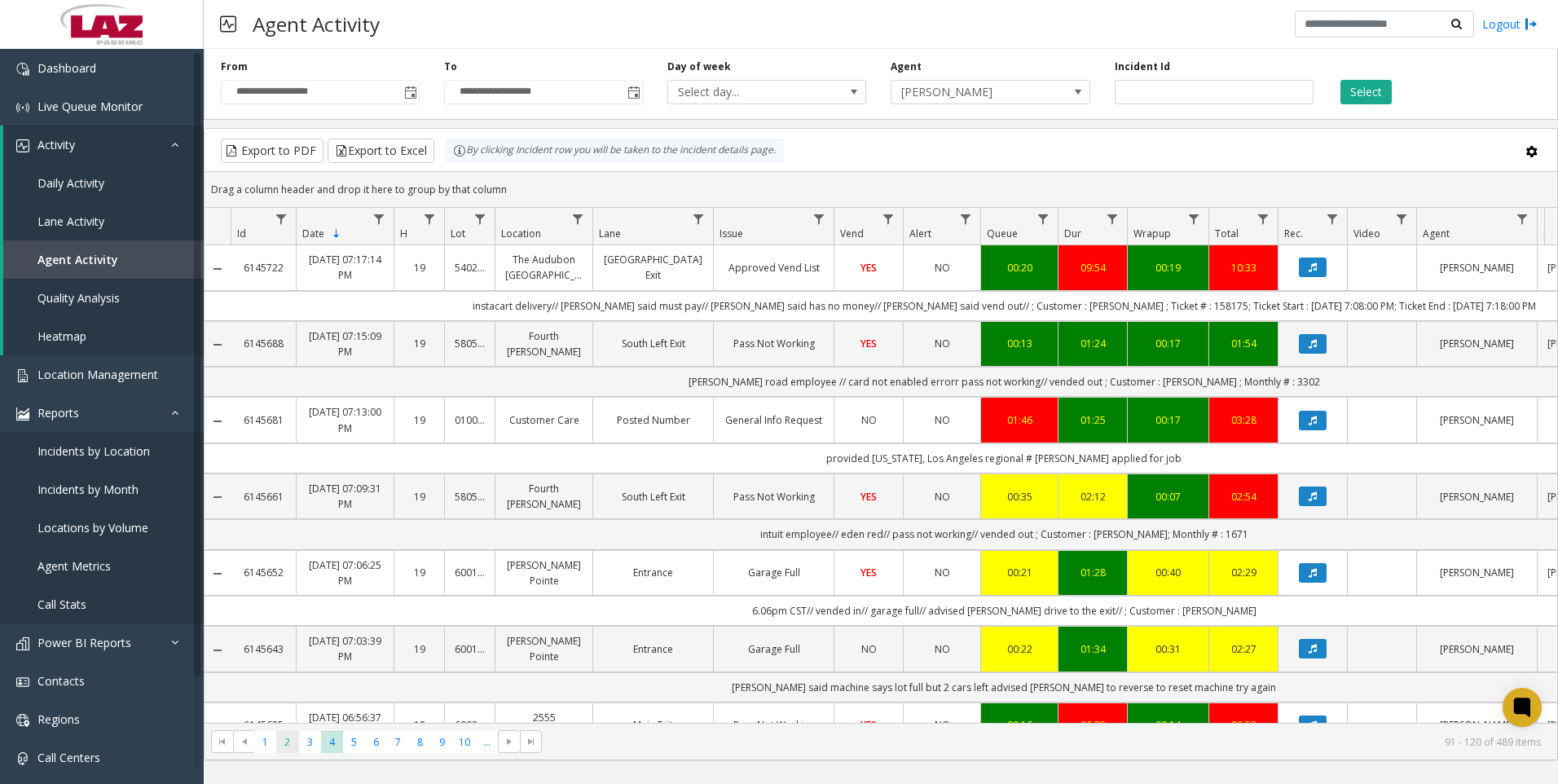
click at [288, 739] on span "2" at bounding box center [288, 742] width 22 height 22
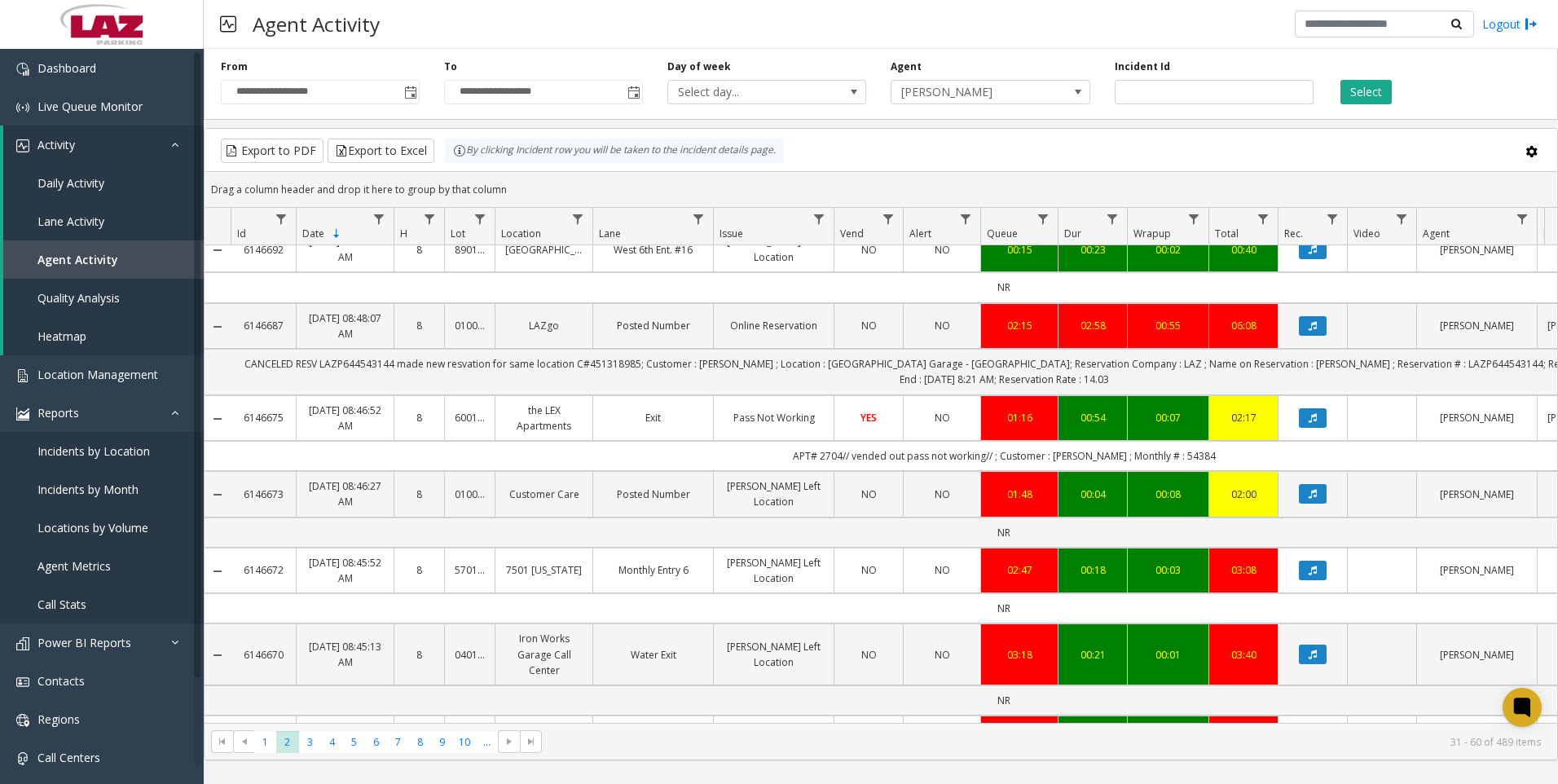
scroll to position [489, 0]
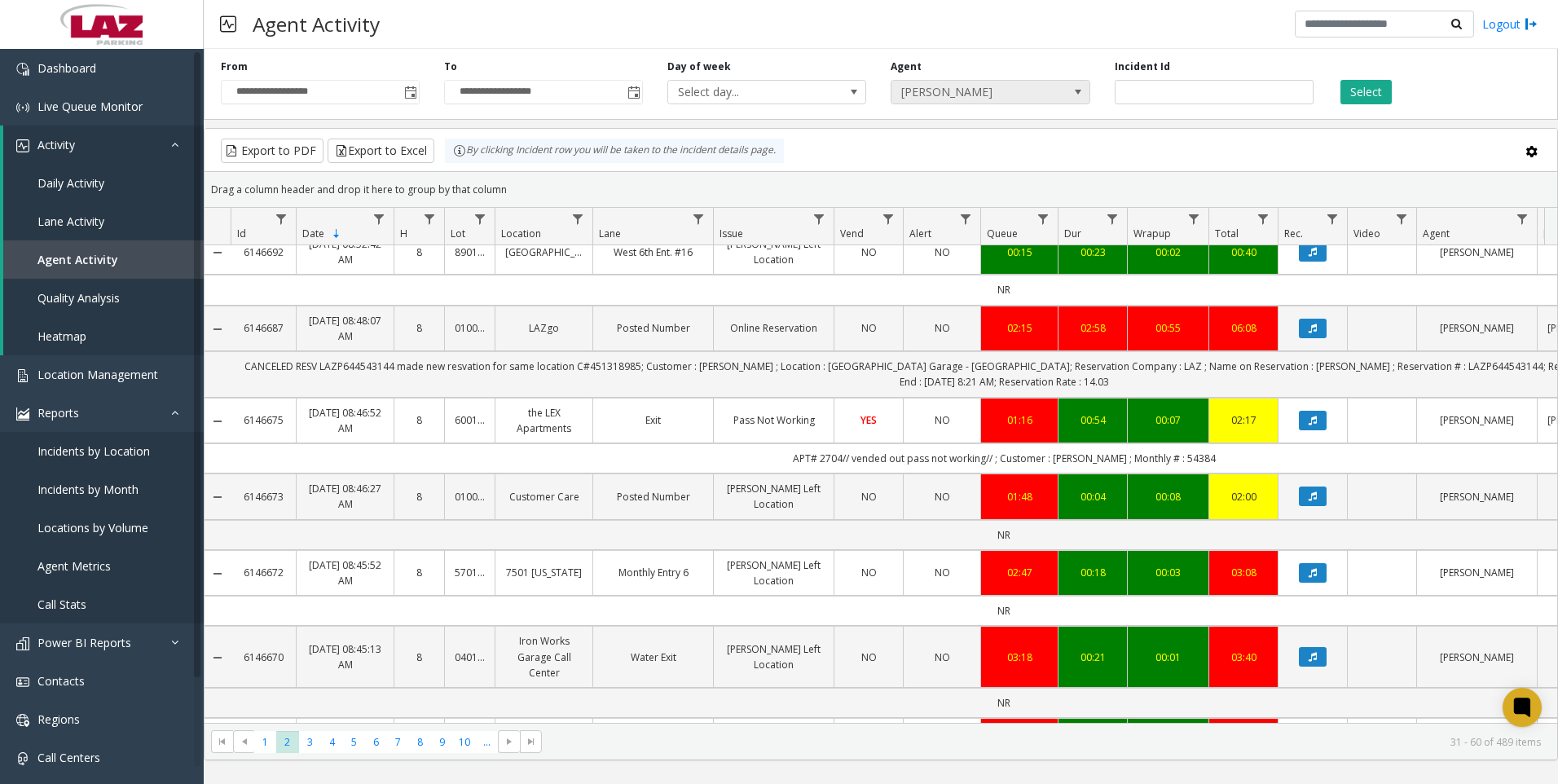
click at [952, 97] on span "[PERSON_NAME]" at bounding box center [970, 92] width 158 height 22
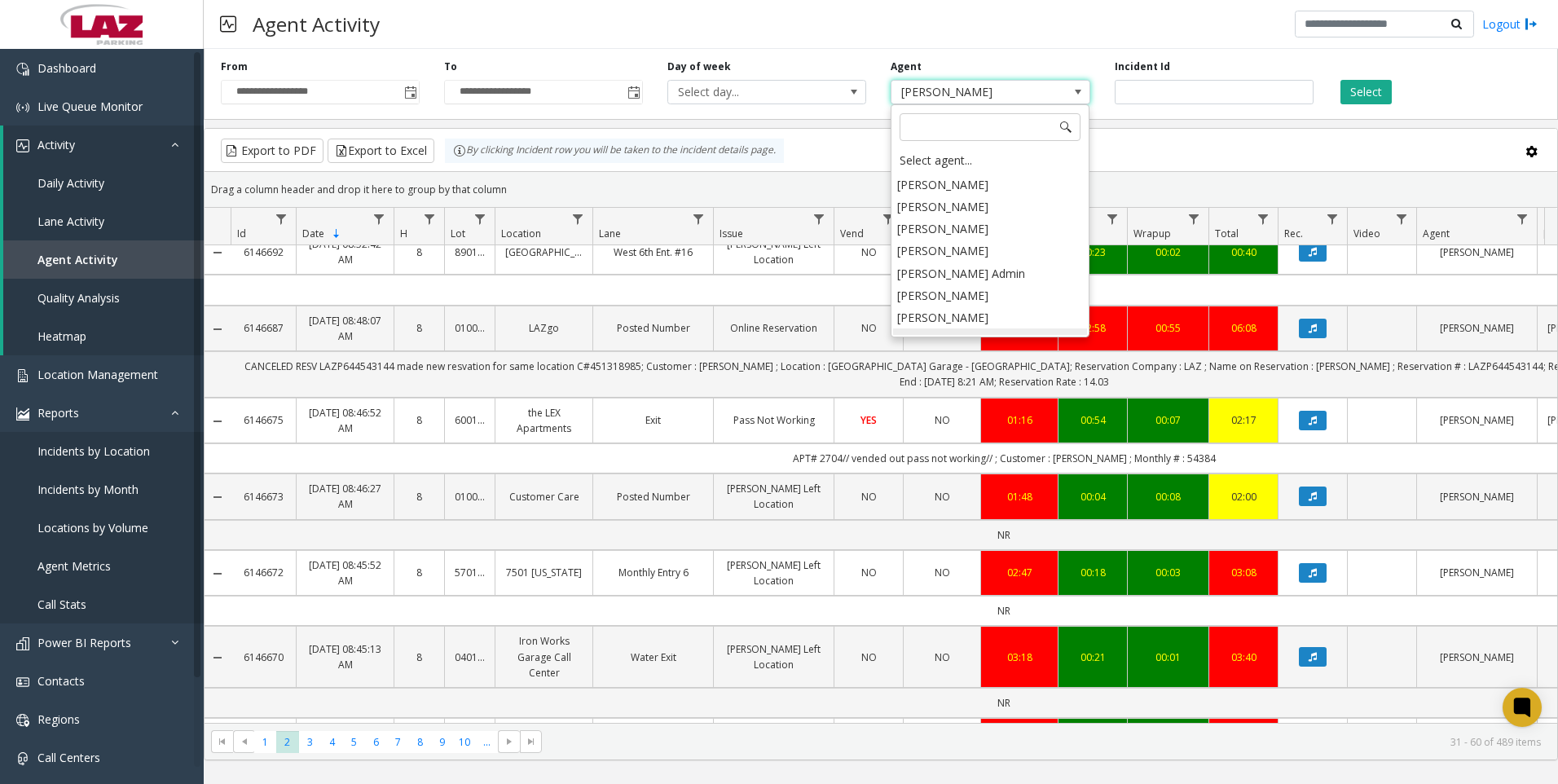
scroll to position [8441, 0]
click at [966, 321] on li "[PERSON_NAME]" at bounding box center [990, 331] width 194 height 22
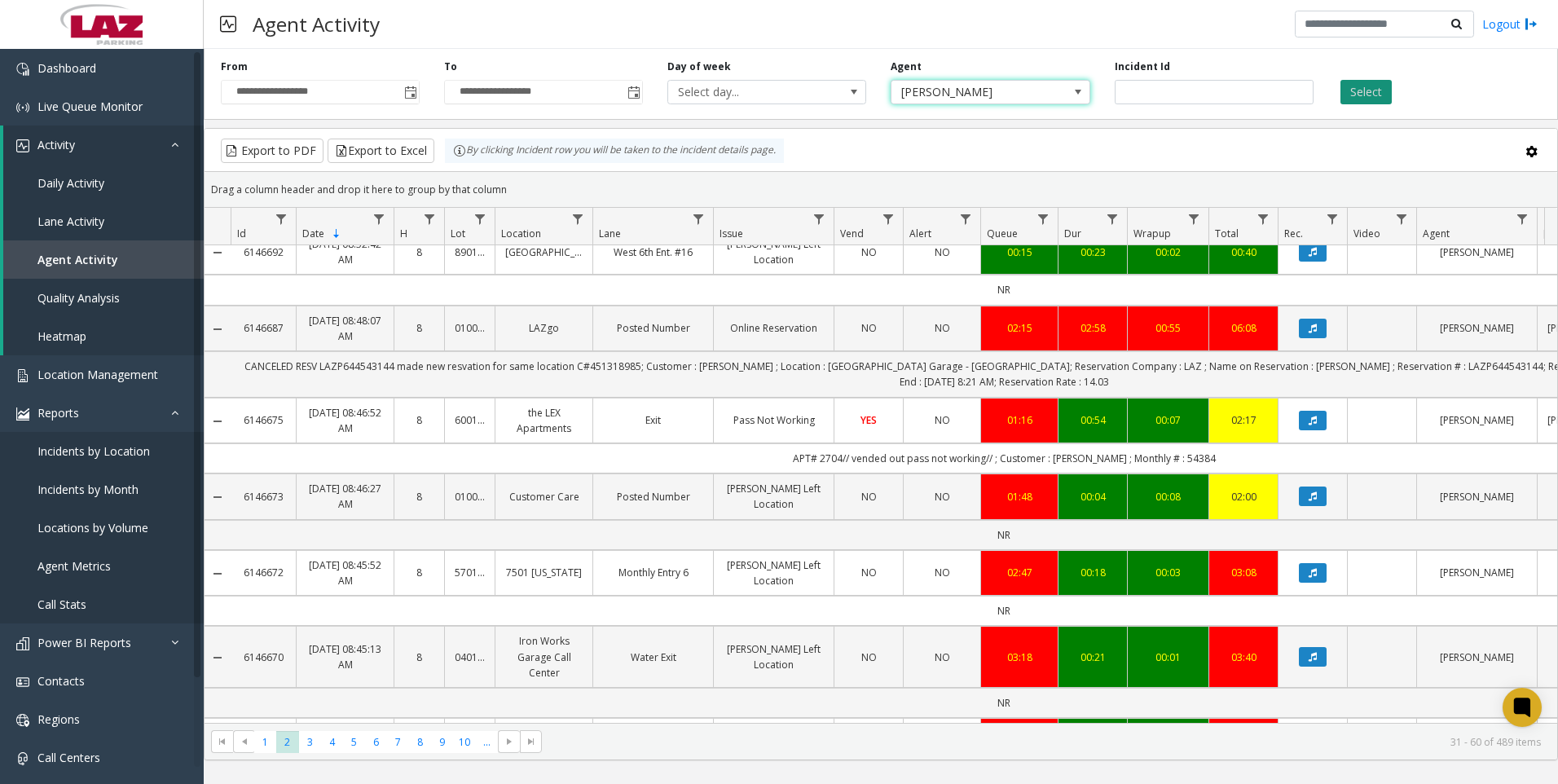
click at [1354, 91] on button "Select" at bounding box center [1366, 92] width 51 height 24
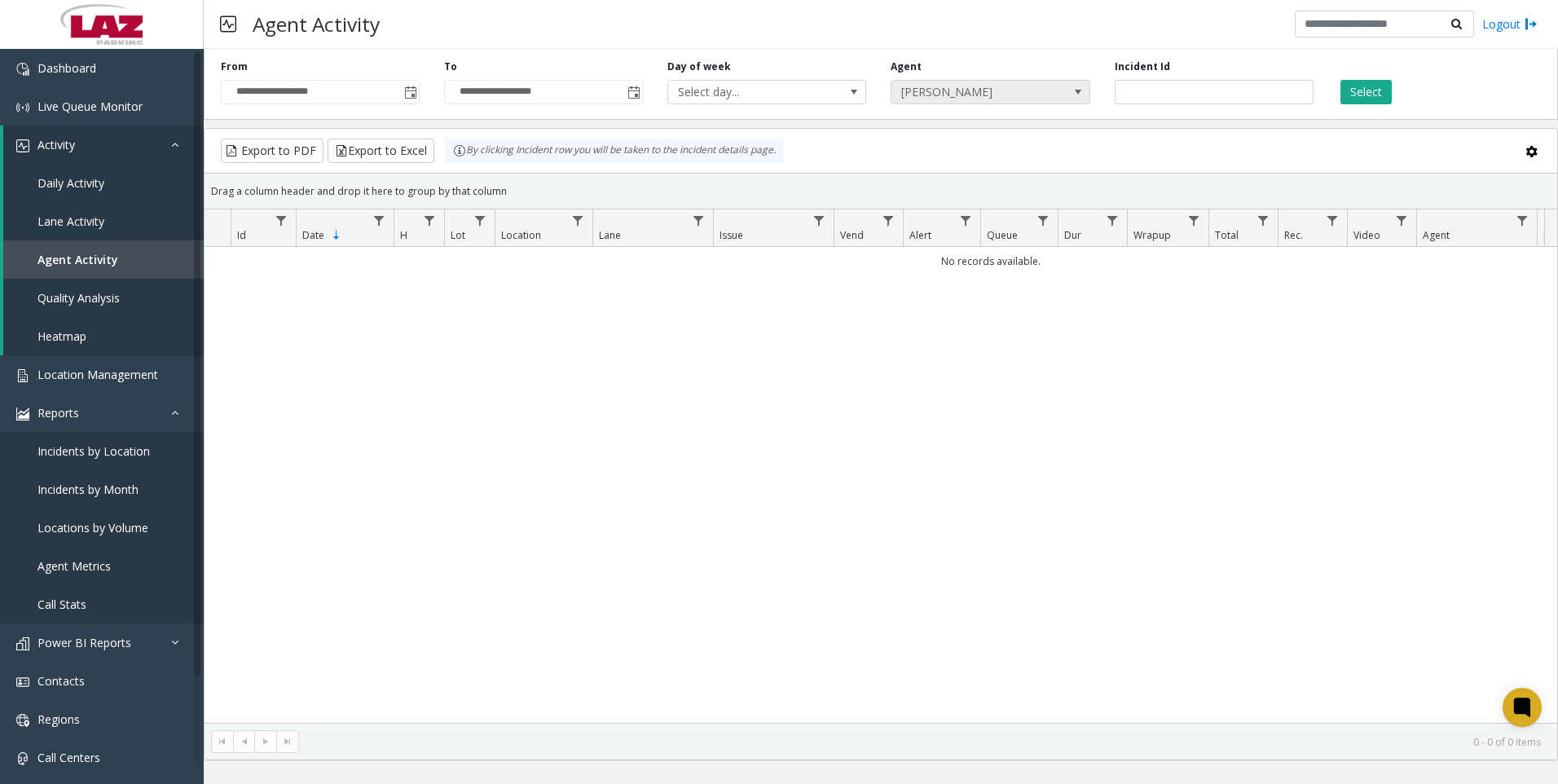
click at [1034, 81] on span "[PERSON_NAME]" at bounding box center [970, 92] width 158 height 22
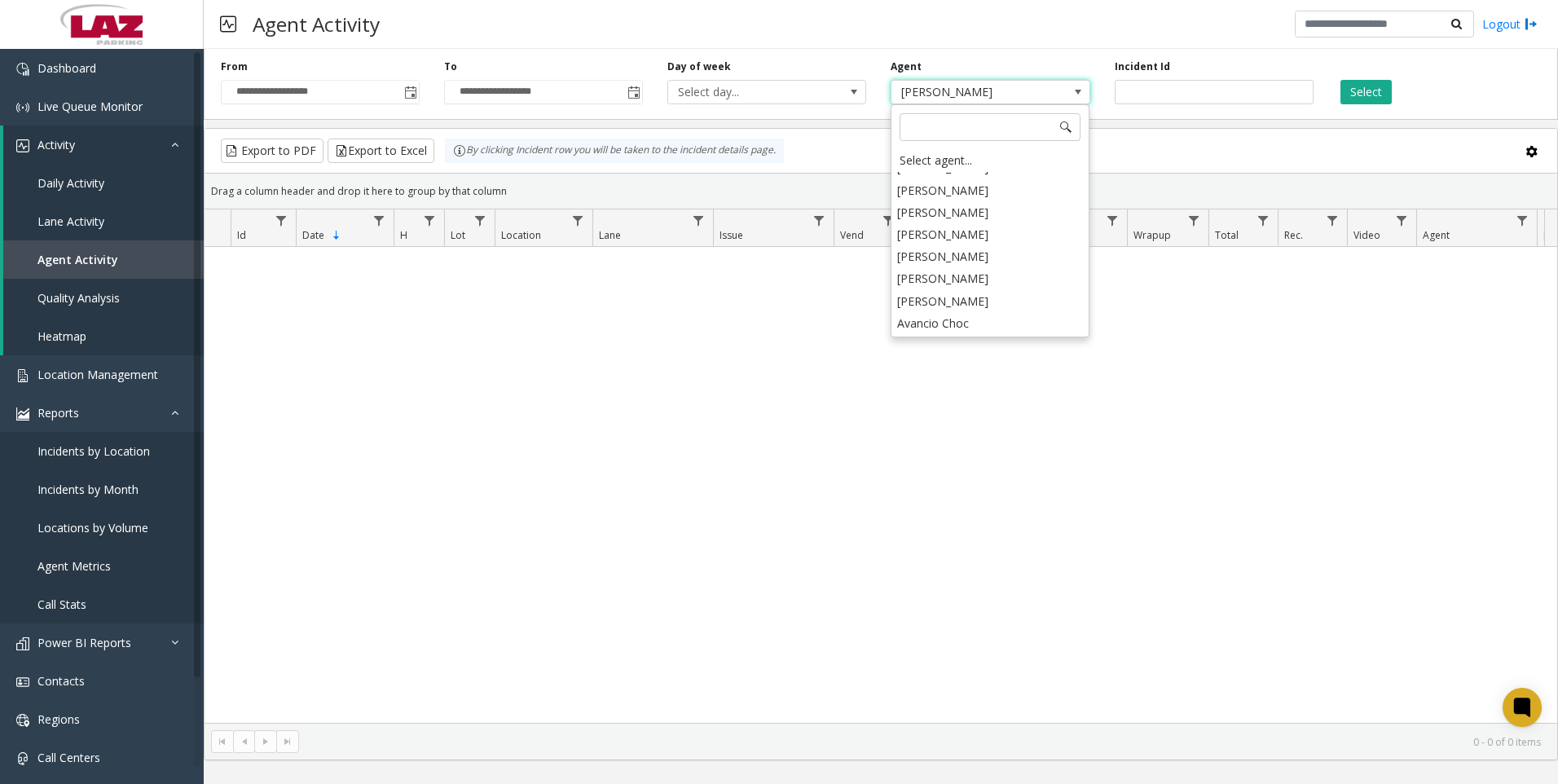
scroll to position [9032, 0]
click at [961, 373] on li "[PERSON_NAME]" at bounding box center [990, 383] width 194 height 22
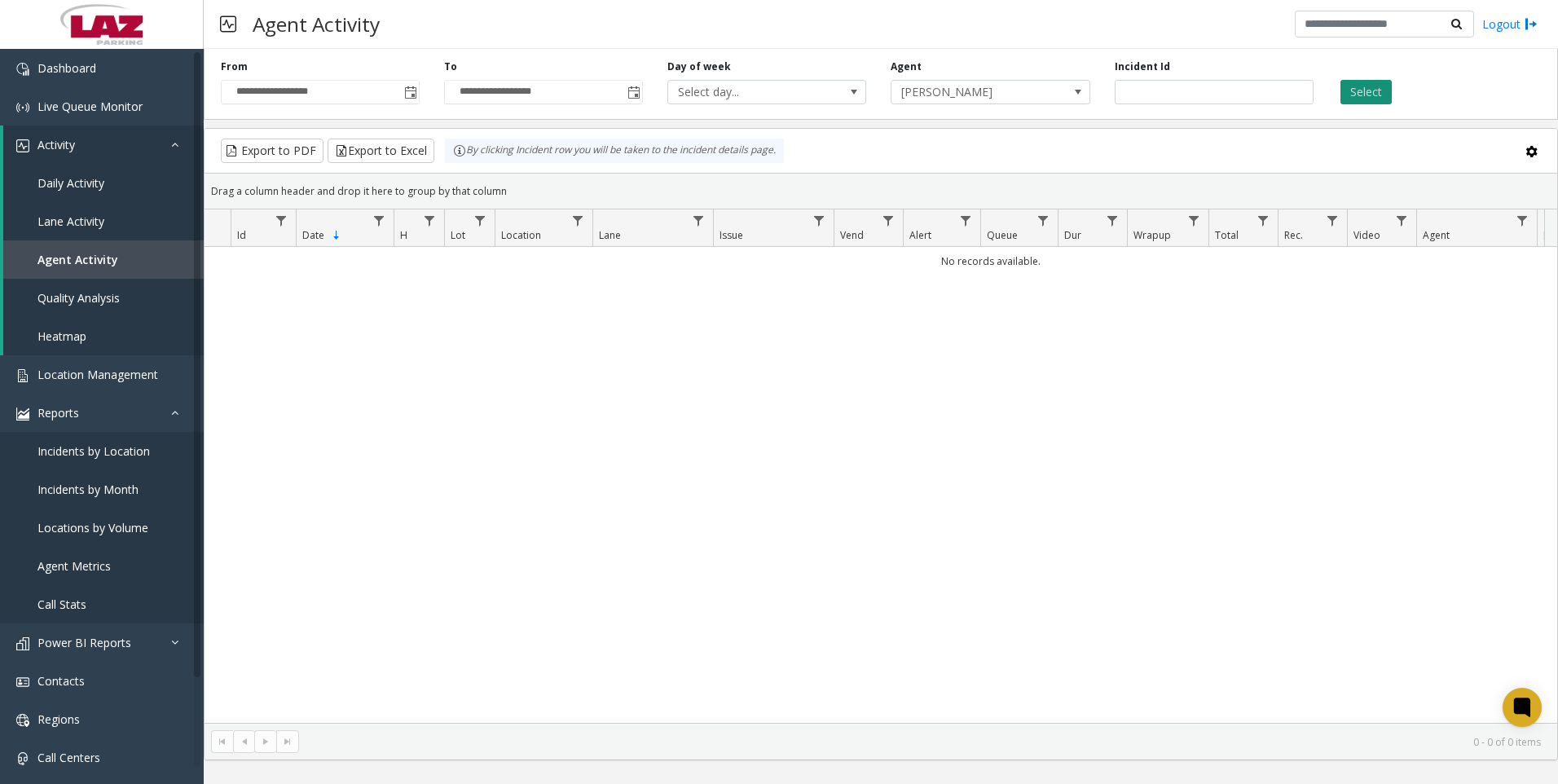
click at [1372, 97] on button "Select" at bounding box center [1366, 92] width 51 height 24
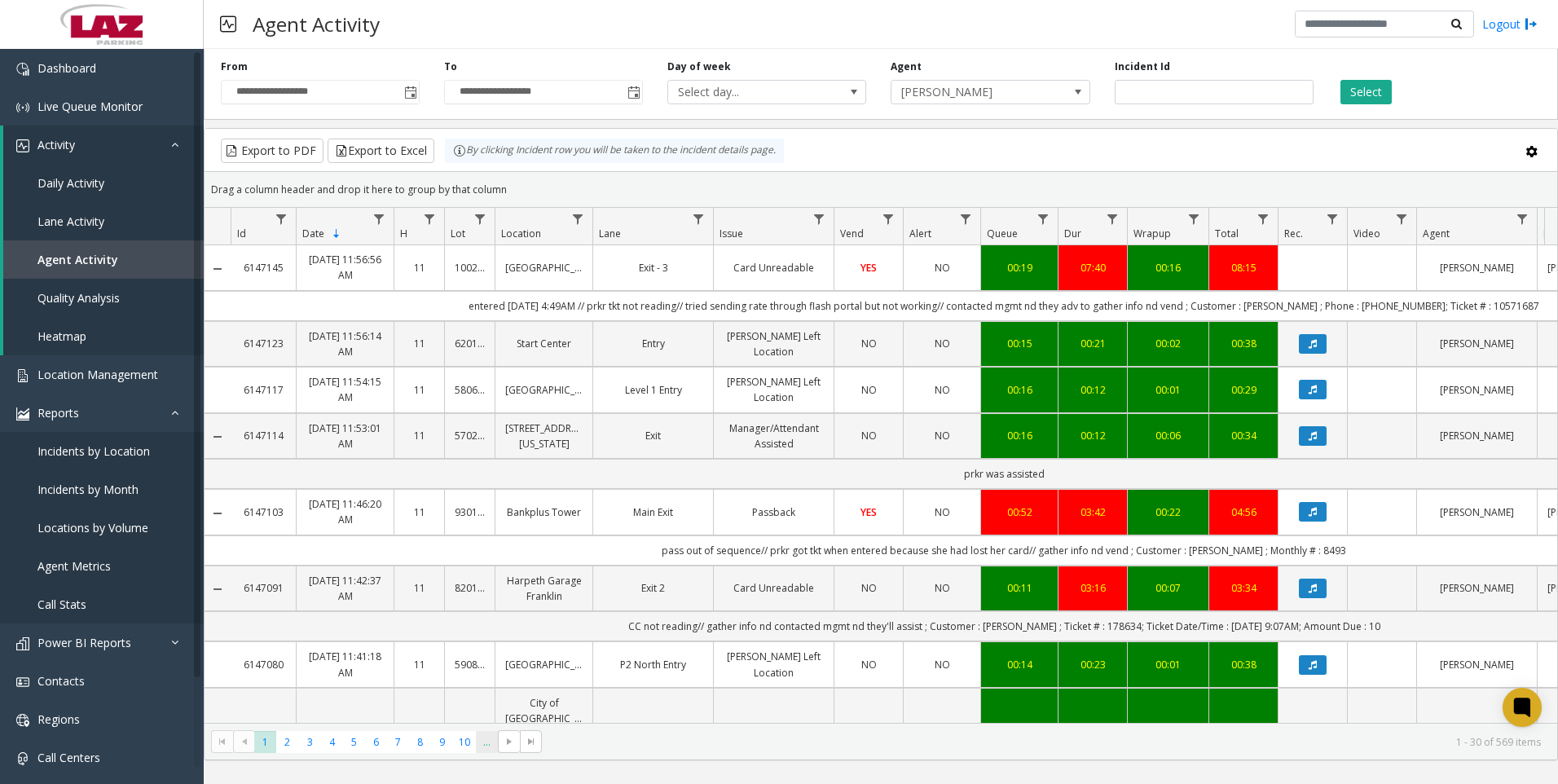
click at [489, 752] on span "..." at bounding box center [487, 742] width 22 height 22
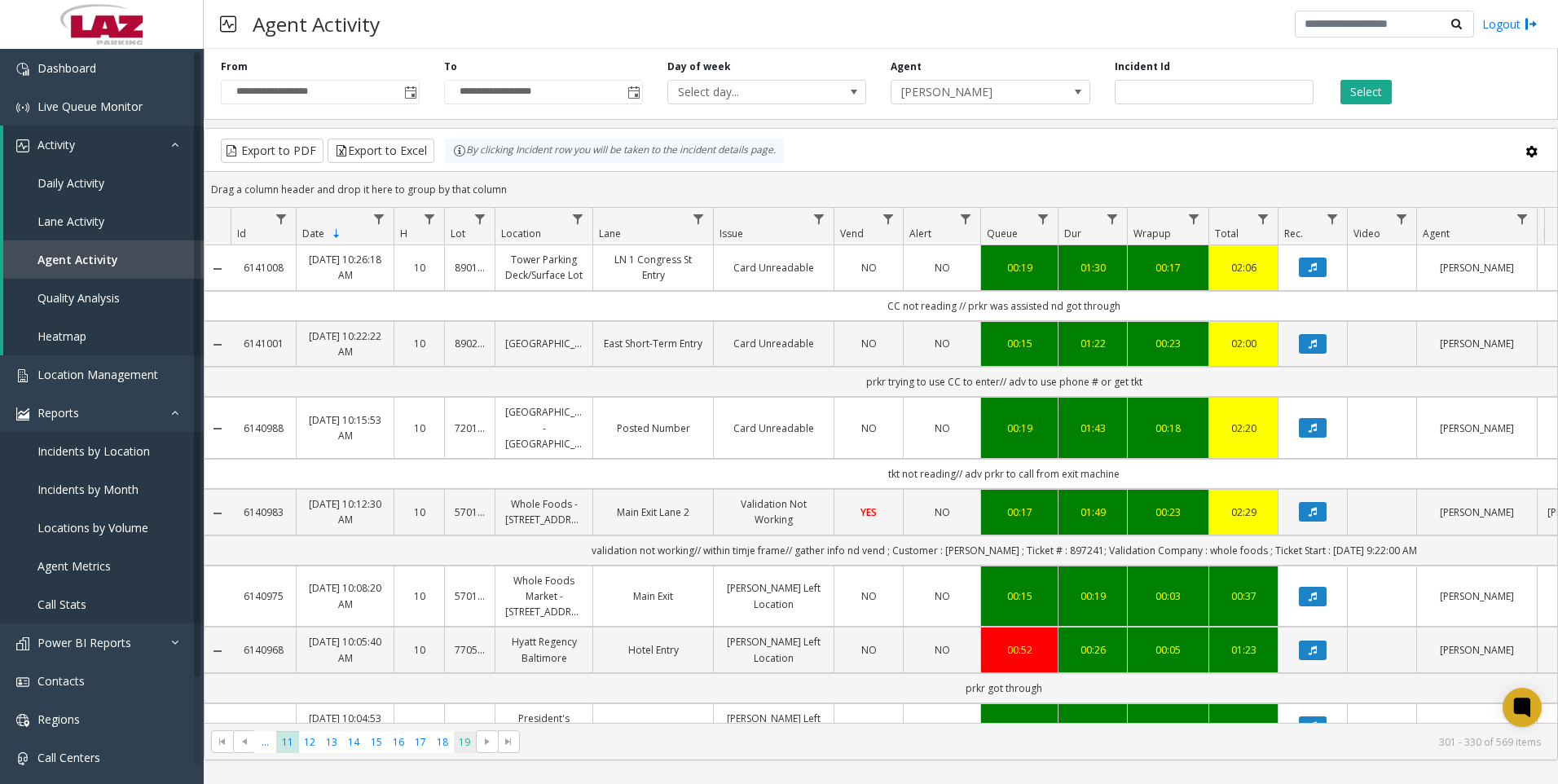
click at [470, 737] on span "19" at bounding box center [465, 742] width 22 height 22
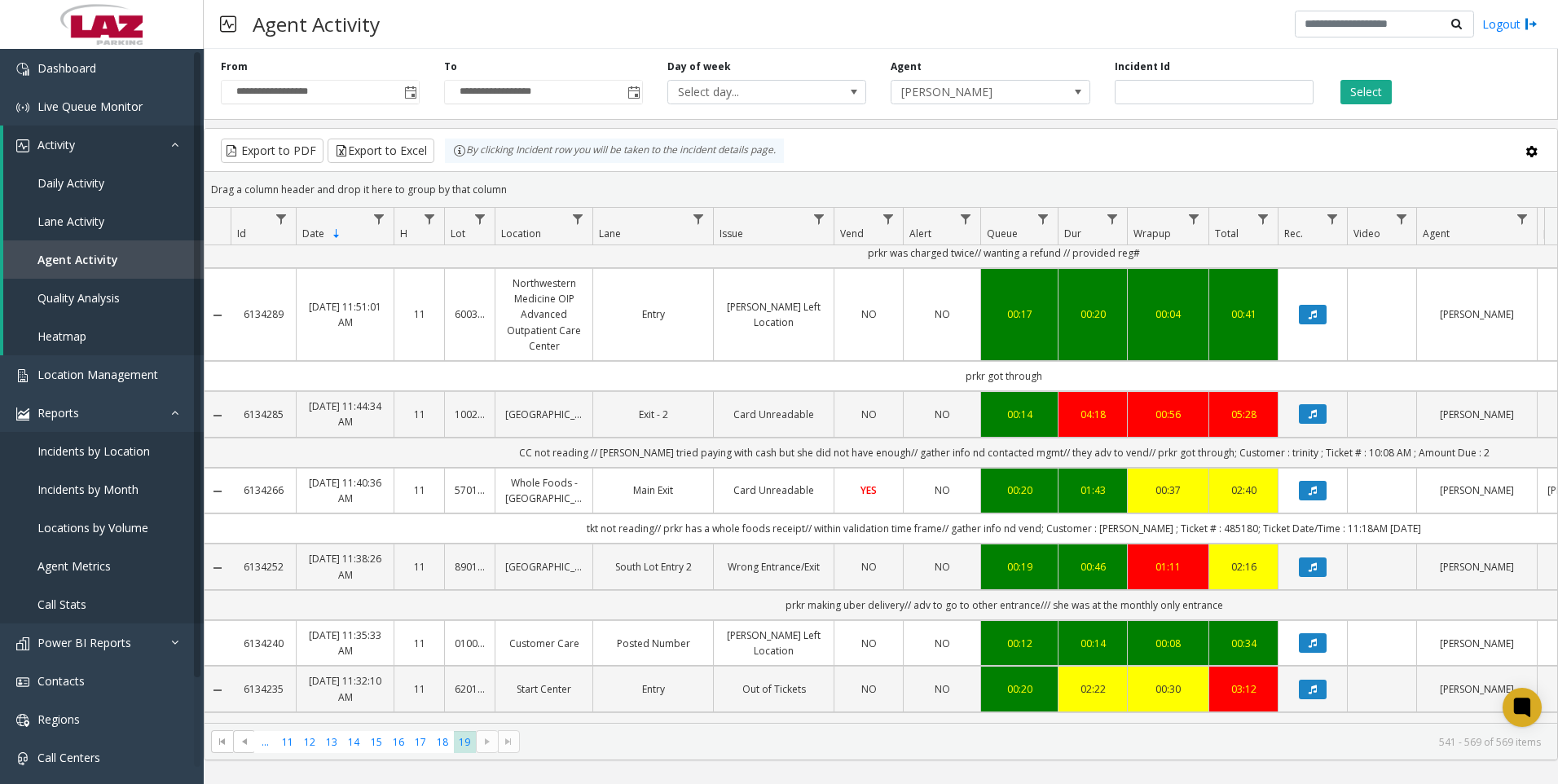
scroll to position [1059, 0]
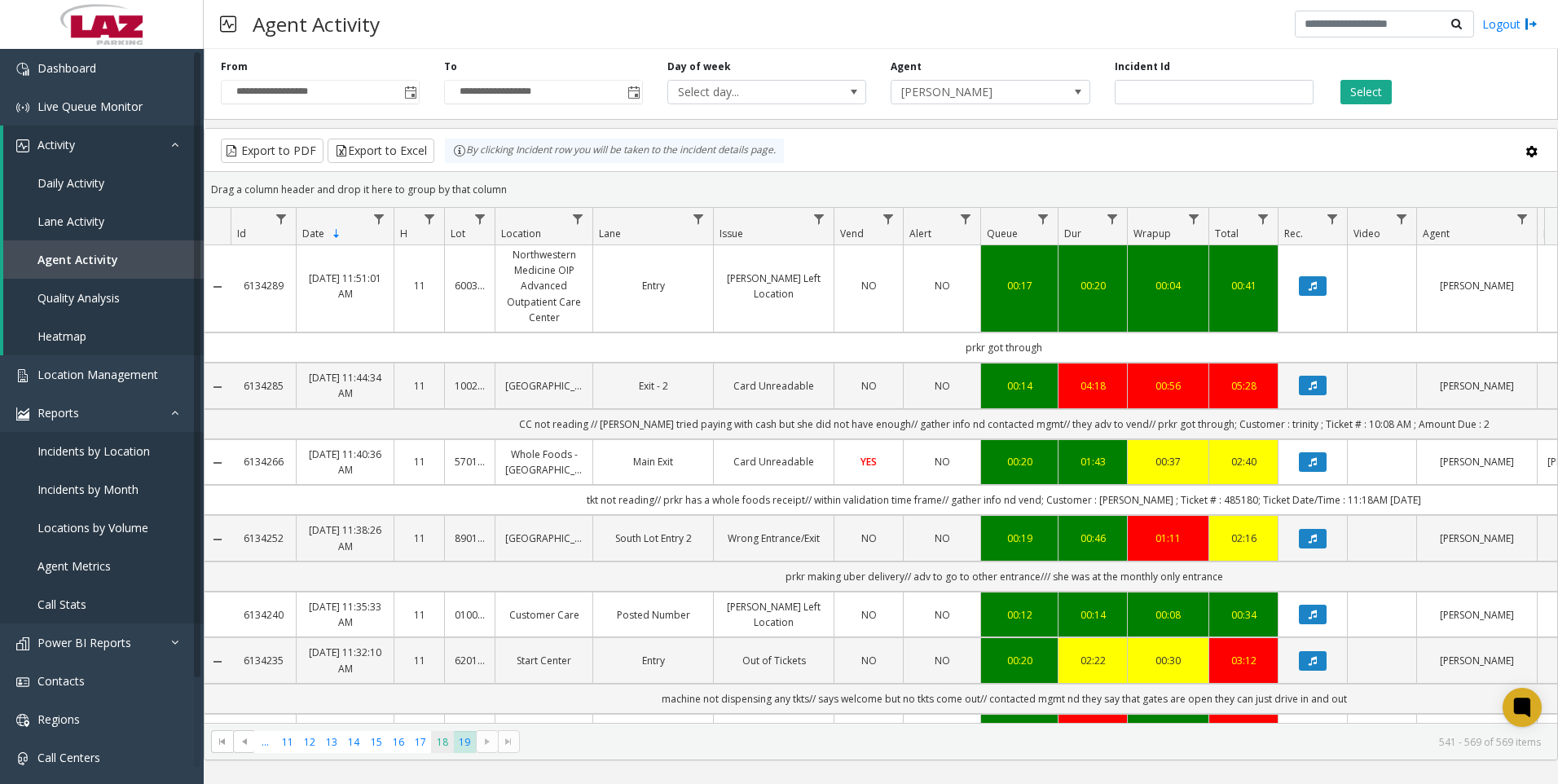
click at [441, 752] on span "18" at bounding box center [442, 742] width 22 height 22
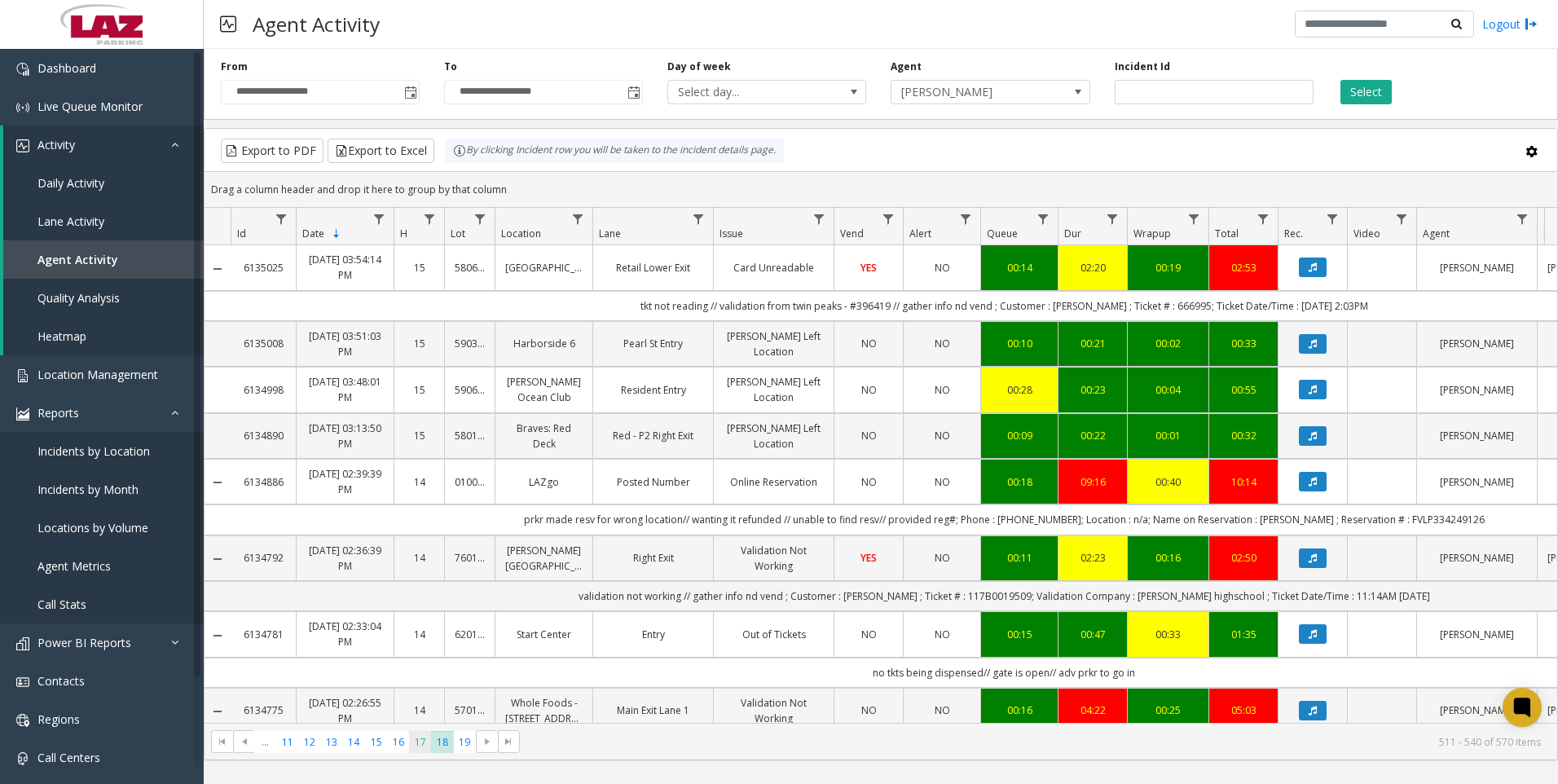
click at [415, 744] on span "17" at bounding box center [420, 742] width 22 height 22
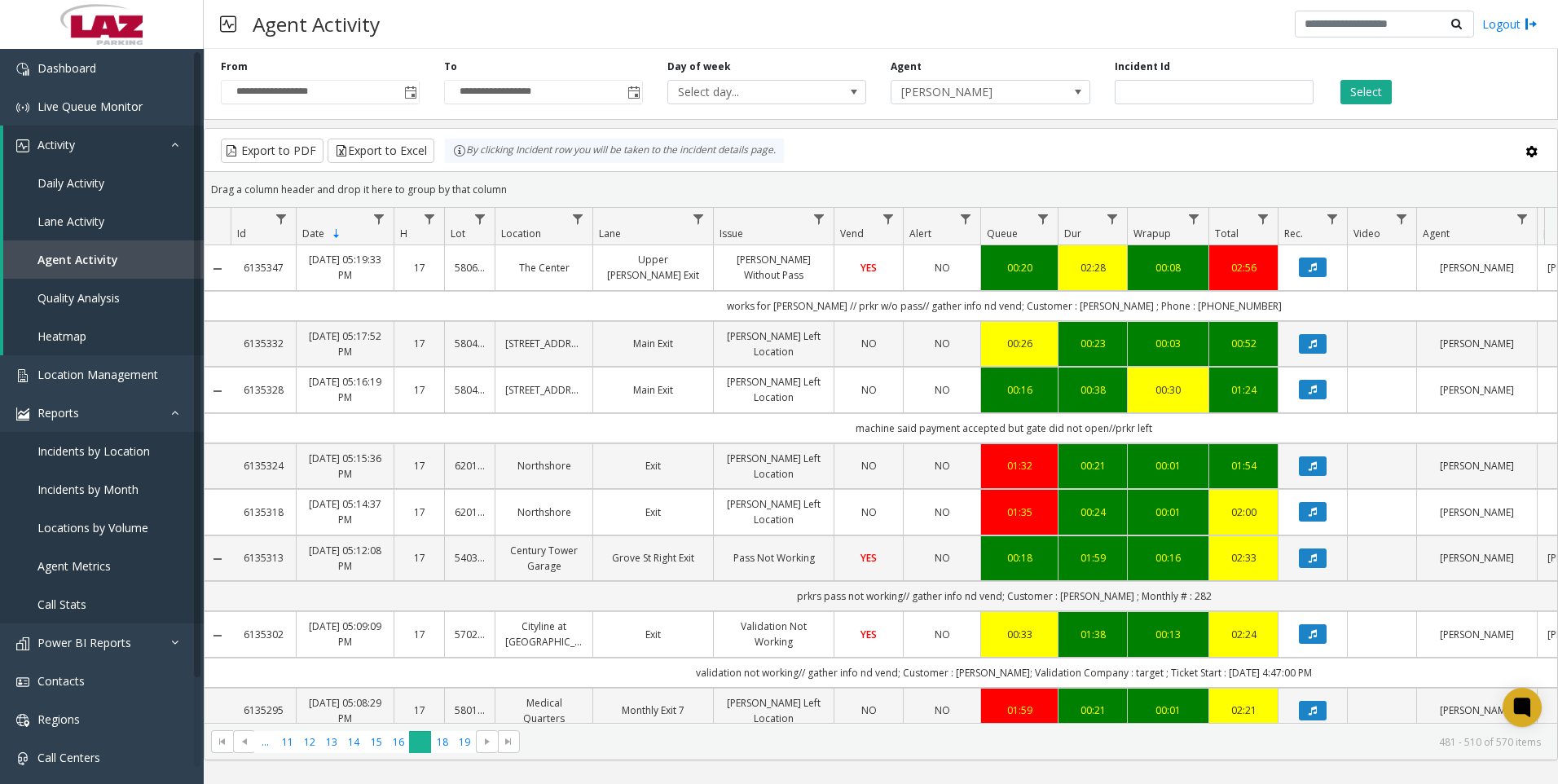
click at [410, 741] on span "17" at bounding box center [420, 742] width 22 height 22
click at [398, 744] on span "16" at bounding box center [398, 742] width 22 height 22
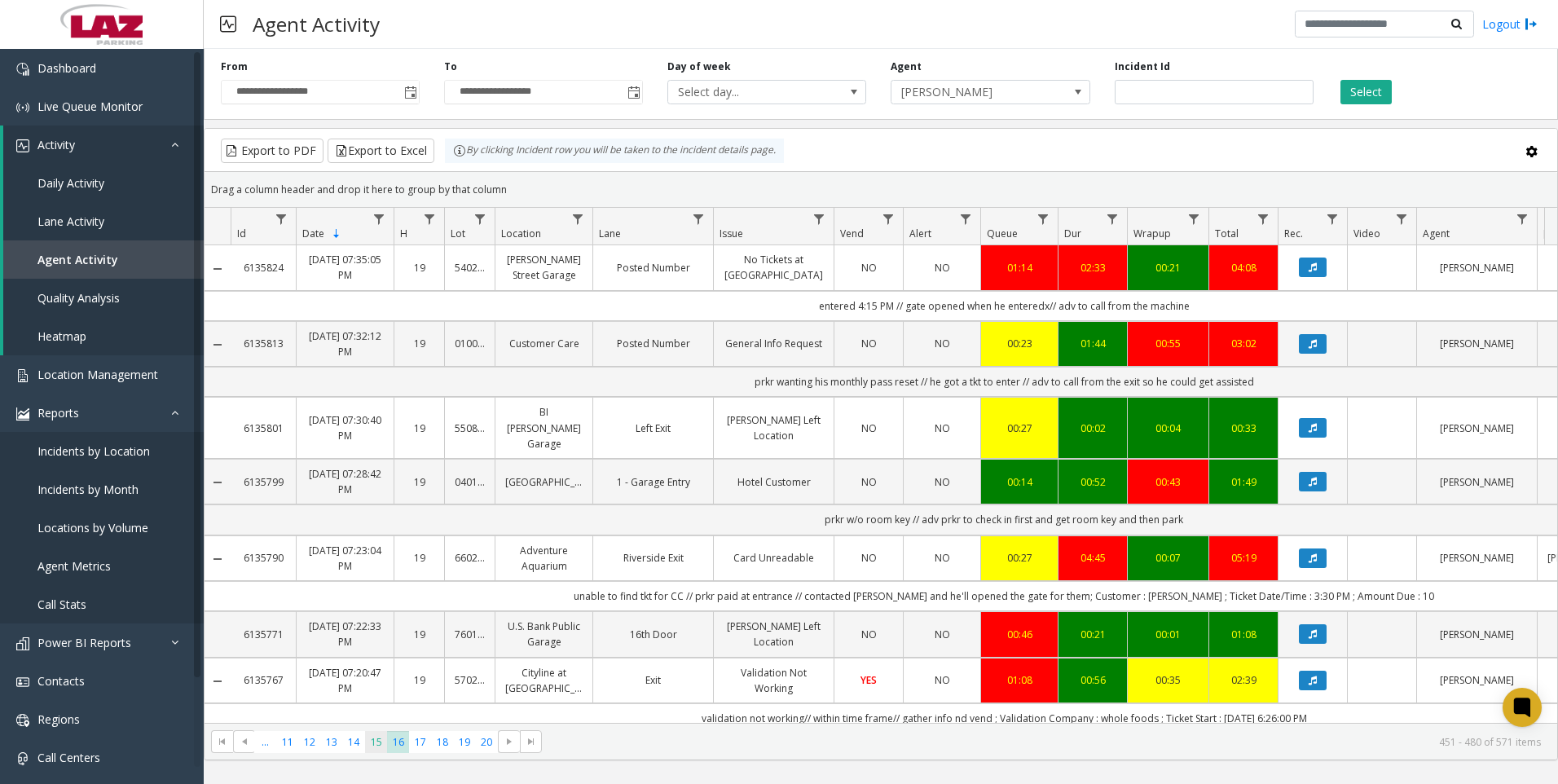
click at [376, 744] on span "15" at bounding box center [376, 742] width 22 height 22
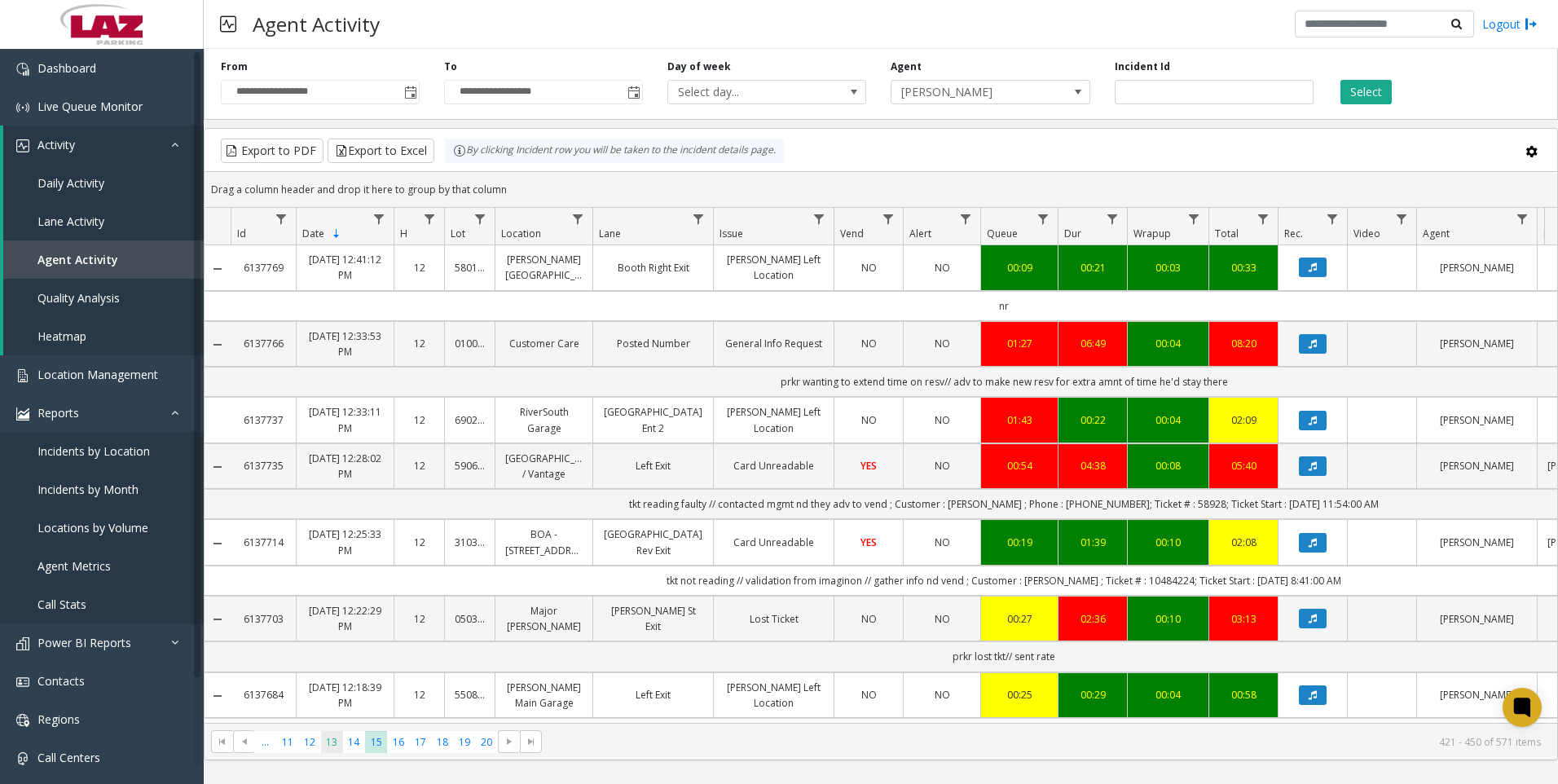
click at [338, 741] on span "13" at bounding box center [332, 742] width 22 height 22
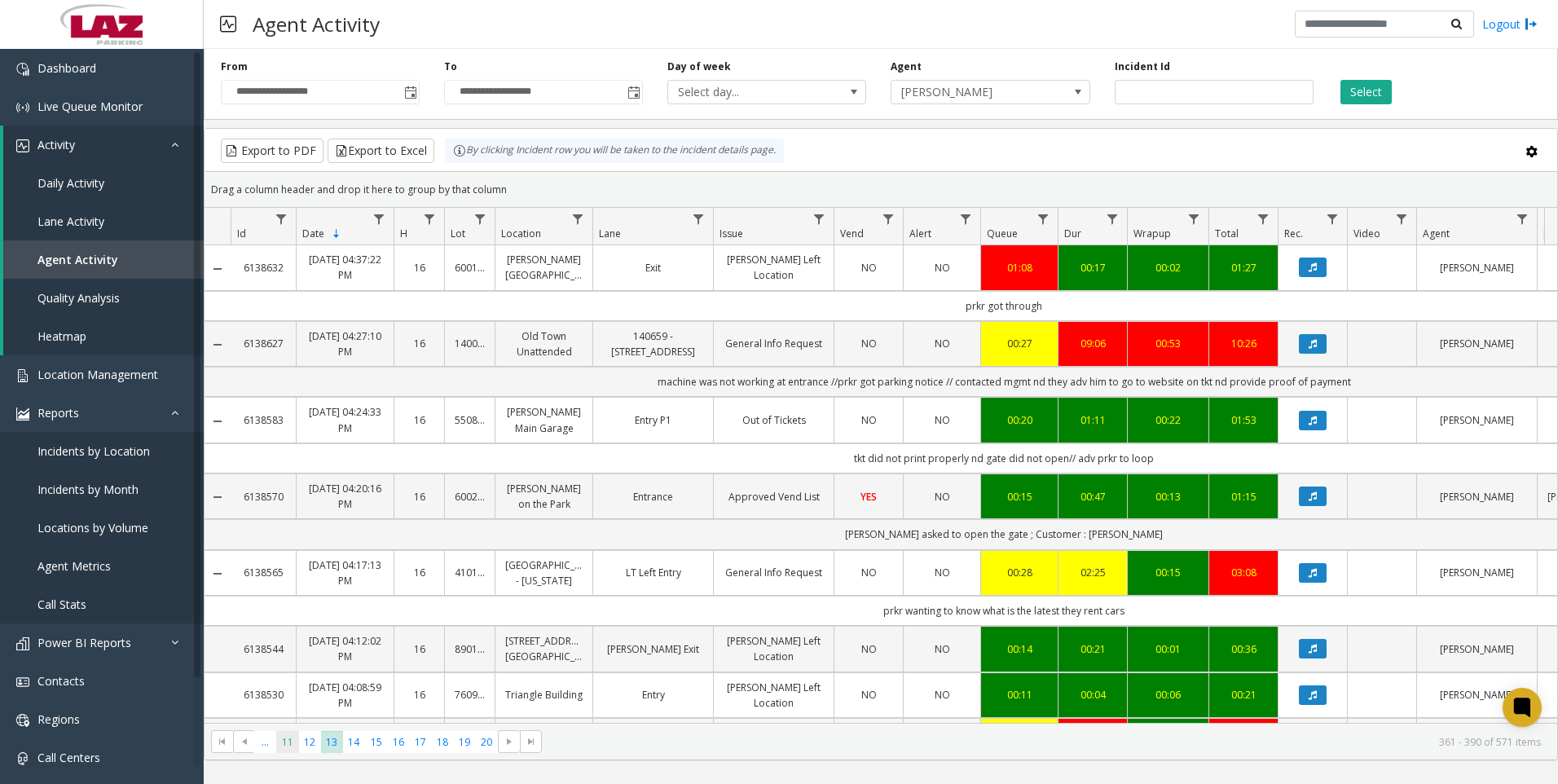
click at [297, 741] on span "11" at bounding box center [288, 742] width 22 height 22
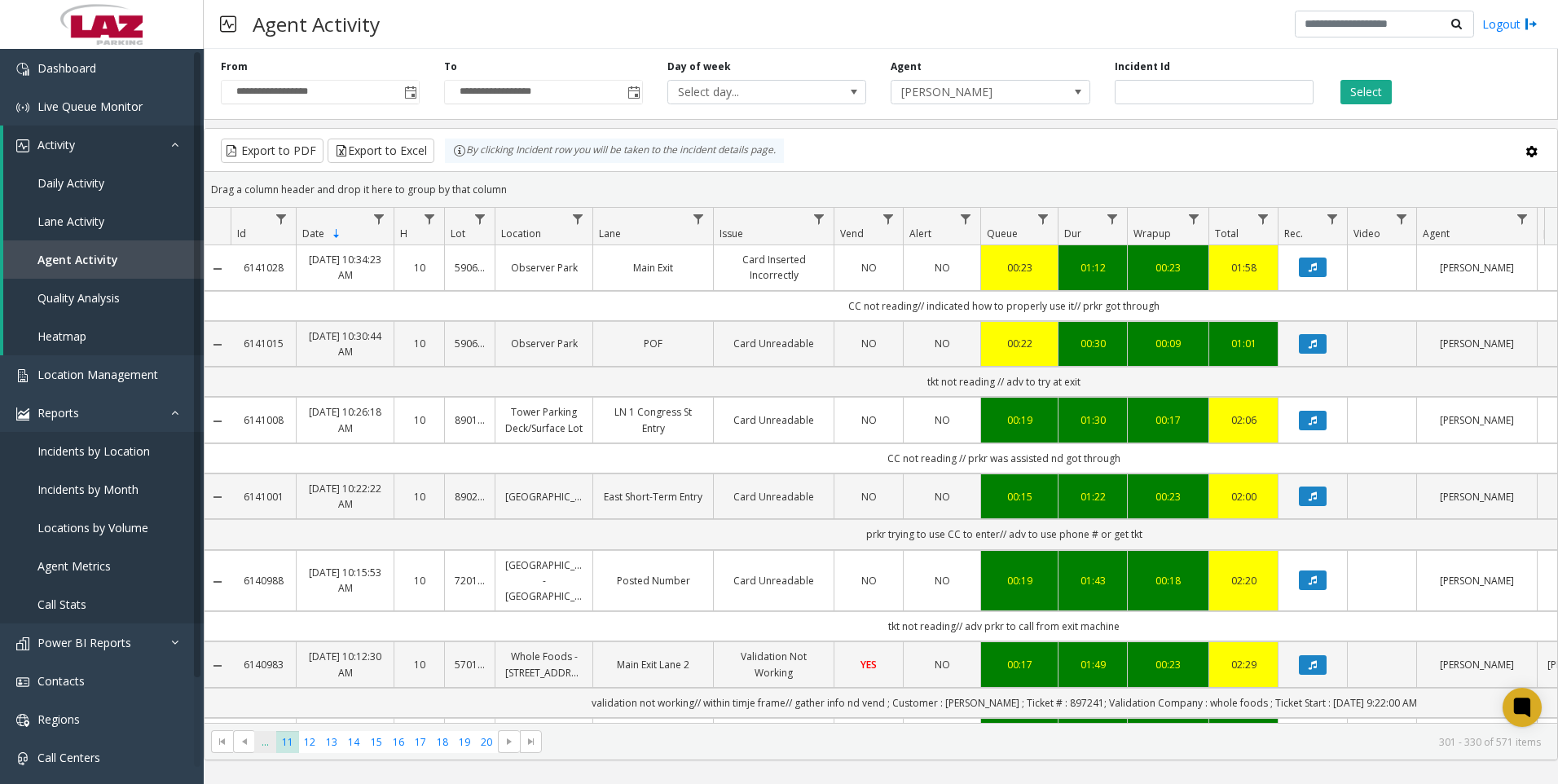
click at [276, 739] on span "..." at bounding box center [265, 742] width 22 height 22
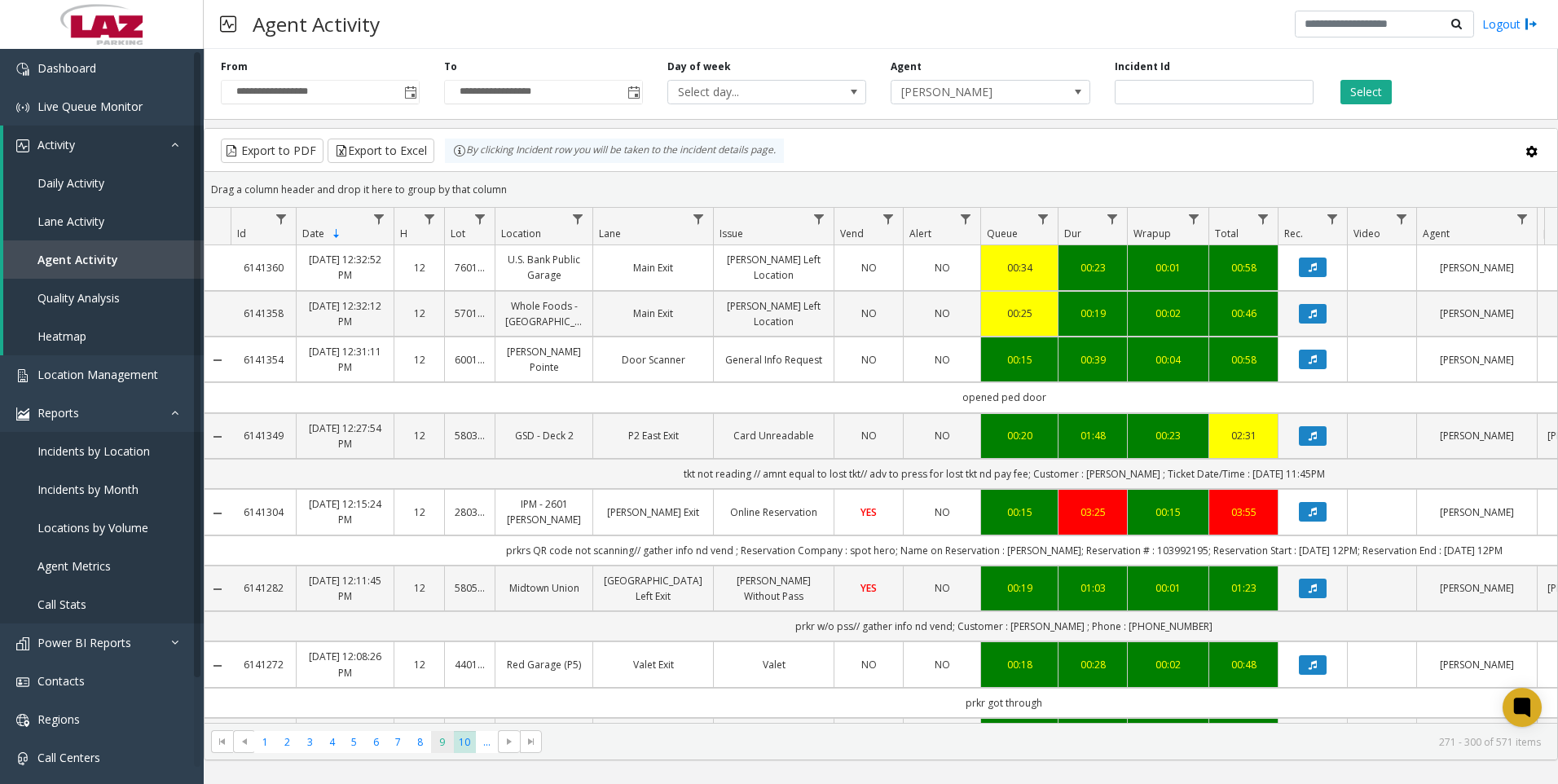
click at [440, 747] on span "9" at bounding box center [442, 742] width 22 height 22
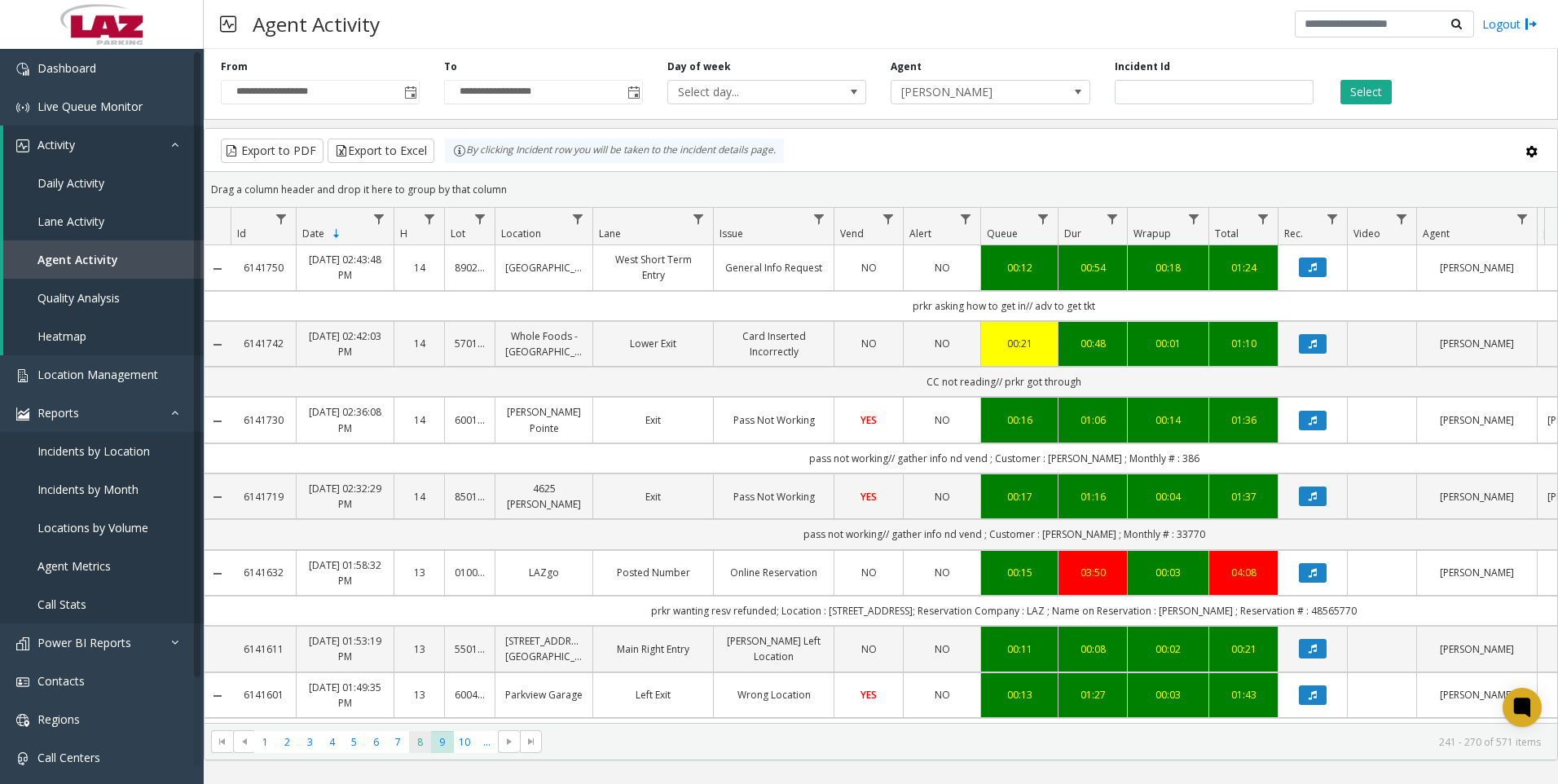
click at [412, 746] on span "8" at bounding box center [420, 742] width 22 height 22
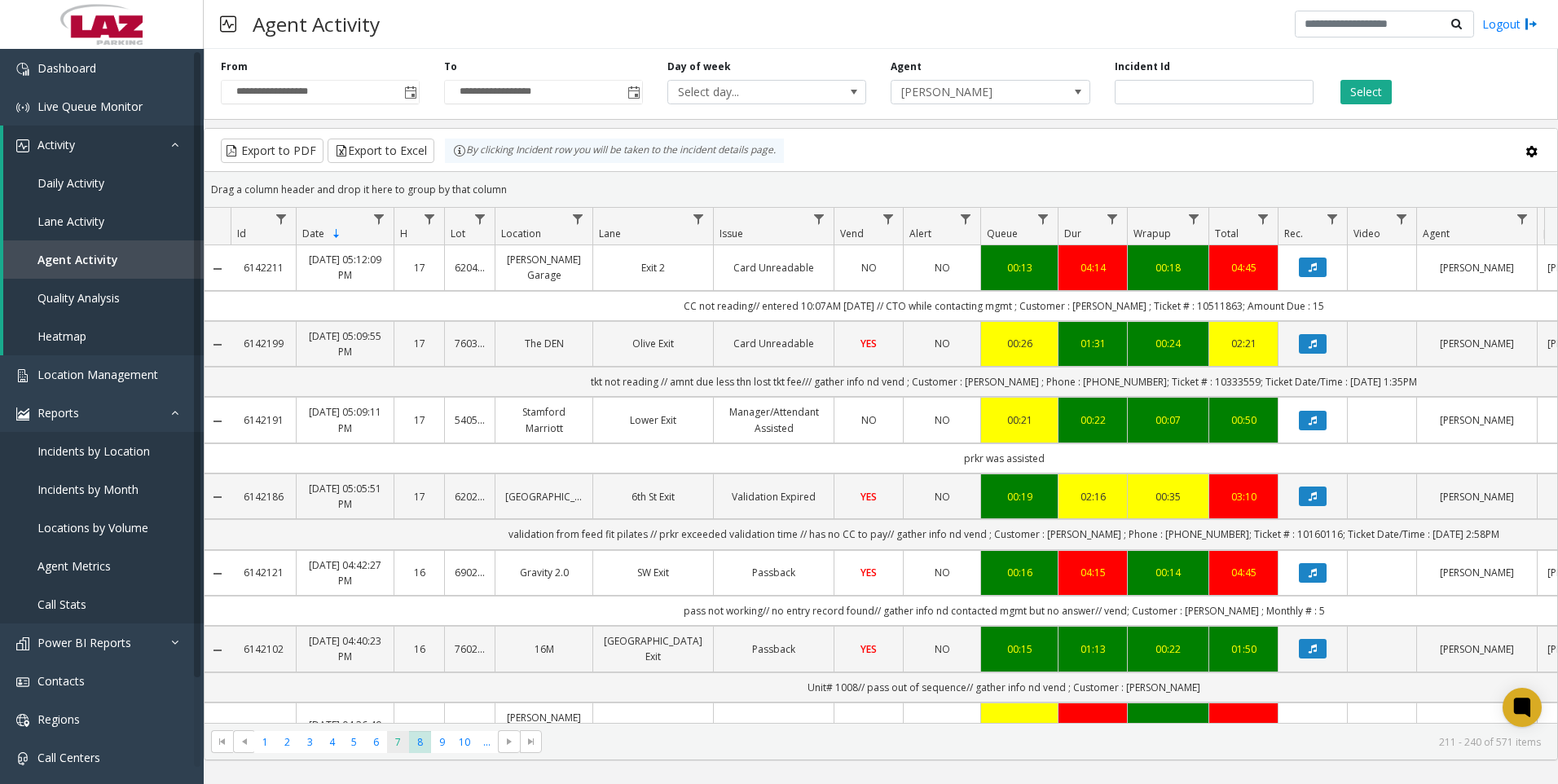
click at [399, 740] on span "7" at bounding box center [398, 742] width 22 height 22
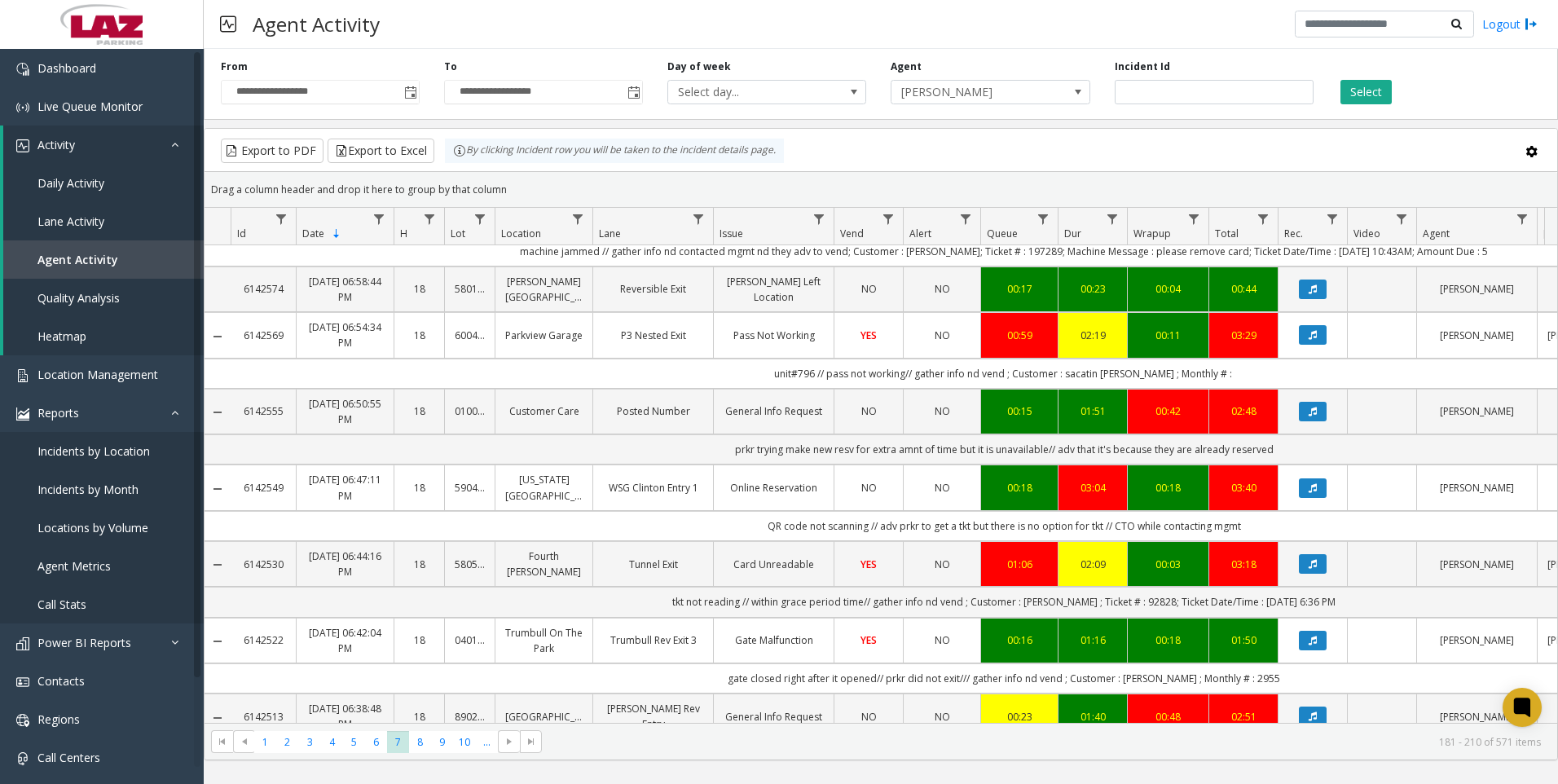
scroll to position [82, 0]
